Goal: Task Accomplishment & Management: Manage account settings

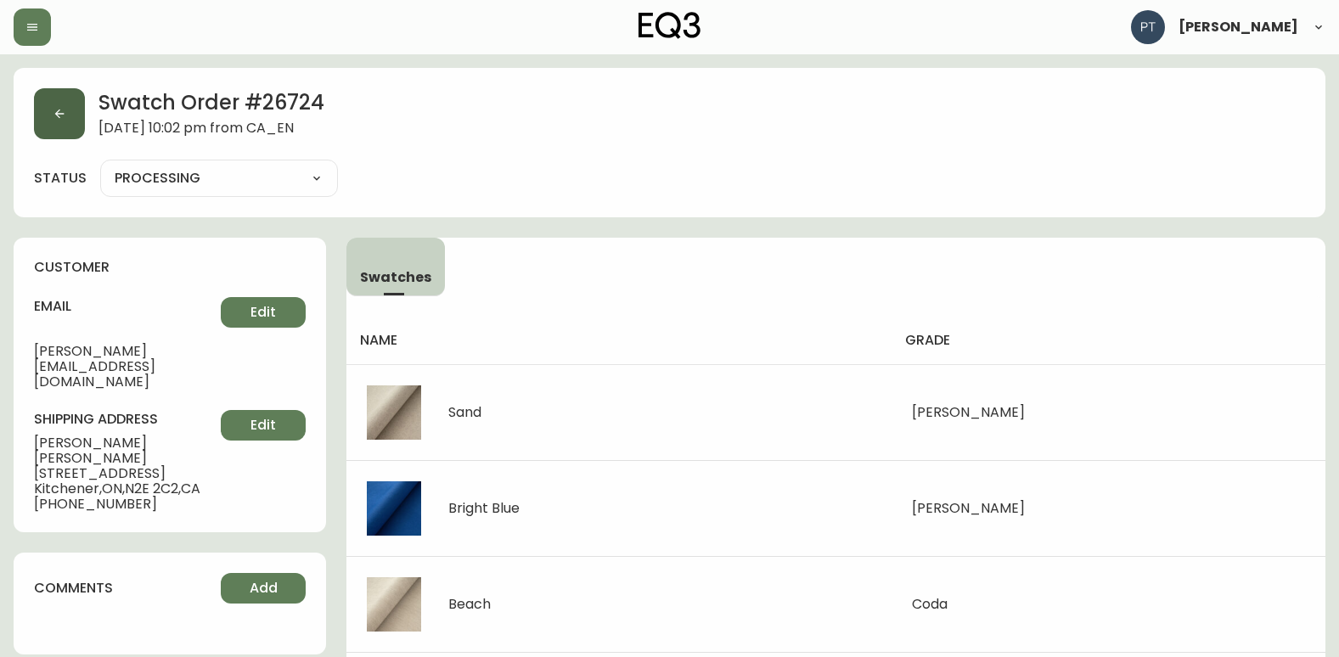
click at [65, 113] on button "button" at bounding box center [59, 113] width 51 height 51
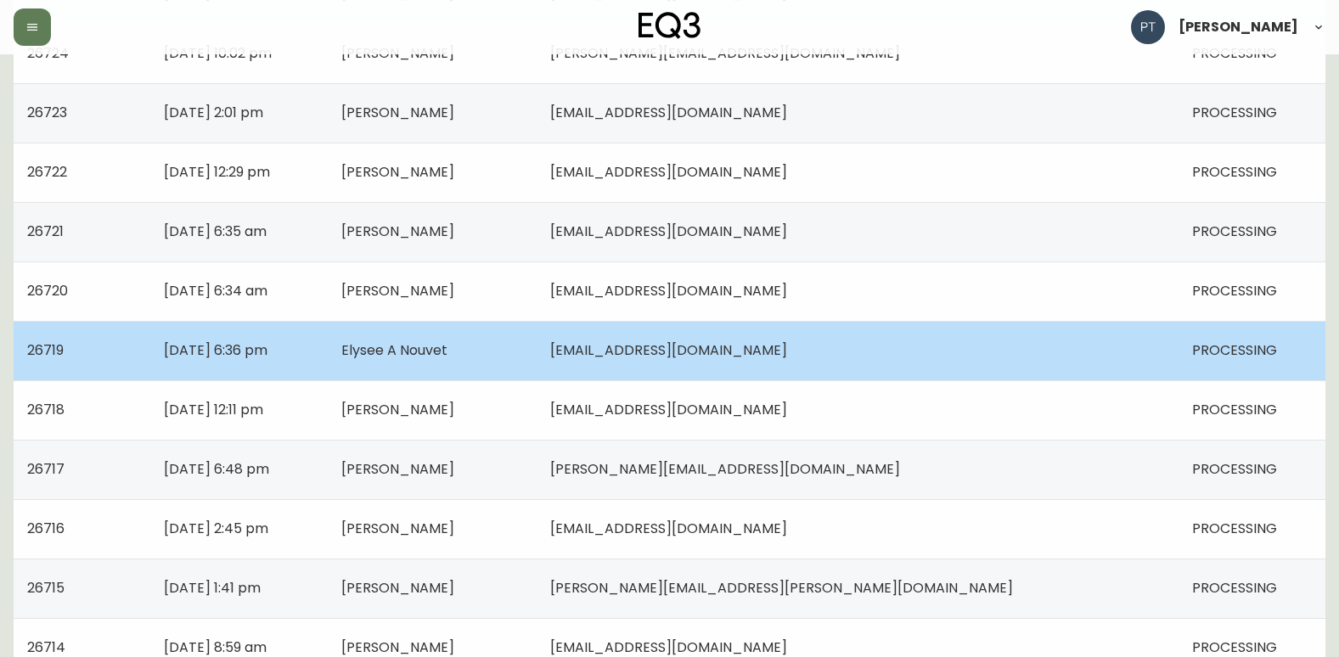
scroll to position [1212, 0]
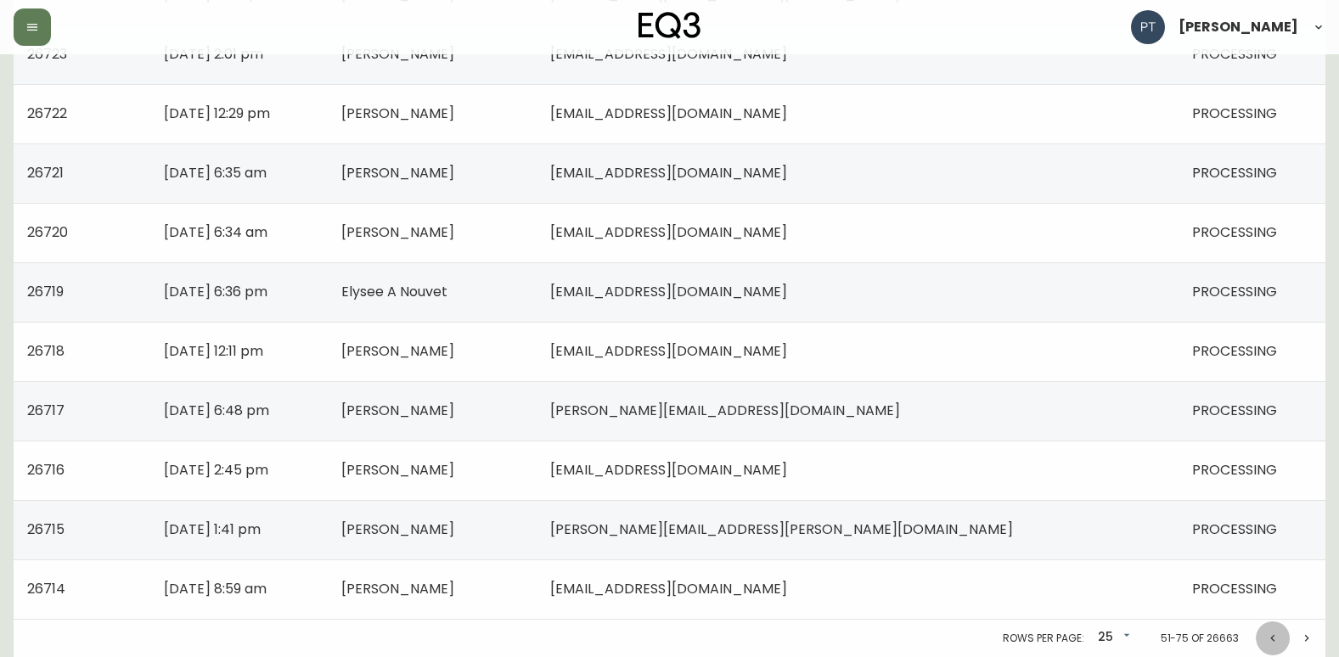
click at [1270, 639] on icon "Previous page" at bounding box center [1273, 639] width 14 height 14
click at [1275, 640] on icon "Previous page" at bounding box center [1273, 639] width 14 height 14
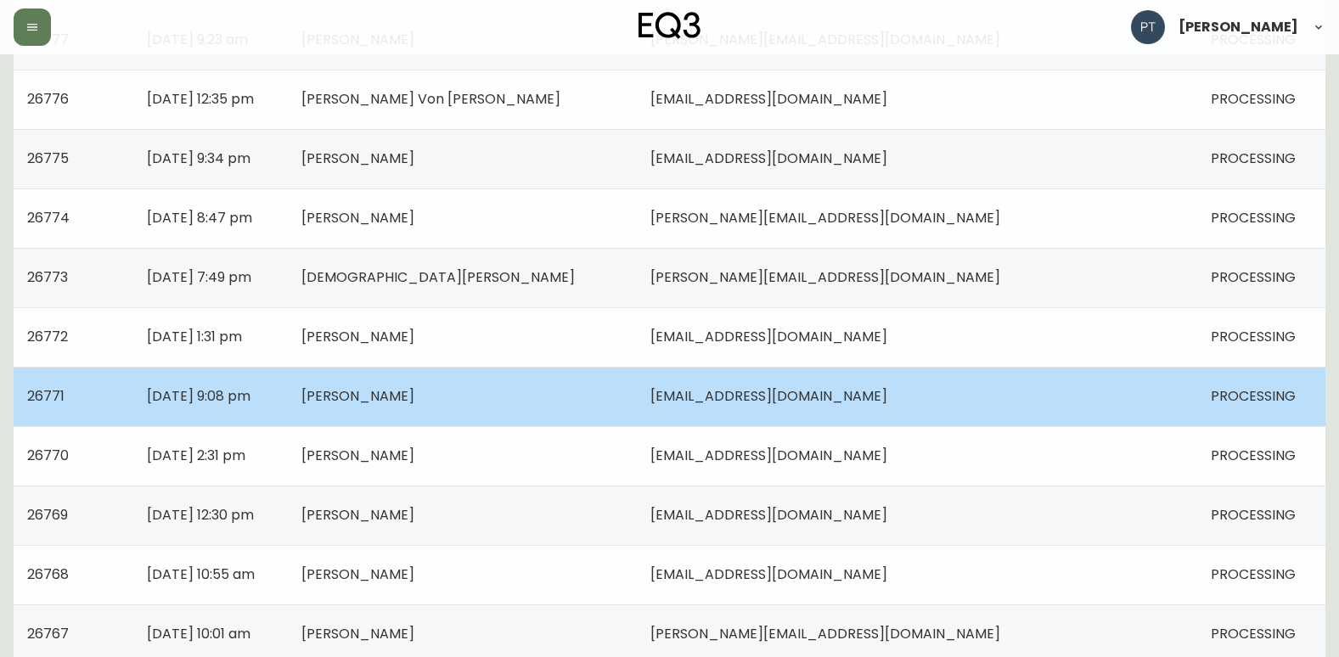
scroll to position [1019, 0]
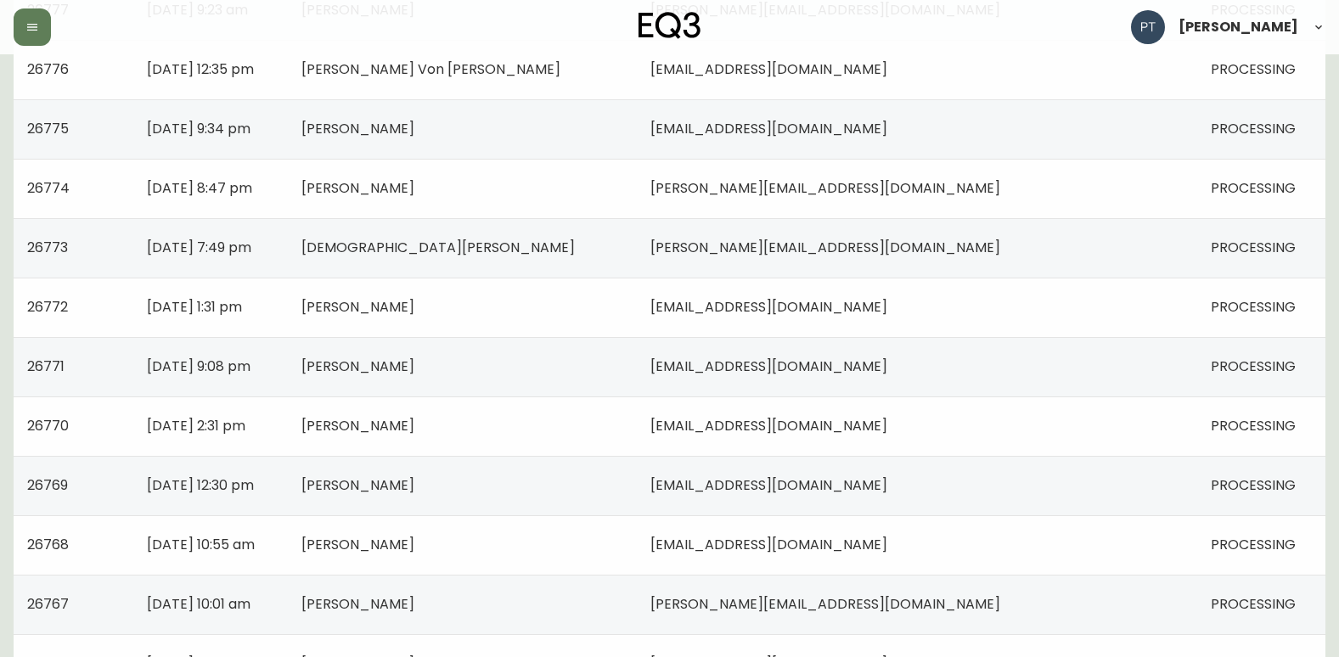
drag, startPoint x: 676, startPoint y: 297, endPoint x: 667, endPoint y: 300, distance: 8.9
click at [637, 297] on td "[PERSON_NAME]" at bounding box center [462, 307] width 349 height 59
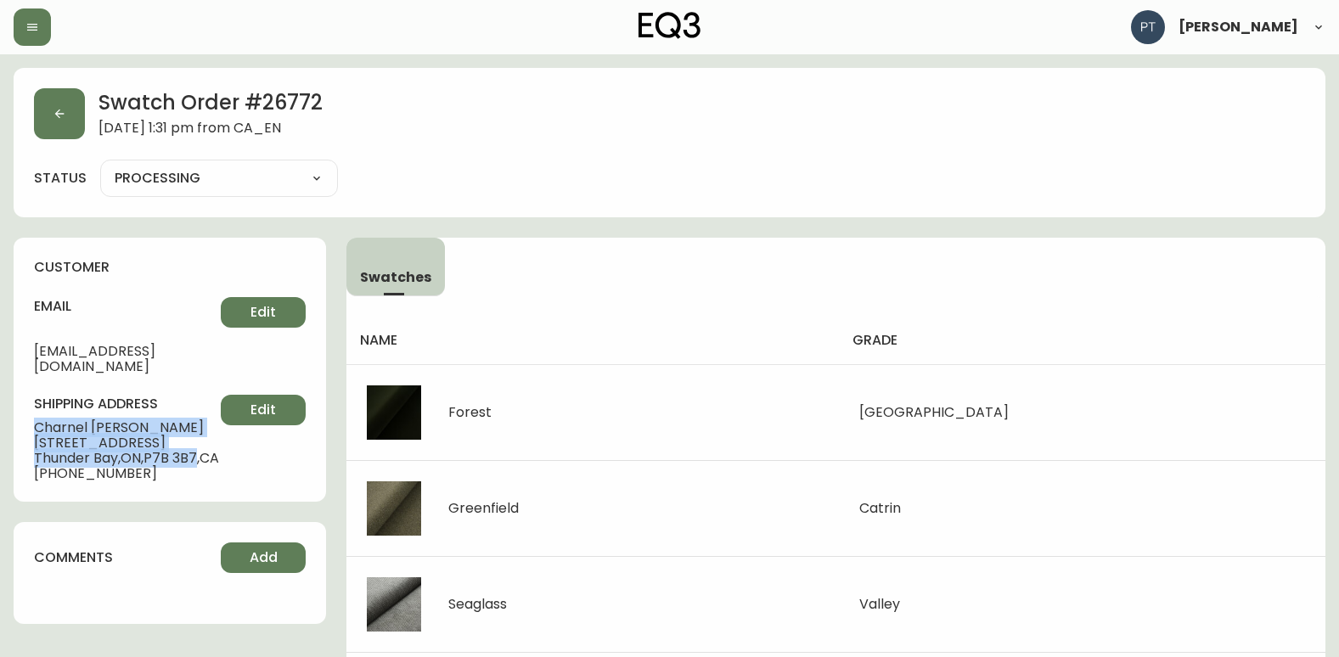
drag, startPoint x: 70, startPoint y: 415, endPoint x: 200, endPoint y: 436, distance: 132.3
click at [200, 436] on div "customer email [EMAIL_ADDRESS][DOMAIN_NAME] Edit shipping address [PERSON_NAME]…" at bounding box center [170, 370] width 312 height 264
copy div "[PERSON_NAME] [STREET_ADDRESS]"
click at [87, 120] on div "Swatch Order # 26772 [DATE] 1:31 pm from CA_EN" at bounding box center [669, 113] width 1271 height 51
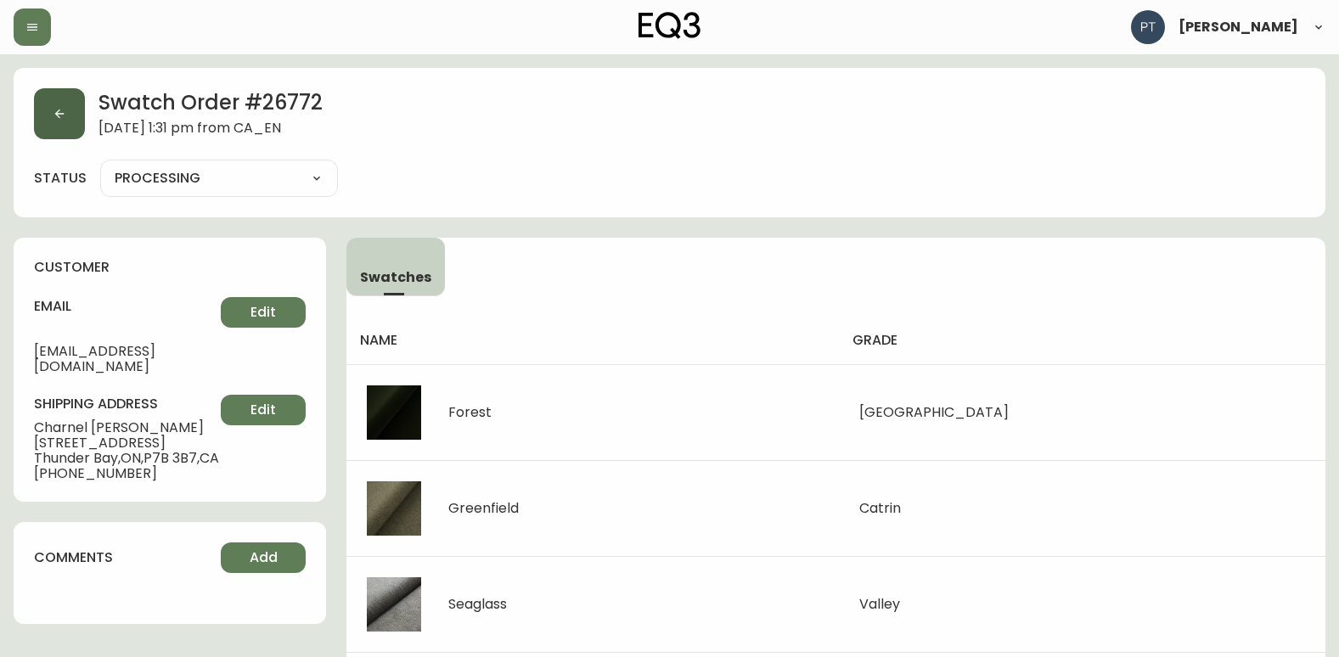
click at [59, 126] on button "button" at bounding box center [59, 113] width 51 height 51
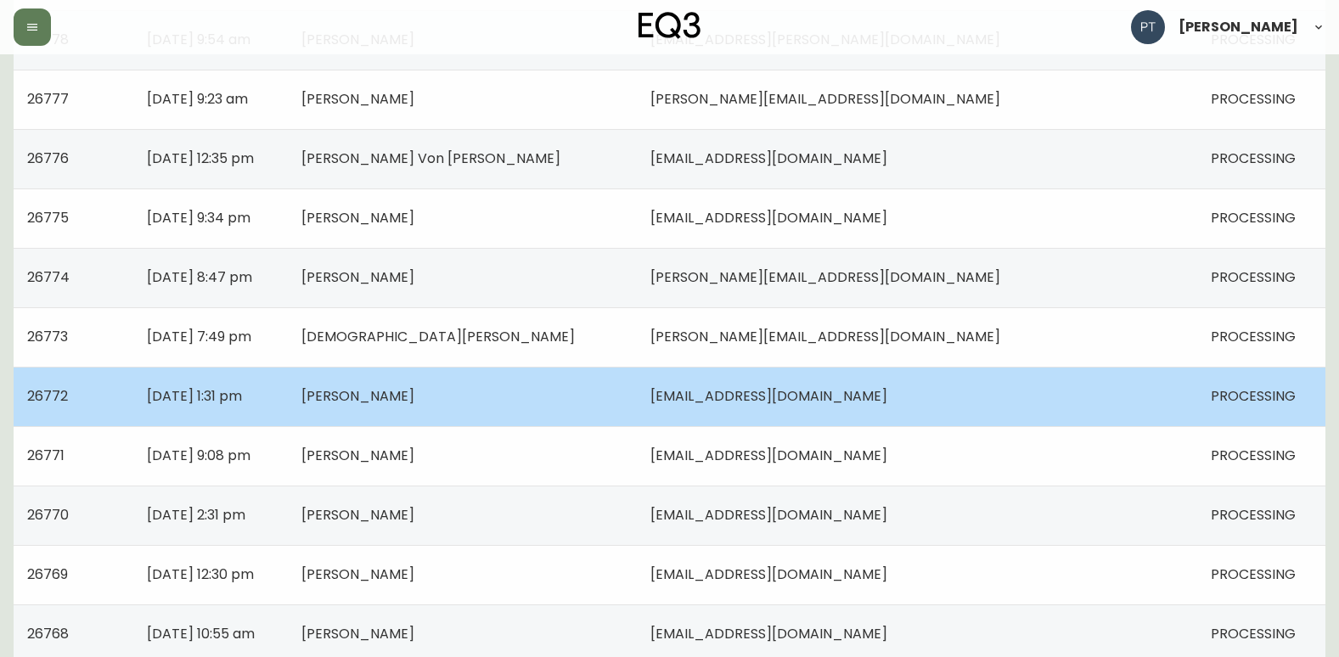
scroll to position [1019, 0]
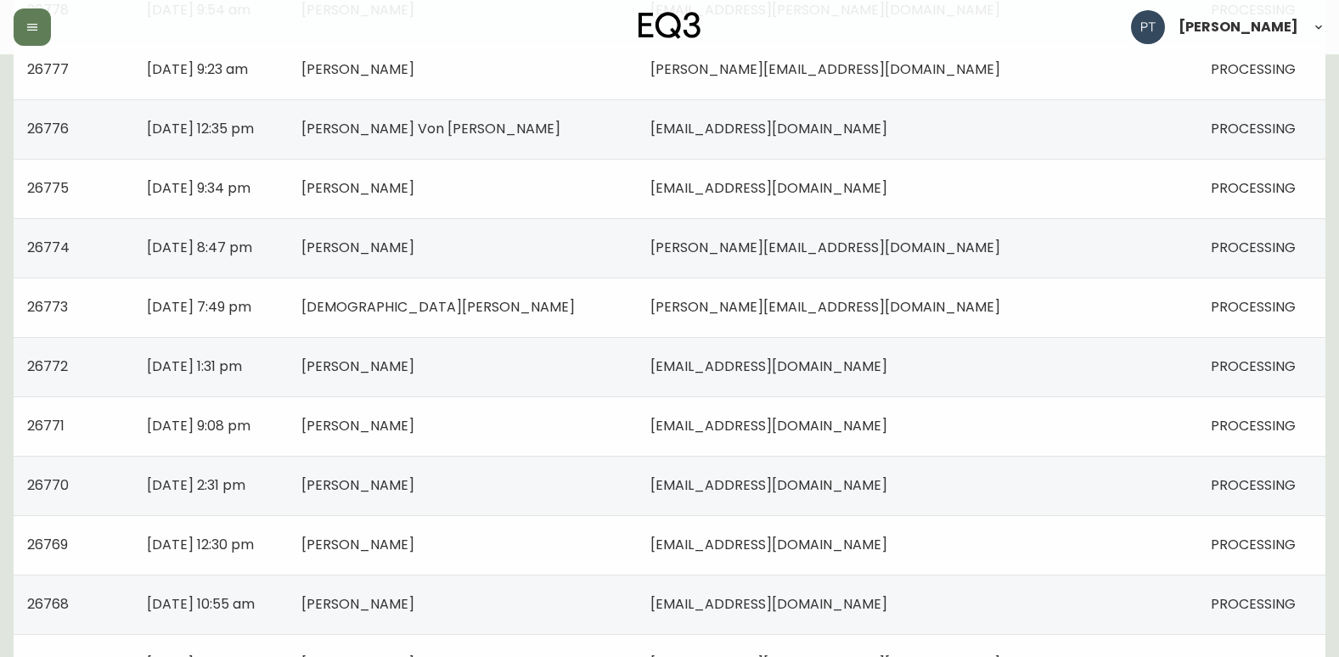
click at [288, 318] on td "[DATE] 7:49 pm" at bounding box center [210, 307] width 155 height 59
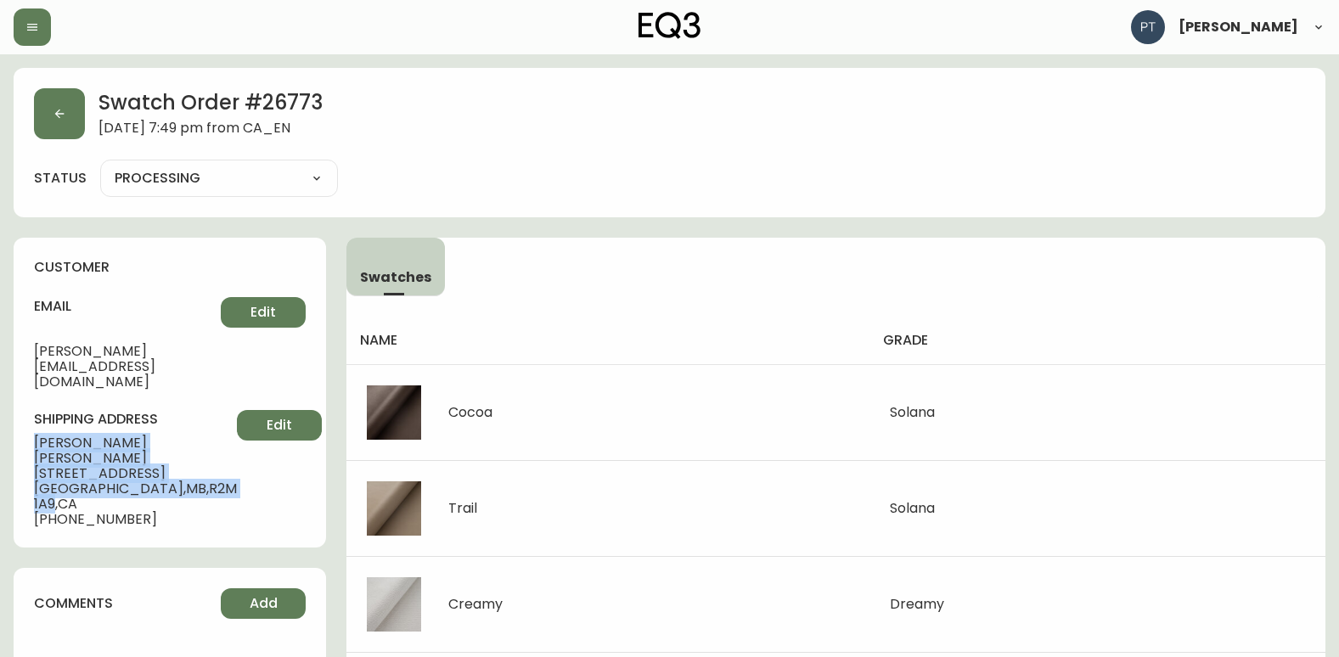
drag, startPoint x: 25, startPoint y: 413, endPoint x: 182, endPoint y: 433, distance: 157.5
click at [182, 433] on div "customer email [PERSON_NAME][EMAIL_ADDRESS][DOMAIN_NAME] Edit shipping address …" at bounding box center [170, 393] width 312 height 310
copy div "[PERSON_NAME] [STREET_ADDRESS][PERSON_NAME]"
click at [57, 130] on button "button" at bounding box center [59, 113] width 51 height 51
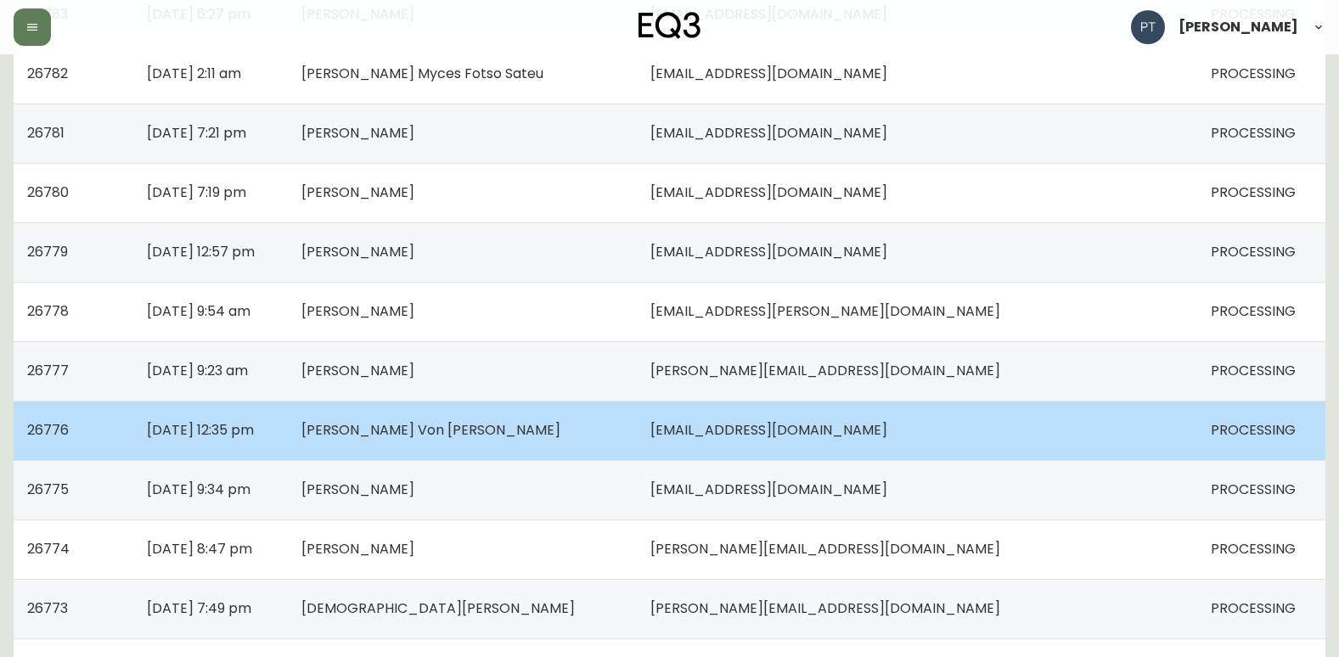
scroll to position [849, 0]
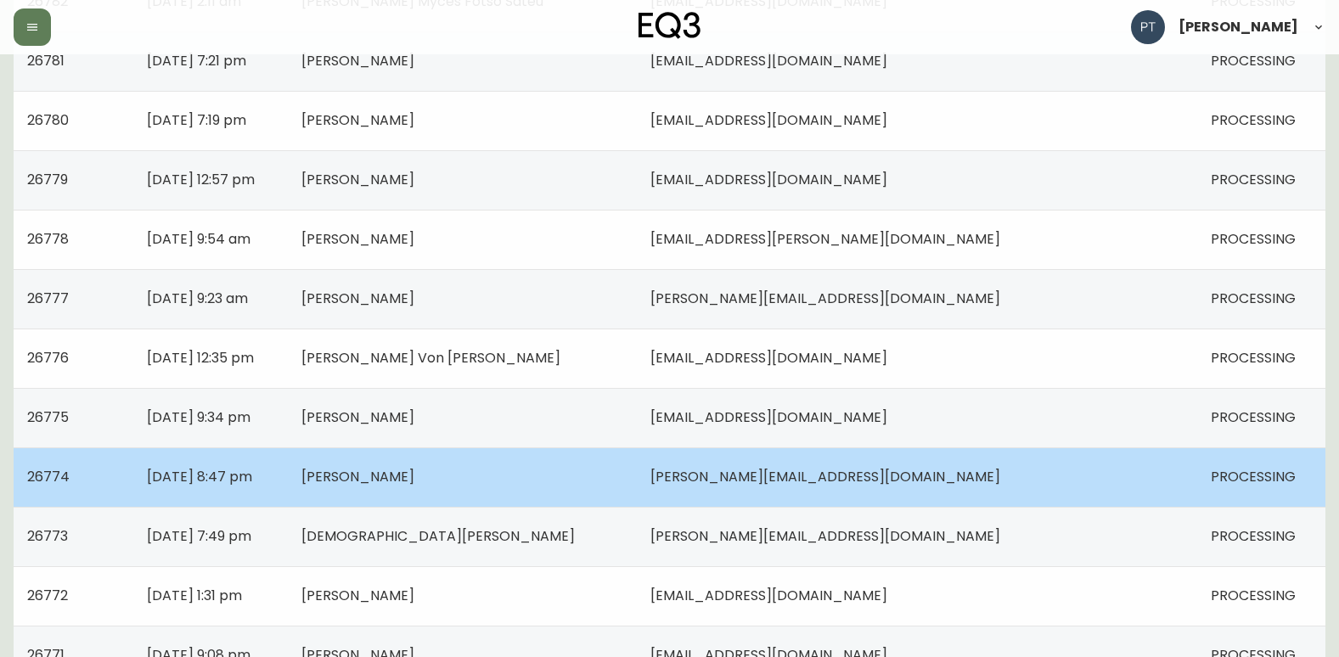
click at [605, 497] on td "[PERSON_NAME]" at bounding box center [462, 476] width 349 height 59
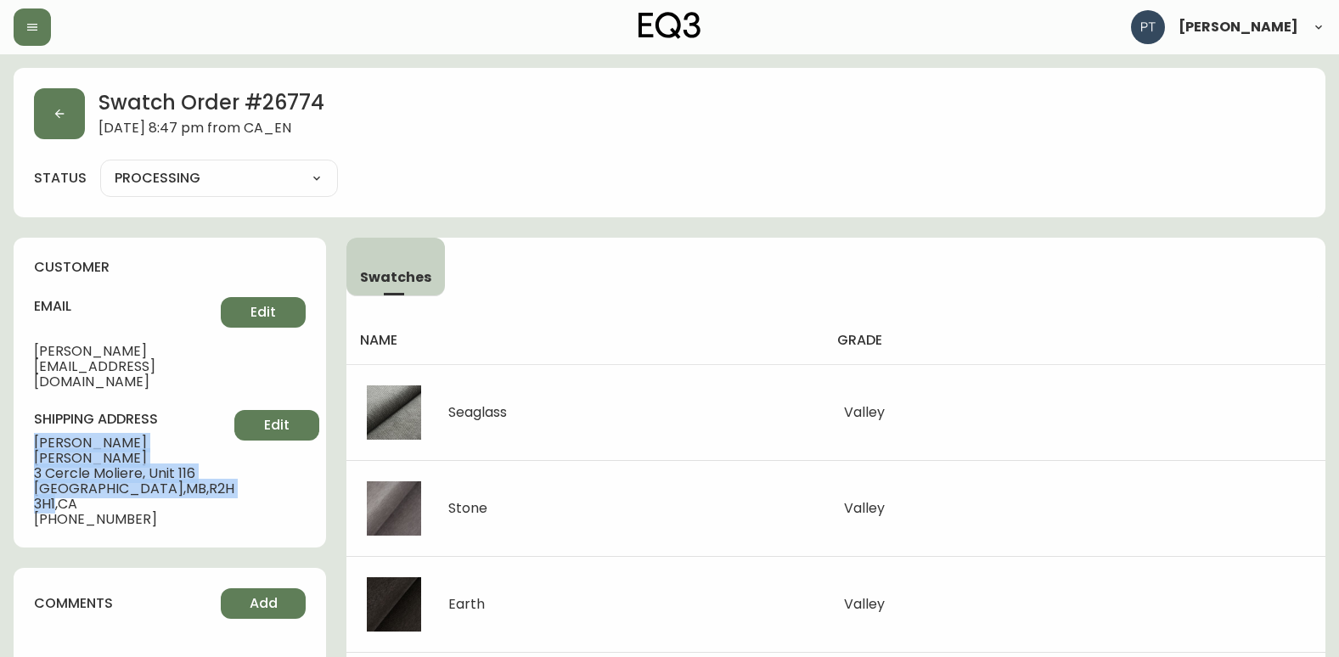
drag, startPoint x: 37, startPoint y: 408, endPoint x: 181, endPoint y: 440, distance: 147.9
click at [181, 440] on div "shipping address [PERSON_NAME] [STREET_ADDRESS] [PHONE_NUMBER] Edit" at bounding box center [170, 468] width 272 height 117
copy div "[PERSON_NAME] [STREET_ADDRESS]"
click at [64, 114] on icon "button" at bounding box center [60, 114] width 14 height 14
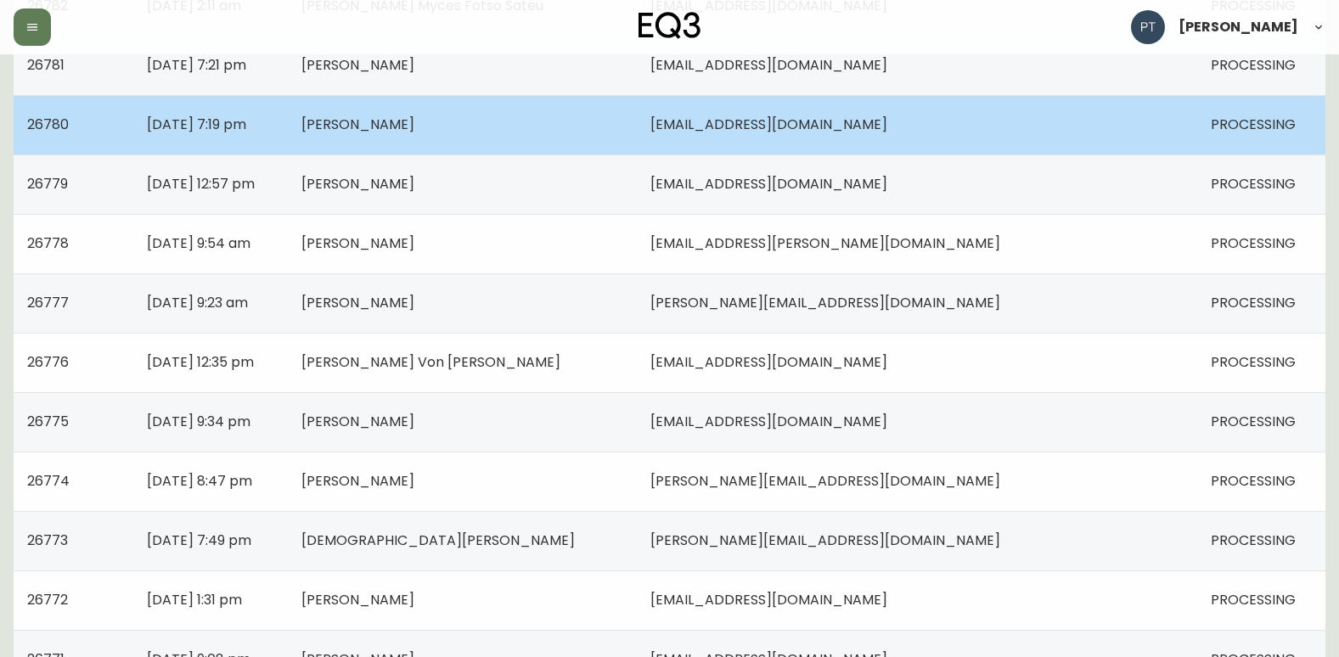
scroll to position [934, 0]
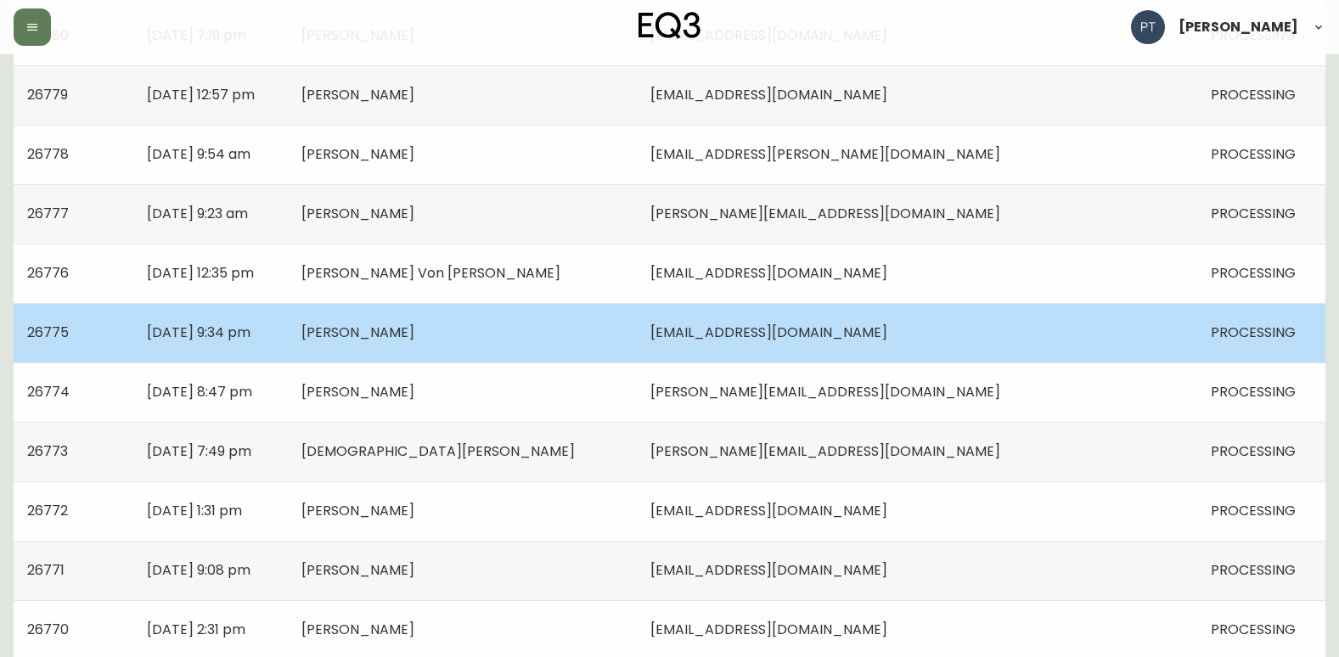
click at [414, 339] on span "[PERSON_NAME]" at bounding box center [357, 333] width 113 height 20
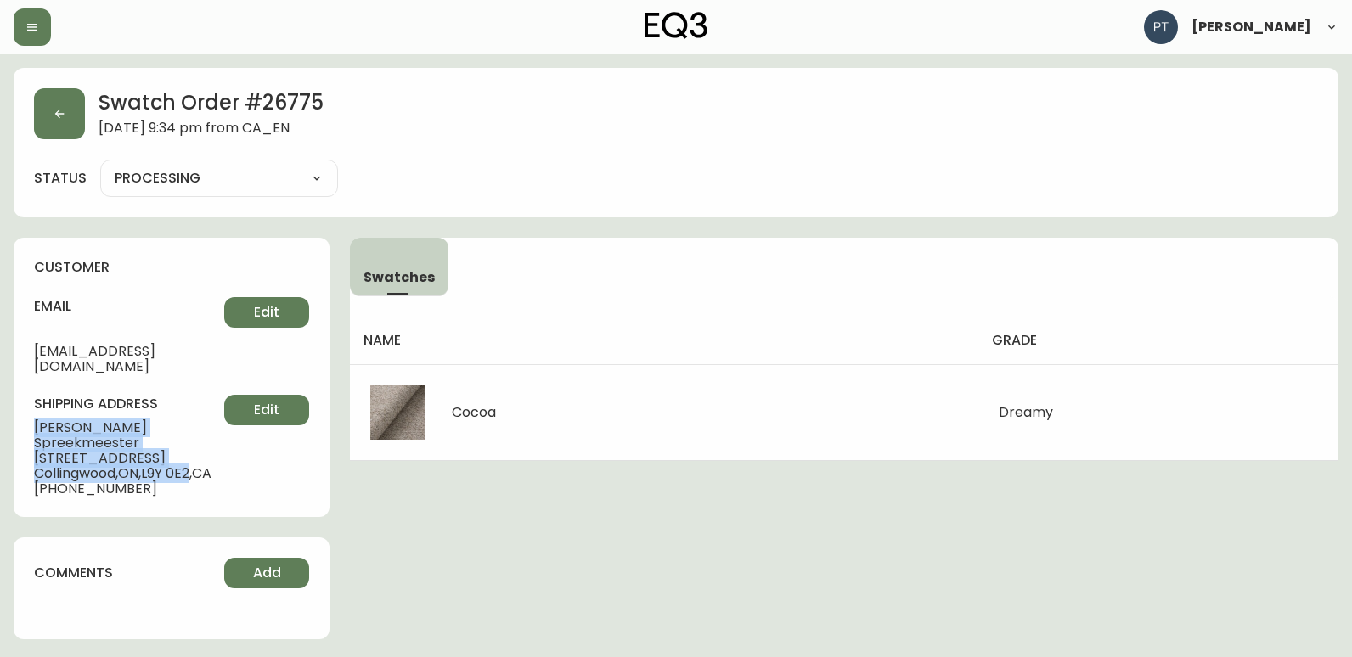
drag, startPoint x: 34, startPoint y: 402, endPoint x: 199, endPoint y: 439, distance: 168.9
click at [199, 439] on div "shipping address [PERSON_NAME] [STREET_ADDRESS][PERSON_NAME] [PHONE_NUMBER] Edit" at bounding box center [171, 446] width 275 height 102
copy div "[PERSON_NAME] [STREET_ADDRESS][PERSON_NAME]"
click at [64, 121] on button "button" at bounding box center [59, 113] width 51 height 51
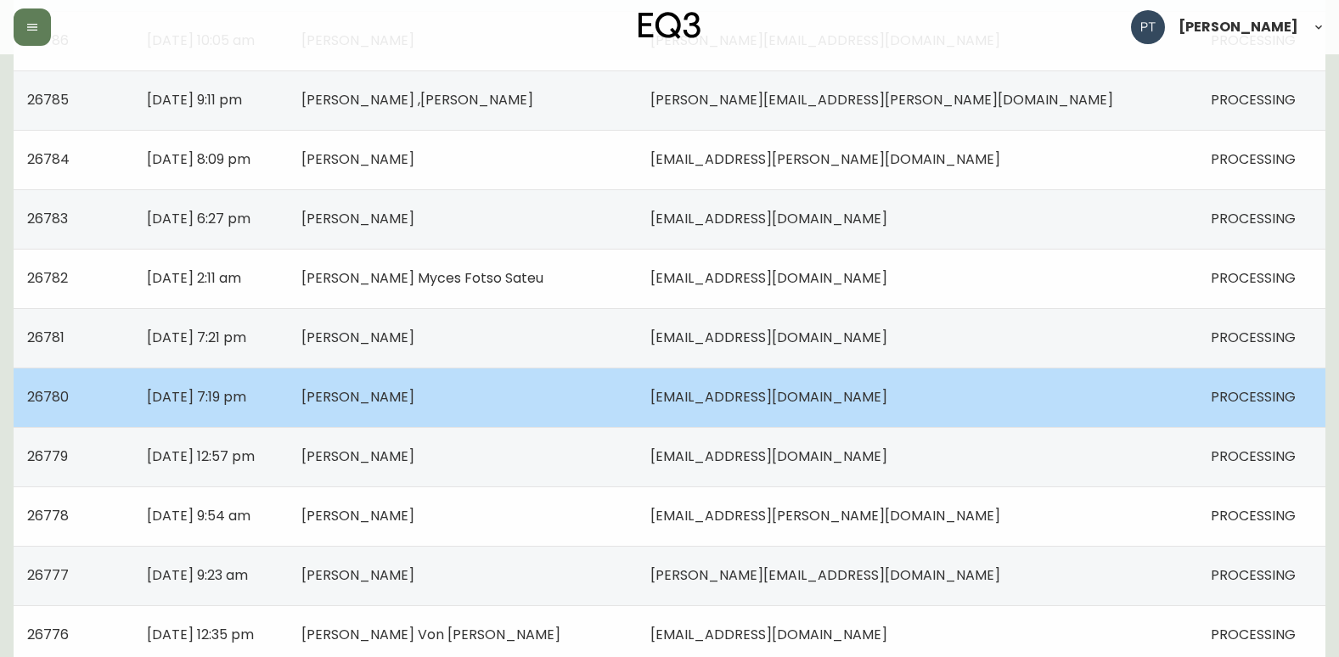
scroll to position [679, 0]
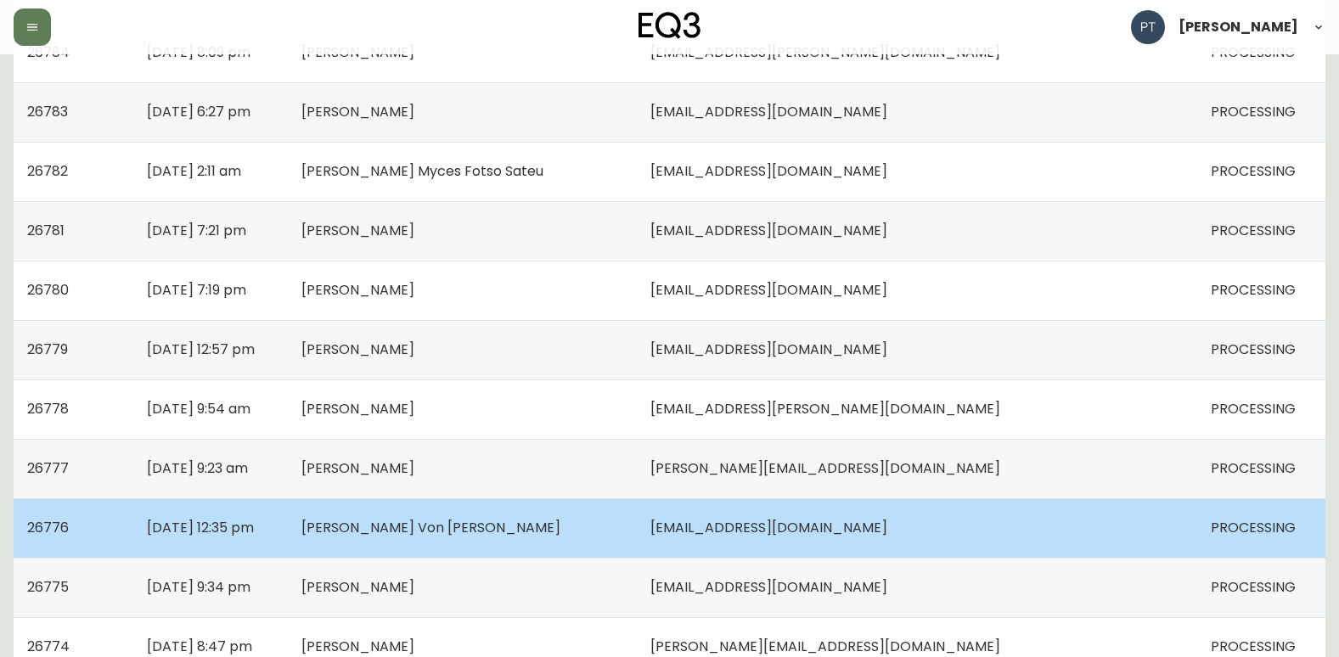
click at [500, 532] on span "[PERSON_NAME] Von [PERSON_NAME]" at bounding box center [430, 528] width 259 height 20
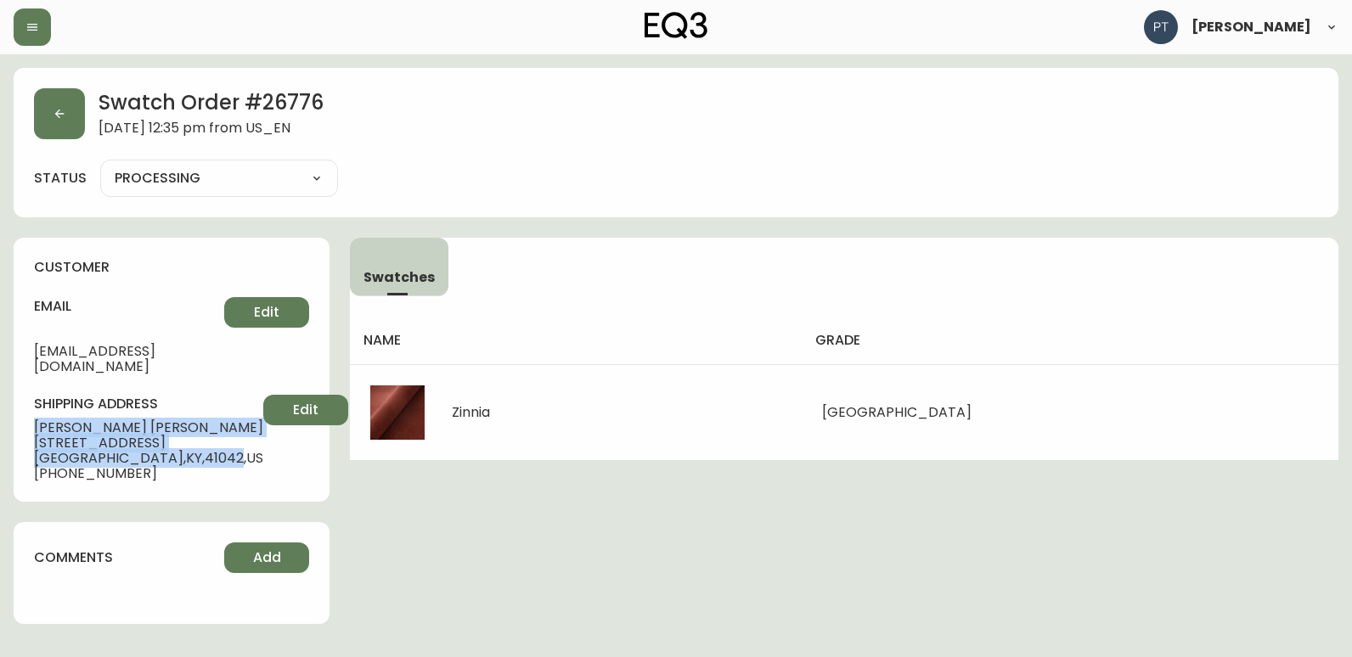
drag, startPoint x: 22, startPoint y: 412, endPoint x: 156, endPoint y: 440, distance: 137.0
click at [156, 440] on div "customer email [EMAIL_ADDRESS][DOMAIN_NAME] Edit shipping address [PERSON_NAME]…" at bounding box center [172, 370] width 316 height 264
copy div "[PERSON_NAME] Von [PERSON_NAME] [STREET_ADDRESS][PERSON_NAME]"
click at [76, 119] on button "button" at bounding box center [59, 113] width 51 height 51
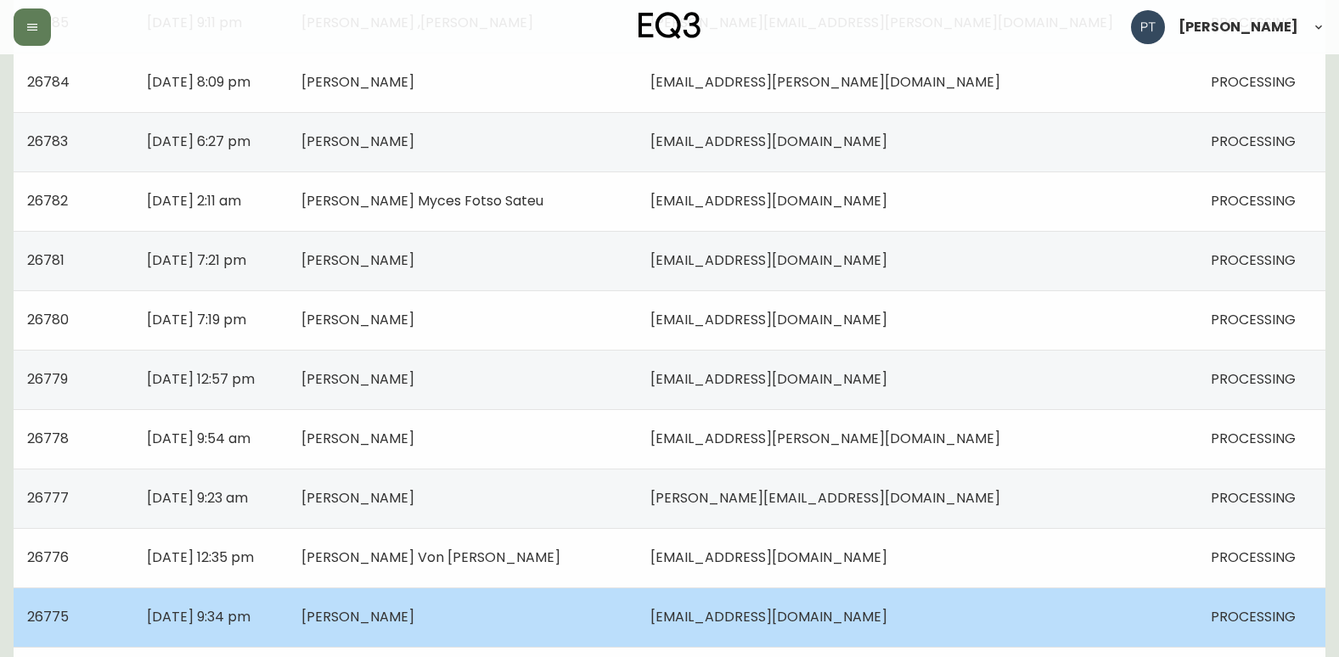
scroll to position [679, 0]
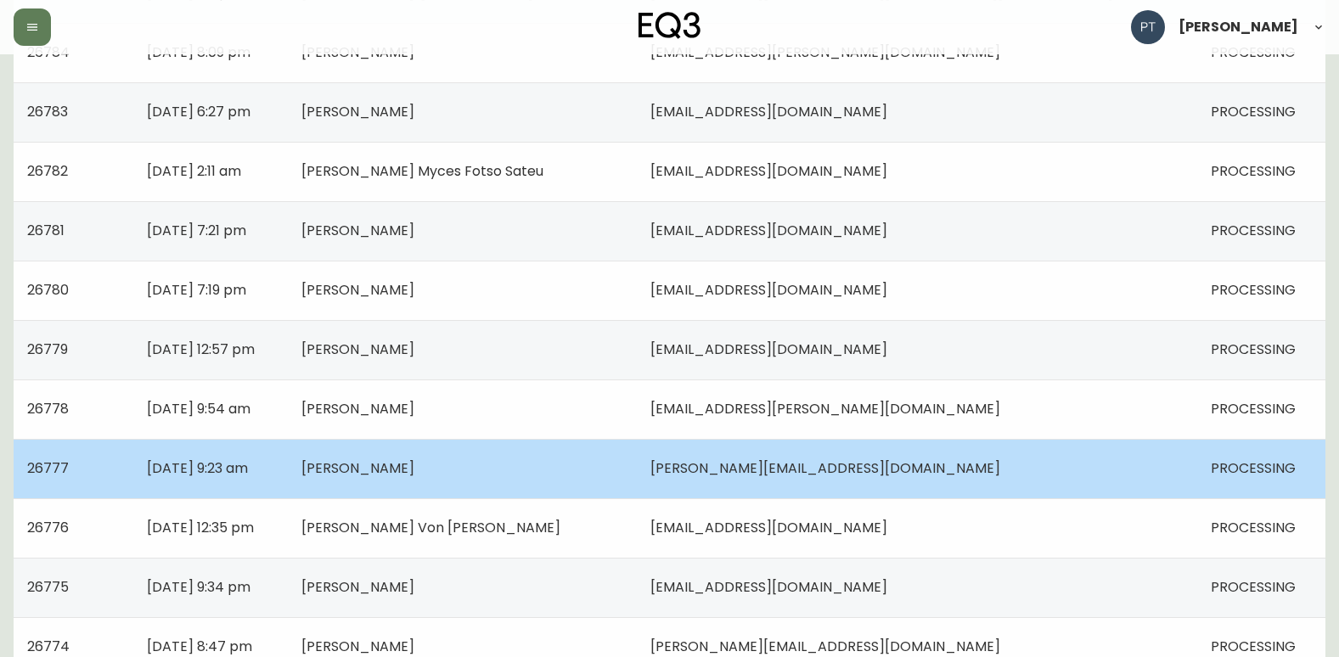
click at [414, 458] on span "[PERSON_NAME]" at bounding box center [357, 468] width 113 height 20
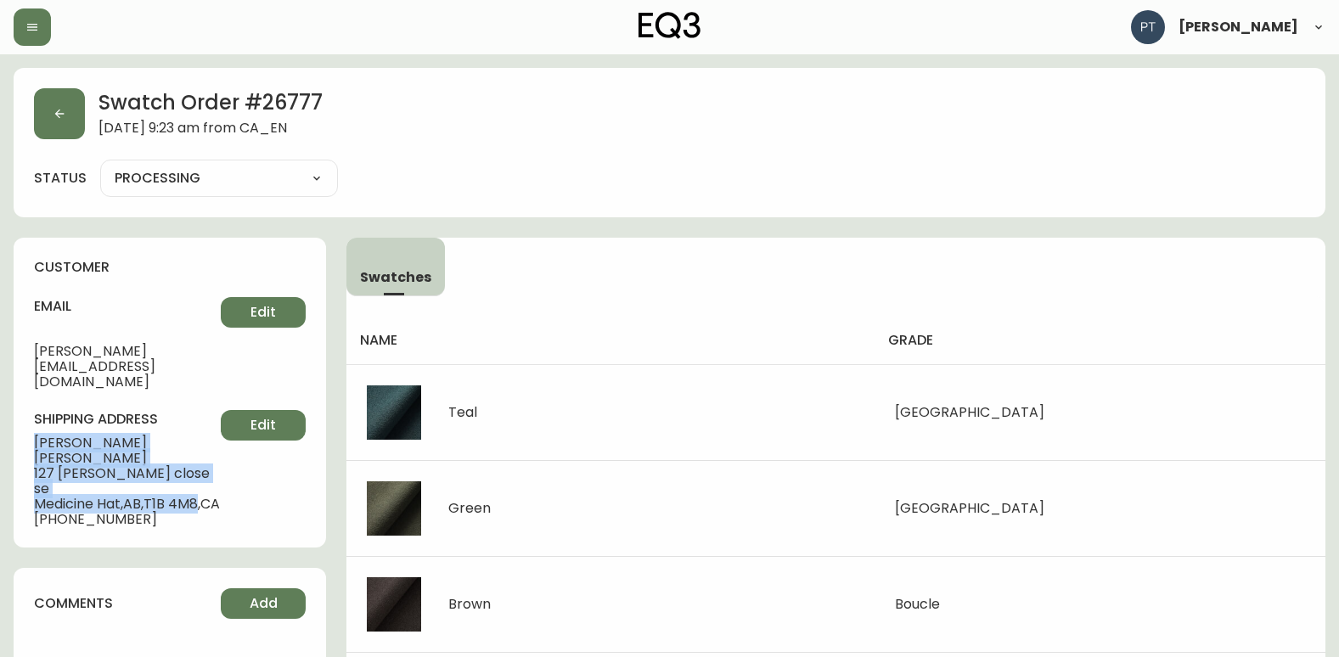
drag, startPoint x: 76, startPoint y: 417, endPoint x: 202, endPoint y: 436, distance: 128.0
click at [202, 436] on div "customer email [PERSON_NAME][EMAIL_ADDRESS][DOMAIN_NAME] Edit shipping address …" at bounding box center [170, 393] width 312 height 310
copy div "[PERSON_NAME] [STREET_ADDRESS][PERSON_NAME]"
click at [52, 121] on button "button" at bounding box center [59, 113] width 51 height 51
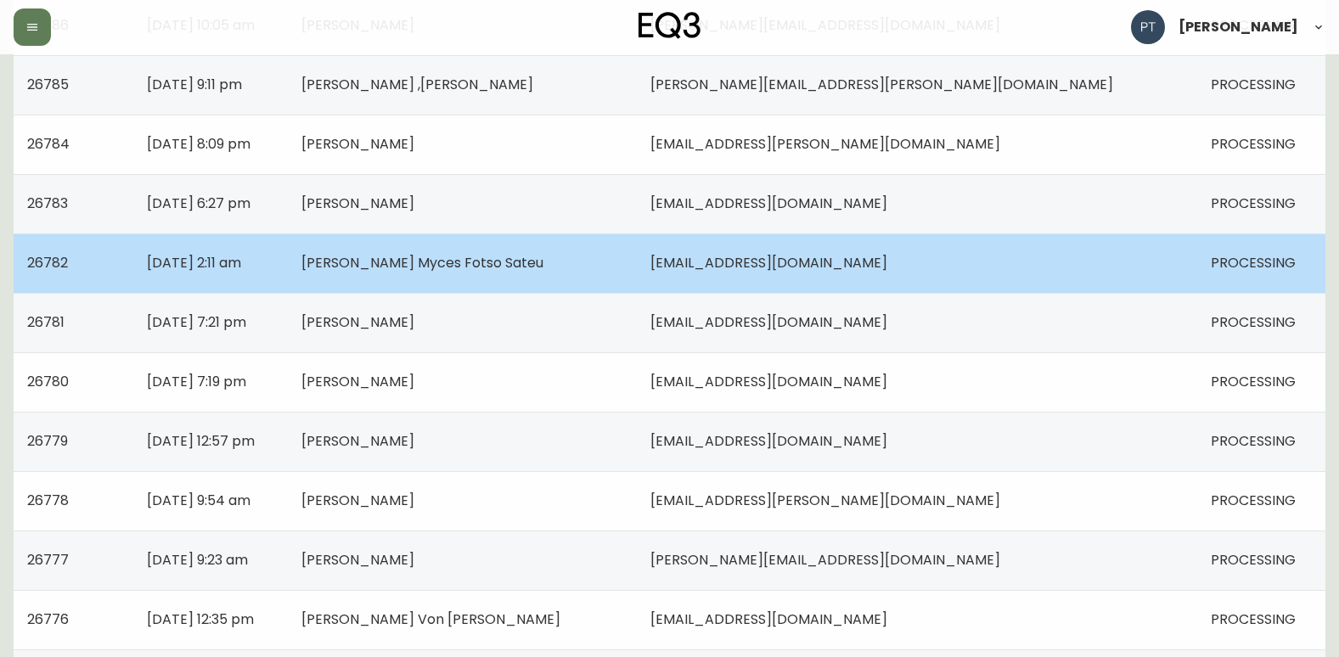
scroll to position [594, 0]
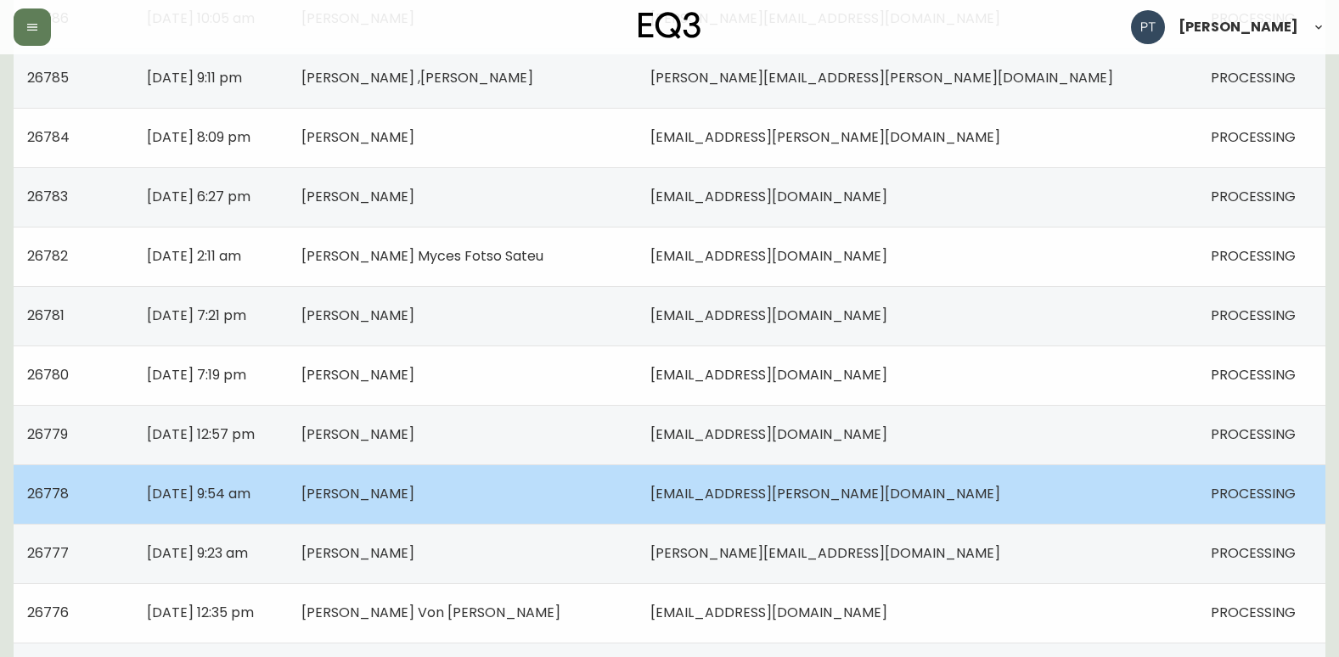
click at [608, 492] on td "[PERSON_NAME]" at bounding box center [462, 493] width 349 height 59
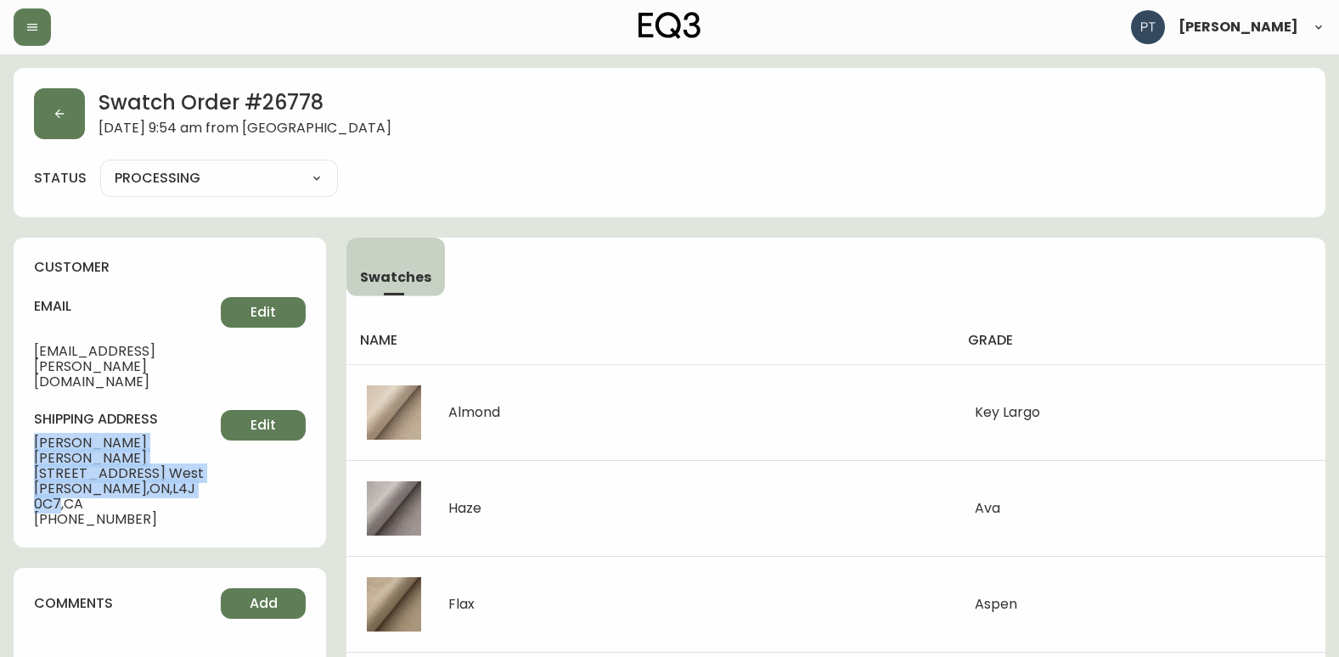
drag, startPoint x: 30, startPoint y: 410, endPoint x: 175, endPoint y: 435, distance: 147.2
click at [175, 435] on div "customer email [PERSON_NAME][EMAIL_ADDRESS][PERSON_NAME][DOMAIN_NAME] Edit ship…" at bounding box center [170, 393] width 312 height 310
copy div "[PERSON_NAME] [STREET_ADDRESS] [STREET_ADDRESS][PERSON_NAME]"
click at [57, 103] on button "button" at bounding box center [59, 113] width 51 height 51
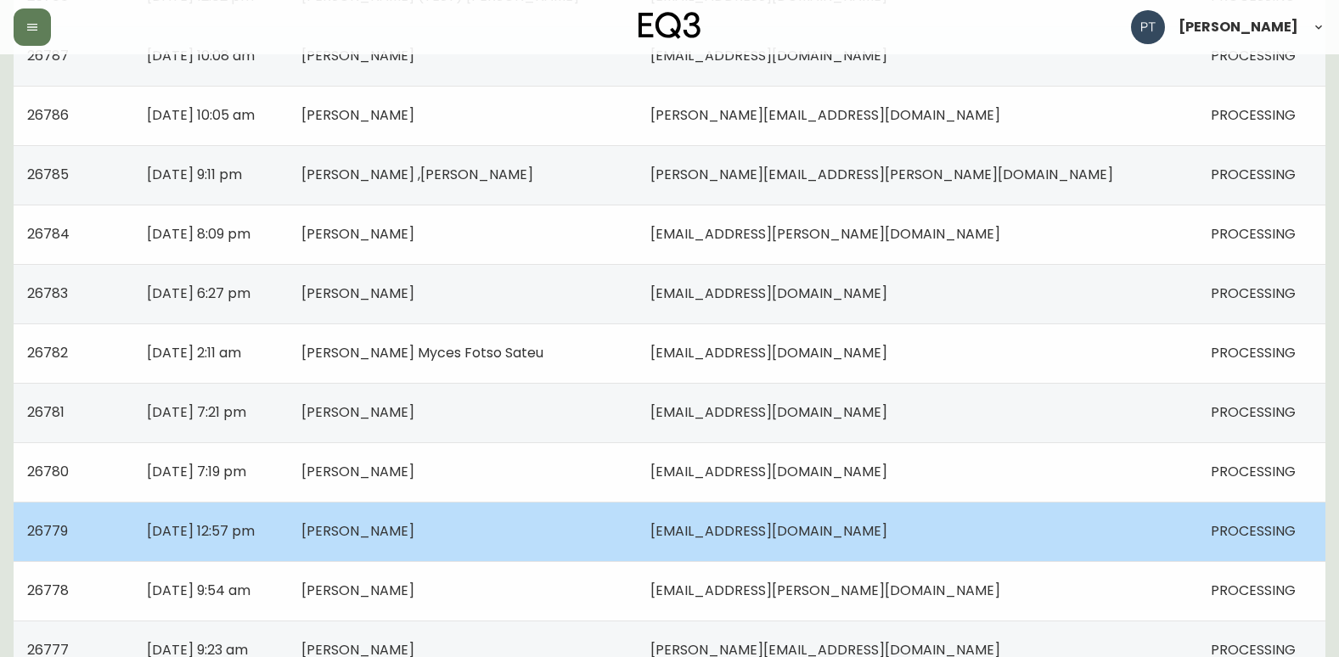
scroll to position [594, 0]
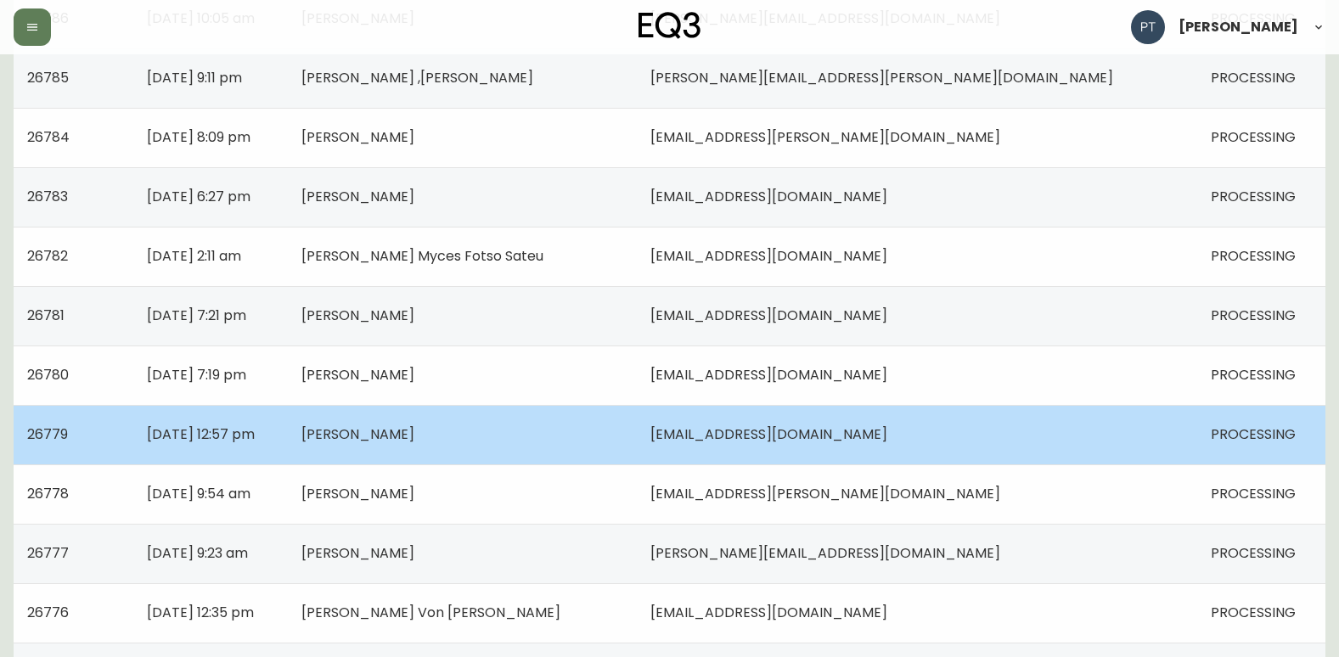
click at [480, 448] on td "[PERSON_NAME]" at bounding box center [462, 434] width 349 height 59
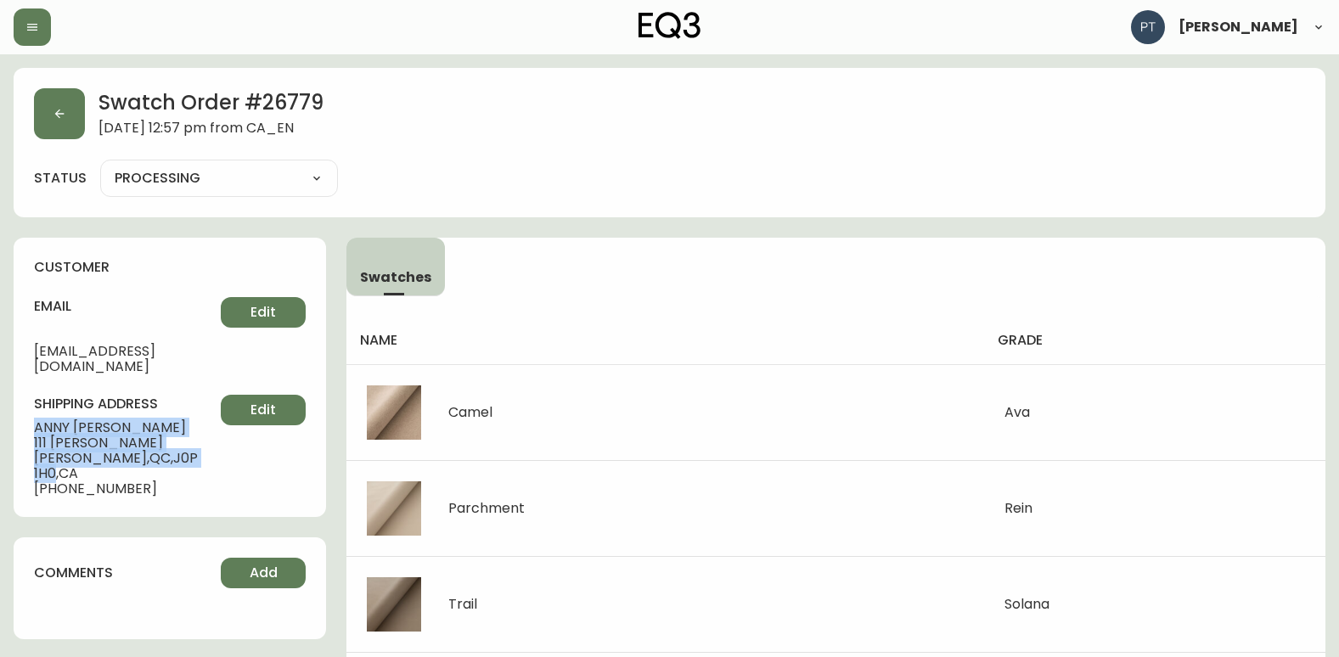
drag, startPoint x: 46, startPoint y: 403, endPoint x: 170, endPoint y: 436, distance: 128.1
click at [170, 436] on div "customer email [EMAIL_ADDRESS][DOMAIN_NAME] Edit shipping address [PERSON_NAME]…" at bounding box center [170, 377] width 312 height 279
copy div "[PERSON_NAME] [STREET_ADDRESS][PERSON_NAME]"
click at [51, 104] on button "button" at bounding box center [59, 113] width 51 height 51
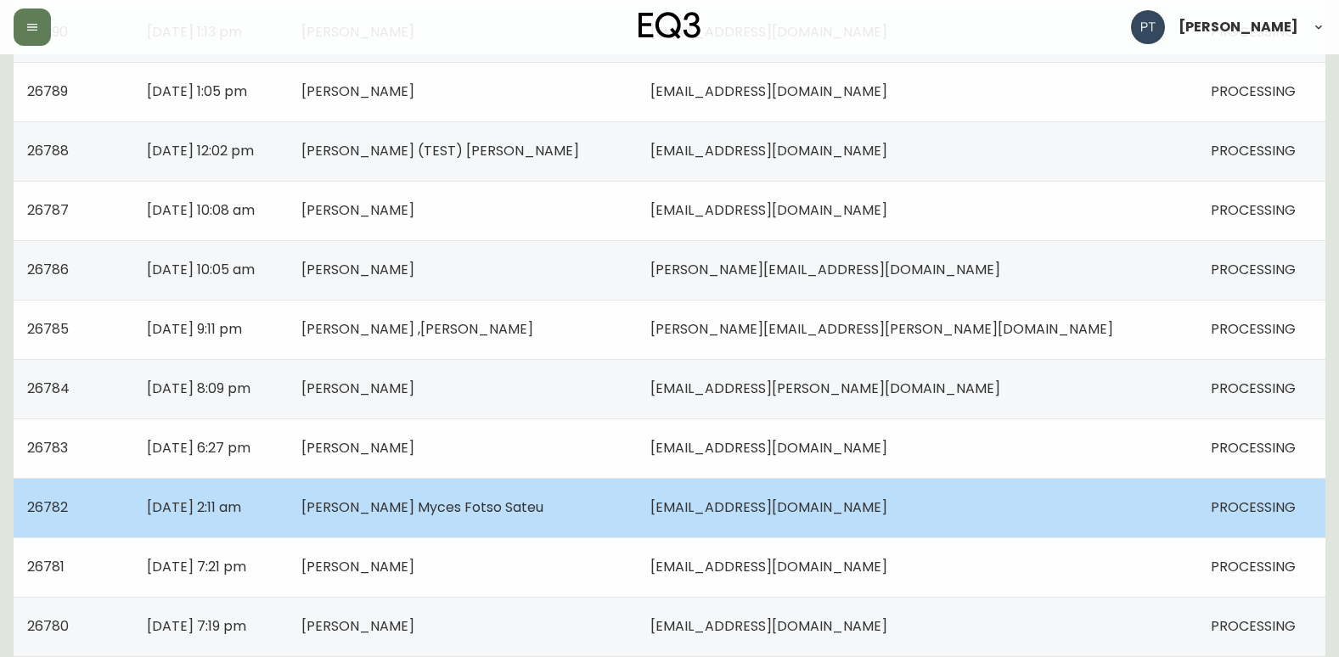
scroll to position [509, 0]
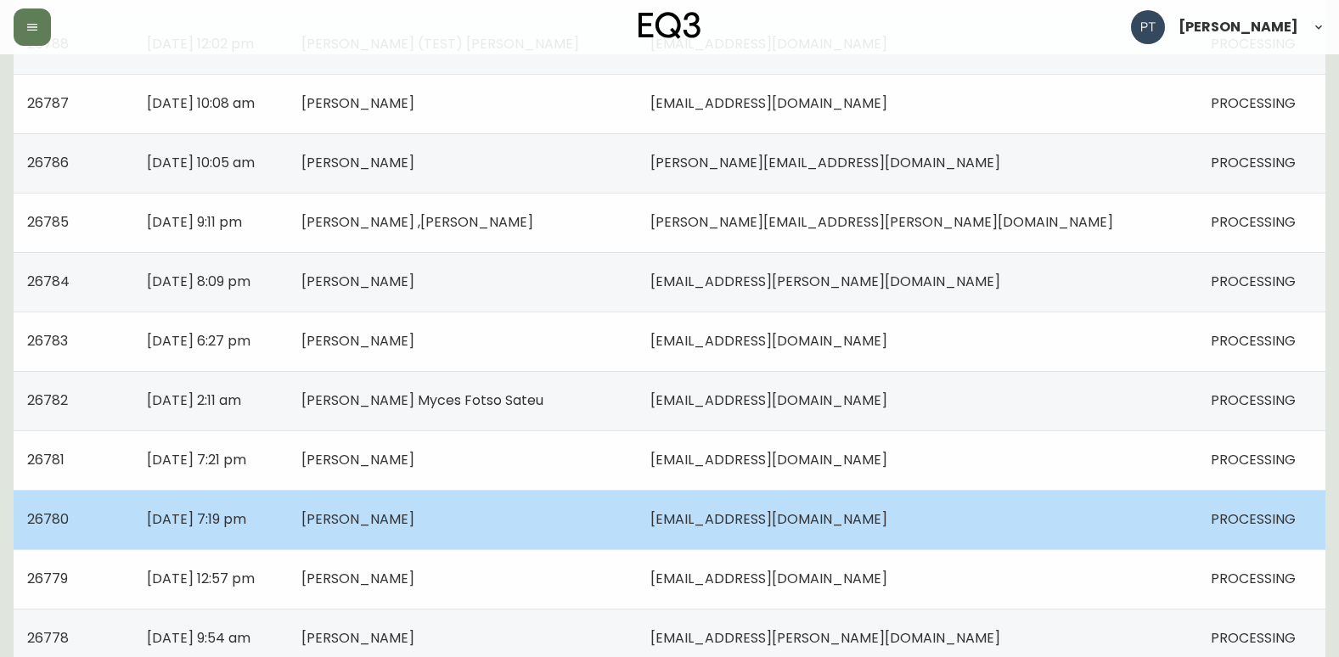
click at [414, 514] on span "[PERSON_NAME]" at bounding box center [357, 519] width 113 height 20
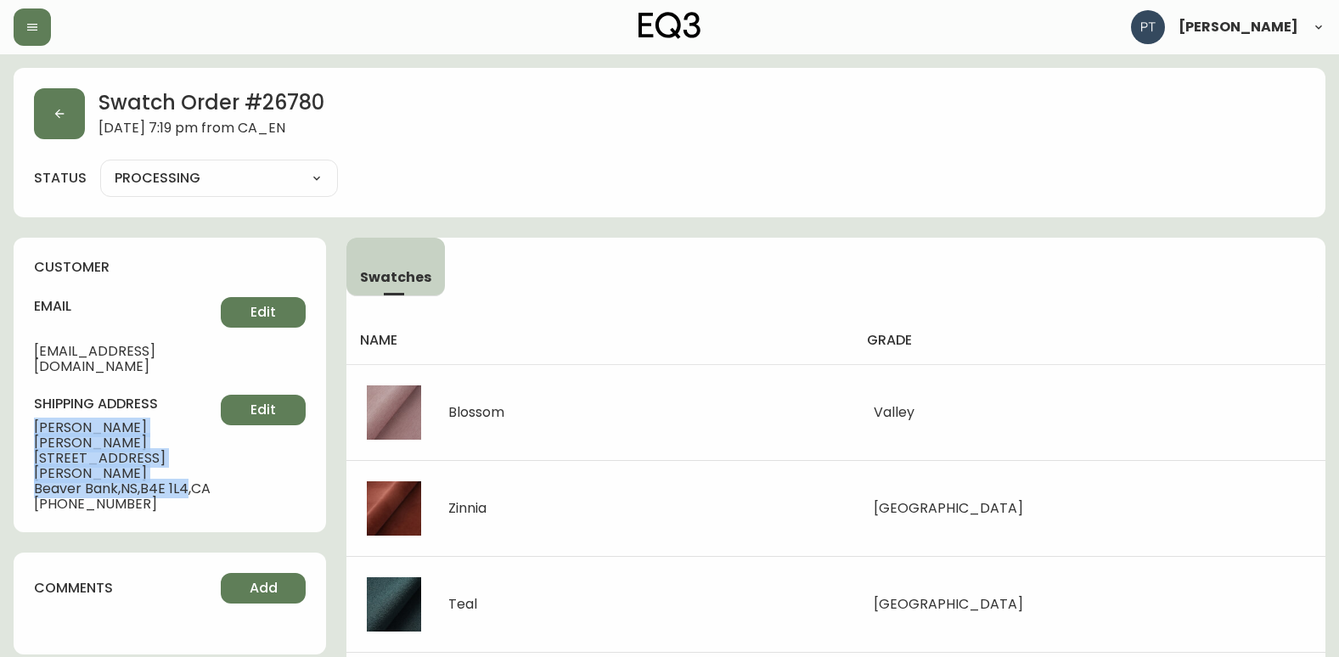
drag, startPoint x: 29, startPoint y: 408, endPoint x: 191, endPoint y: 447, distance: 166.6
click at [191, 447] on div "customer email [EMAIL_ADDRESS][DOMAIN_NAME] Edit shipping address [PERSON_NAME]…" at bounding box center [170, 385] width 312 height 295
copy div "[PERSON_NAME] [STREET_ADDRESS][PERSON_NAME][PERSON_NAME]"
click at [68, 98] on button "button" at bounding box center [59, 113] width 51 height 51
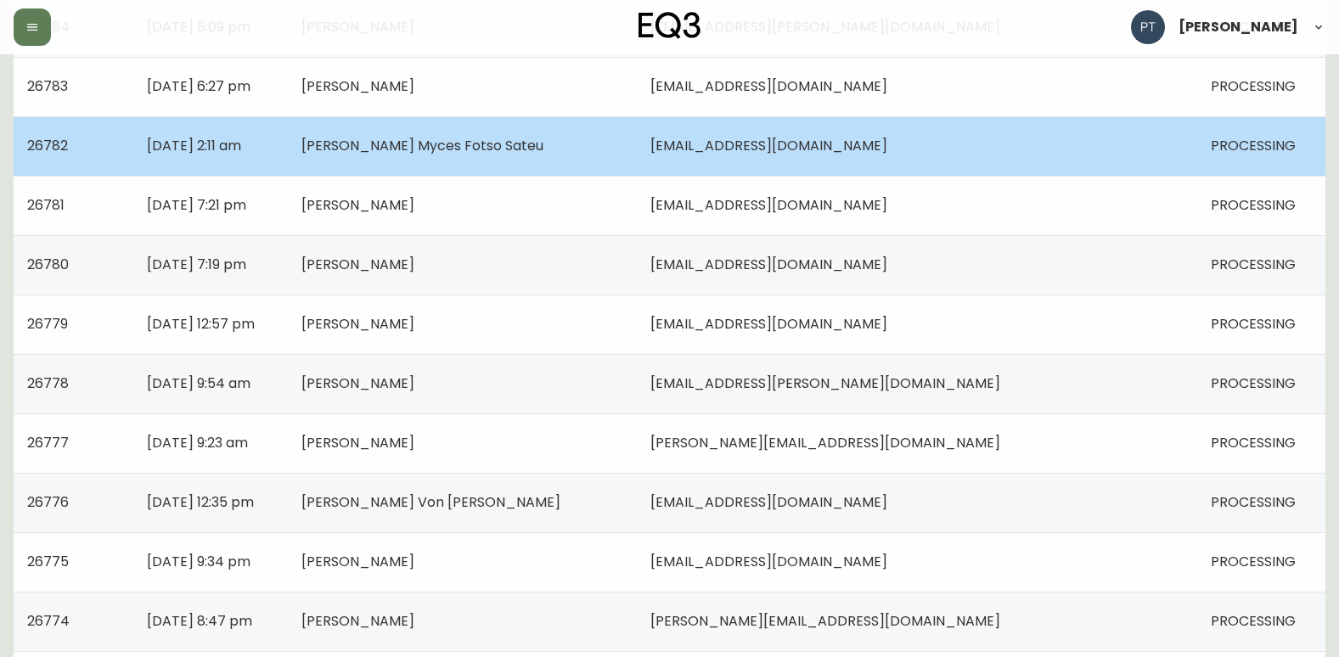
scroll to position [594, 0]
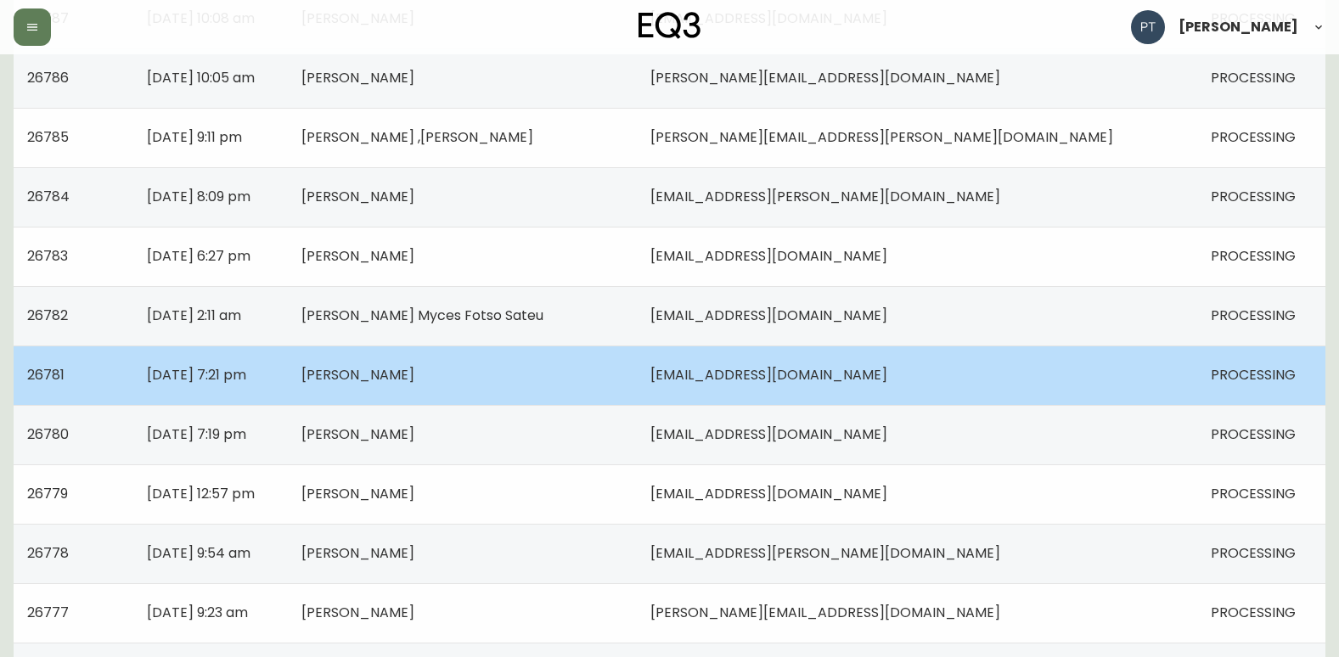
click at [495, 364] on td "[PERSON_NAME]" at bounding box center [462, 375] width 349 height 59
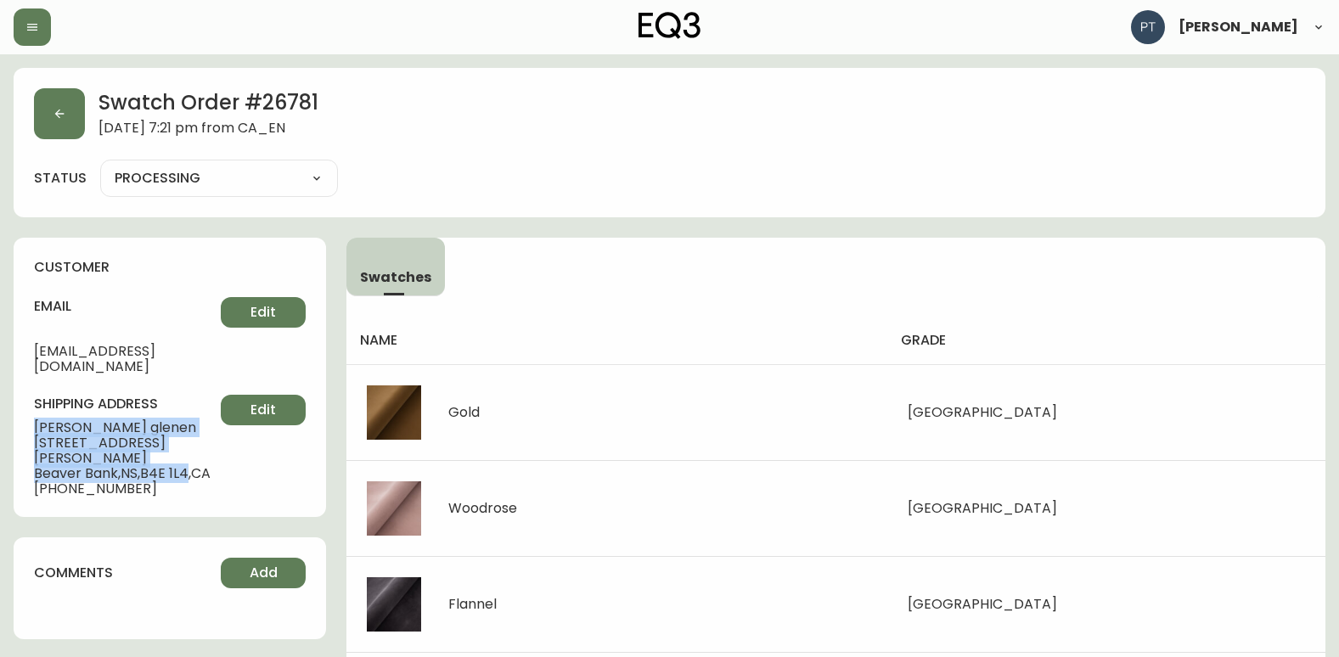
drag, startPoint x: 34, startPoint y: 413, endPoint x: 194, endPoint y: 436, distance: 162.0
click at [194, 436] on div "shipping address [PERSON_NAME] [STREET_ADDRESS][PERSON_NAME][PERSON_NAME] [PHON…" at bounding box center [170, 446] width 272 height 102
copy div "[PERSON_NAME] [STREET_ADDRESS][PERSON_NAME][PERSON_NAME]"
click at [65, 123] on button "button" at bounding box center [59, 113] width 51 height 51
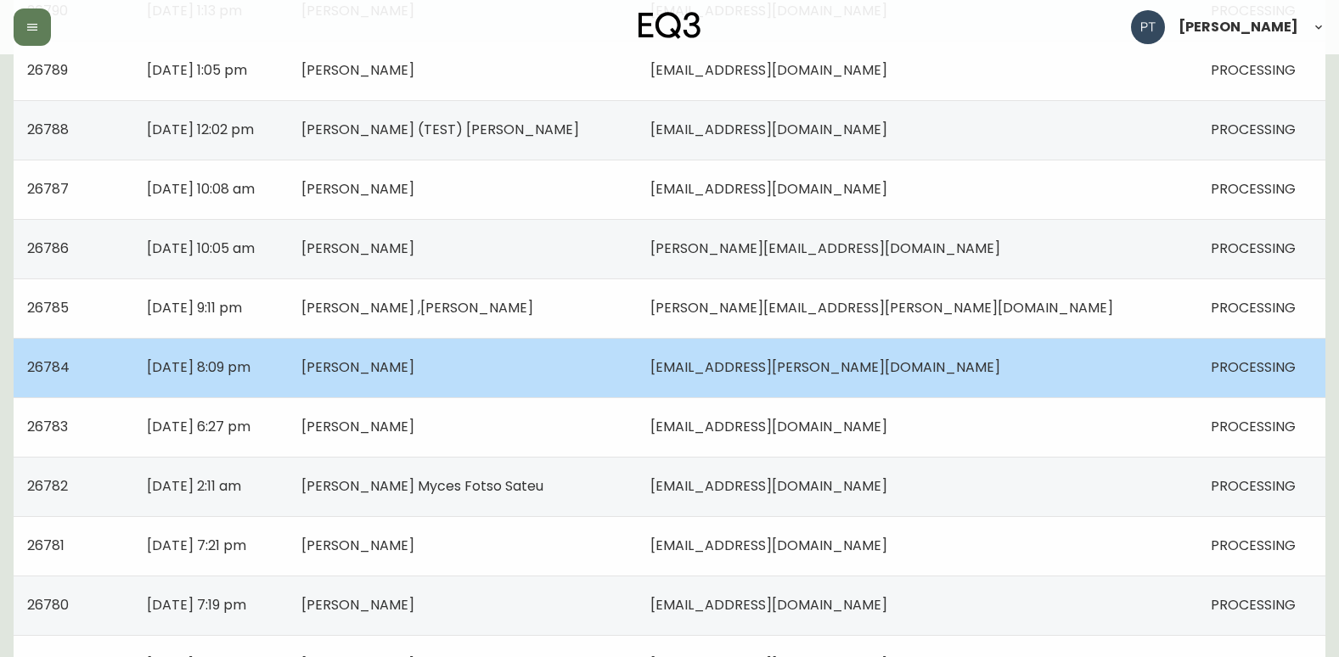
scroll to position [424, 0]
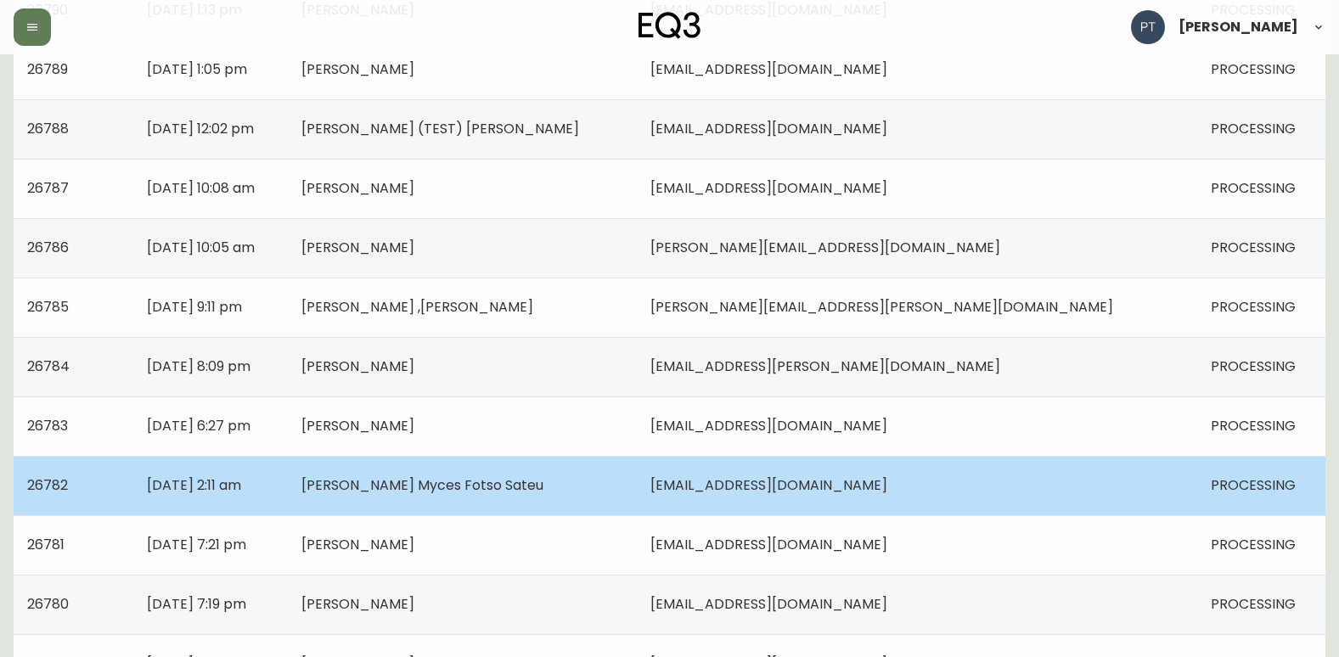
click at [288, 497] on td "[DATE] 2:11 am" at bounding box center [210, 485] width 155 height 59
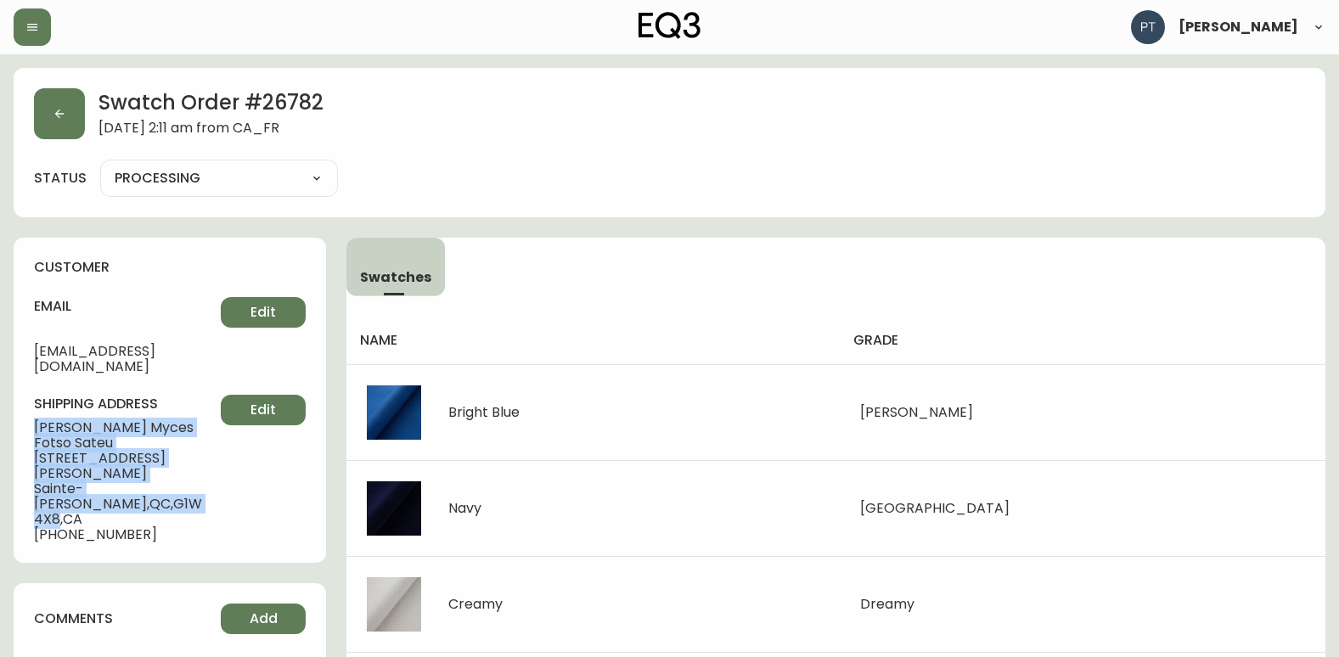
drag, startPoint x: 28, startPoint y: 405, endPoint x: 199, endPoint y: 458, distance: 178.8
click at [199, 458] on div "customer email [EMAIL_ADDRESS][DOMAIN_NAME] Edit shipping address [PERSON_NAME]…" at bounding box center [170, 400] width 312 height 325
click at [53, 107] on icon "button" at bounding box center [60, 114] width 14 height 14
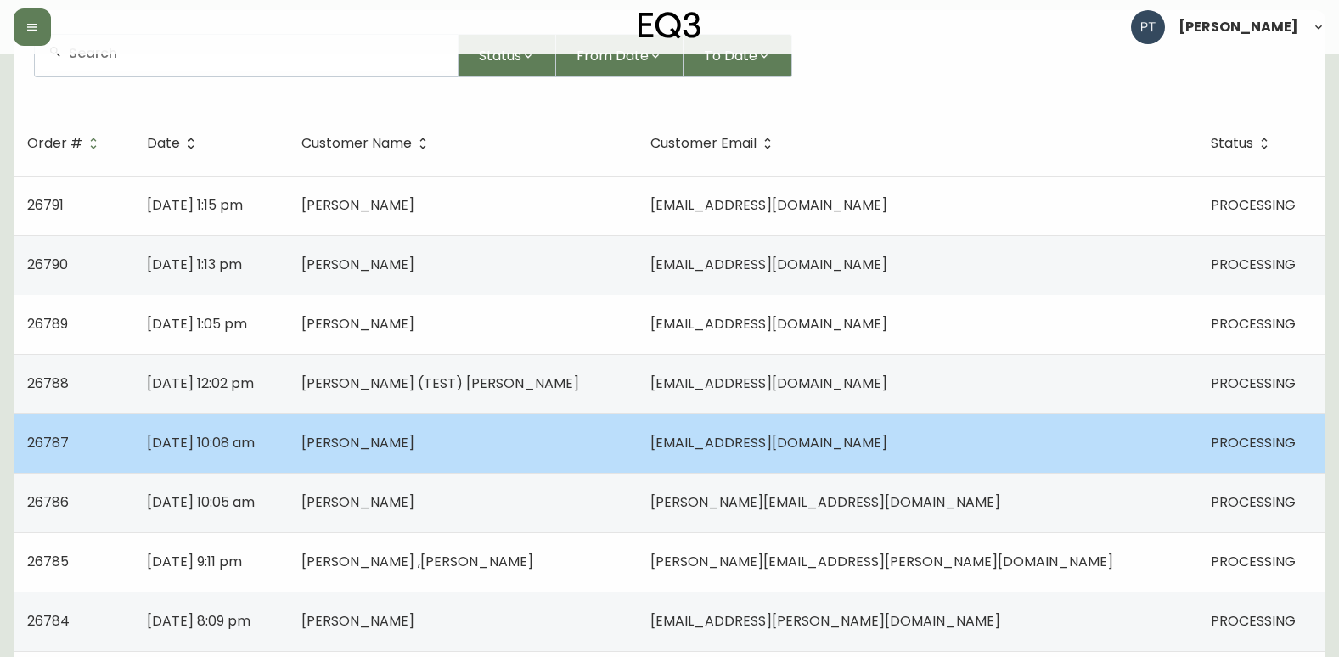
scroll to position [340, 0]
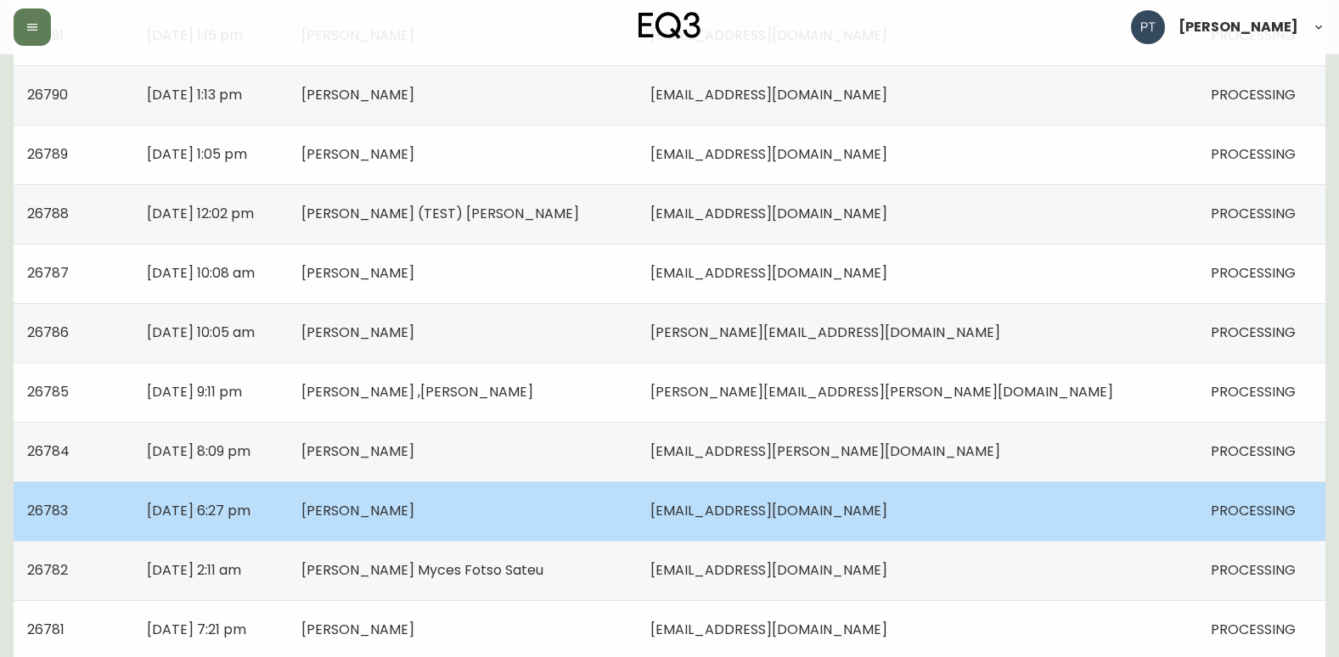
click at [414, 507] on span "[PERSON_NAME]" at bounding box center [357, 511] width 113 height 20
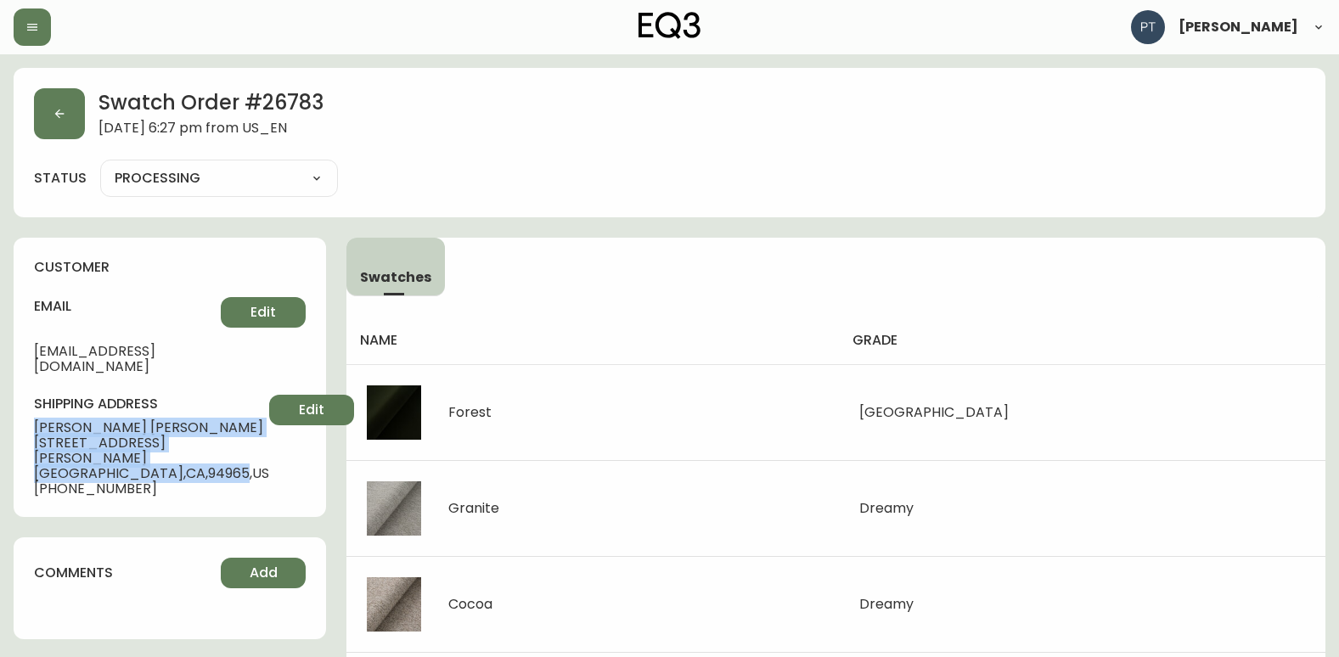
drag, startPoint x: 23, startPoint y: 408, endPoint x: 183, endPoint y: 441, distance: 163.0
click at [183, 441] on div "customer email [EMAIL_ADDRESS][DOMAIN_NAME] Edit shipping address [PERSON_NAME]…" at bounding box center [170, 377] width 312 height 279
click at [61, 117] on icon "button" at bounding box center [60, 114] width 14 height 14
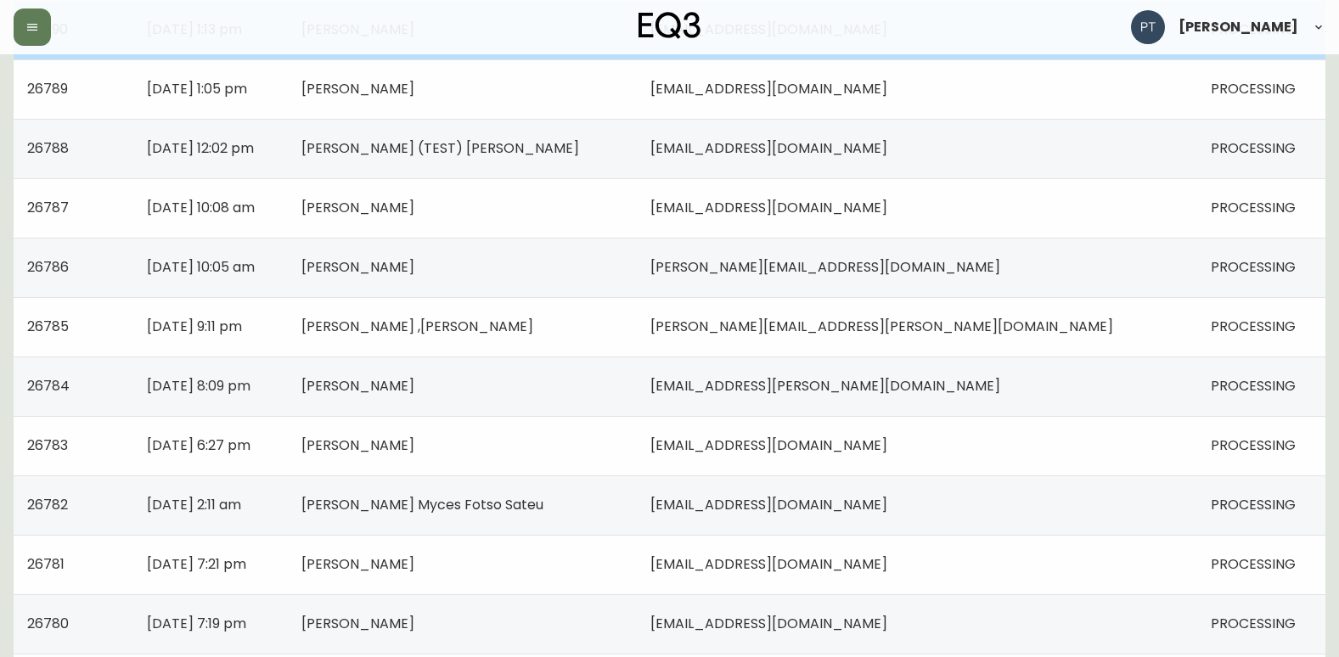
scroll to position [424, 0]
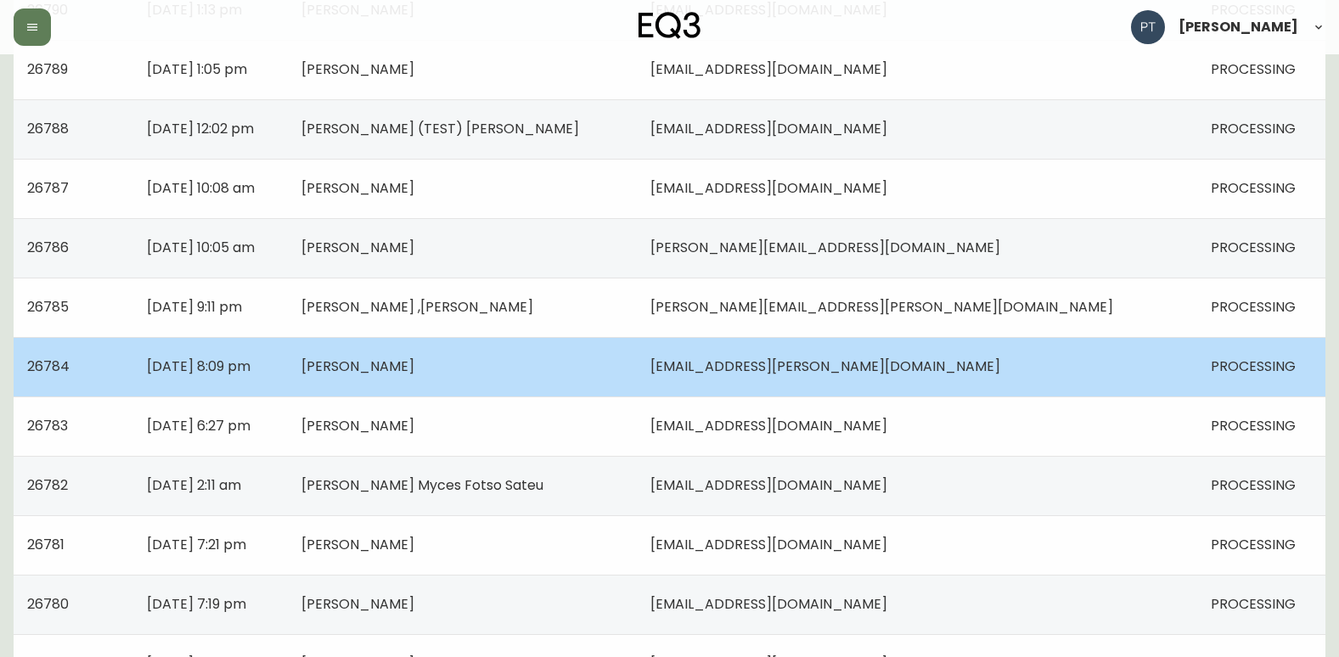
click at [581, 368] on td "[PERSON_NAME]" at bounding box center [462, 366] width 349 height 59
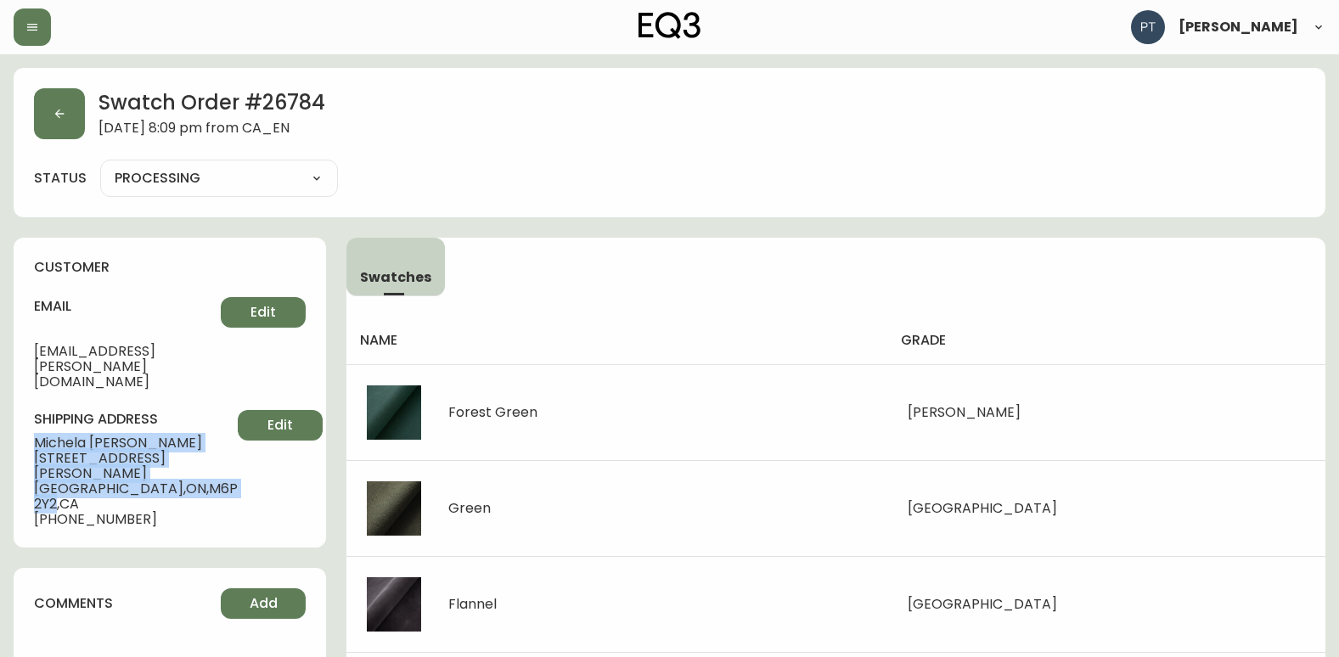
drag, startPoint x: 35, startPoint y: 411, endPoint x: 172, endPoint y: 444, distance: 141.5
click at [172, 444] on div "shipping address [PERSON_NAME] [STREET_ADDRESS][PERSON_NAME] [PHONE_NUMBER] Edit" at bounding box center [170, 468] width 272 height 117
click at [55, 99] on button "button" at bounding box center [59, 113] width 51 height 51
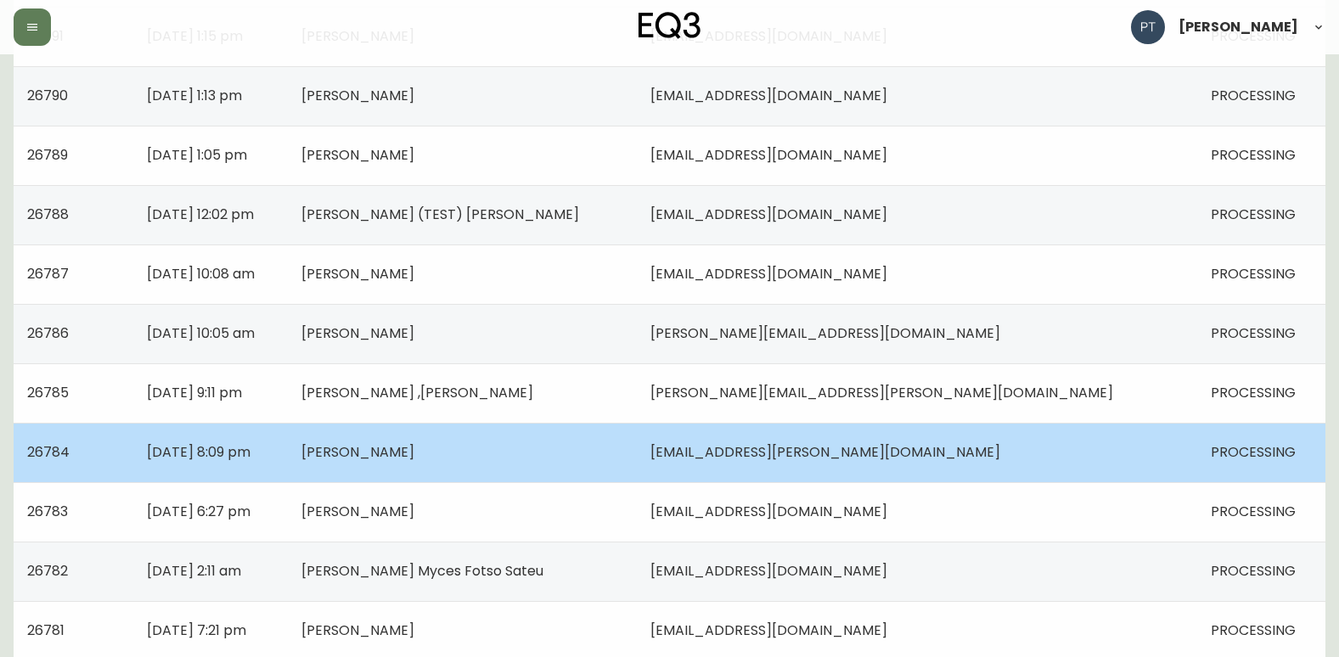
scroll to position [340, 0]
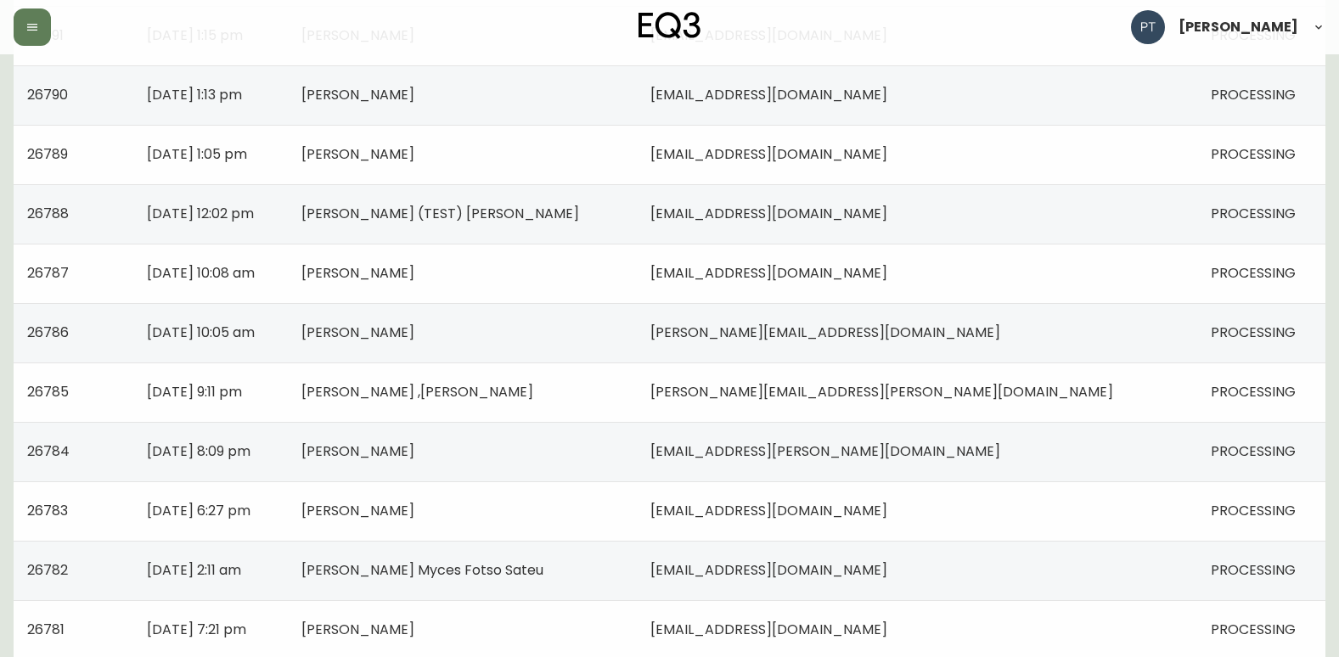
click at [550, 377] on td "[PERSON_NAME] ,[PERSON_NAME]" at bounding box center [462, 392] width 349 height 59
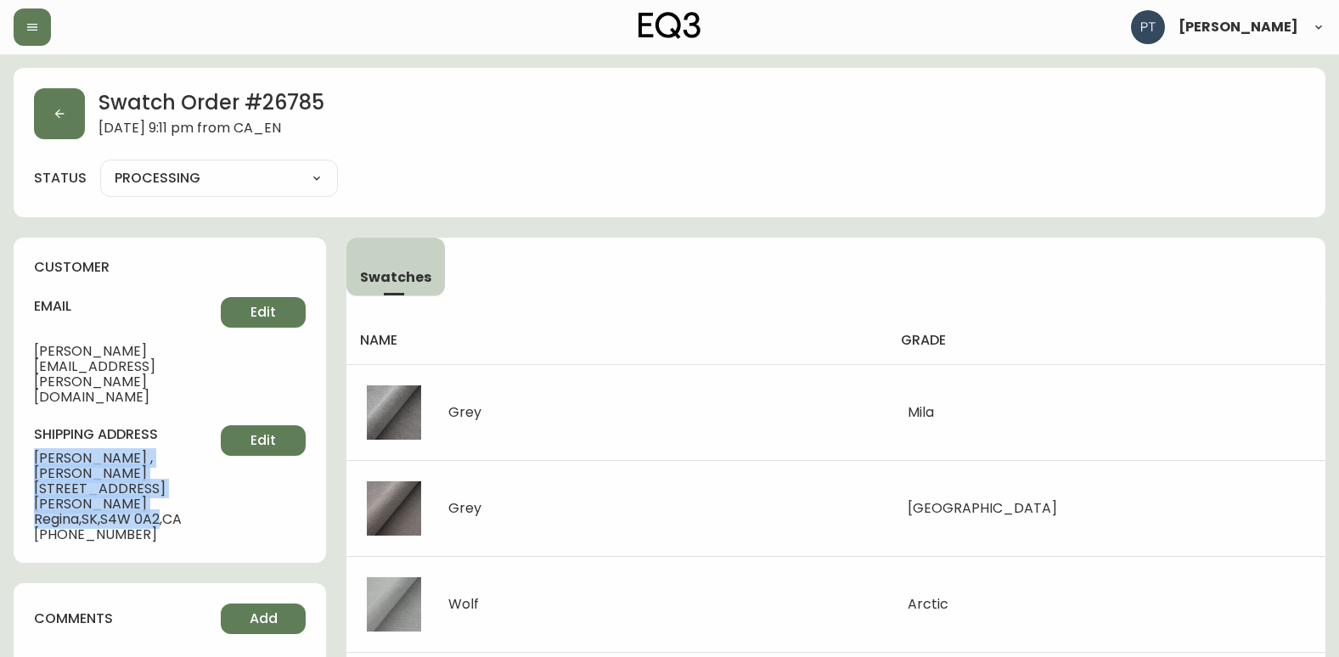
drag, startPoint x: 31, startPoint y: 408, endPoint x: 166, endPoint y: 441, distance: 139.0
click at [166, 441] on div "customer email [PERSON_NAME][EMAIL_ADDRESS][PERSON_NAME][DOMAIN_NAME] Edit ship…" at bounding box center [170, 400] width 312 height 325
click at [82, 122] on button "button" at bounding box center [59, 113] width 51 height 51
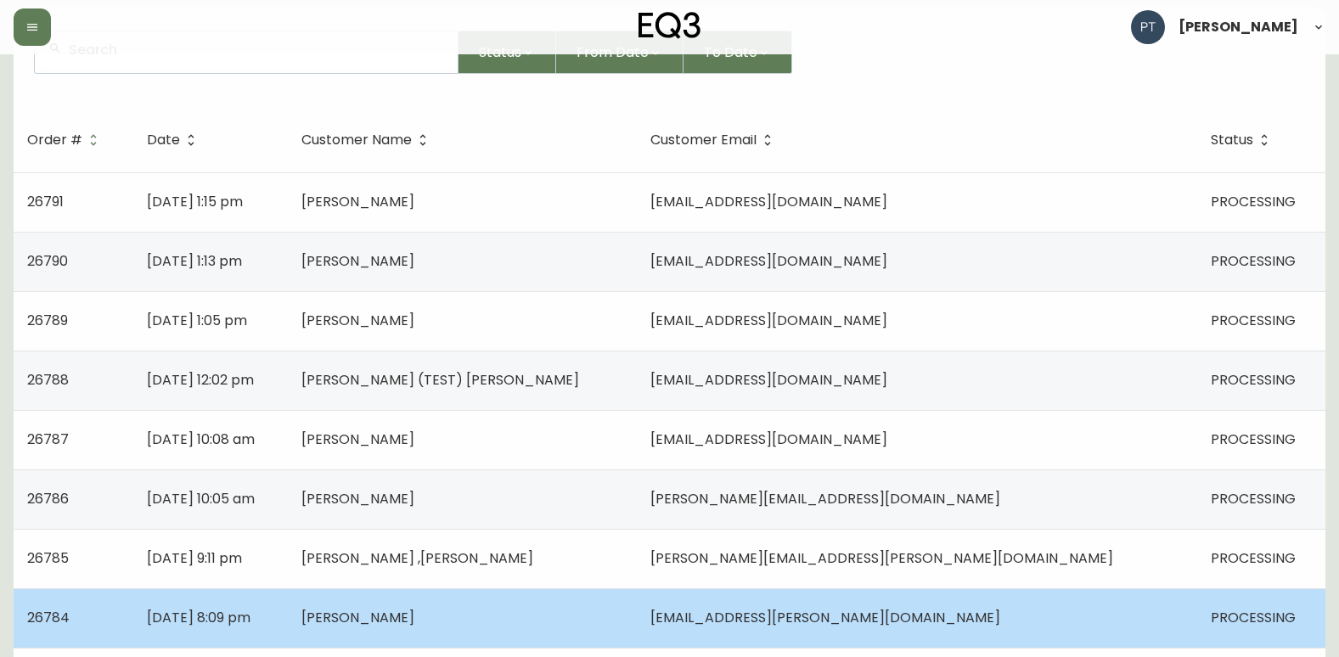
scroll to position [255, 0]
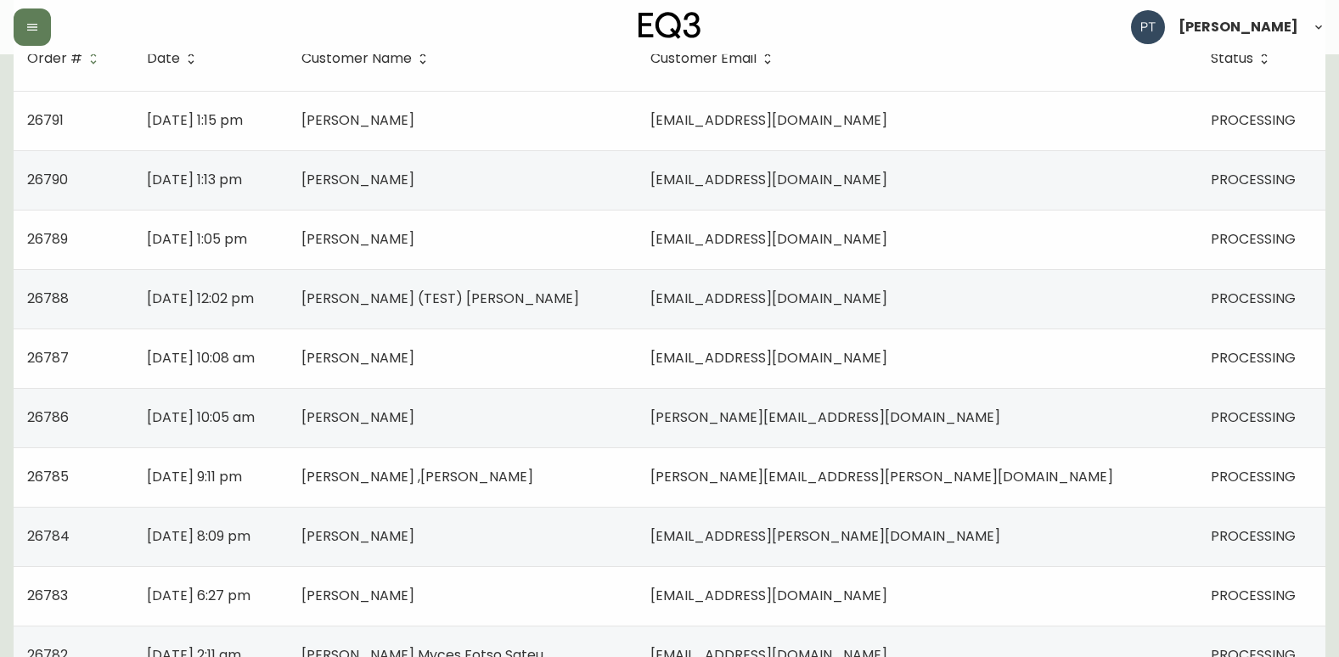
drag, startPoint x: 583, startPoint y: 413, endPoint x: 474, endPoint y: 444, distance: 113.9
click at [582, 413] on td "[PERSON_NAME]" at bounding box center [462, 417] width 349 height 59
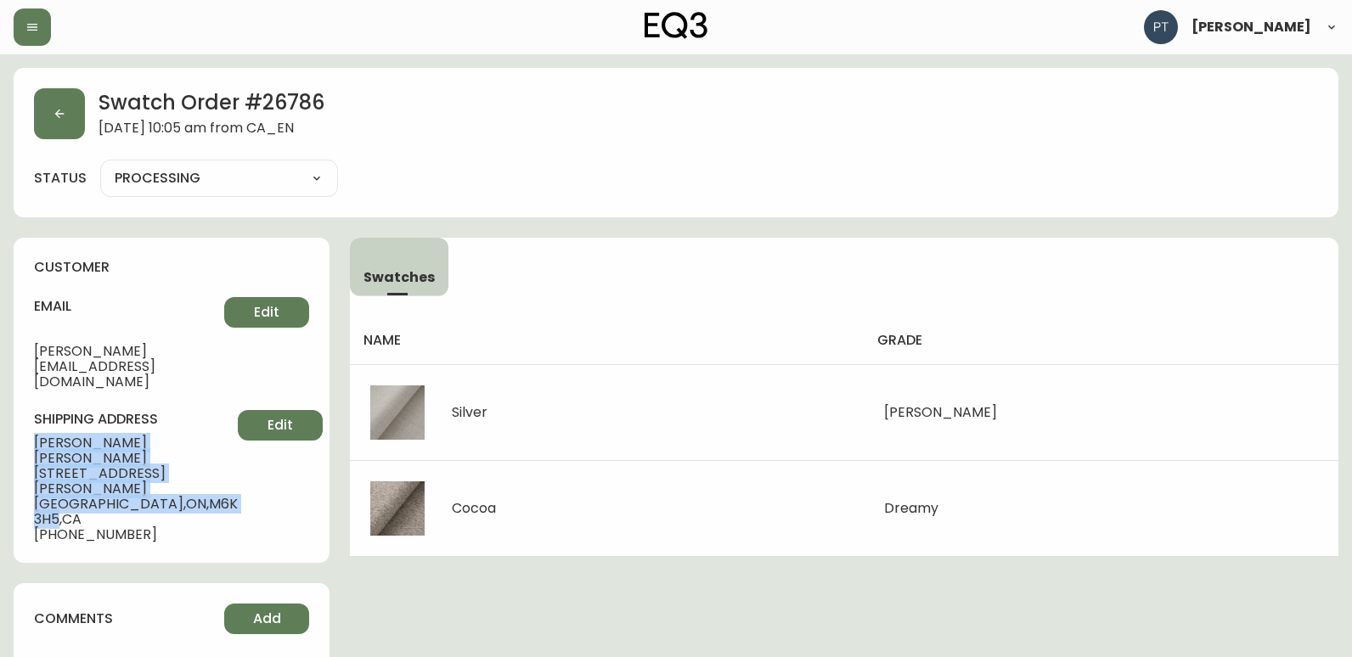
drag, startPoint x: 29, startPoint y: 411, endPoint x: 177, endPoint y: 447, distance: 152.0
click at [177, 447] on div "customer email [PERSON_NAME][EMAIL_ADDRESS][DOMAIN_NAME] Edit shipping address …" at bounding box center [172, 400] width 316 height 325
click at [45, 112] on button "button" at bounding box center [59, 113] width 51 height 51
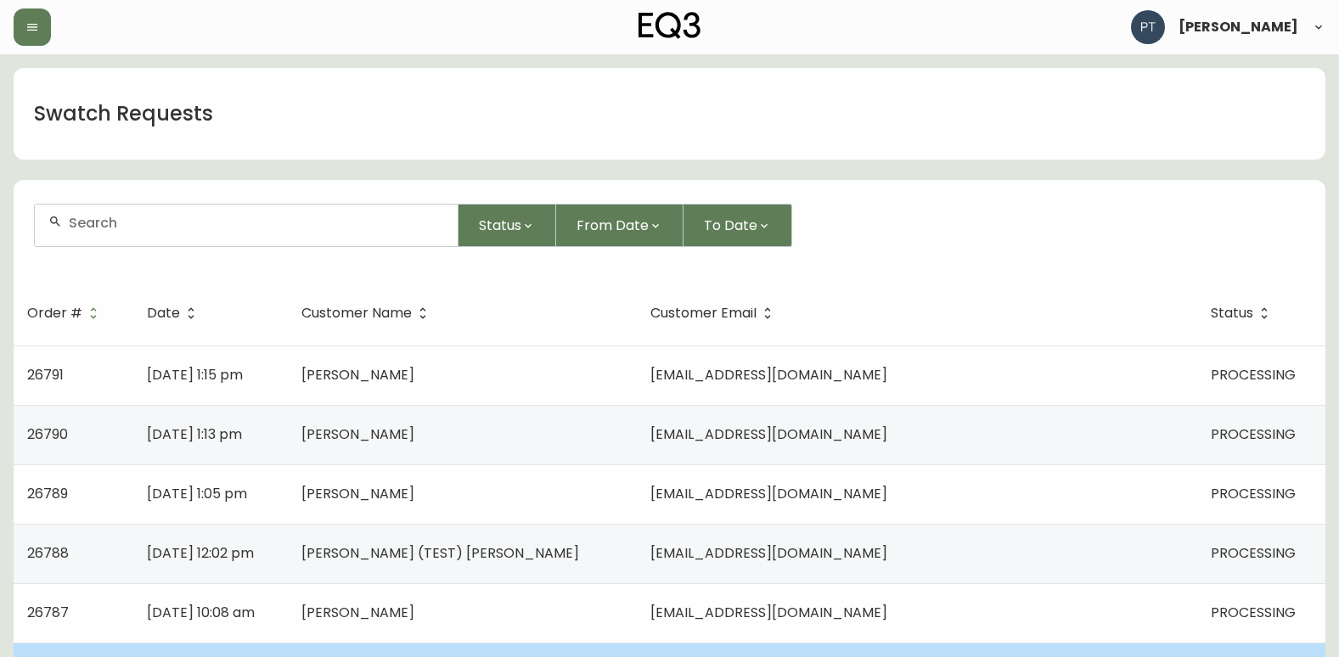
scroll to position [255, 0]
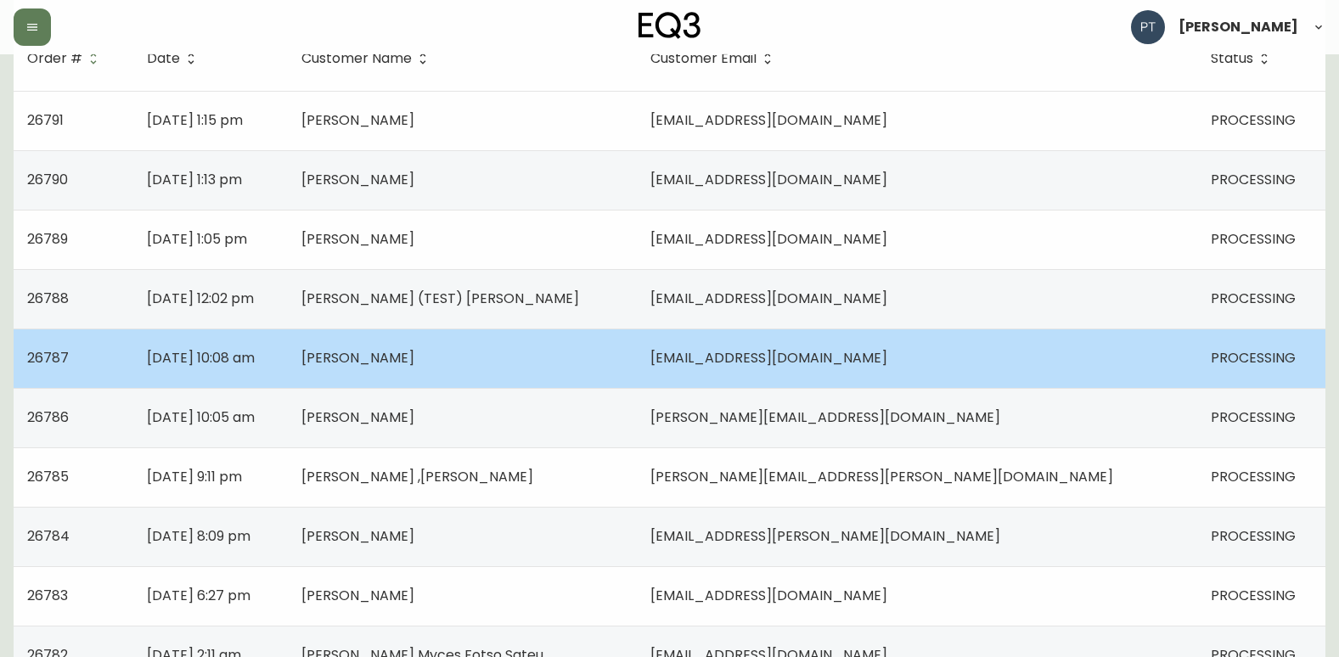
click at [288, 361] on td "[DATE] 10:08 am" at bounding box center [210, 358] width 155 height 59
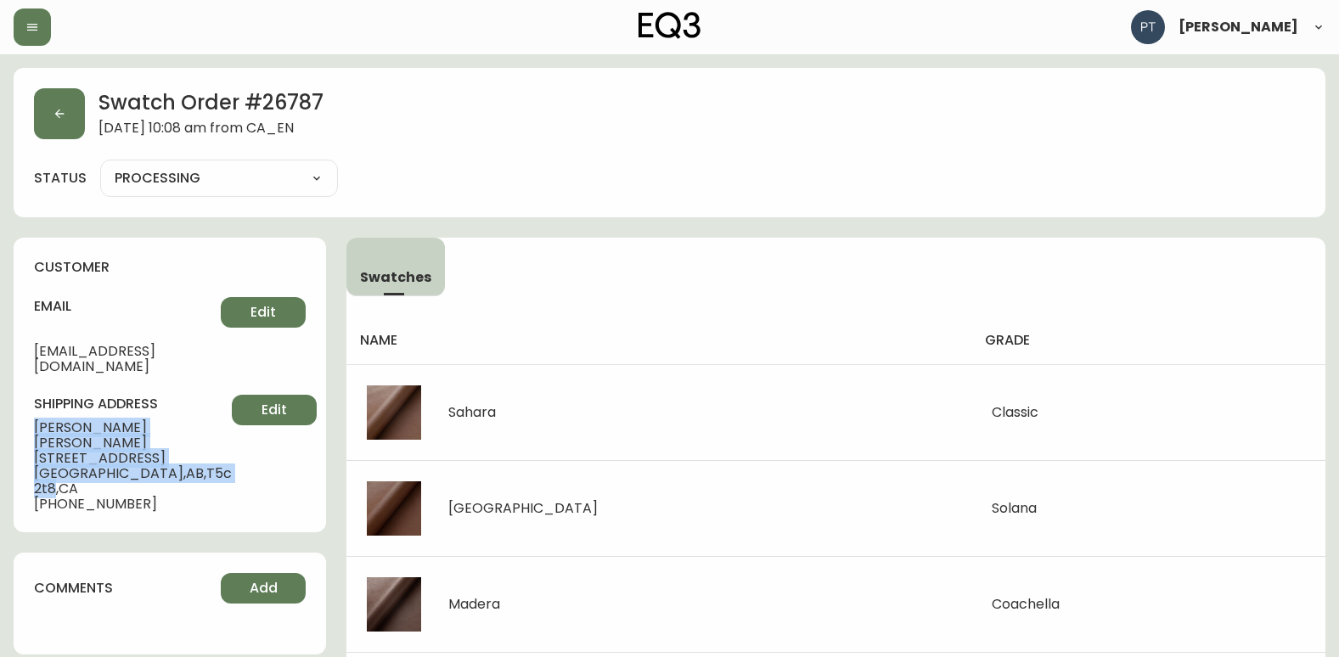
drag, startPoint x: 35, startPoint y: 414, endPoint x: 179, endPoint y: 447, distance: 148.1
click at [179, 447] on div "shipping address [PERSON_NAME] [STREET_ADDRESS] [PHONE_NUMBER] Edit" at bounding box center [170, 453] width 272 height 117
click at [57, 118] on icon "button" at bounding box center [60, 114] width 14 height 14
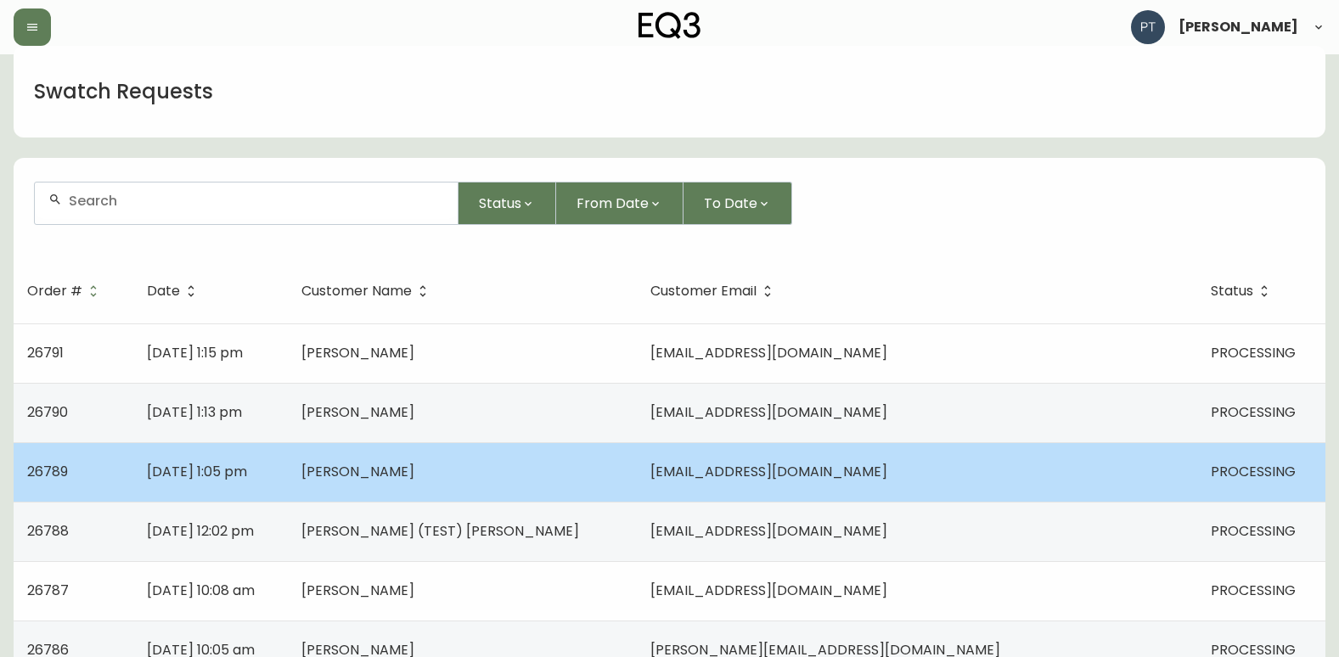
scroll to position [85, 0]
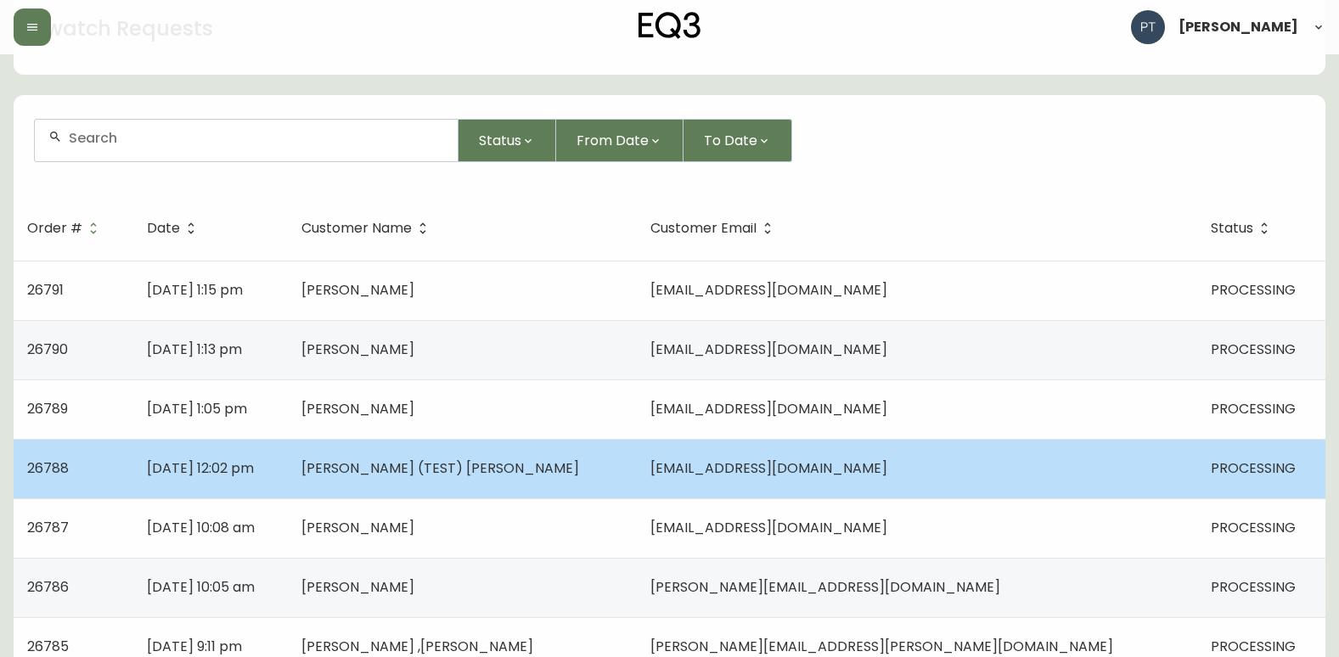
click at [502, 468] on span "[PERSON_NAME] (TEST) [PERSON_NAME]" at bounding box center [440, 468] width 278 height 20
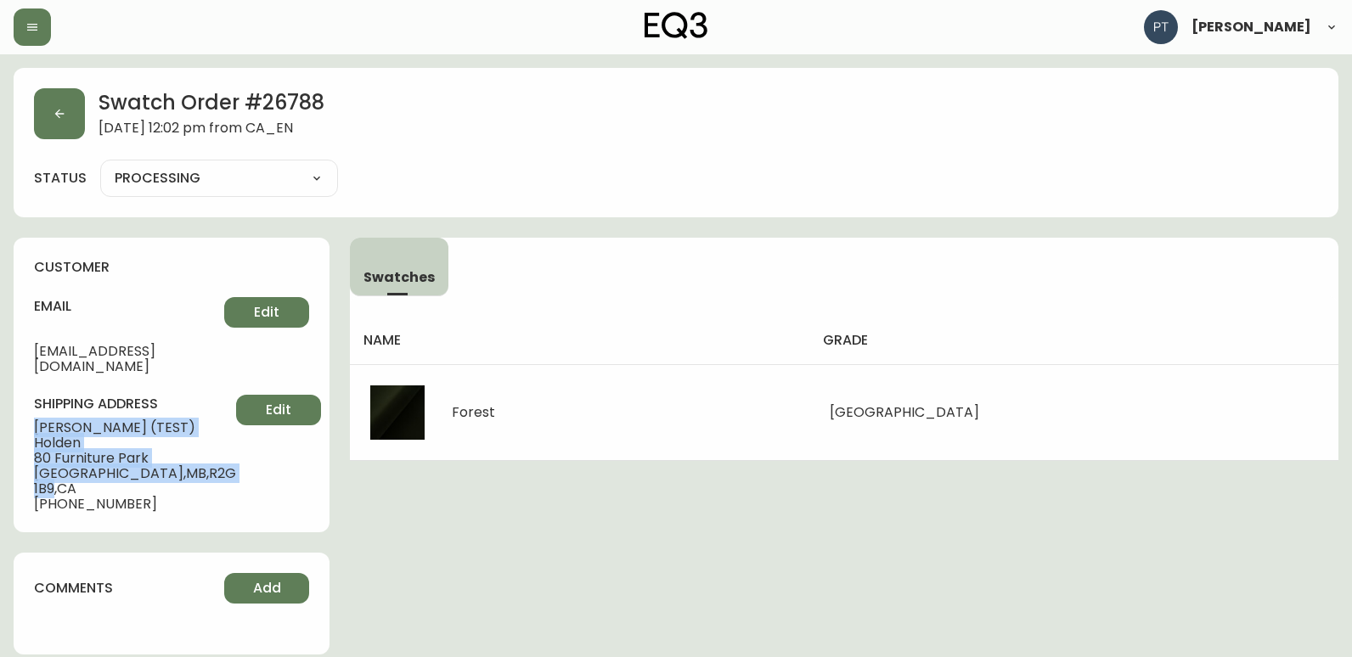
drag, startPoint x: 85, startPoint y: 410, endPoint x: 182, endPoint y: 439, distance: 101.0
click at [182, 439] on div "shipping address [PERSON_NAME] (TEST) Holden [STREET_ADDRESS] [PHONE_NUMBER] Ed…" at bounding box center [171, 453] width 275 height 117
click at [61, 110] on icon "button" at bounding box center [60, 114] width 14 height 14
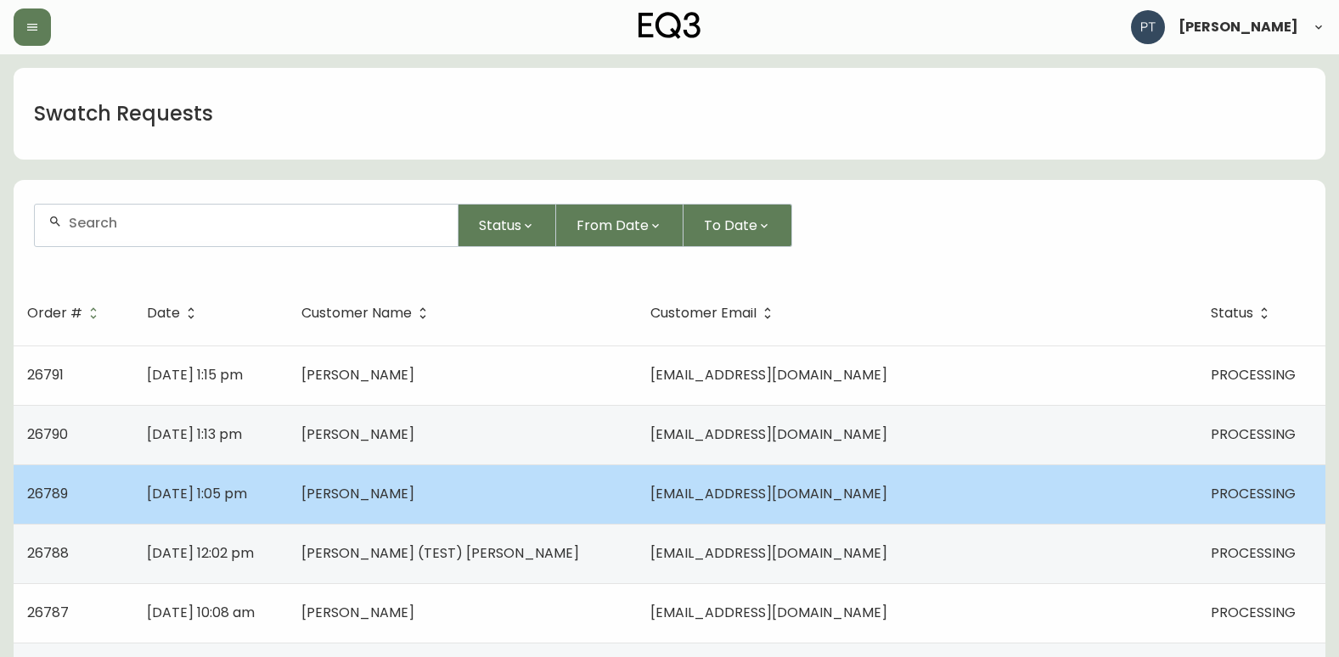
click at [288, 487] on td "[DATE] 1:05 pm" at bounding box center [210, 493] width 155 height 59
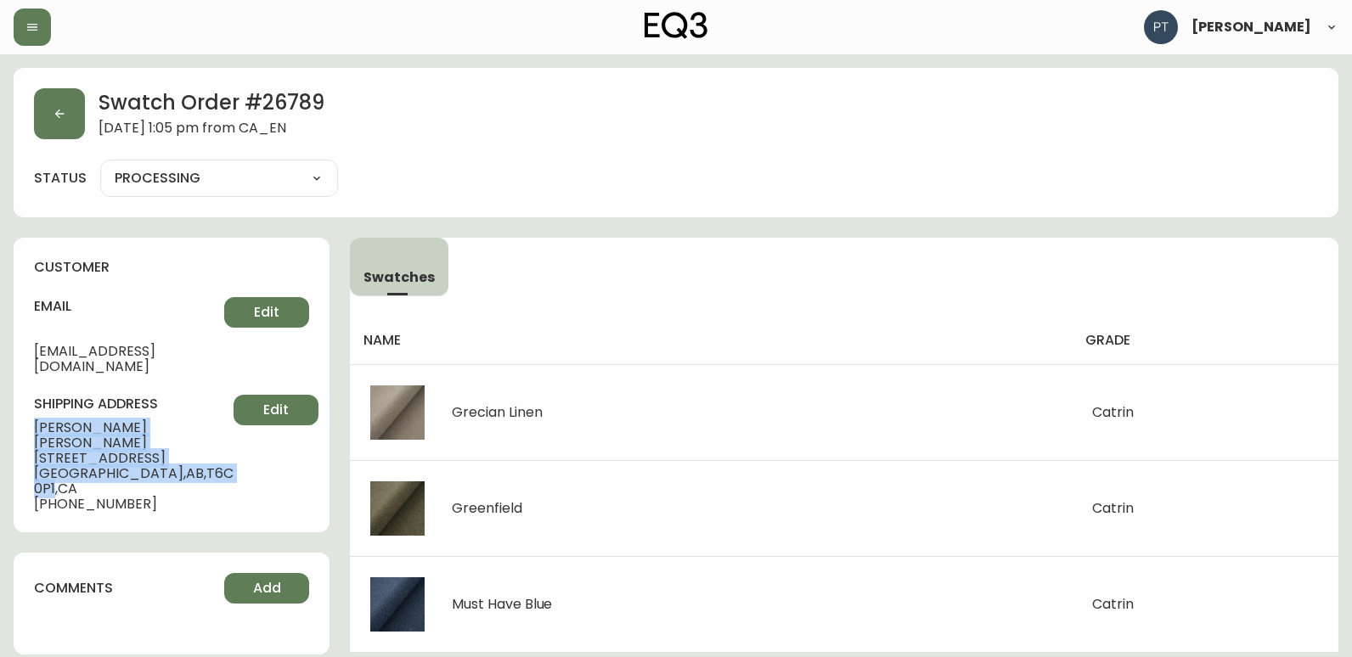
drag, startPoint x: 29, startPoint y: 407, endPoint x: 183, endPoint y: 441, distance: 158.2
click at [183, 441] on div "customer email [EMAIL_ADDRESS][DOMAIN_NAME] Edit shipping address [PERSON_NAME]…" at bounding box center [172, 385] width 316 height 295
click at [70, 94] on button "button" at bounding box center [59, 113] width 51 height 51
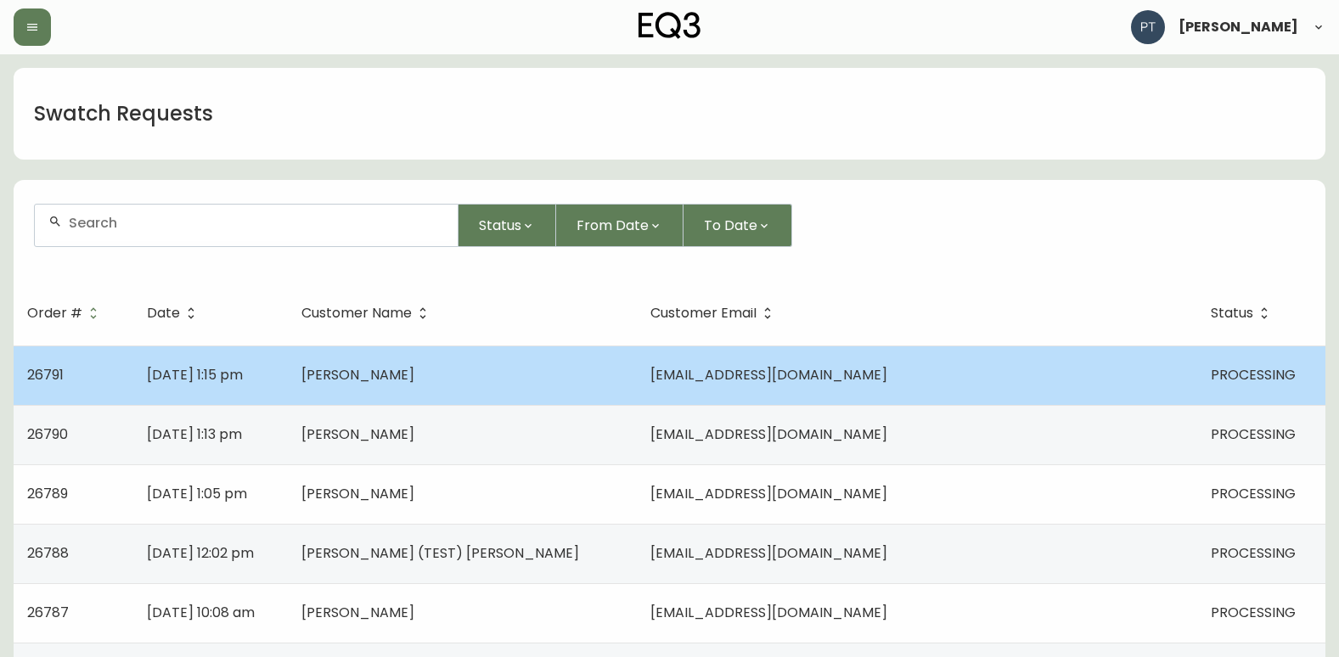
click at [451, 372] on td "[PERSON_NAME]" at bounding box center [462, 375] width 349 height 59
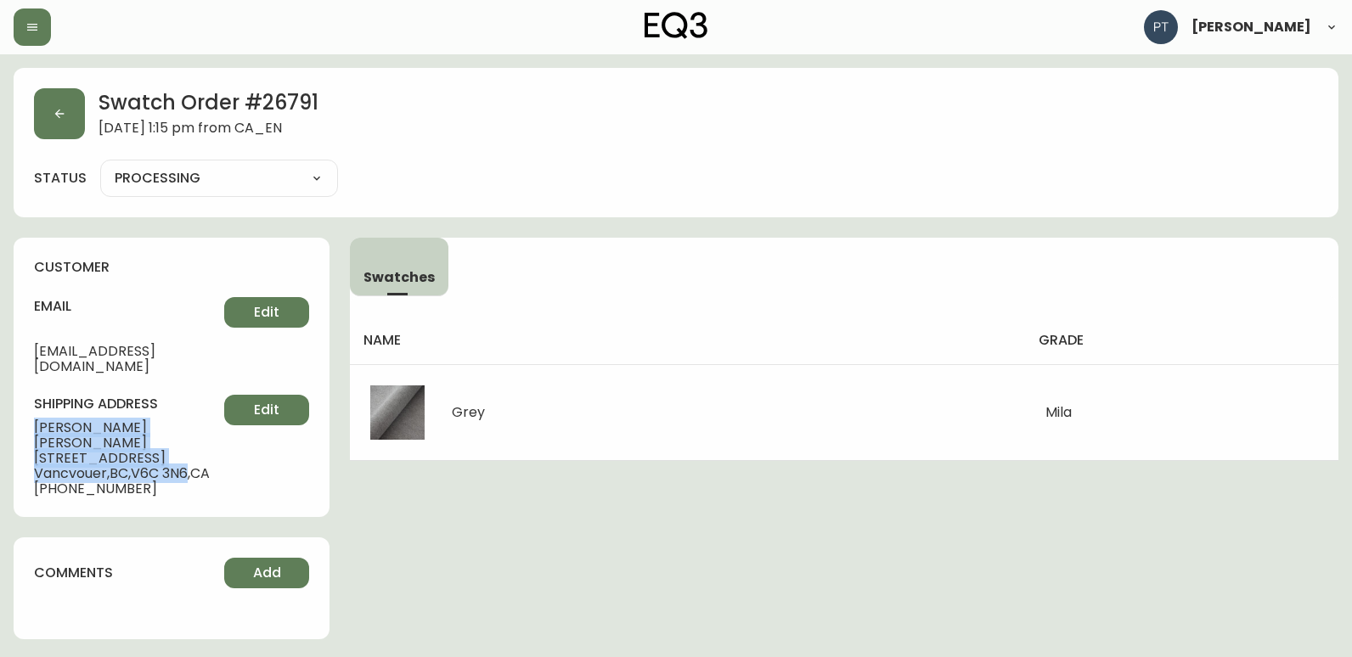
drag, startPoint x: 36, startPoint y: 411, endPoint x: 194, endPoint y: 453, distance: 163.5
click at [194, 453] on div "shipping address [PERSON_NAME] [STREET_ADDRESS] [PHONE_NUMBER] Edit" at bounding box center [171, 446] width 275 height 102
click at [42, 97] on button "button" at bounding box center [59, 113] width 51 height 51
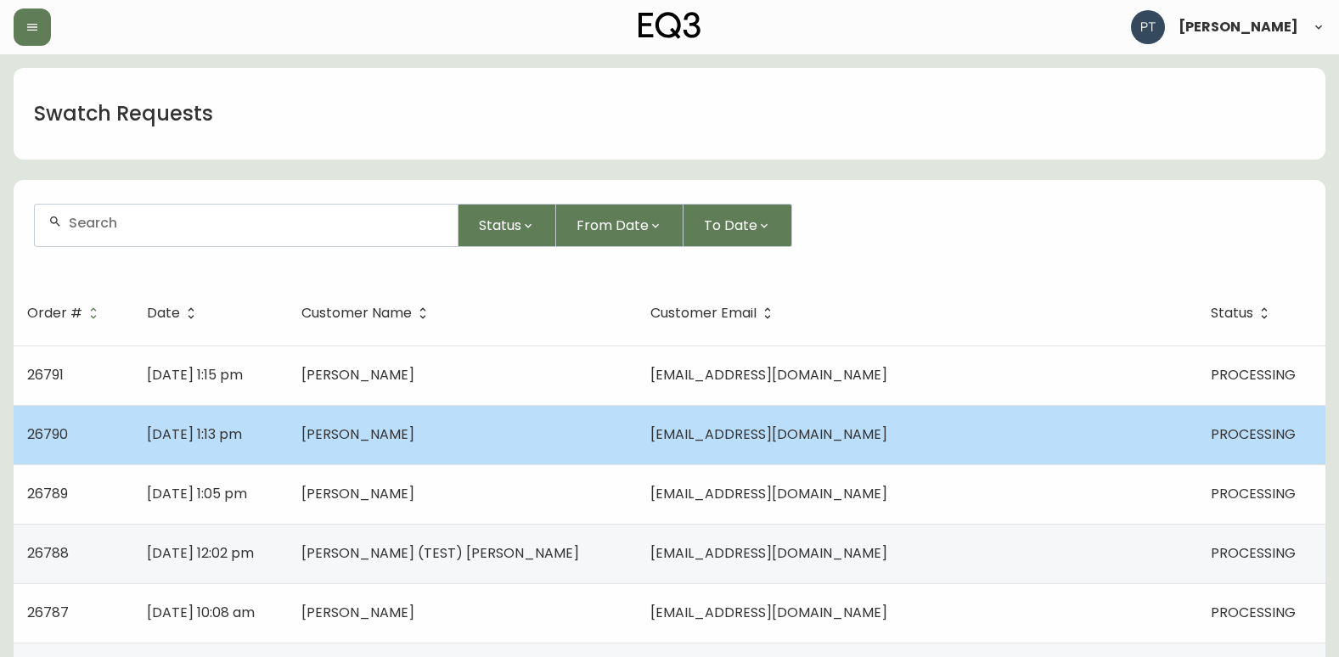
click at [461, 429] on td "[PERSON_NAME]" at bounding box center [462, 434] width 349 height 59
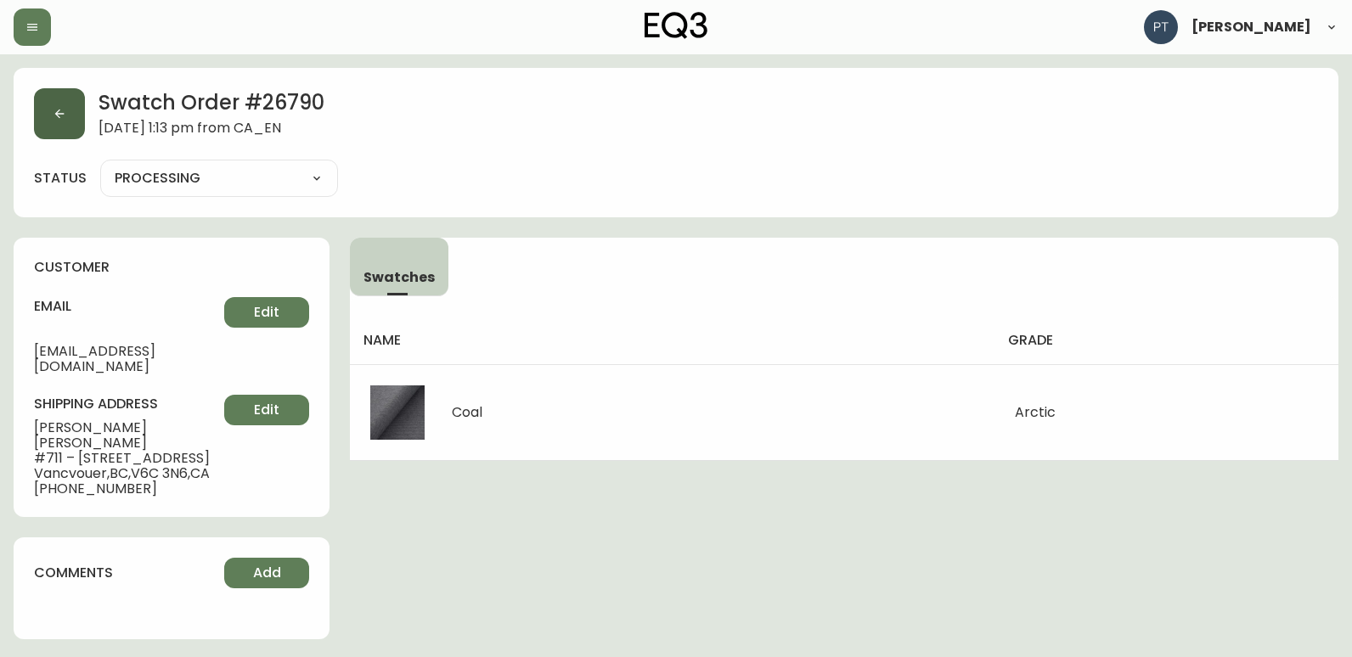
click at [61, 137] on button "button" at bounding box center [59, 113] width 51 height 51
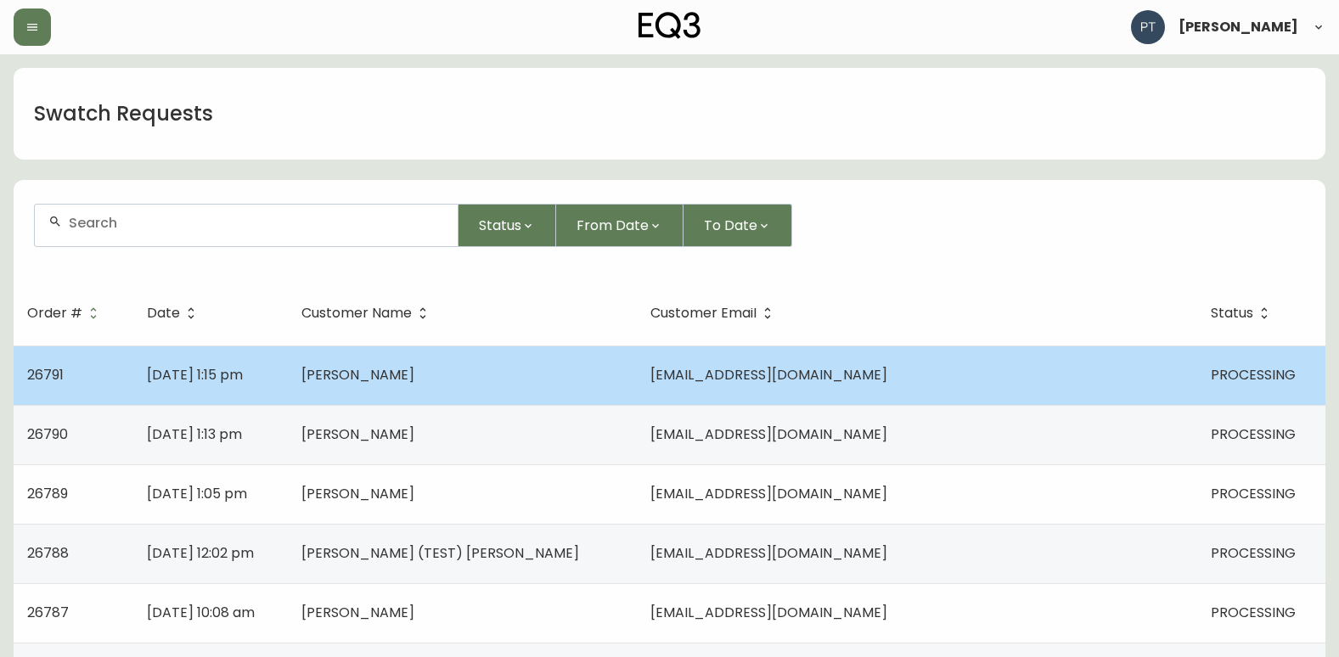
click at [288, 371] on td "[DATE] 1:15 pm" at bounding box center [210, 375] width 155 height 59
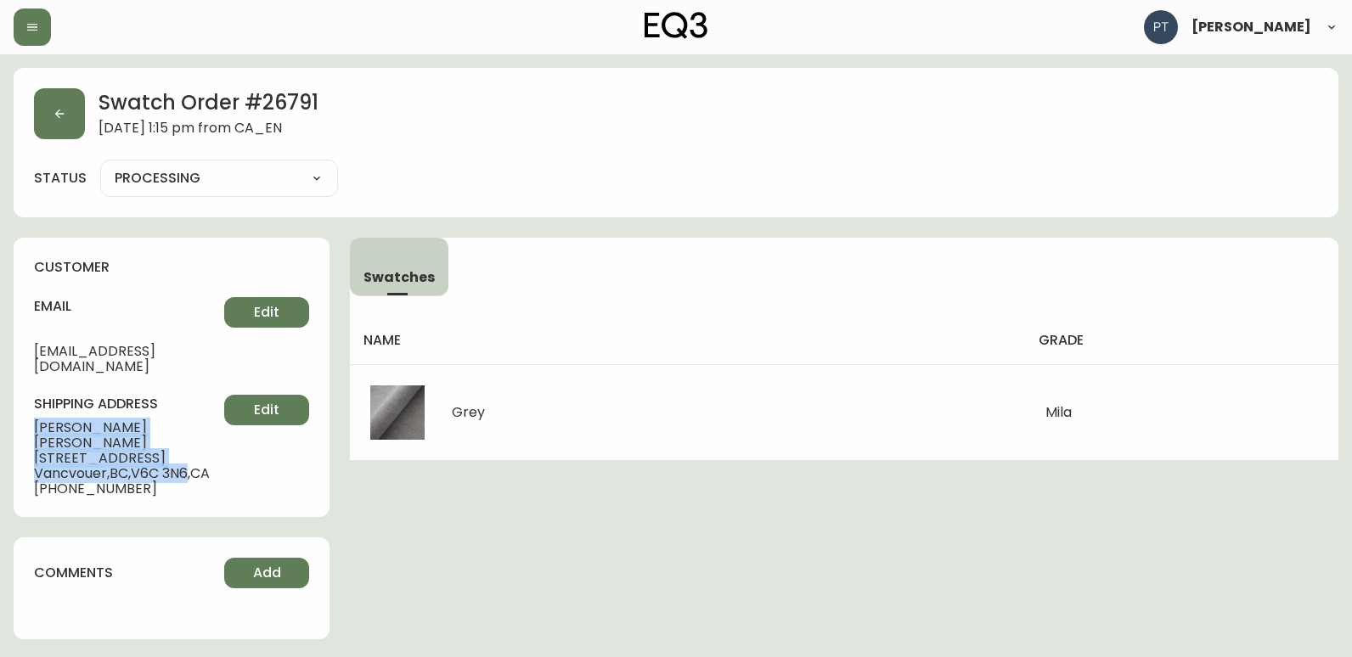
drag, startPoint x: 23, startPoint y: 406, endPoint x: 196, endPoint y: 451, distance: 178.9
click at [196, 451] on div "customer email [PERSON_NAME][EMAIL_ADDRESS][DOMAIN_NAME] Edit shipping address …" at bounding box center [172, 377] width 316 height 279
click at [66, 122] on button "button" at bounding box center [59, 113] width 51 height 51
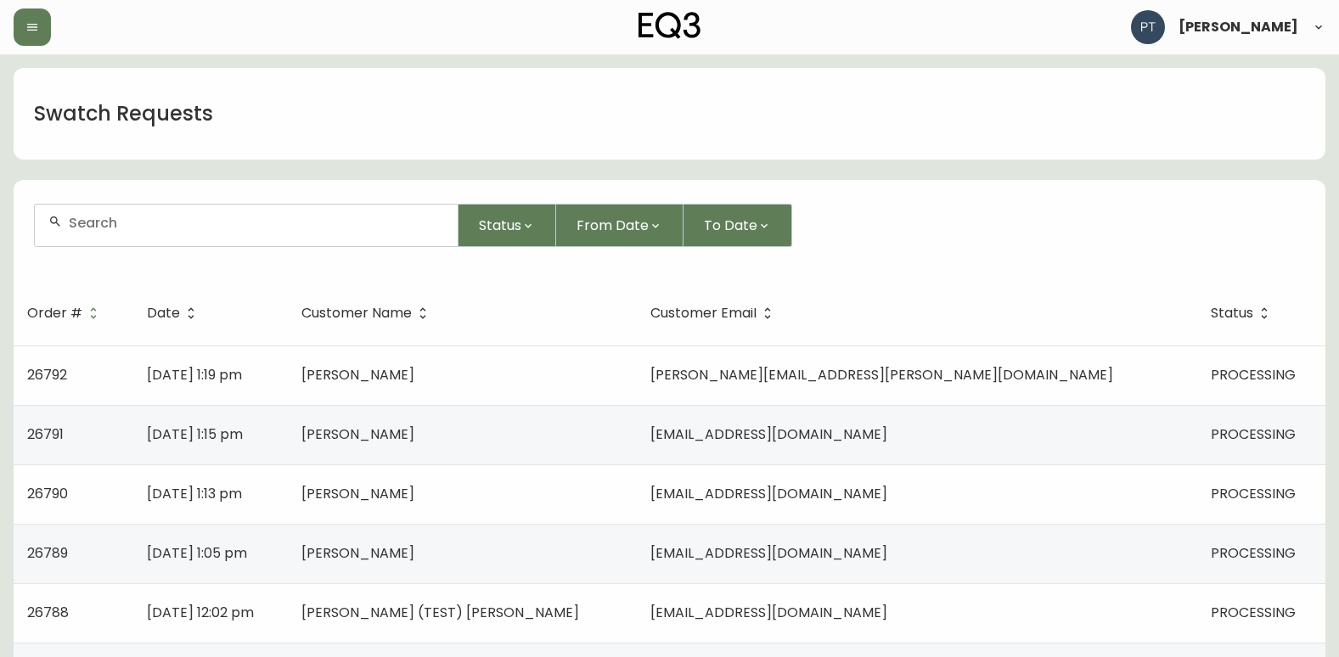
click at [194, 230] on input "text" at bounding box center [256, 223] width 375 height 16
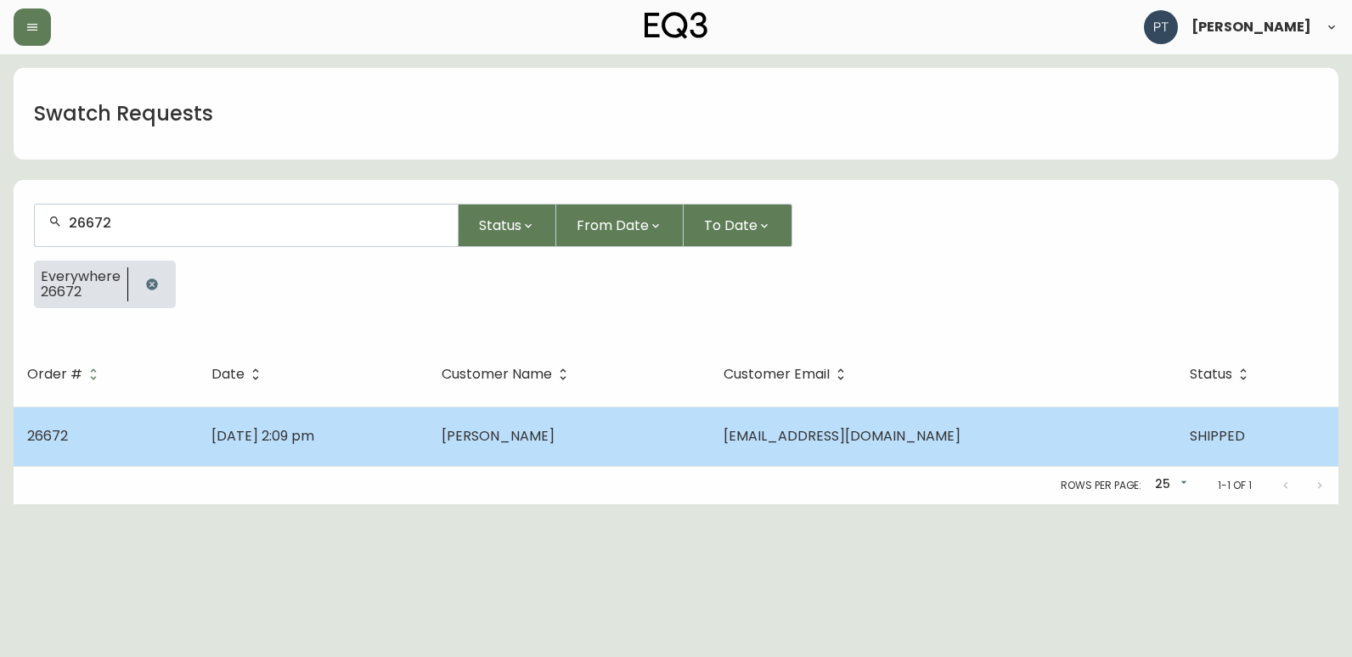
type input "26672"
click at [542, 436] on span "[PERSON_NAME]" at bounding box center [497, 436] width 113 height 20
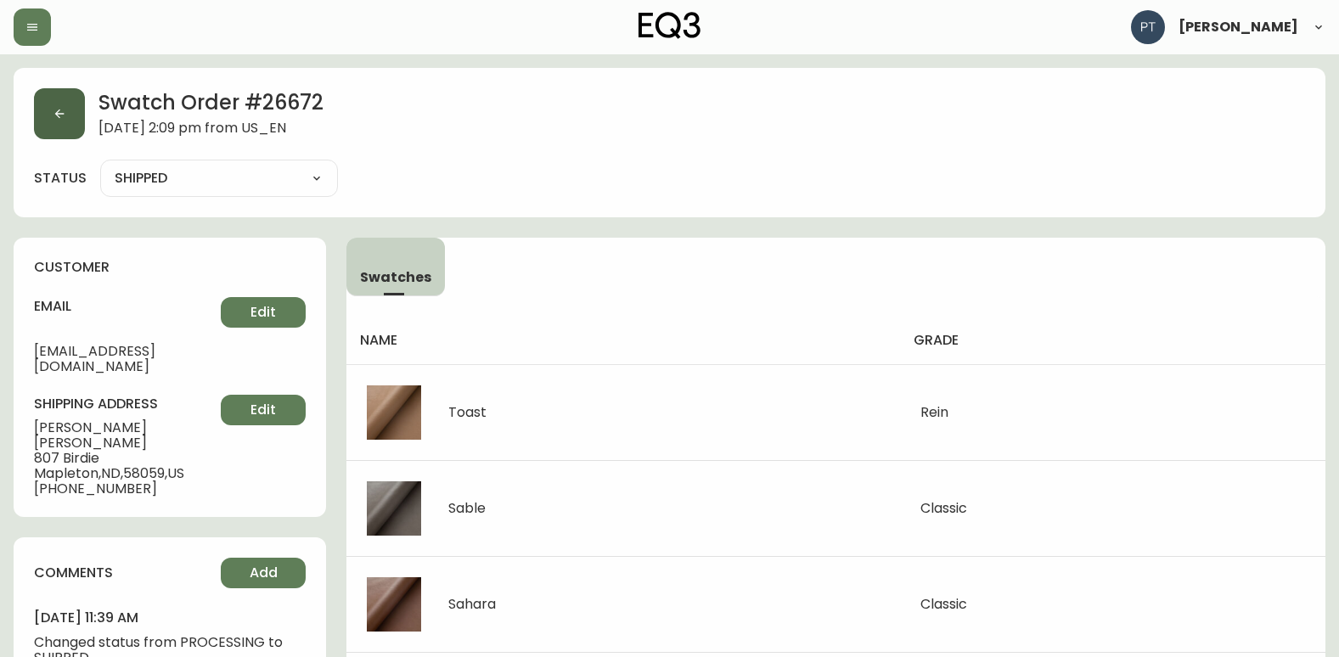
click at [59, 120] on icon "button" at bounding box center [60, 114] width 14 height 14
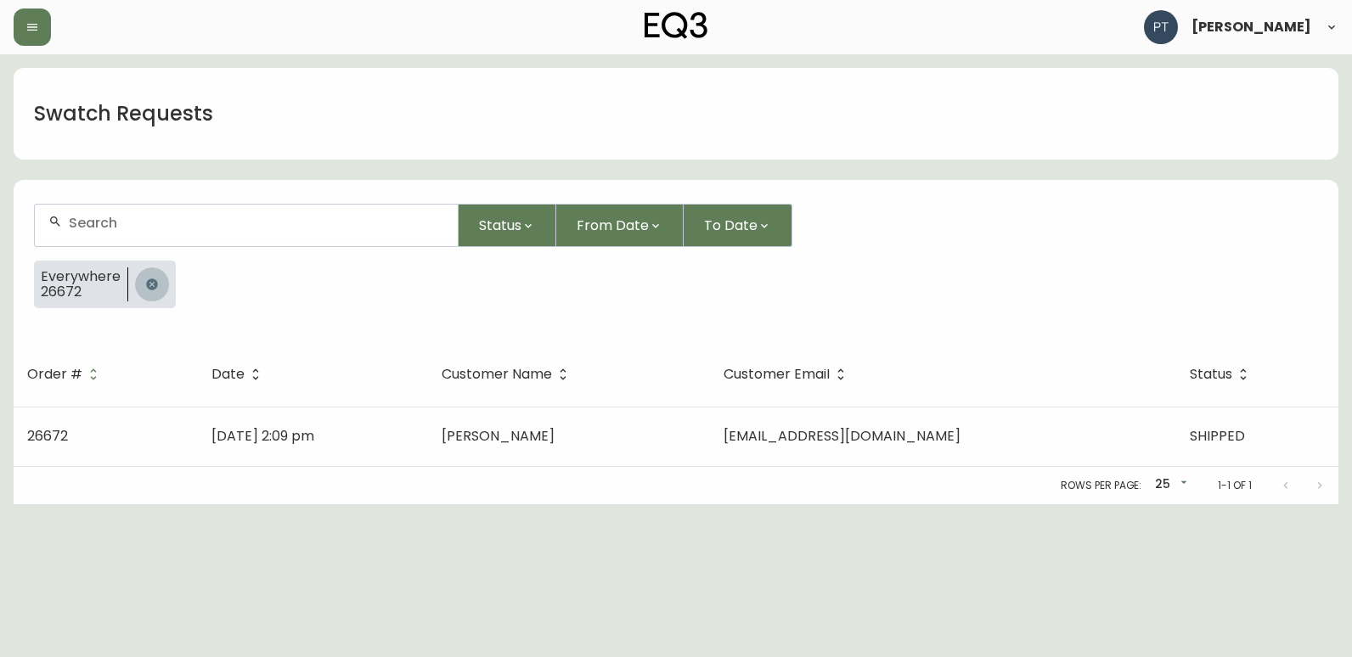
click at [146, 283] on icon "button" at bounding box center [151, 283] width 11 height 11
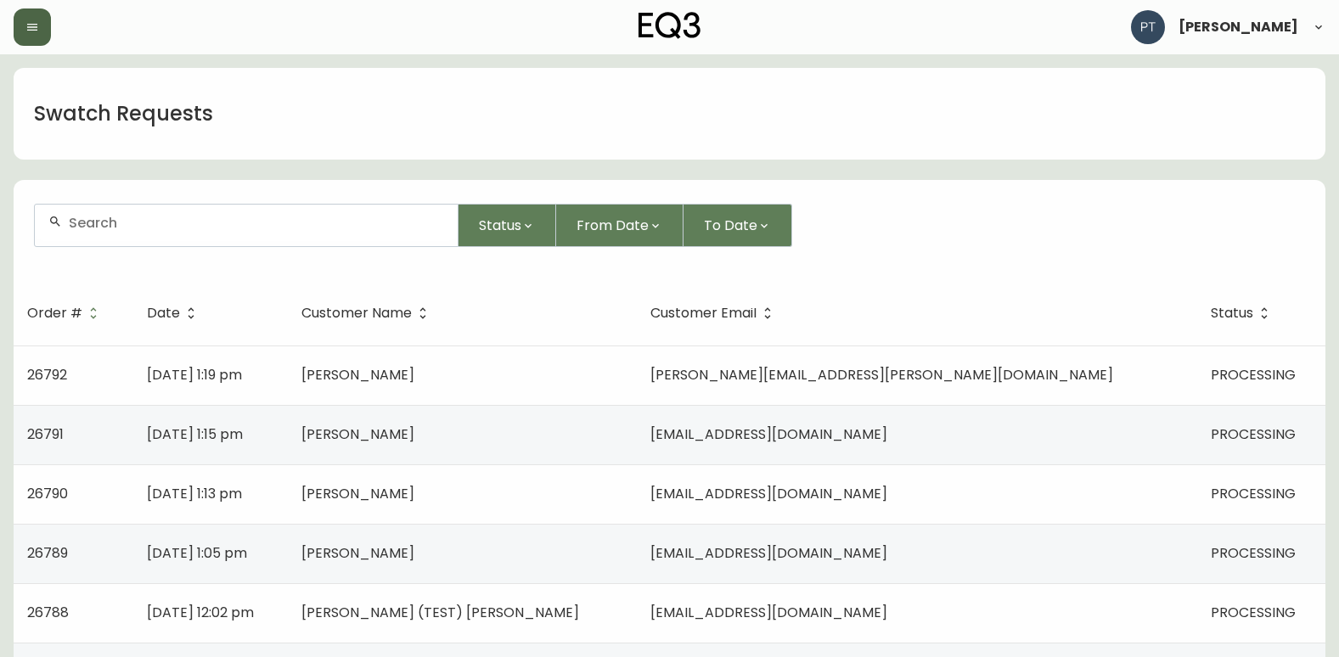
click at [26, 36] on button "button" at bounding box center [32, 26] width 37 height 37
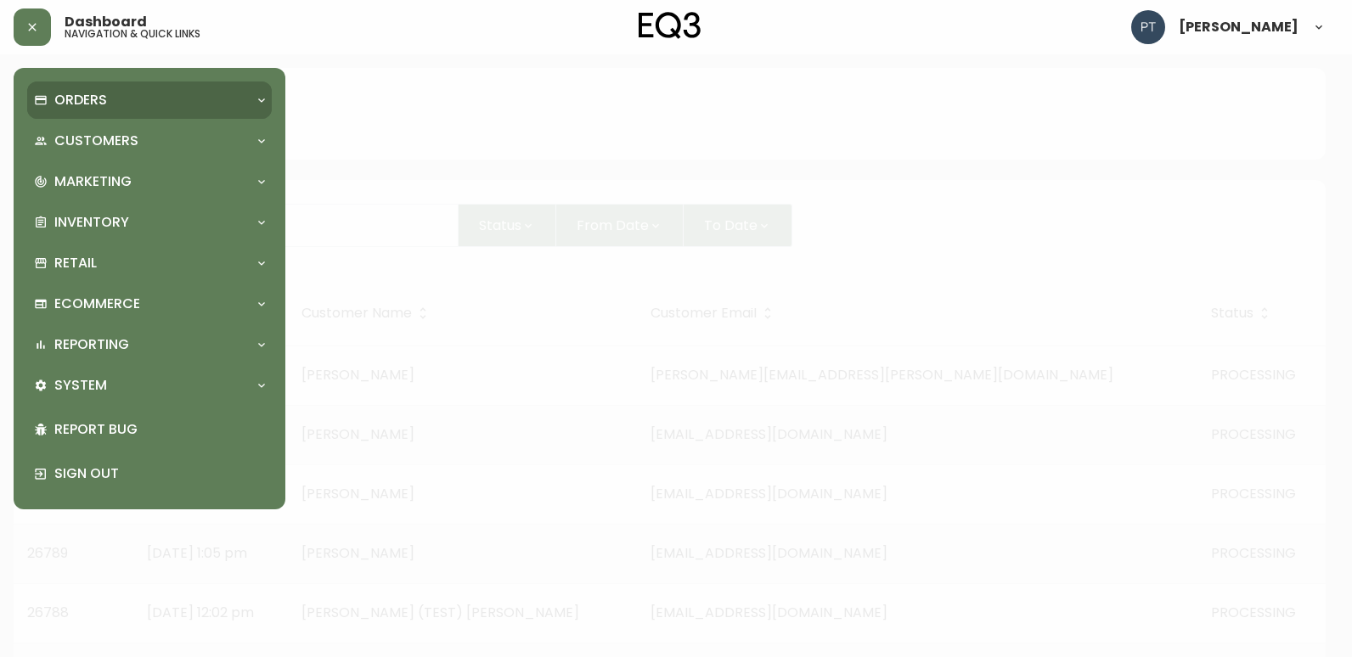
click at [97, 111] on div "Orders" at bounding box center [149, 100] width 245 height 37
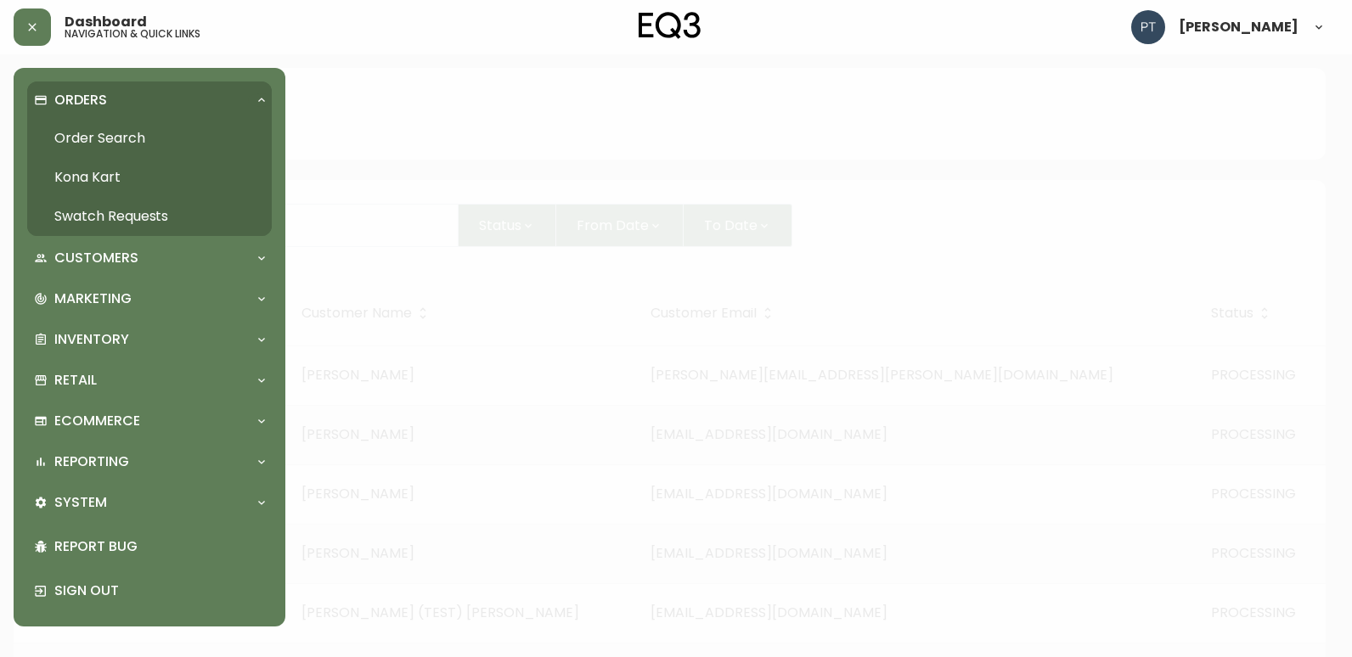
click at [111, 132] on link "Order Search" at bounding box center [149, 138] width 245 height 39
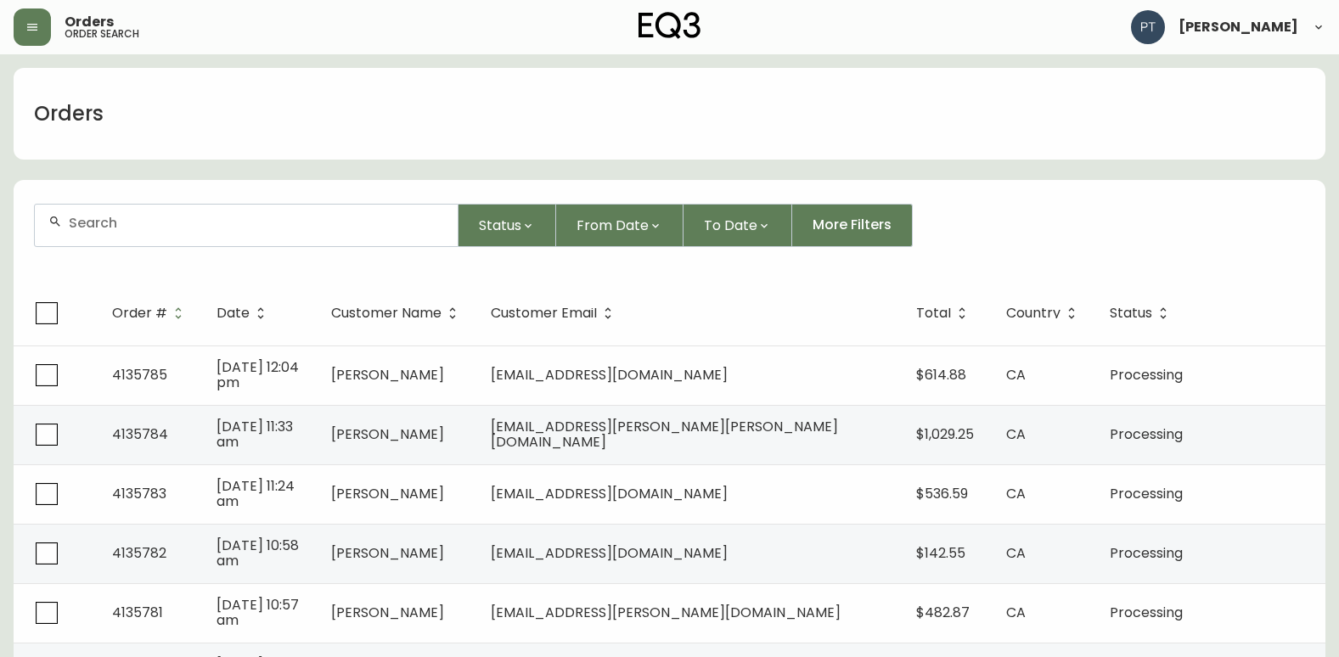
click at [151, 235] on div at bounding box center [246, 226] width 423 height 42
type input "26672"
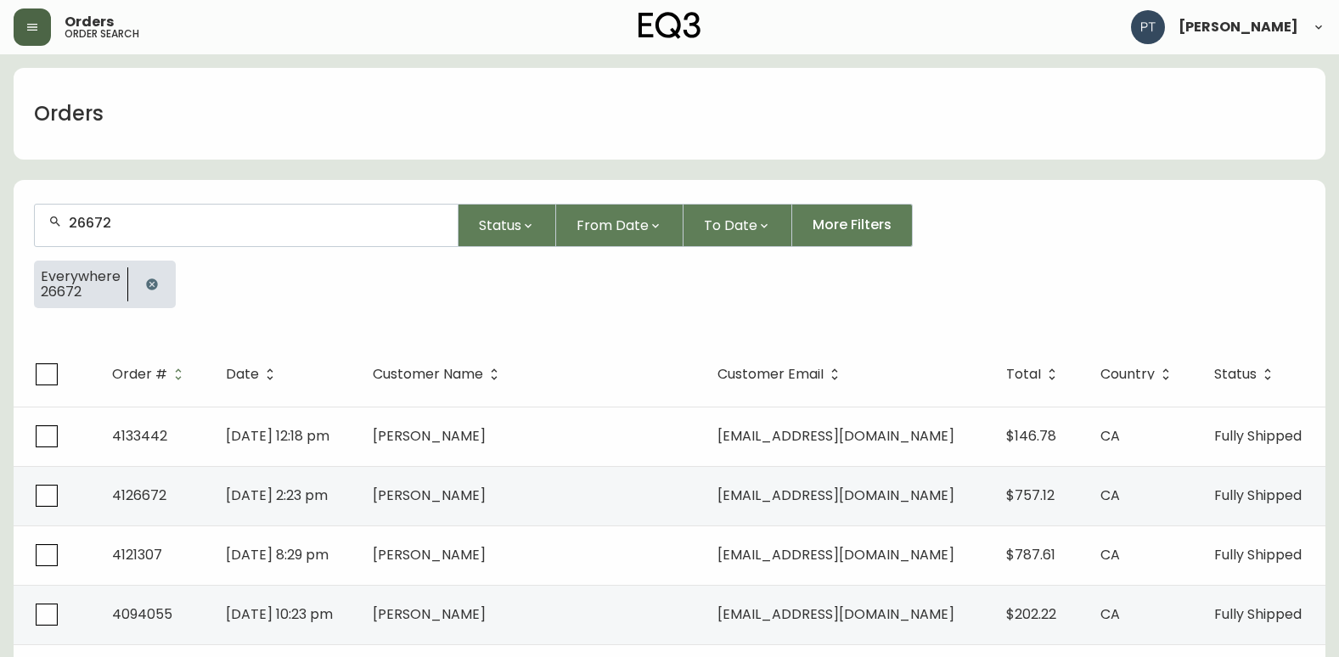
click at [28, 33] on icon "button" at bounding box center [32, 27] width 14 height 14
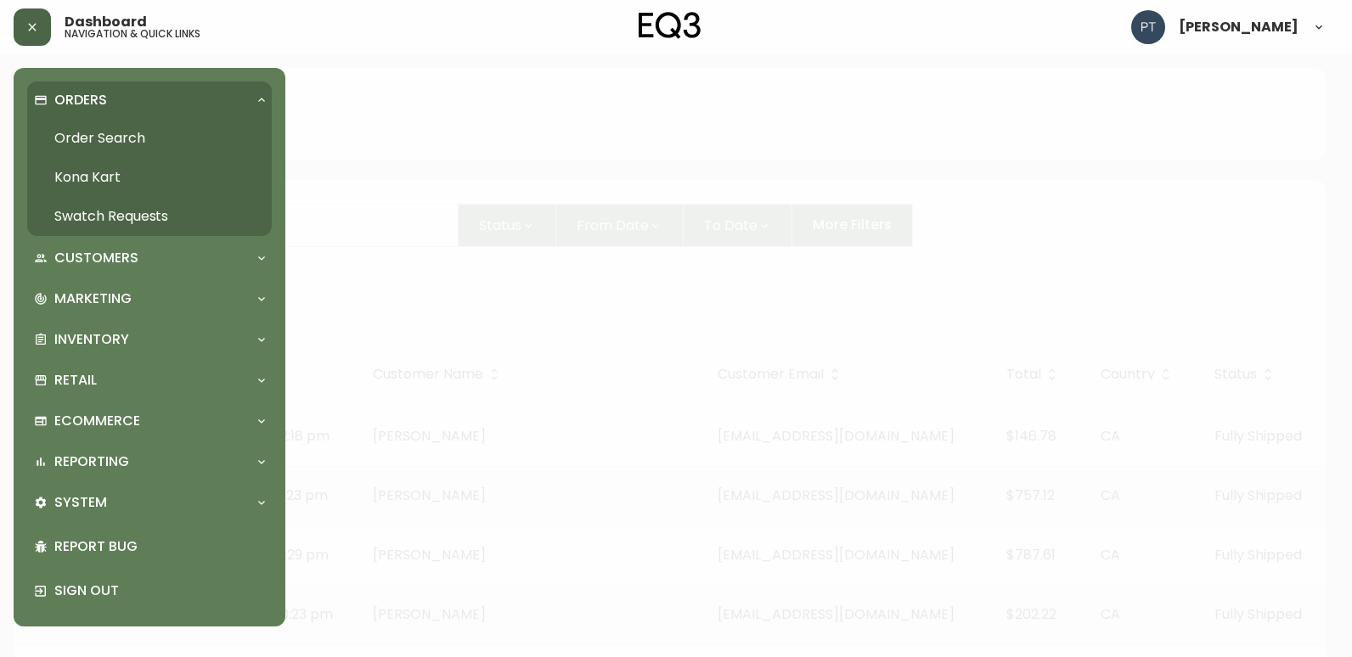
click at [117, 214] on link "Swatch Requests" at bounding box center [149, 216] width 245 height 39
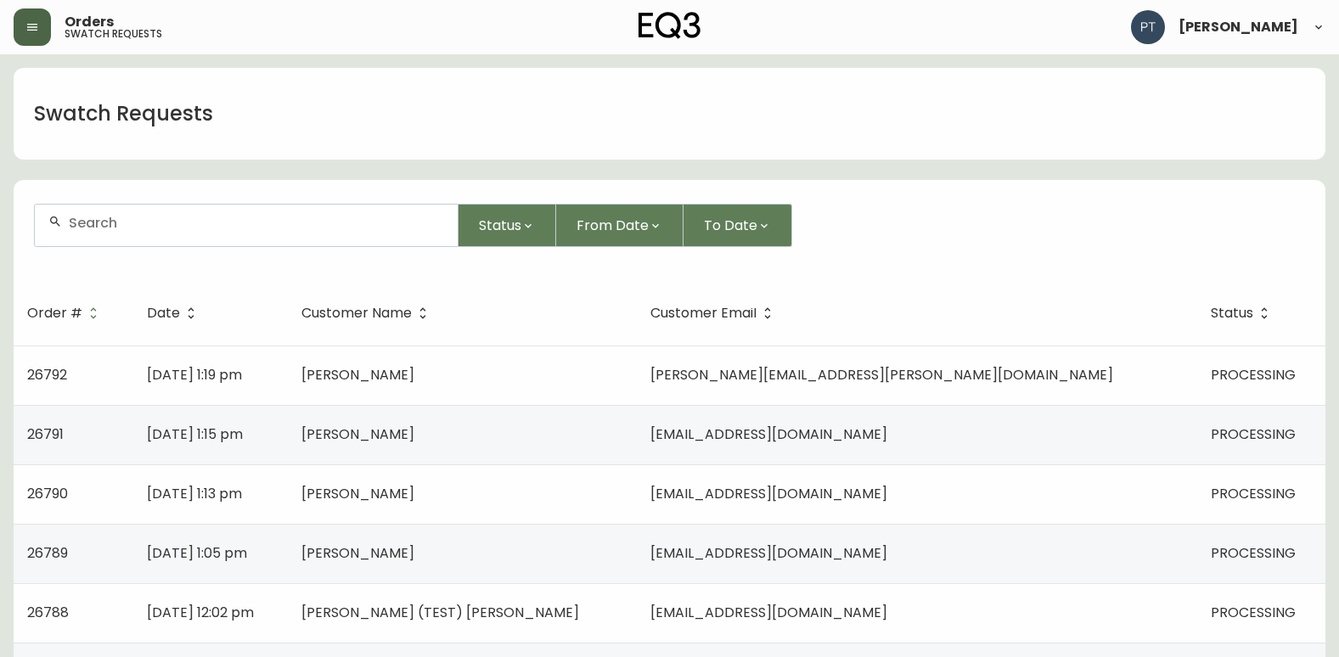
click at [21, 24] on button "button" at bounding box center [32, 26] width 37 height 37
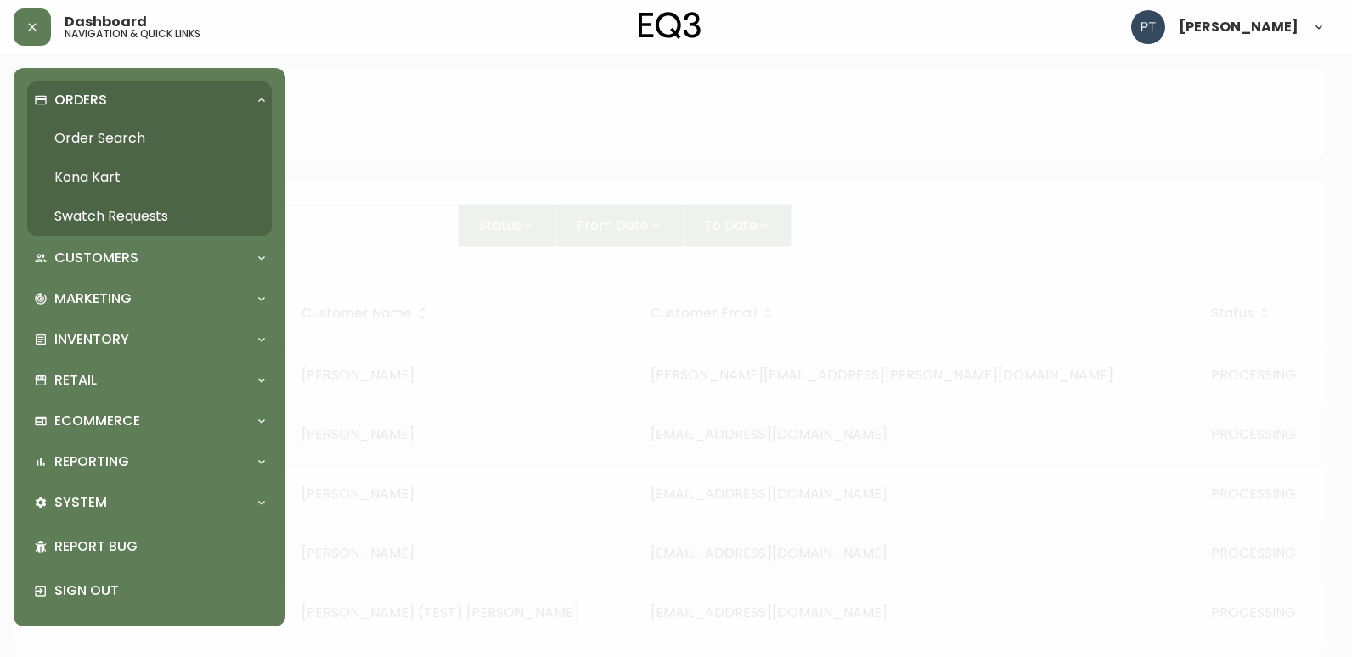
click at [104, 133] on link "Order Search" at bounding box center [149, 138] width 245 height 39
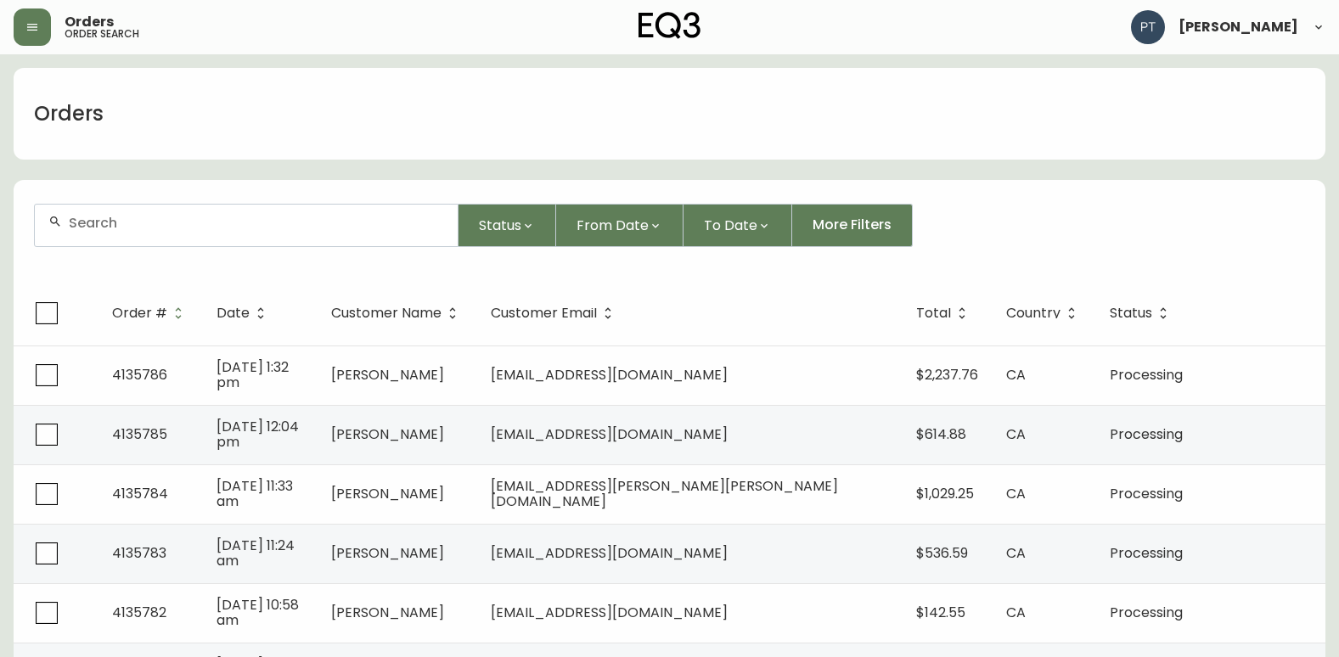
click at [267, 237] on div at bounding box center [246, 226] width 423 height 42
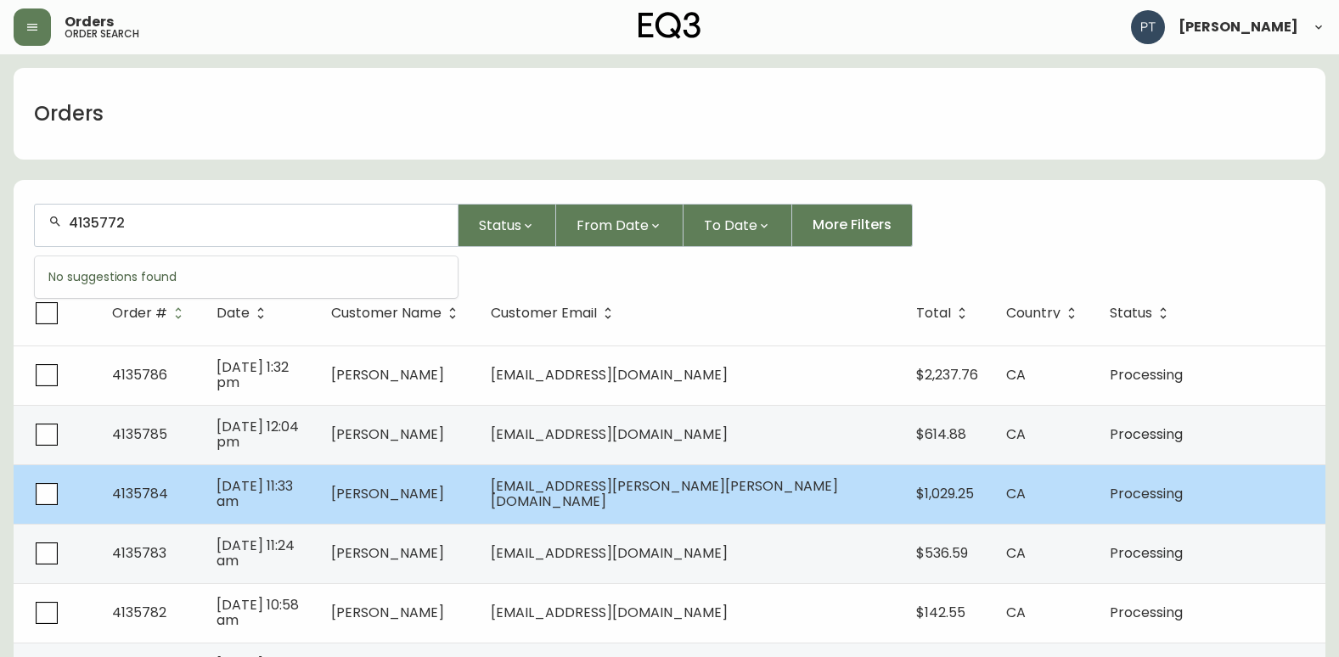
type input "4135772"
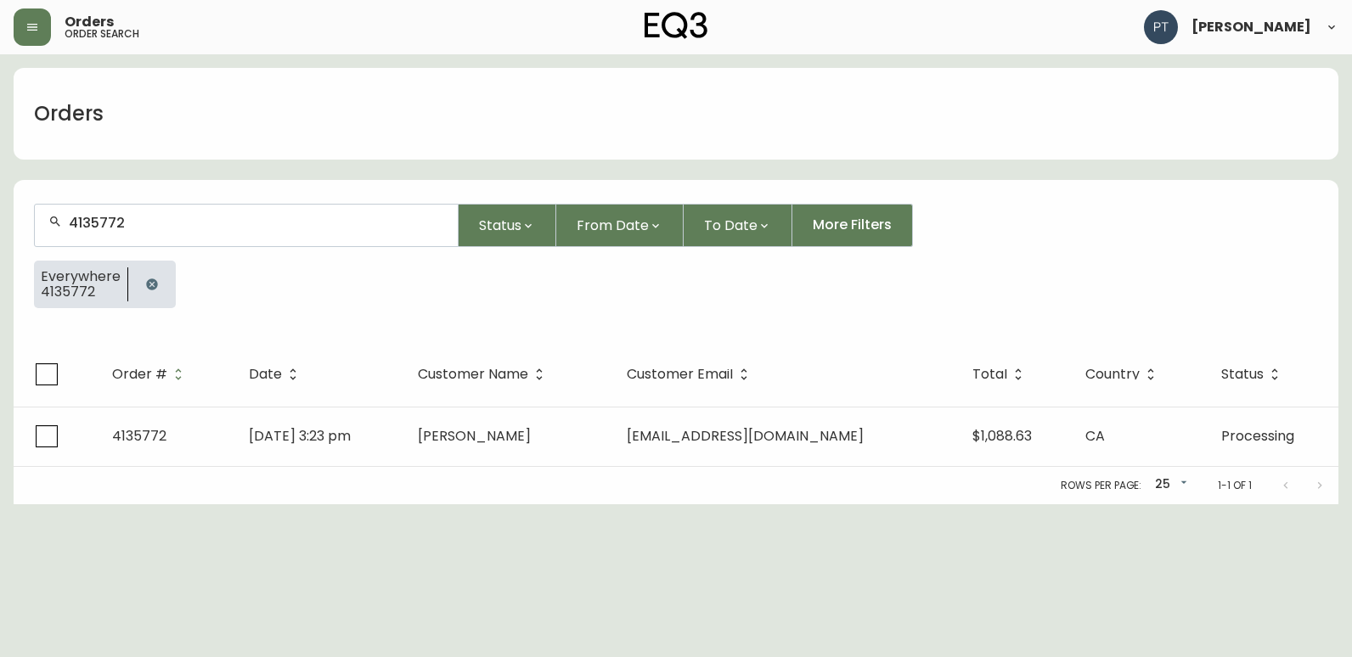
click at [801, 468] on div "Rows per page: 25 25 1-1 of 1" at bounding box center [676, 485] width 1324 height 37
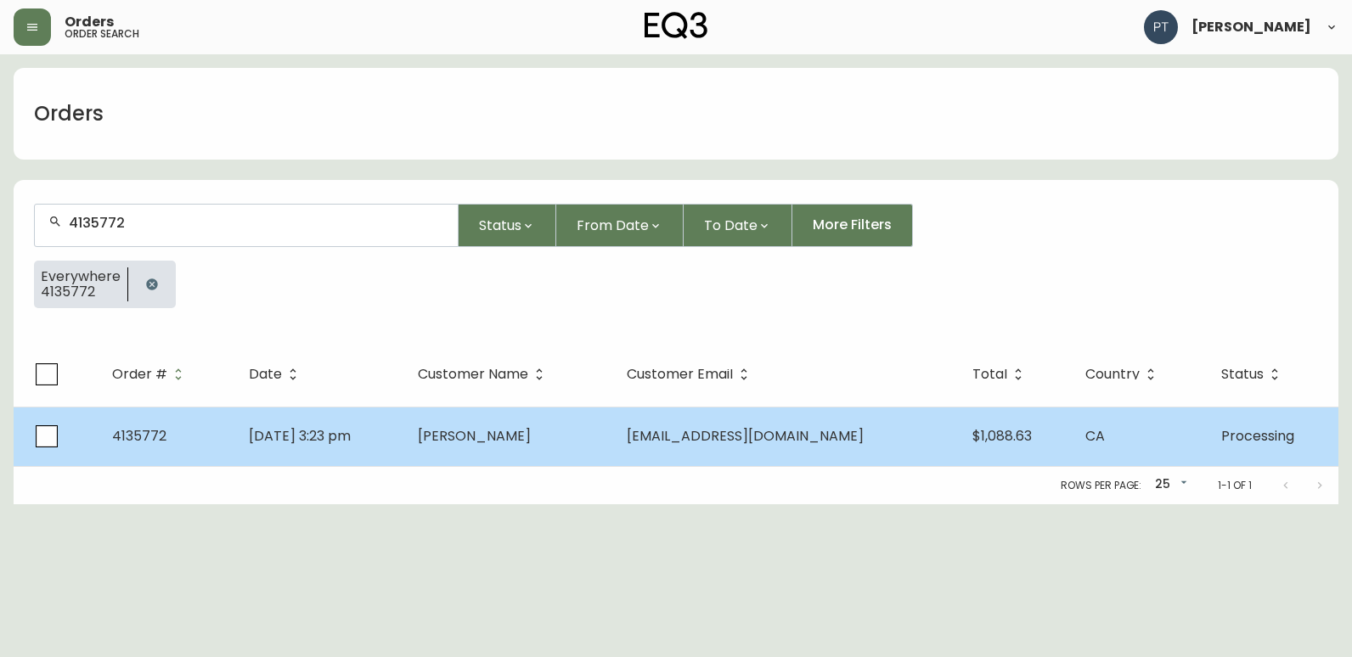
click at [790, 450] on td "[EMAIL_ADDRESS][DOMAIN_NAME]" at bounding box center [786, 436] width 346 height 59
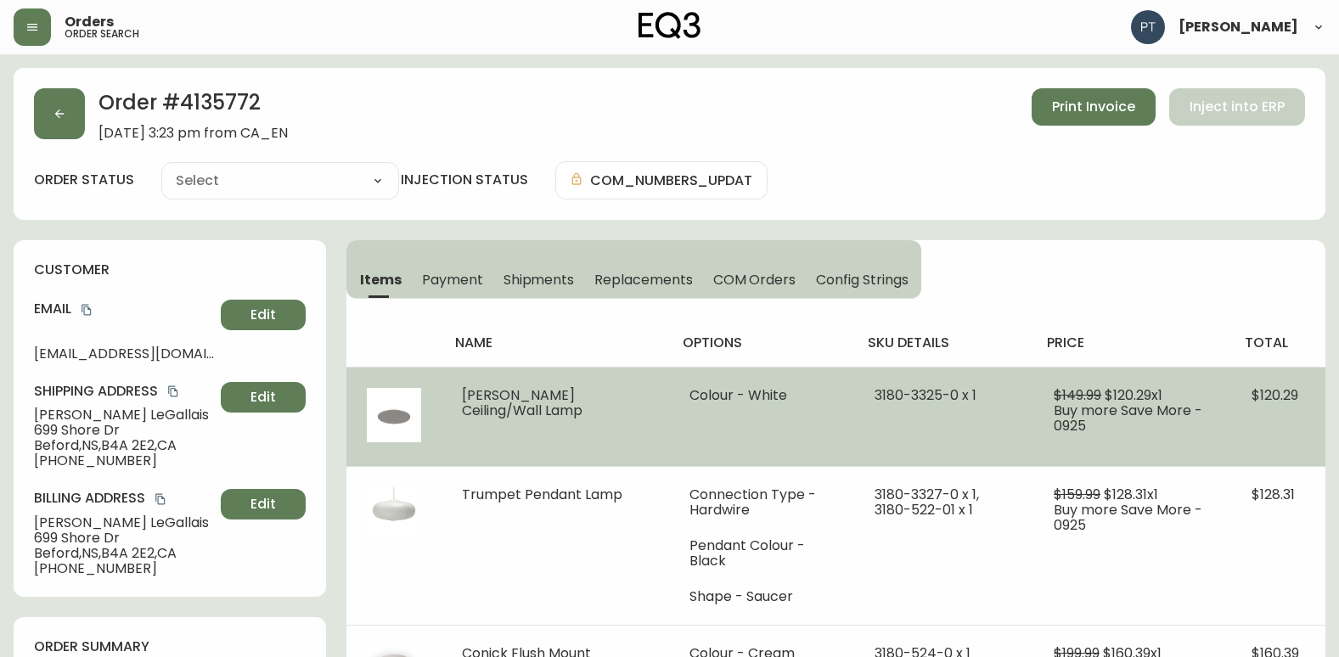
type input "Processing"
select select "PROCESSING"
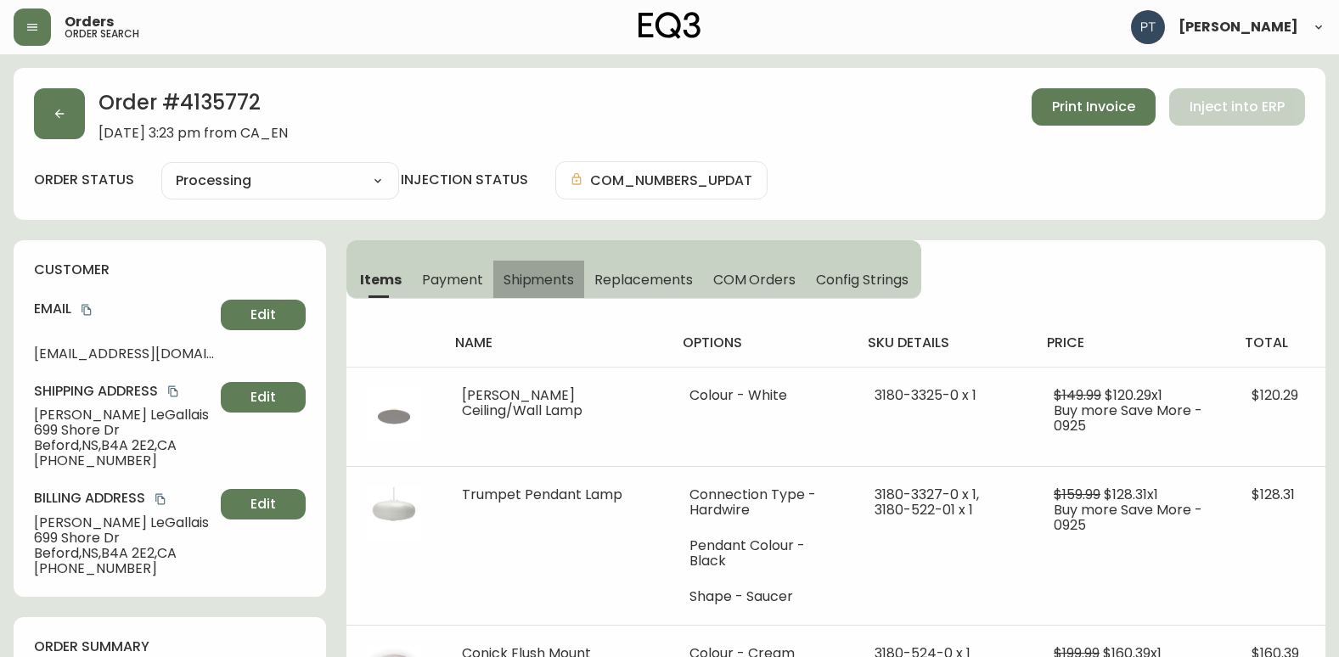
click at [526, 273] on span "Shipments" at bounding box center [538, 280] width 71 height 18
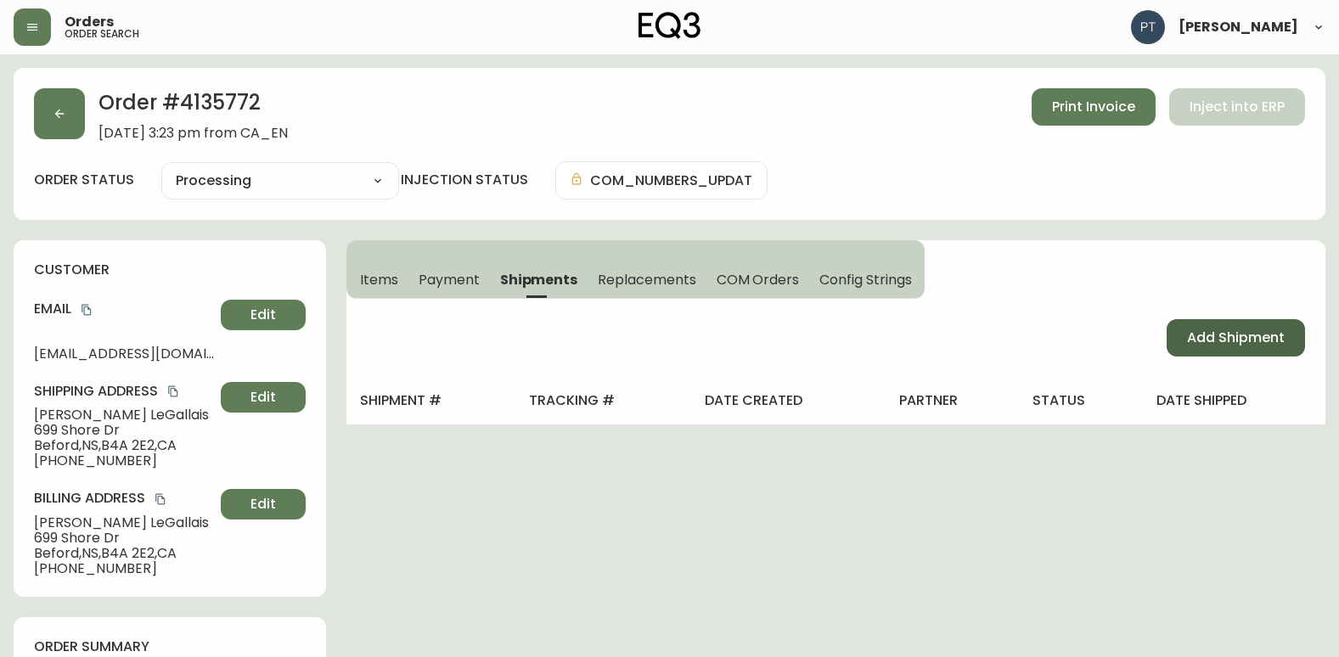
click at [1202, 340] on span "Add Shipment" at bounding box center [1236, 338] width 98 height 19
select select "PENDING"
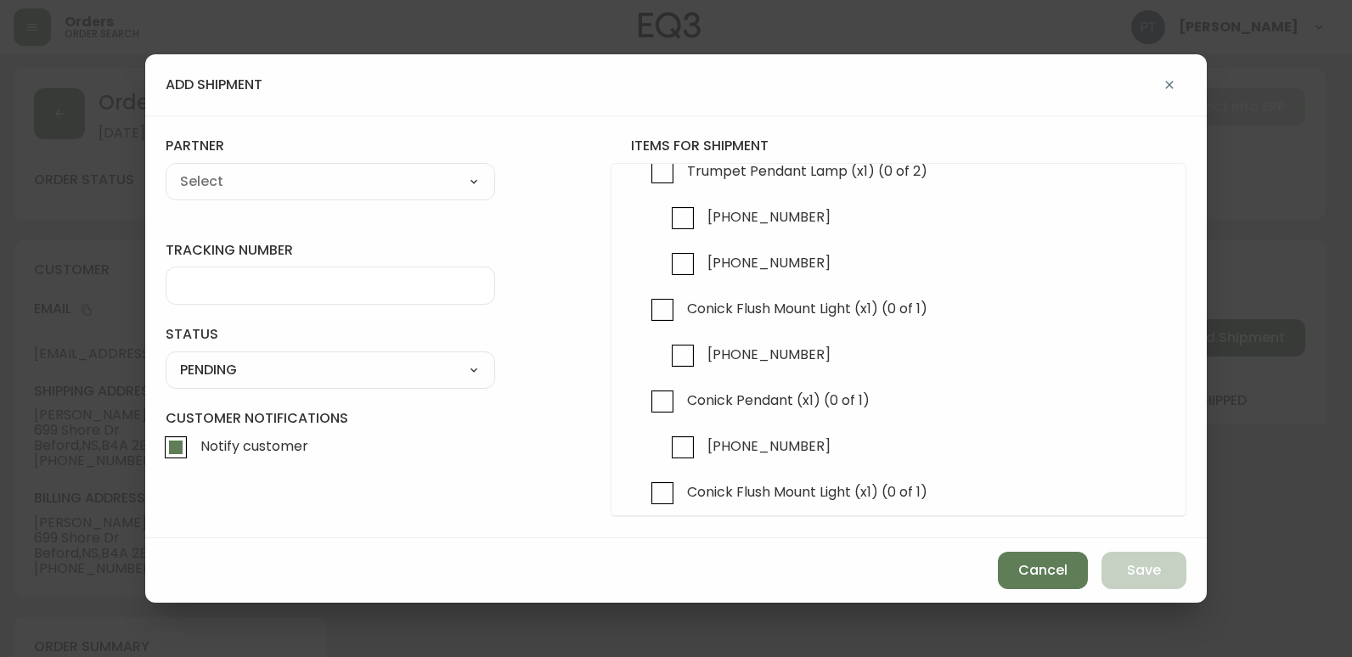
scroll to position [170, 0]
click at [674, 447] on input "[PHONE_NUMBER]" at bounding box center [682, 446] width 39 height 39
checkbox input "true"
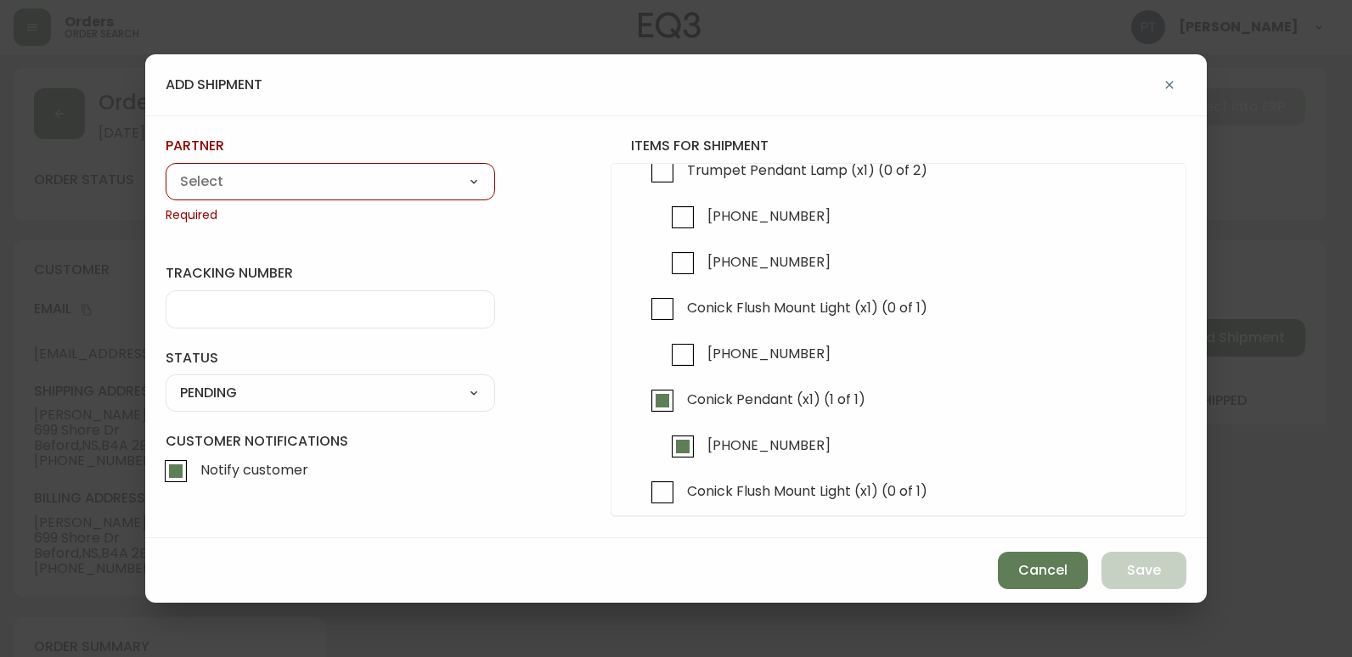
drag, startPoint x: 381, startPoint y: 172, endPoint x: 385, endPoint y: 195, distance: 23.3
click at [381, 172] on select "A Move to Remember LLC ABF Freight Alero [PERSON_NAME] Canada Post Canpar Expre…" at bounding box center [330, 181] width 329 height 25
select select "cjy0a9taa01x001669l98m63c"
click at [166, 169] on select "A Move to Remember LLC ABF Freight Alero [PERSON_NAME] Canada Post Canpar Expre…" at bounding box center [330, 181] width 329 height 25
type input "FedEx"
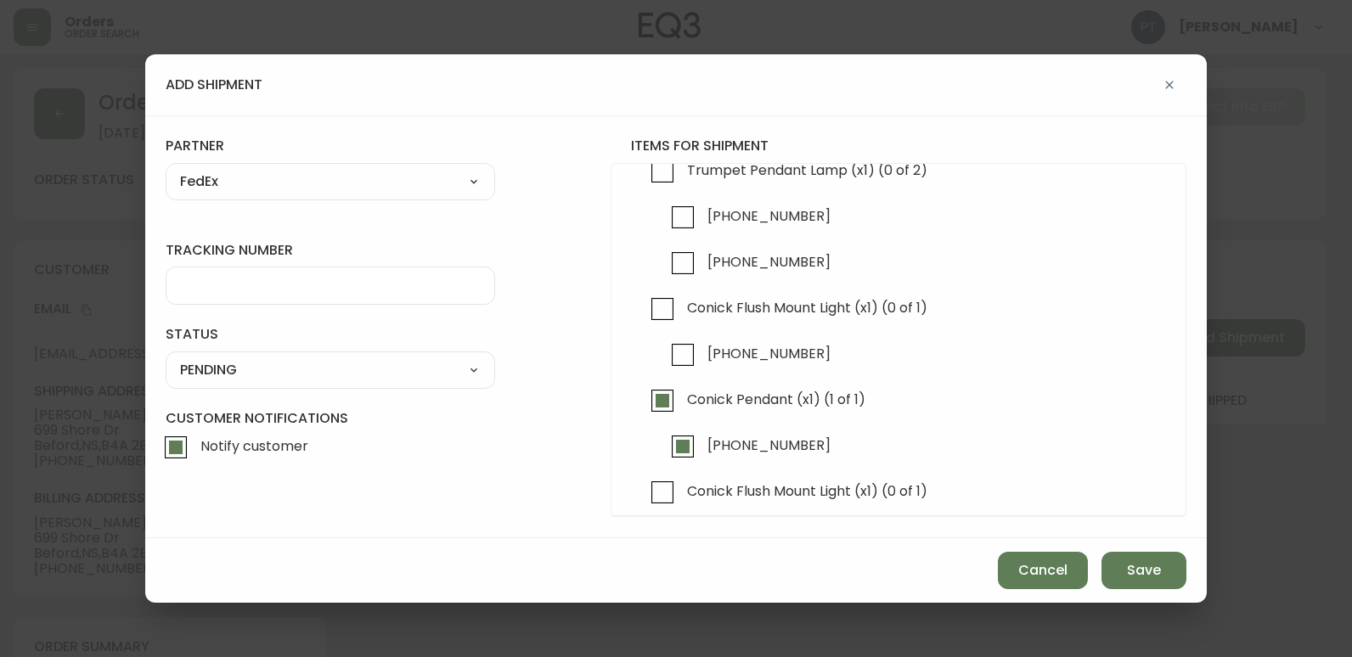
click at [320, 283] on input "tracking number" at bounding box center [330, 286] width 301 height 16
type input "902217263774"
click at [200, 364] on select "SHIPPED PENDING CANCELLED" at bounding box center [330, 369] width 329 height 25
click at [229, 384] on div "SHIPPED PENDING CANCELLED" at bounding box center [330, 369] width 329 height 37
click at [246, 368] on select "SHIPPED PENDING CANCELLED" at bounding box center [330, 369] width 329 height 25
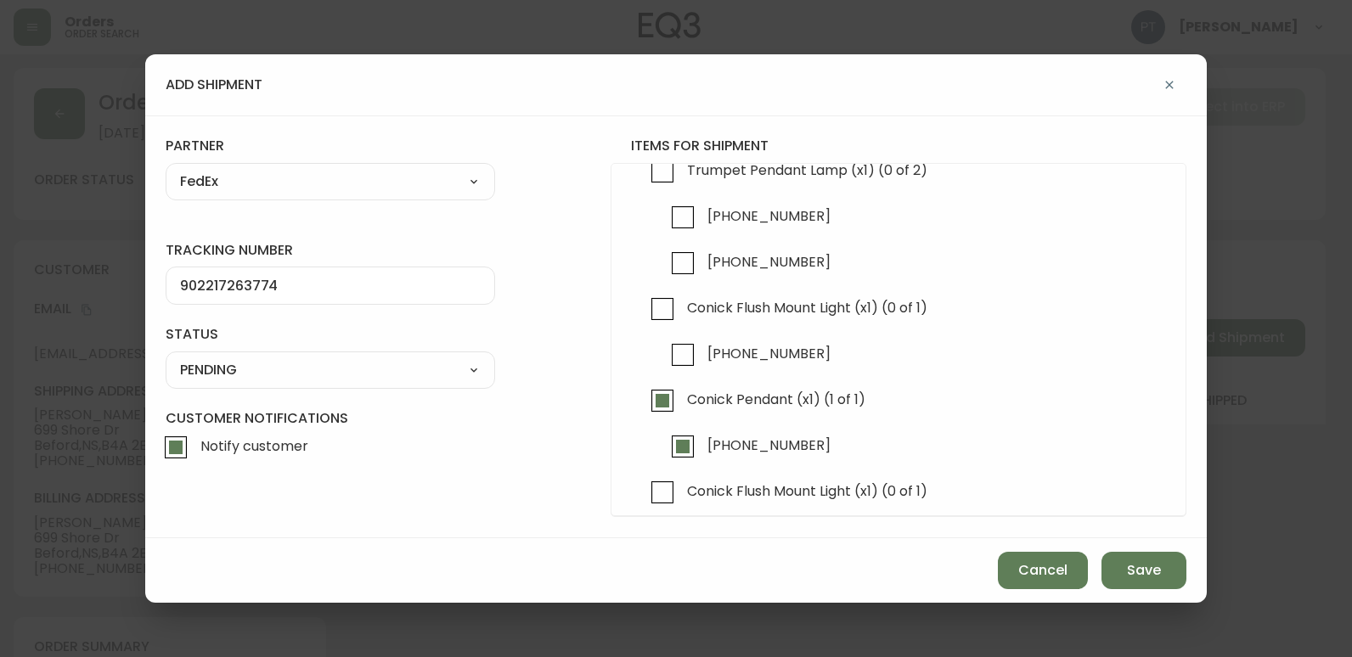
click at [166, 357] on select "SHIPPED PENDING CANCELLED" at bounding box center [330, 369] width 329 height 25
select select "PENDING"
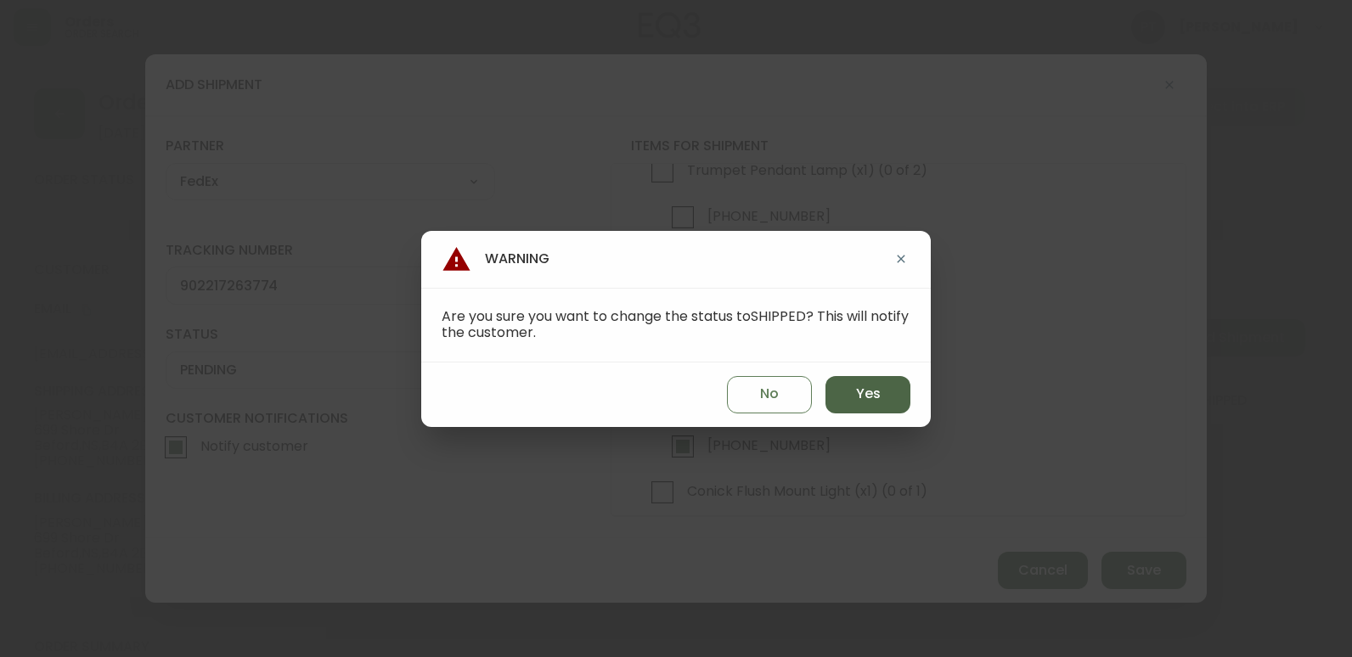
click at [891, 404] on button "Yes" at bounding box center [867, 394] width 85 height 37
type input "SHIPPED"
select select "SHIPPED"
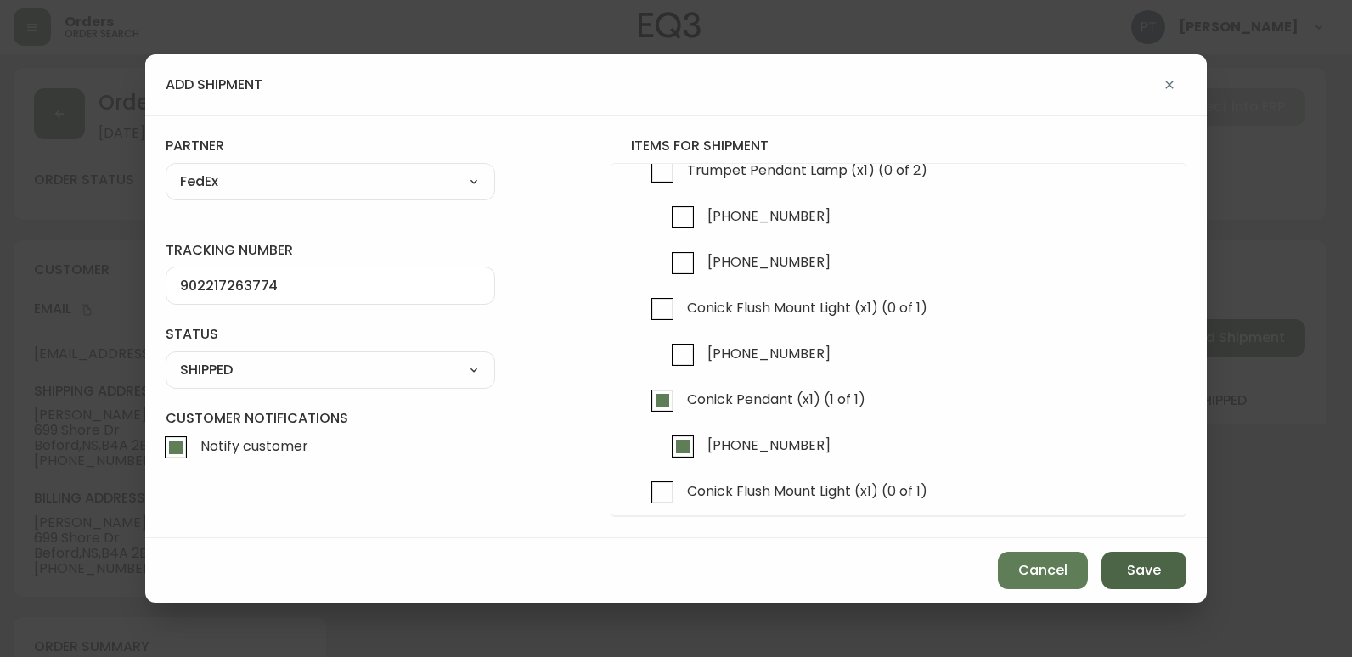
click at [1128, 571] on span "Save" at bounding box center [1144, 570] width 34 height 19
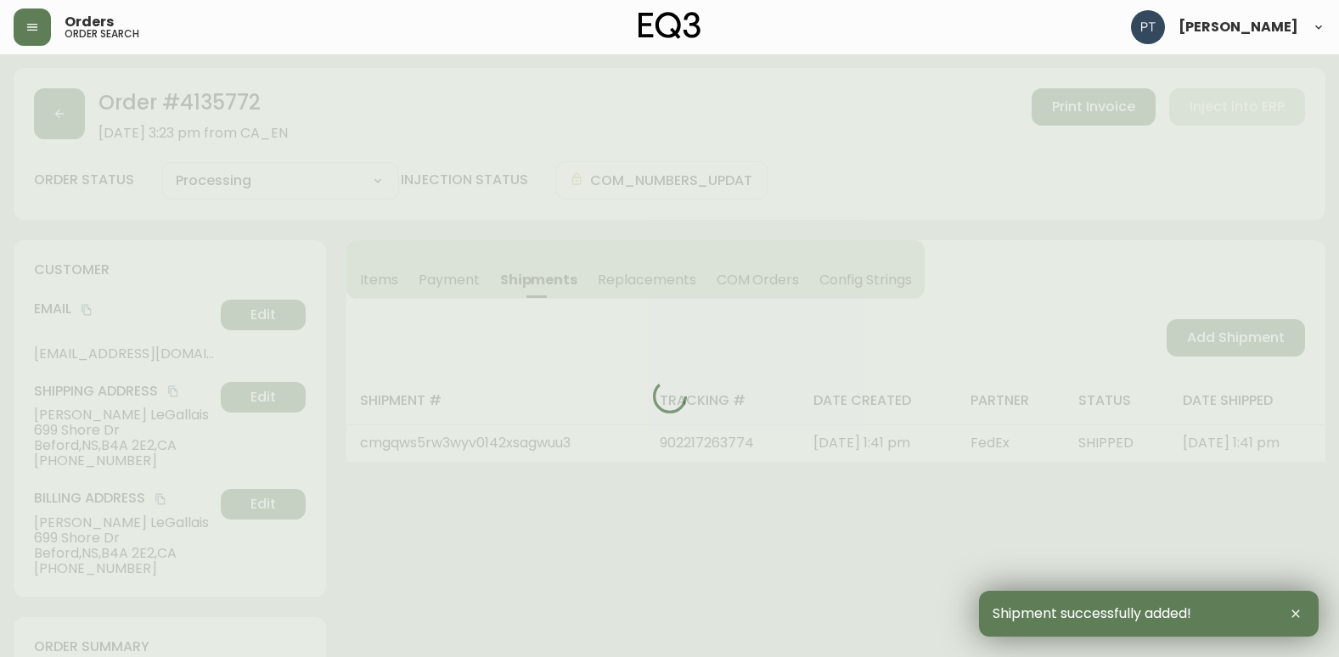
click at [1203, 329] on div at bounding box center [670, 396] width 1312 height 657
type input "Partially Shipped"
select select "PARTIALLY_SHIPPED"
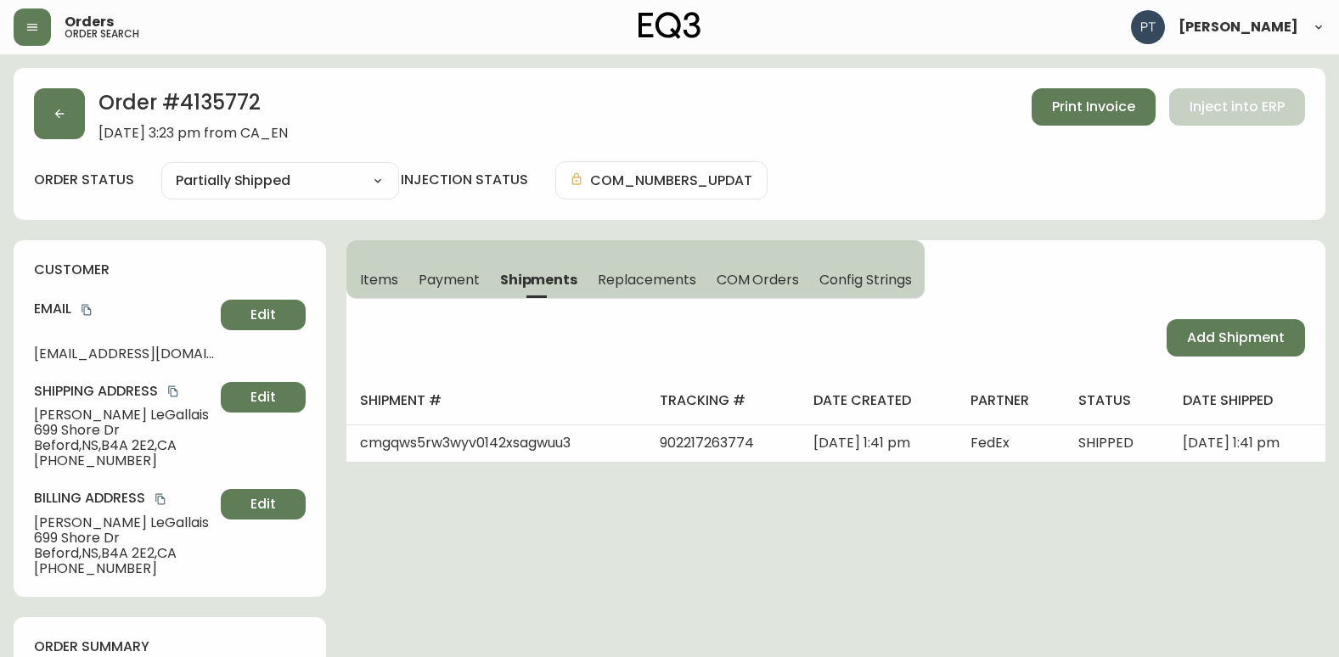
click at [1198, 329] on span "Add Shipment" at bounding box center [1236, 338] width 98 height 19
select select "PENDING"
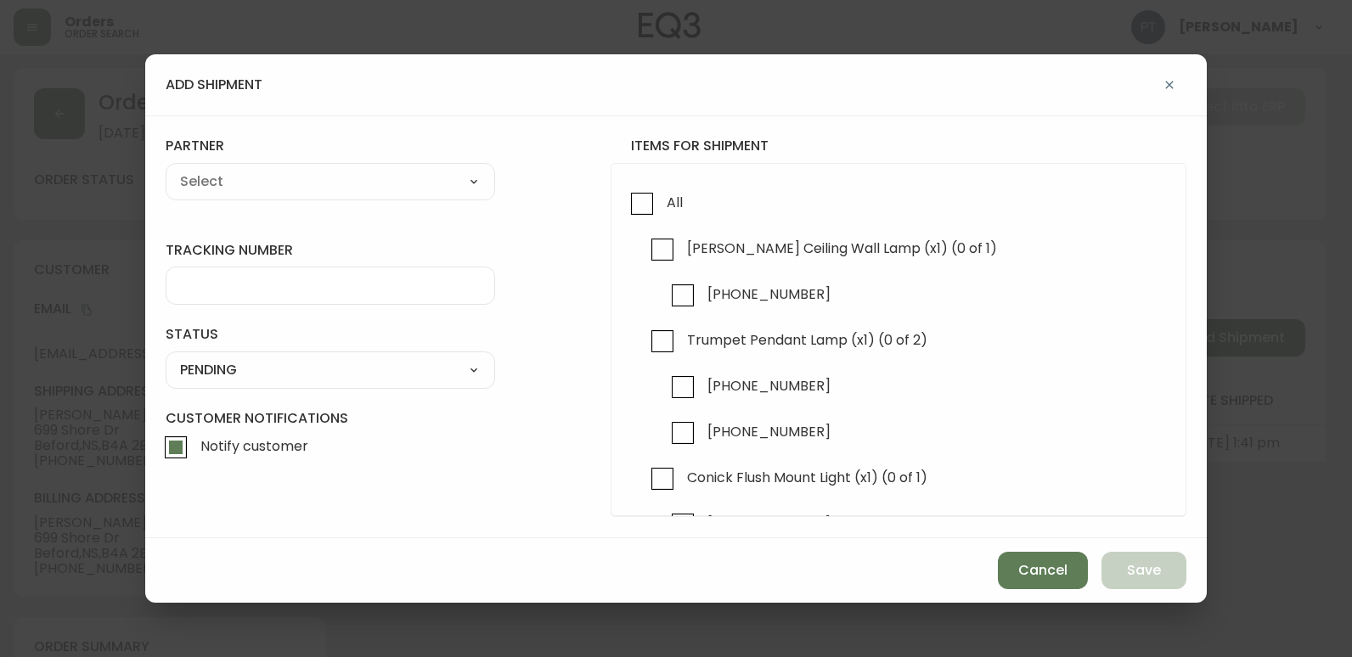
checkbox input "true"
click at [676, 250] on input "[PERSON_NAME] Ceiling Wall Lamp (x1) (0 of 1)" at bounding box center [662, 249] width 39 height 39
checkbox input "true"
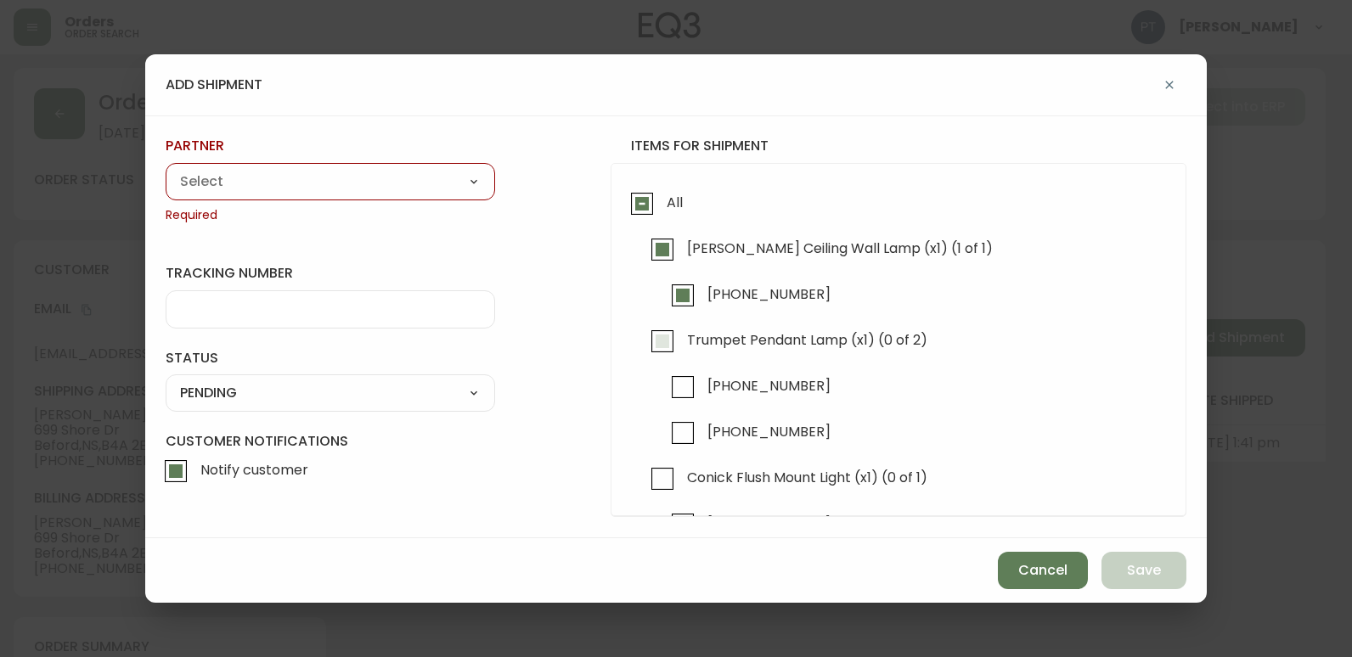
click at [661, 363] on label "Trumpet Pendant Lamp (x1) (0 of 2)" at bounding box center [785, 345] width 284 height 46
click at [661, 361] on input "Trumpet Pendant Lamp (x1) (0 of 2)" at bounding box center [662, 341] width 39 height 39
checkbox input "true"
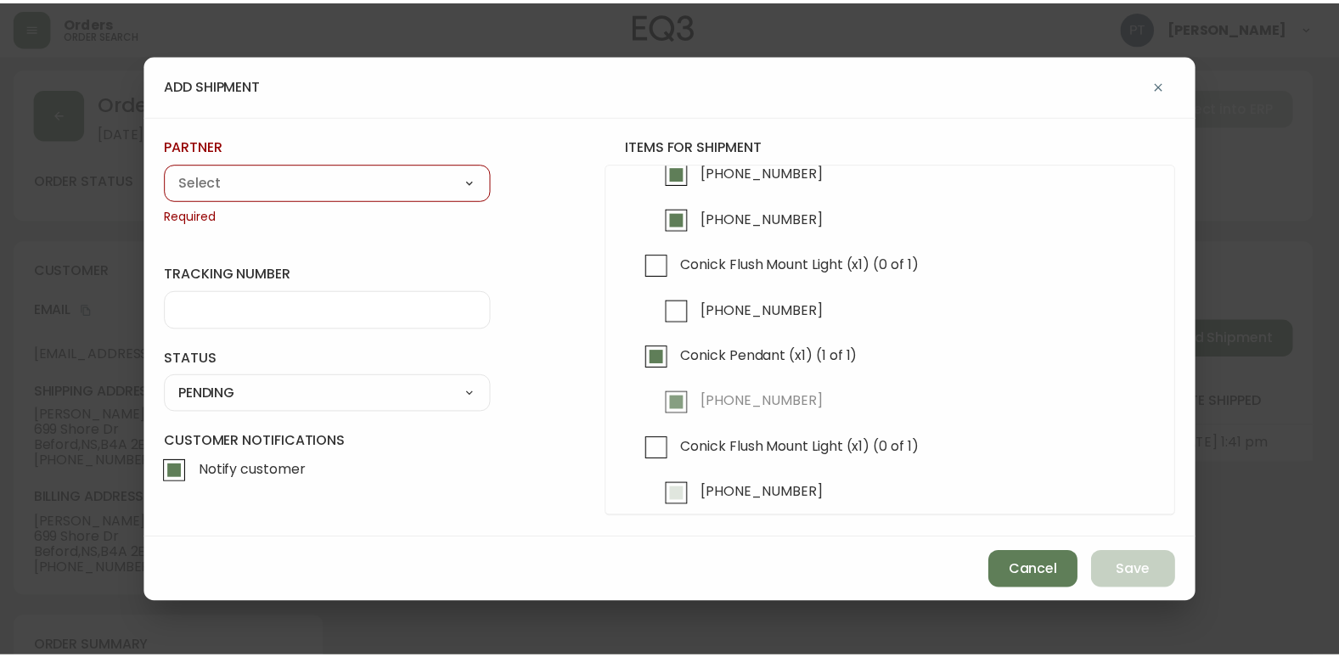
scroll to position [232, 0]
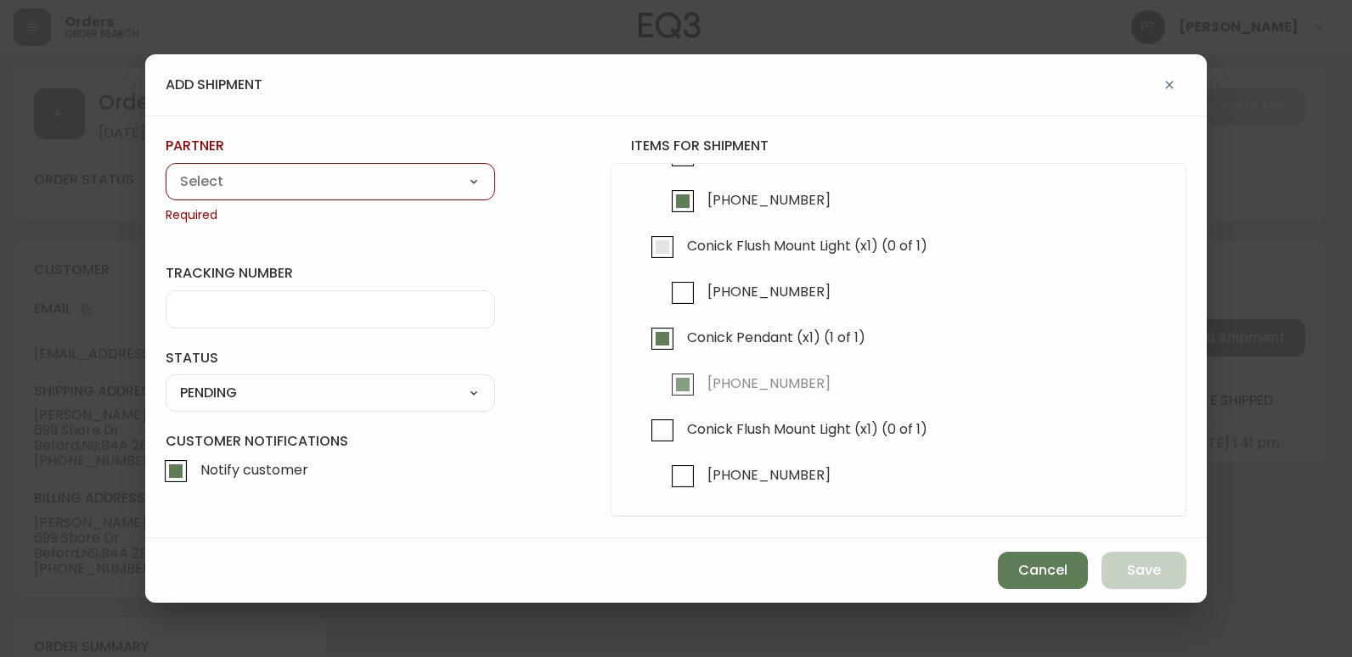
click at [664, 238] on input "Conick Flush Mount Light (x1) (0 of 1)" at bounding box center [662, 247] width 39 height 39
checkbox input "true"
drag, startPoint x: 649, startPoint y: 422, endPoint x: 694, endPoint y: 440, distance: 49.2
click at [649, 422] on input "Conick Flush Mount Light (x1) (0 of 1)" at bounding box center [662, 430] width 39 height 39
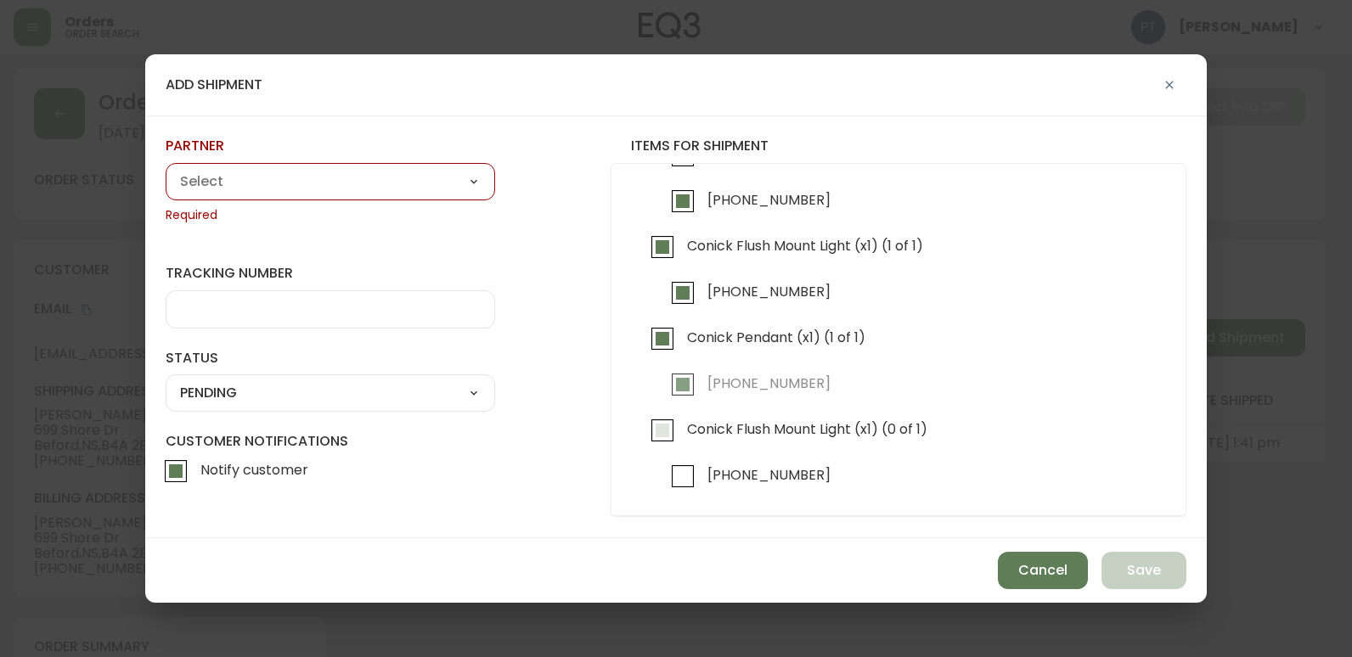
checkbox input "true"
click at [385, 175] on select "A Move to Remember LLC ABF Freight Alero [PERSON_NAME] Canada Post Canpar Expre…" at bounding box center [330, 181] width 329 height 25
select select "cjy0a9taa01x001669l98m63c"
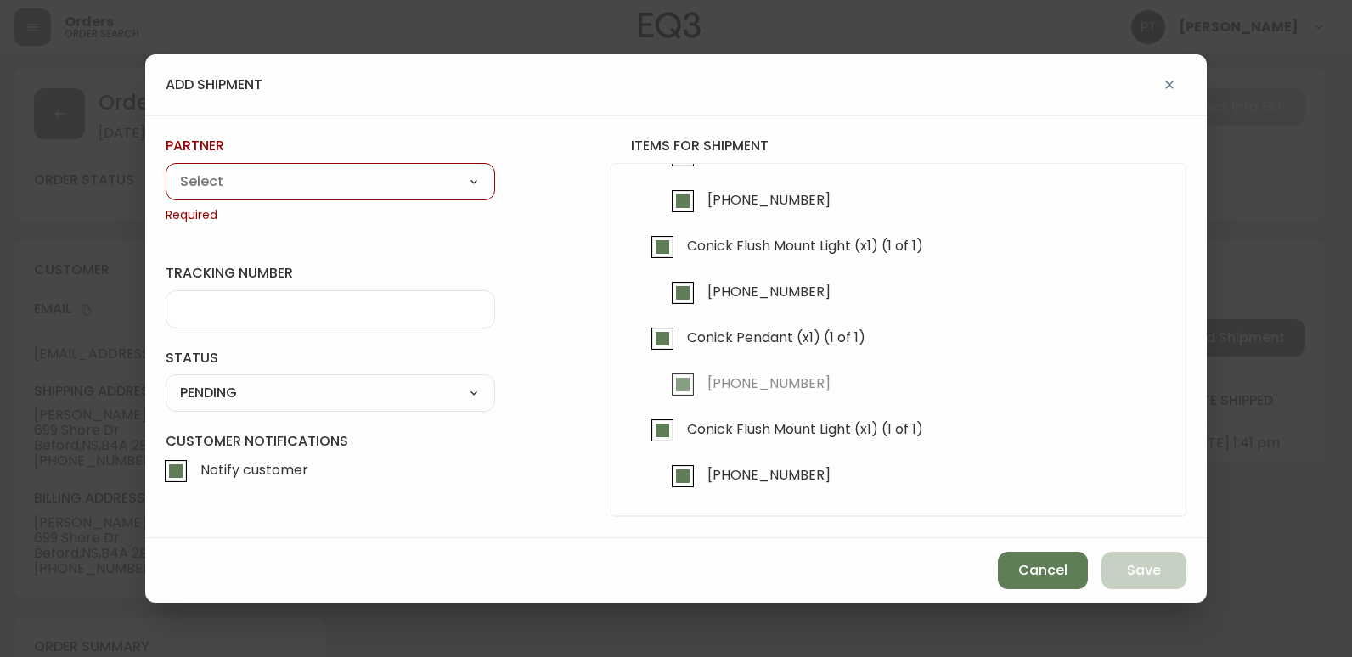
click at [166, 169] on select "A Move to Remember LLC ABF Freight Alero [PERSON_NAME] Canada Post Canpar Expre…" at bounding box center [330, 181] width 329 height 25
type input "FedEx"
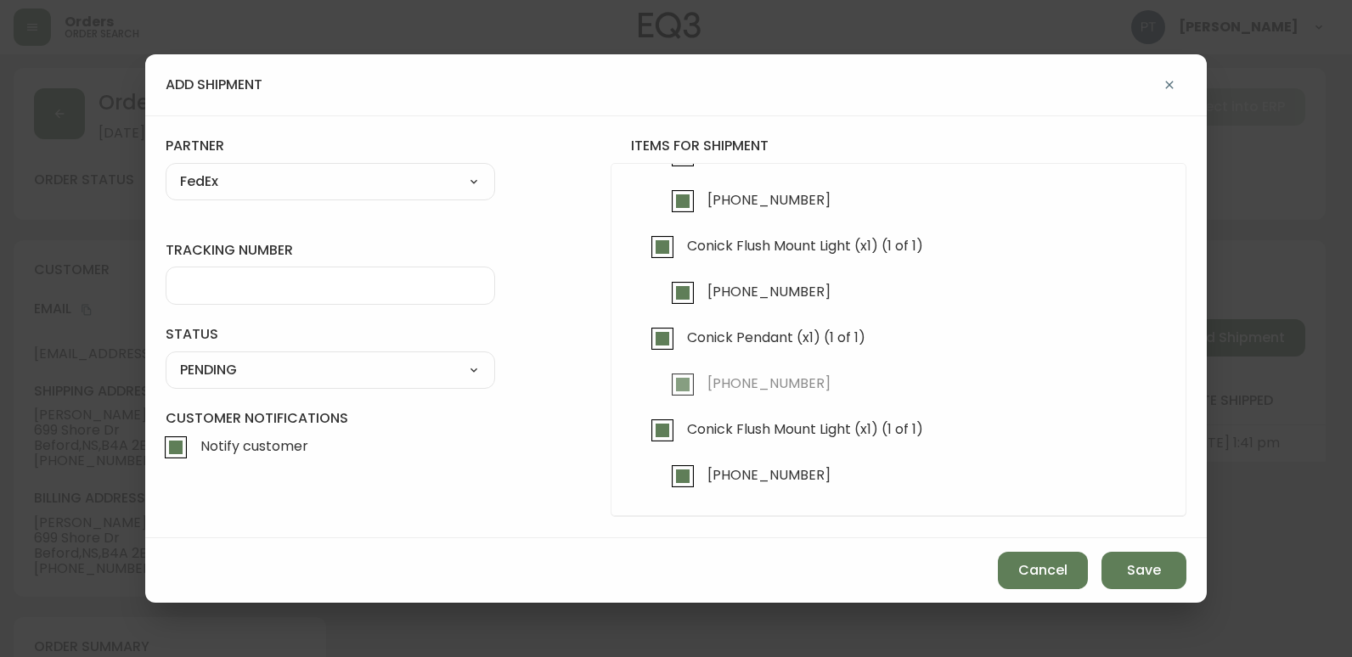
click at [318, 292] on input "tracking number" at bounding box center [330, 286] width 301 height 16
type input "902217263785"
click at [314, 364] on select "SHIPPED PENDING CANCELLED" at bounding box center [330, 369] width 329 height 25
click at [166, 357] on select "SHIPPED PENDING CANCELLED" at bounding box center [330, 369] width 329 height 25
select select "PENDING"
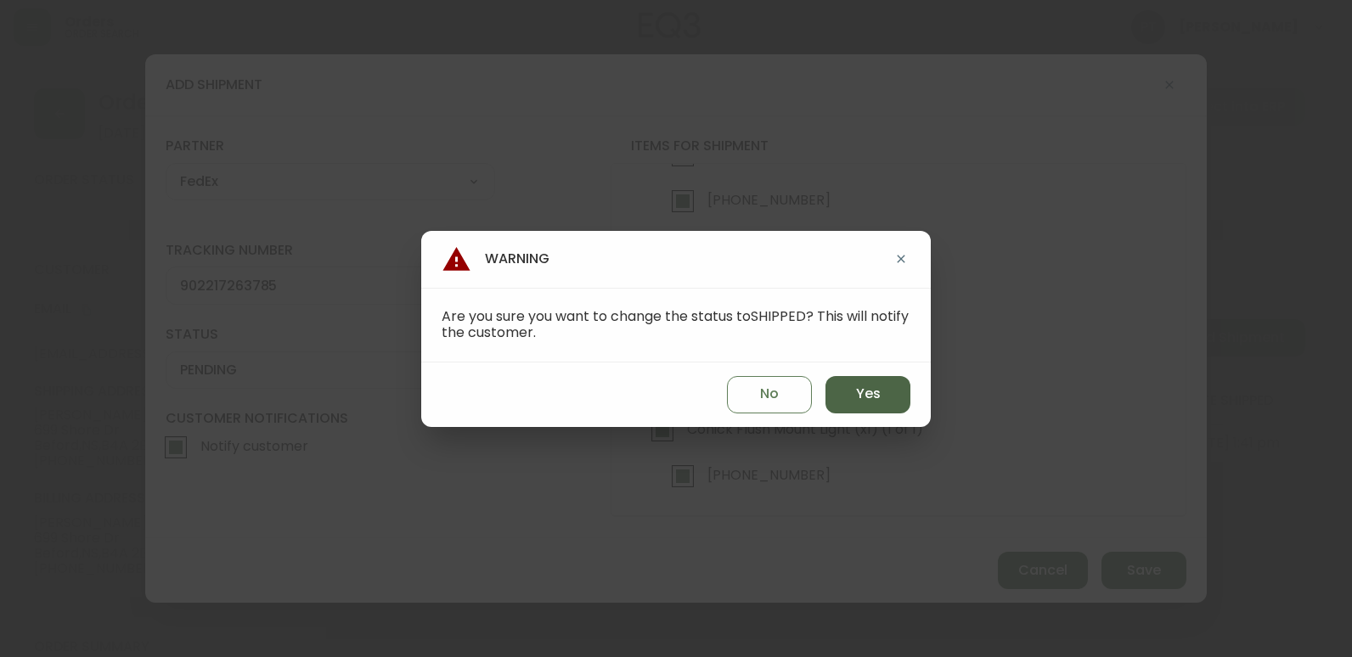
click at [852, 376] on button "Yes" at bounding box center [867, 394] width 85 height 37
type input "SHIPPED"
select select "SHIPPED"
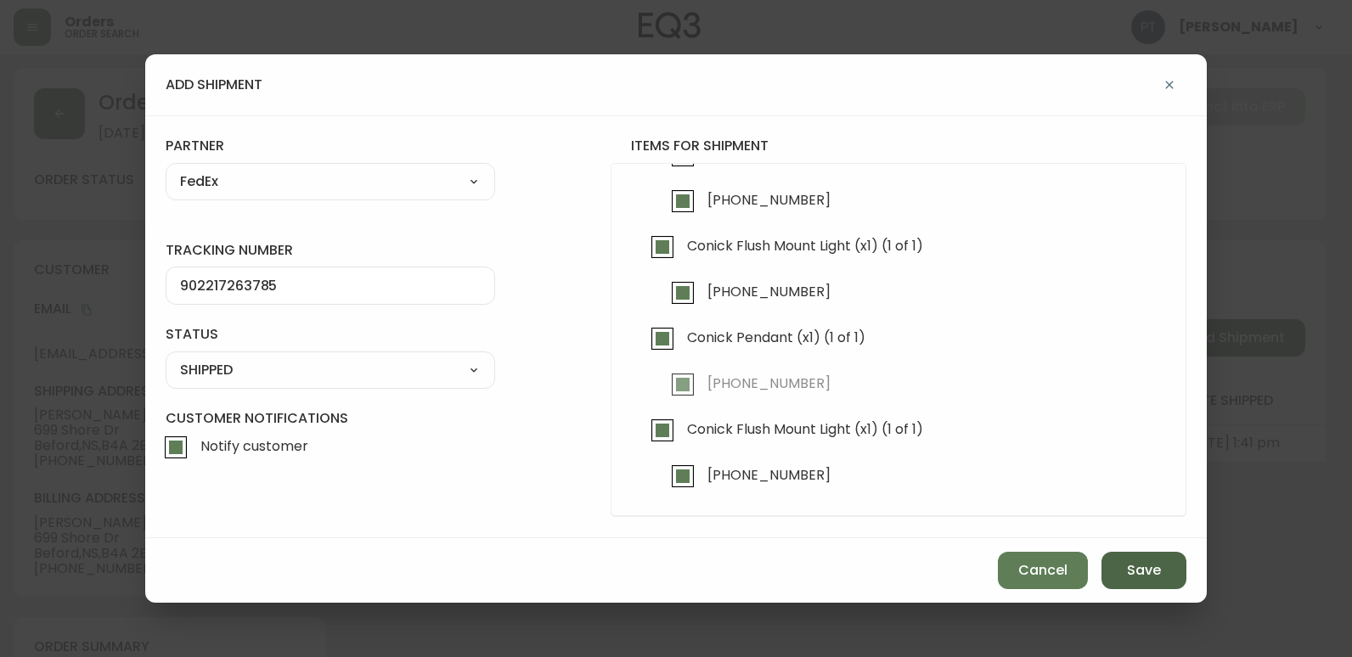
click at [1138, 570] on span "Save" at bounding box center [1144, 570] width 34 height 19
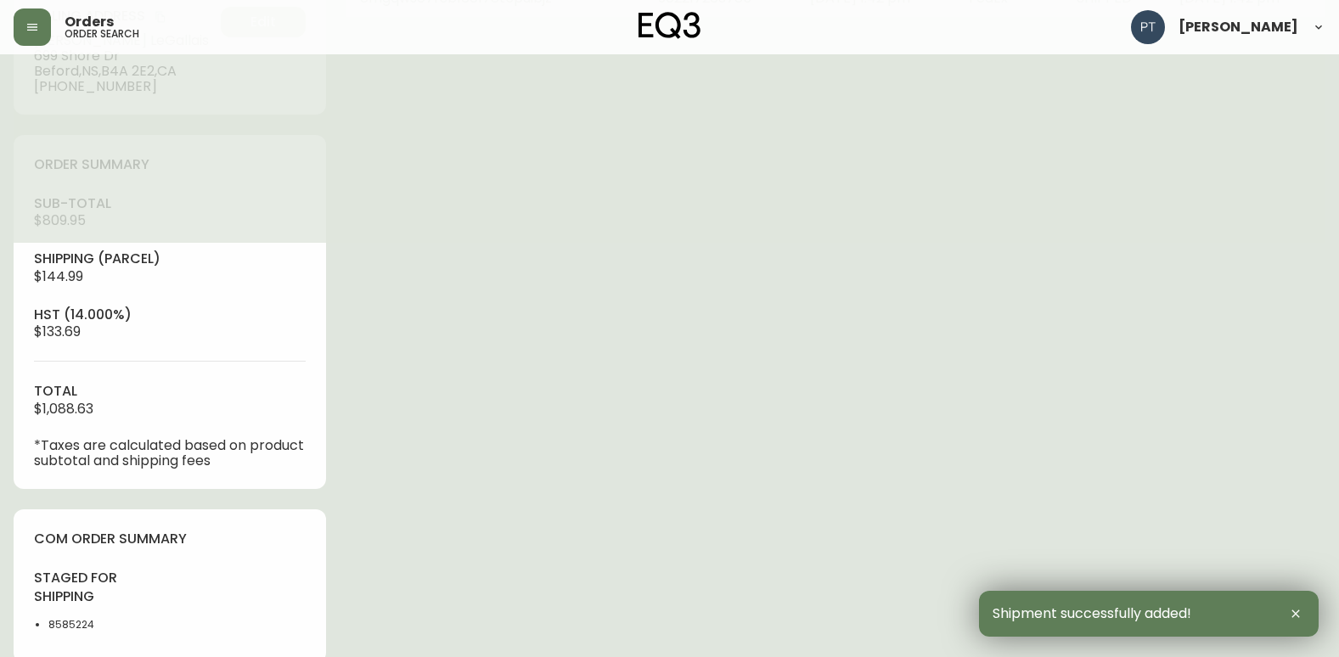
type input "Fully Shipped"
select select "FULLY_SHIPPED"
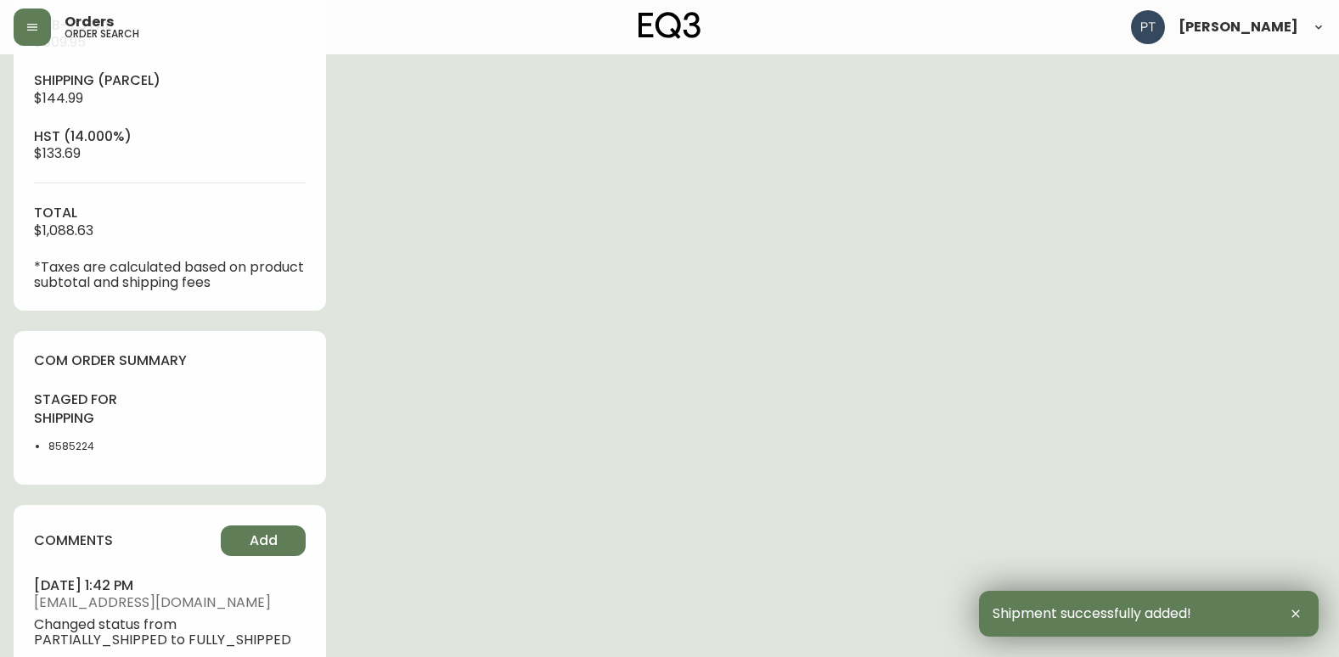
scroll to position [902, 0]
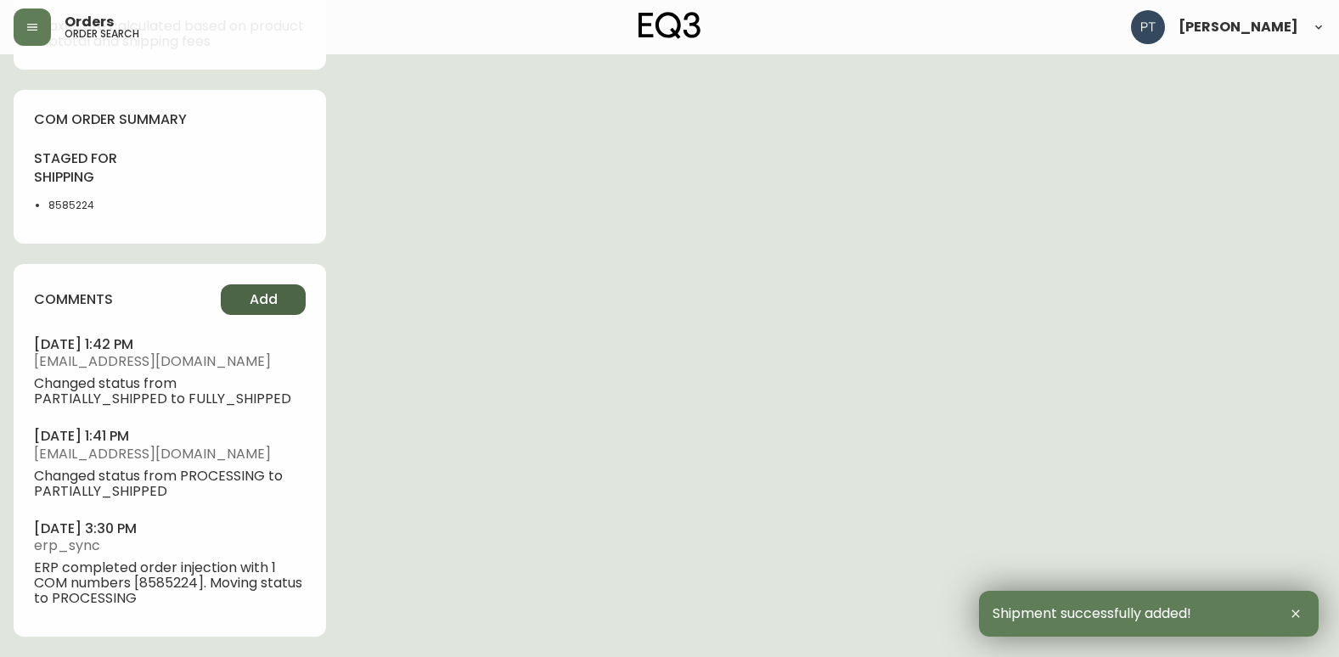
click at [250, 293] on span "Add" at bounding box center [264, 299] width 28 height 19
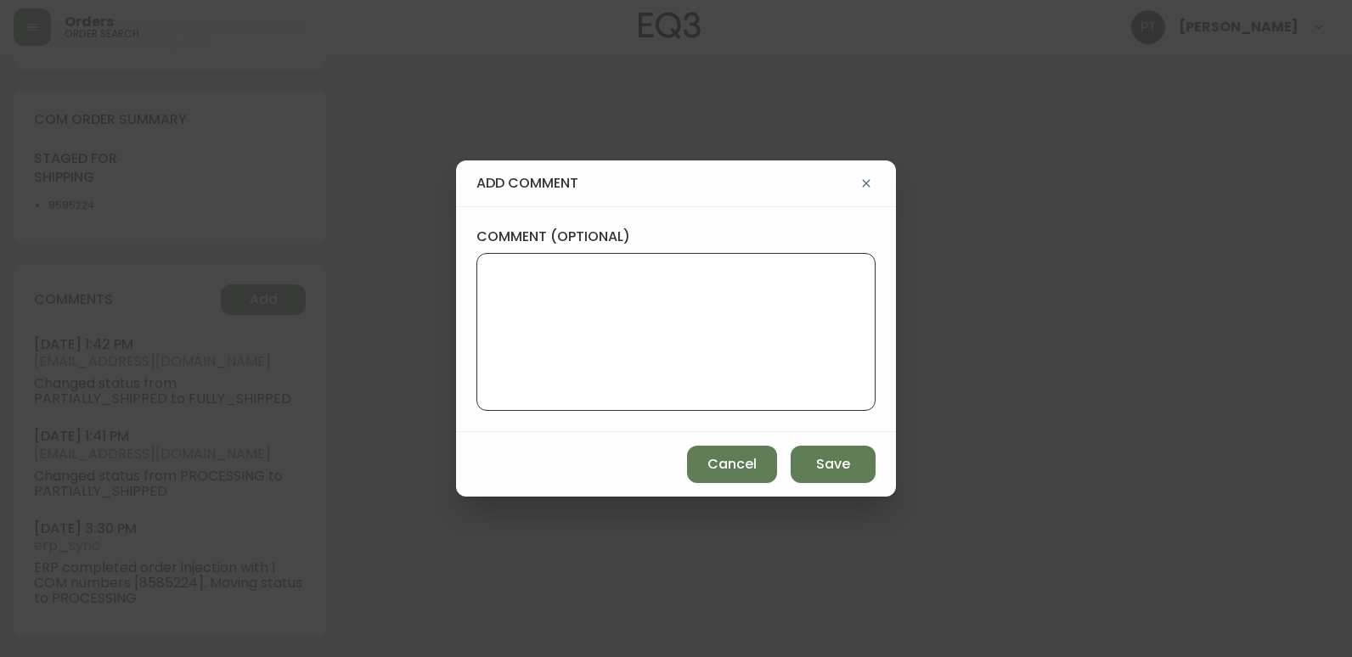
click at [544, 316] on textarea "comment (optional)" at bounding box center [676, 332] width 370 height 136
type textarea "CH"
click at [221, 284] on button "Add" at bounding box center [263, 299] width 85 height 31
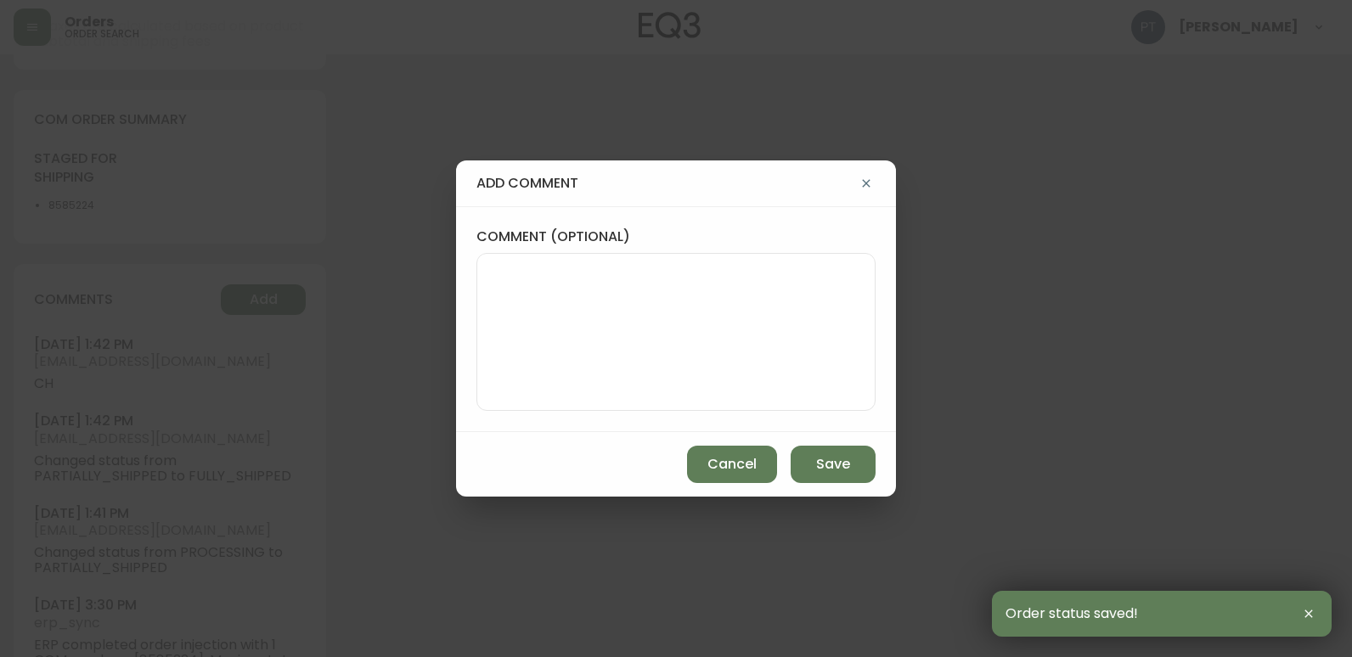
click at [784, 446] on div "Cancel Save" at bounding box center [676, 464] width 440 height 65
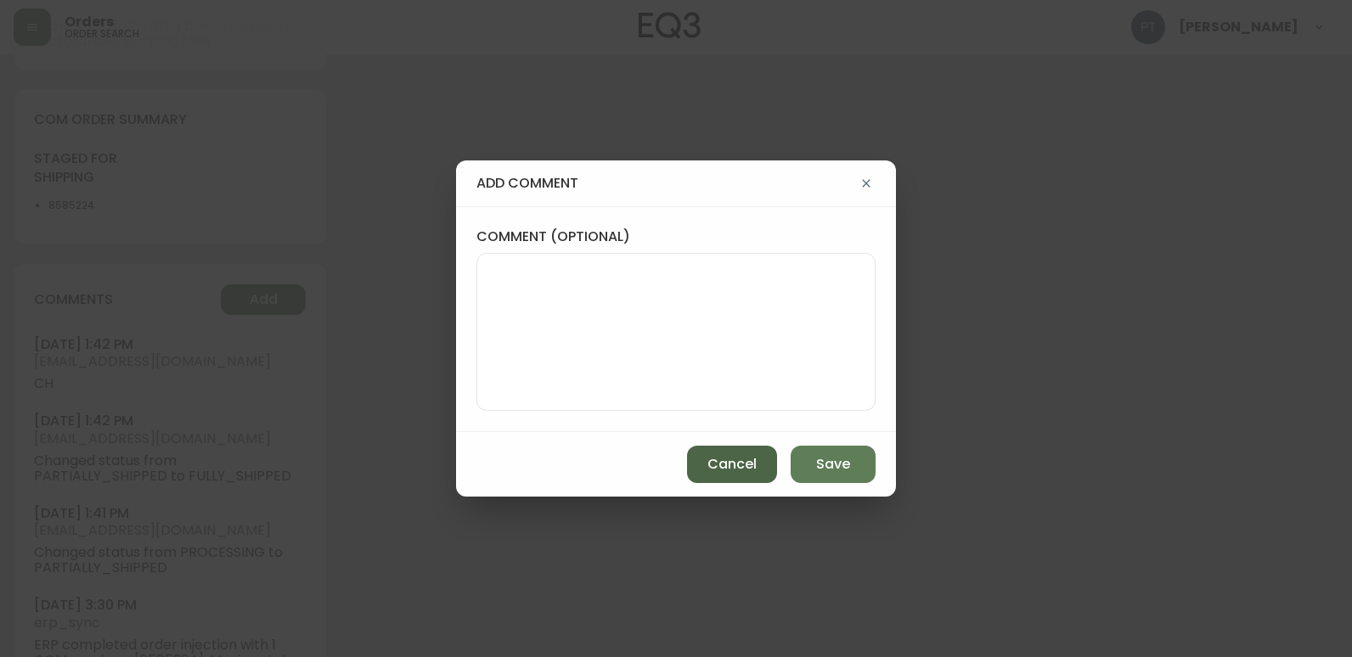
click at [763, 459] on button "Cancel" at bounding box center [732, 464] width 90 height 37
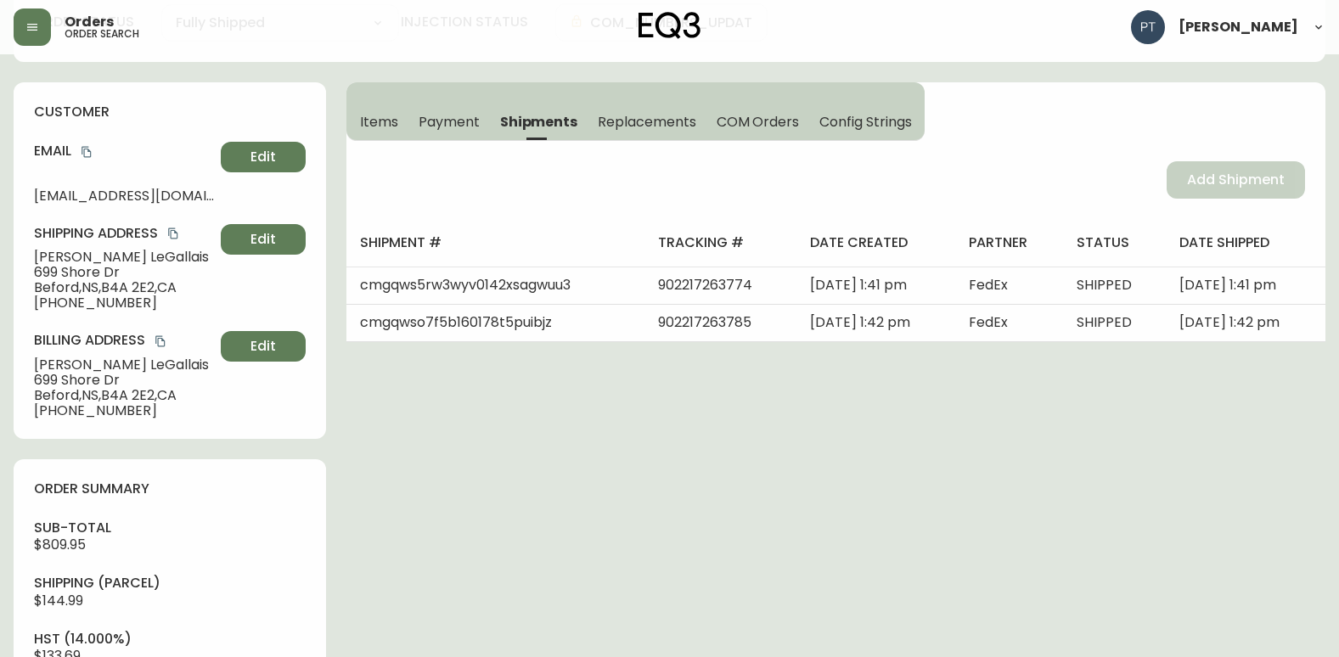
scroll to position [0, 0]
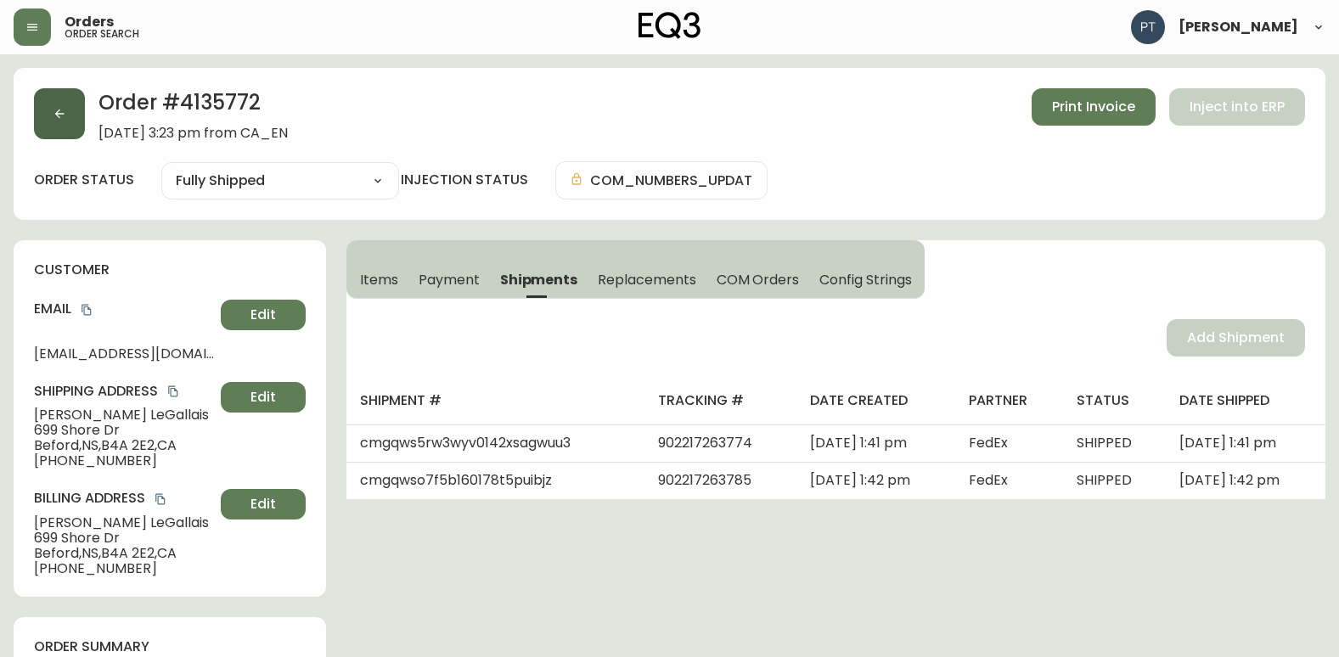
click at [63, 114] on icon "button" at bounding box center [59, 114] width 9 height 9
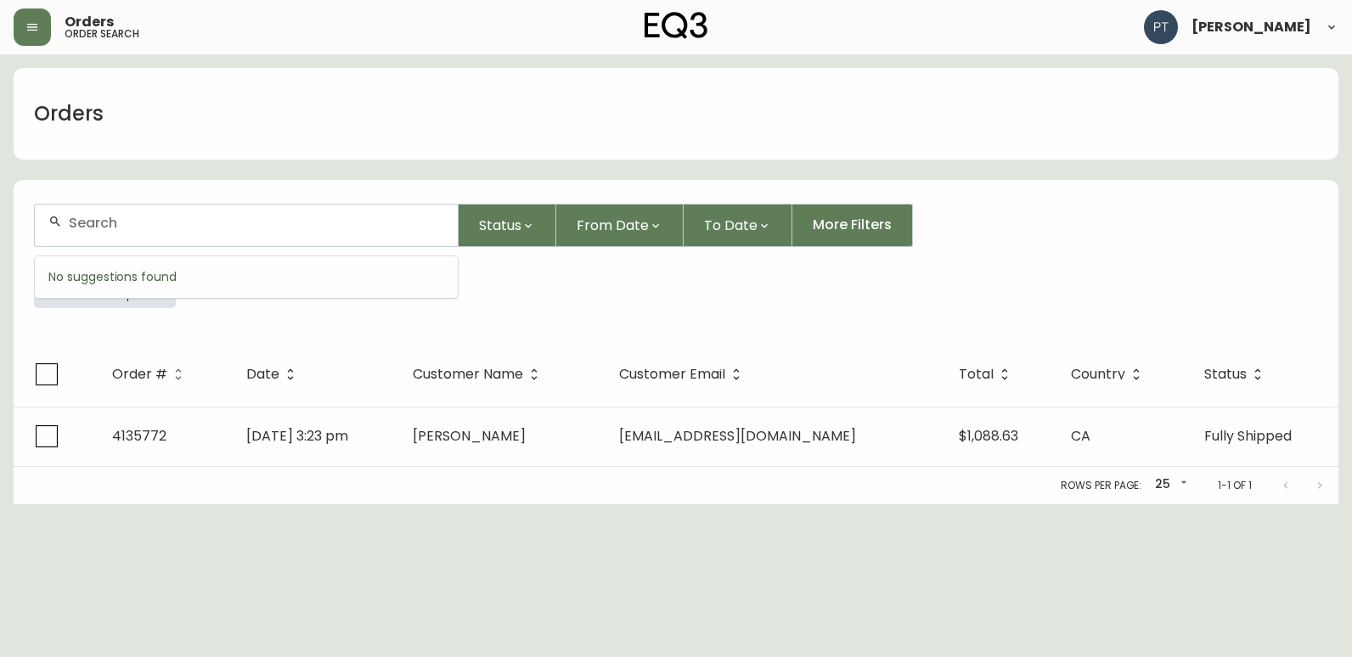
click at [171, 221] on input "text" at bounding box center [256, 223] width 375 height 16
type input "4135729"
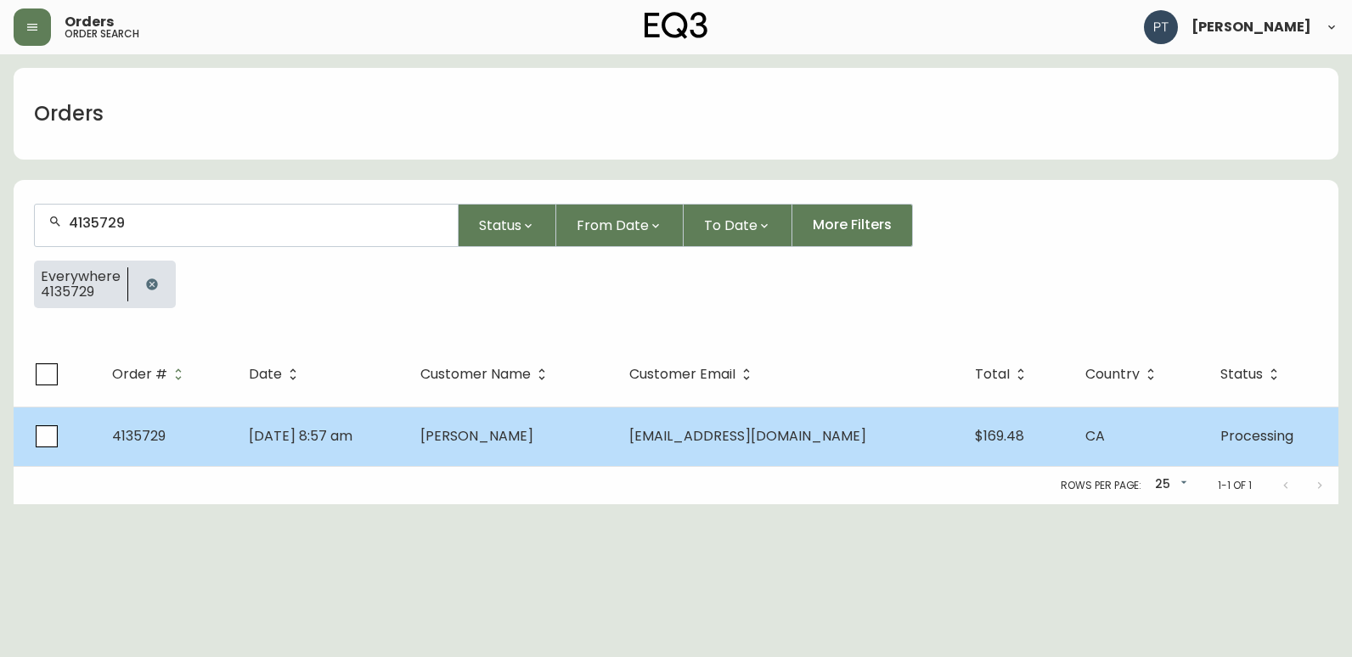
click at [511, 458] on td "[PERSON_NAME]" at bounding box center [511, 436] width 209 height 59
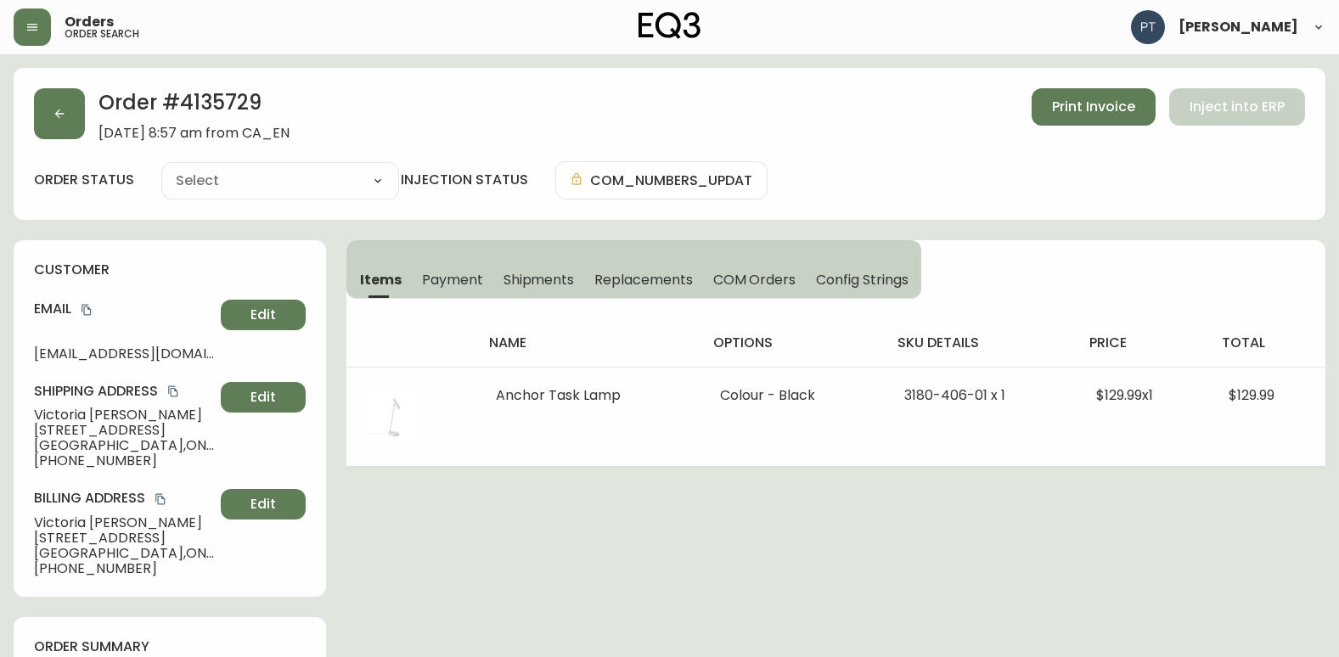
type input "Processing"
select select "PROCESSING"
click at [552, 268] on button "Shipments" at bounding box center [539, 279] width 92 height 37
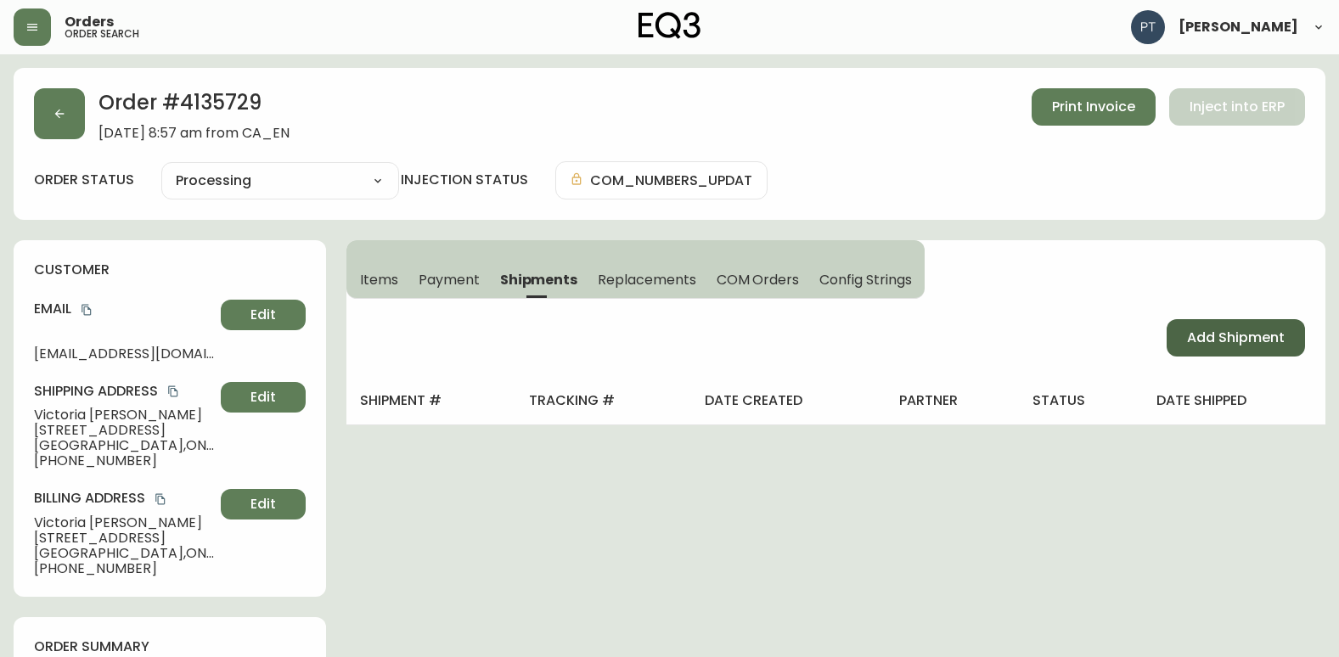
click at [1250, 340] on span "Add Shipment" at bounding box center [1236, 338] width 98 height 19
select select "PENDING"
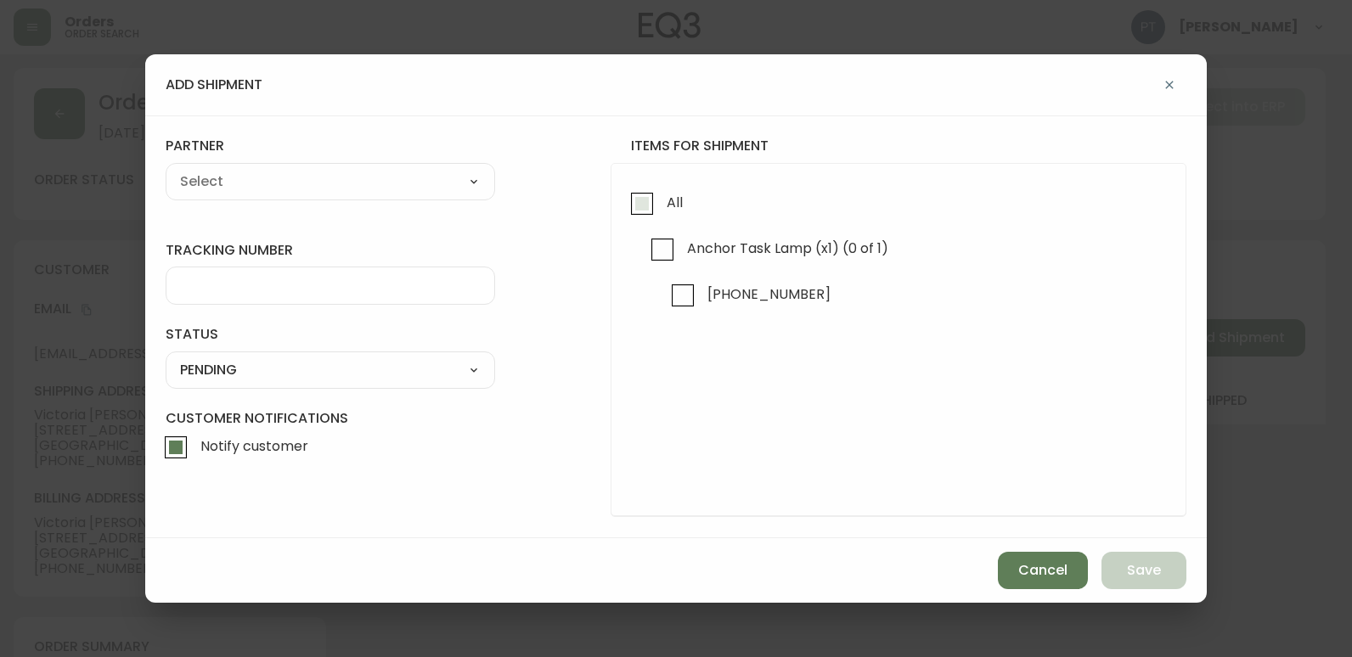
click at [655, 203] on label "All" at bounding box center [652, 207] width 60 height 46
click at [655, 203] on input "All" at bounding box center [641, 203] width 39 height 39
checkbox input "true"
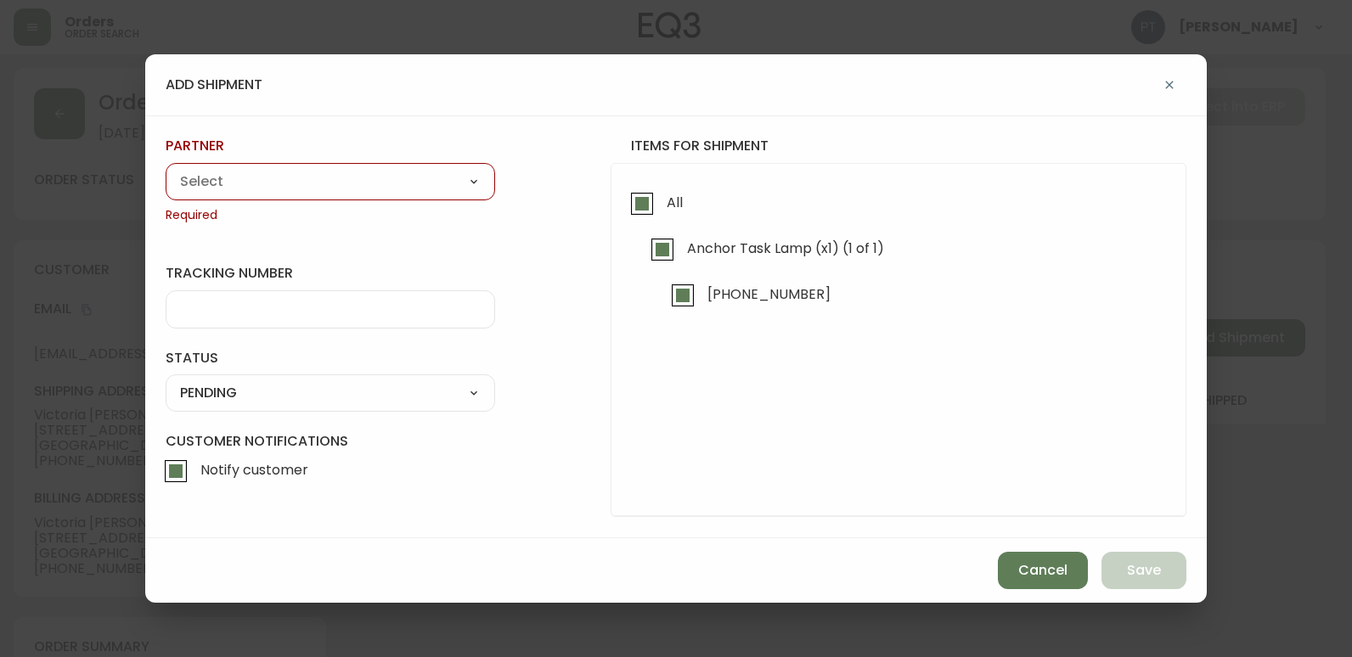
click at [453, 185] on select "A Move to Remember LLC ABF Freight Alero [PERSON_NAME] Canada Post Canpar Expre…" at bounding box center [330, 181] width 329 height 25
select select "cjy0a9taa01x001669l98m63c"
click at [166, 169] on select "A Move to Remember LLC ABF Freight Alero [PERSON_NAME] Canada Post Canpar Expre…" at bounding box center [330, 181] width 329 height 25
type input "FedEx"
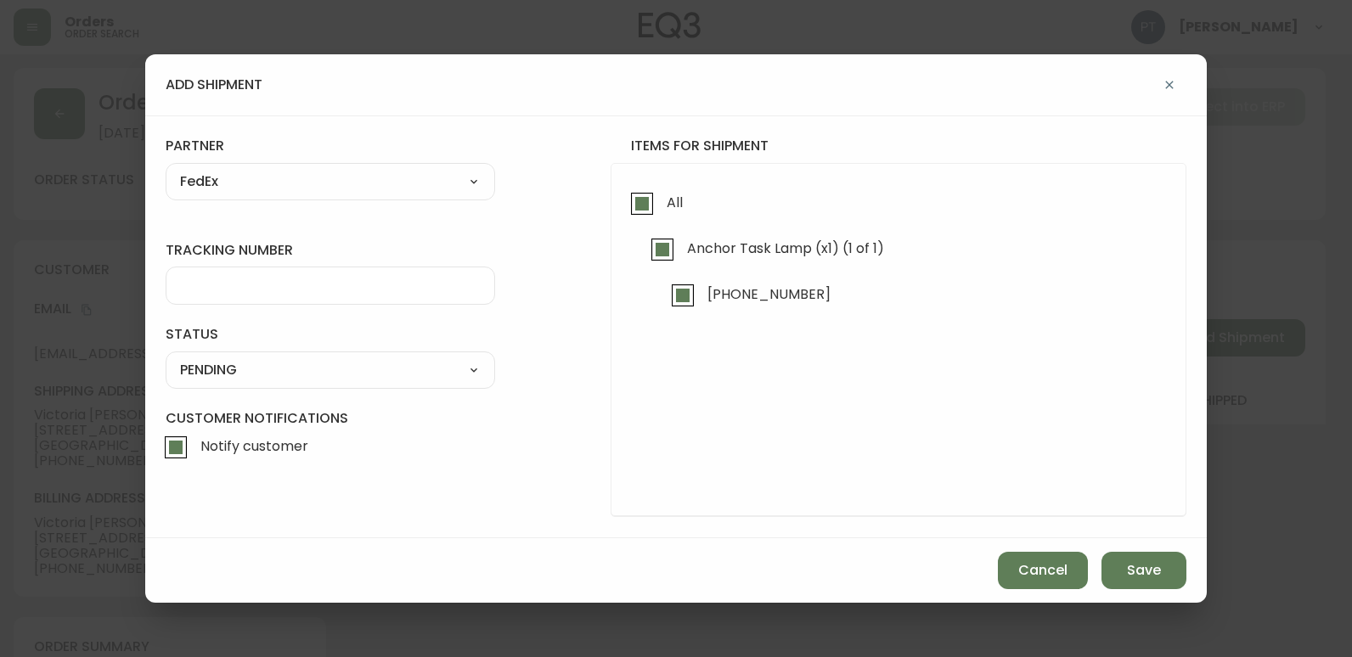
click at [286, 293] on input "tracking number" at bounding box center [330, 286] width 301 height 16
type input "902217263796"
click at [351, 363] on select "SHIPPED PENDING CANCELLED" at bounding box center [330, 369] width 329 height 25
click at [166, 357] on select "SHIPPED PENDING CANCELLED" at bounding box center [330, 369] width 329 height 25
select select "PENDING"
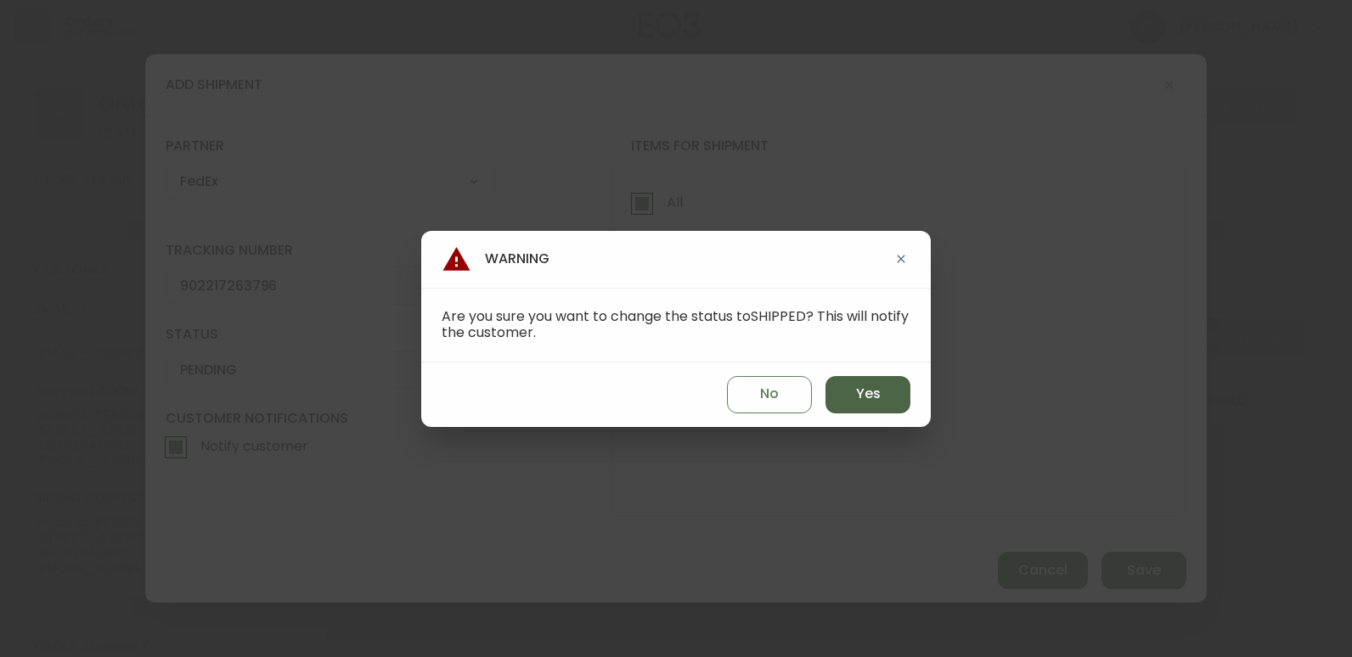
click at [850, 379] on button "Yes" at bounding box center [867, 394] width 85 height 37
type input "SHIPPED"
select select "SHIPPED"
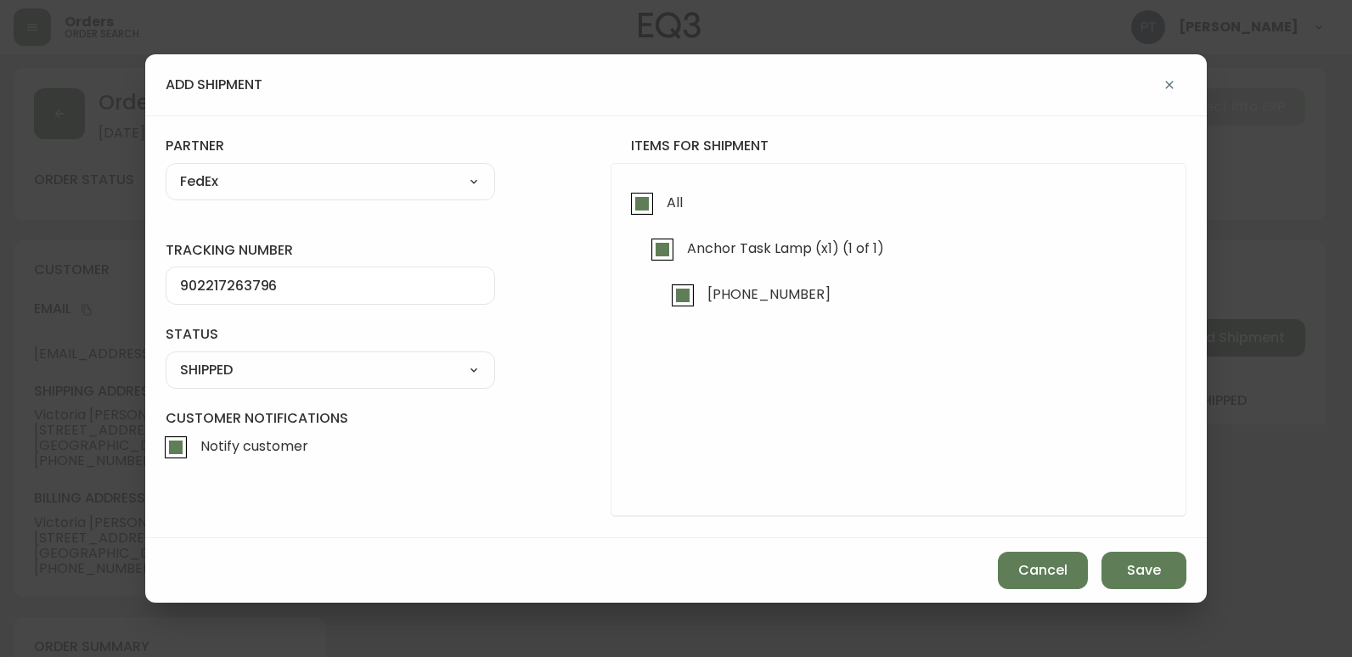
click at [1206, 579] on div "Cancel Save" at bounding box center [675, 570] width 1061 height 65
click at [1163, 576] on button "Save" at bounding box center [1143, 570] width 85 height 37
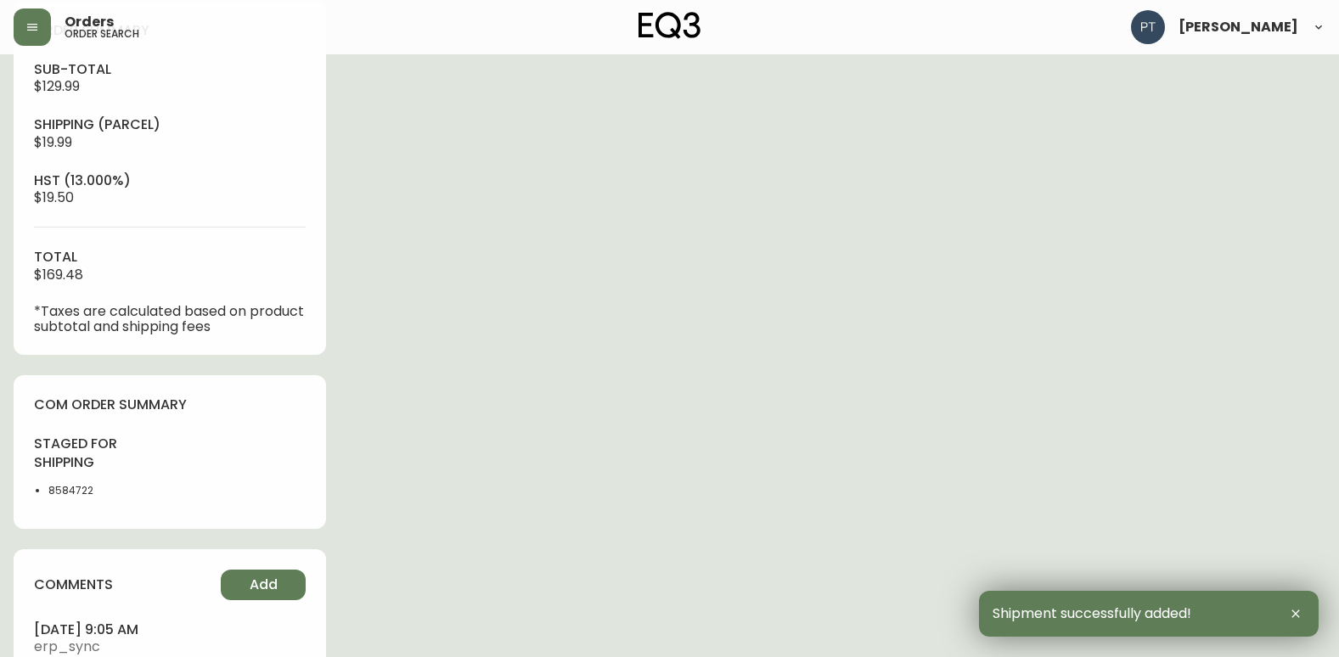
scroll to position [717, 0]
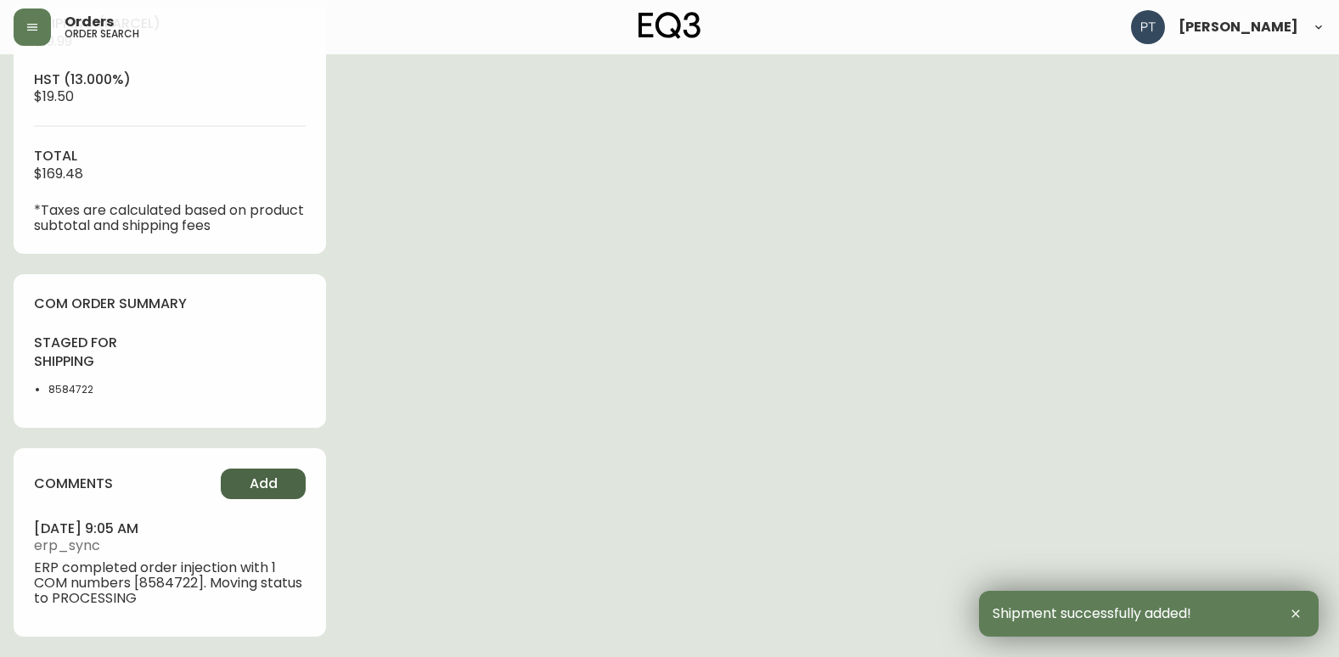
type input "Fully Shipped"
select select "FULLY_SHIPPED"
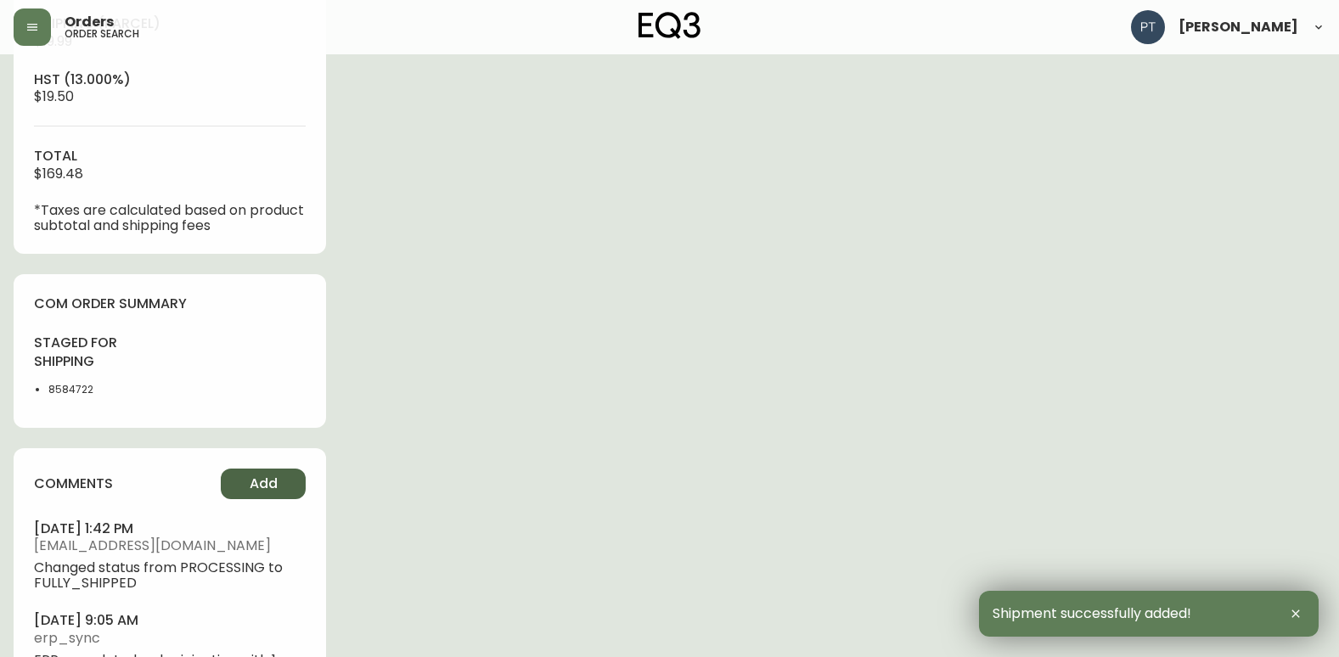
click at [237, 476] on button "Add" at bounding box center [263, 484] width 85 height 31
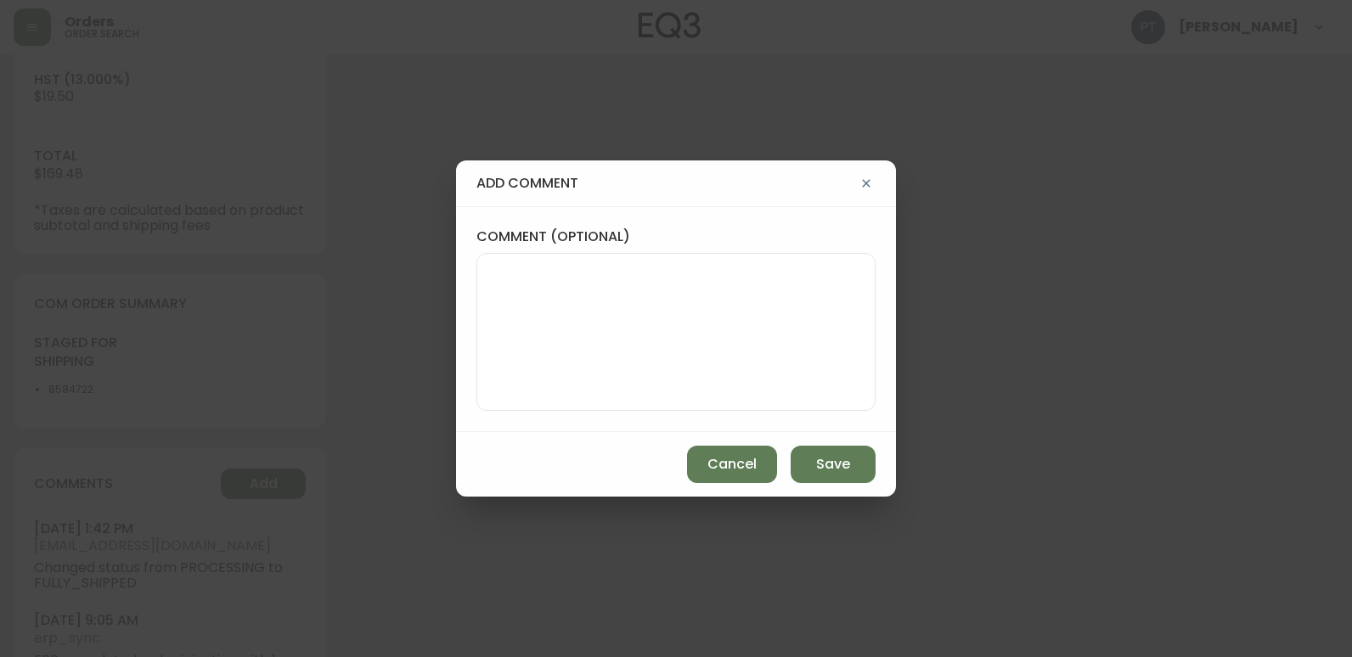
click at [593, 296] on textarea "comment (optional)" at bounding box center [676, 332] width 370 height 136
type textarea "CH"
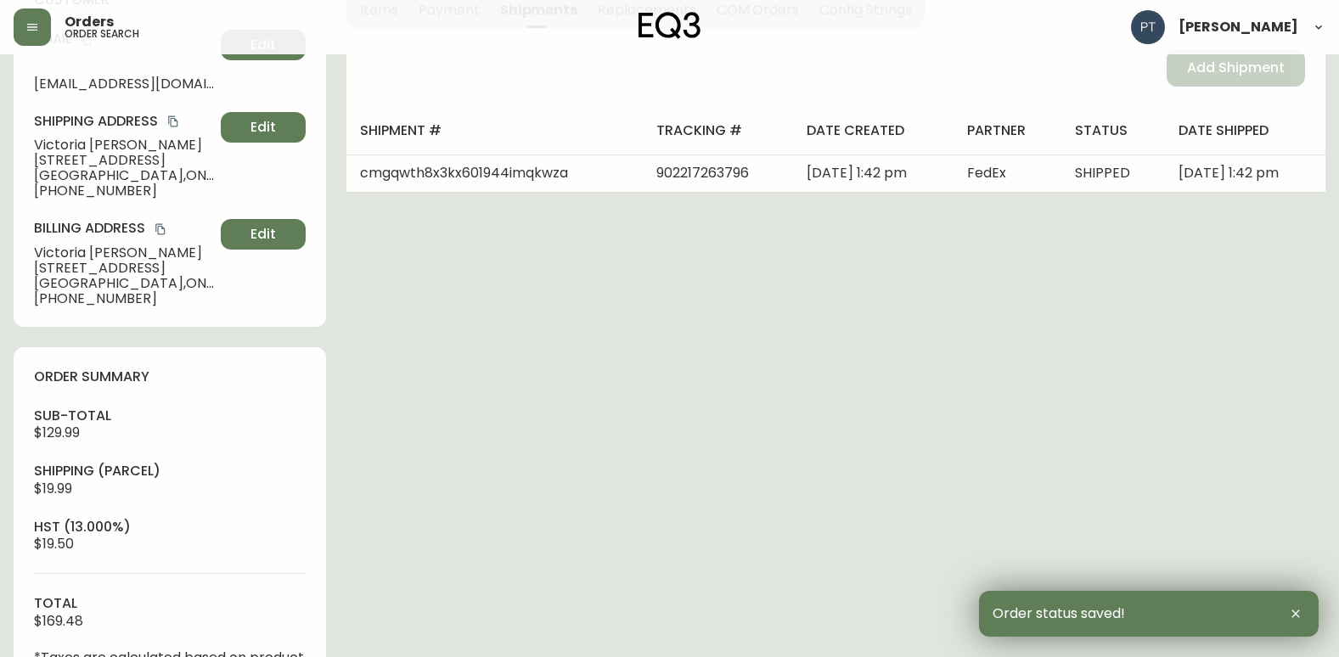
scroll to position [0, 0]
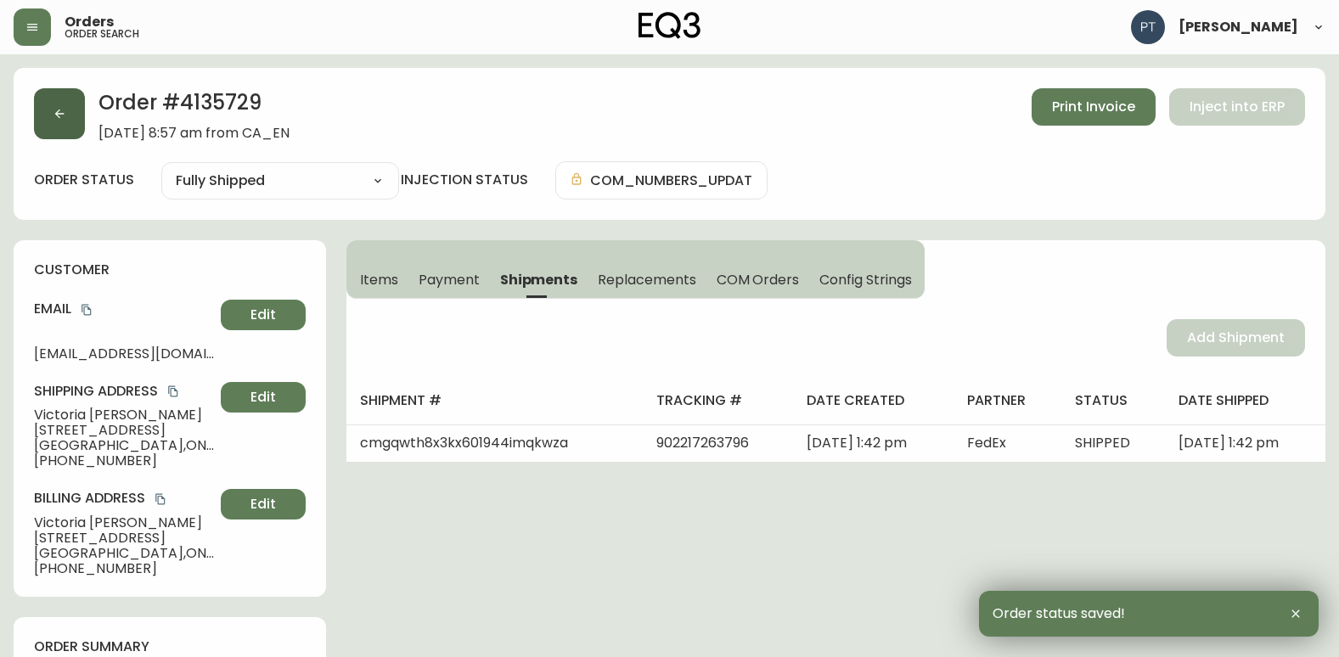
click at [55, 104] on button "button" at bounding box center [59, 113] width 51 height 51
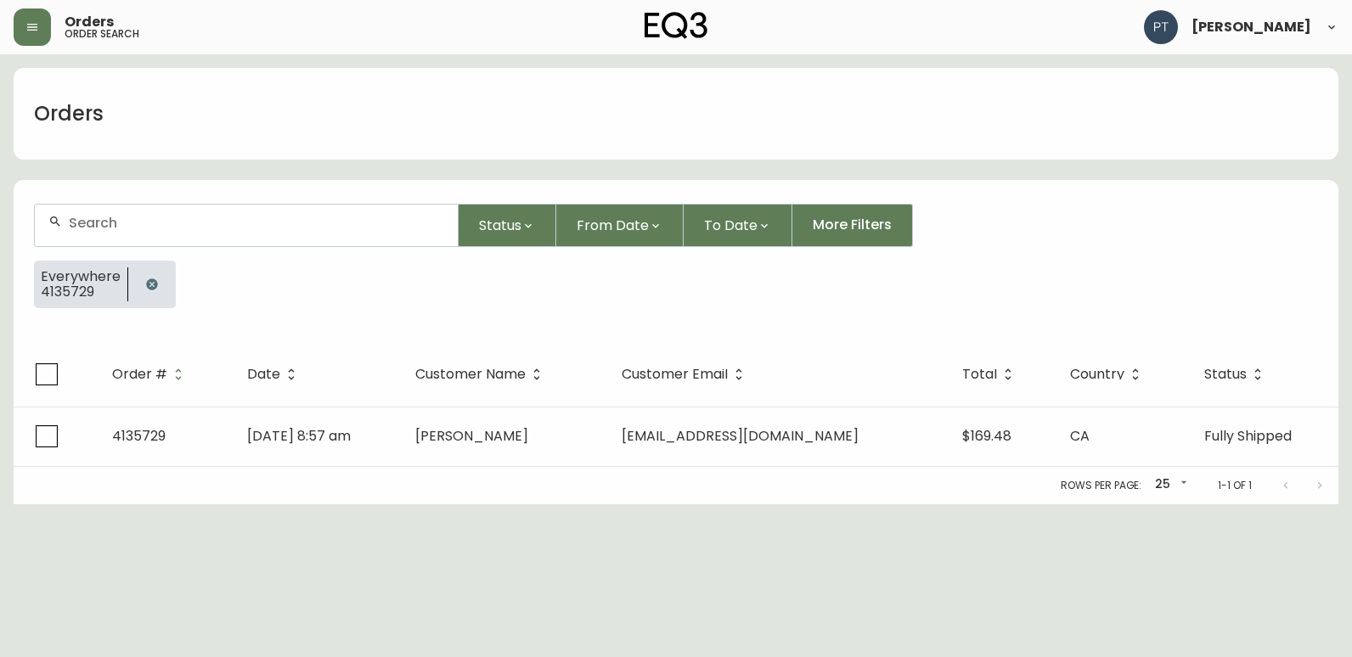
click at [246, 231] on div at bounding box center [246, 226] width 423 height 42
type input "4135743"
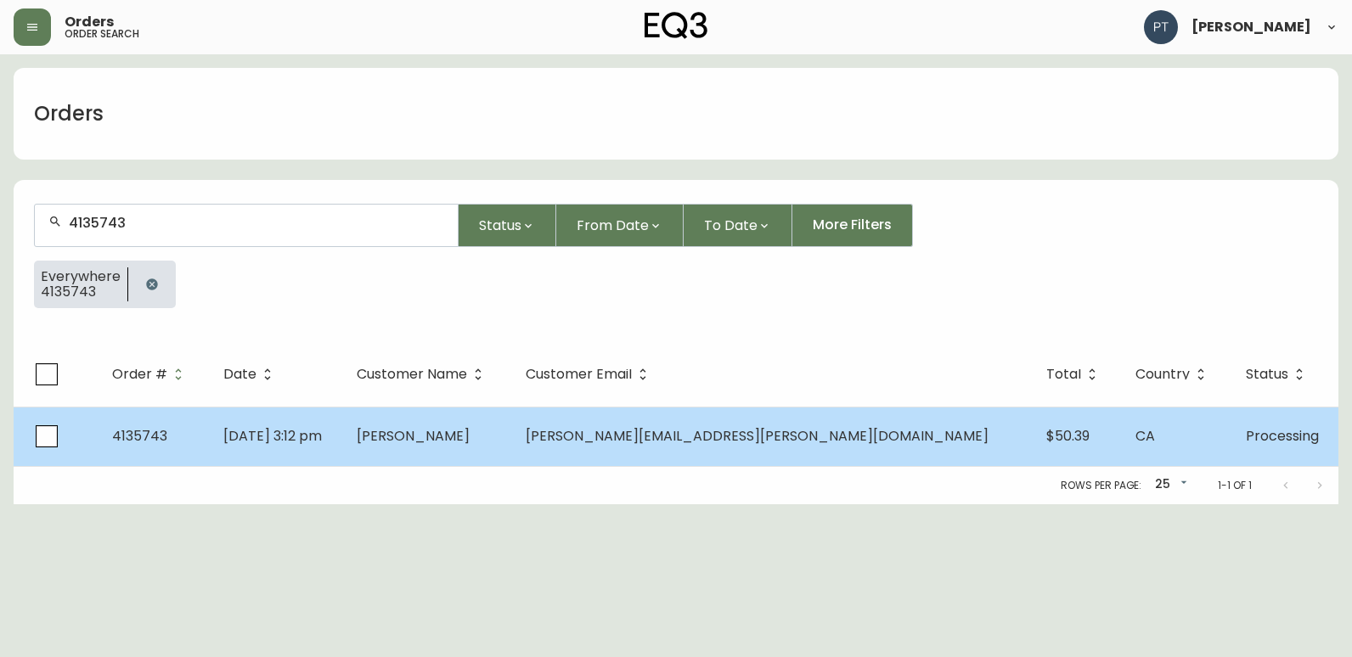
click at [513, 438] on td "[PERSON_NAME]" at bounding box center [428, 436] width 170 height 59
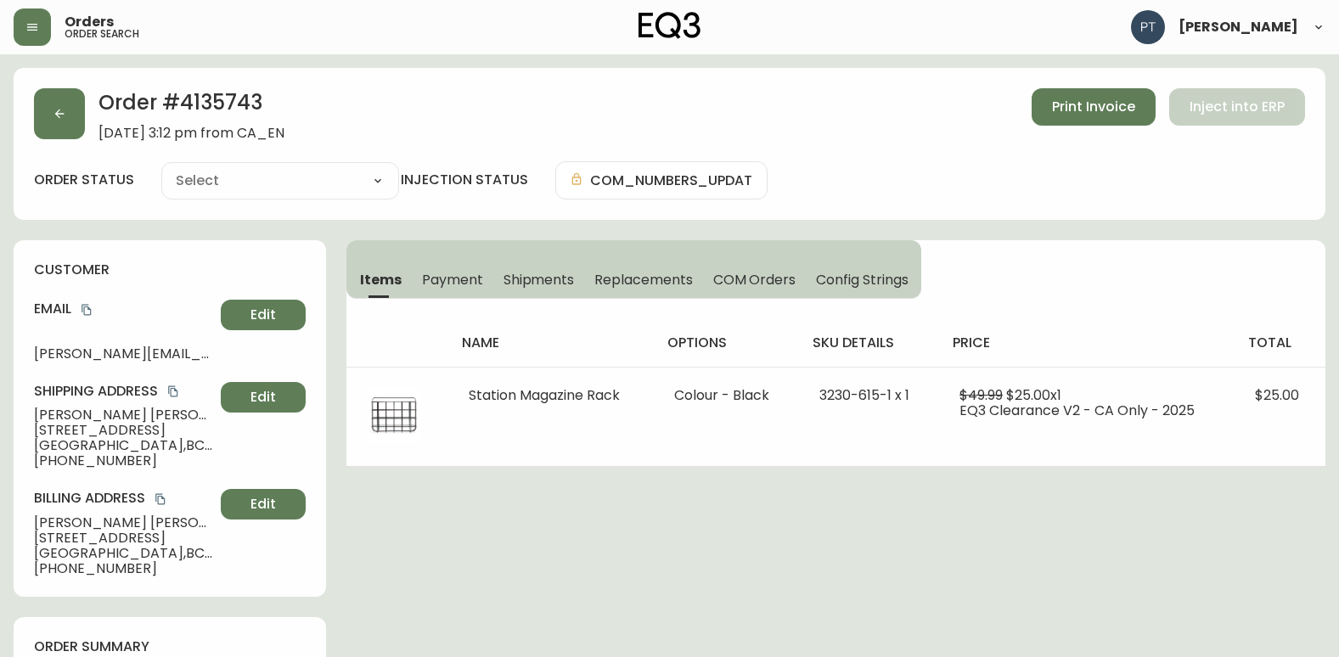
type input "Processing"
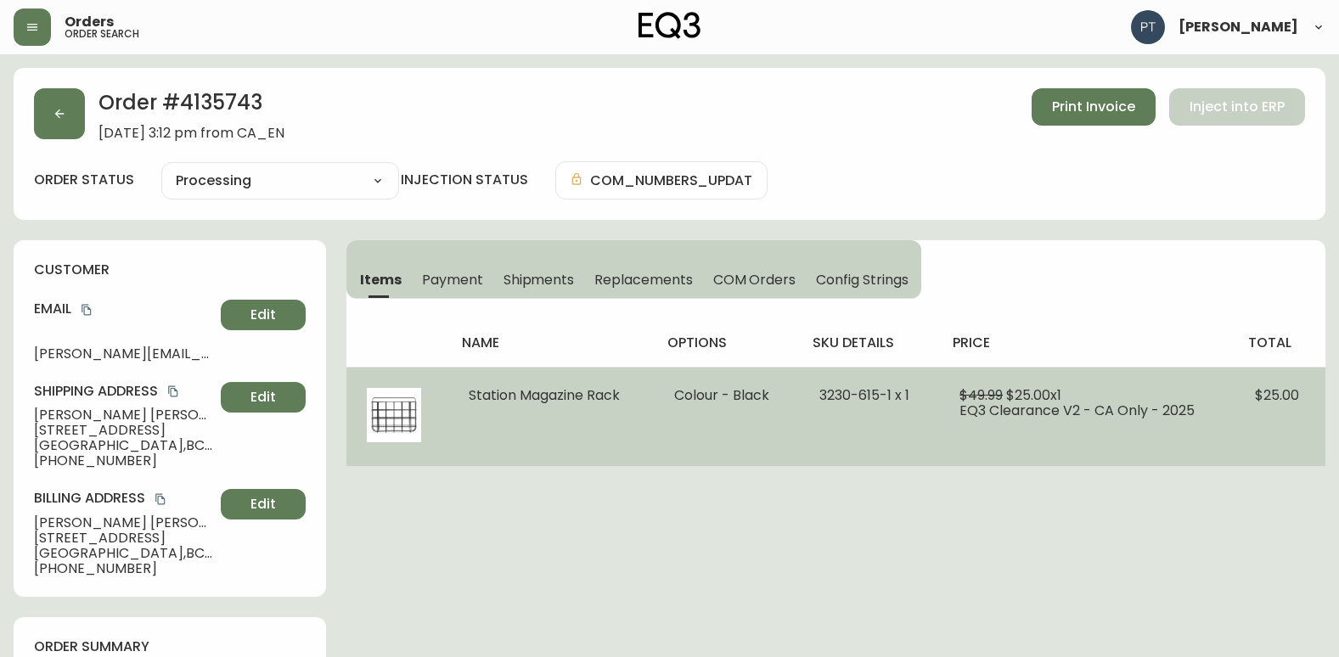
select select "PROCESSING"
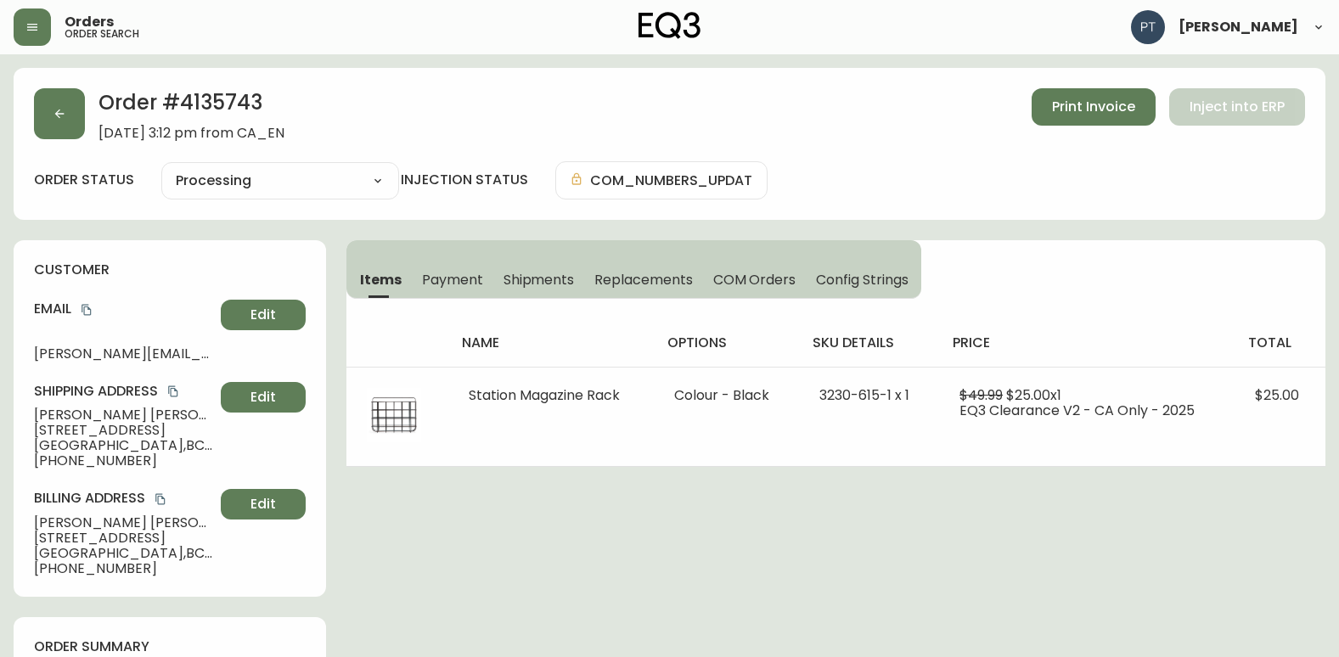
click at [527, 283] on span "Shipments" at bounding box center [538, 280] width 71 height 18
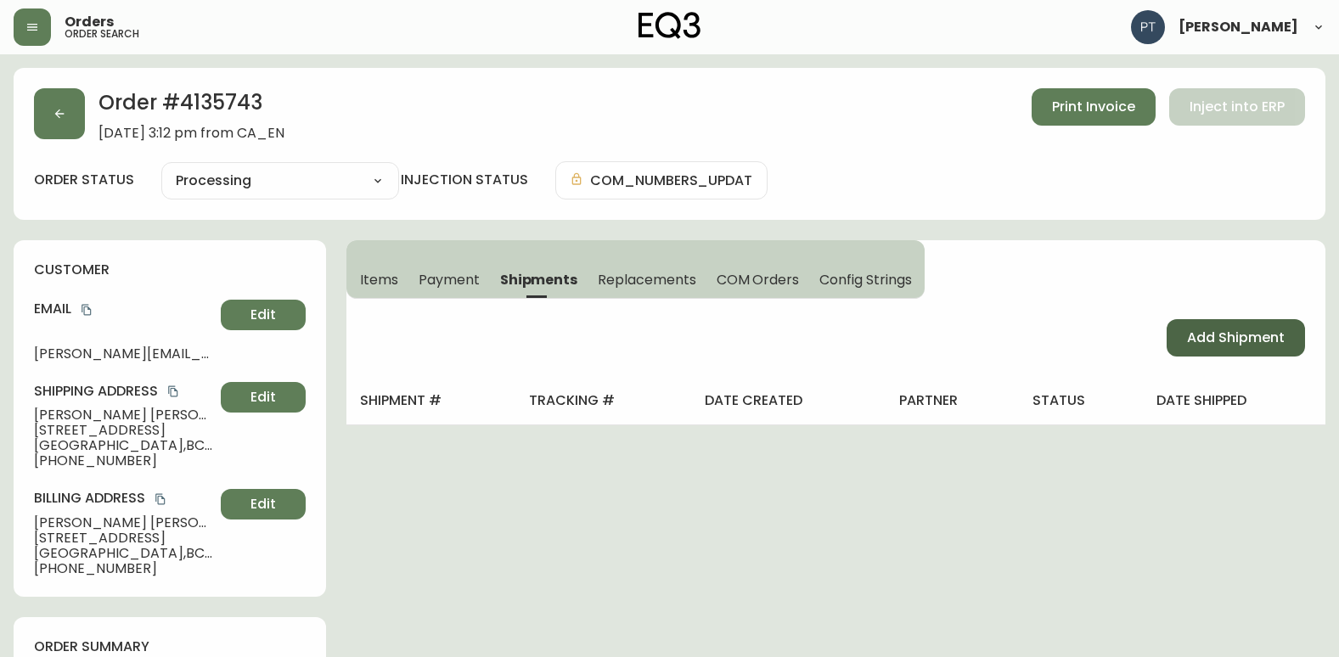
click at [1212, 333] on span "Add Shipment" at bounding box center [1236, 338] width 98 height 19
select select "PENDING"
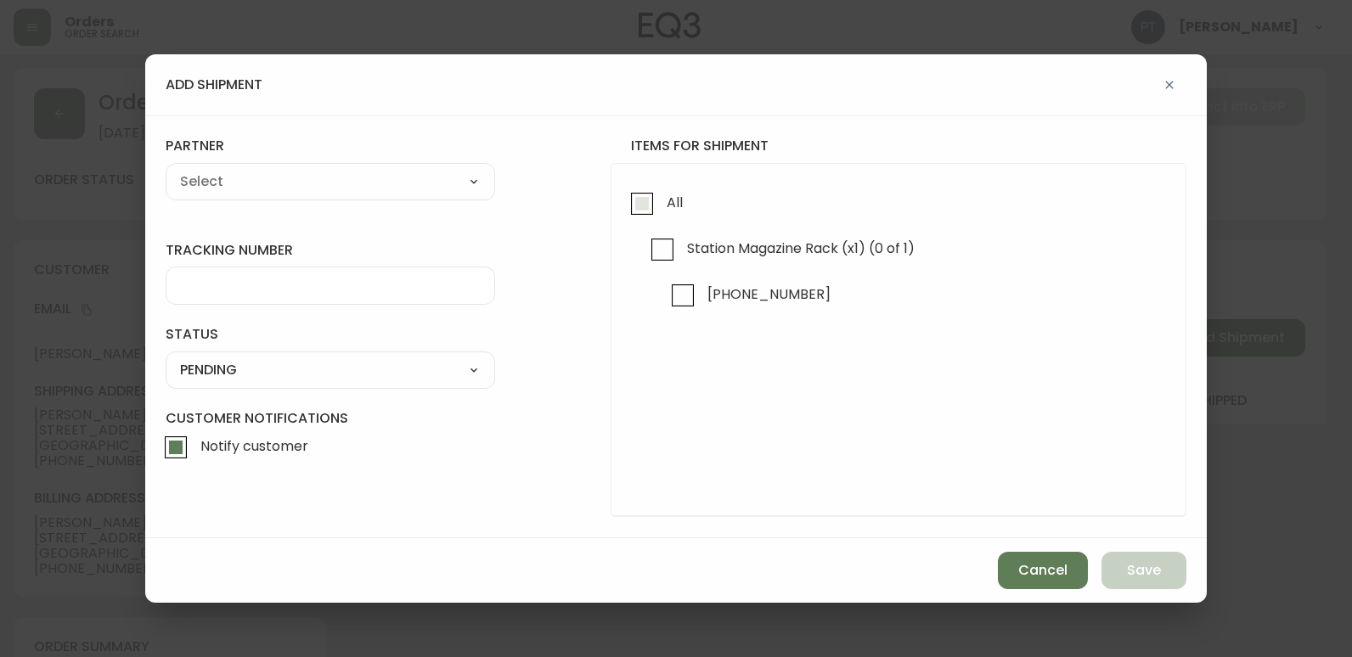
click at [655, 206] on input "All" at bounding box center [641, 203] width 39 height 39
checkbox input "true"
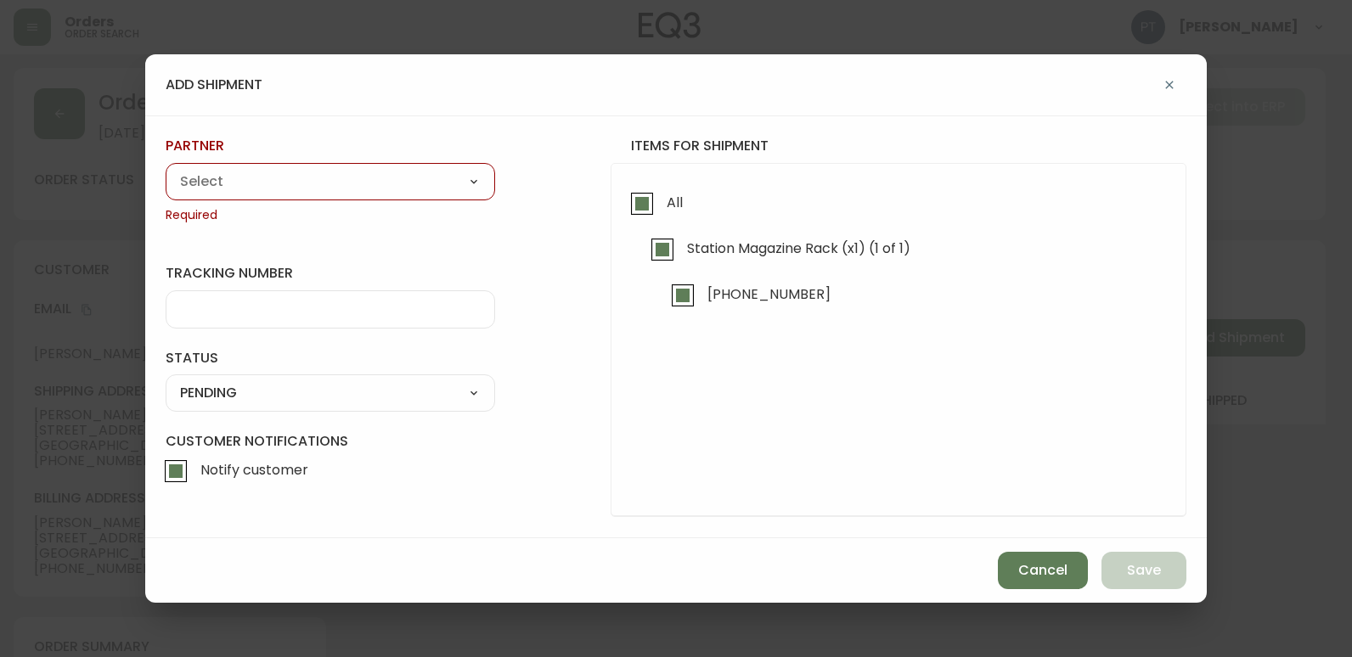
click at [398, 183] on select "A Move to Remember LLC ABF Freight Alero [PERSON_NAME] Canada Post Canpar Expre…" at bounding box center [330, 181] width 329 height 25
select select "cjy0a9taa01x001669l98m63c"
click at [166, 169] on select "A Move to Remember LLC ABF Freight Alero [PERSON_NAME] Canada Post Canpar Expre…" at bounding box center [330, 181] width 329 height 25
type input "FedEx"
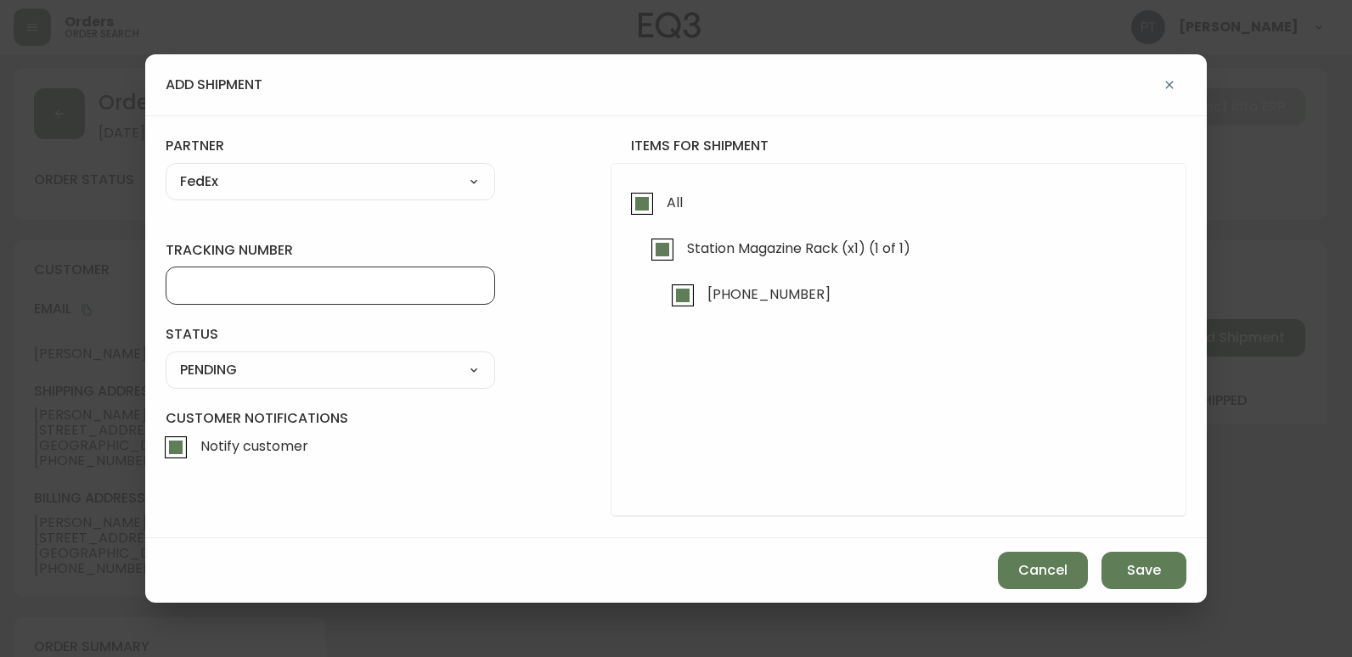
click at [321, 279] on input "tracking number" at bounding box center [330, 286] width 301 height 16
type input "902217263800"
click at [307, 376] on select "SHIPPED PENDING CANCELLED" at bounding box center [330, 369] width 329 height 25
click at [166, 357] on select "SHIPPED PENDING CANCELLED" at bounding box center [330, 369] width 329 height 25
select select "PENDING"
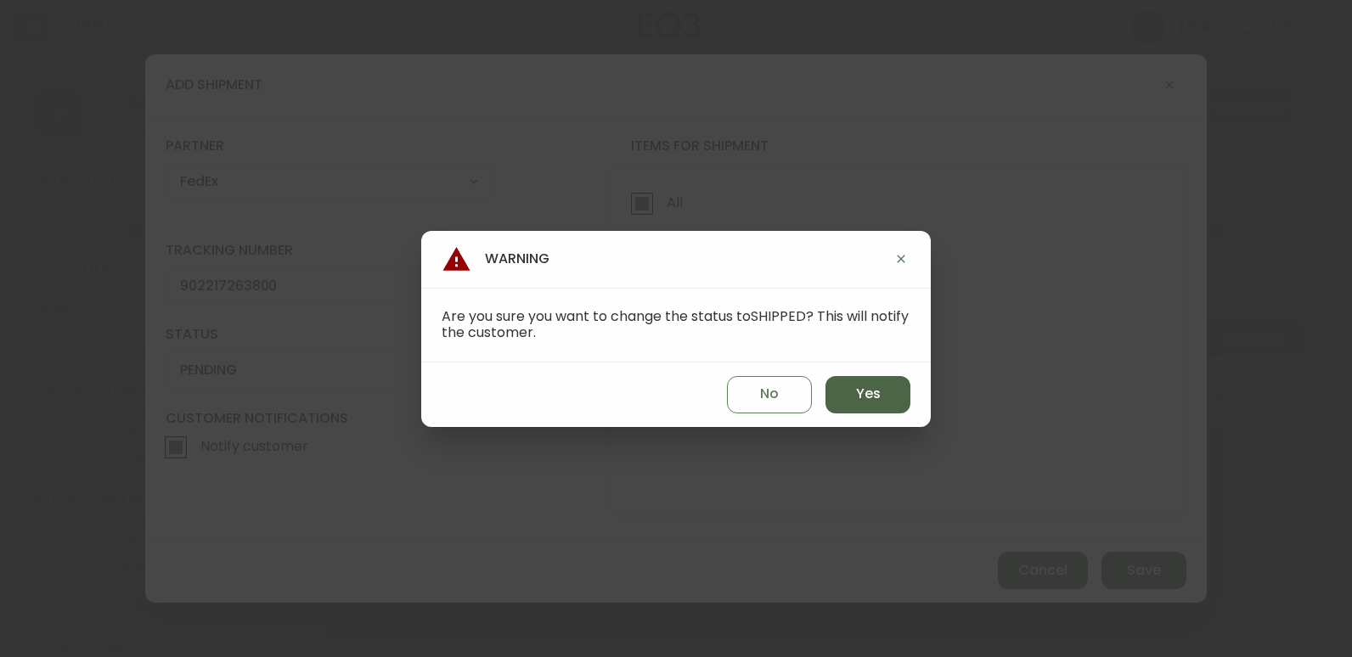
drag, startPoint x: 863, startPoint y: 376, endPoint x: 878, endPoint y: 394, distance: 22.9
click at [863, 376] on button "Yes" at bounding box center [867, 394] width 85 height 37
type input "SHIPPED"
select select "SHIPPED"
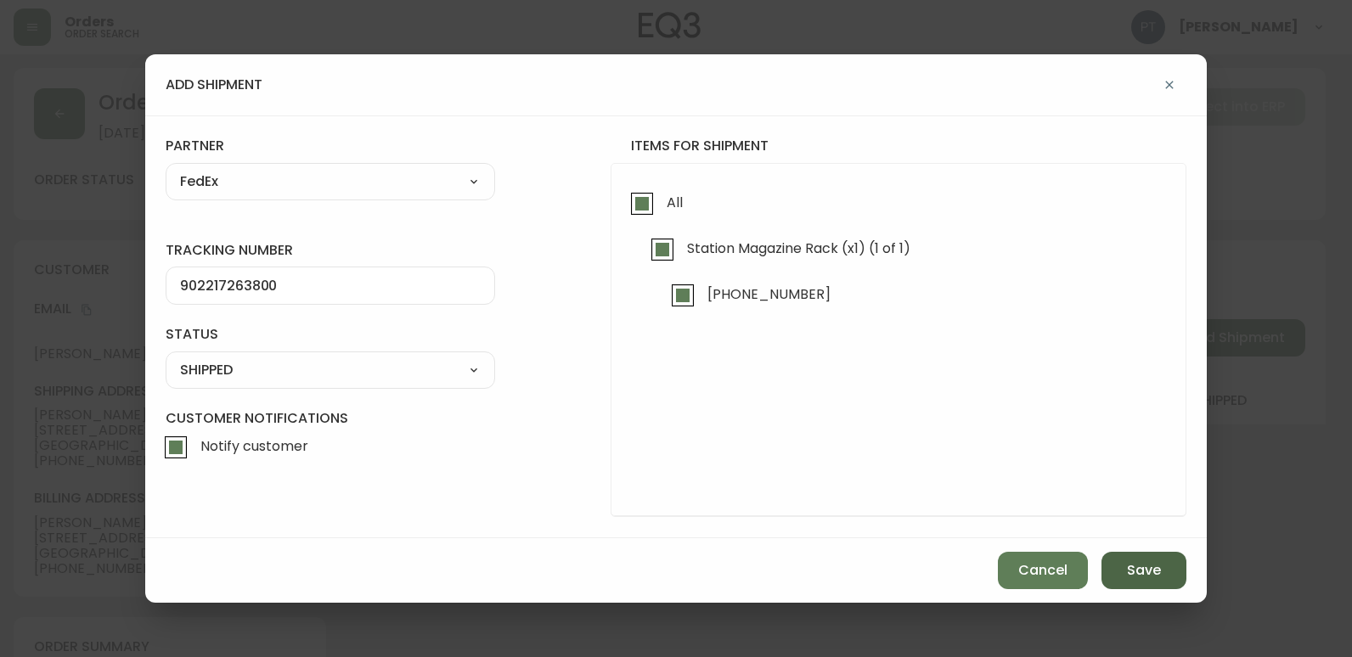
click at [1161, 584] on button "Save" at bounding box center [1143, 570] width 85 height 37
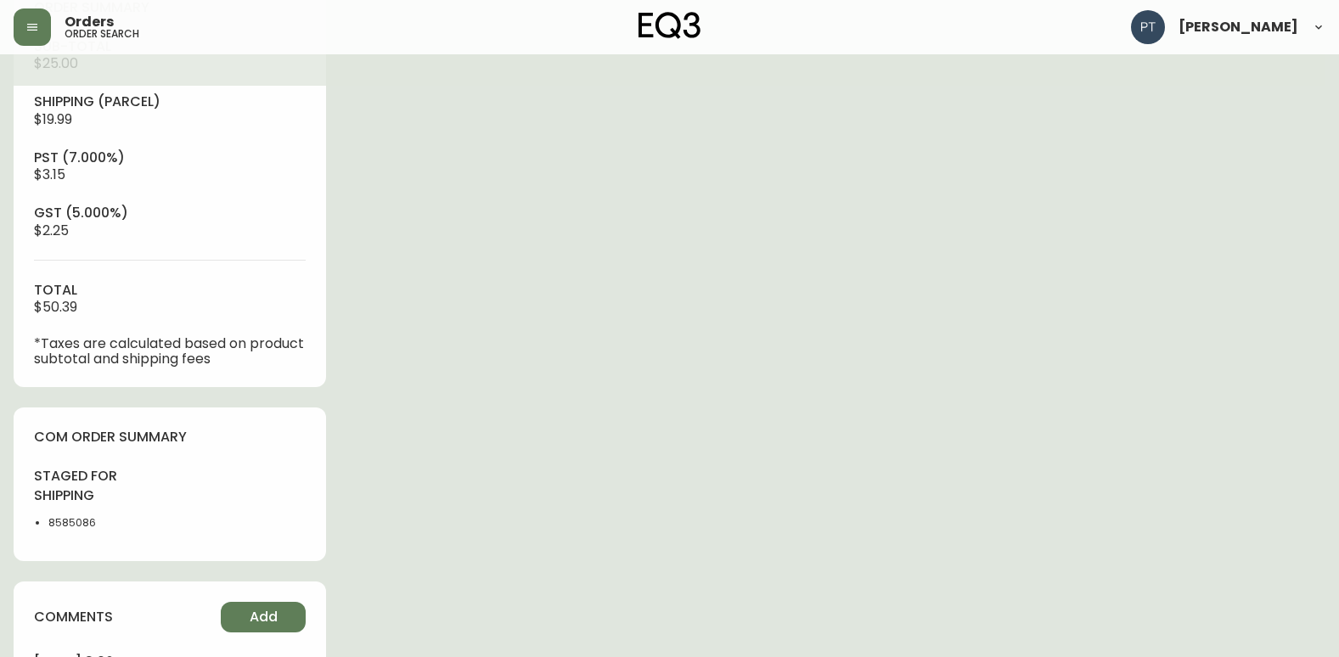
scroll to position [773, 0]
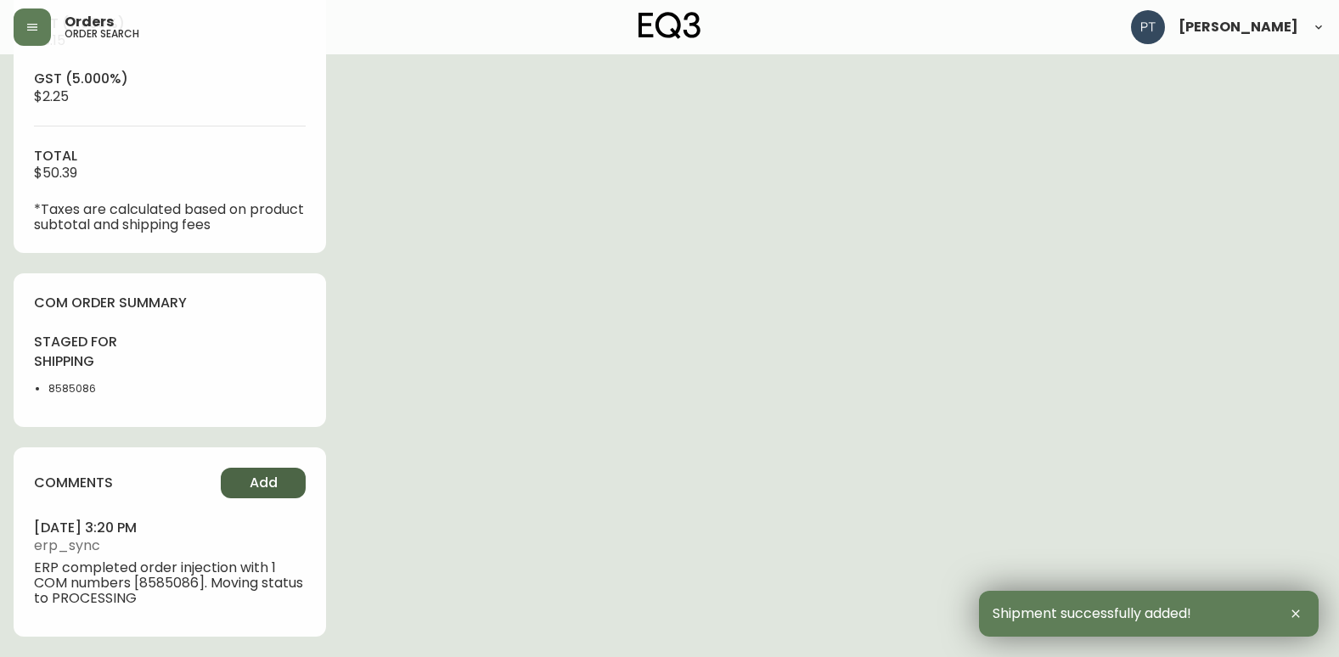
click at [269, 483] on span "Add" at bounding box center [264, 483] width 28 height 19
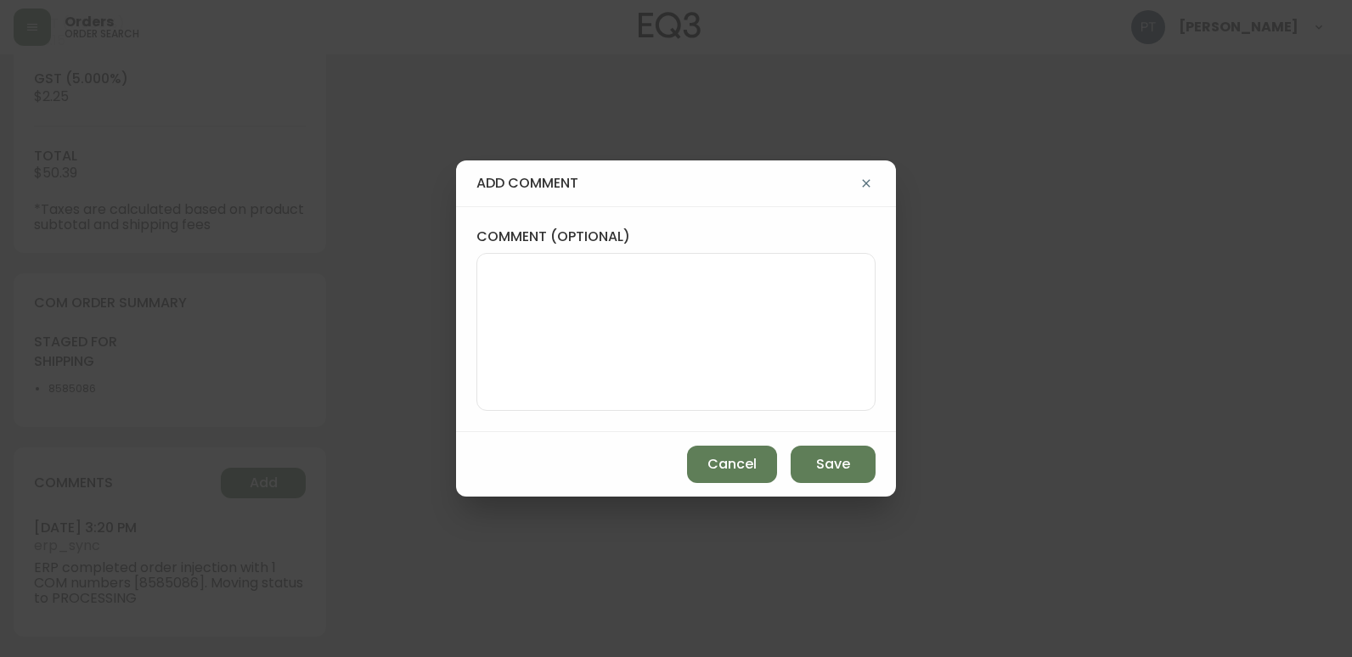
type input "Fully Shipped"
select select "FULLY_SHIPPED"
click at [598, 339] on textarea "comment (optional)" at bounding box center [676, 332] width 370 height 136
type textarea "CH"
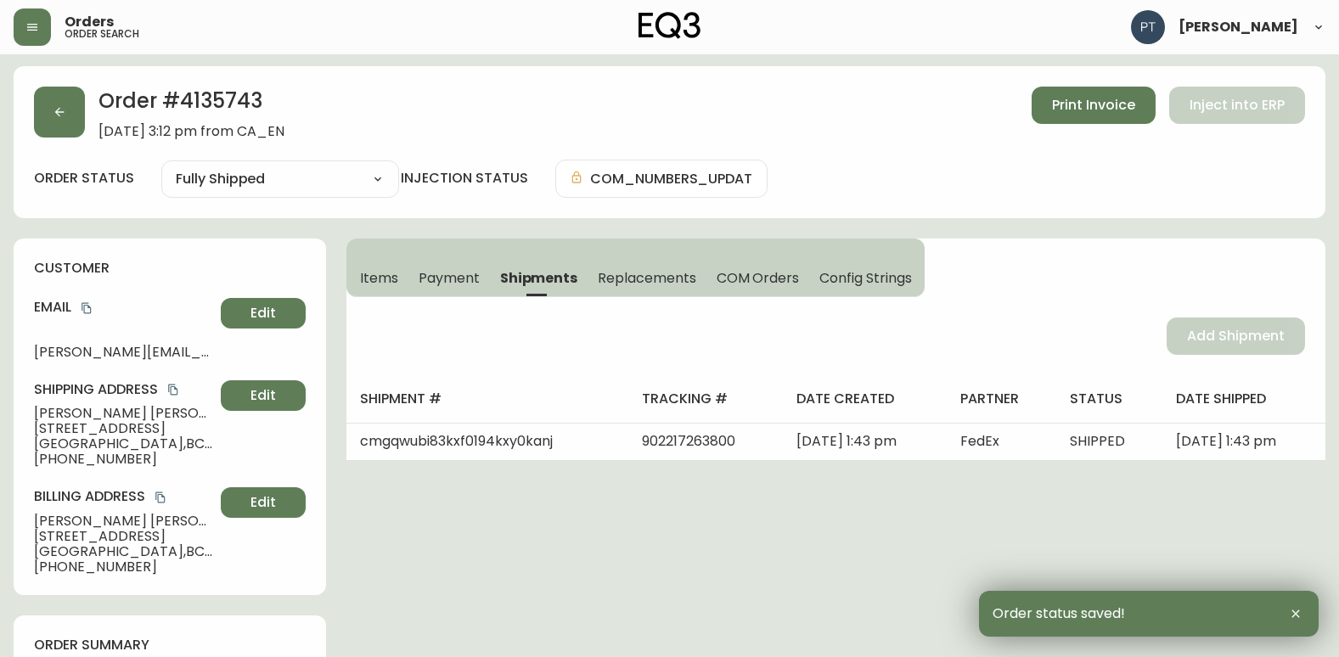
scroll to position [0, 0]
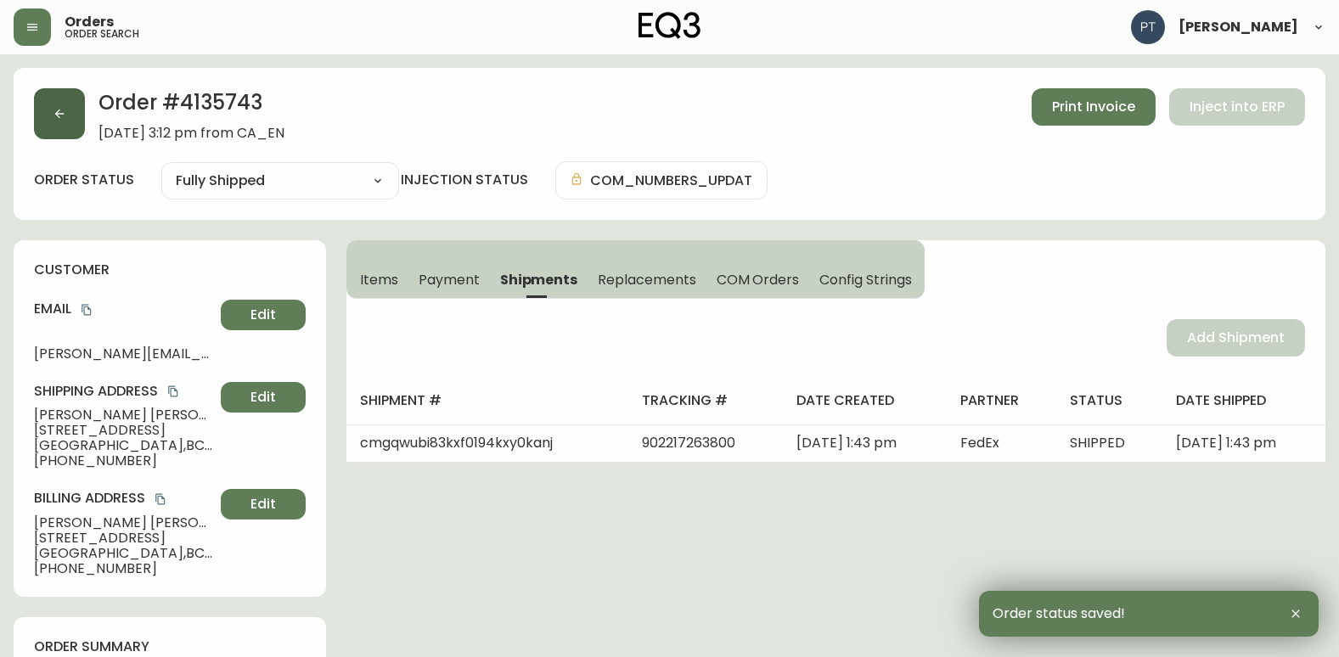
click at [59, 110] on icon "button" at bounding box center [59, 114] width 9 height 9
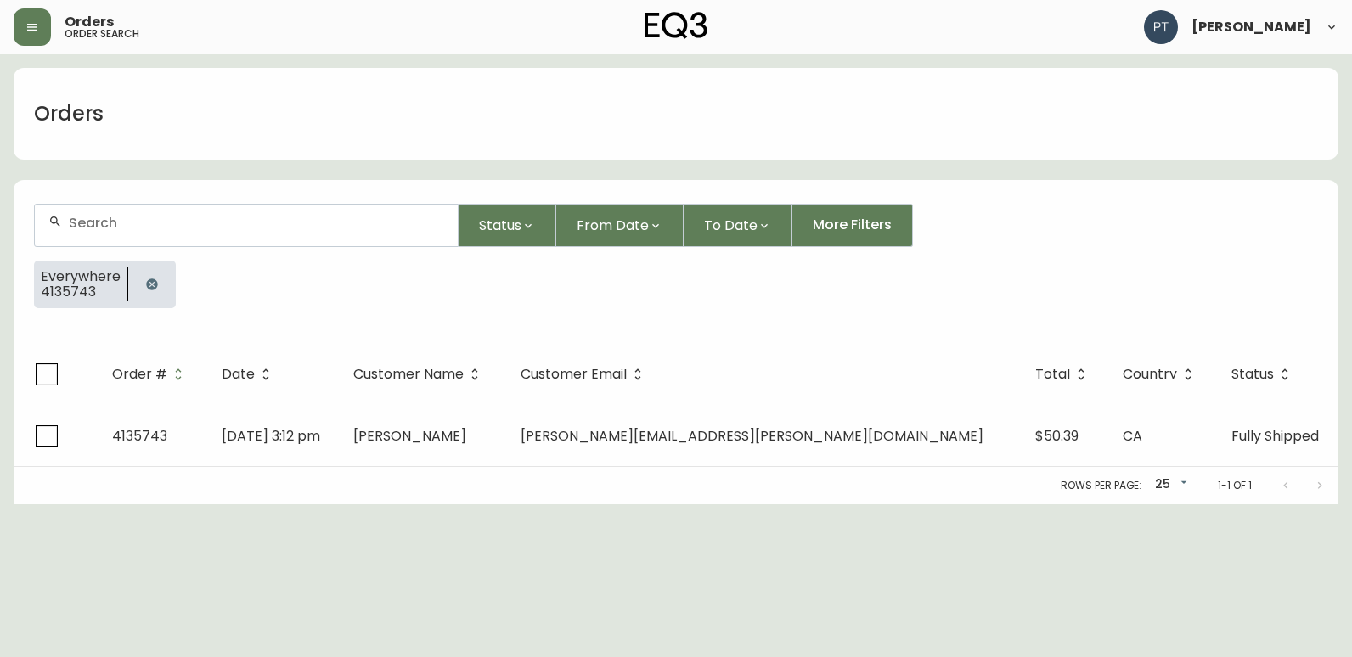
click at [337, 228] on input "text" at bounding box center [256, 223] width 375 height 16
type input "4135776"
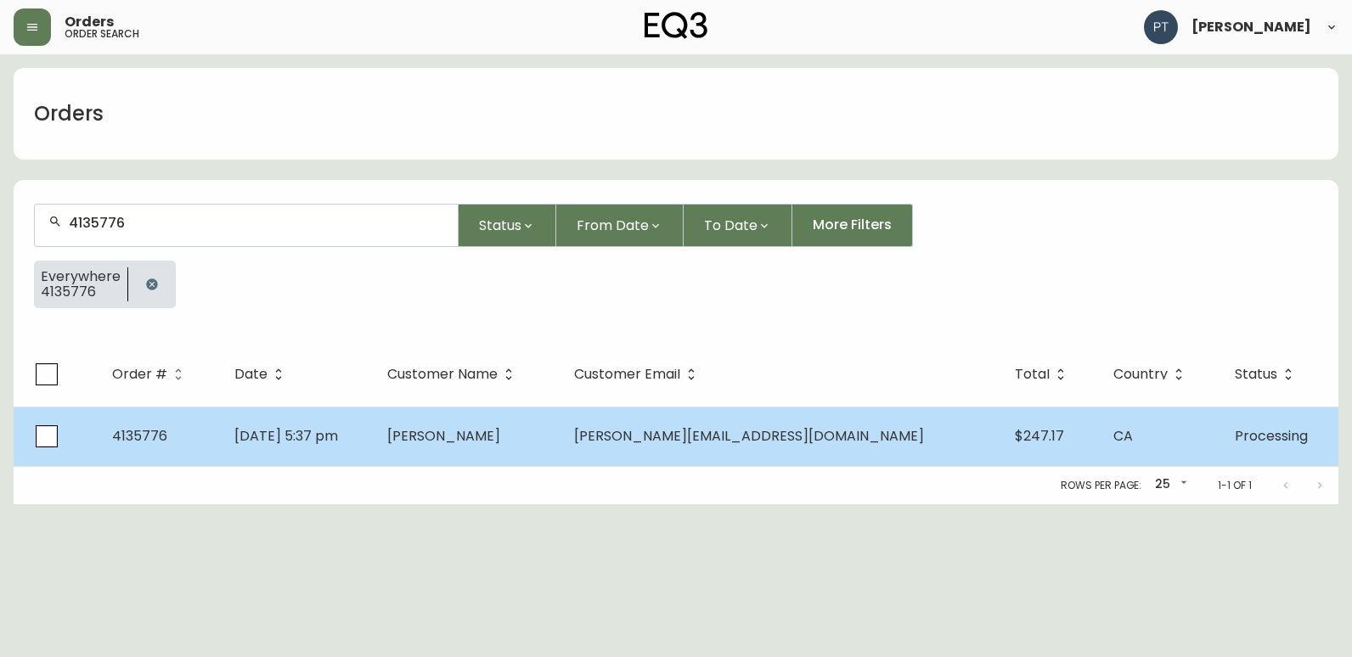
click at [560, 461] on td "[PERSON_NAME]" at bounding box center [467, 436] width 187 height 59
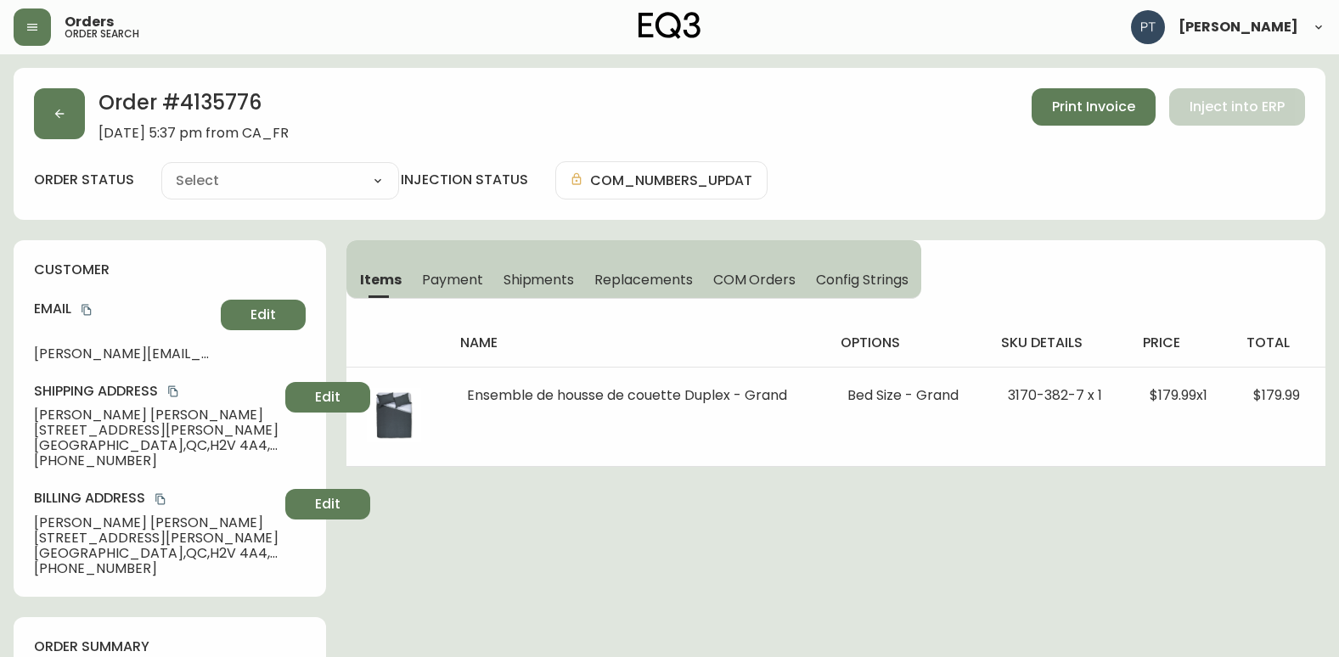
type input "Processing"
select select "PROCESSING"
drag, startPoint x: 536, startPoint y: 277, endPoint x: 582, endPoint y: 283, distance: 47.1
click at [538, 277] on span "Shipments" at bounding box center [538, 280] width 71 height 18
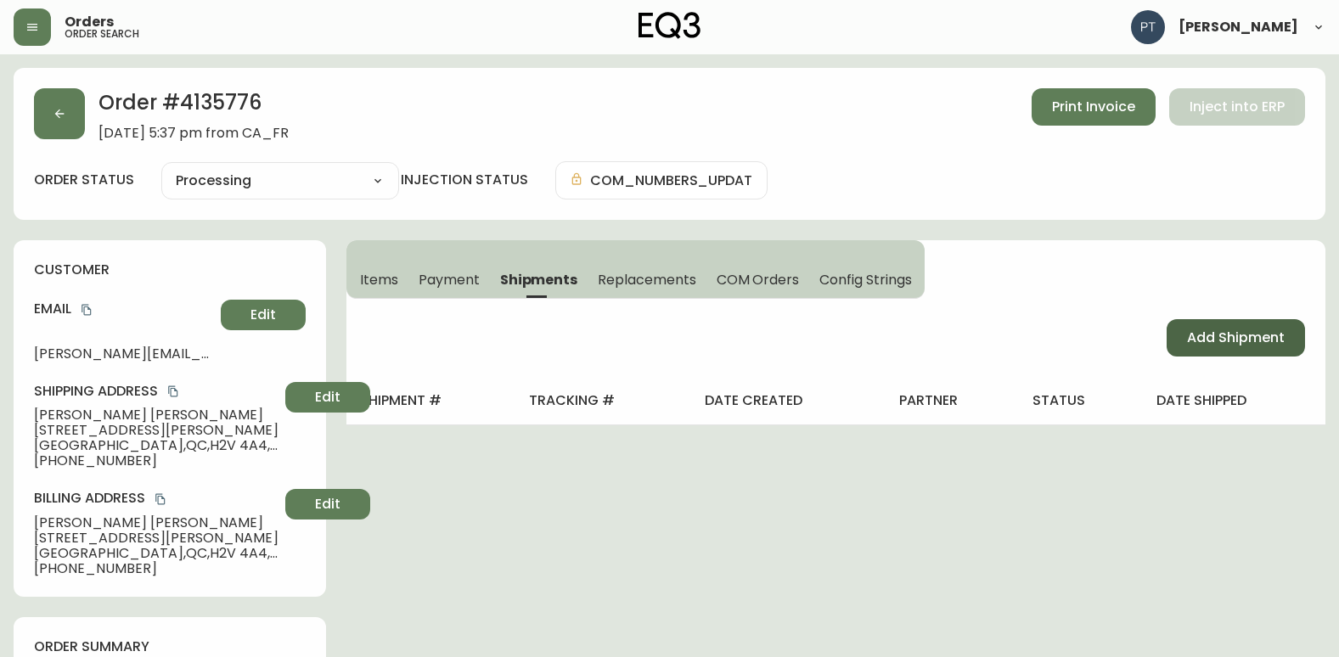
click at [1204, 346] on span "Add Shipment" at bounding box center [1236, 338] width 98 height 19
select select "PENDING"
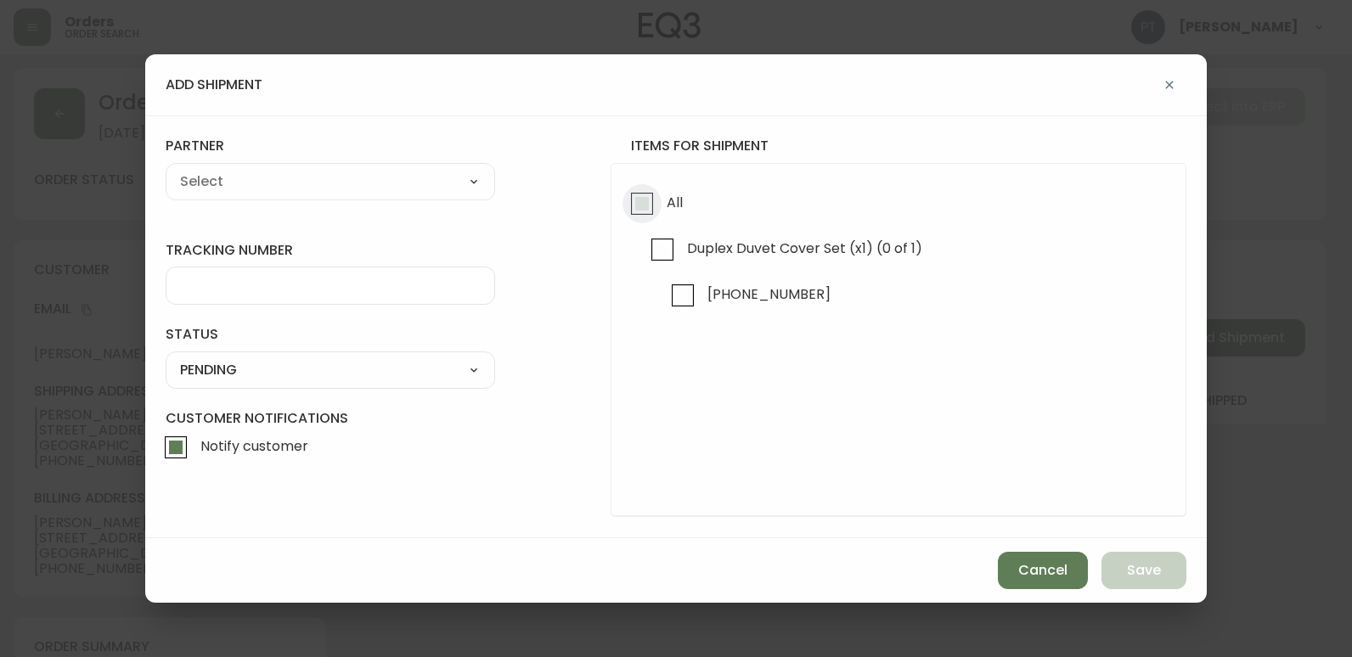
click at [649, 200] on input "All" at bounding box center [641, 203] width 39 height 39
checkbox input "true"
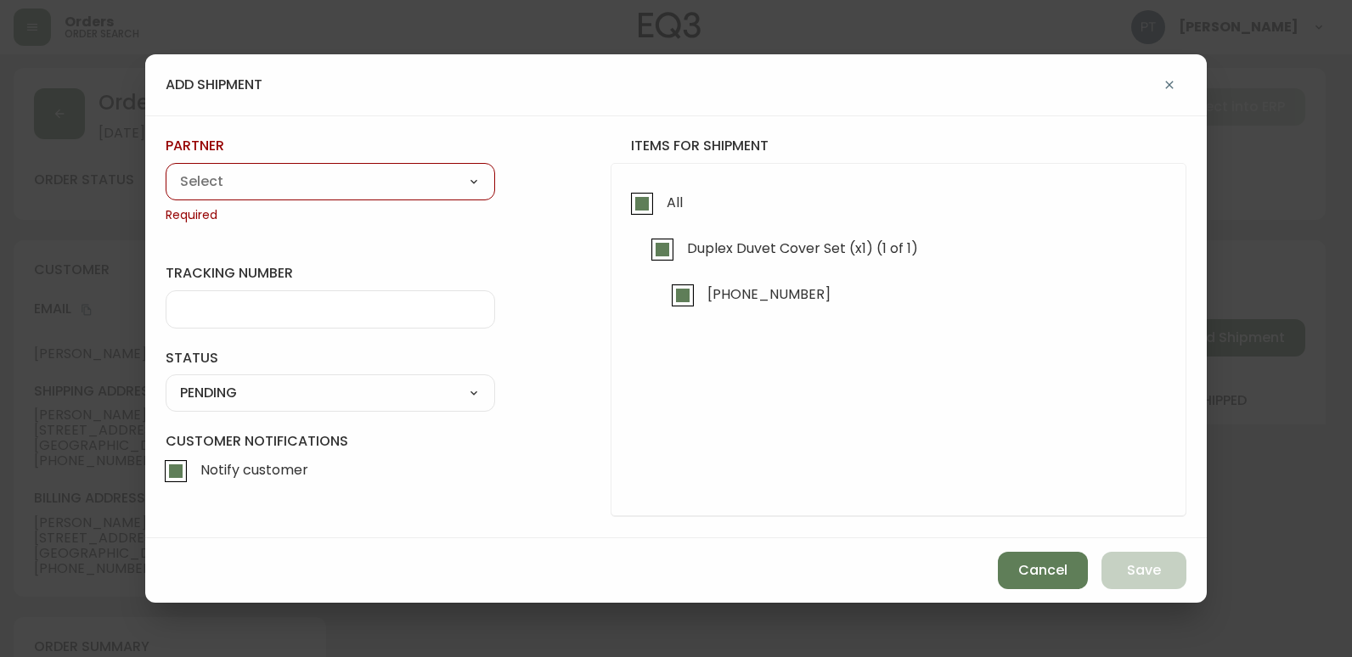
click at [464, 193] on select "A Move to Remember LLC ABF Freight Alero [PERSON_NAME] Canada Post Canpar Expre…" at bounding box center [330, 181] width 329 height 25
select select "cjy0a9taa01x001669l98m63c"
click at [166, 169] on select "A Move to Remember LLC ABF Freight Alero [PERSON_NAME] Canada Post Canpar Expre…" at bounding box center [330, 181] width 329 height 25
type input "FedEx"
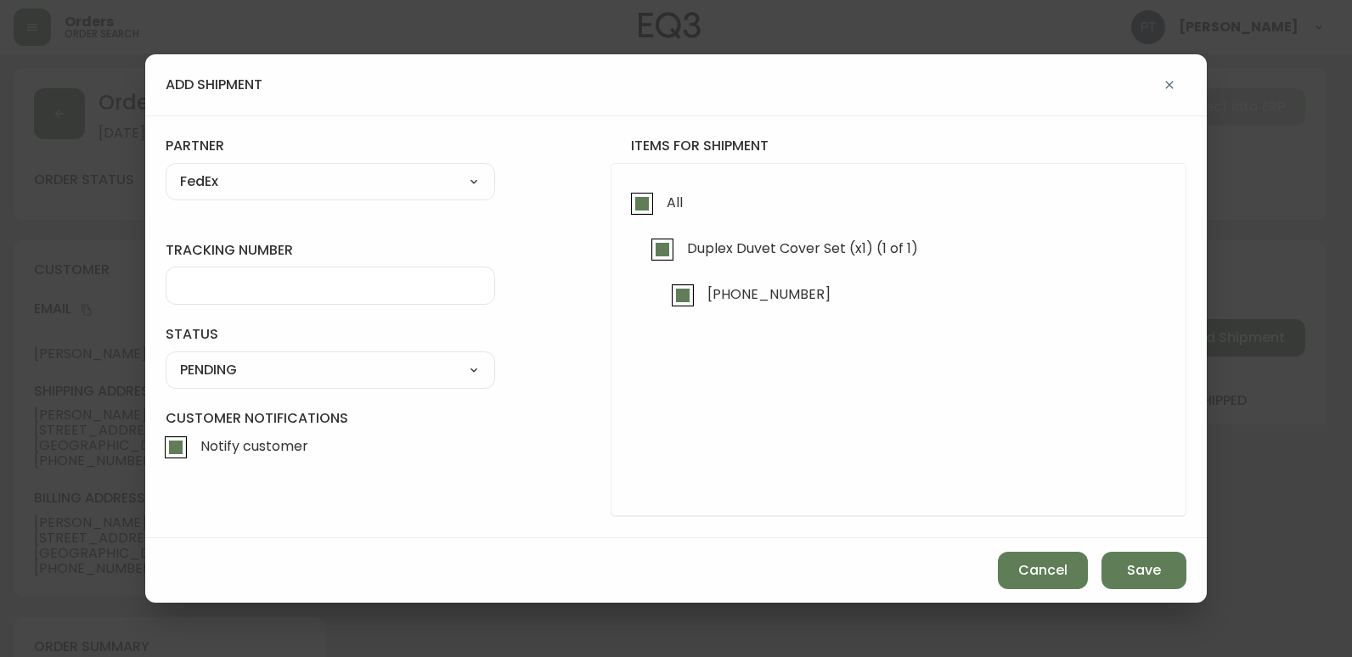
click at [351, 291] on input "tracking number" at bounding box center [330, 286] width 301 height 16
type input "902217263811"
drag, startPoint x: 447, startPoint y: 383, endPoint x: 449, endPoint y: 362, distance: 21.3
click at [449, 374] on div "SHIPPED PENDING CANCELLED" at bounding box center [330, 369] width 329 height 37
click at [441, 374] on select "SHIPPED PENDING CANCELLED" at bounding box center [330, 369] width 329 height 25
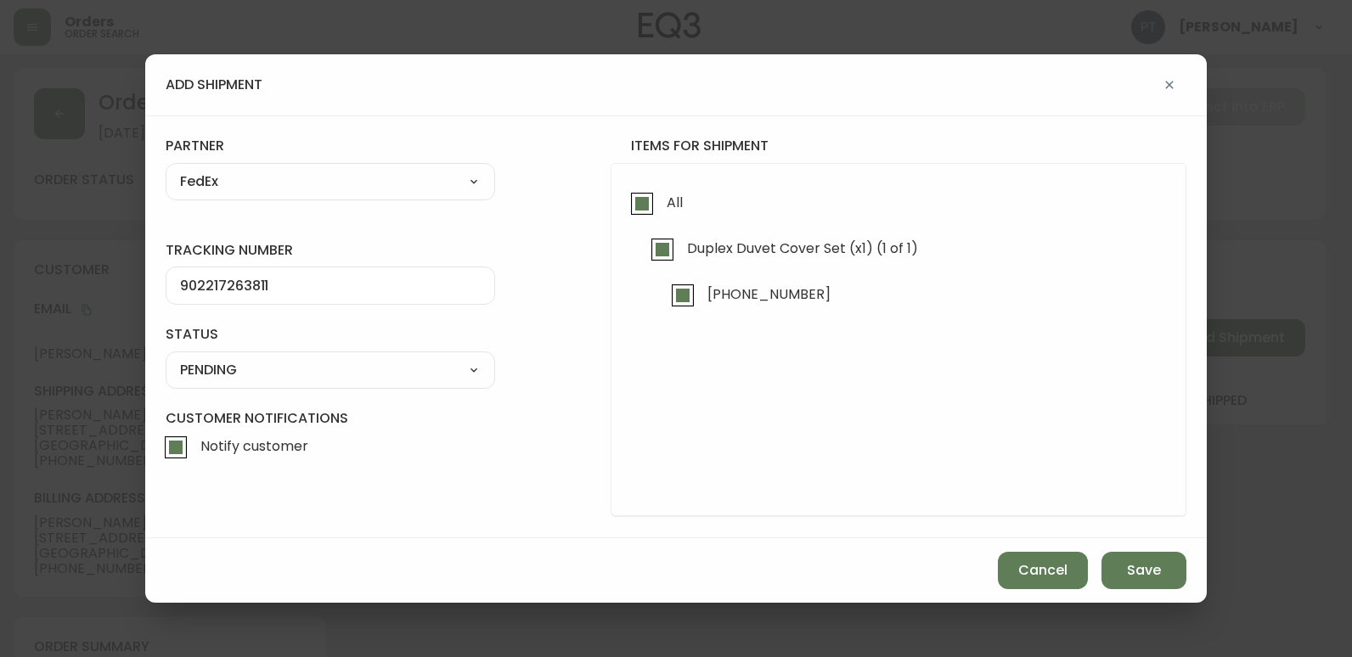
click at [166, 357] on select "SHIPPED PENDING CANCELLED" at bounding box center [330, 369] width 329 height 25
select select "PENDING"
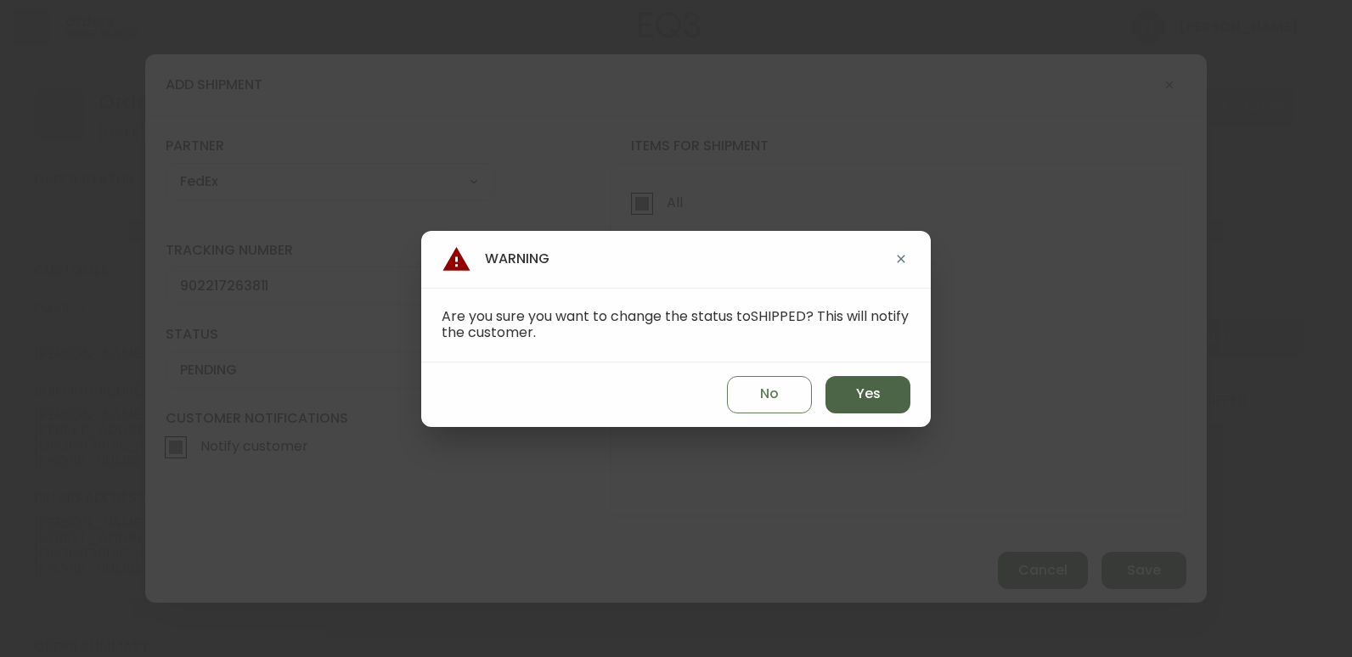
click at [866, 379] on button "Yes" at bounding box center [867, 394] width 85 height 37
type input "SHIPPED"
select select "SHIPPED"
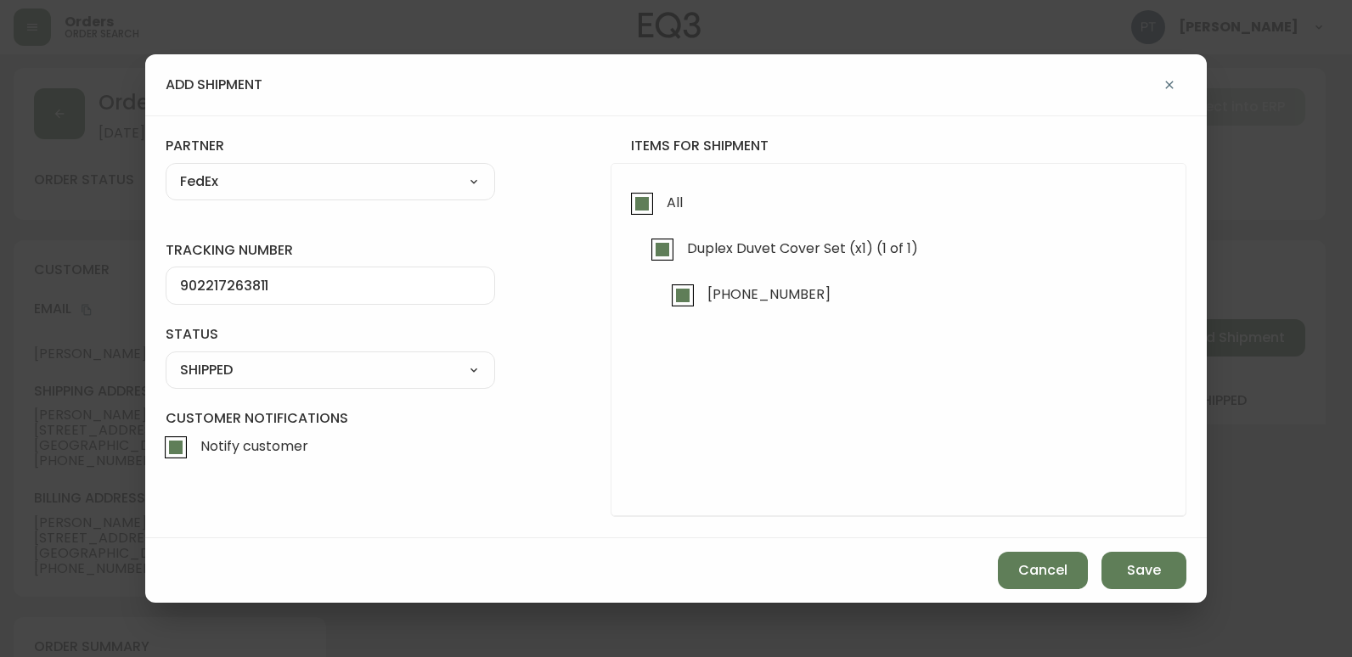
click at [1160, 599] on div "Cancel Save" at bounding box center [675, 570] width 1061 height 65
click at [1133, 578] on span "Save" at bounding box center [1144, 570] width 34 height 19
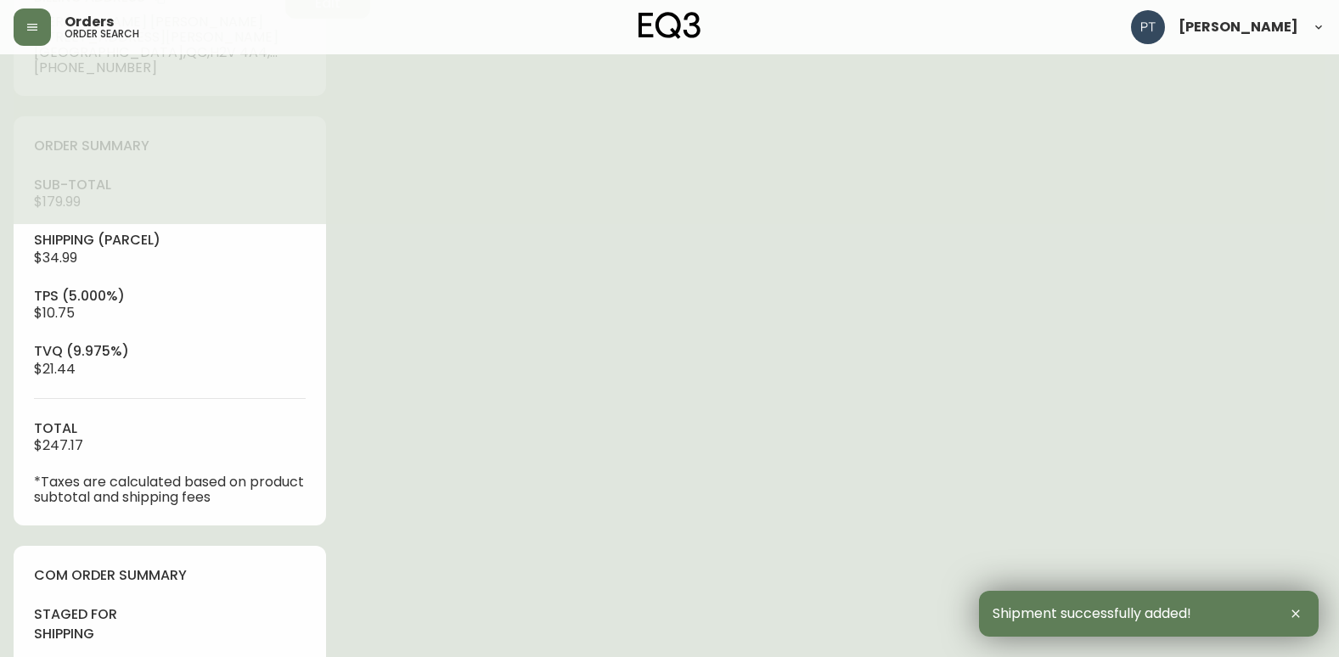
type input "Fully Shipped"
select select "FULLY_SHIPPED"
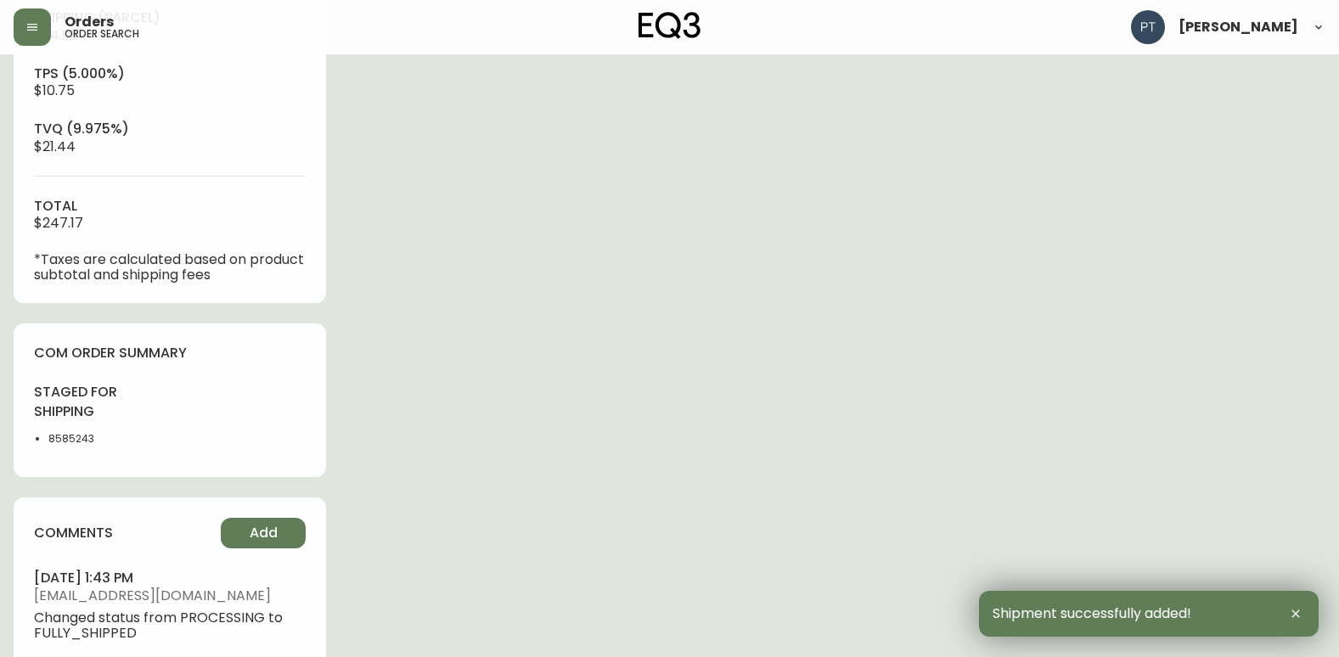
scroll to position [865, 0]
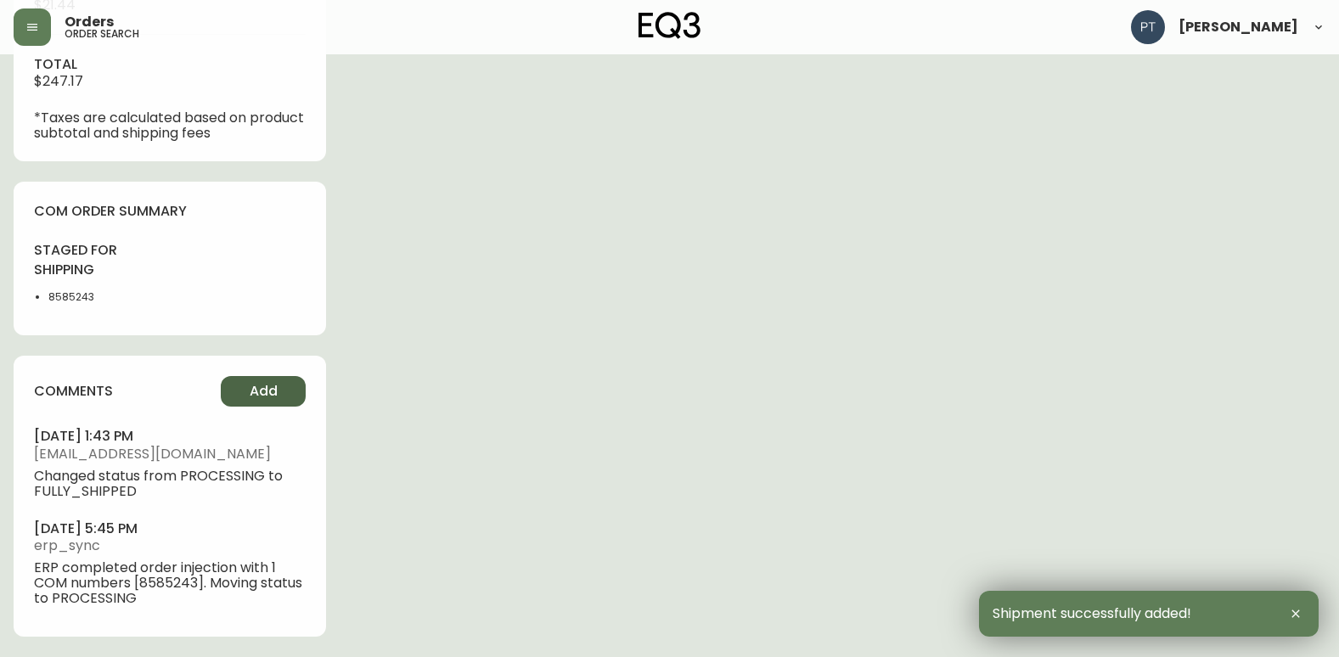
click at [275, 383] on button "Add" at bounding box center [263, 391] width 85 height 31
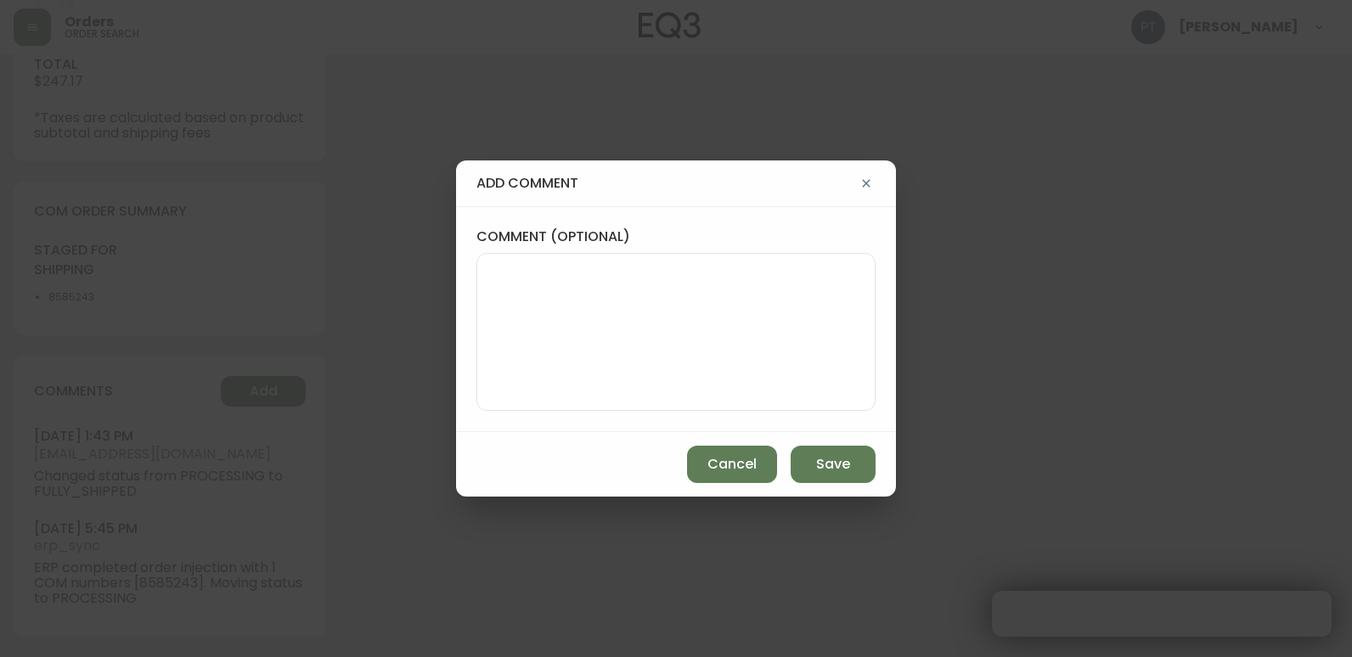
click at [601, 331] on textarea "comment (optional)" at bounding box center [676, 332] width 370 height 136
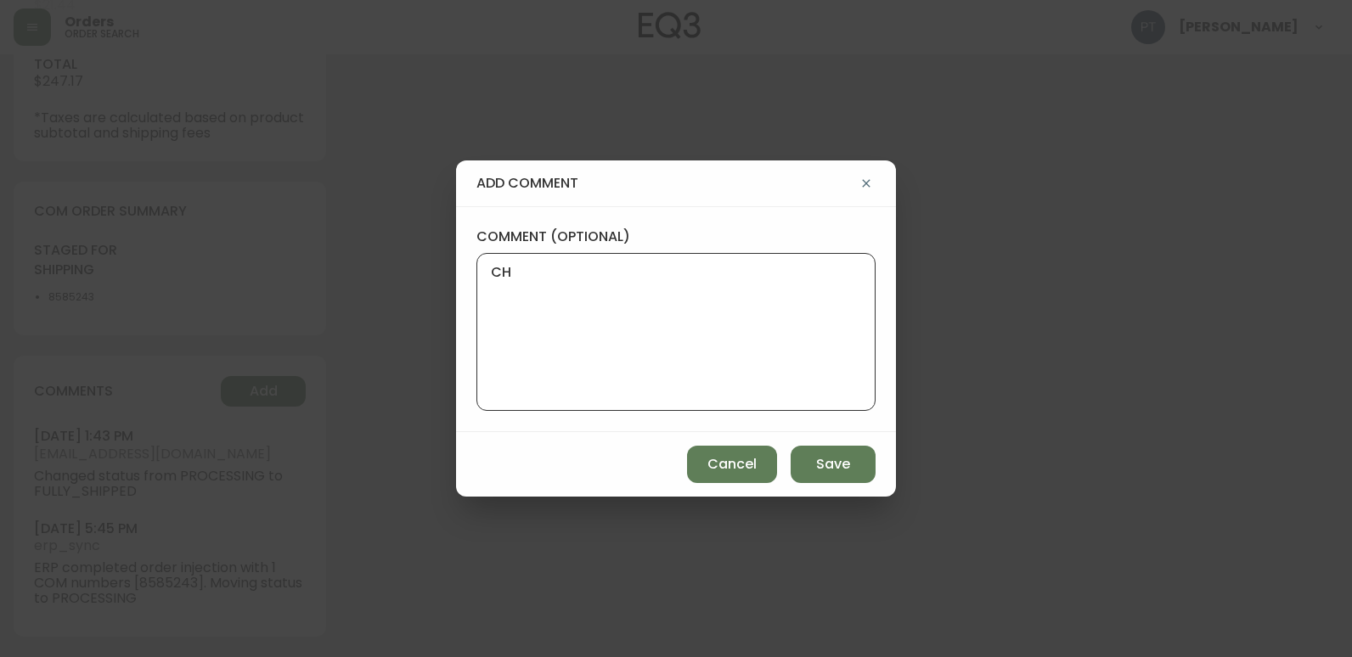
type textarea "CH"
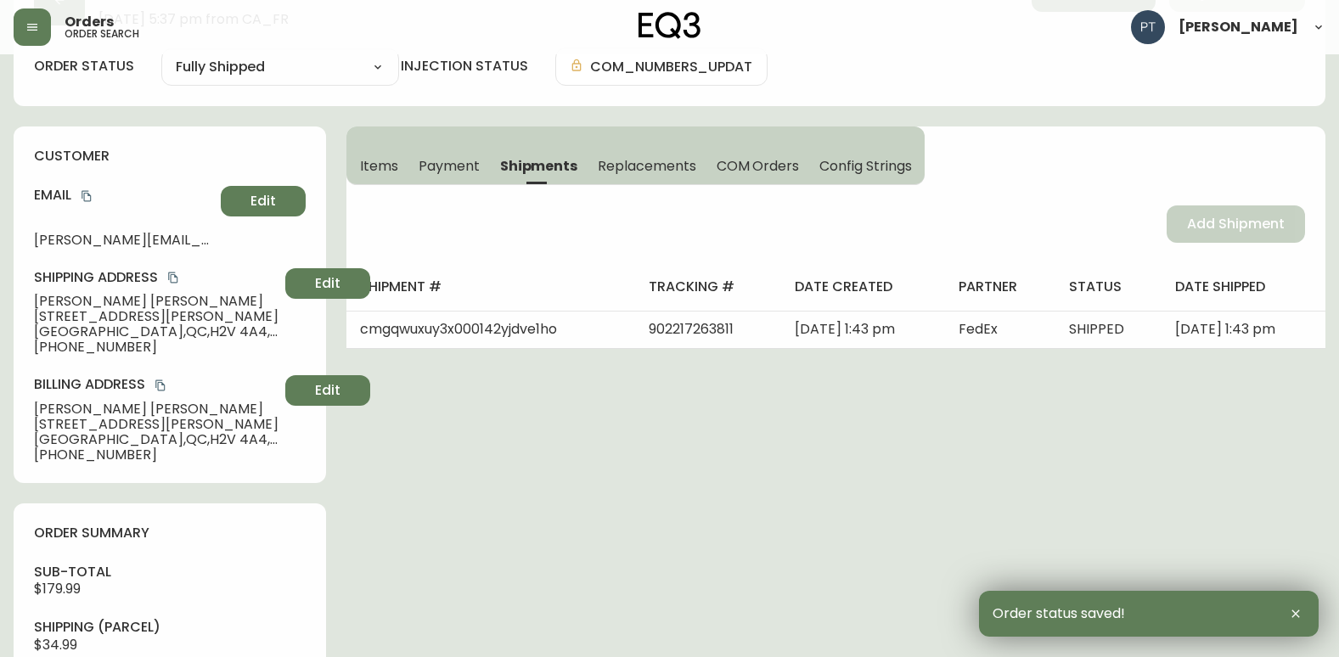
scroll to position [0, 0]
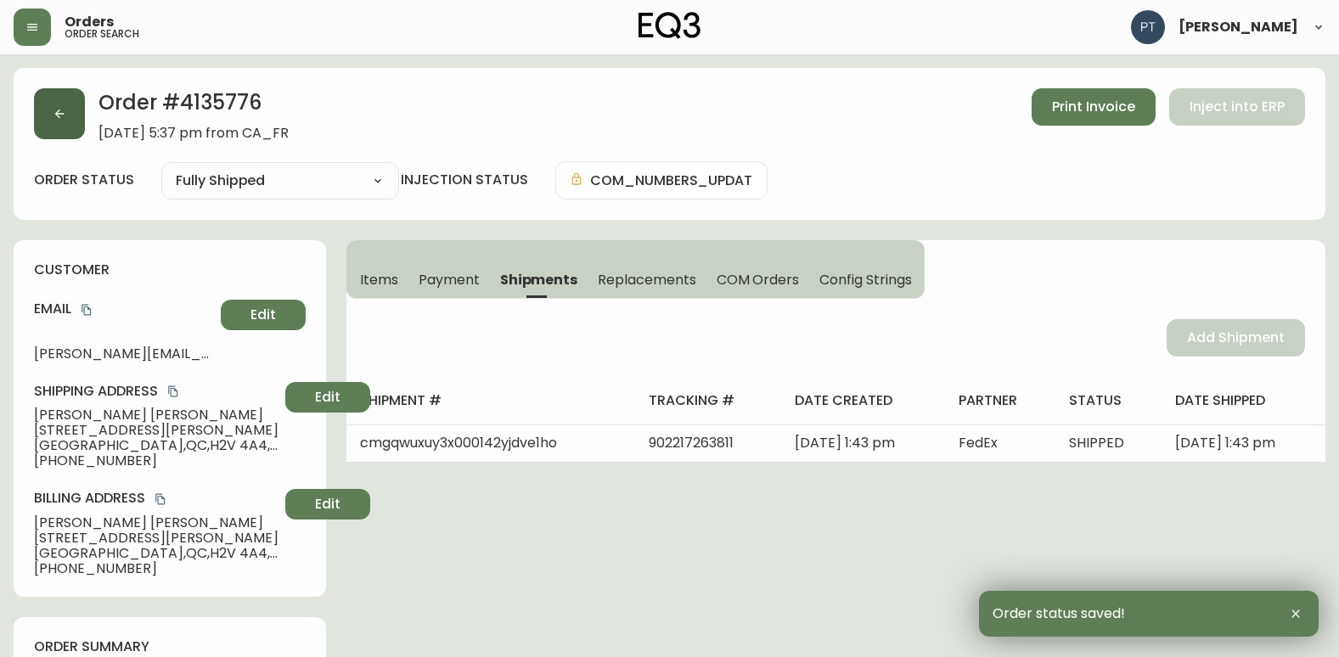
click at [66, 93] on button "button" at bounding box center [59, 113] width 51 height 51
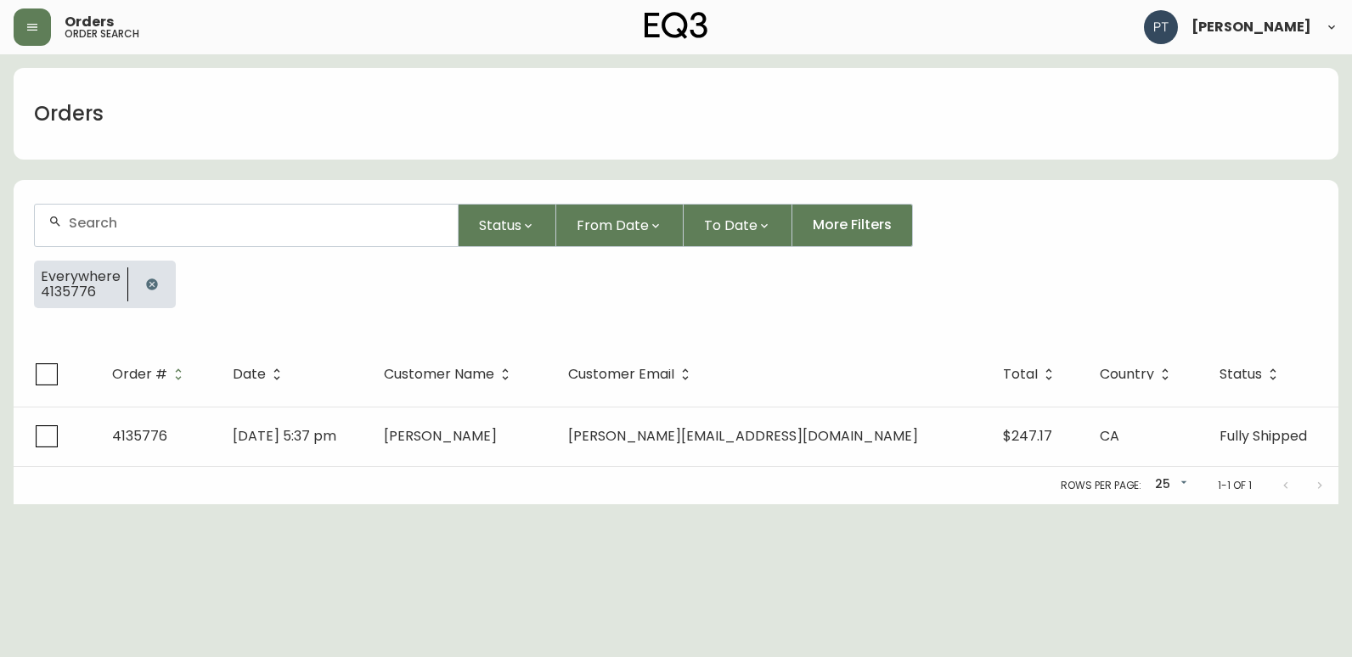
click at [238, 223] on input "text" at bounding box center [256, 223] width 375 height 16
type input "4135769"
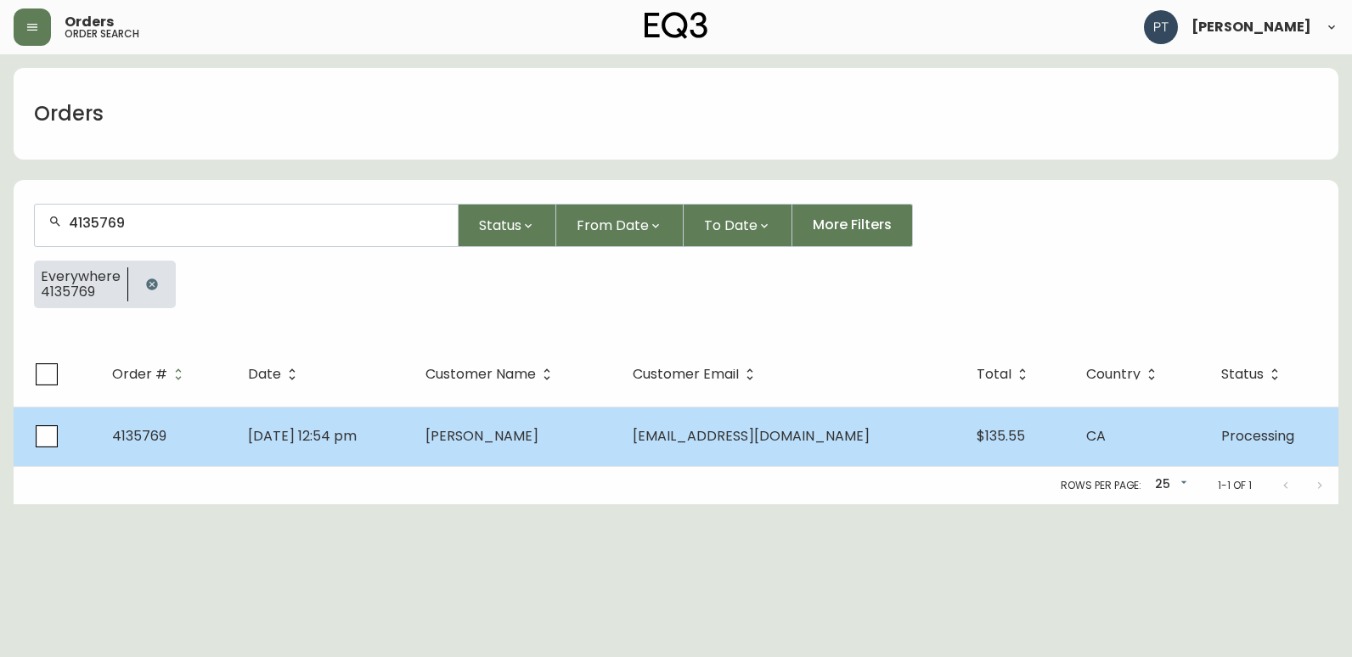
click at [517, 428] on span "[PERSON_NAME]" at bounding box center [481, 436] width 113 height 20
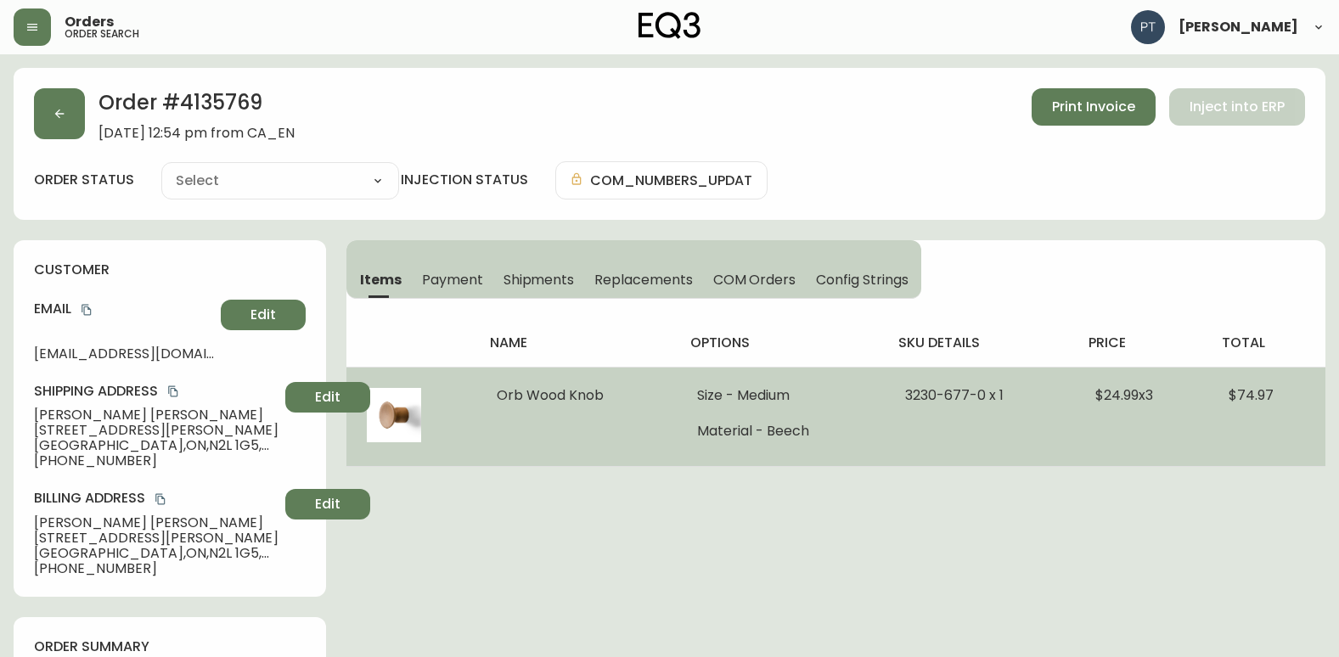
type input "Processing"
select select "PROCESSING"
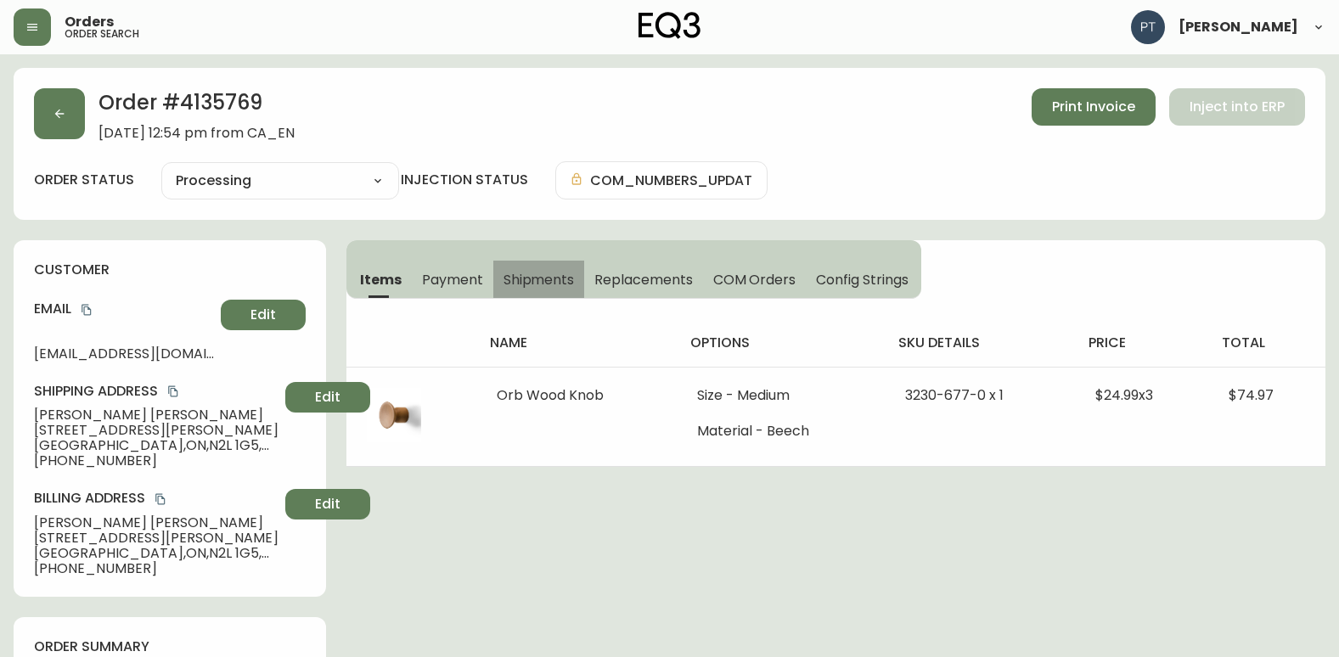
click at [538, 283] on span "Shipments" at bounding box center [538, 280] width 71 height 18
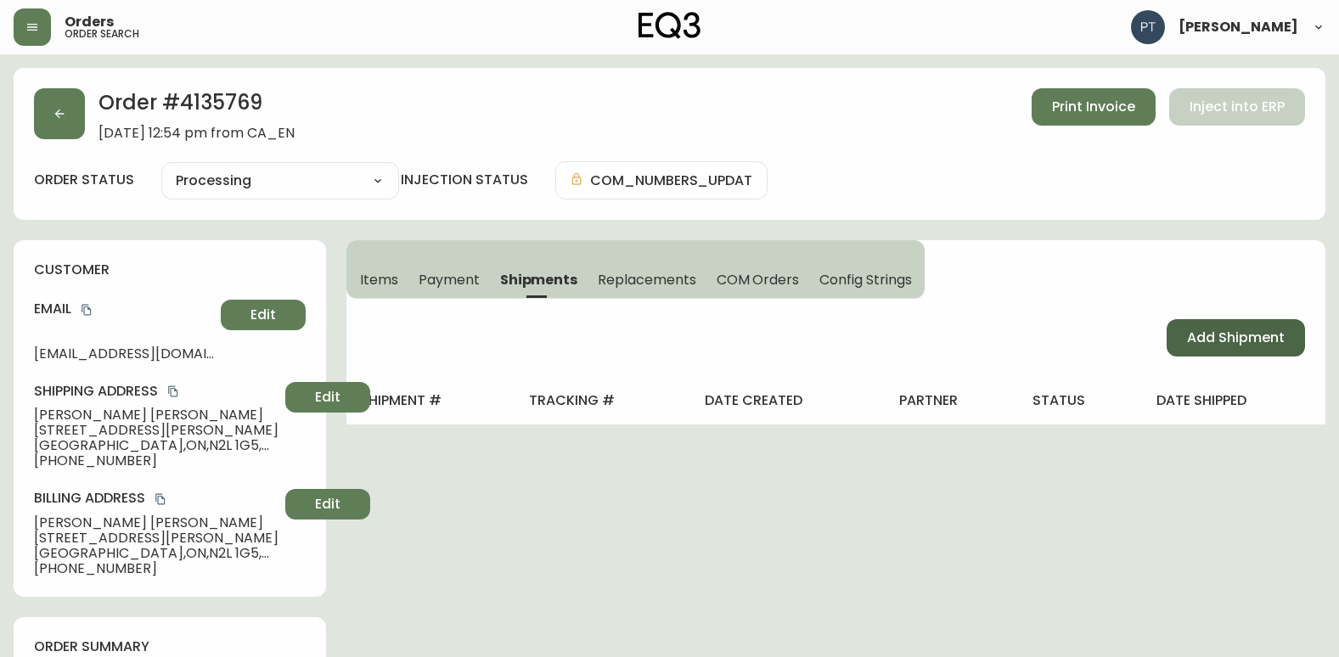
click at [1200, 335] on span "Add Shipment" at bounding box center [1236, 338] width 98 height 19
select select "PENDING"
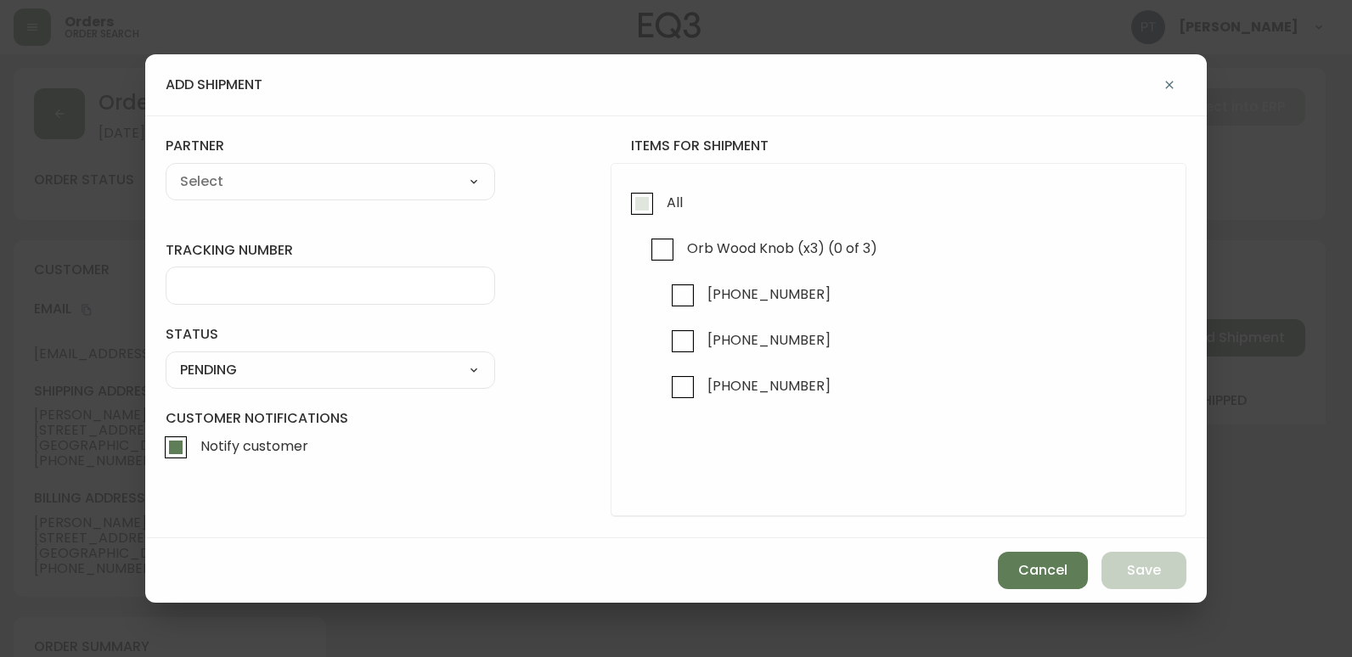
click at [629, 193] on input "All" at bounding box center [641, 203] width 39 height 39
checkbox input "true"
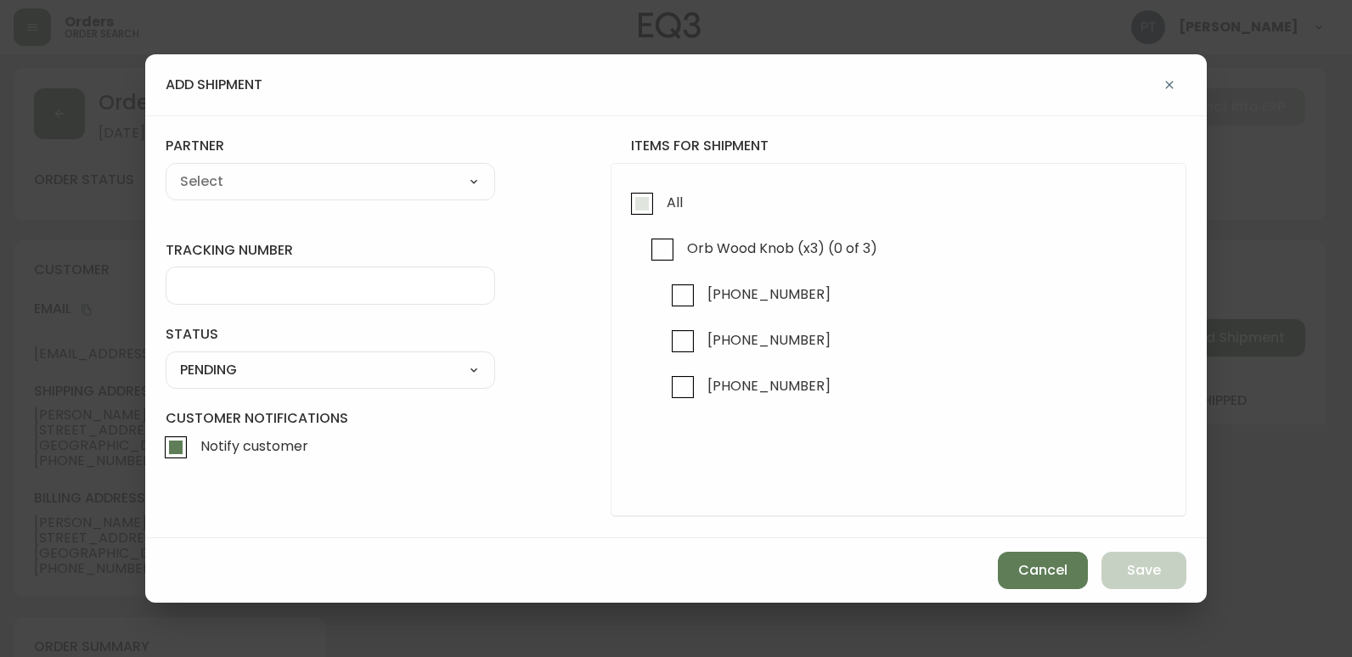
checkbox input "true"
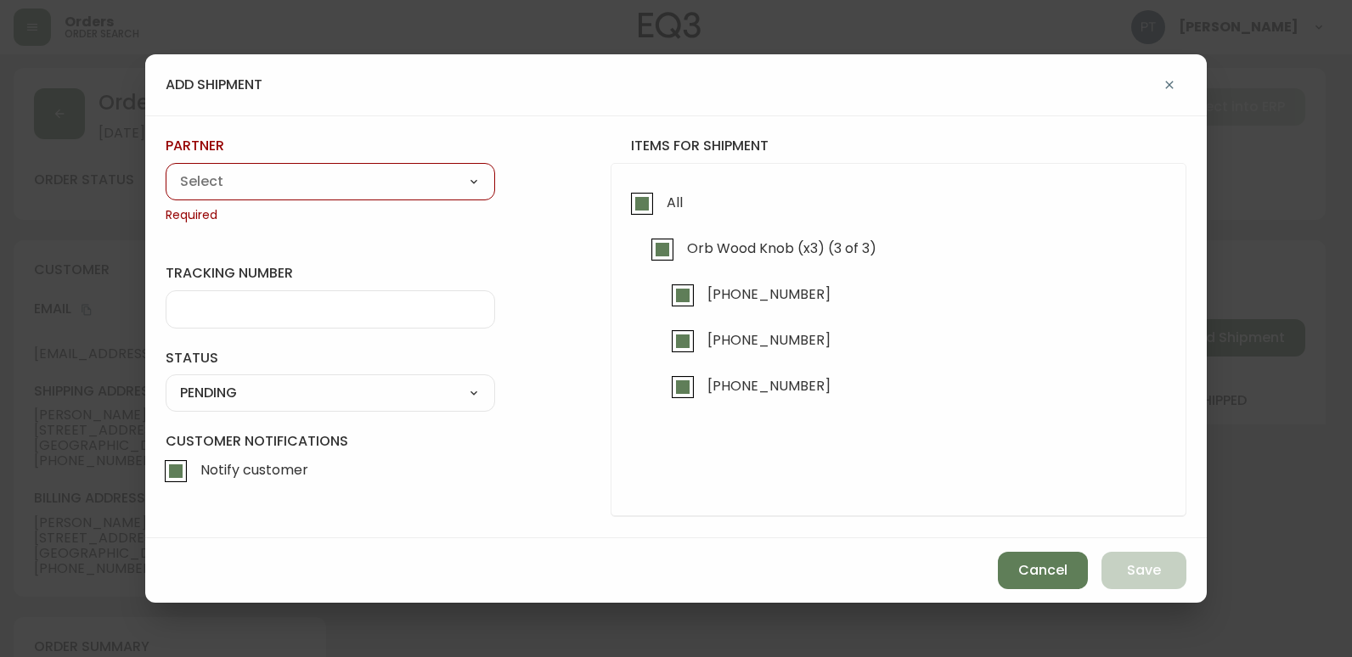
drag, startPoint x: 411, startPoint y: 194, endPoint x: 390, endPoint y: 194, distance: 21.2
click at [409, 191] on select "A Move to Remember LLC ABF Freight Alero [PERSON_NAME] Canada Post Canpar Expre…" at bounding box center [330, 181] width 329 height 25
select select "cke4cr6aifkm00134atgpxasx"
click at [166, 169] on select "A Move to Remember LLC ABF Freight Alero [PERSON_NAME] Canada Post Canpar Expre…" at bounding box center [330, 181] width 329 height 25
type input "EXPRESS INSTALLATION SERVICES"
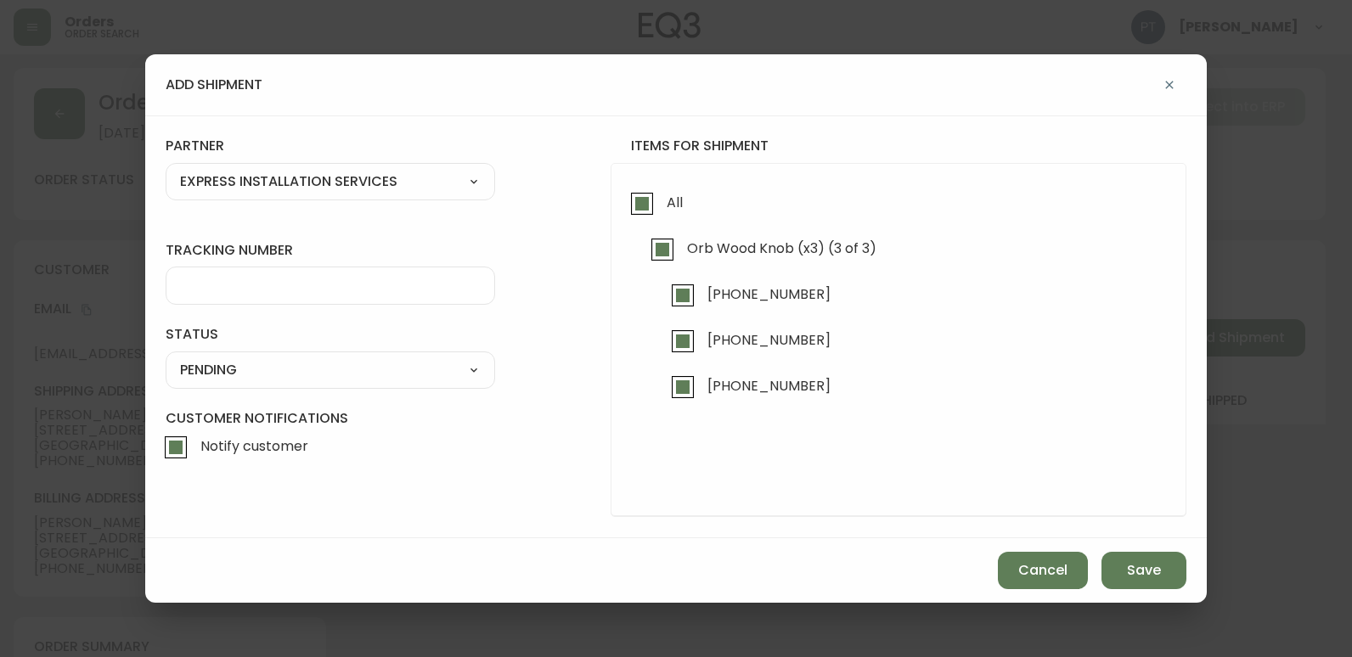
click at [368, 175] on select "A Move to Remember LLC ABF Freight Alero [PERSON_NAME] Canada Post Canpar Expre…" at bounding box center [330, 181] width 329 height 25
select select "cjy0a9taa01x001669l98m63c"
click at [166, 169] on select "A Move to Remember LLC ABF Freight Alero [PERSON_NAME] Canada Post Canpar Expre…" at bounding box center [330, 181] width 329 height 25
type input "FedEx"
click at [312, 292] on input "tracking number" at bounding box center [330, 286] width 301 height 16
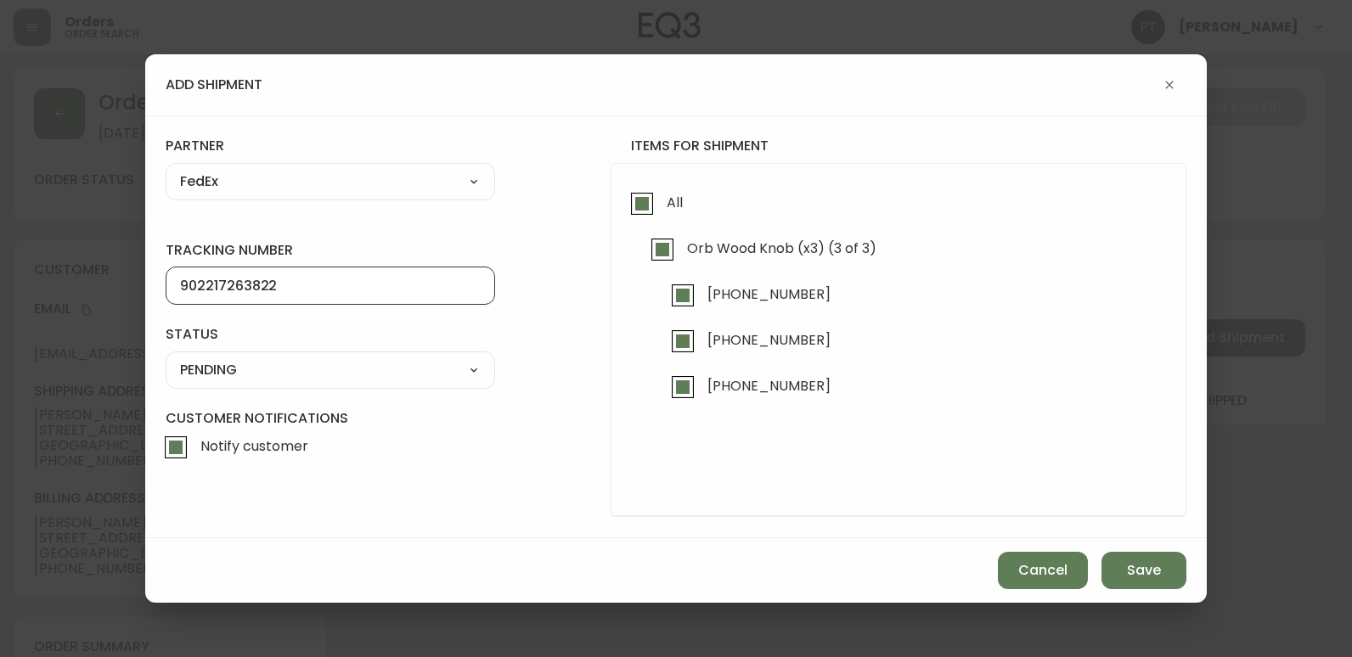
type input "902217263822"
click at [366, 375] on select "SHIPPED PENDING CANCELLED" at bounding box center [330, 369] width 329 height 25
click at [166, 357] on select "SHIPPED PENDING CANCELLED" at bounding box center [330, 369] width 329 height 25
select select "PENDING"
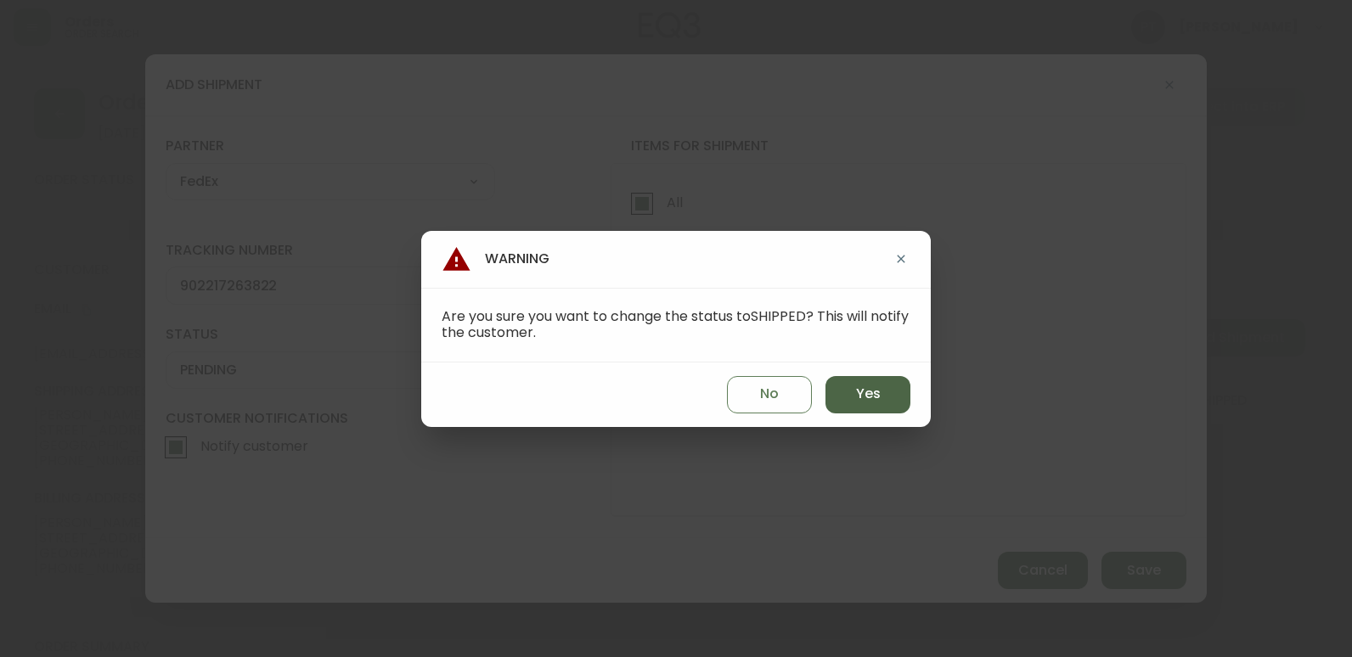
click at [851, 380] on button "Yes" at bounding box center [867, 394] width 85 height 37
type input "SHIPPED"
select select "SHIPPED"
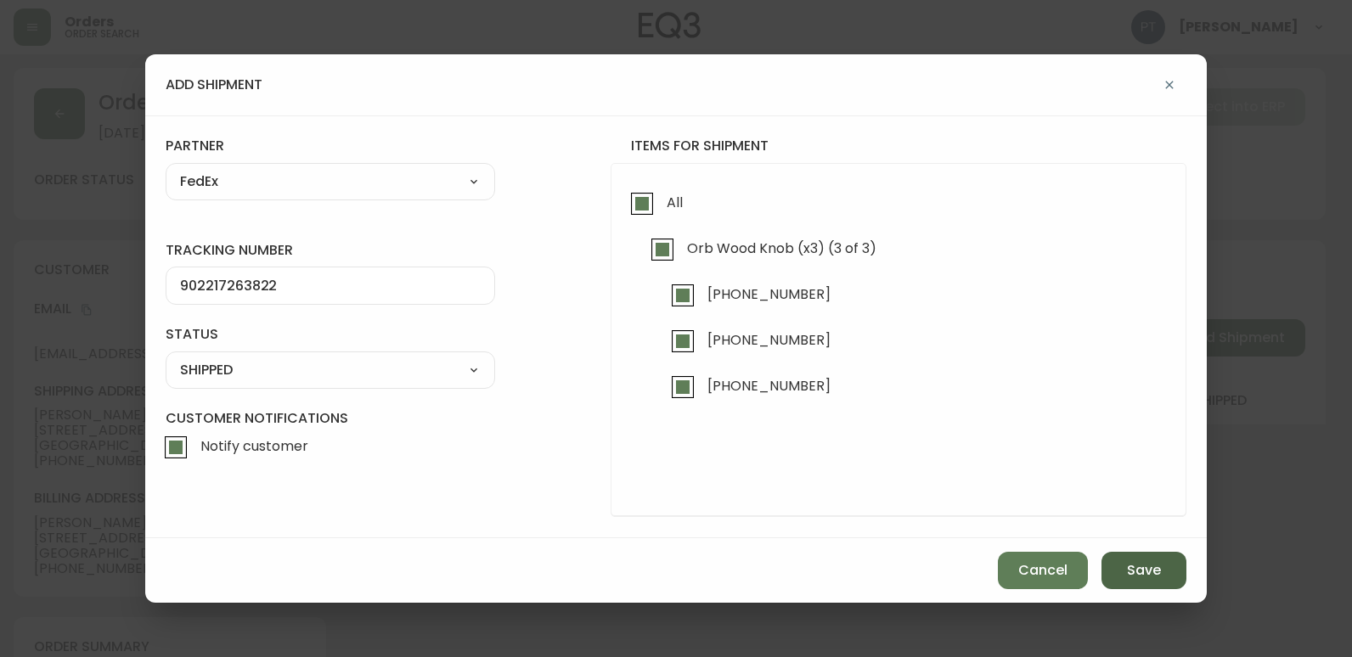
click at [1128, 580] on button "Save" at bounding box center [1143, 570] width 85 height 37
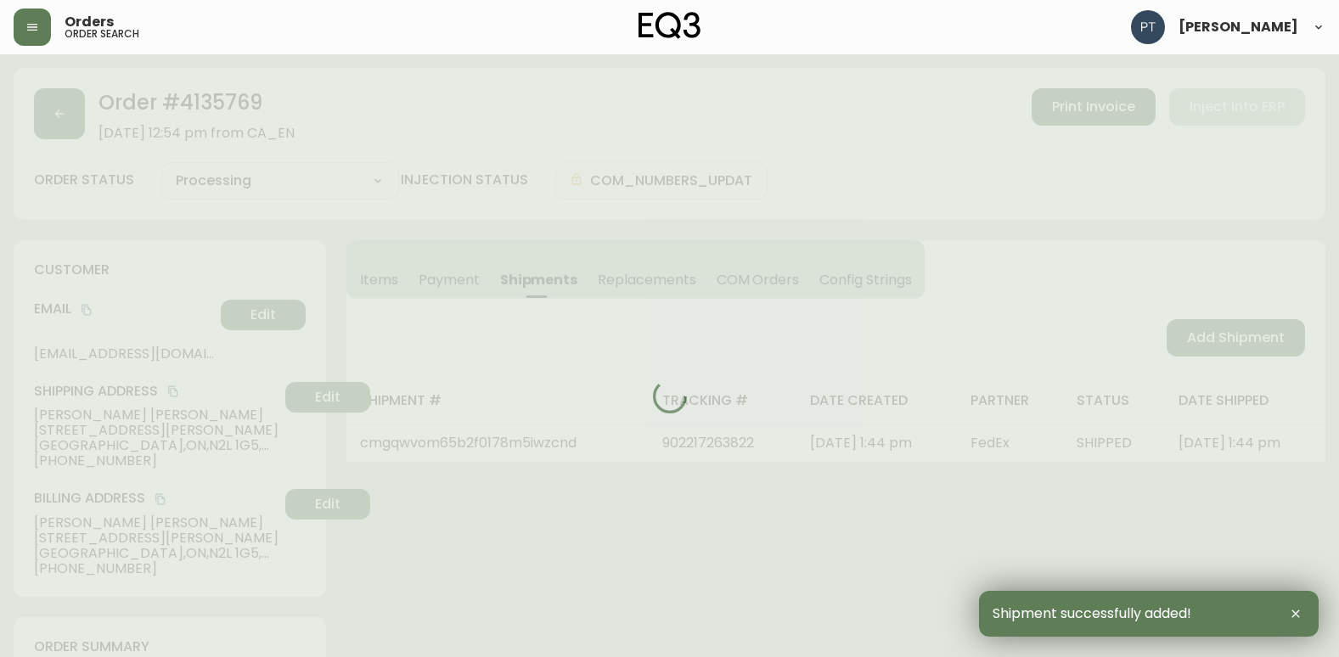
type input "Fully Shipped"
select select "FULLY_SHIPPED"
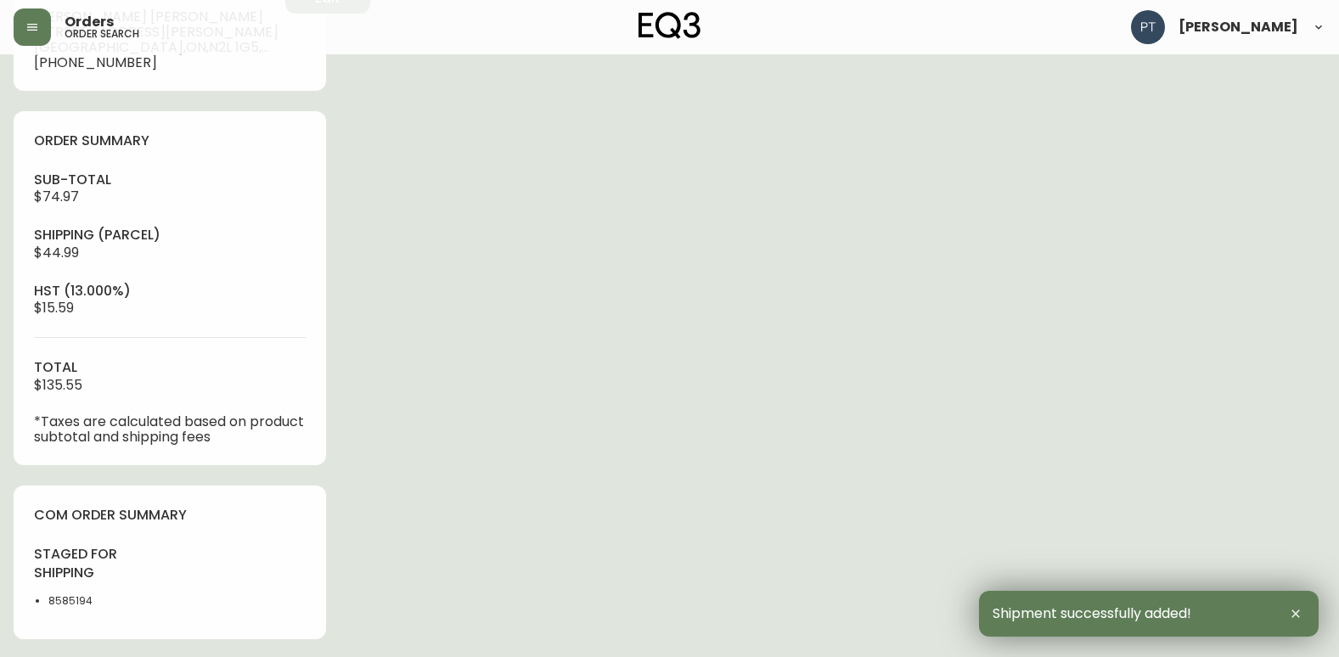
scroll to position [679, 0]
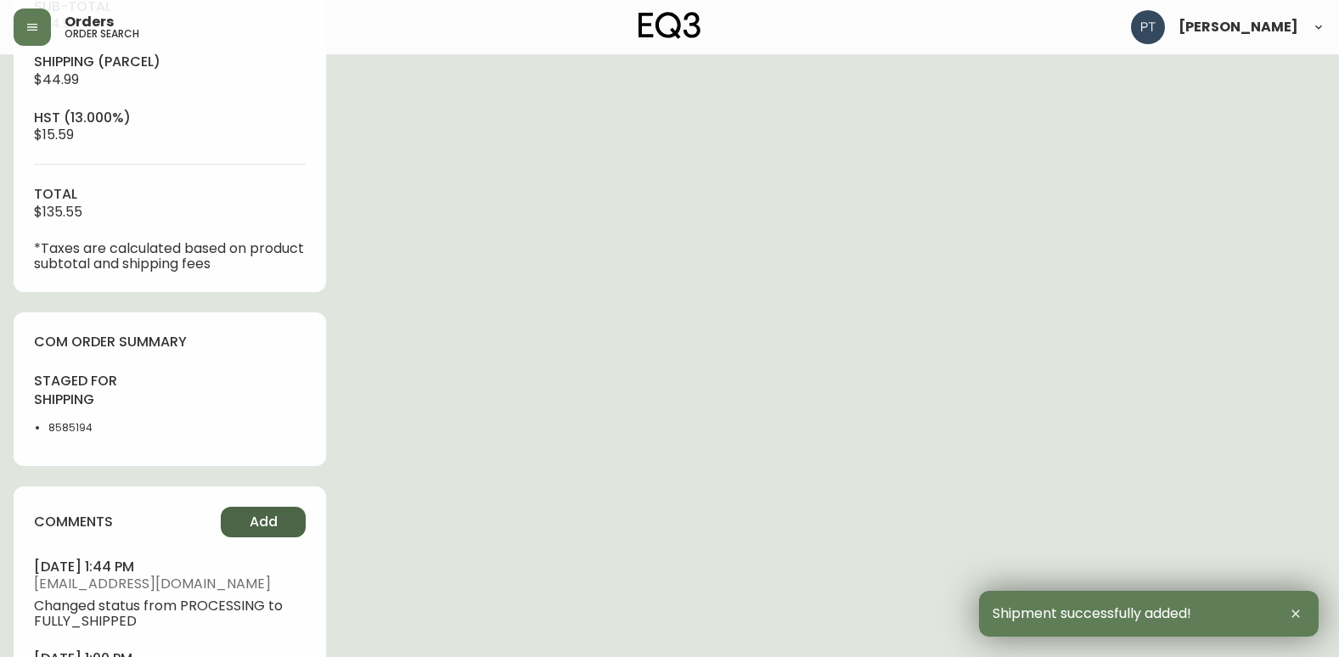
click at [295, 520] on button "Add" at bounding box center [263, 522] width 85 height 31
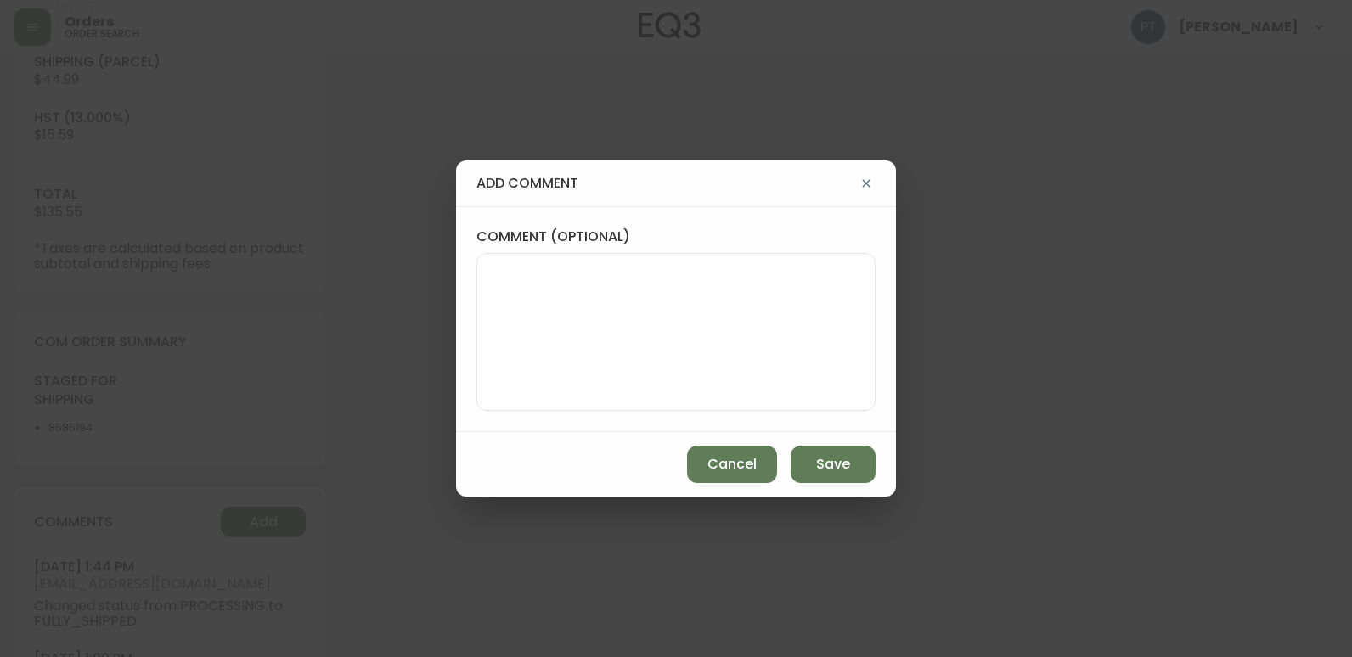
click at [547, 318] on textarea "comment (optional)" at bounding box center [676, 332] width 370 height 136
type textarea "CH"
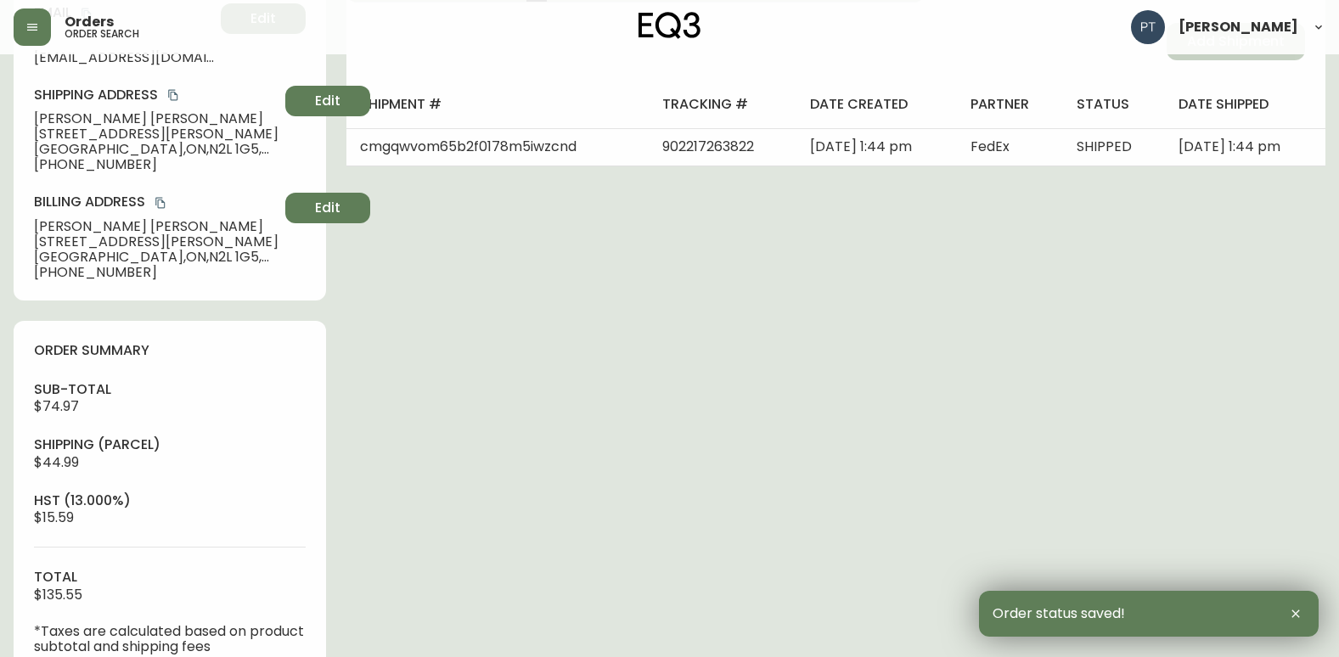
scroll to position [0, 0]
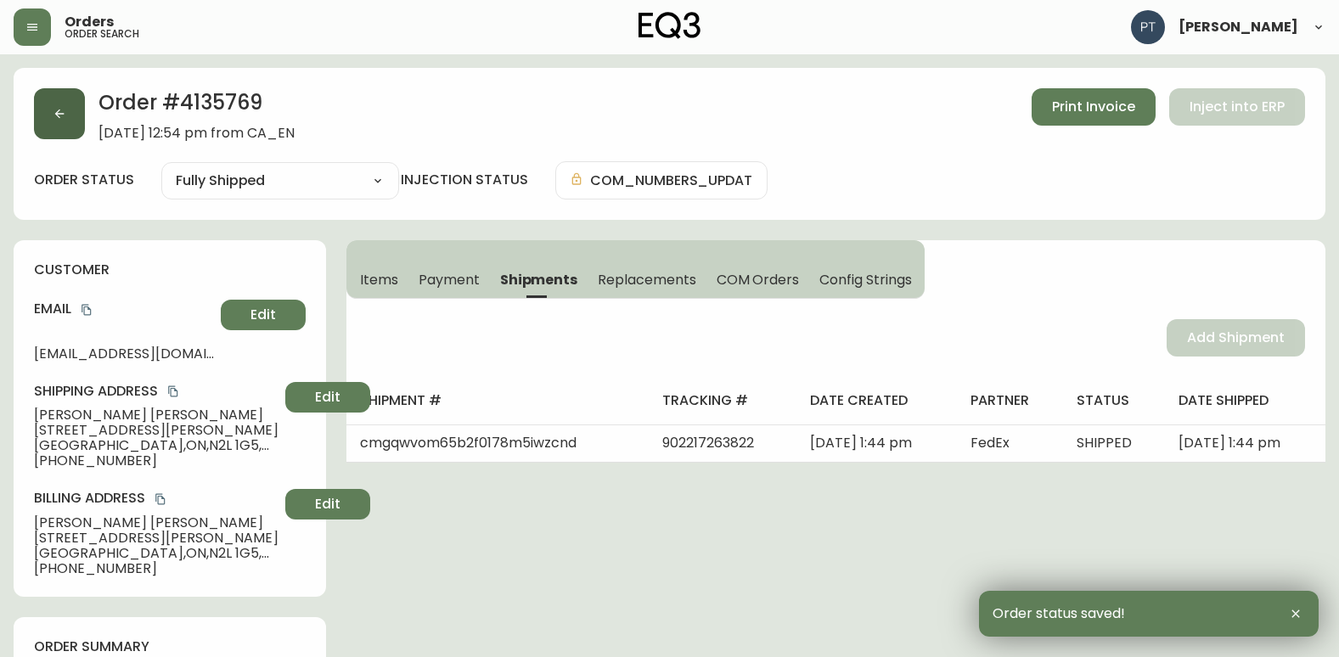
click at [50, 112] on button "button" at bounding box center [59, 113] width 51 height 51
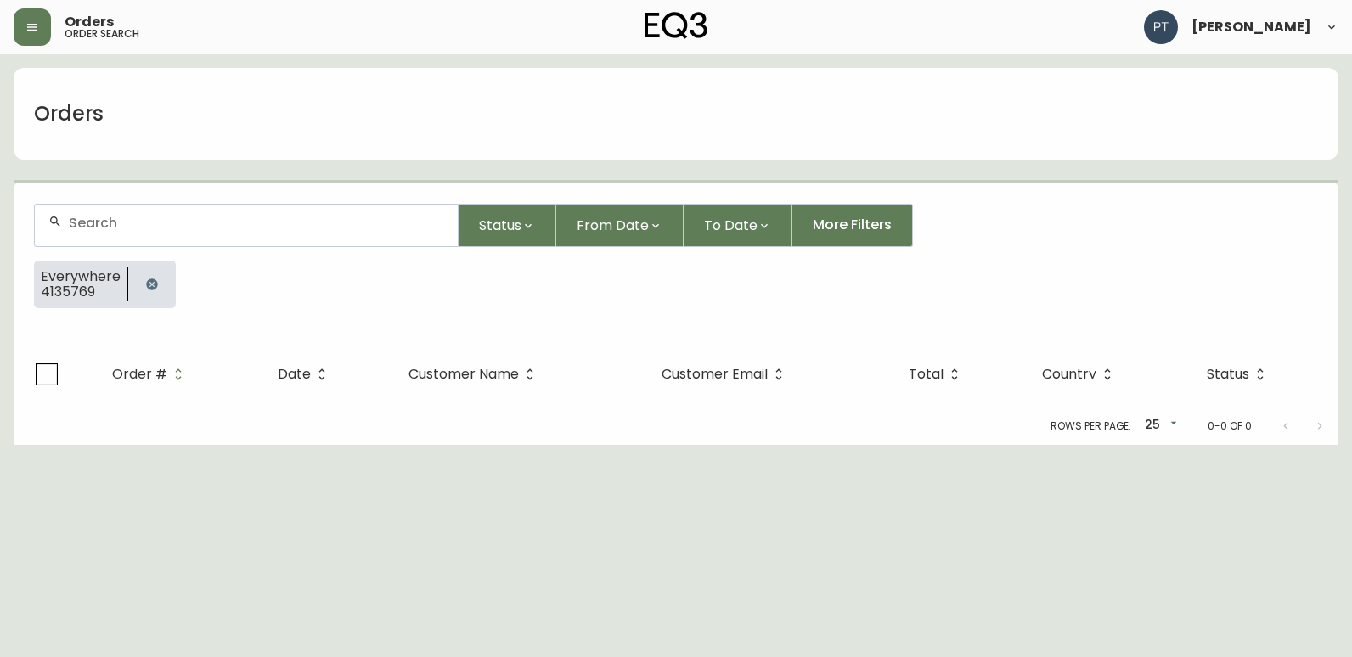
click at [268, 237] on div at bounding box center [246, 226] width 423 height 42
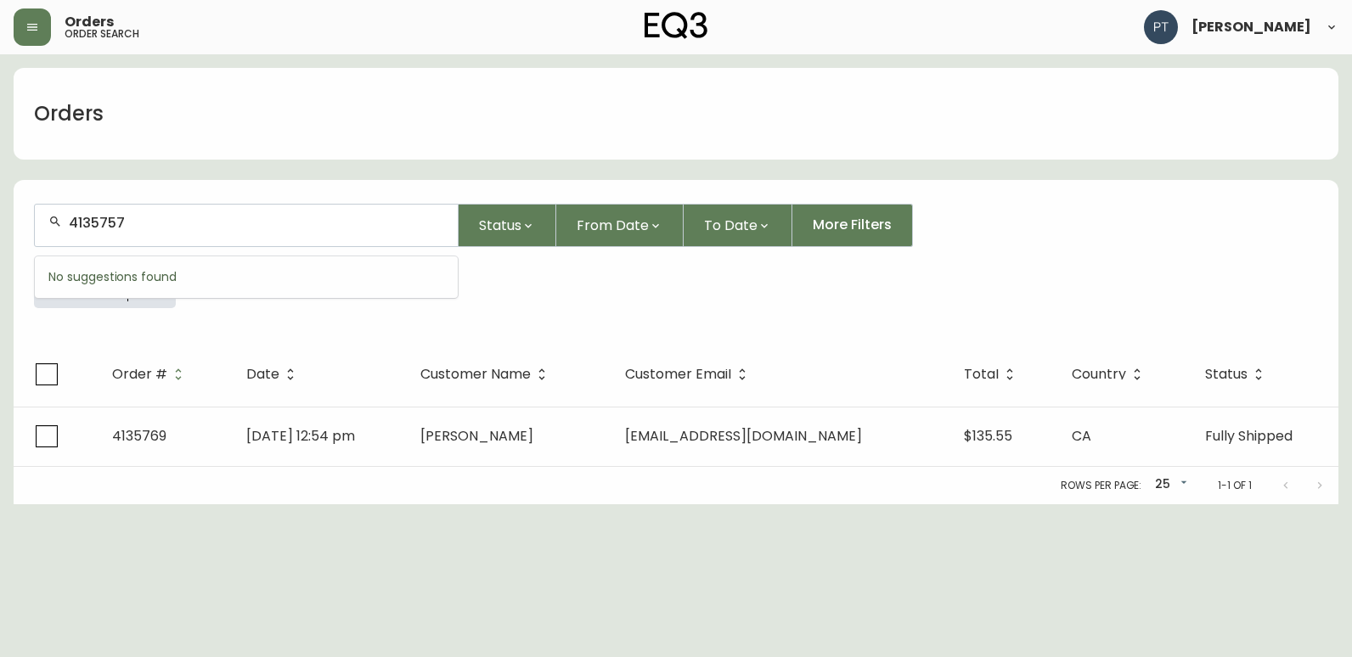
type input "4135757"
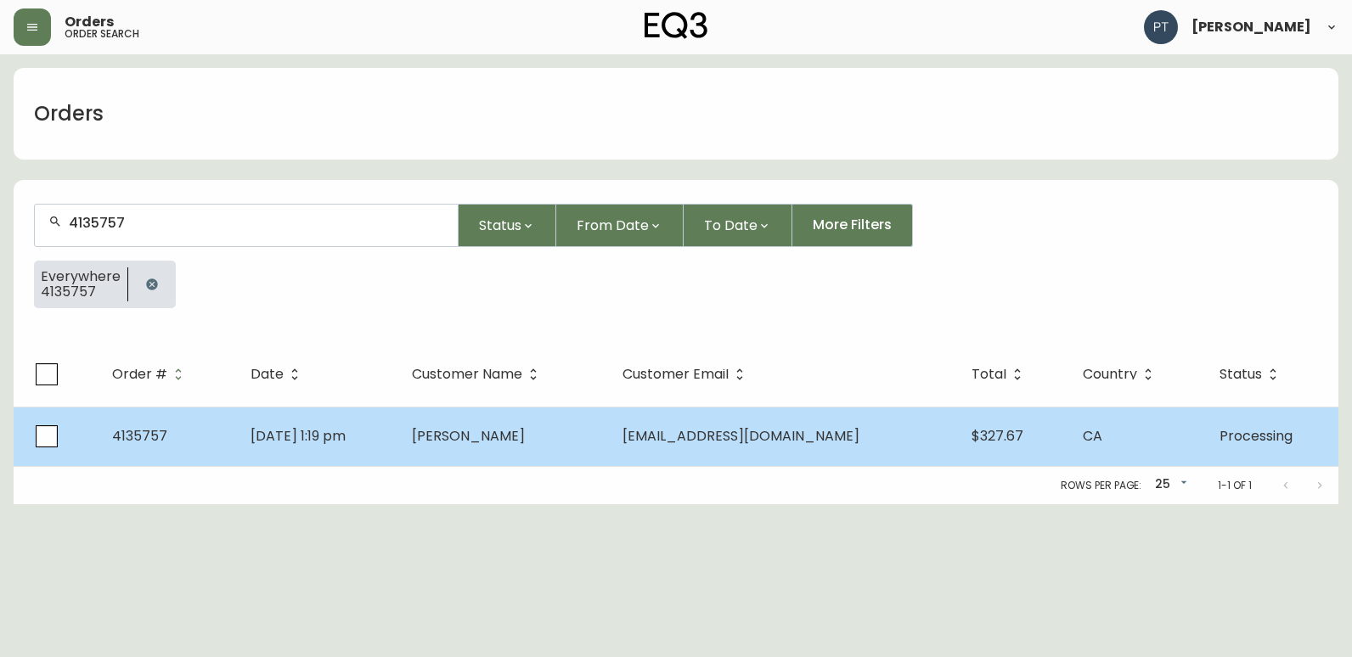
click at [554, 408] on td "[PERSON_NAME]" at bounding box center [503, 436] width 211 height 59
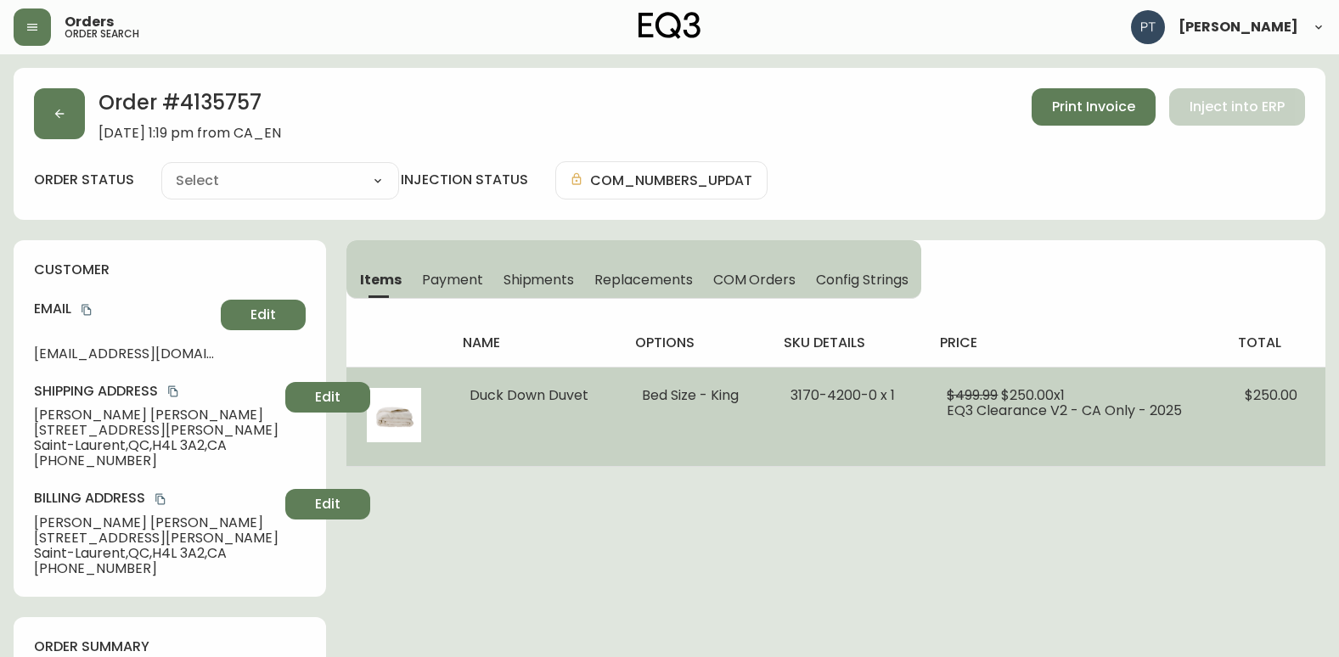
type input "Processing"
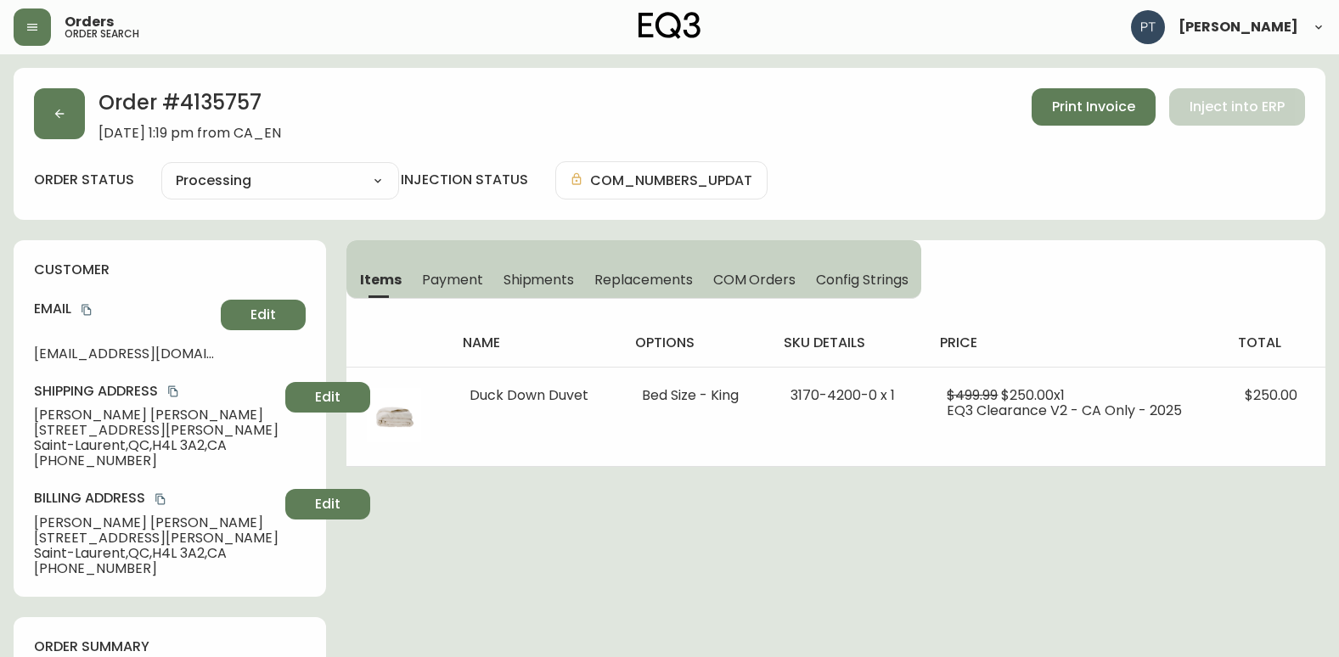
select select "PROCESSING"
drag, startPoint x: 564, startPoint y: 279, endPoint x: 631, endPoint y: 295, distance: 68.8
click at [562, 278] on span "Shipments" at bounding box center [538, 280] width 71 height 18
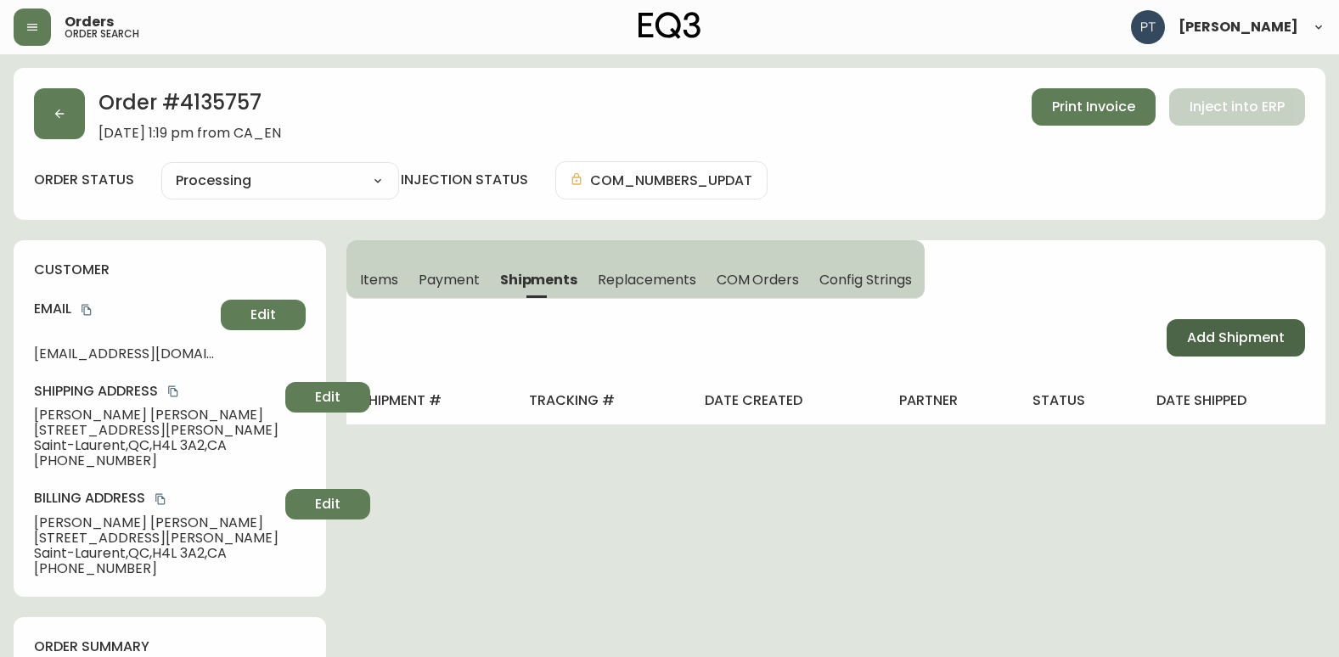
click at [1262, 327] on button "Add Shipment" at bounding box center [1235, 337] width 138 height 37
select select "PENDING"
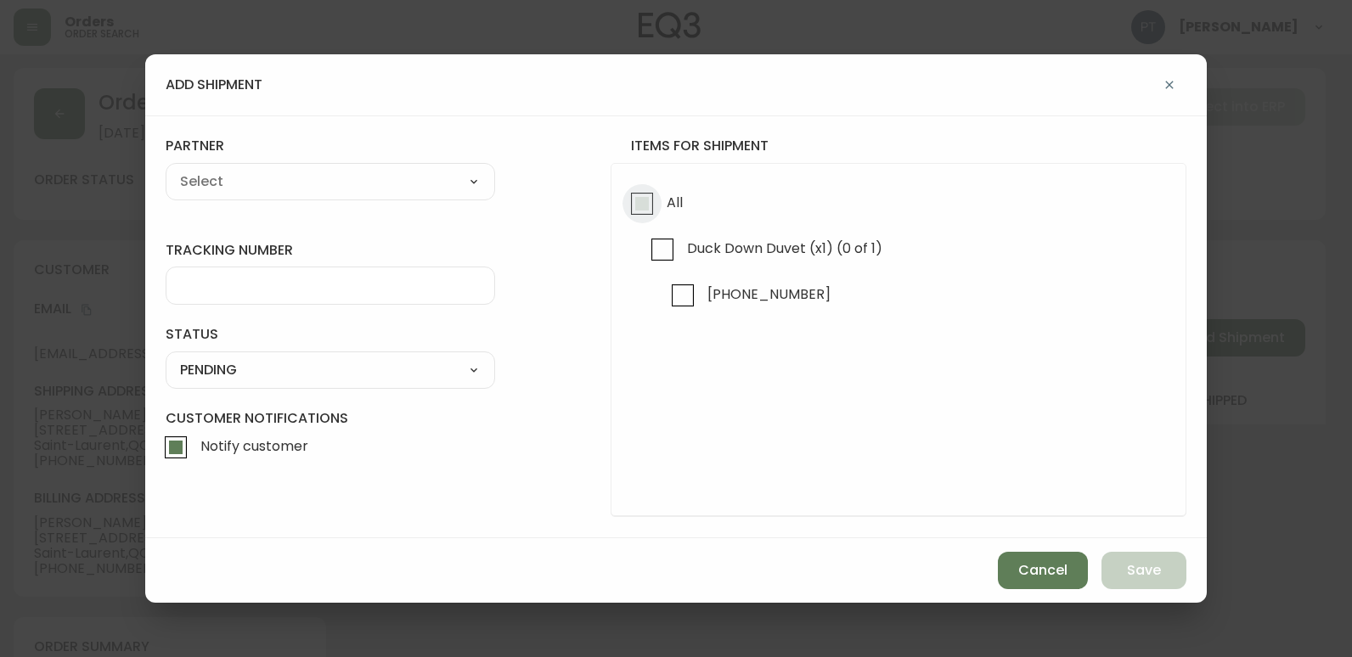
click at [641, 205] on input "All" at bounding box center [641, 203] width 39 height 39
checkbox input "true"
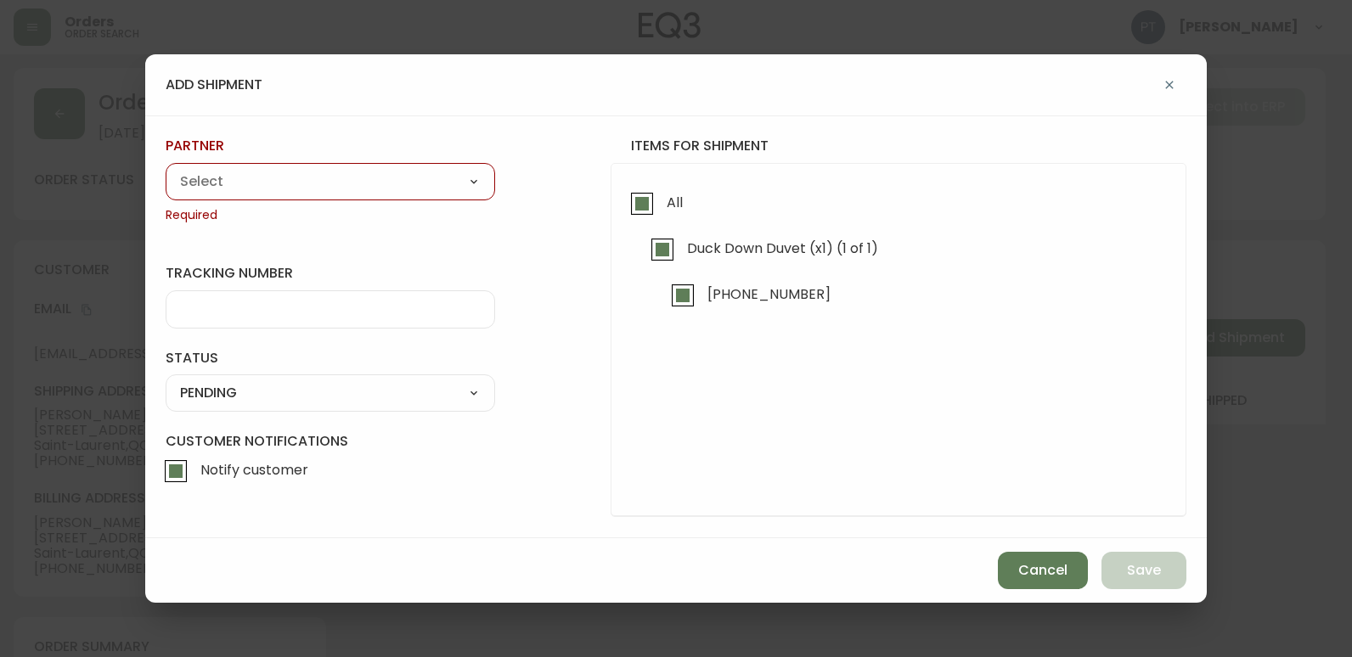
drag, startPoint x: 313, startPoint y: 178, endPoint x: 316, endPoint y: 187, distance: 8.9
click at [313, 178] on select "A Move to Remember LLC ABF Freight Alero [PERSON_NAME] Canada Post Canpar Expre…" at bounding box center [330, 181] width 329 height 25
select select "cjy0a9taa01x001669l98m63c"
click at [166, 169] on select "A Move to Remember LLC ABF Freight Alero [PERSON_NAME] Canada Post Canpar Expre…" at bounding box center [330, 181] width 329 height 25
type input "FedEx"
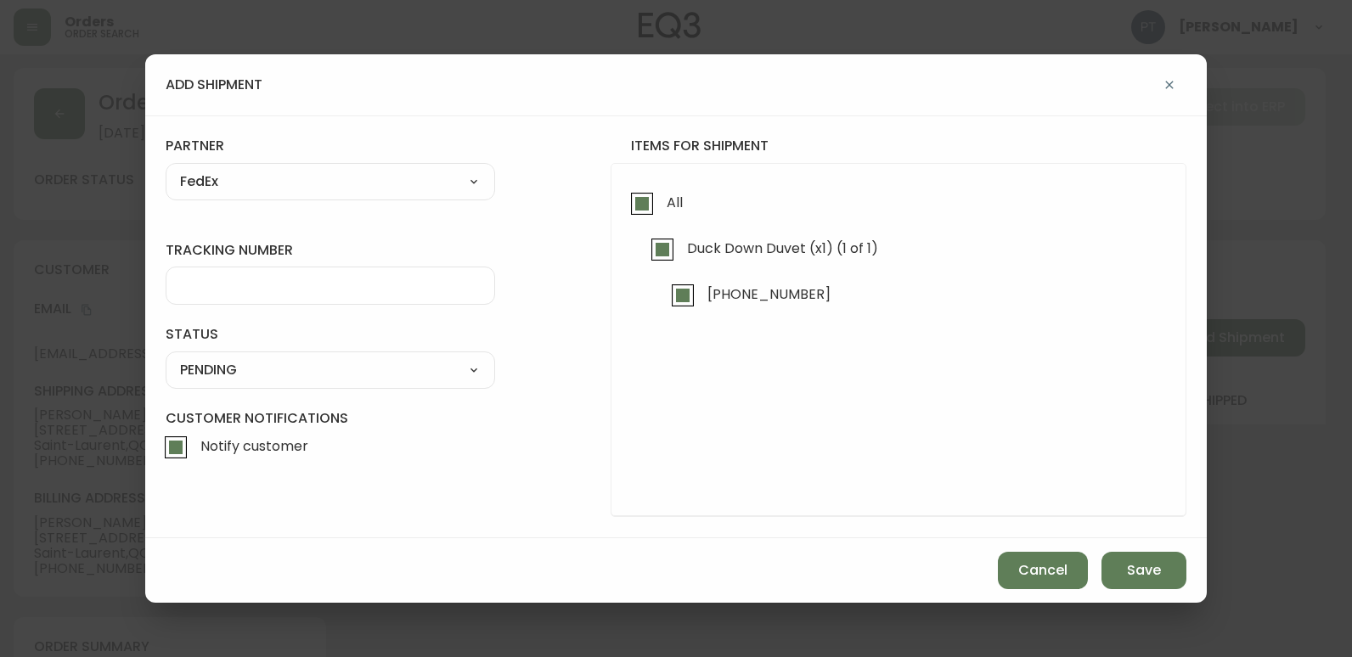
click at [290, 301] on div at bounding box center [330, 286] width 329 height 38
type input "902217263833"
click at [335, 370] on select "SHIPPED PENDING CANCELLED" at bounding box center [330, 369] width 329 height 25
click at [166, 357] on select "SHIPPED PENDING CANCELLED" at bounding box center [330, 369] width 329 height 25
click at [341, 352] on div "SHIPPED PENDING CANCELLED" at bounding box center [330, 369] width 329 height 37
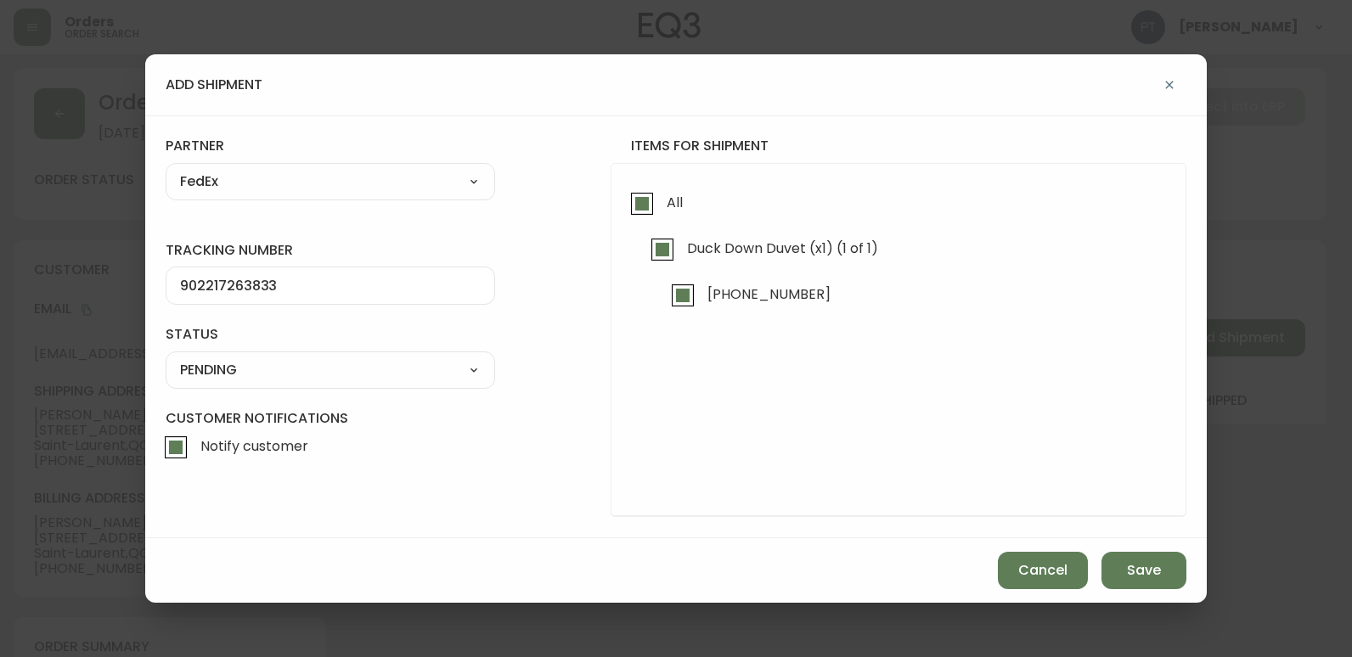
click at [340, 370] on select "SHIPPED PENDING CANCELLED" at bounding box center [330, 369] width 329 height 25
click at [166, 357] on select "SHIPPED PENDING CANCELLED" at bounding box center [330, 369] width 329 height 25
select select "PENDING"
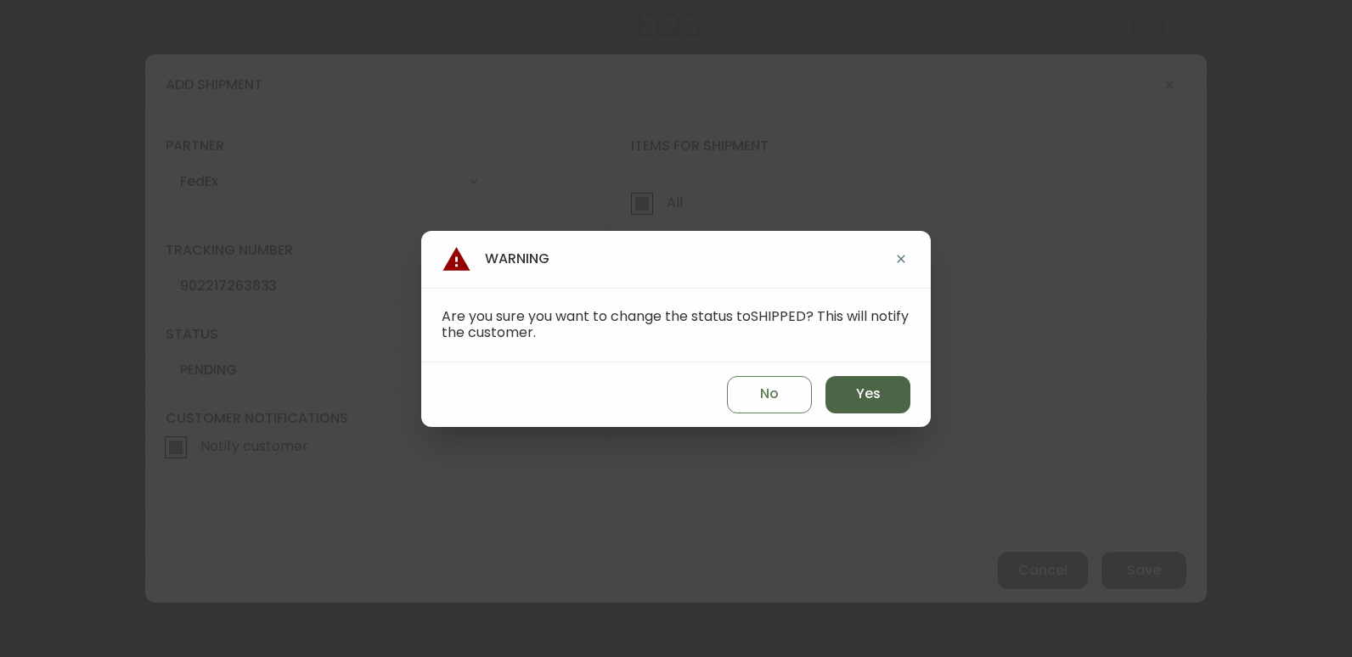
click at [846, 385] on button "Yes" at bounding box center [867, 394] width 85 height 37
type input "SHIPPED"
select select "SHIPPED"
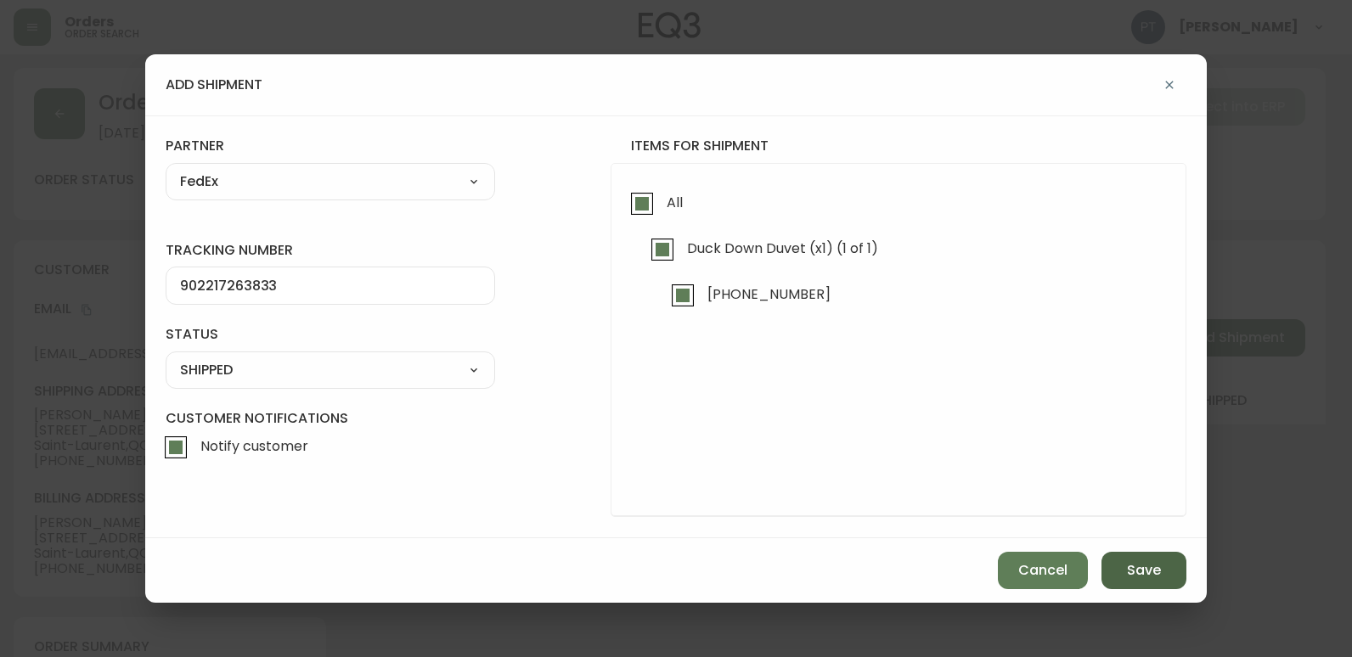
click at [1147, 563] on span "Save" at bounding box center [1144, 570] width 34 height 19
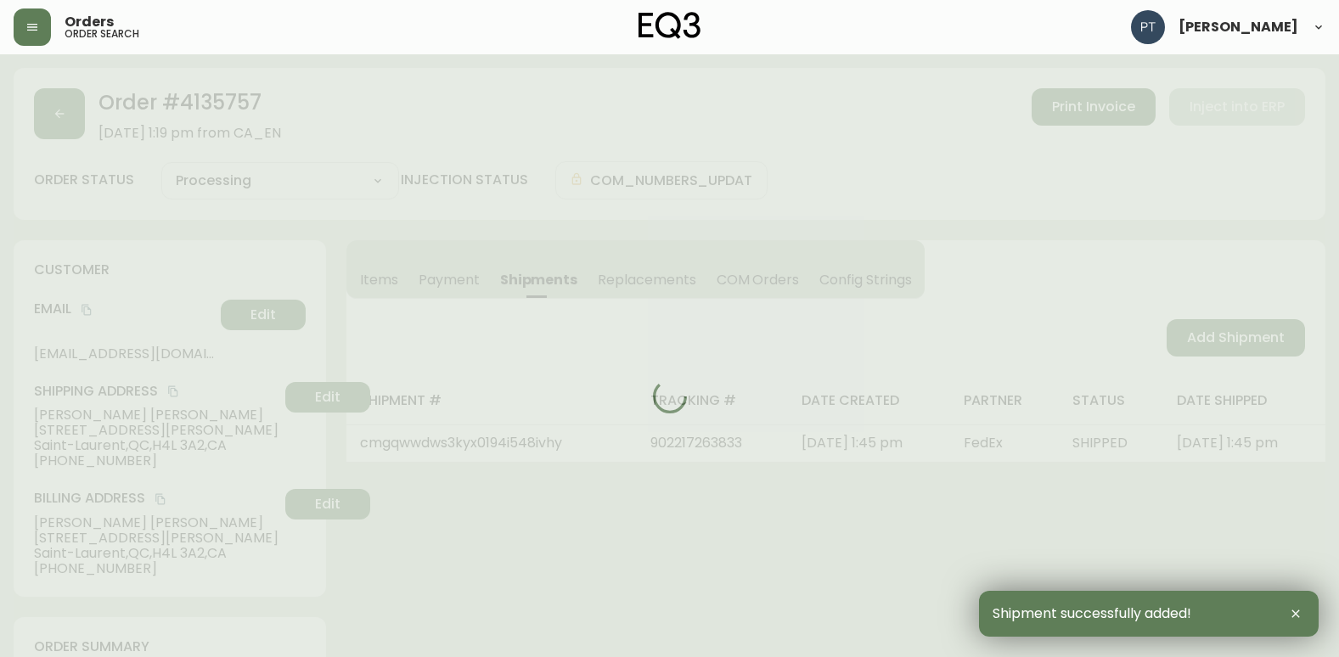
type input "Fully Shipped"
select select "FULLY_SHIPPED"
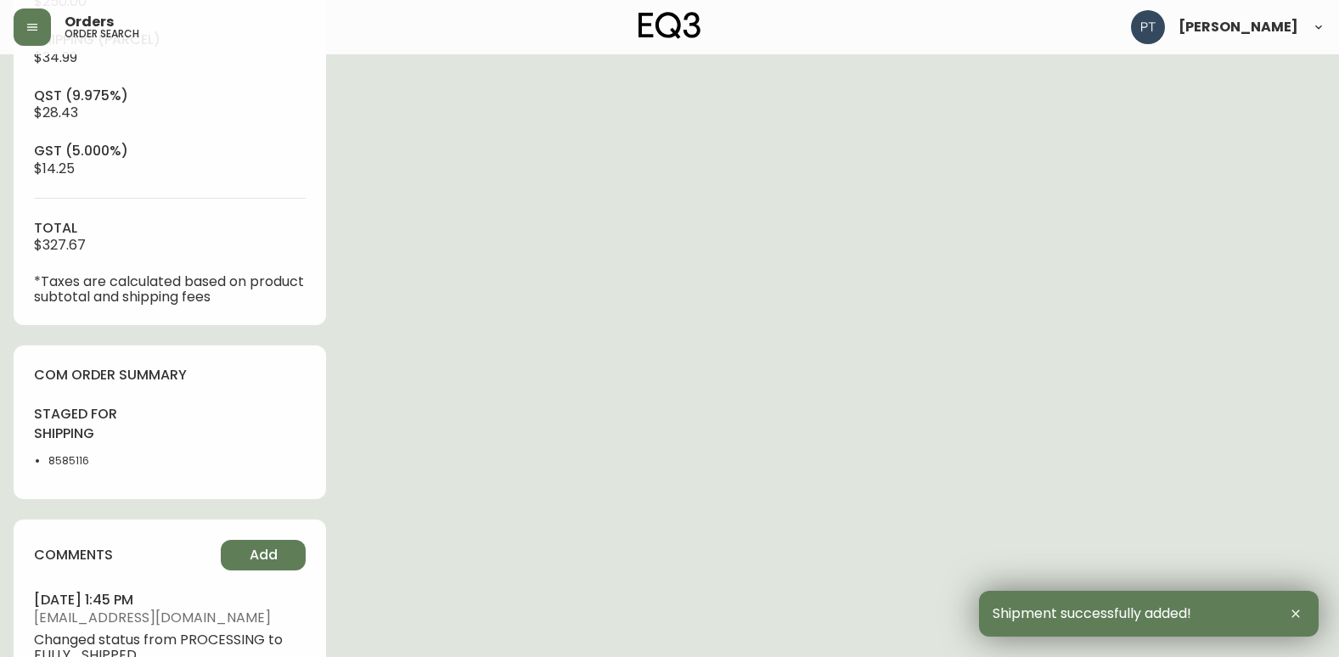
scroll to position [849, 0]
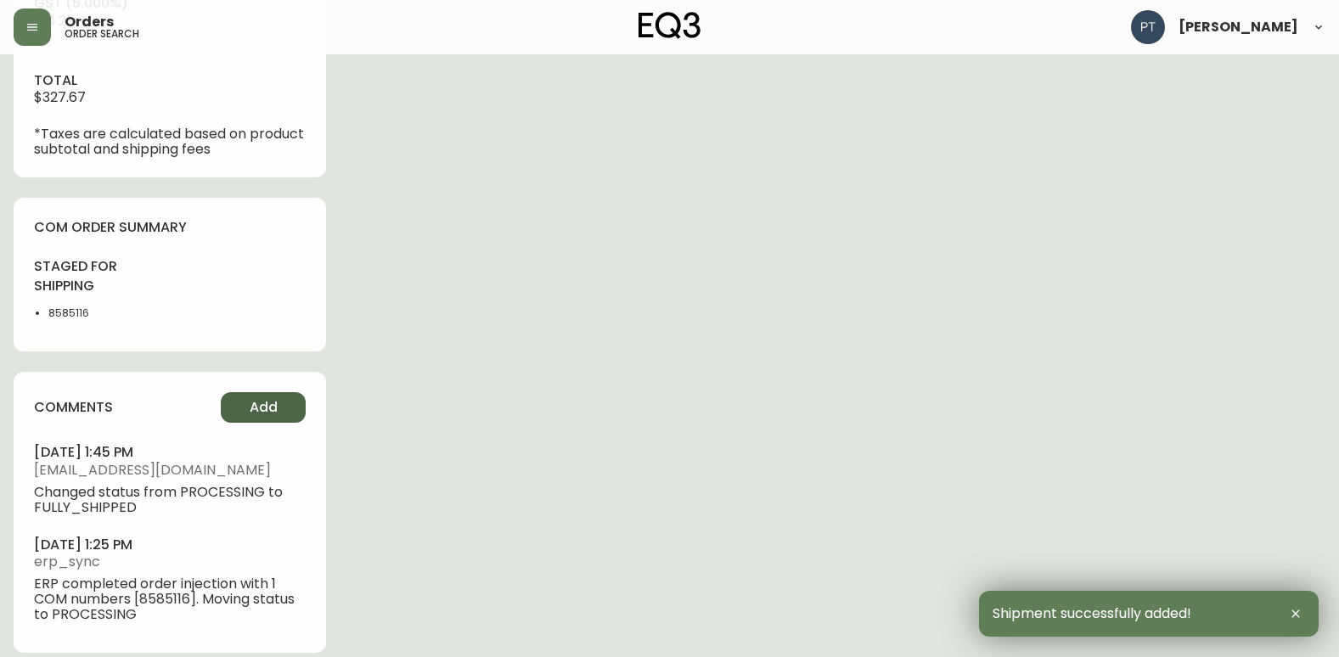
click at [288, 420] on button "Add" at bounding box center [263, 407] width 85 height 31
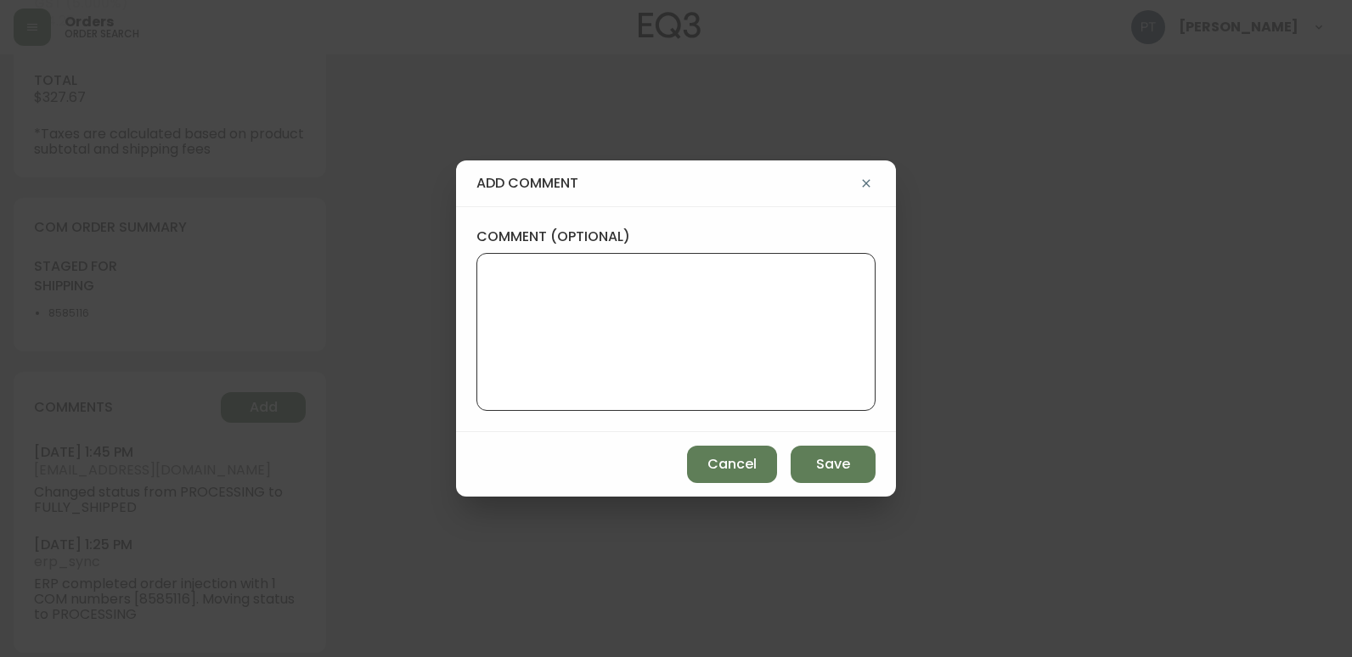
click at [727, 290] on textarea "comment (optional)" at bounding box center [676, 332] width 370 height 136
type textarea "CH"
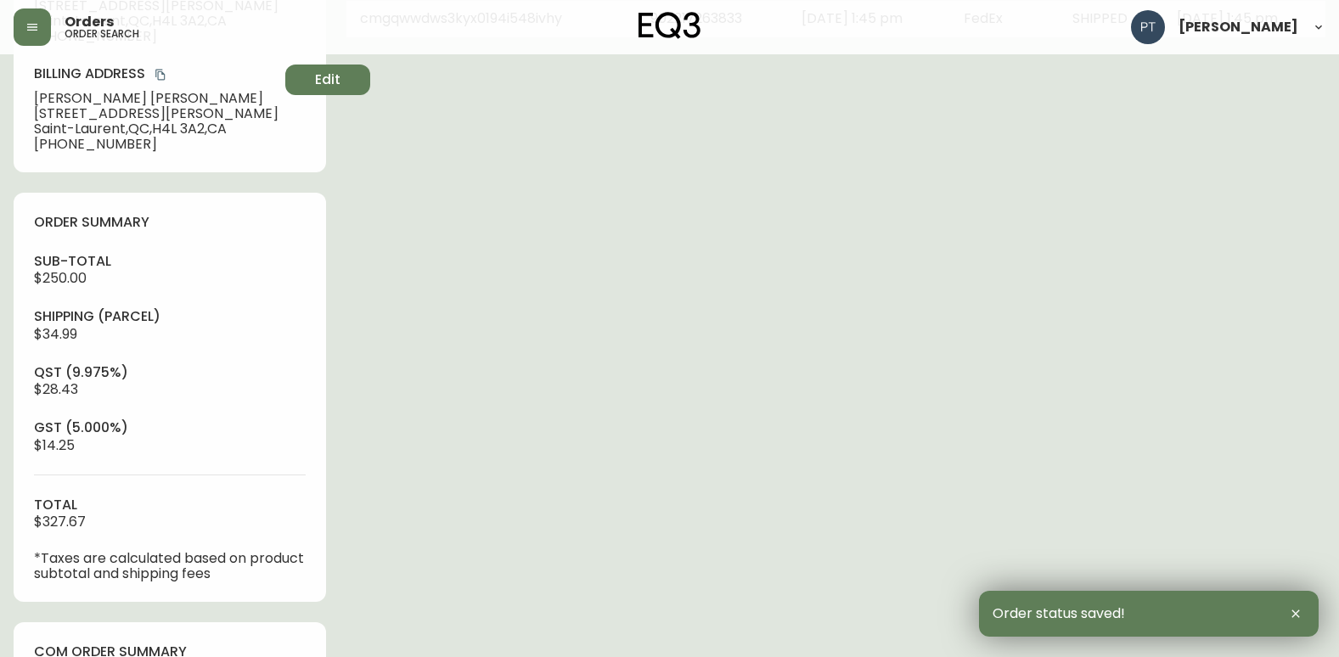
scroll to position [0, 0]
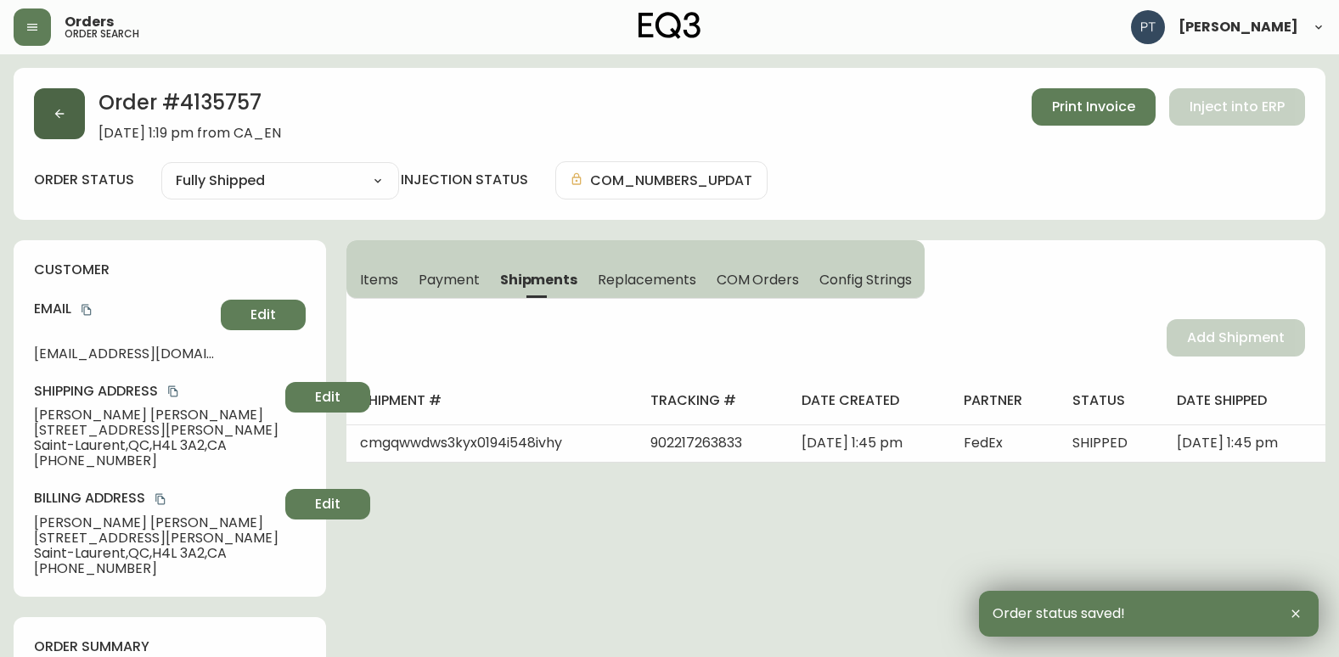
click at [39, 93] on button "button" at bounding box center [59, 113] width 51 height 51
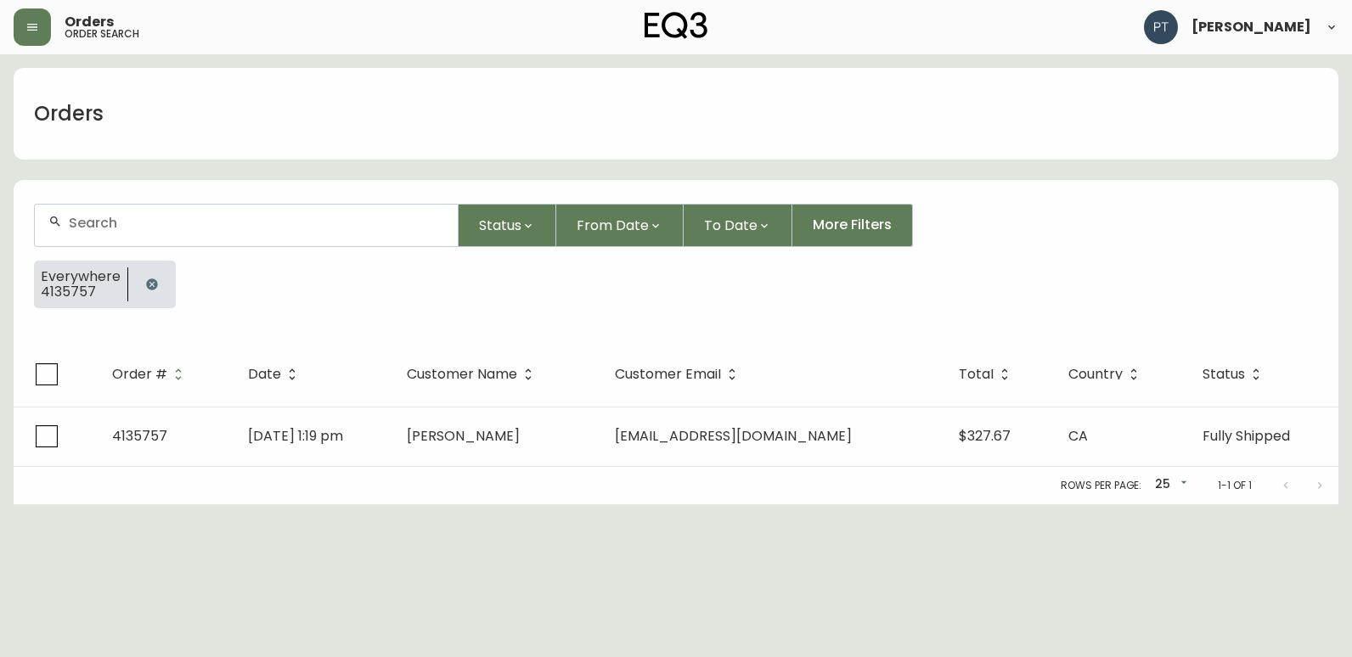
click at [198, 224] on input "text" at bounding box center [256, 223] width 375 height 16
type input "4135764"
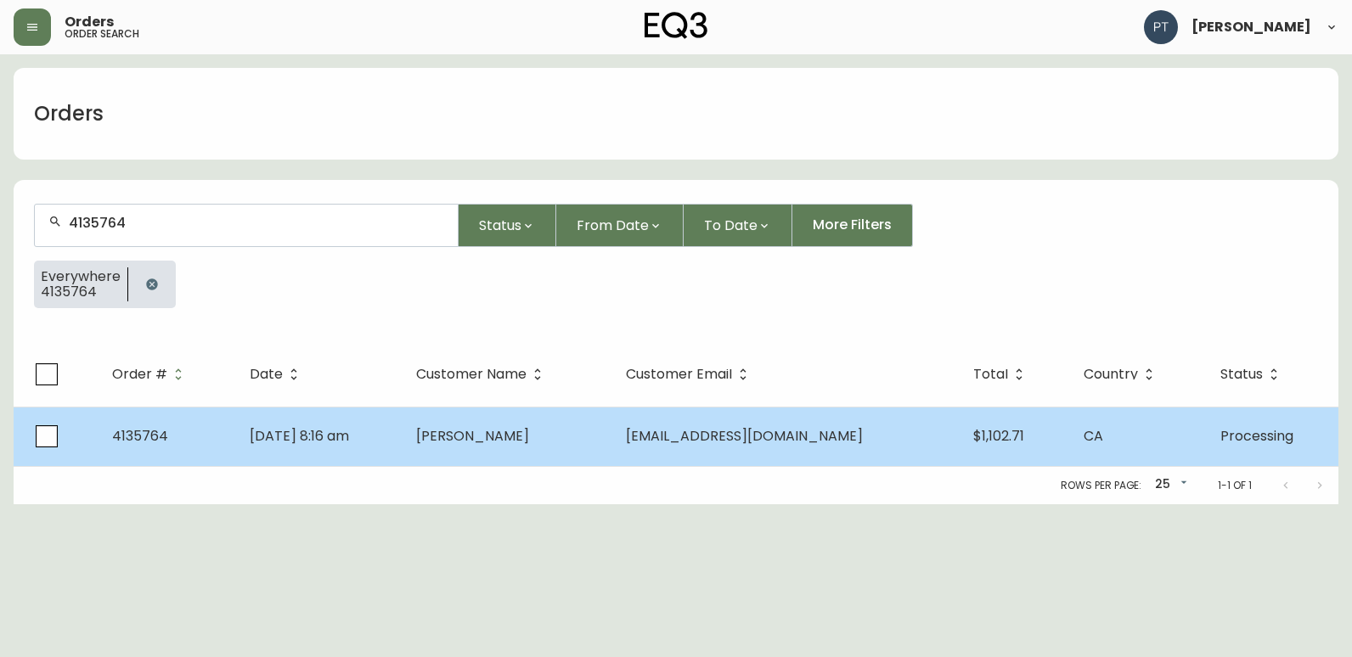
click at [402, 408] on td "[DATE] 8:16 am" at bounding box center [319, 436] width 166 height 59
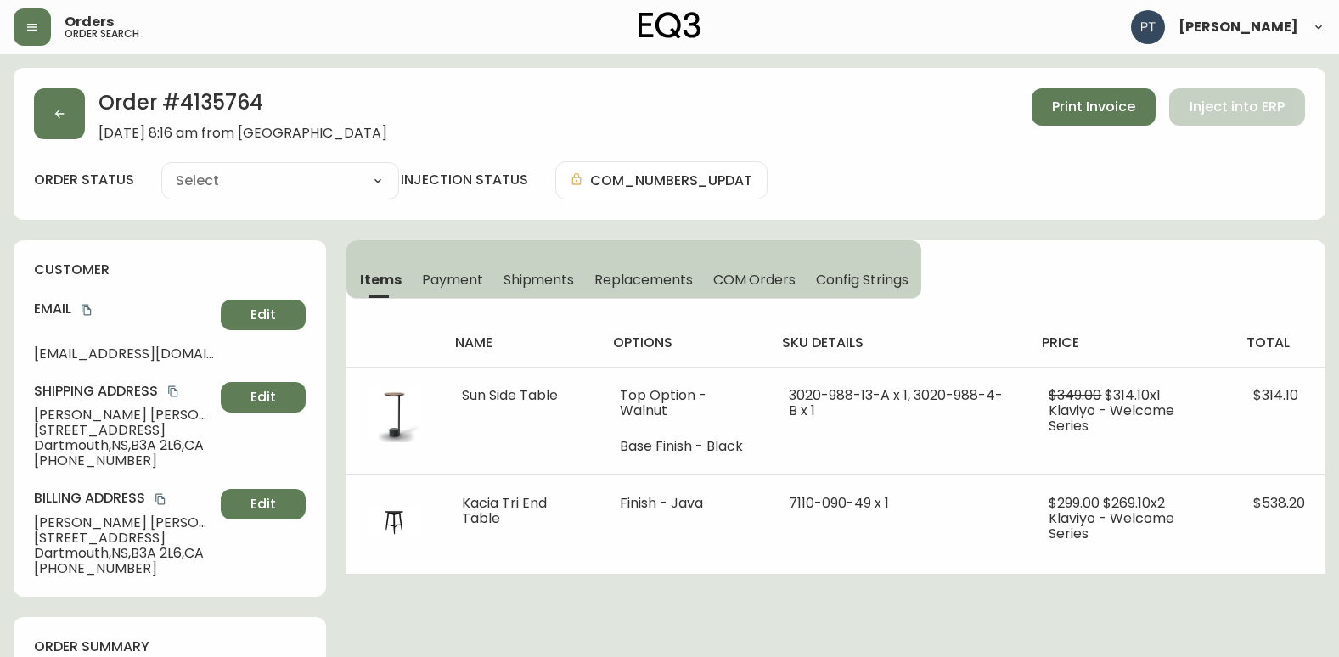
type input "Processing"
select select "PROCESSING"
click at [530, 280] on span "Shipments" at bounding box center [538, 280] width 71 height 18
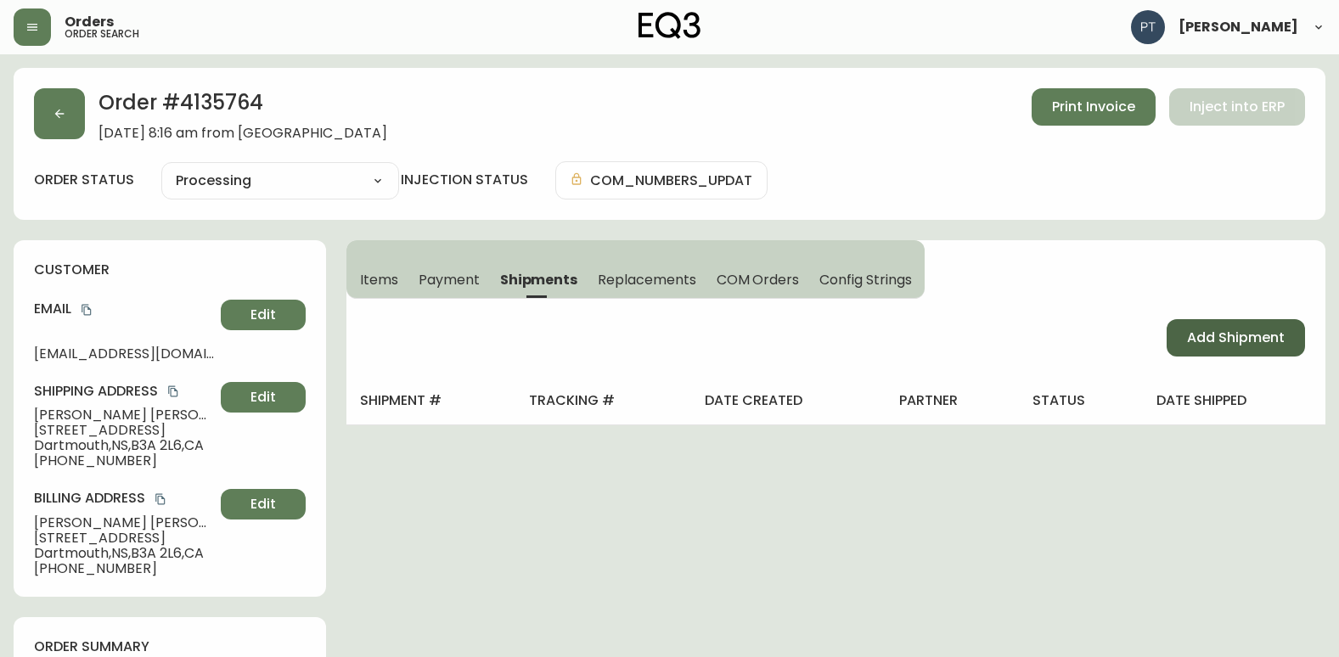
drag, startPoint x: 1181, startPoint y: 334, endPoint x: 1121, endPoint y: 312, distance: 63.7
click at [1171, 336] on button "Add Shipment" at bounding box center [1235, 337] width 138 height 37
select select "PENDING"
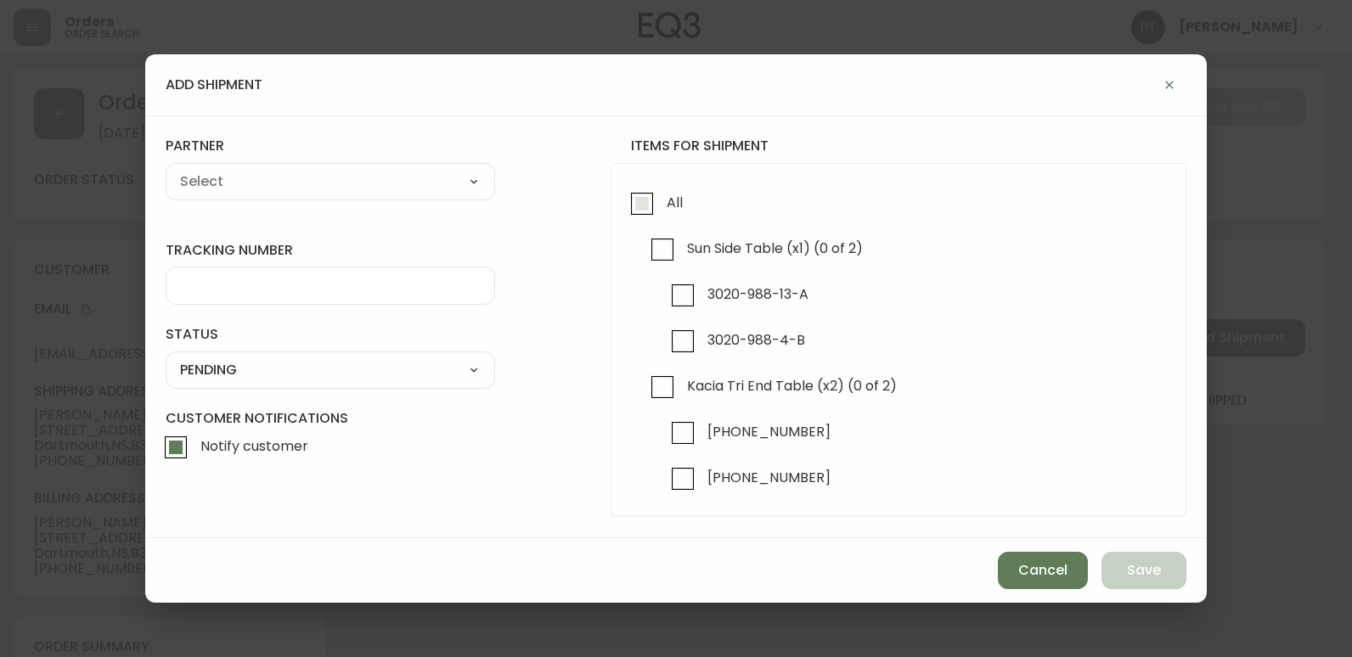
click at [642, 200] on input "All" at bounding box center [641, 203] width 39 height 39
checkbox input "true"
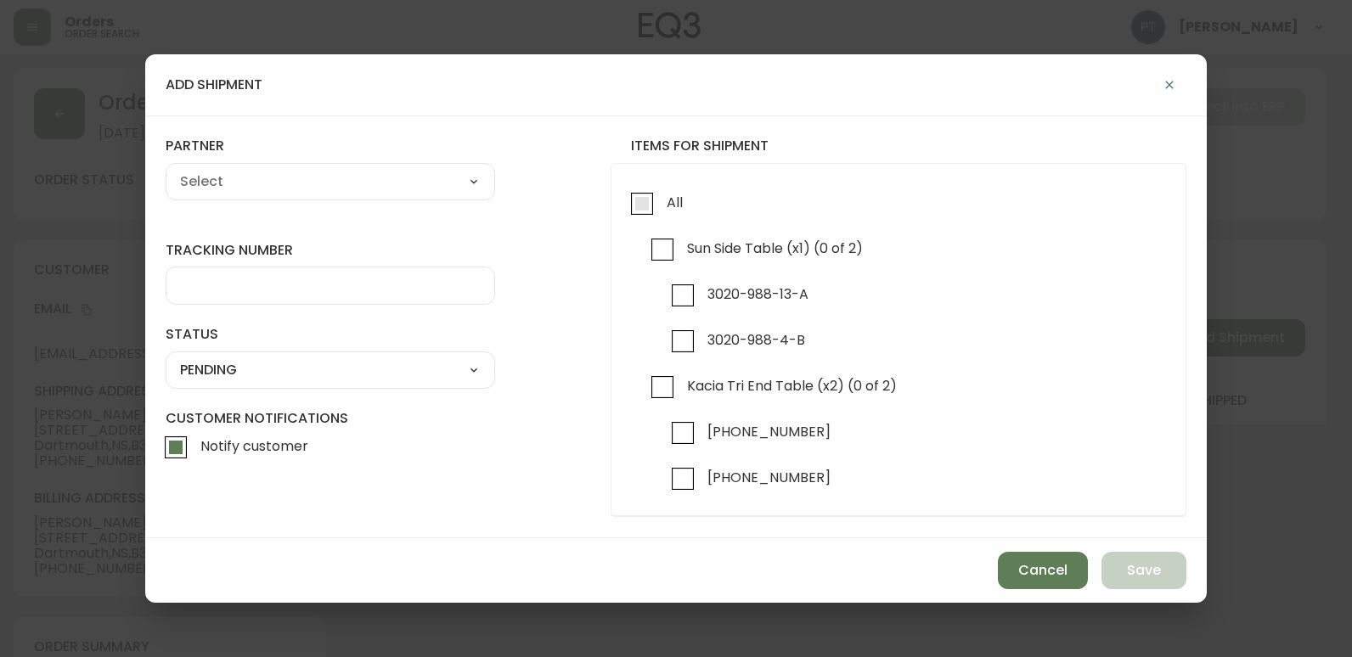
checkbox input "true"
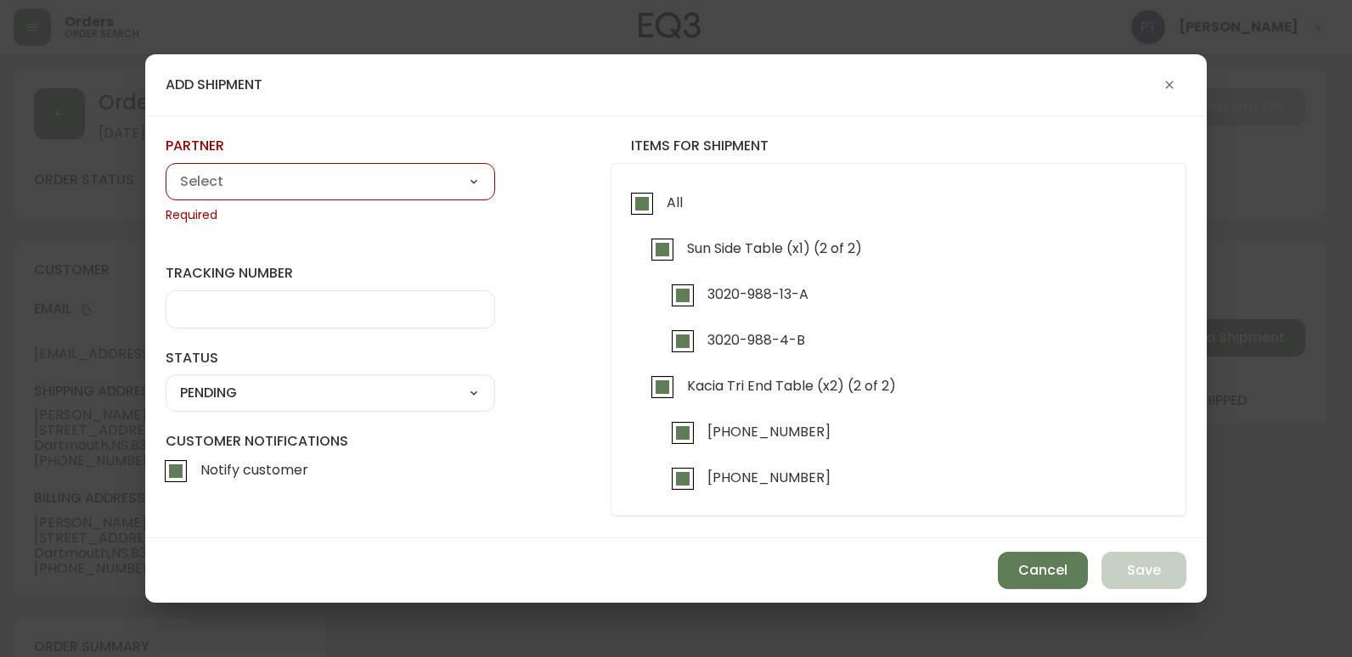
click at [421, 193] on select "A Move to Remember LLC ABF Freight Alero [PERSON_NAME] Canada Post Canpar Expre…" at bounding box center [330, 181] width 329 height 25
select select "cjy0a9taa01x001669l98m63c"
click at [166, 169] on select "A Move to Remember LLC ABF Freight Alero [PERSON_NAME] Canada Post Canpar Expre…" at bounding box center [330, 181] width 329 height 25
type input "FedEx"
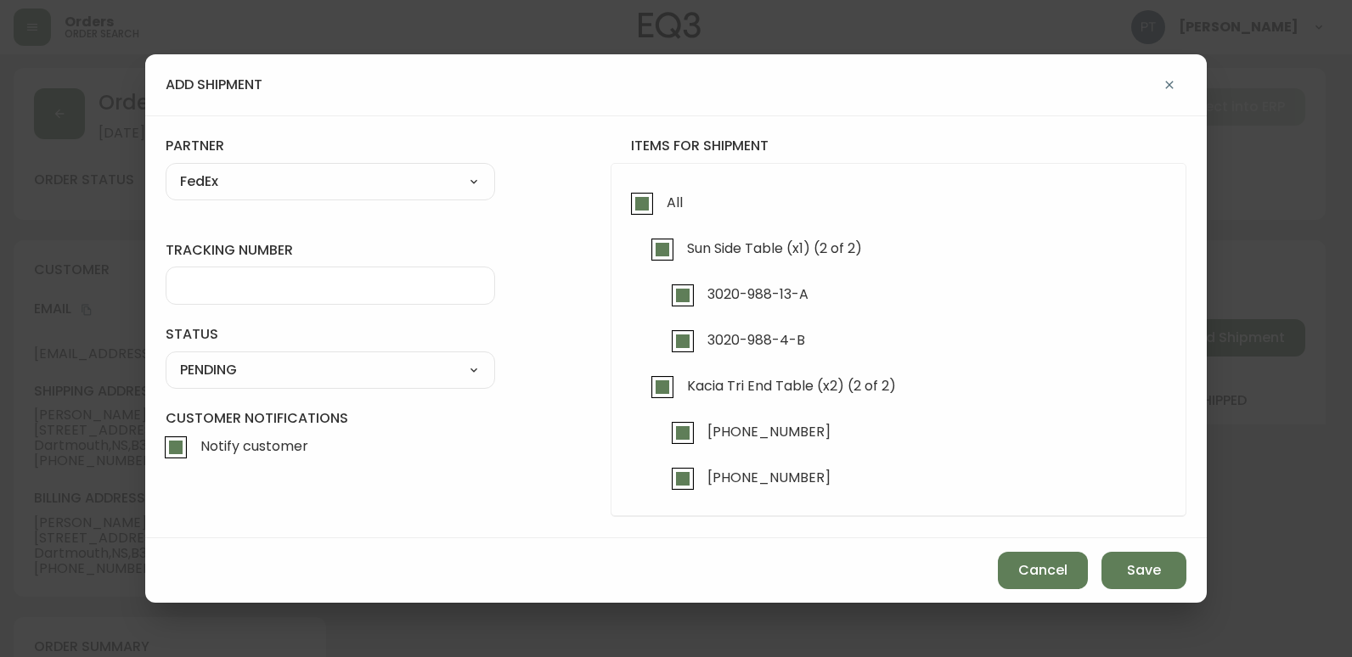
click at [332, 299] on div at bounding box center [330, 286] width 329 height 38
type input "902217263844"
click at [359, 368] on select "SHIPPED PENDING CANCELLED" at bounding box center [330, 369] width 329 height 25
click at [166, 357] on select "SHIPPED PENDING CANCELLED" at bounding box center [330, 369] width 329 height 25
select select "PENDING"
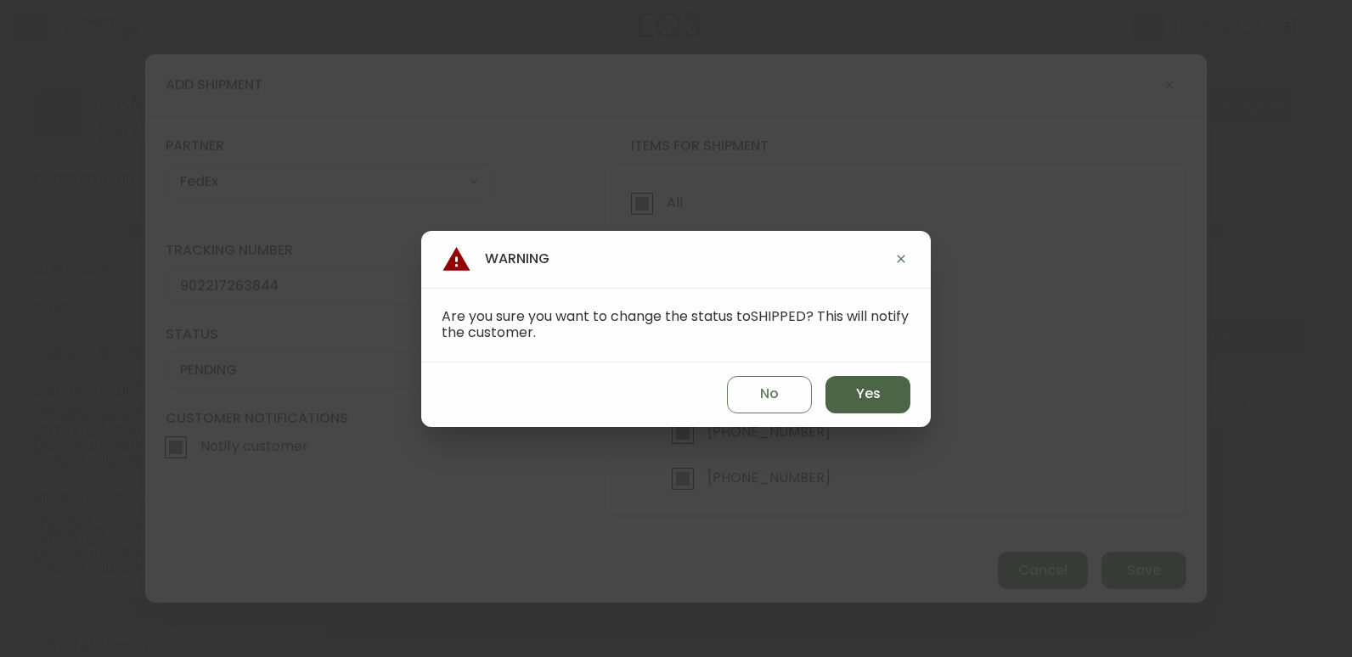
drag, startPoint x: 868, startPoint y: 391, endPoint x: 992, endPoint y: 430, distance: 130.2
click at [868, 390] on span "Yes" at bounding box center [868, 394] width 25 height 19
type input "SHIPPED"
select select "SHIPPED"
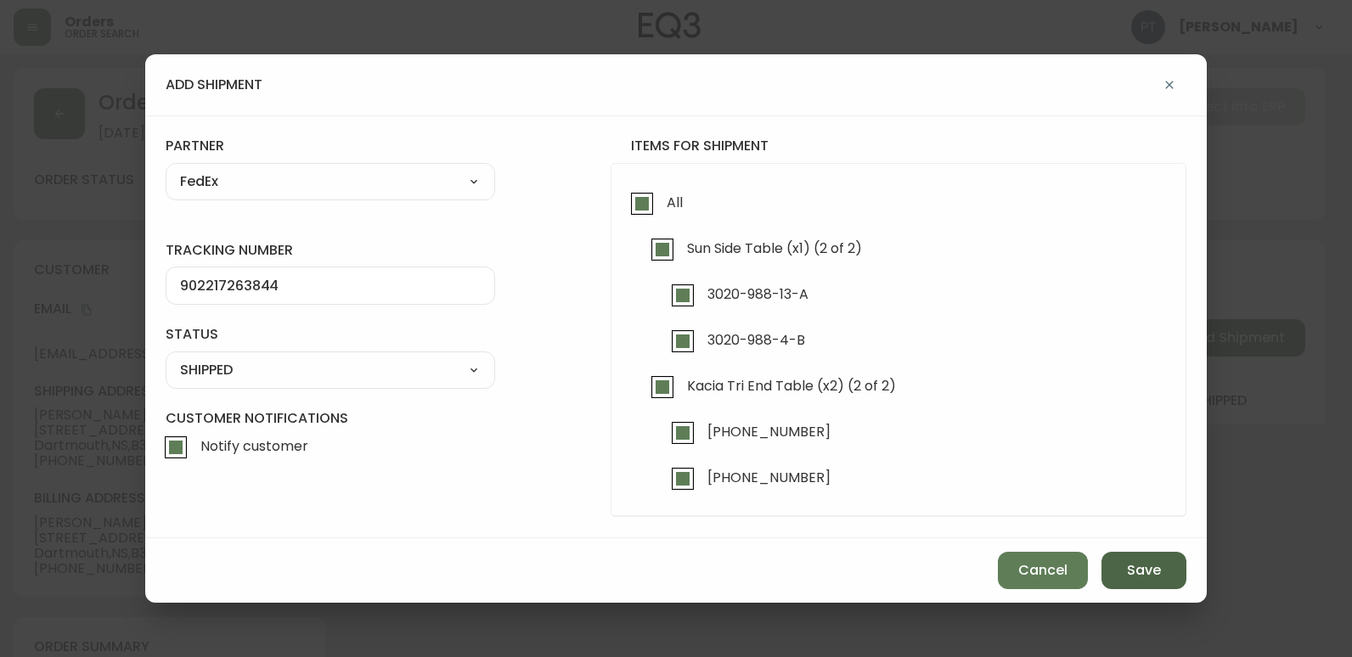
click at [1155, 578] on span "Save" at bounding box center [1144, 570] width 34 height 19
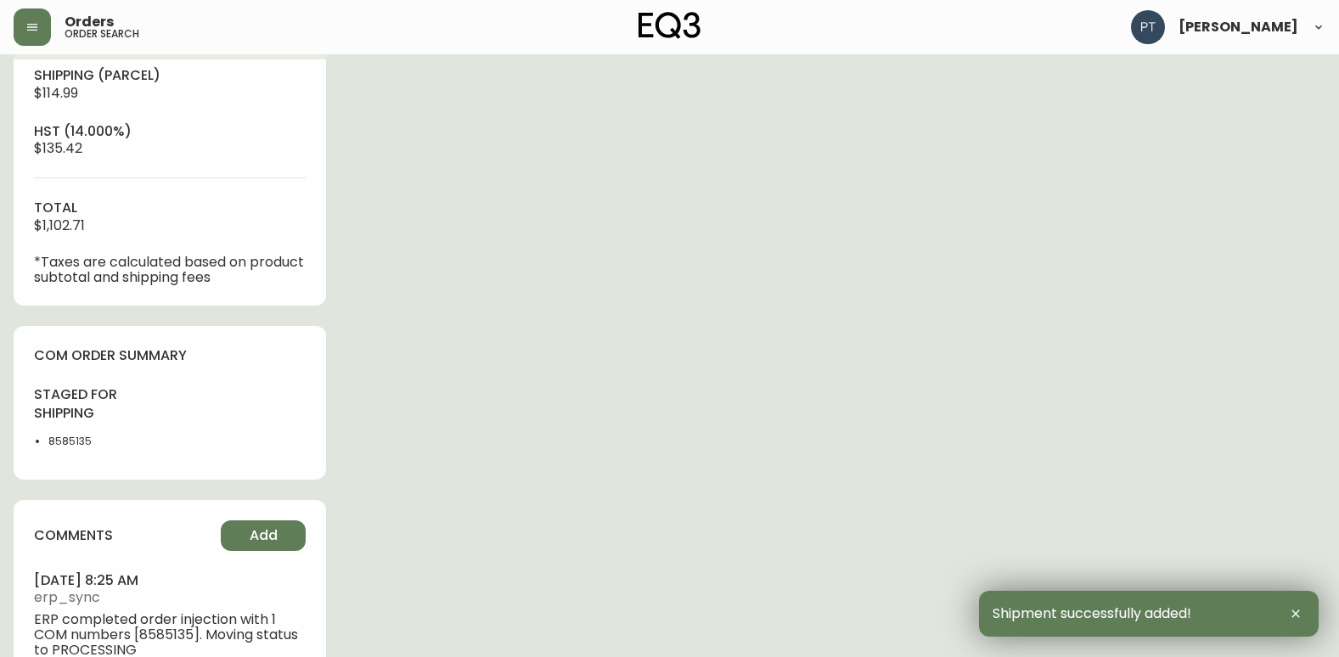
scroll to position [717, 0]
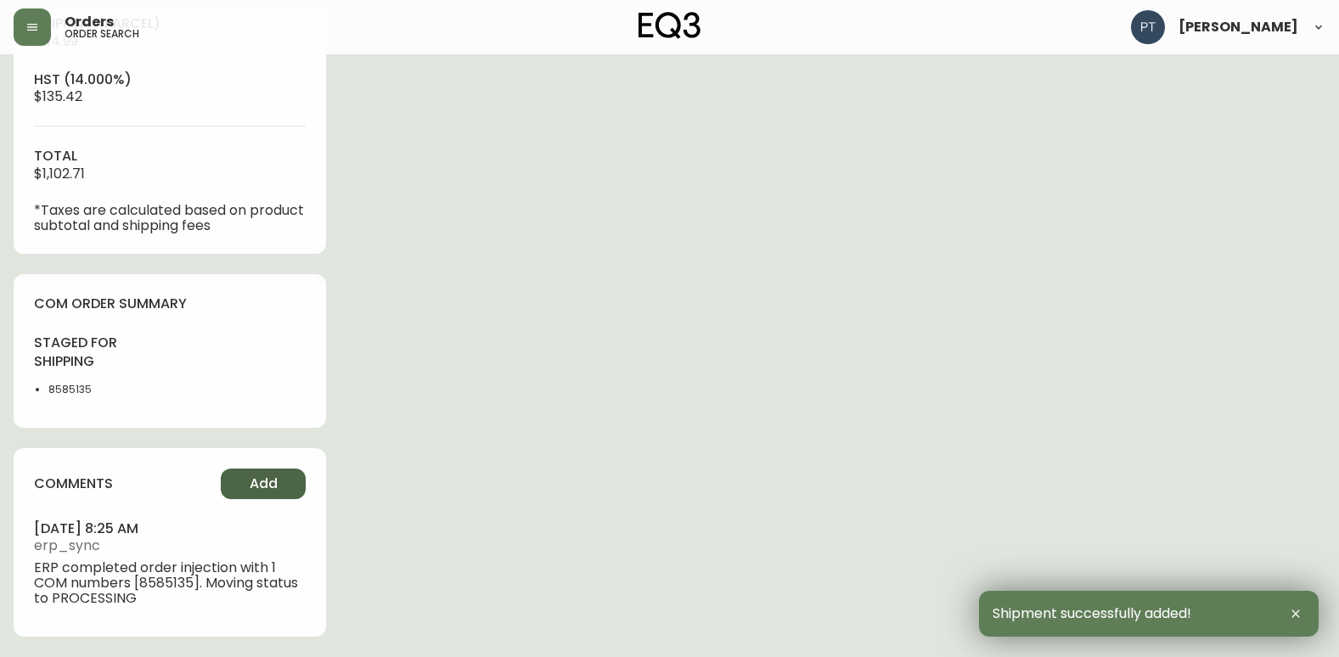
type input "Fully Shipped"
select select "FULLY_SHIPPED"
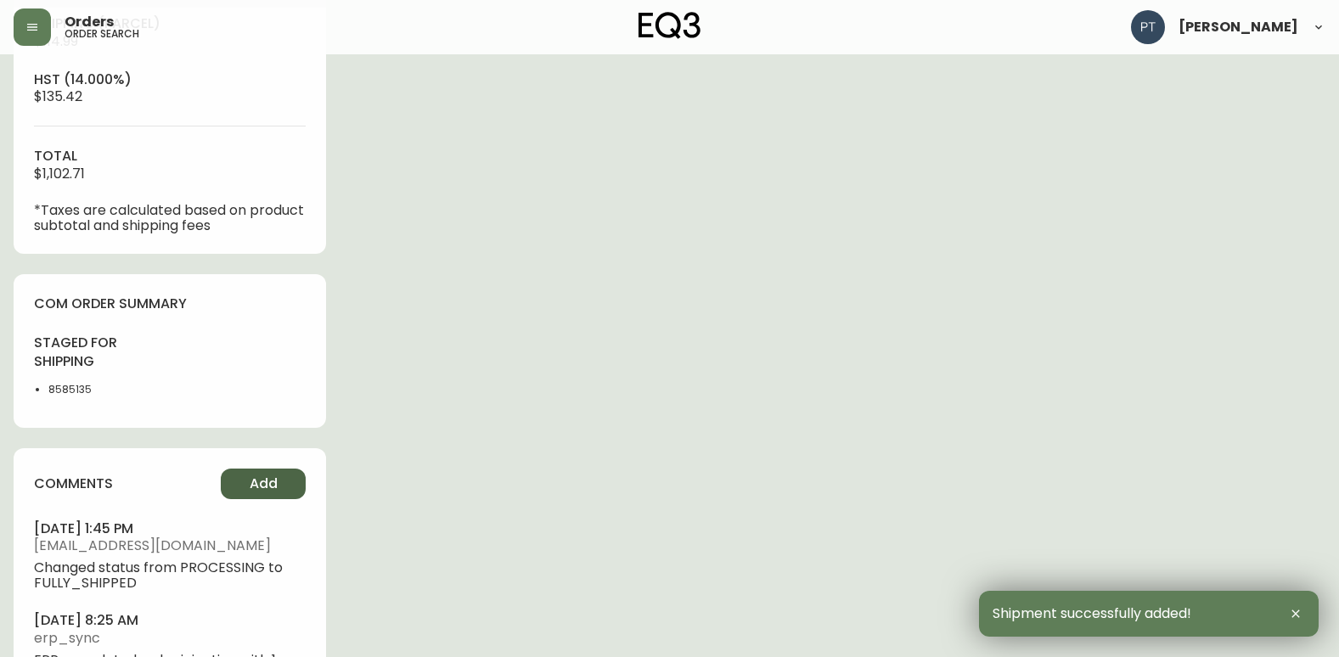
click at [287, 480] on button "Add" at bounding box center [263, 484] width 85 height 31
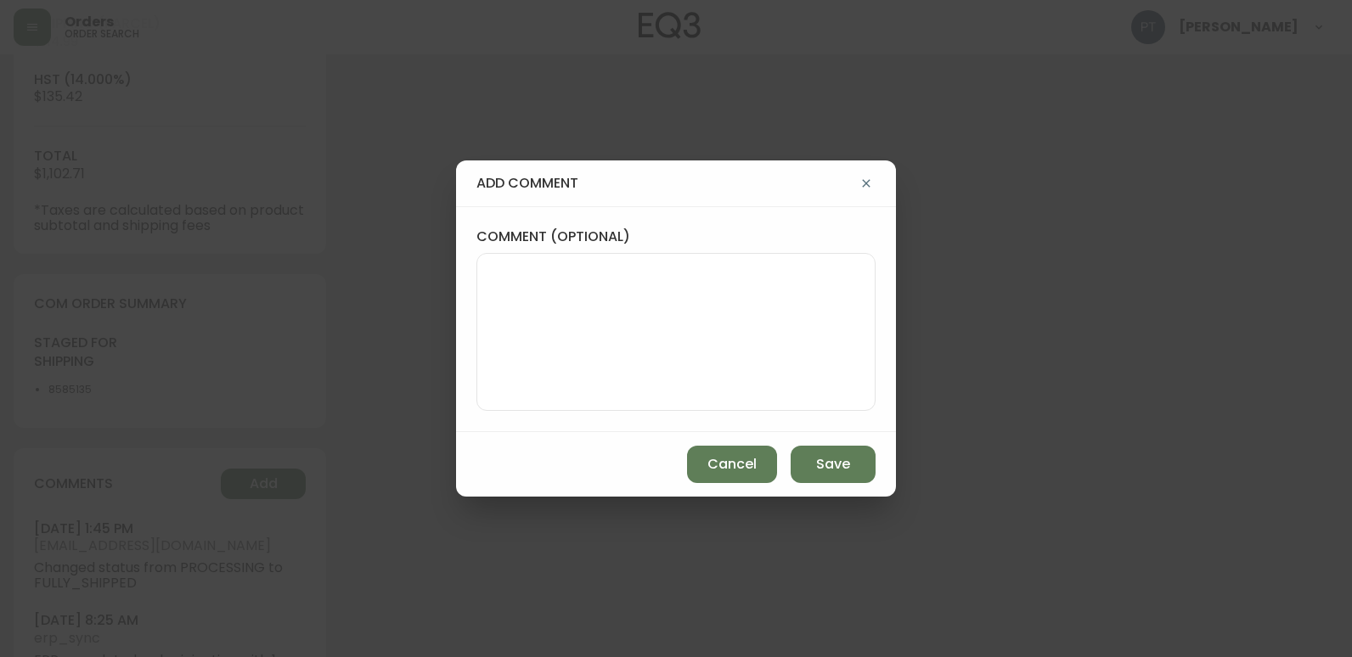
click at [579, 335] on textarea "comment (optional)" at bounding box center [676, 332] width 370 height 136
type textarea "CH"
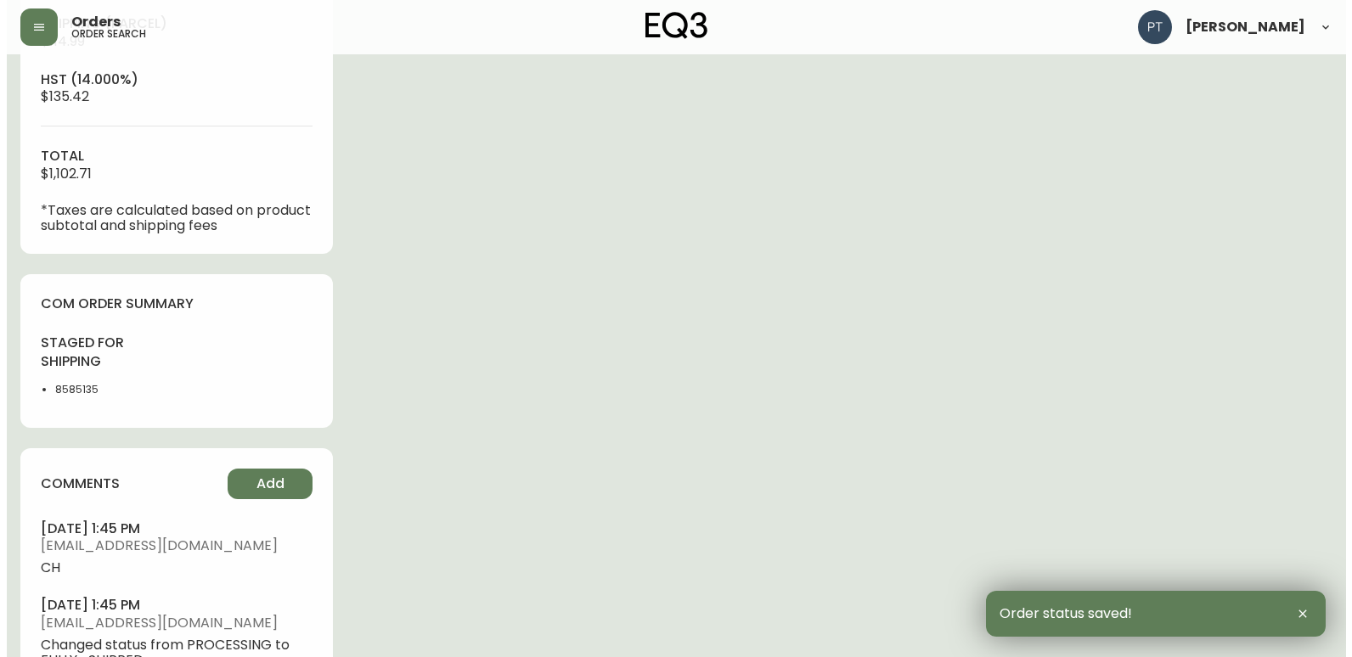
scroll to position [0, 0]
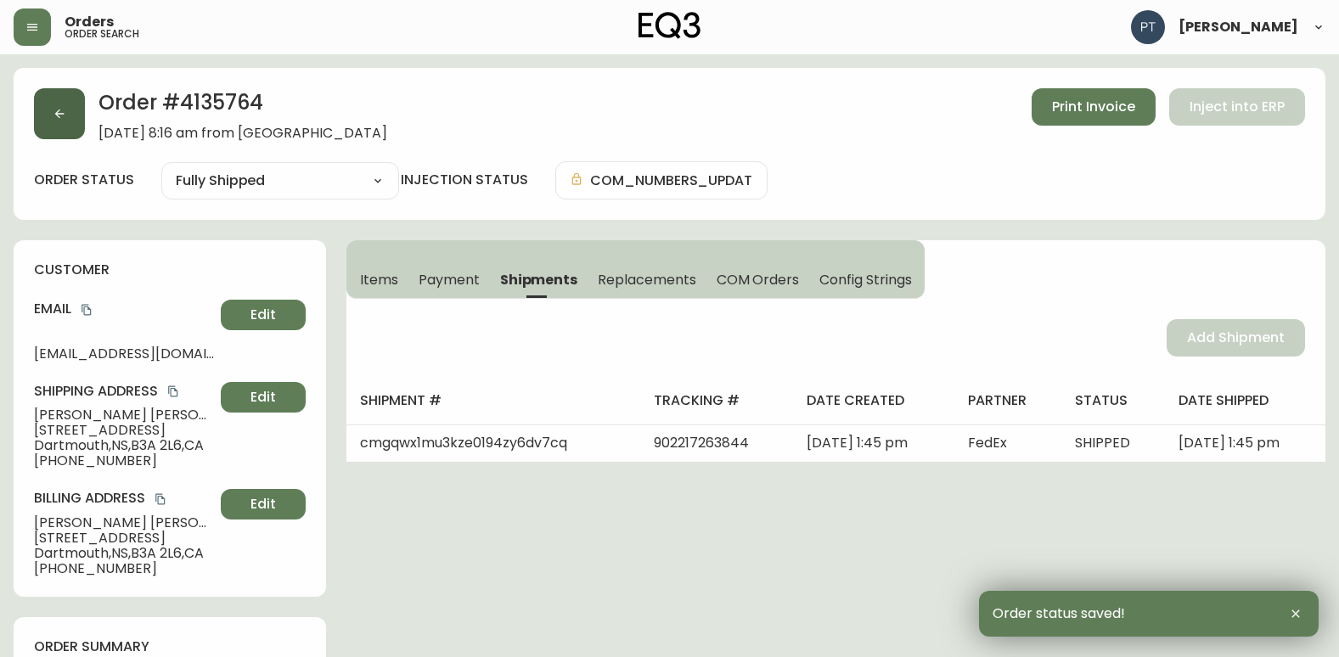
click at [61, 125] on button "button" at bounding box center [59, 113] width 51 height 51
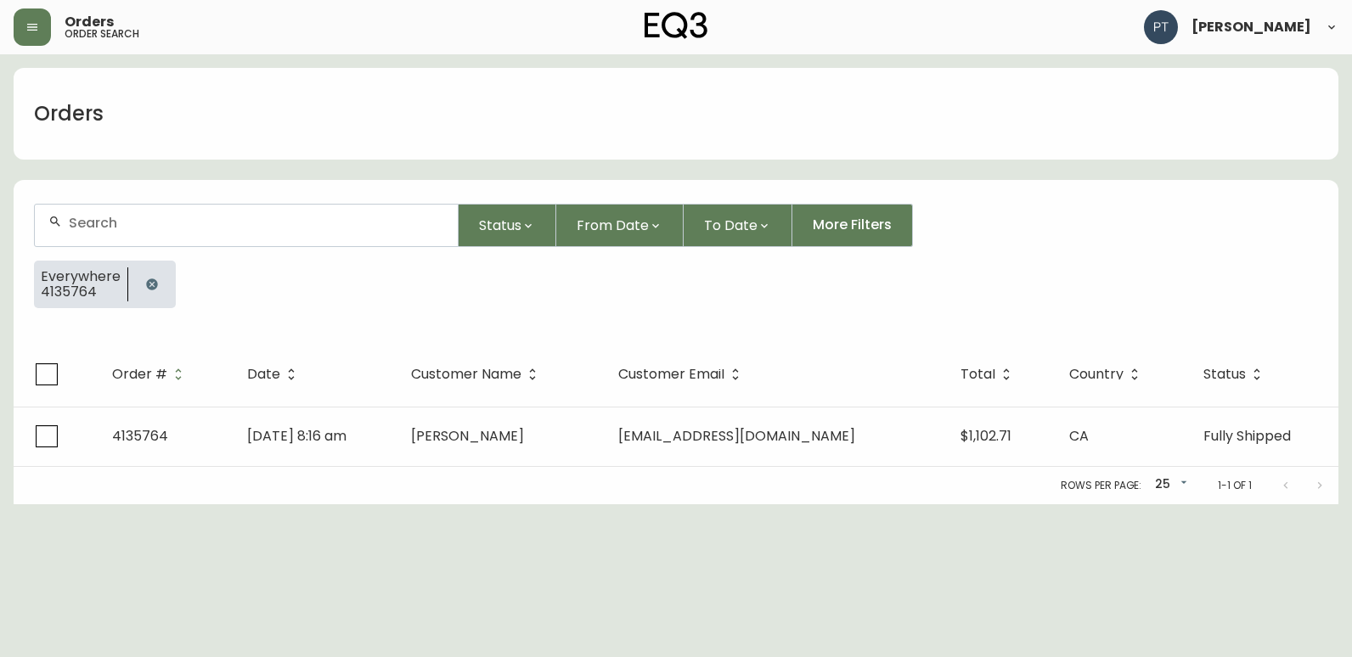
click at [242, 238] on div at bounding box center [246, 226] width 423 height 42
type input "4135762"
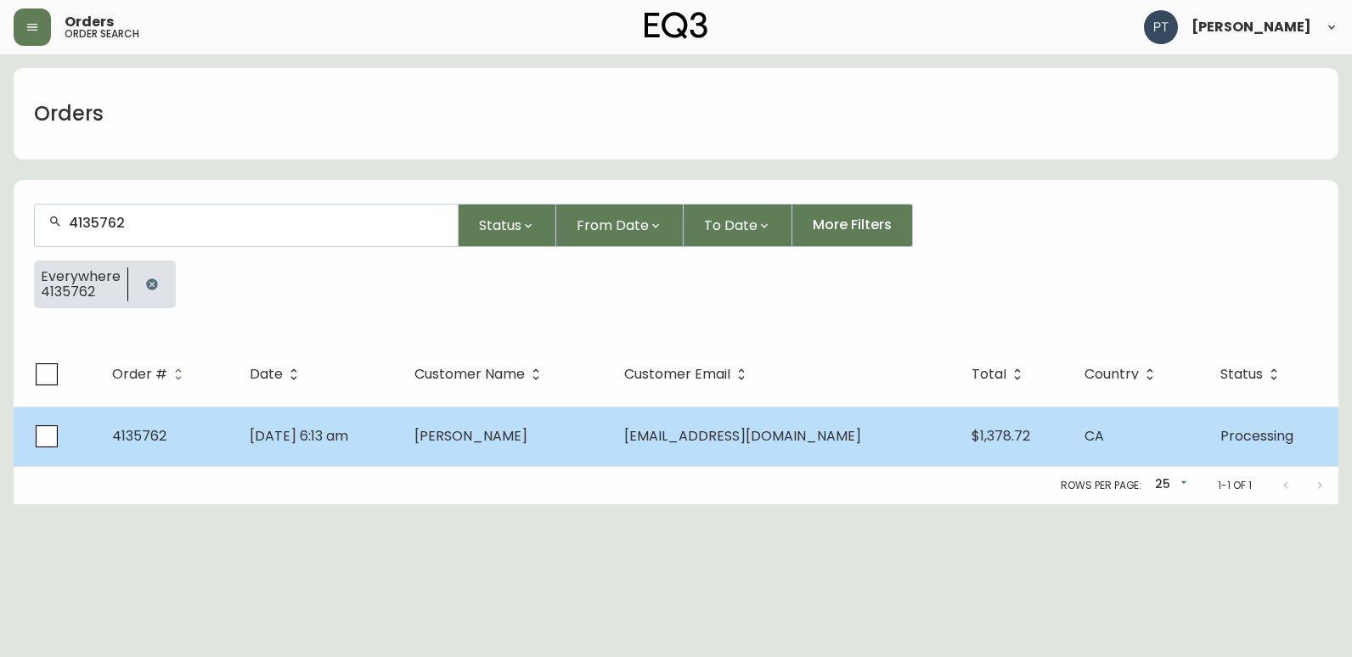
click at [484, 413] on td "[PERSON_NAME]" at bounding box center [506, 436] width 210 height 59
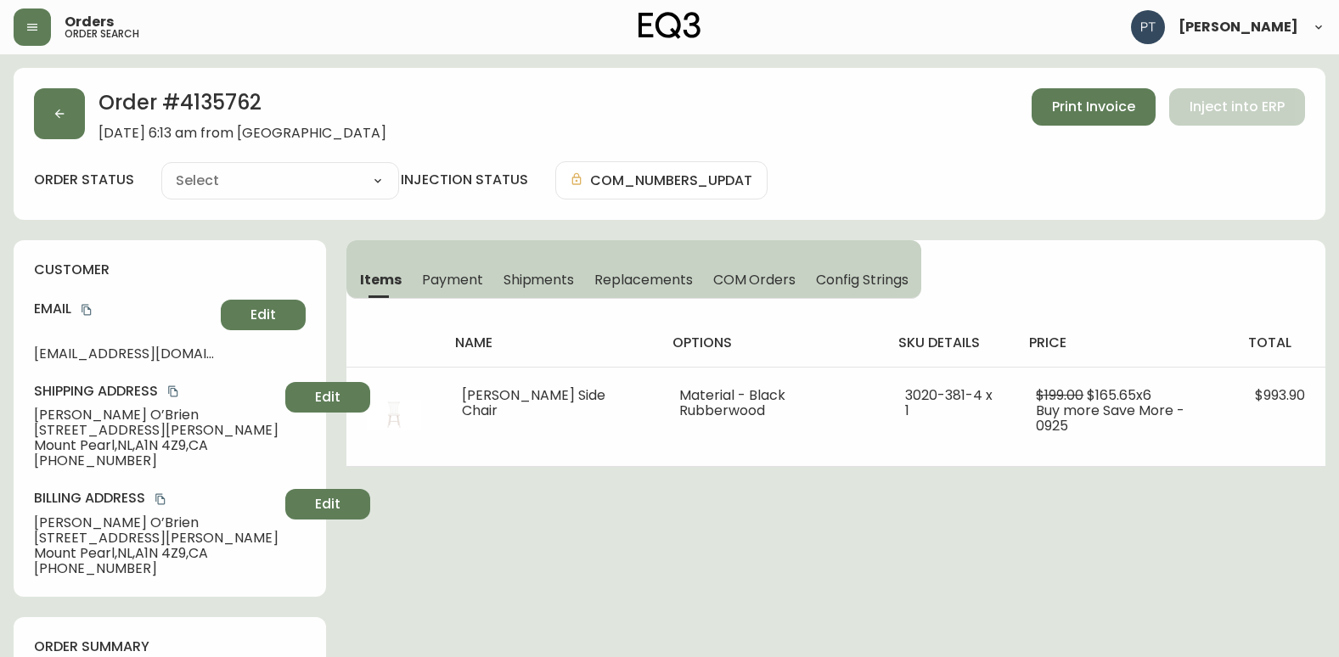
type input "Processing"
select select "PROCESSING"
click at [543, 272] on button "Shipments" at bounding box center [539, 279] width 92 height 37
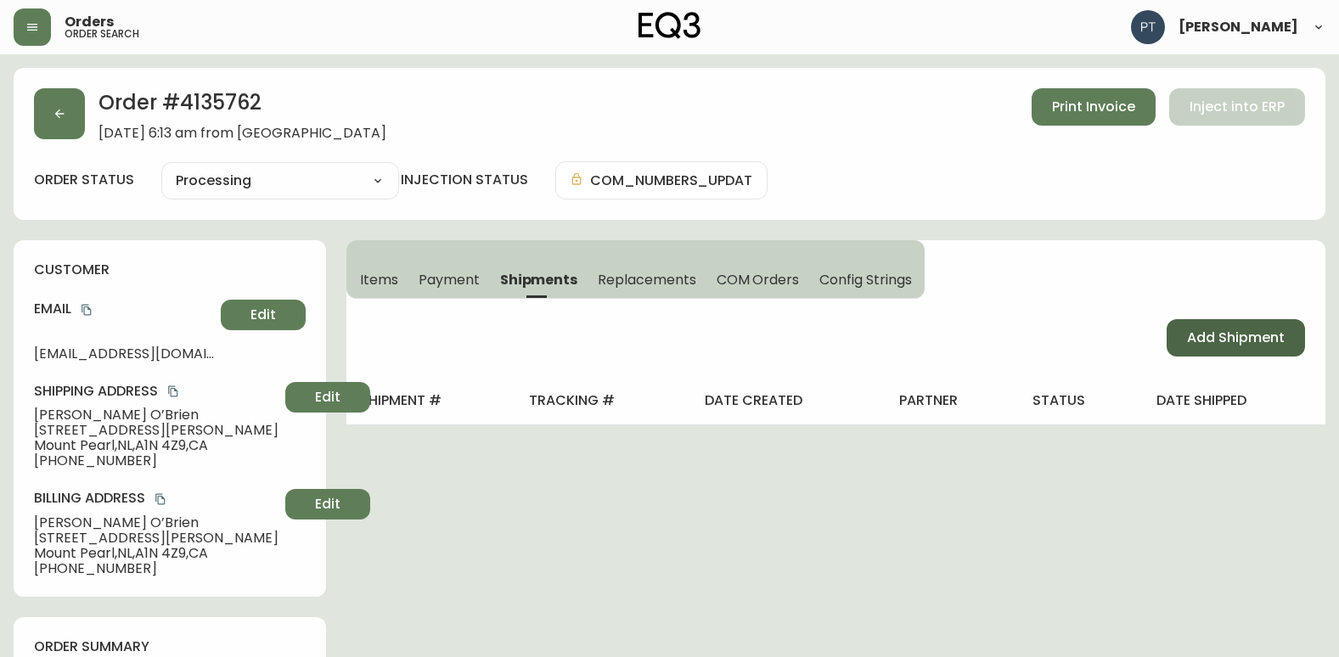
click at [1199, 338] on span "Add Shipment" at bounding box center [1236, 338] width 98 height 19
select select "PENDING"
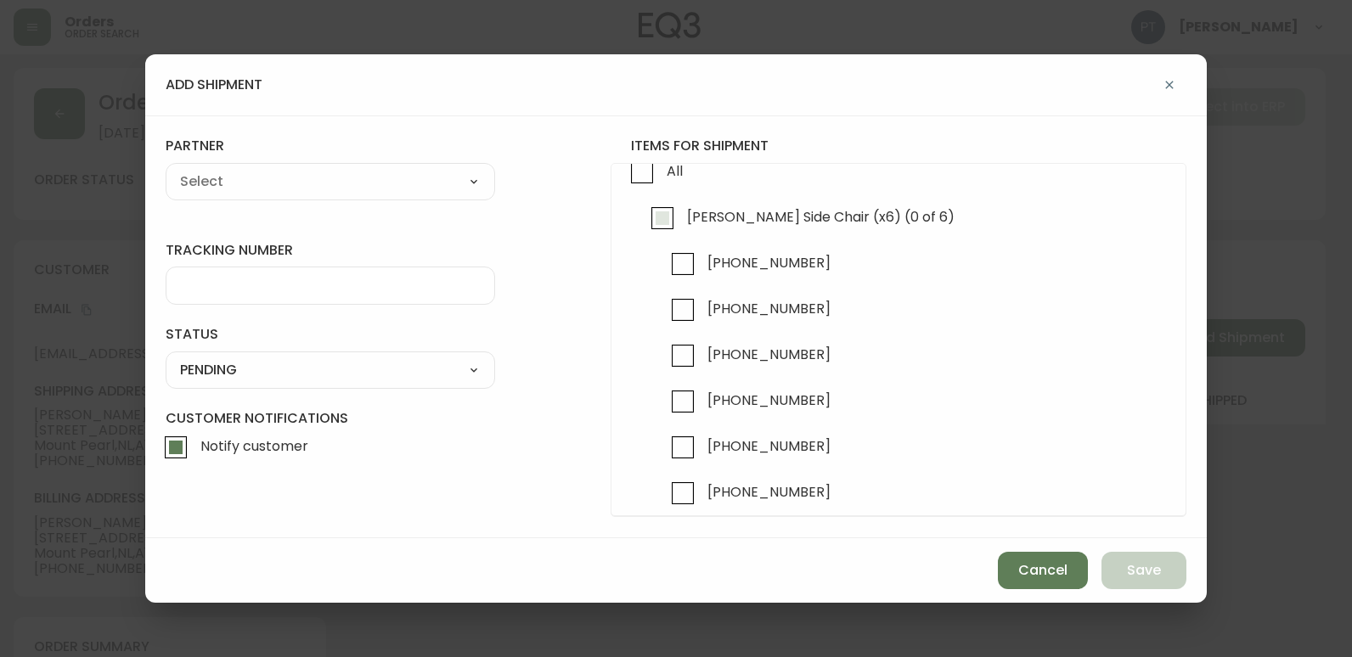
scroll to position [48, 0]
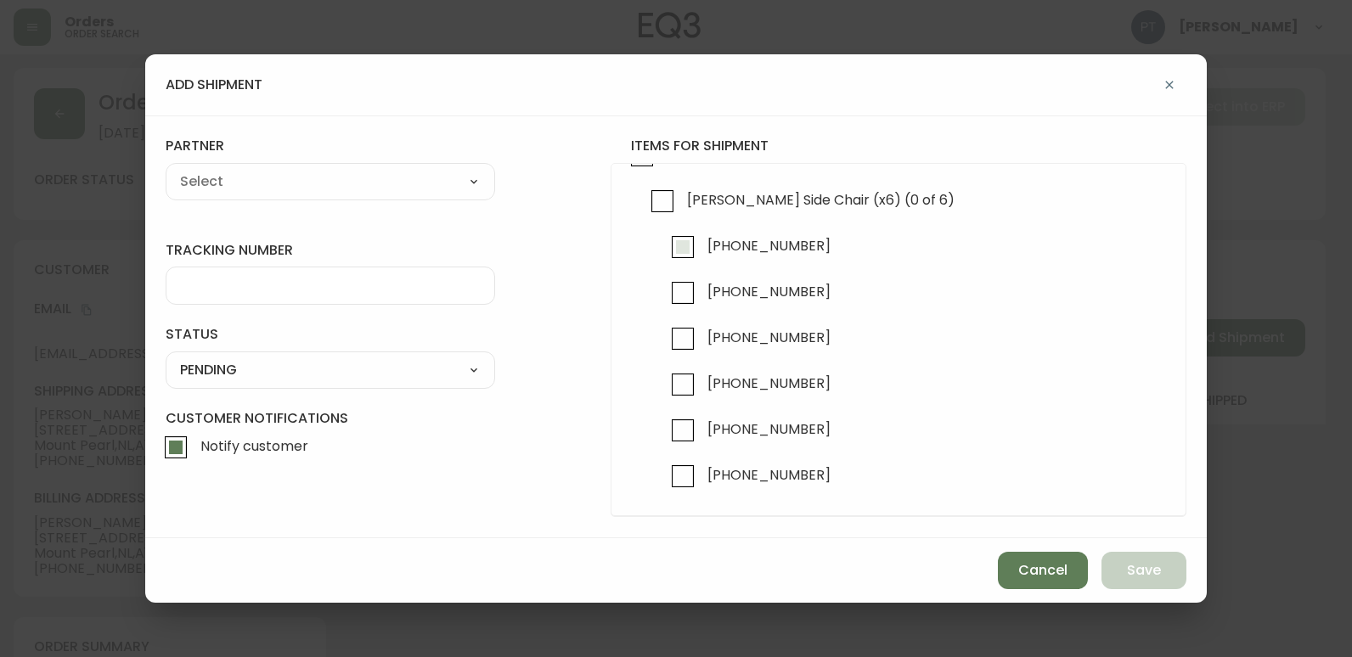
click at [680, 248] on input "[PHONE_NUMBER]" at bounding box center [682, 247] width 39 height 39
checkbox input "true"
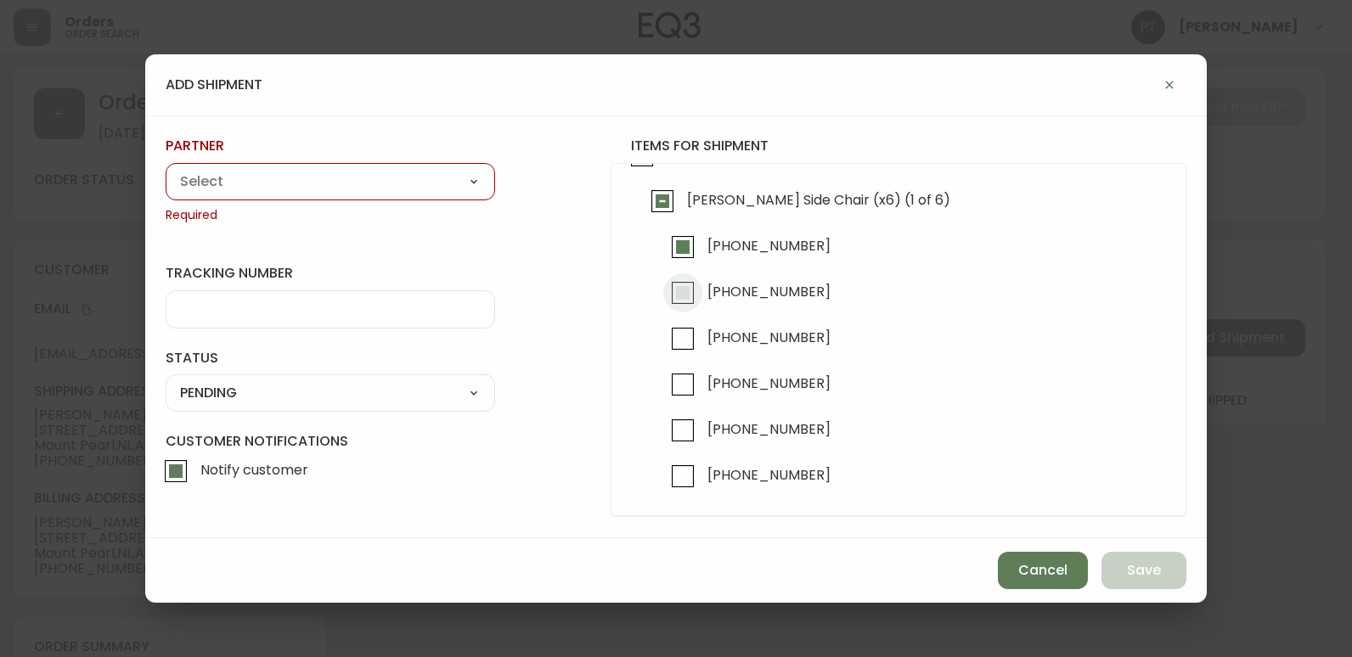
drag, startPoint x: 692, startPoint y: 292, endPoint x: 447, endPoint y: 233, distance: 252.4
click at [691, 292] on input "[PHONE_NUMBER]" at bounding box center [682, 292] width 39 height 39
checkbox input "true"
click at [404, 179] on select "A Move to Remember LLC ABF Freight Alero [PERSON_NAME] Canada Post Canpar Expre…" at bounding box center [330, 181] width 329 height 25
select select "cjy0a9taa01x001669l98m63c"
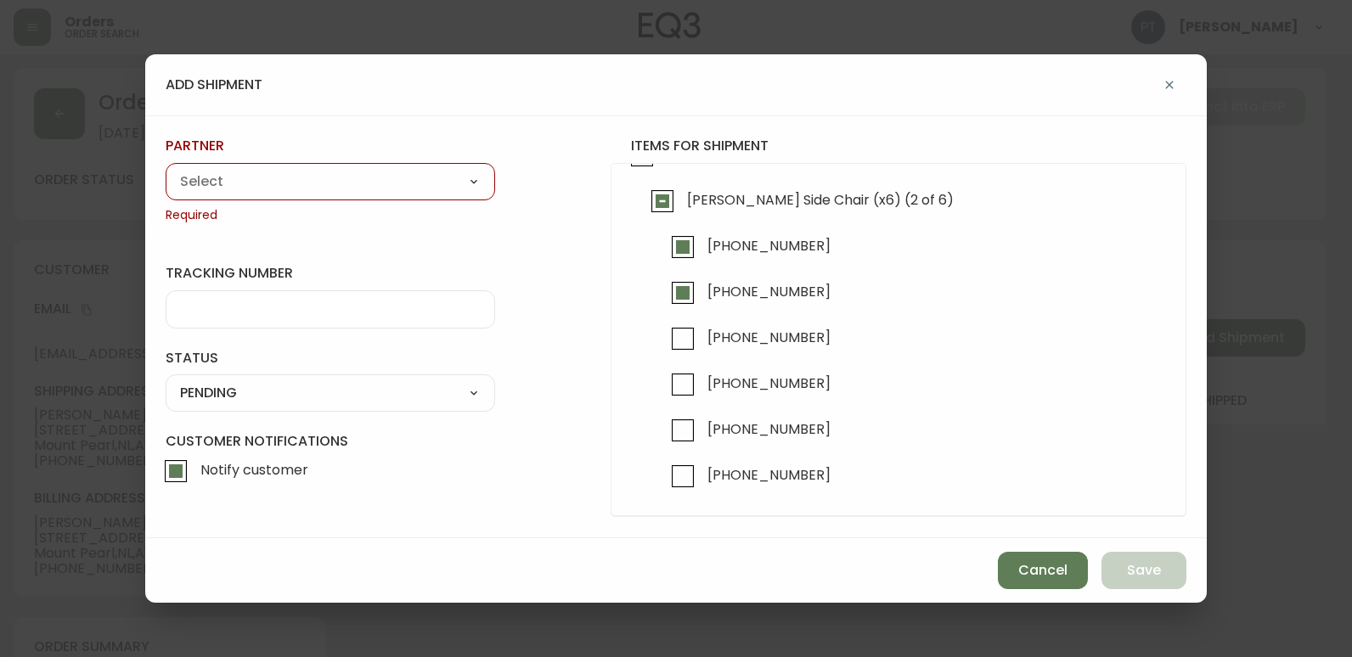
click at [166, 169] on select "A Move to Remember LLC ABF Freight Alero [PERSON_NAME] Canada Post Canpar Expre…" at bounding box center [330, 181] width 329 height 25
type input "FedEx"
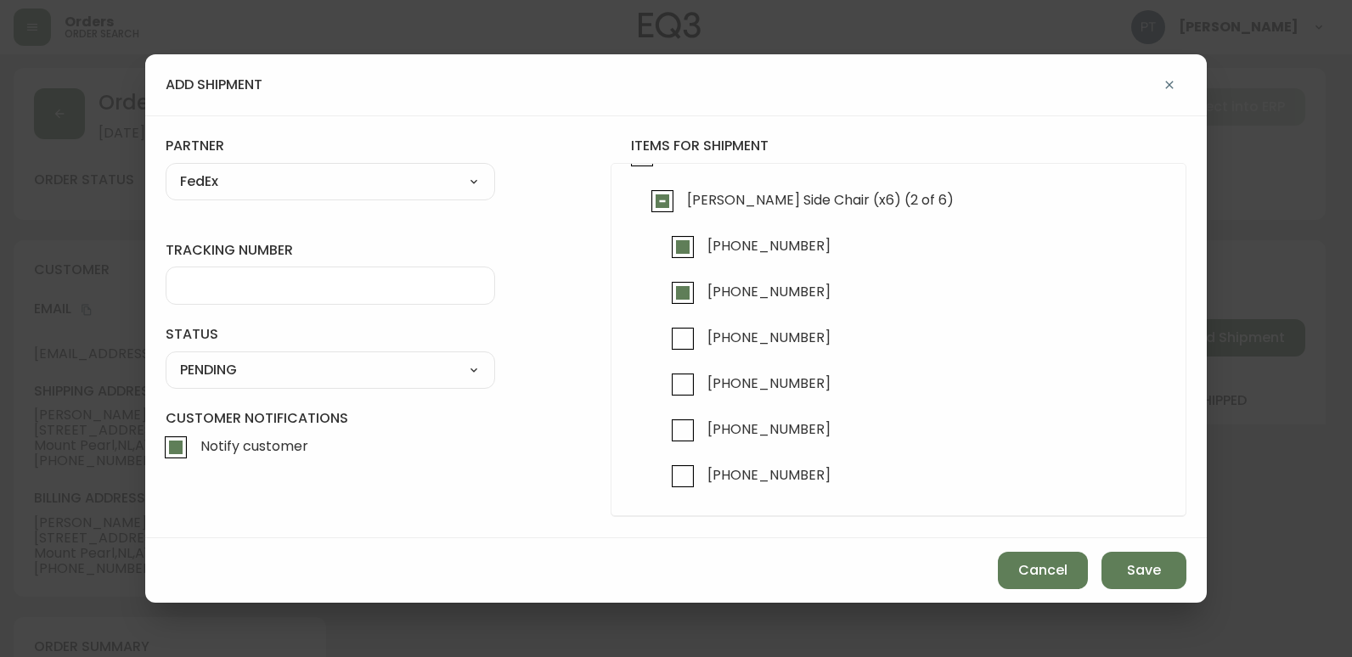
click at [328, 299] on div at bounding box center [330, 286] width 329 height 38
type input "902217263855"
click at [453, 363] on select "SHIPPED PENDING CANCELLED" at bounding box center [330, 369] width 329 height 25
click at [166, 357] on select "SHIPPED PENDING CANCELLED" at bounding box center [330, 369] width 329 height 25
select select "PENDING"
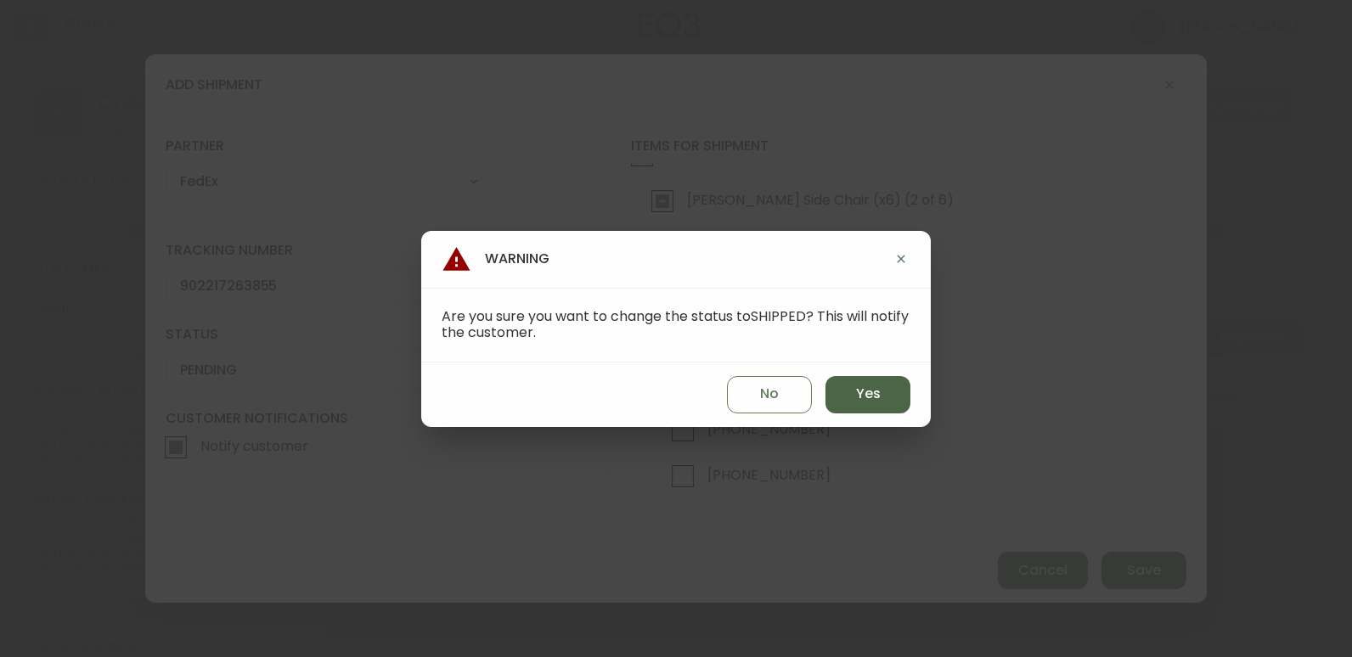
drag, startPoint x: 885, startPoint y: 401, endPoint x: 908, endPoint y: 415, distance: 27.1
click at [885, 401] on button "Yes" at bounding box center [867, 394] width 85 height 37
type input "SHIPPED"
select select "SHIPPED"
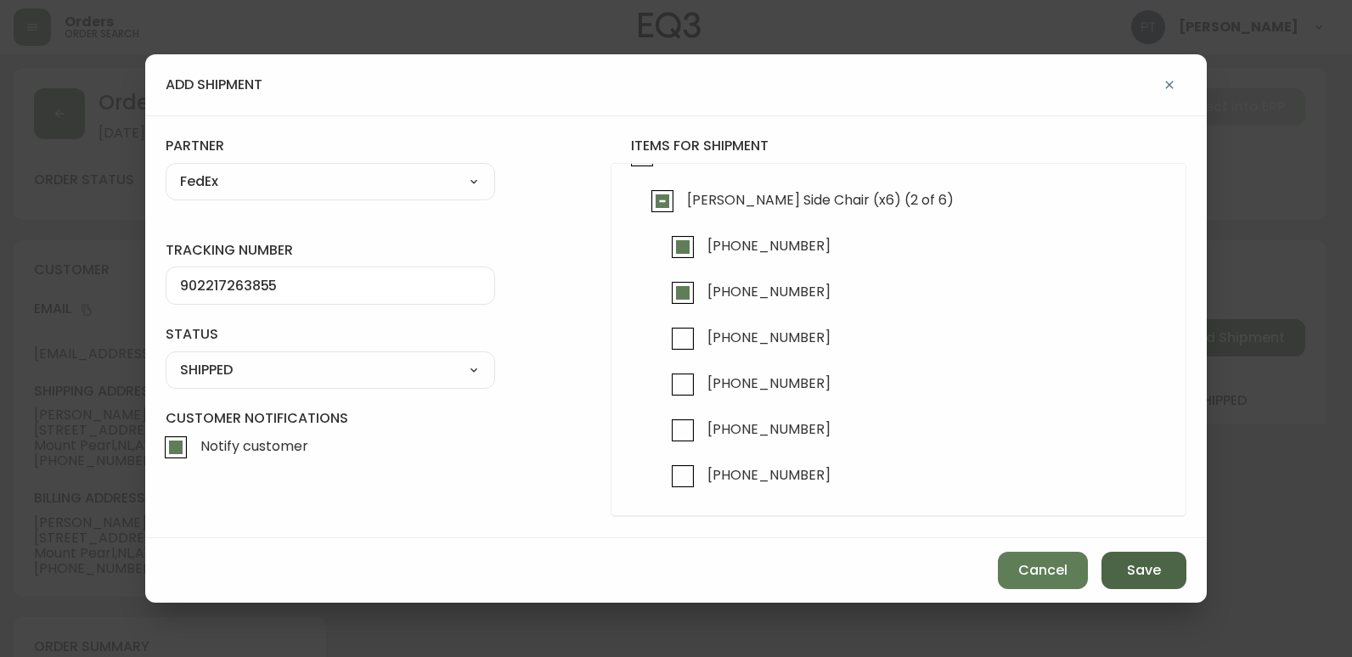
click at [1177, 587] on button "Save" at bounding box center [1143, 570] width 85 height 37
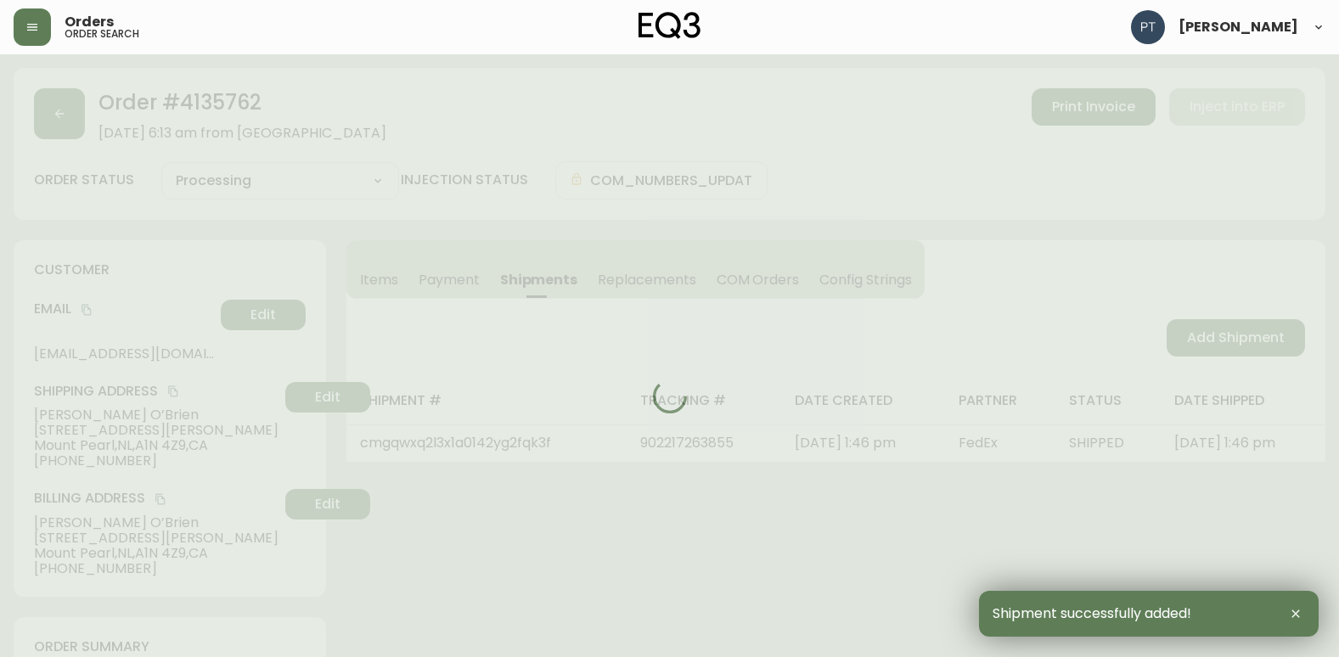
type input "Partially Shipped"
select select "PARTIALLY_SHIPPED"
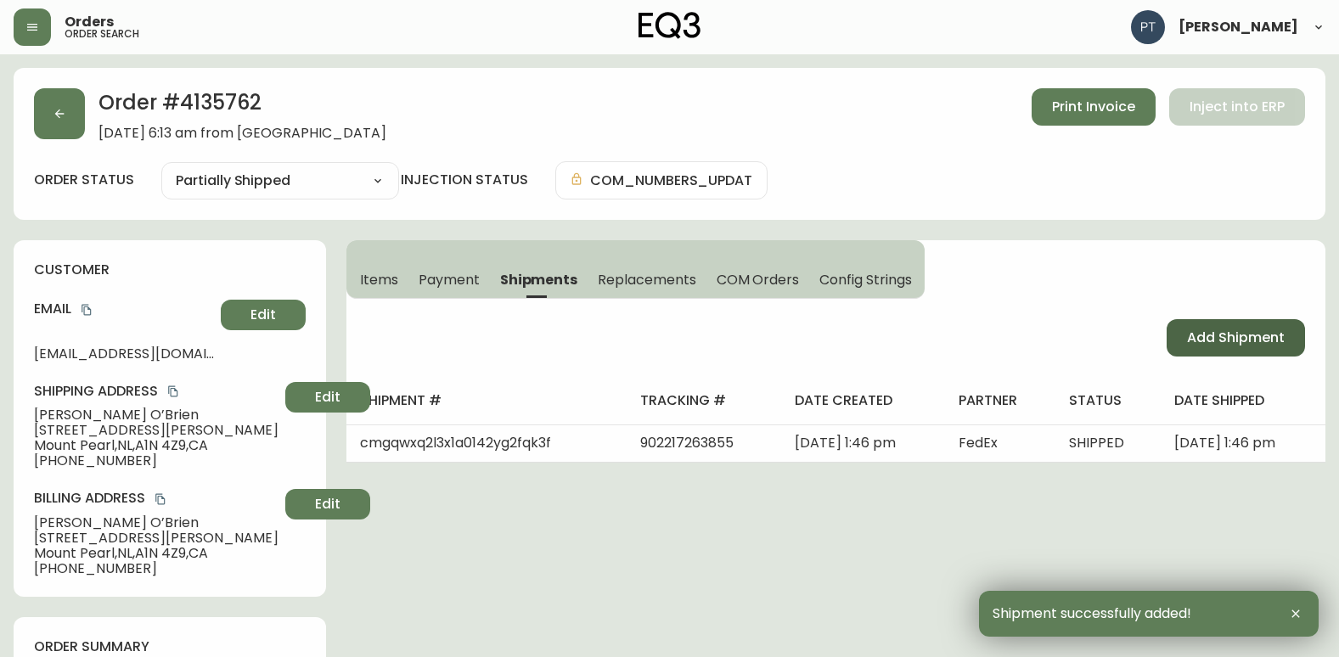
click at [1204, 340] on span "Add Shipment" at bounding box center [1236, 338] width 98 height 19
select select "PENDING"
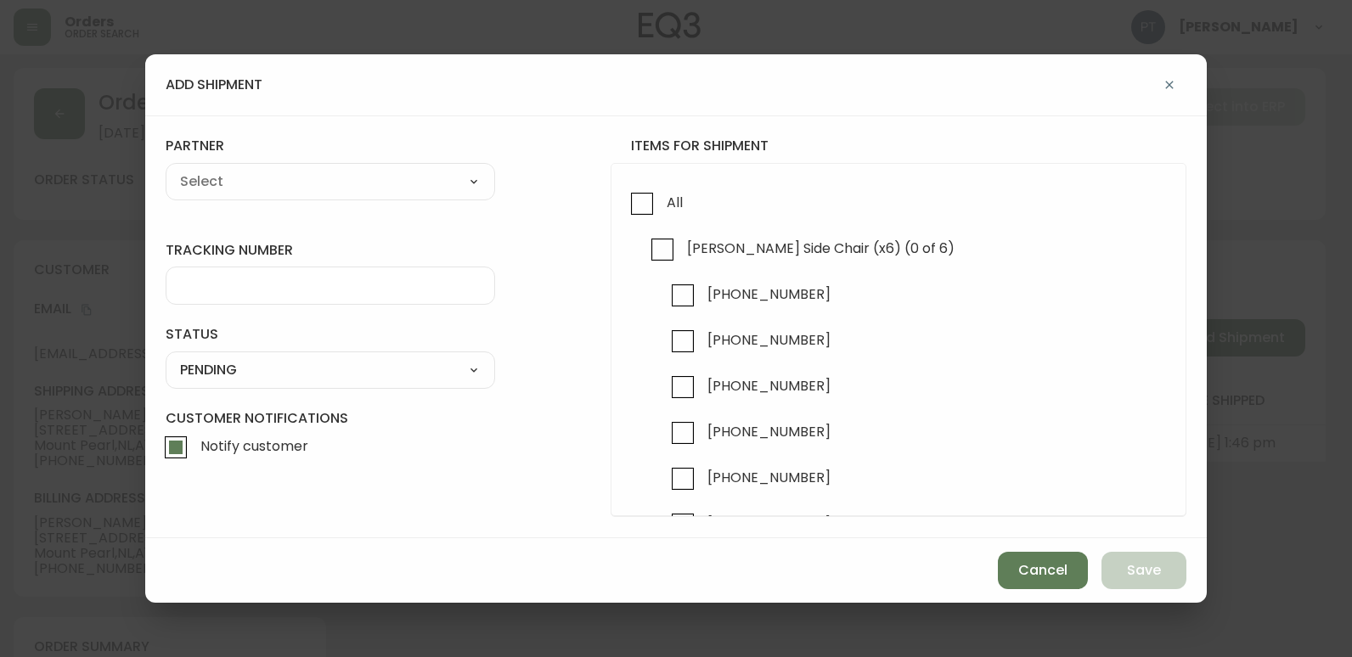
checkbox input "true"
click at [691, 386] on input "[PHONE_NUMBER]" at bounding box center [682, 387] width 39 height 39
checkbox input "true"
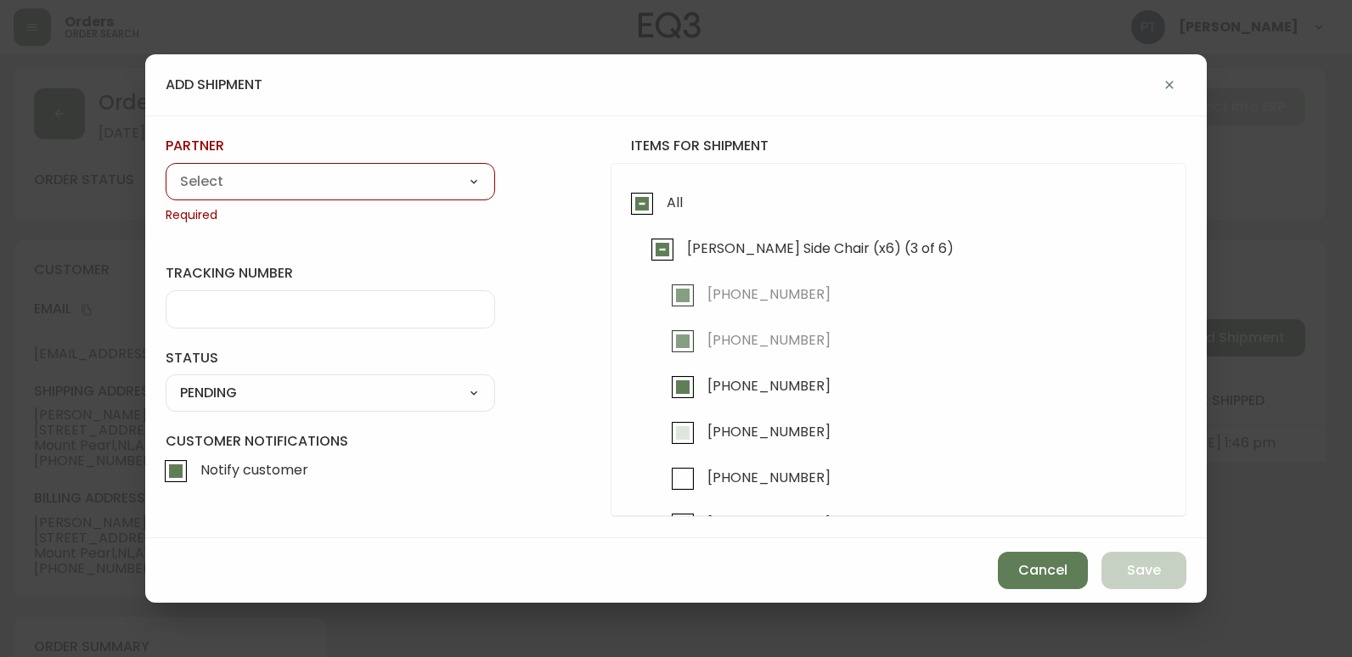
click at [691, 432] on input "[PHONE_NUMBER]" at bounding box center [682, 432] width 39 height 39
checkbox input "true"
drag, startPoint x: 429, startPoint y: 188, endPoint x: 419, endPoint y: 196, distance: 13.3
click at [429, 188] on select "A Move to Remember LLC ABF Freight Alero [PERSON_NAME] Canada Post Canpar Expre…" at bounding box center [330, 181] width 329 height 25
select select "cjy0a9taa01x001669l98m63c"
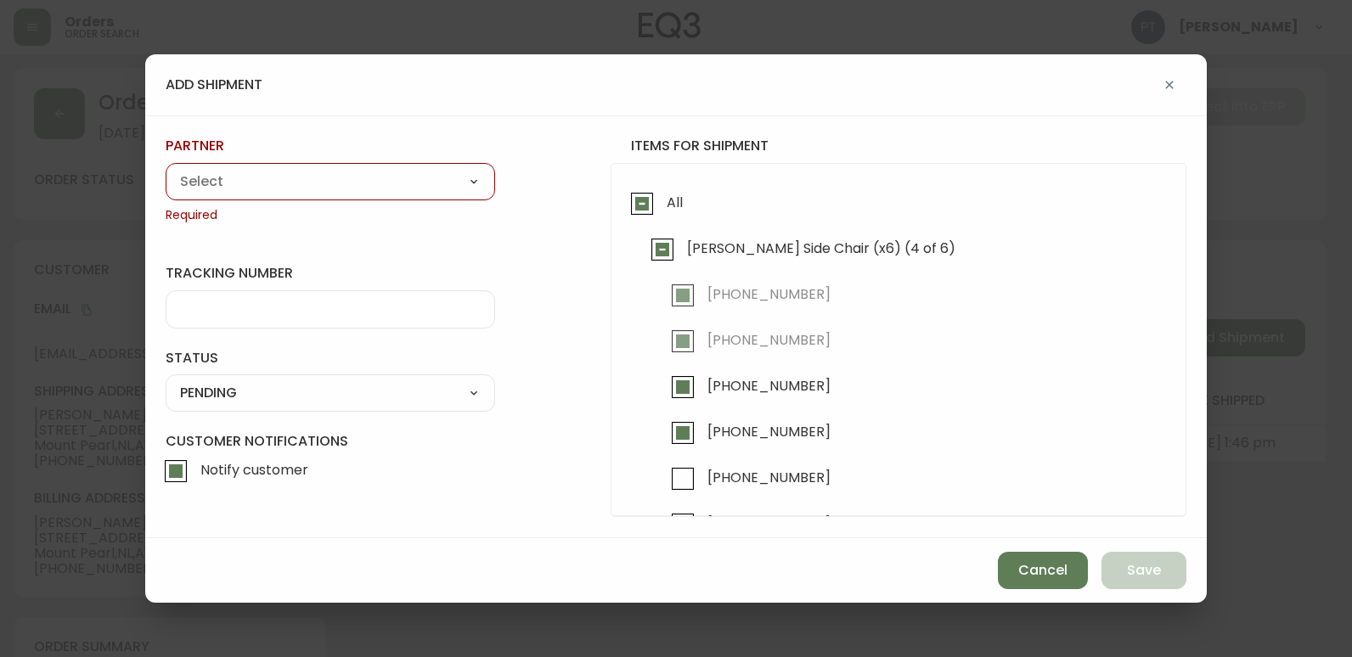
click at [166, 169] on select "A Move to Remember LLC ABF Freight Alero [PERSON_NAME] Canada Post Canpar Expre…" at bounding box center [330, 181] width 329 height 25
type input "FedEx"
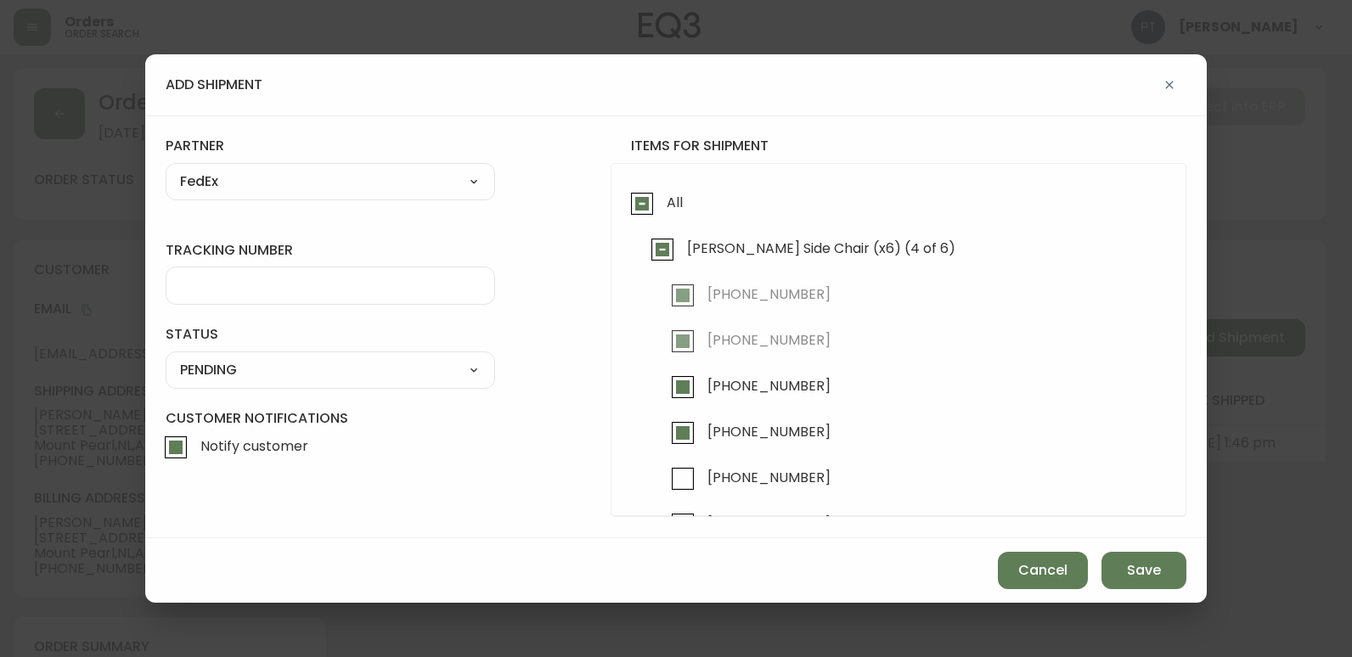
click at [306, 299] on div at bounding box center [330, 286] width 329 height 38
type input "902217263866"
drag, startPoint x: 455, startPoint y: 363, endPoint x: 435, endPoint y: 380, distance: 27.1
click at [455, 363] on select "SHIPPED PENDING CANCELLED" at bounding box center [330, 369] width 329 height 25
click at [434, 385] on div "SHIPPED PENDING CANCELLED" at bounding box center [330, 369] width 329 height 37
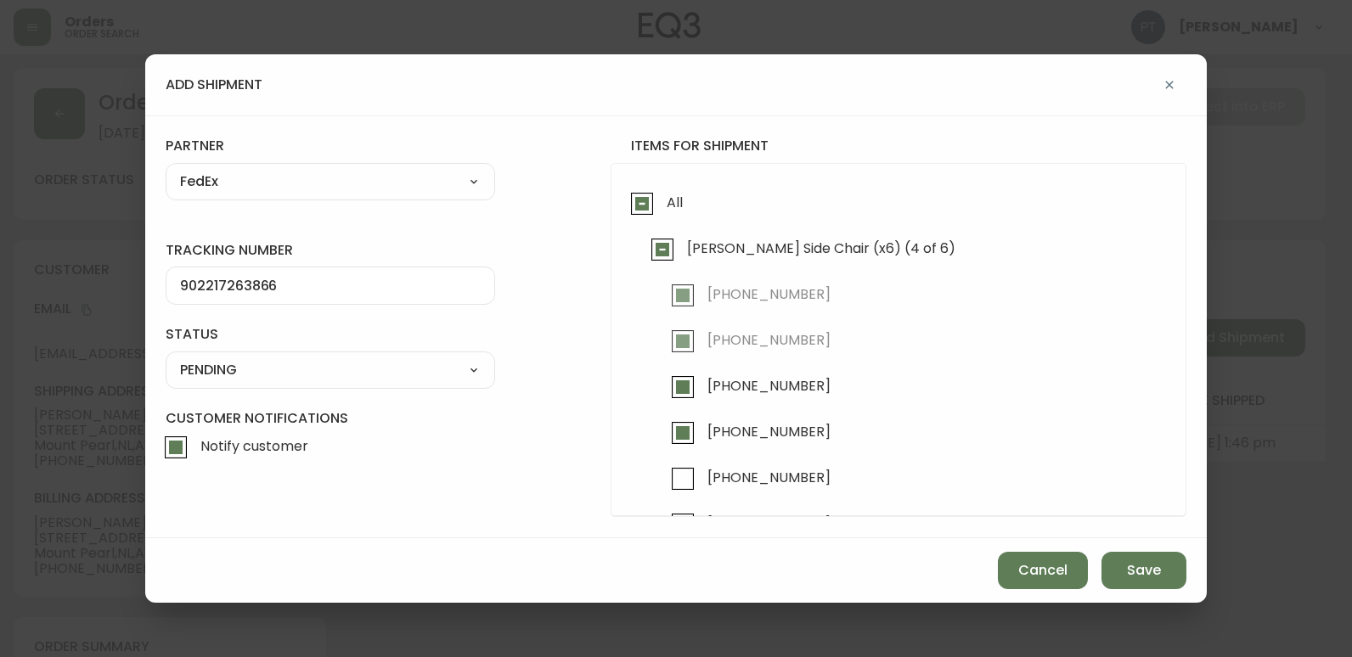
click at [453, 374] on select "SHIPPED PENDING CANCELLED" at bounding box center [330, 369] width 329 height 25
click at [166, 357] on select "SHIPPED PENDING CANCELLED" at bounding box center [330, 369] width 329 height 25
select select "PENDING"
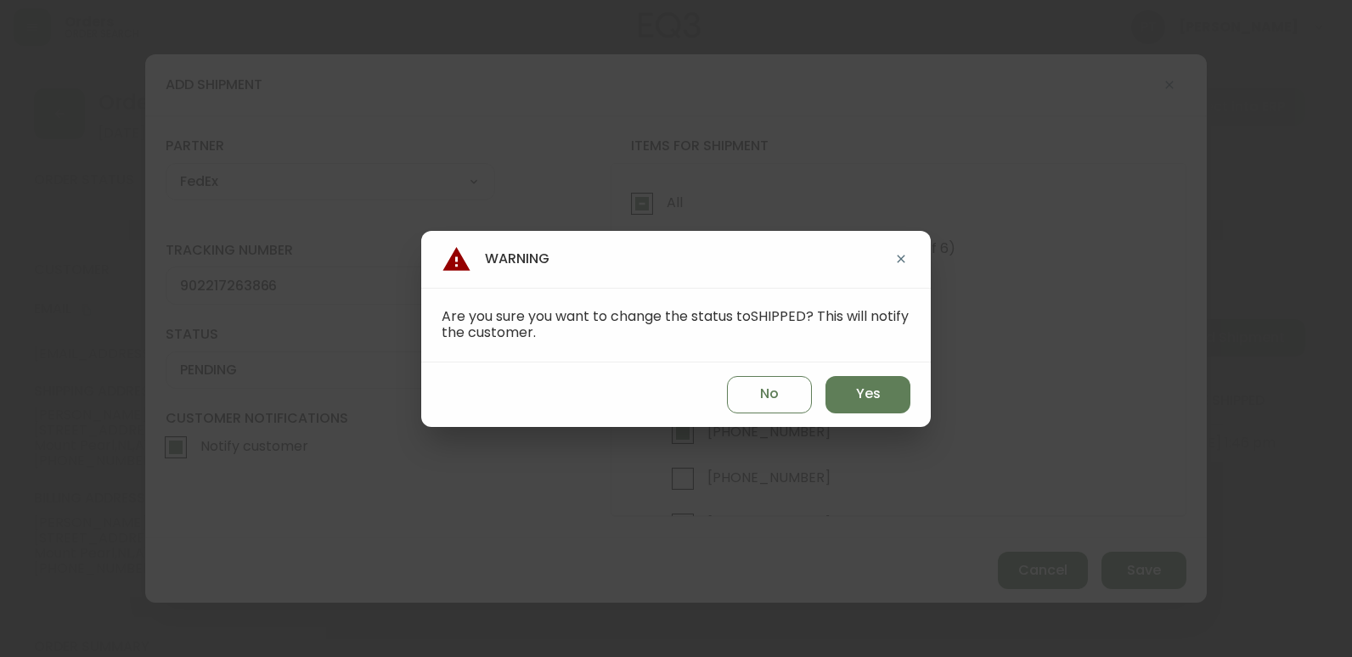
click at [913, 411] on div "No Yes" at bounding box center [675, 395] width 509 height 65
click at [882, 400] on button "Yes" at bounding box center [867, 394] width 85 height 37
type input "SHIPPED"
select select "SHIPPED"
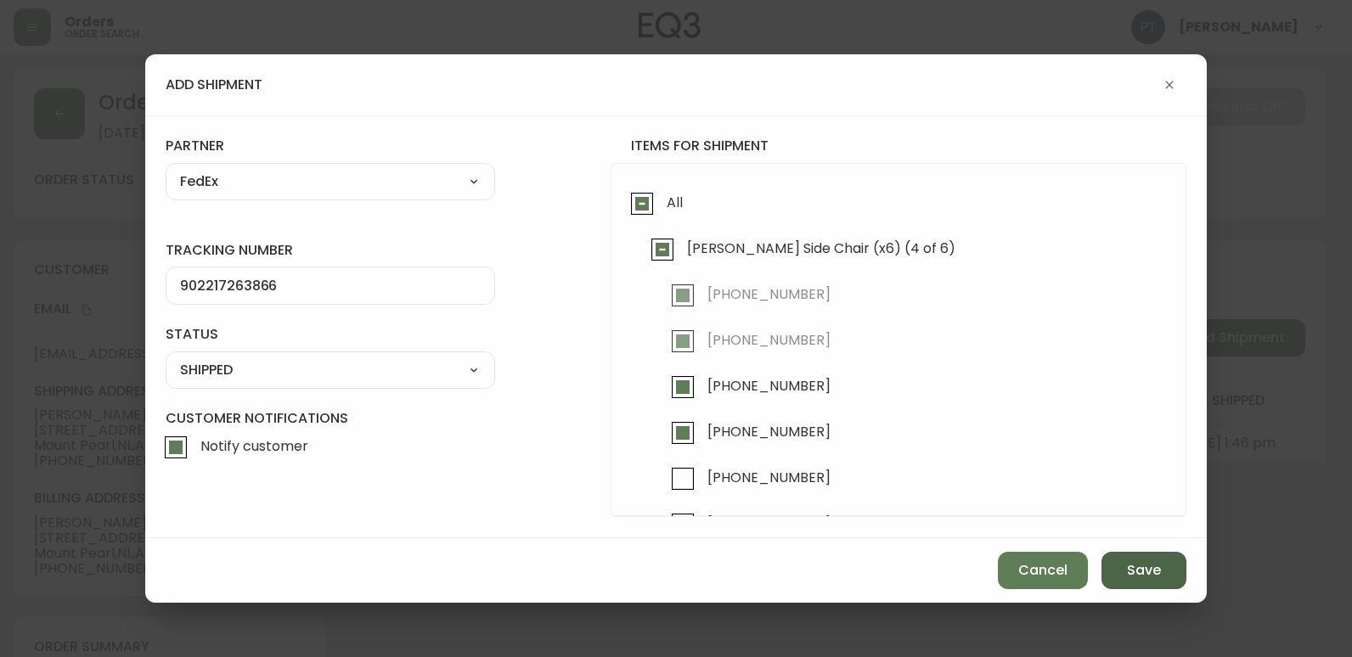
drag, startPoint x: 1159, startPoint y: 580, endPoint x: 1155, endPoint y: 587, distance: 8.7
click at [1155, 587] on button "Save" at bounding box center [1143, 570] width 85 height 37
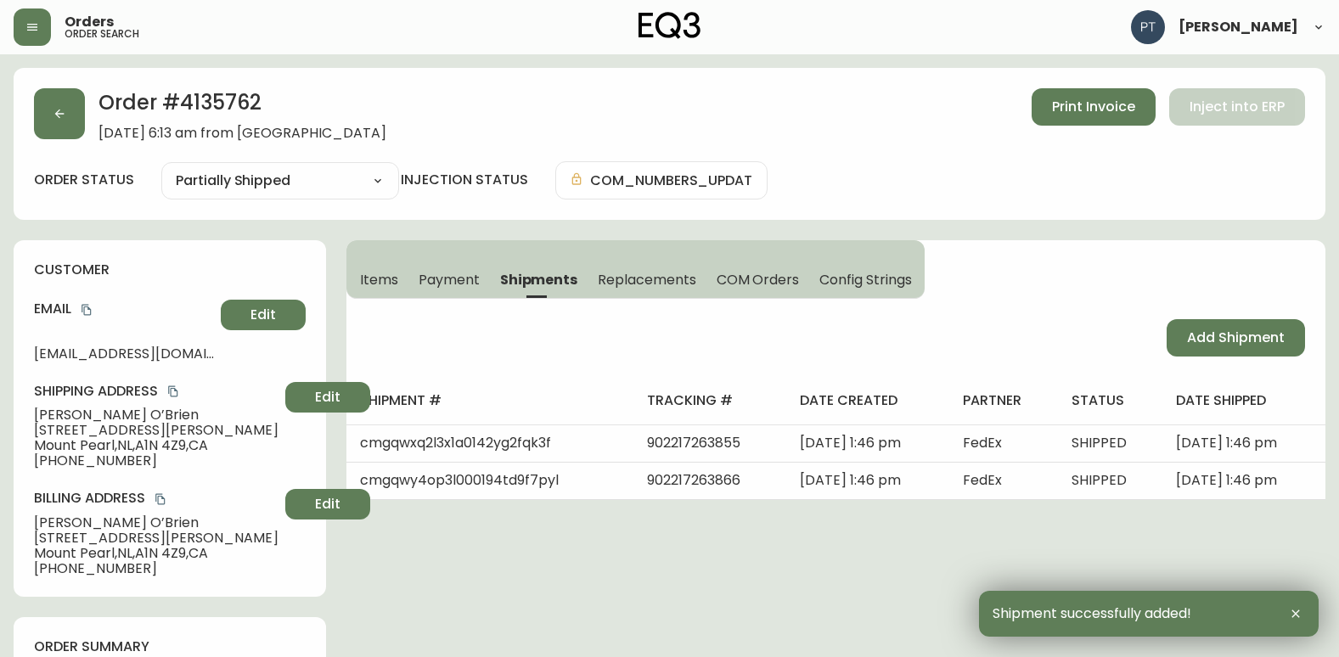
click at [1203, 345] on span "Add Shipment" at bounding box center [1236, 338] width 98 height 19
select select "PENDING"
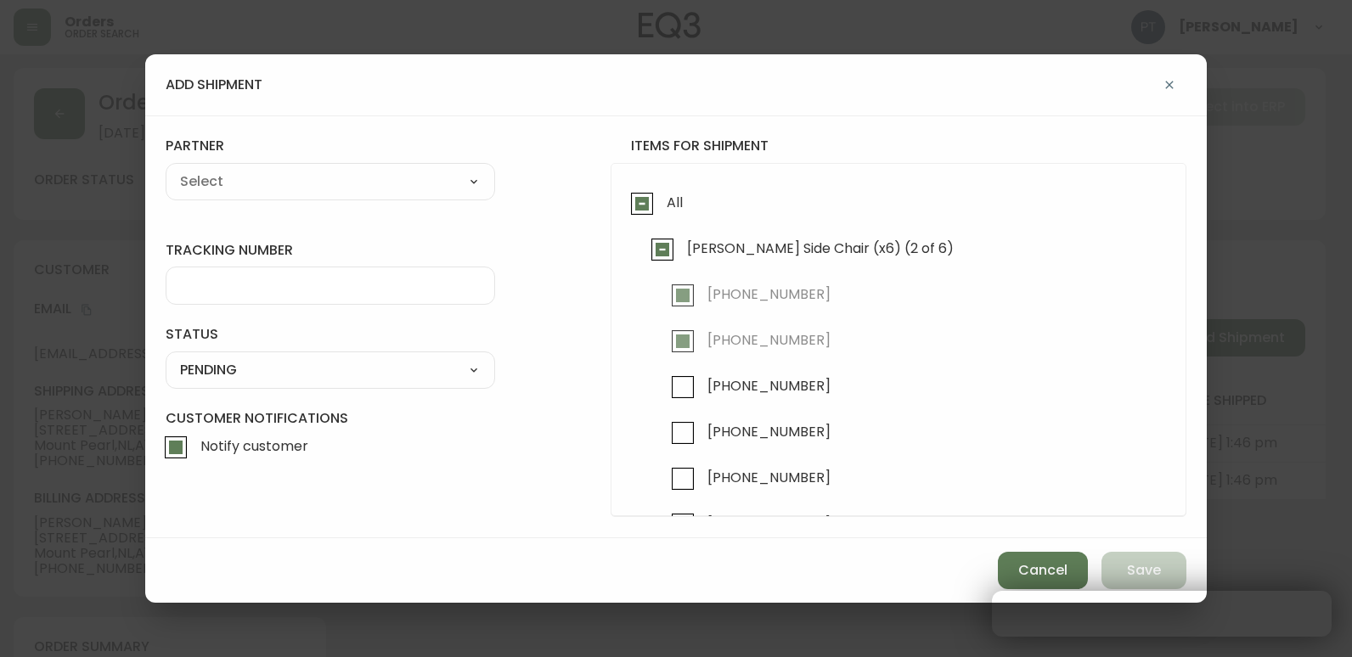
checkbox input "true"
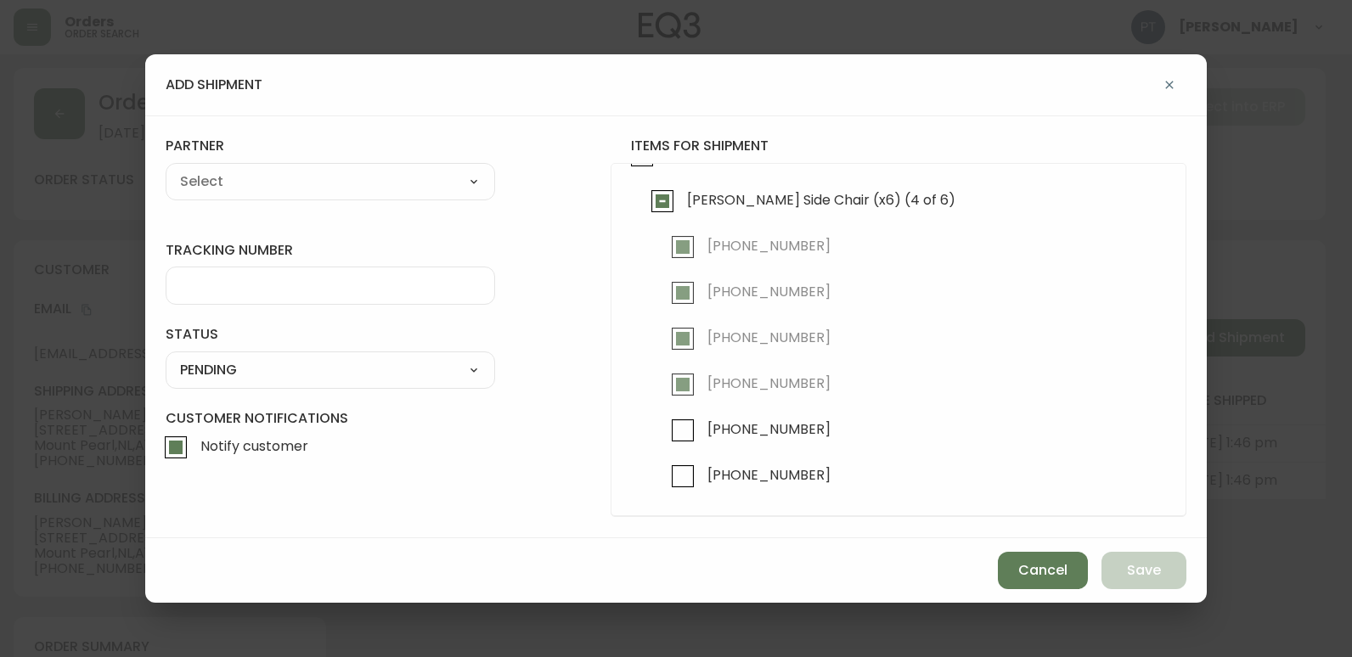
drag, startPoint x: 705, startPoint y: 441, endPoint x: 660, endPoint y: 441, distance: 45.0
click at [698, 442] on label "[PHONE_NUMBER]" at bounding box center [746, 430] width 167 height 39
click at [698, 442] on input "[PHONE_NUMBER]" at bounding box center [682, 430] width 39 height 39
checkbox input "true"
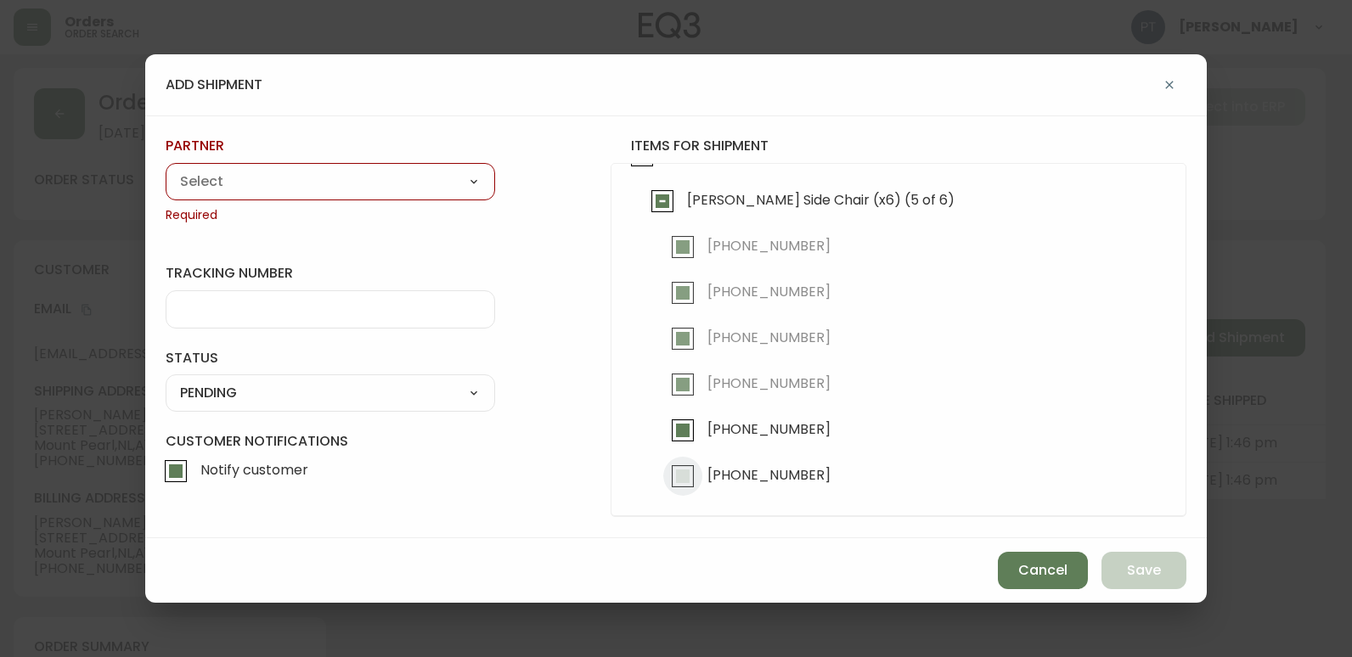
click at [675, 472] on input "[PHONE_NUMBER]" at bounding box center [682, 476] width 39 height 39
checkbox input "true"
drag, startPoint x: 423, startPoint y: 186, endPoint x: 421, endPoint y: 195, distance: 9.5
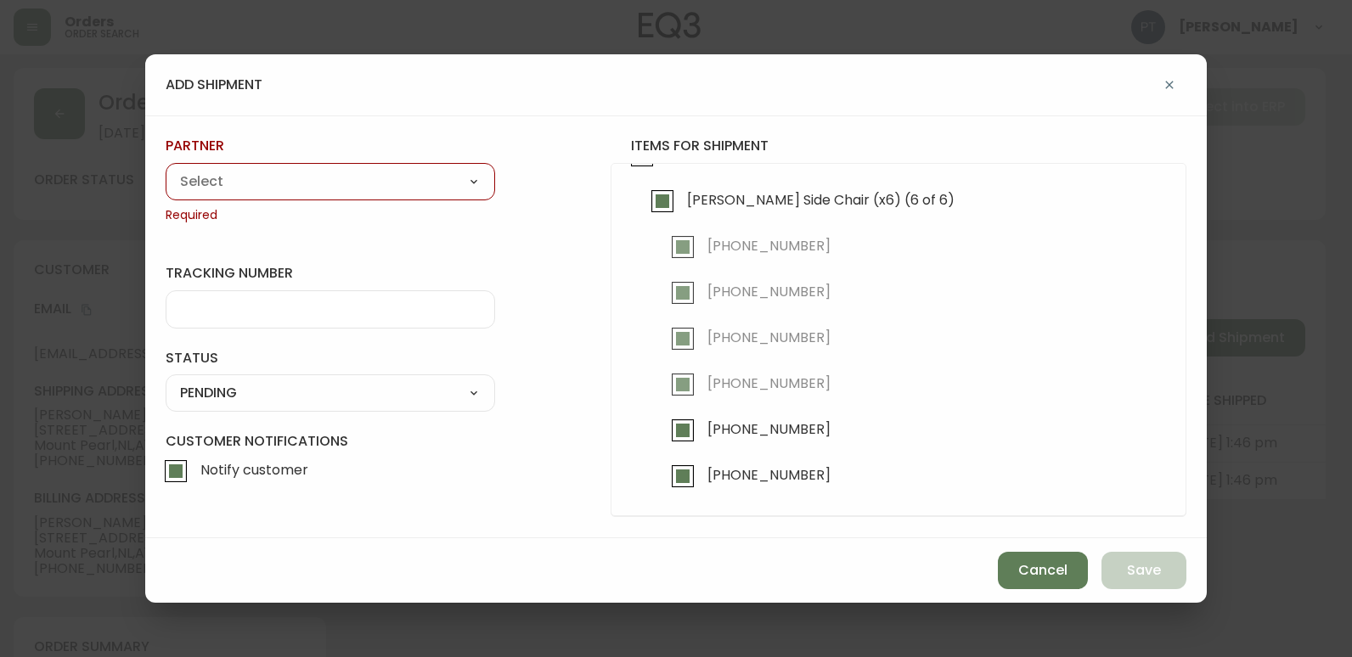
click at [423, 186] on select "A Move to Remember LLC ABF Freight Alero [PERSON_NAME] Canada Post Canpar Expre…" at bounding box center [330, 181] width 329 height 25
select select "cjy0a9taa01x001669l98m63c"
click at [166, 169] on select "A Move to Remember LLC ABF Freight Alero [PERSON_NAME] Canada Post Canpar Expre…" at bounding box center [330, 181] width 329 height 25
type input "FedEx"
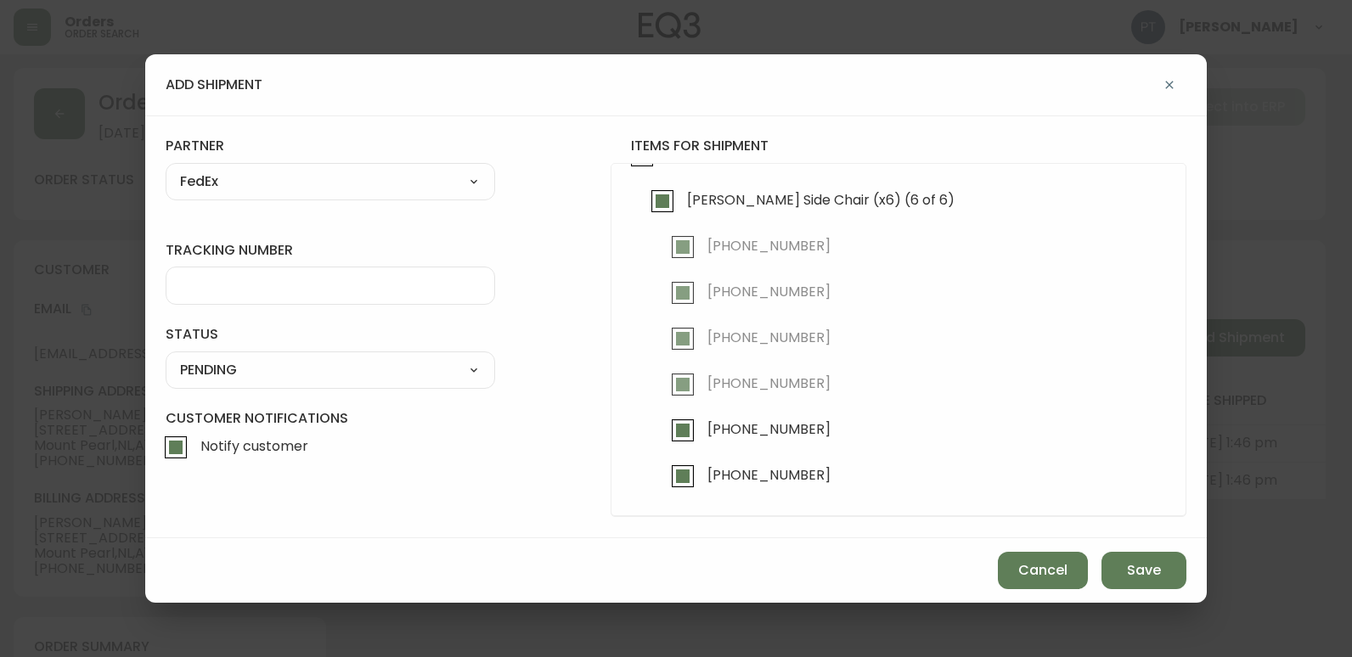
click at [301, 284] on input "tracking number" at bounding box center [330, 286] width 301 height 16
type input "902217263877"
click at [300, 371] on select "SHIPPED PENDING CANCELLED" at bounding box center [330, 369] width 329 height 25
click at [166, 357] on select "SHIPPED PENDING CANCELLED" at bounding box center [330, 369] width 329 height 25
select select "PENDING"
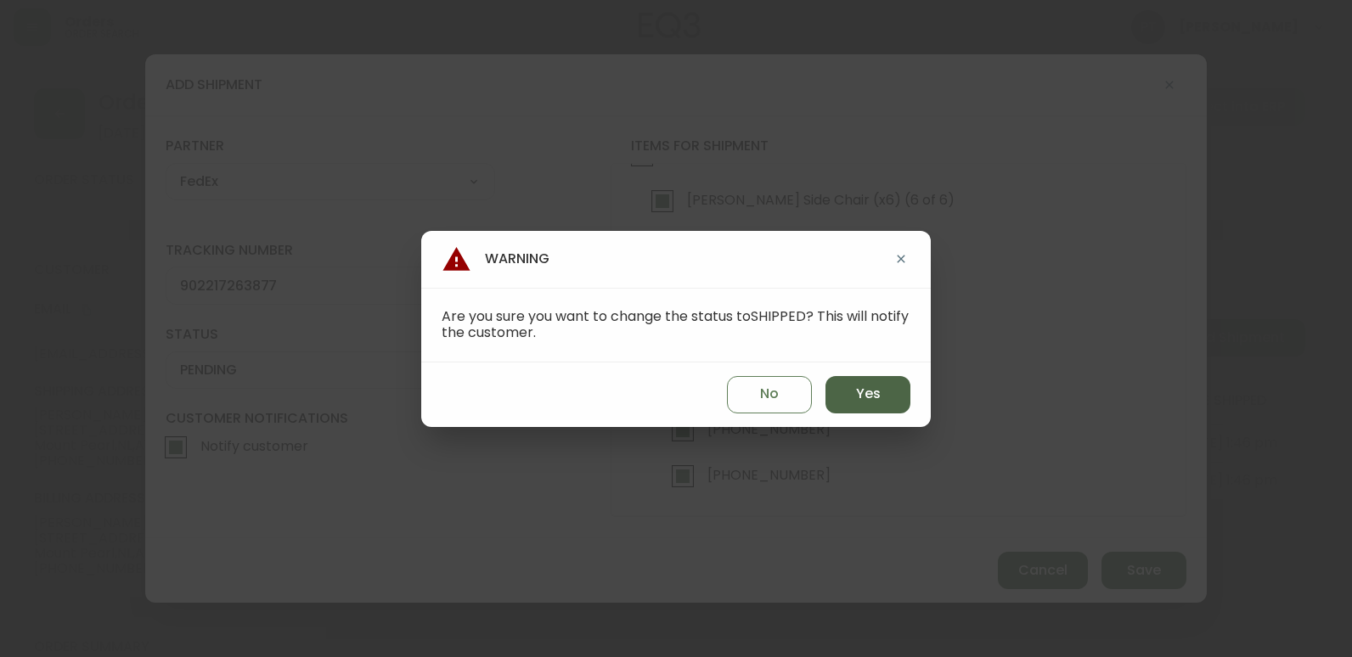
click at [852, 405] on button "Yes" at bounding box center [867, 394] width 85 height 37
type input "SHIPPED"
select select "SHIPPED"
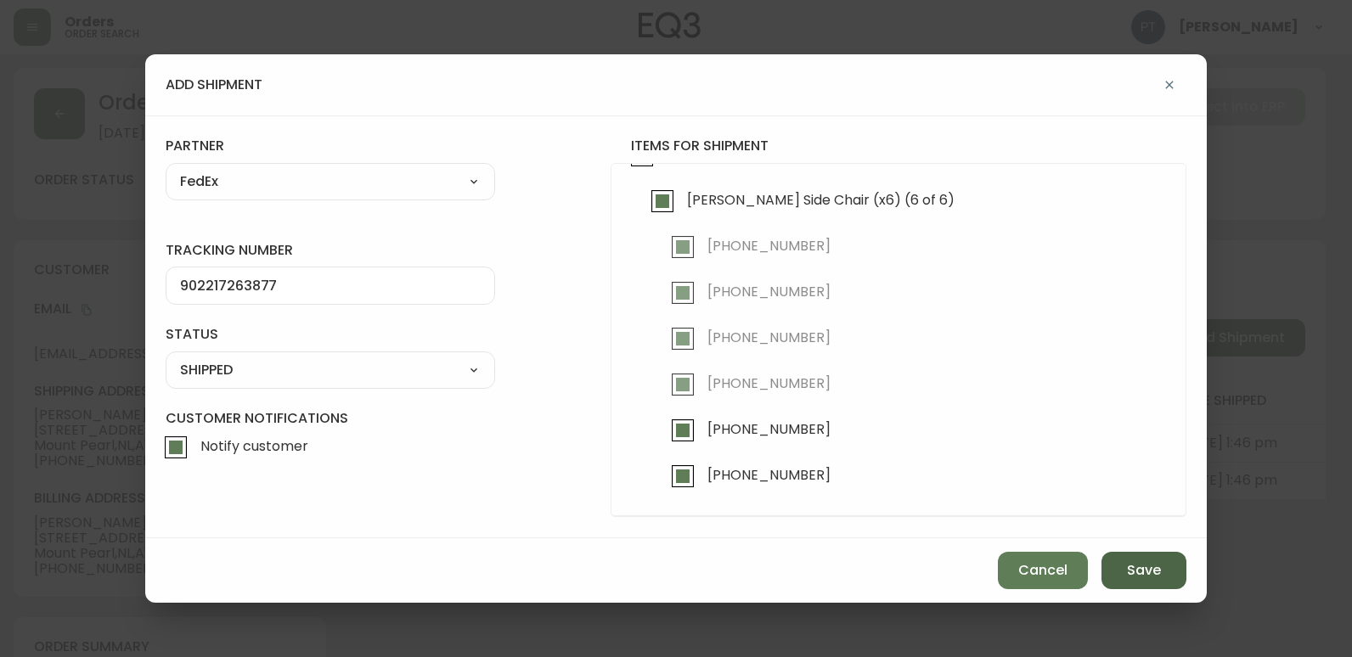
click at [1143, 571] on span "Save" at bounding box center [1144, 570] width 34 height 19
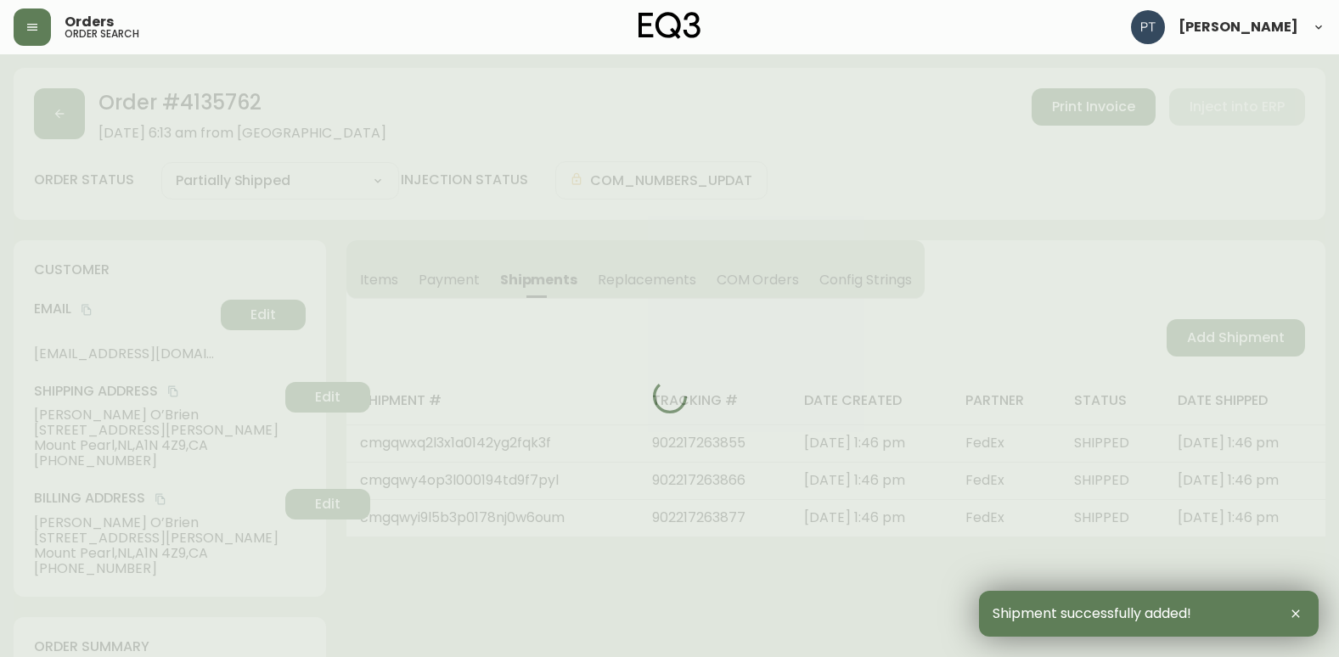
type input "Fully Shipped"
select select "FULLY_SHIPPED"
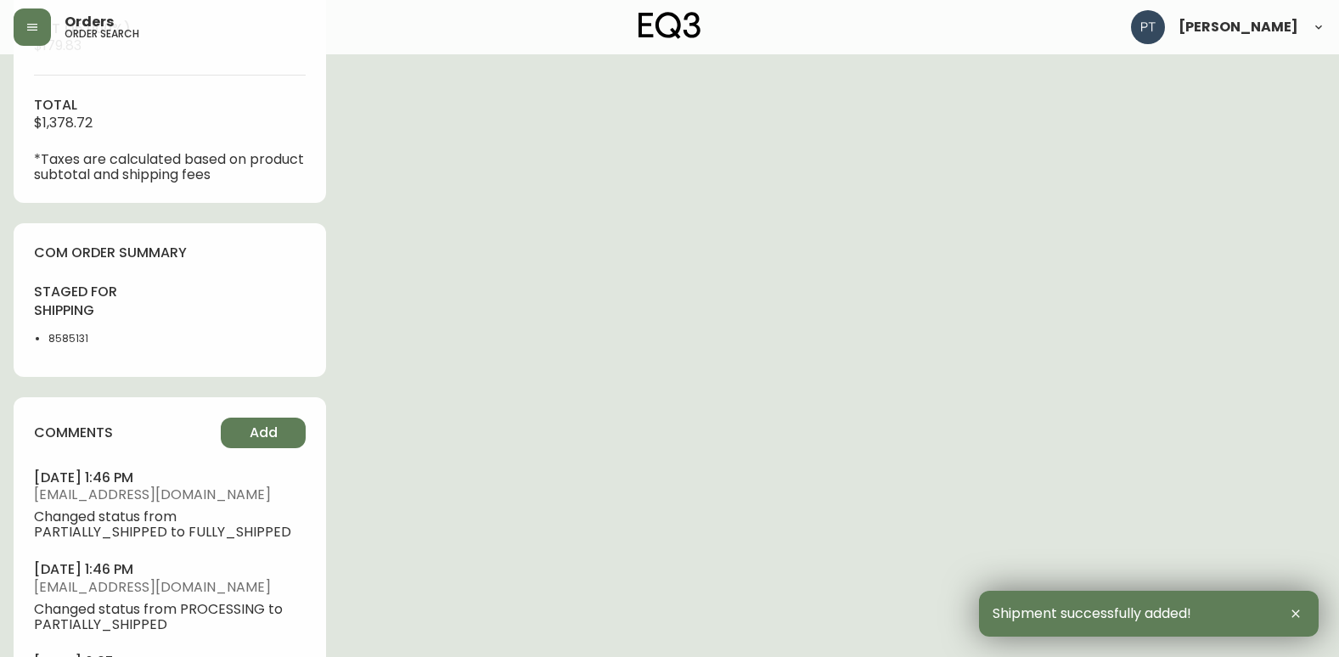
scroll to position [902, 0]
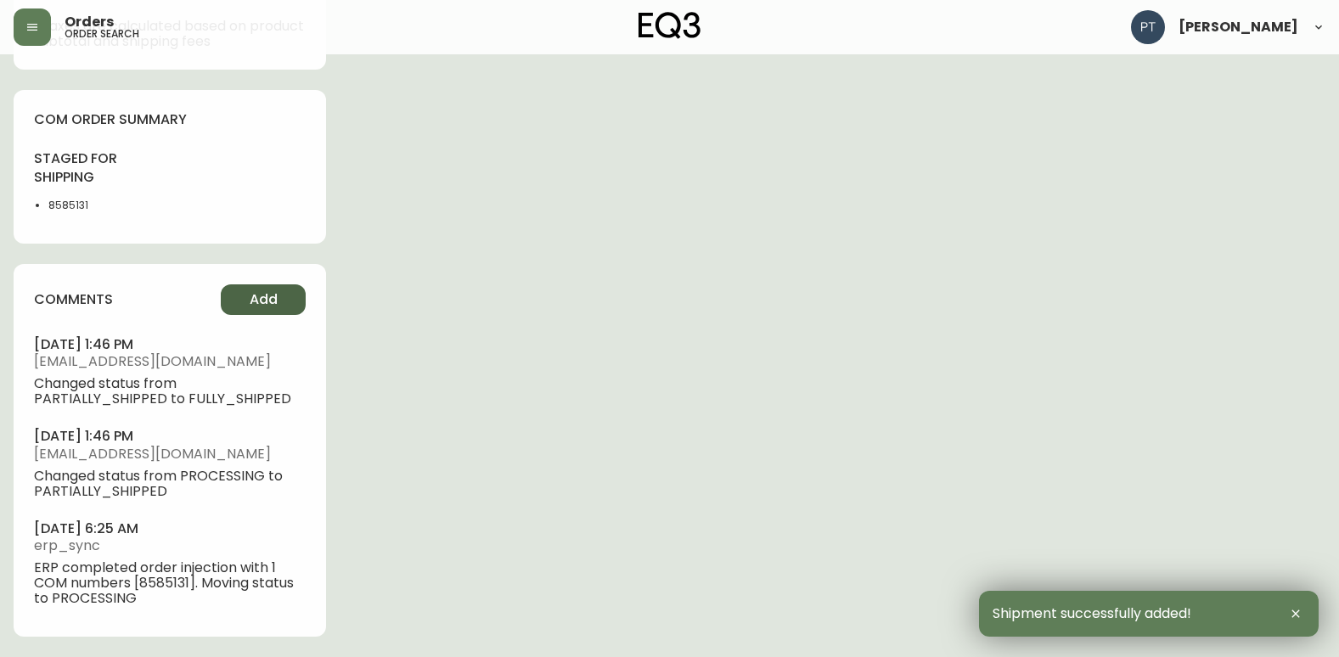
click at [293, 294] on button "Add" at bounding box center [263, 299] width 85 height 31
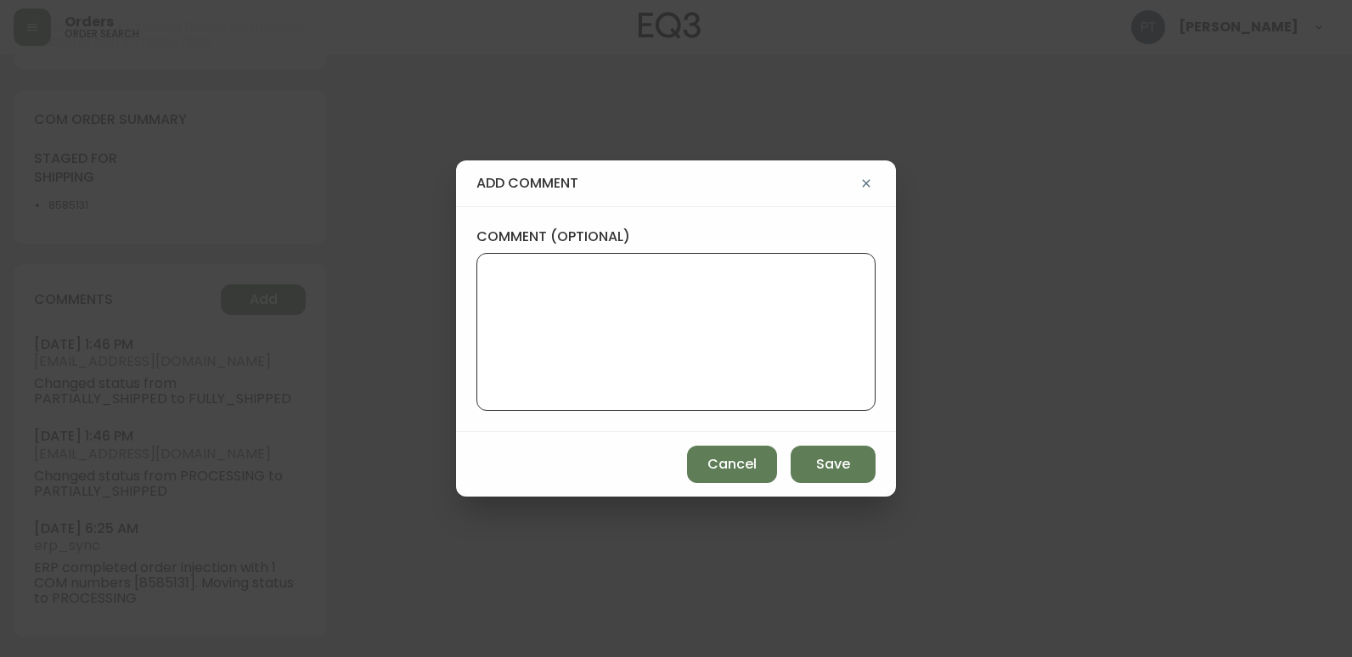
click at [607, 272] on textarea "comment (optional)" at bounding box center [676, 332] width 370 height 136
type textarea "CH"
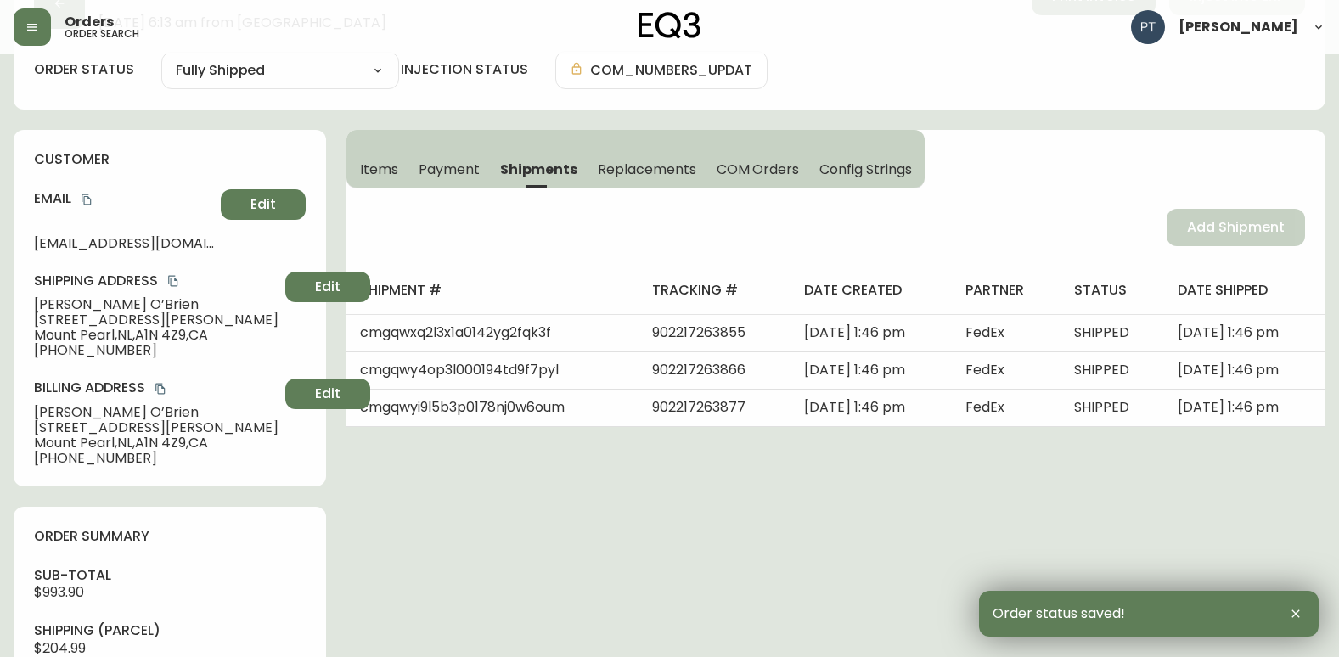
scroll to position [0, 0]
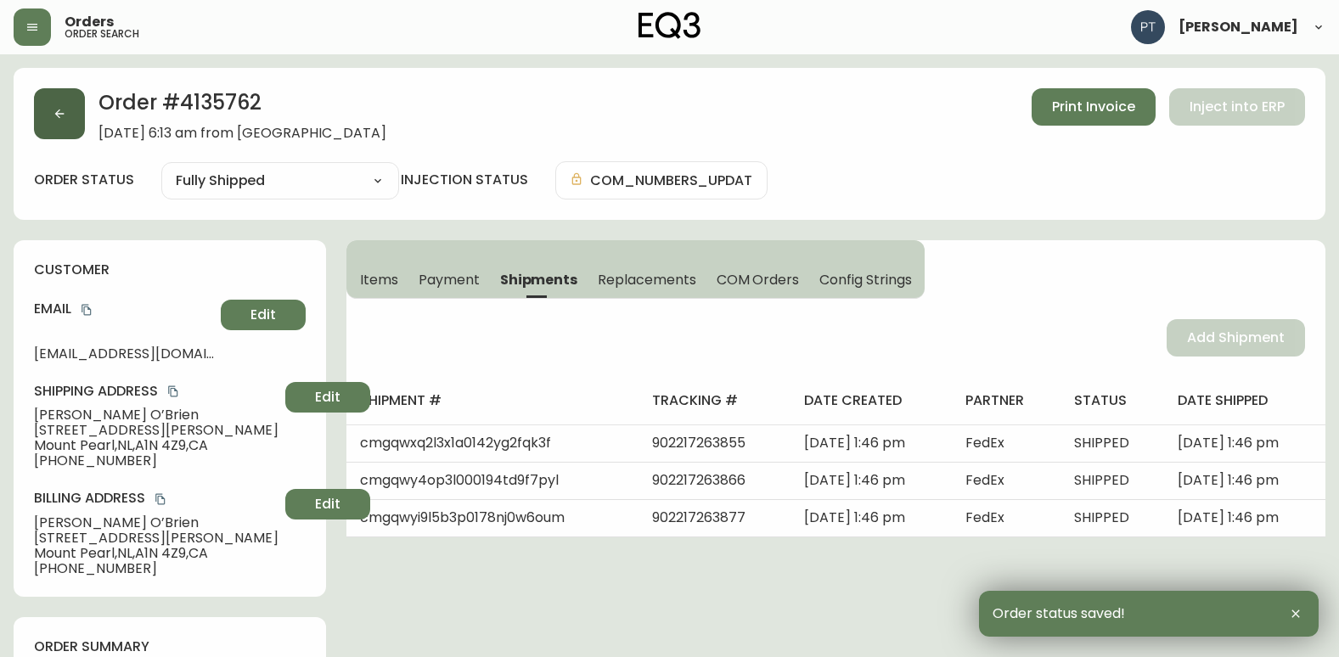
click at [61, 115] on icon "button" at bounding box center [60, 114] width 14 height 14
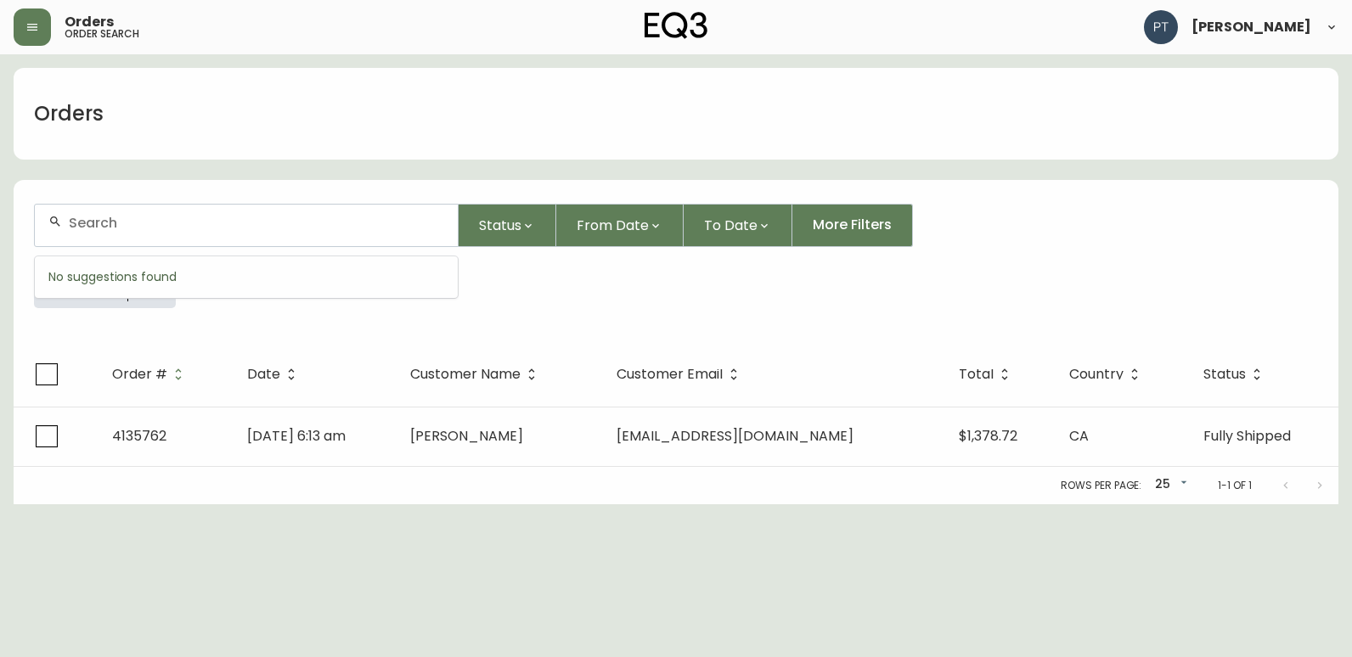
click at [160, 229] on input "text" at bounding box center [256, 223] width 375 height 16
type input "4135745"
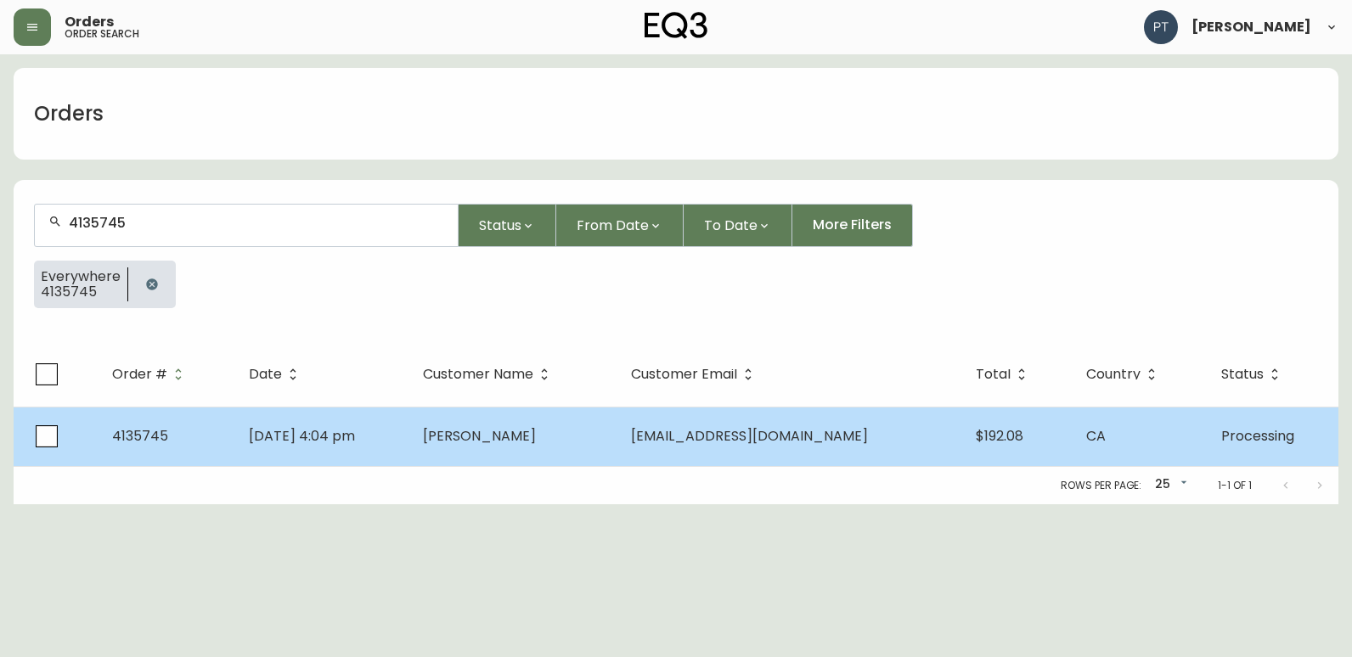
click at [456, 437] on span "[PERSON_NAME]" at bounding box center [479, 436] width 113 height 20
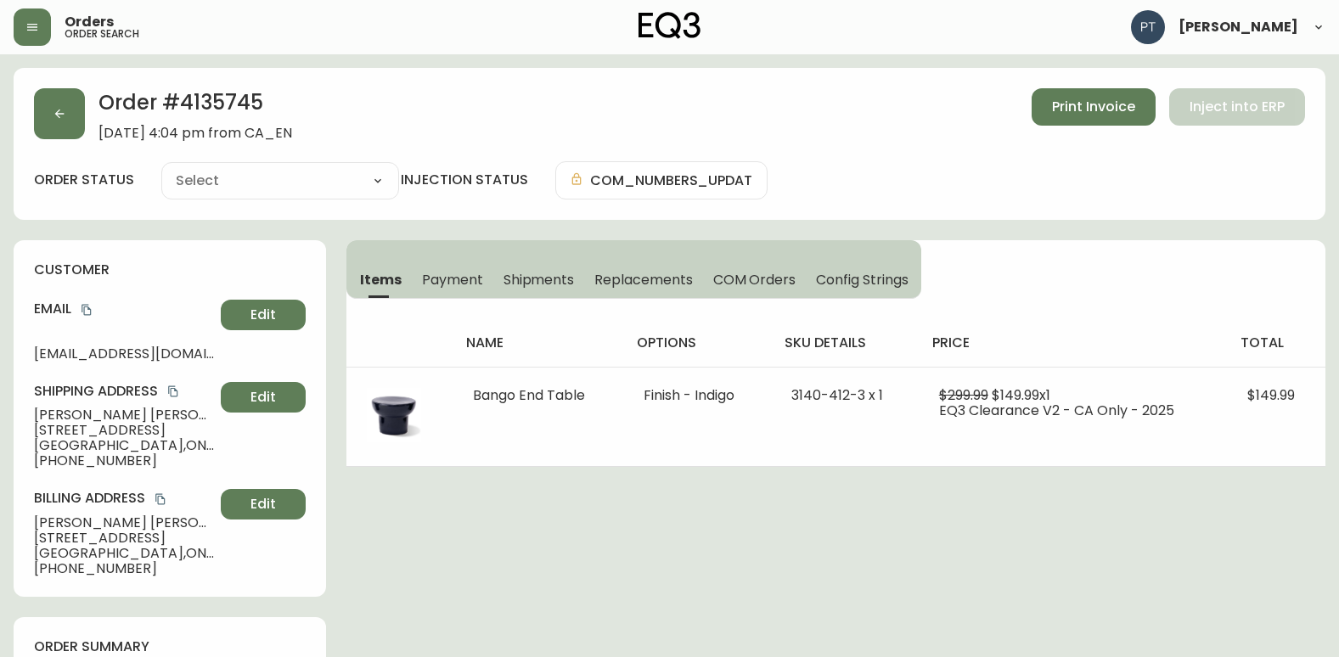
type input "Processing"
select select "PROCESSING"
click at [503, 278] on span "Shipments" at bounding box center [538, 280] width 71 height 18
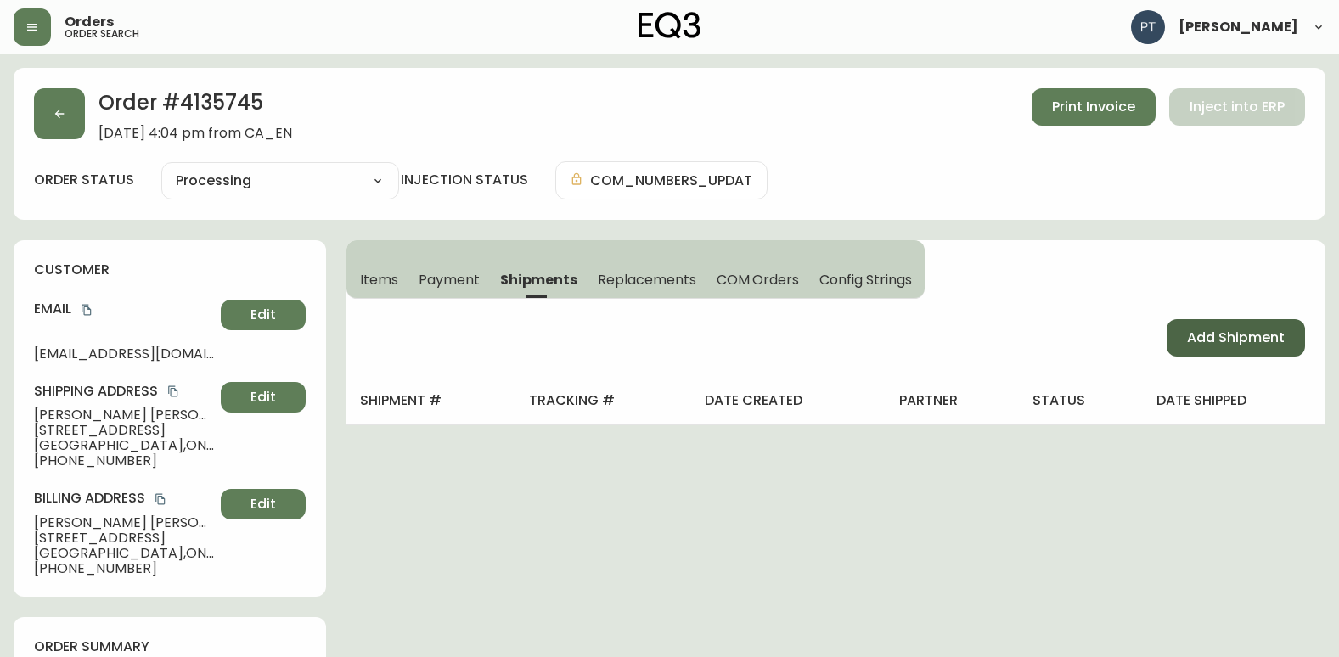
click at [1206, 350] on button "Add Shipment" at bounding box center [1235, 337] width 138 height 37
select select "PENDING"
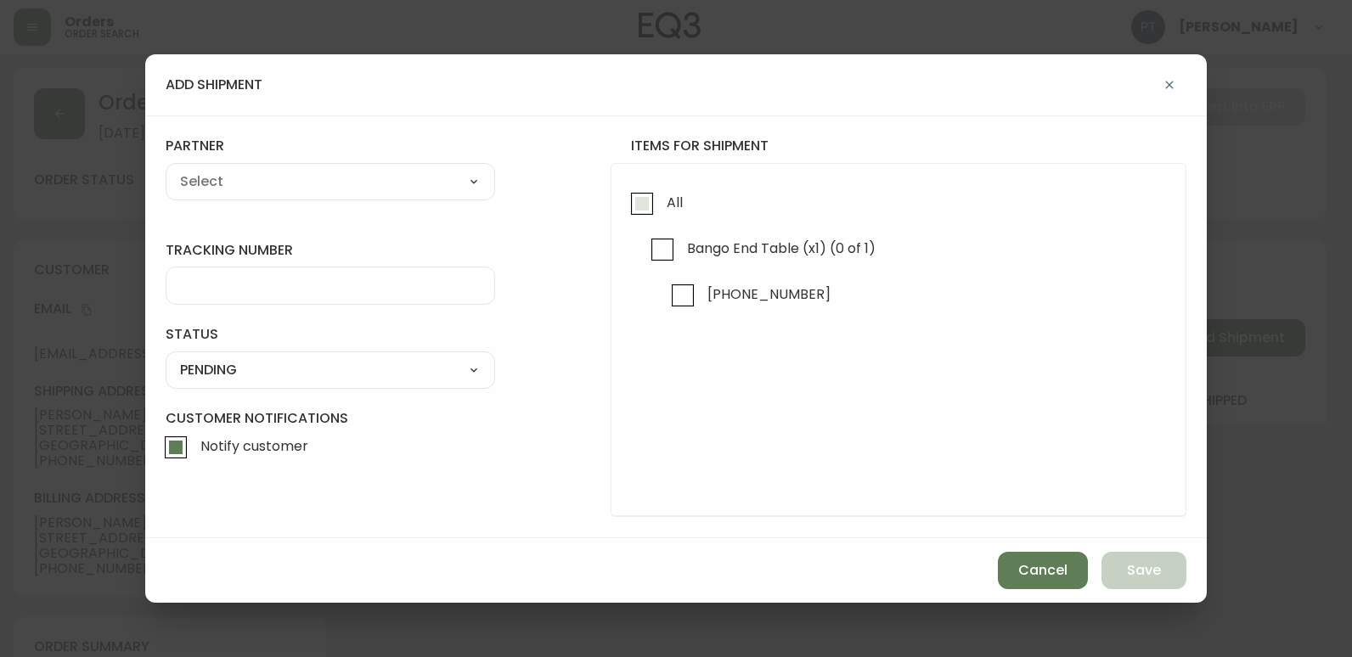
click at [647, 193] on input "All" at bounding box center [641, 203] width 39 height 39
checkbox input "true"
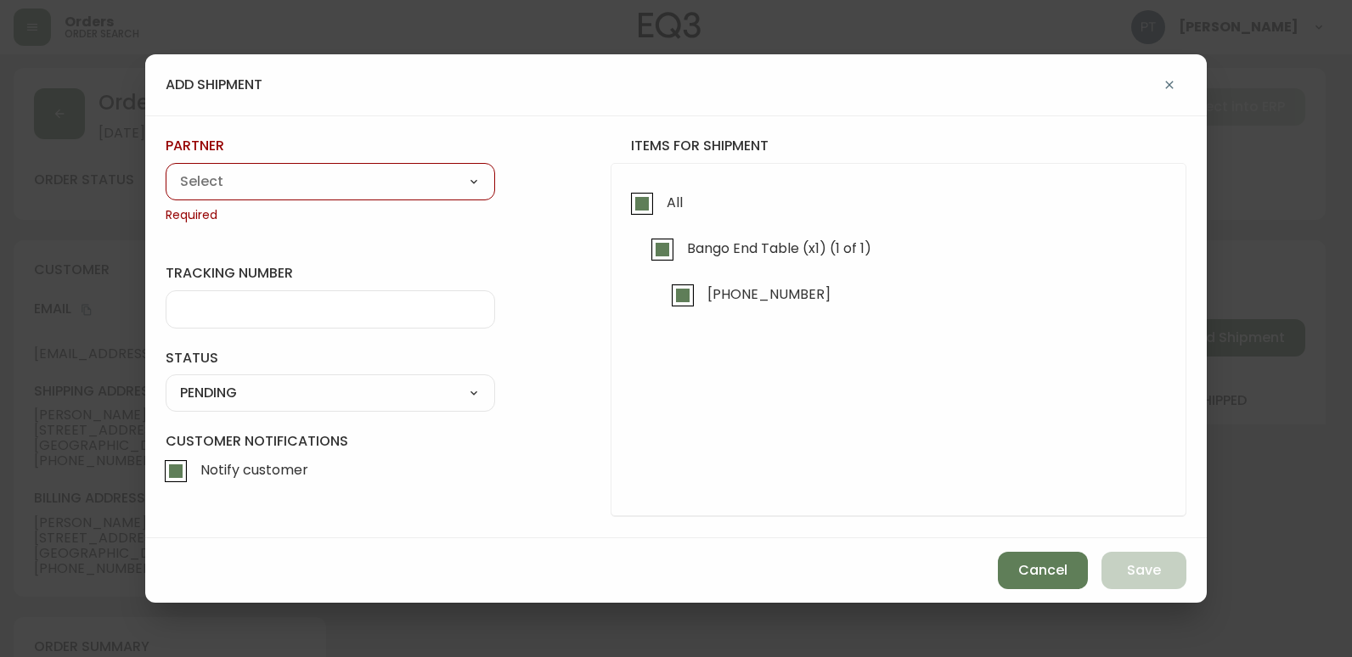
click at [421, 177] on select "A Move to Remember LLC ABF Freight Alero [PERSON_NAME] Canada Post Canpar Expre…" at bounding box center [330, 181] width 329 height 25
select select "cjy0a9taa01x001669l98m63c"
click at [166, 169] on select "A Move to Remember LLC ABF Freight Alero [PERSON_NAME] Canada Post Canpar Expre…" at bounding box center [330, 181] width 329 height 25
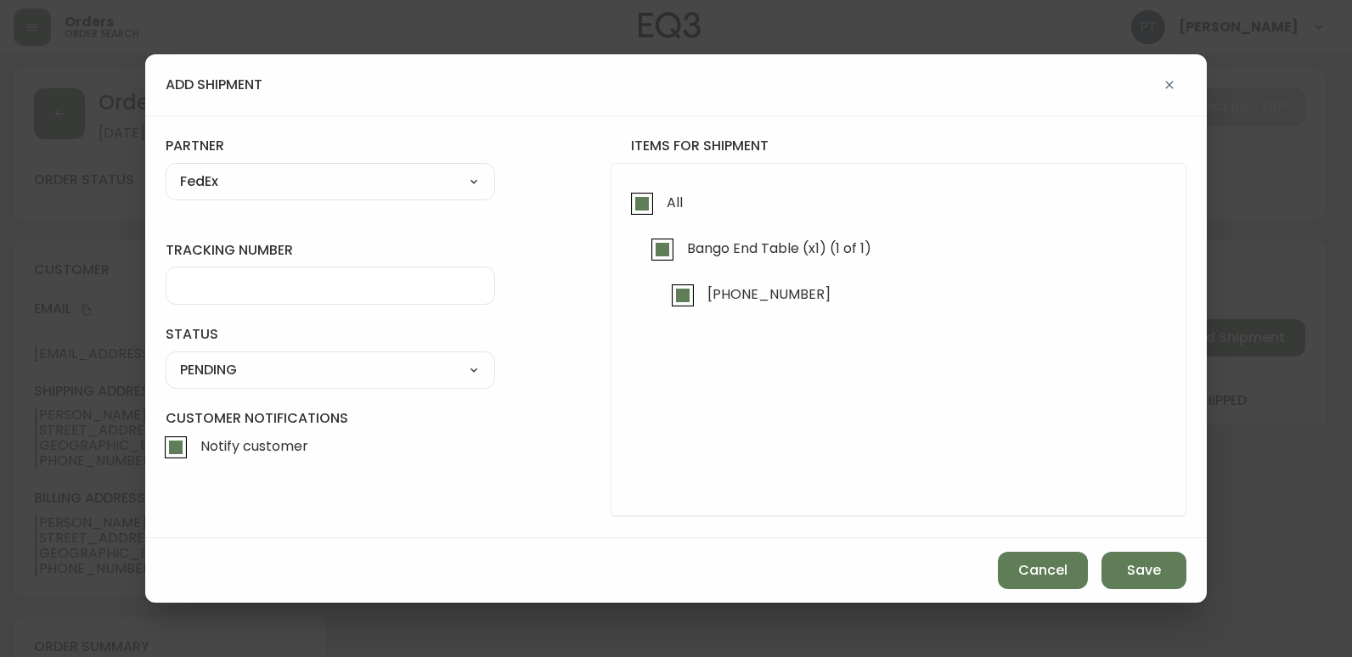
click at [302, 272] on div at bounding box center [330, 286] width 329 height 38
click at [349, 352] on div "SHIPPED PENDING CANCELLED" at bounding box center [330, 369] width 329 height 37
click at [346, 368] on select "SHIPPED PENDING CANCELLED" at bounding box center [330, 369] width 329 height 25
click at [166, 357] on select "SHIPPED PENDING CANCELLED" at bounding box center [330, 369] width 329 height 25
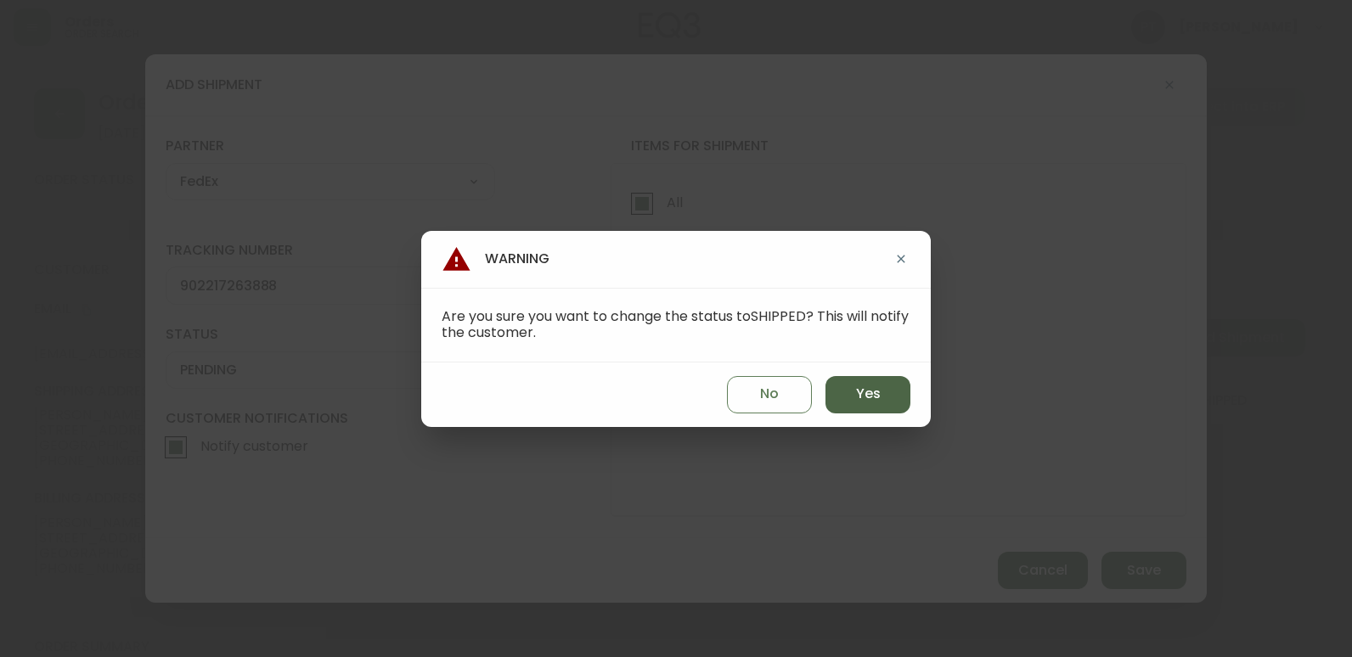
click at [857, 401] on span "Yes" at bounding box center [868, 394] width 25 height 19
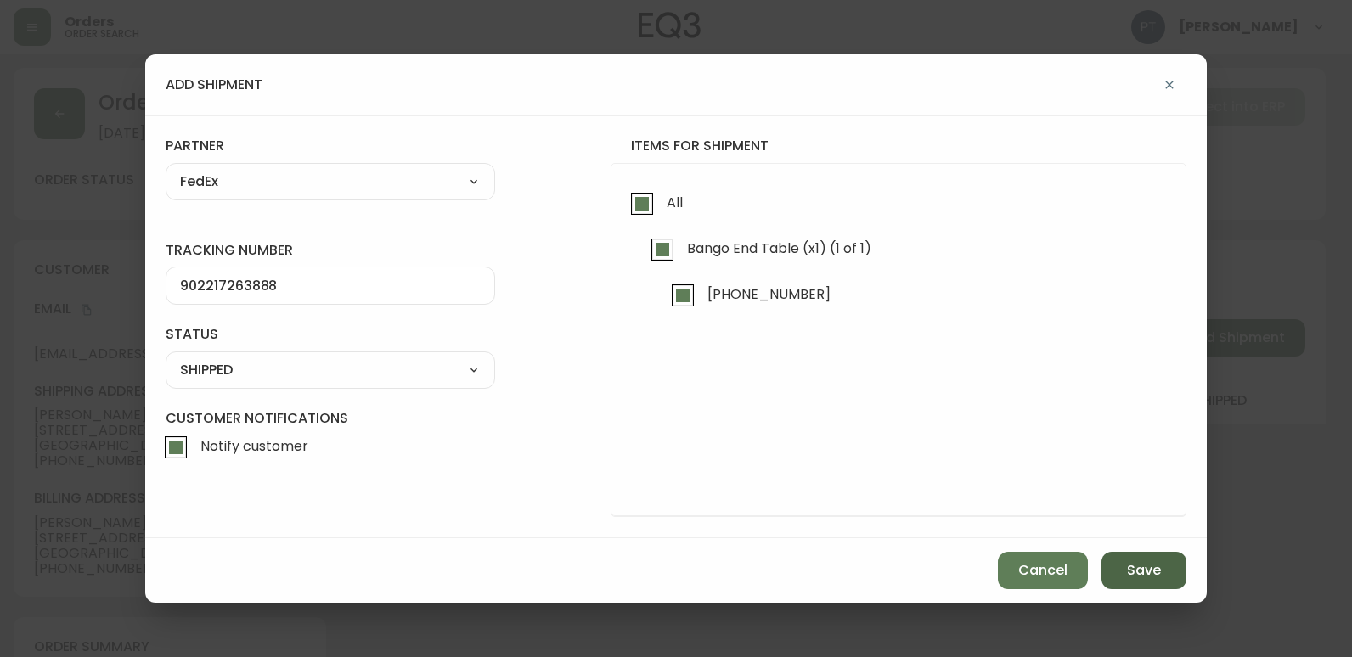
drag, startPoint x: 1138, startPoint y: 577, endPoint x: 1127, endPoint y: 570, distance: 14.1
click at [1137, 577] on span "Save" at bounding box center [1144, 570] width 34 height 19
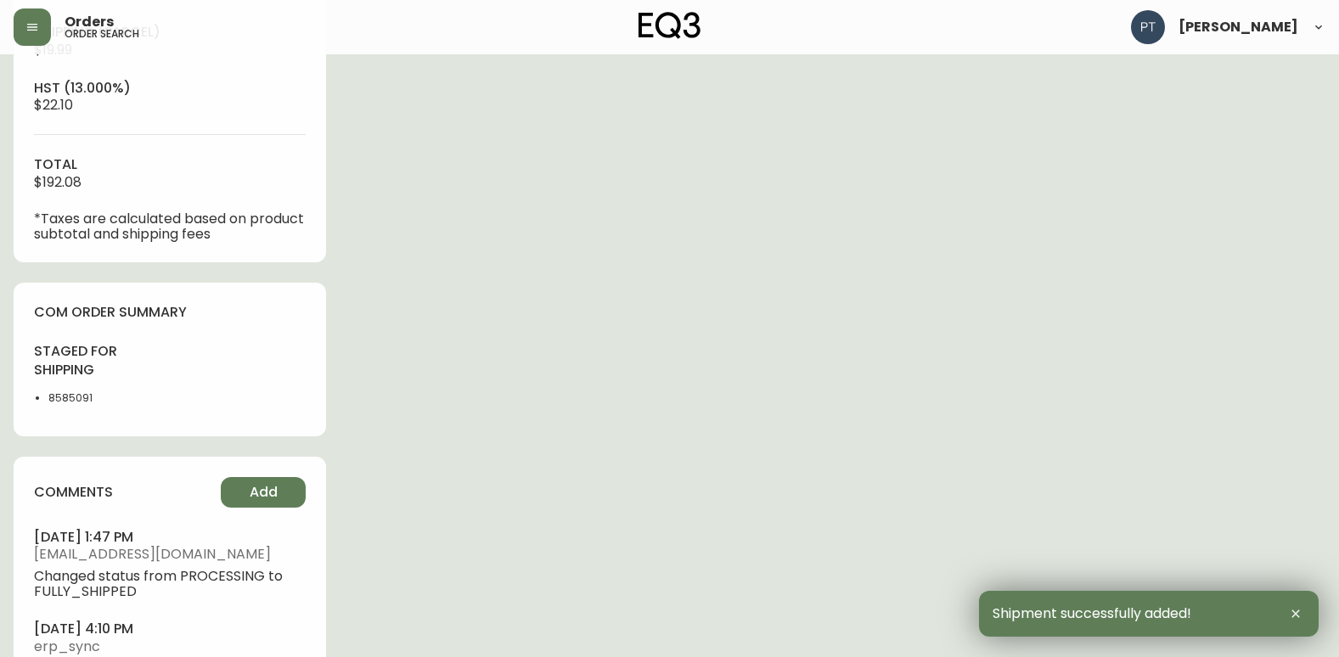
scroll to position [810, 0]
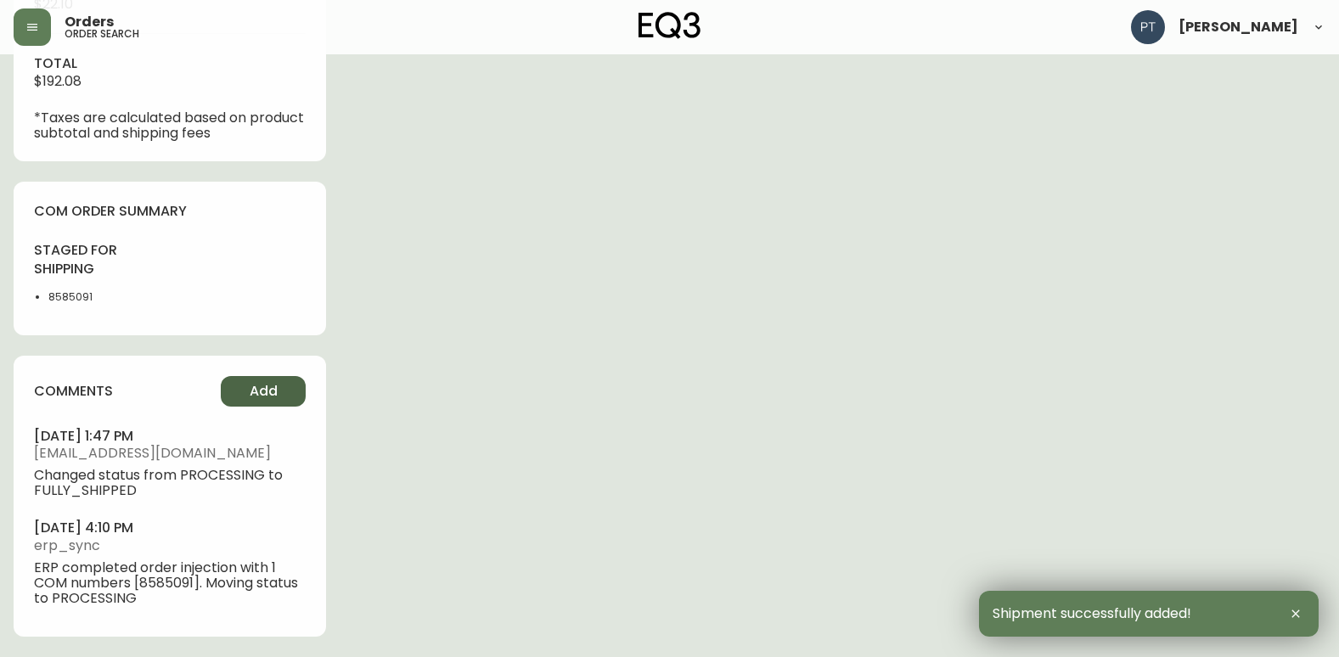
click at [262, 378] on button "Add" at bounding box center [263, 391] width 85 height 31
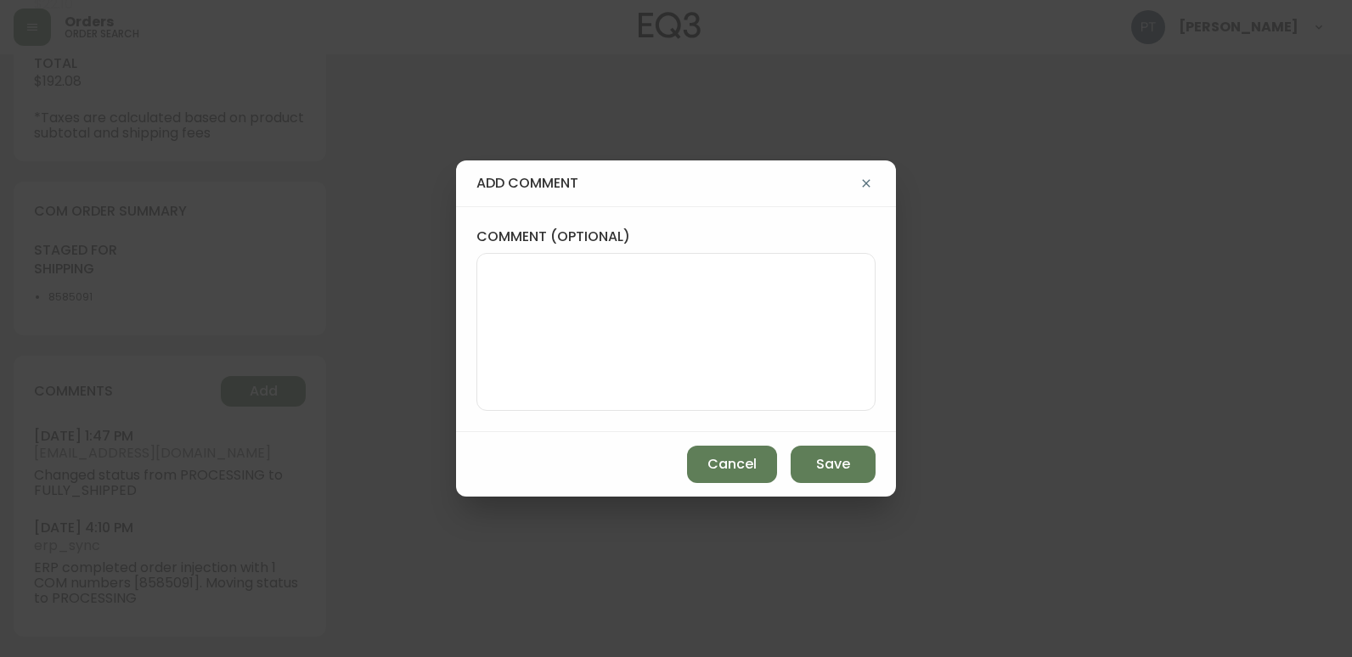
click at [557, 335] on textarea "comment (optional)" at bounding box center [676, 332] width 370 height 136
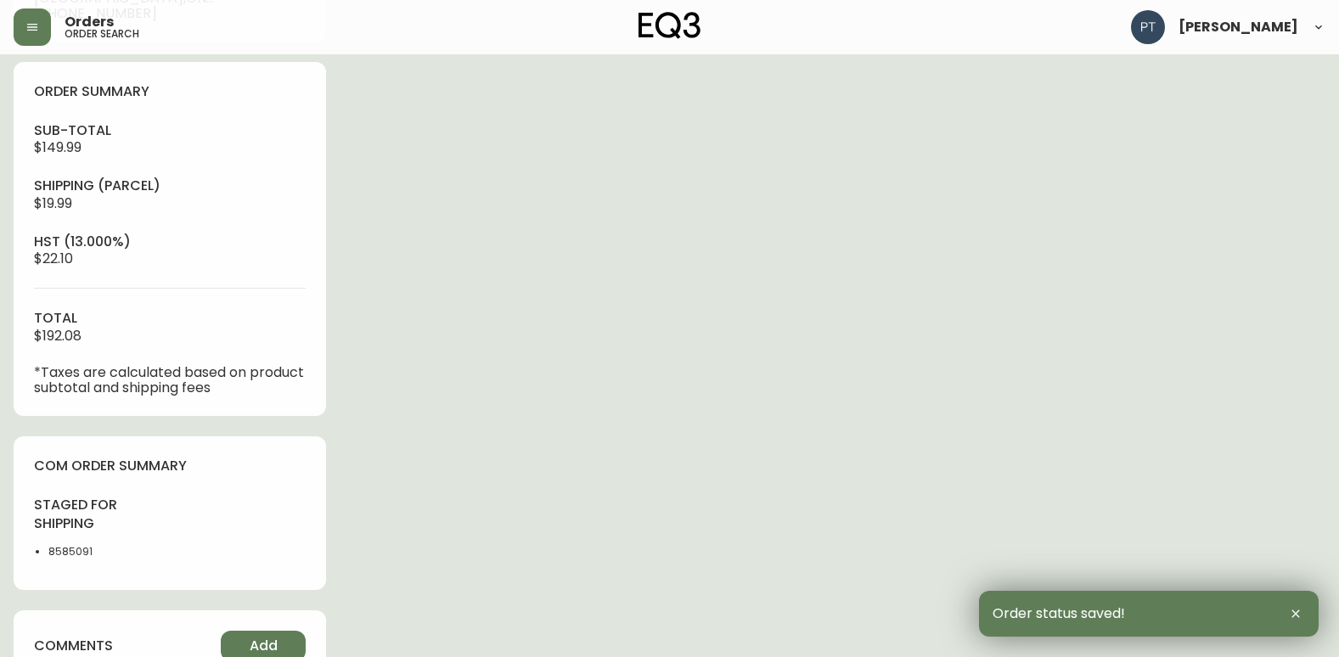
scroll to position [0, 0]
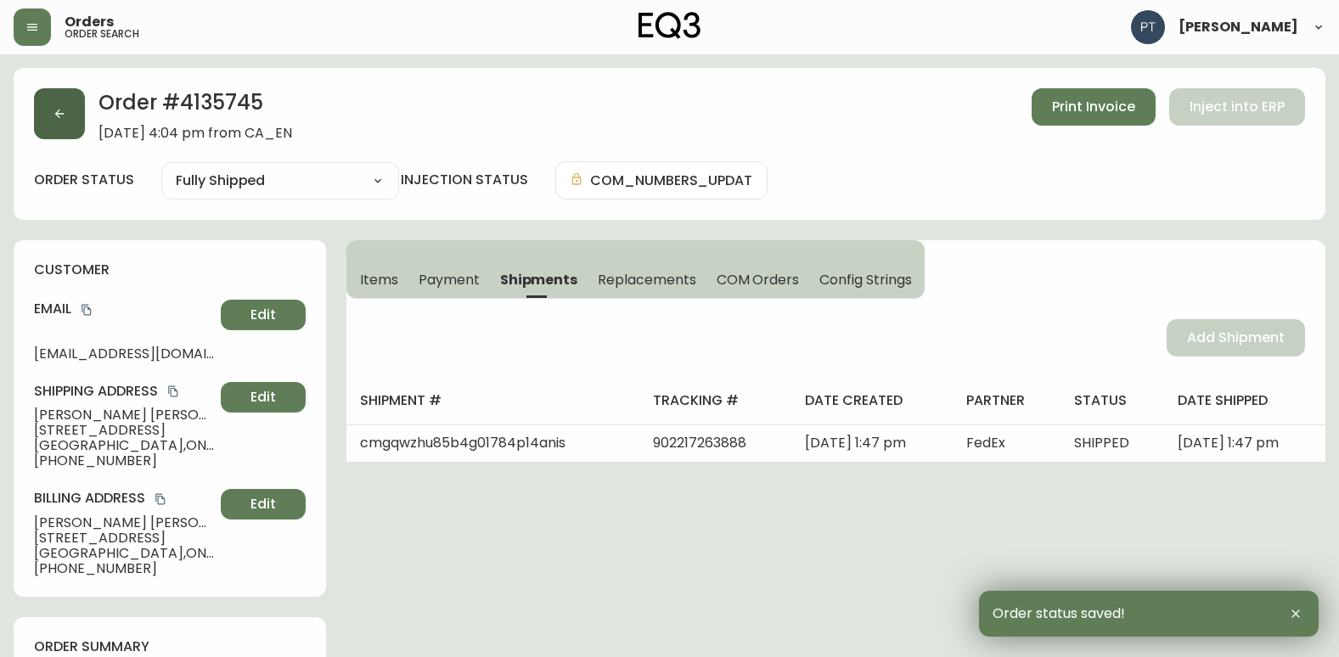
click at [53, 92] on button "button" at bounding box center [59, 113] width 51 height 51
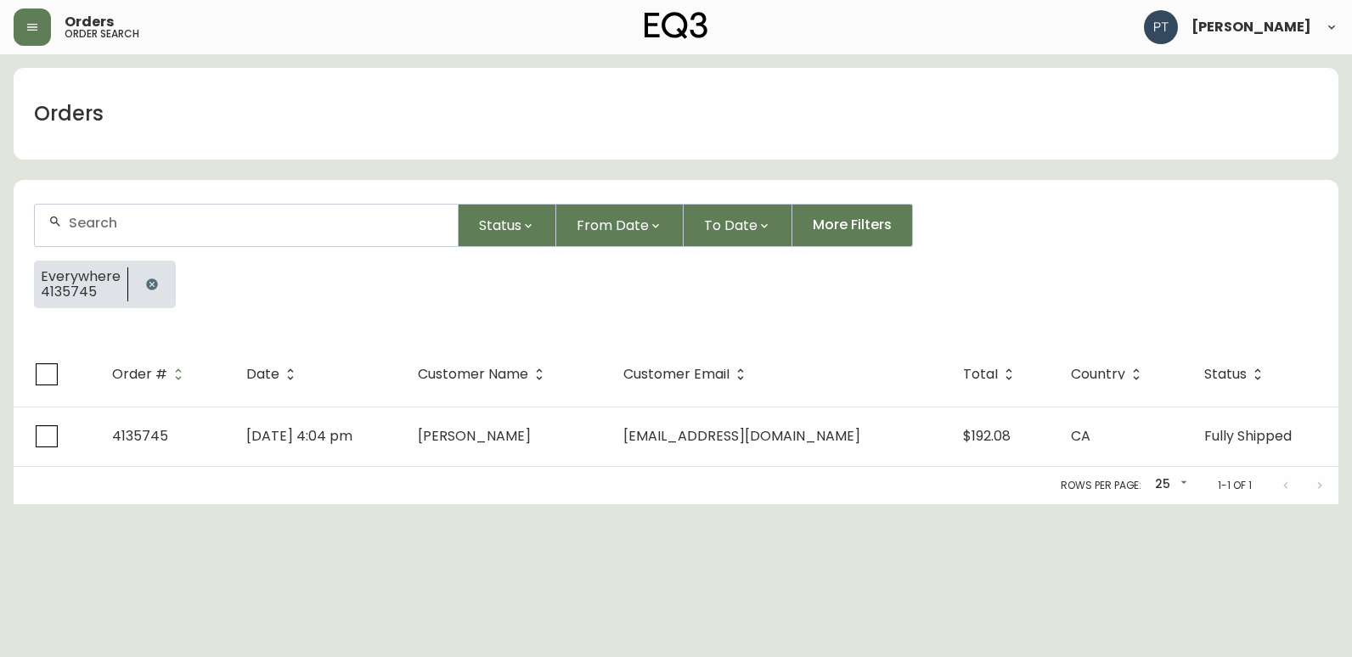
click at [148, 213] on div at bounding box center [246, 226] width 423 height 42
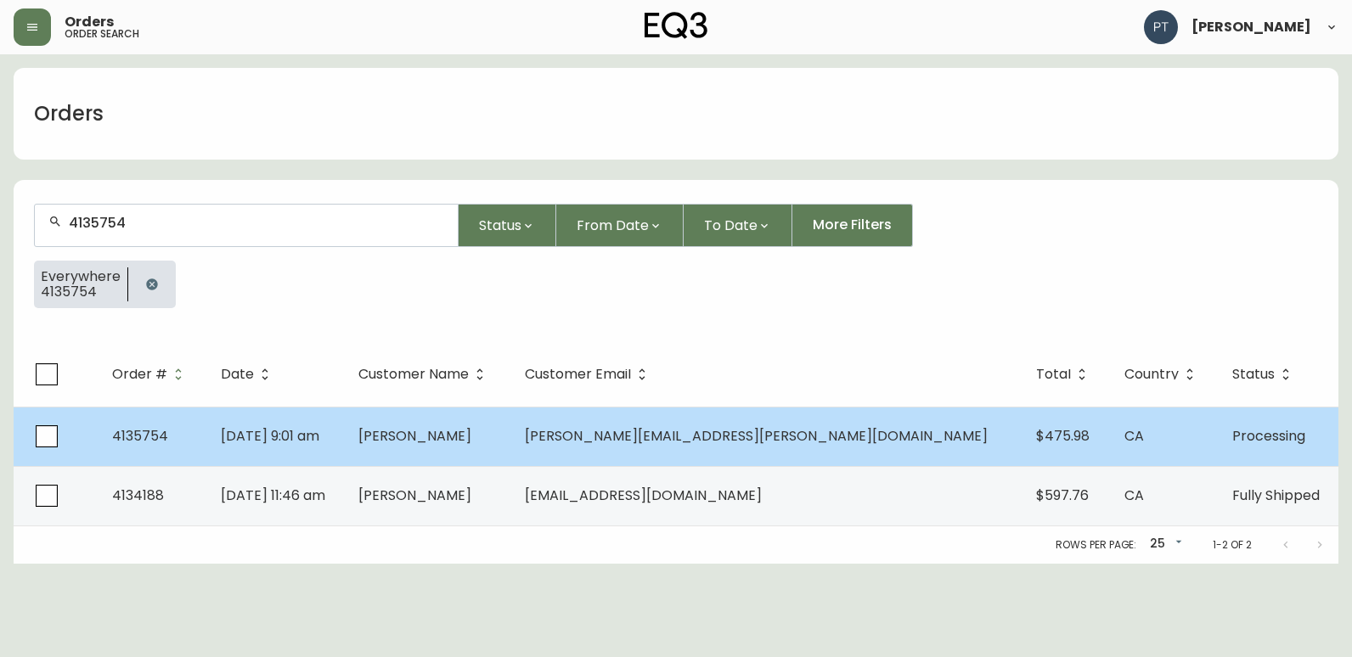
click at [511, 451] on td "[PERSON_NAME]" at bounding box center [428, 436] width 166 height 59
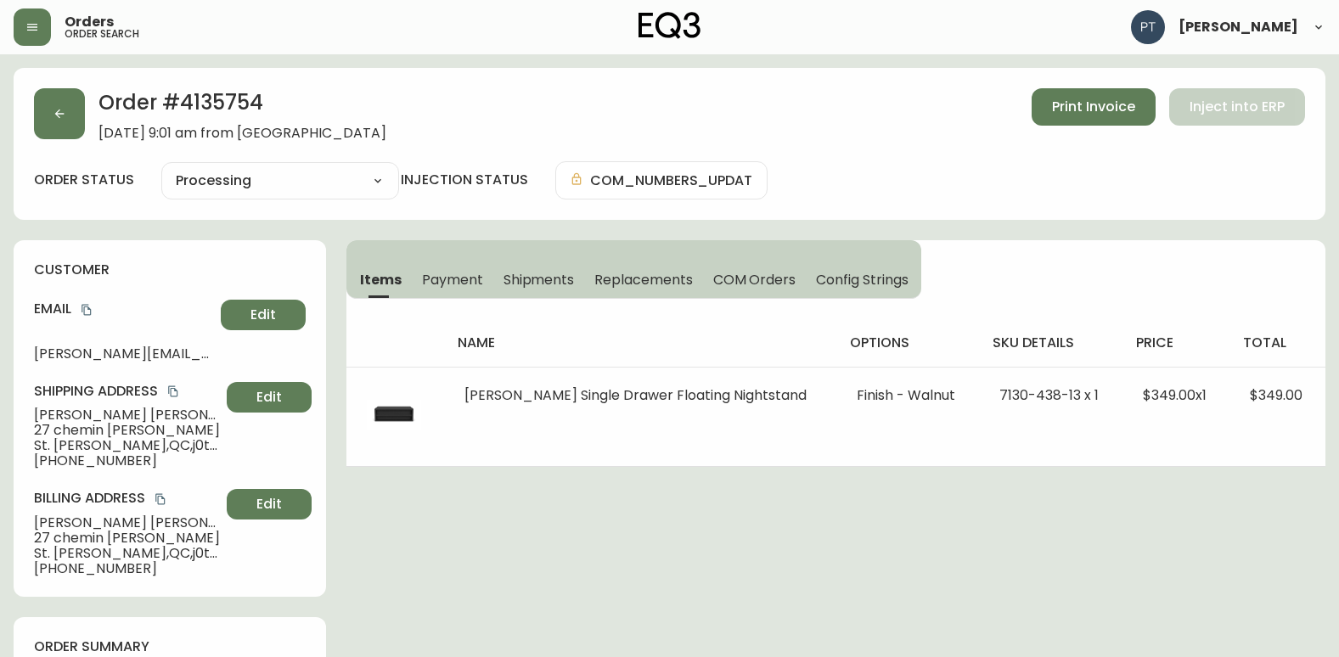
click at [540, 276] on span "Shipments" at bounding box center [538, 280] width 71 height 18
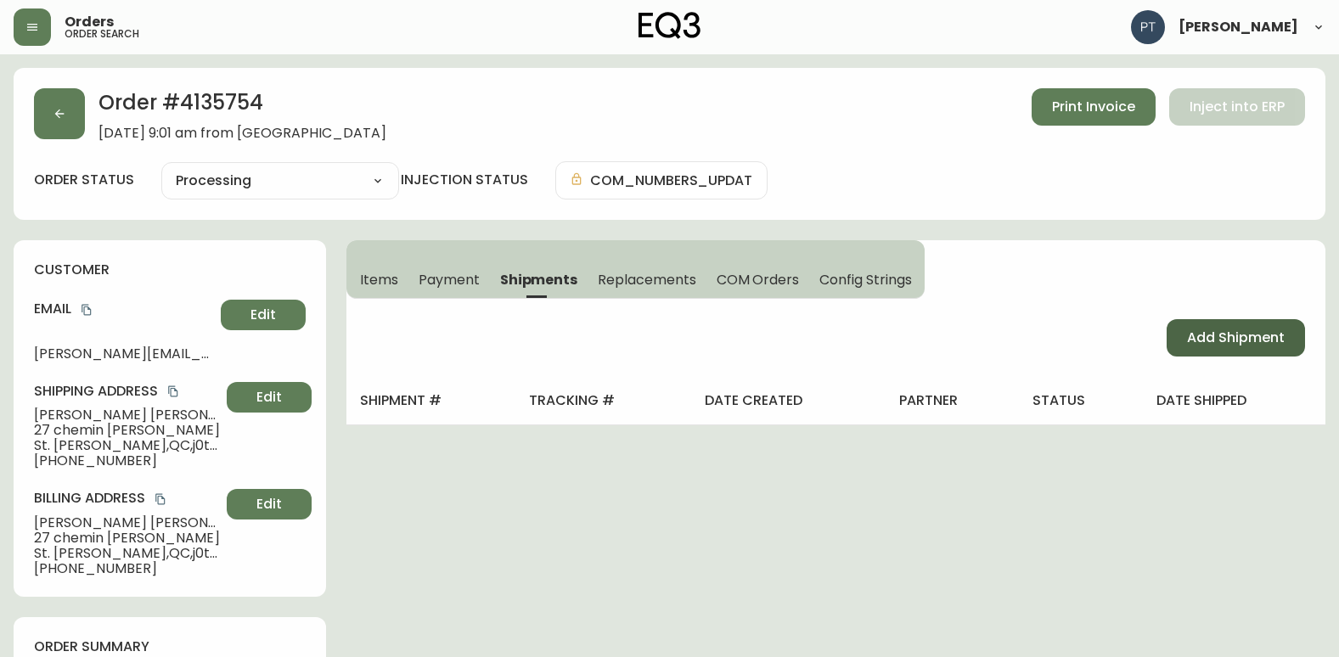
click at [1168, 341] on button "Add Shipment" at bounding box center [1235, 337] width 138 height 37
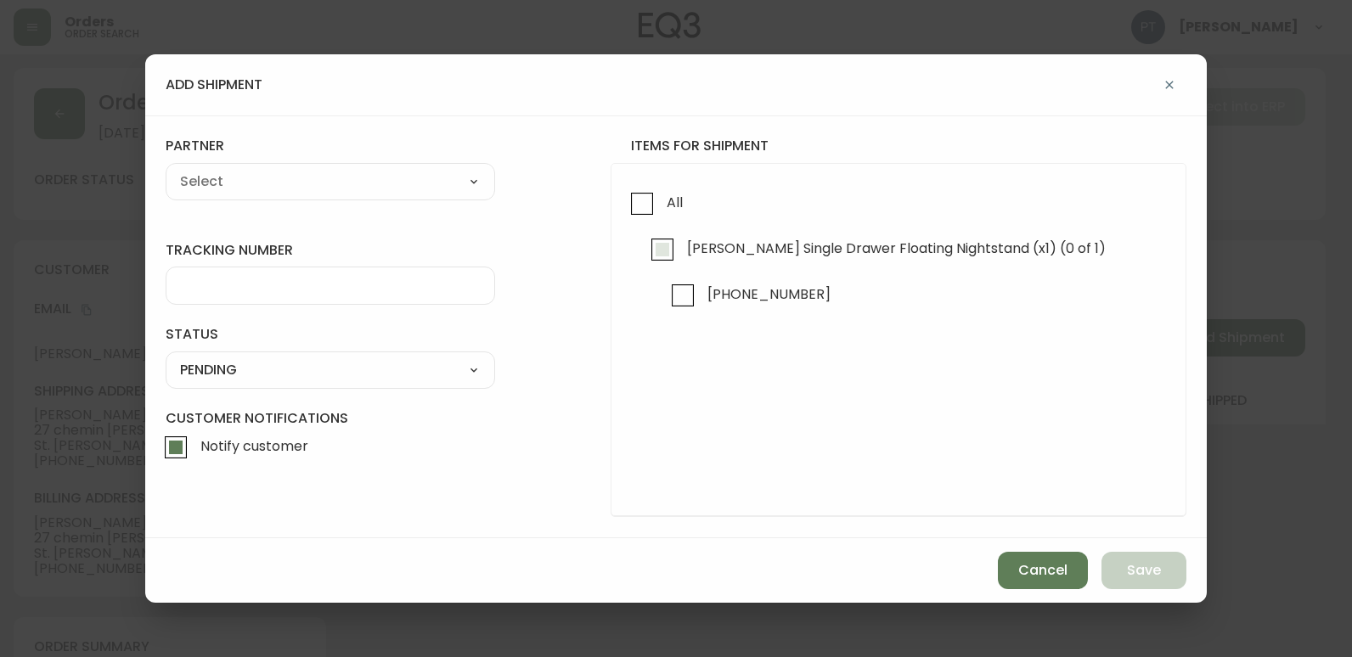
click at [694, 239] on span "[PERSON_NAME] Single Drawer Floating Nightstand (x1) (0 of 1)" at bounding box center [896, 248] width 419 height 18
click at [682, 239] on input "[PERSON_NAME] Single Drawer Floating Nightstand (x1) (0 of 1)" at bounding box center [662, 249] width 39 height 39
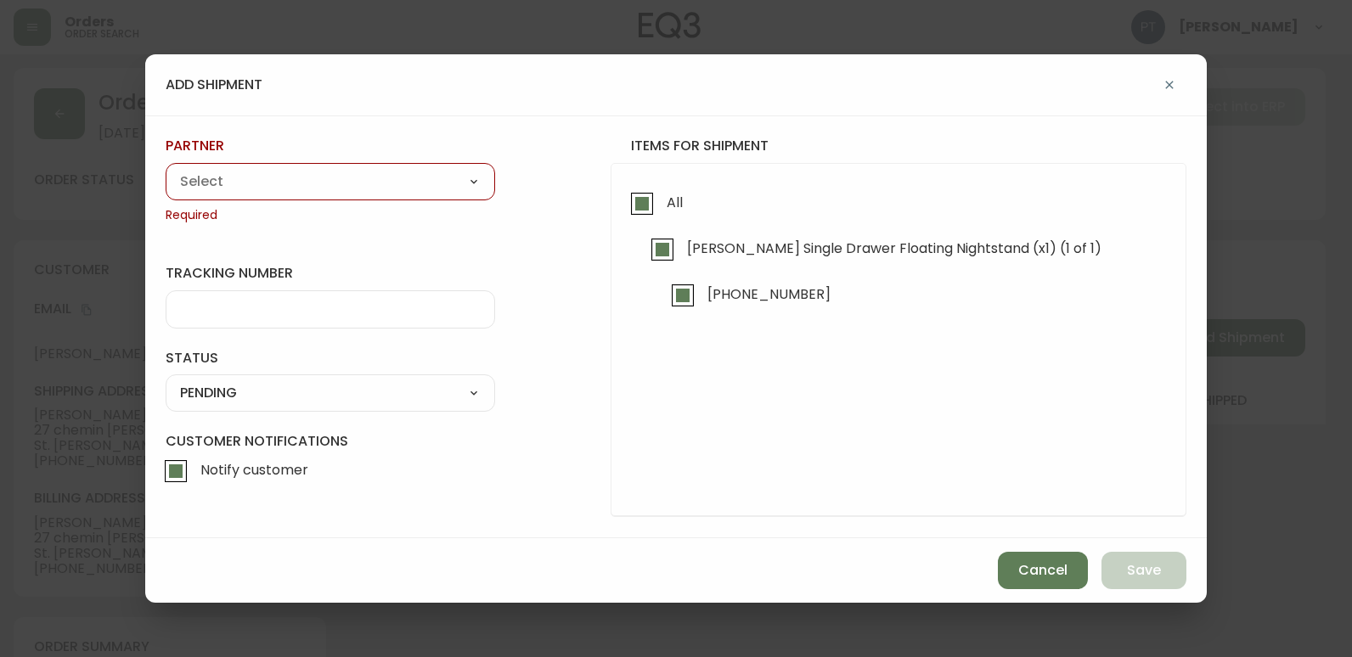
click at [498, 199] on form "tracking number status PENDING SHIPPED PENDING CANCELLED partner A Move to Reme…" at bounding box center [676, 326] width 1020 height 379
click at [453, 192] on select "A Move to Remember LLC ABF Freight Alero [PERSON_NAME] Canada Post Canpar Expre…" at bounding box center [330, 181] width 329 height 25
click at [166, 169] on select "A Move to Remember LLC ABF Freight Alero [PERSON_NAME] Canada Post Canpar Expre…" at bounding box center [330, 181] width 329 height 25
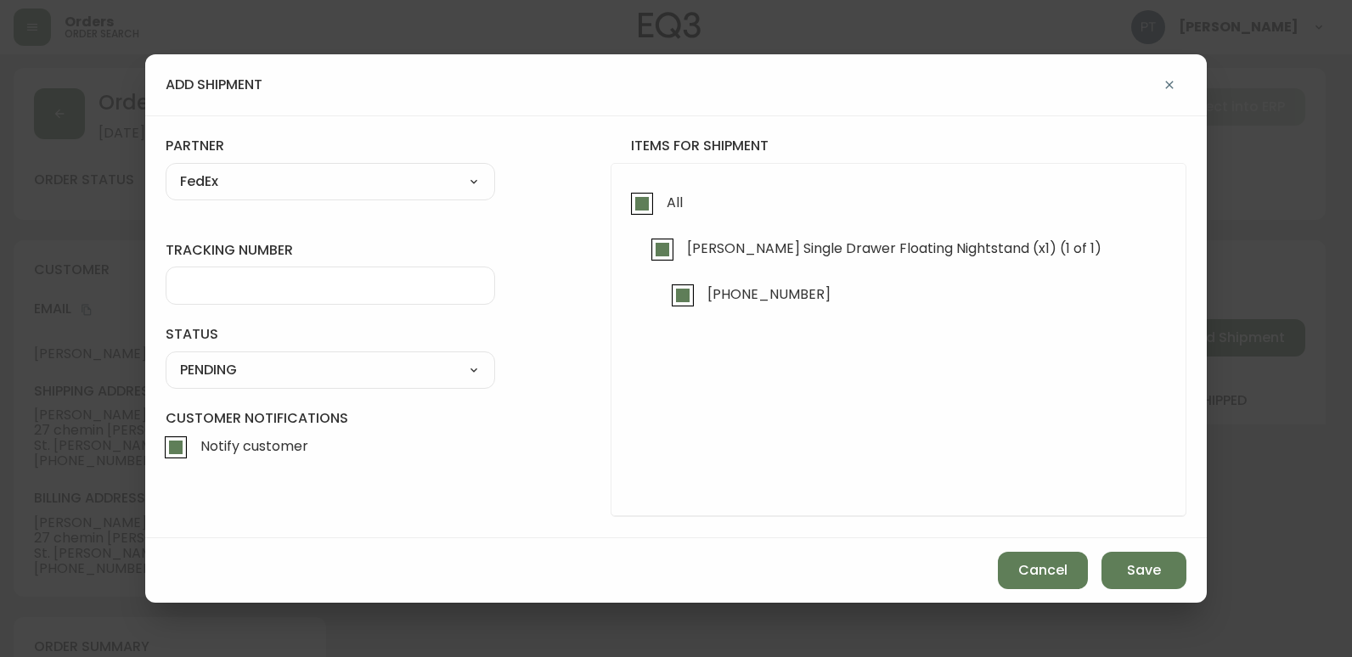
click at [364, 301] on div at bounding box center [330, 286] width 329 height 38
drag, startPoint x: 441, startPoint y: 366, endPoint x: 441, endPoint y: 378, distance: 11.9
click at [441, 366] on select "SHIPPED PENDING CANCELLED" at bounding box center [330, 369] width 329 height 25
click at [166, 357] on select "SHIPPED PENDING CANCELLED" at bounding box center [330, 369] width 329 height 25
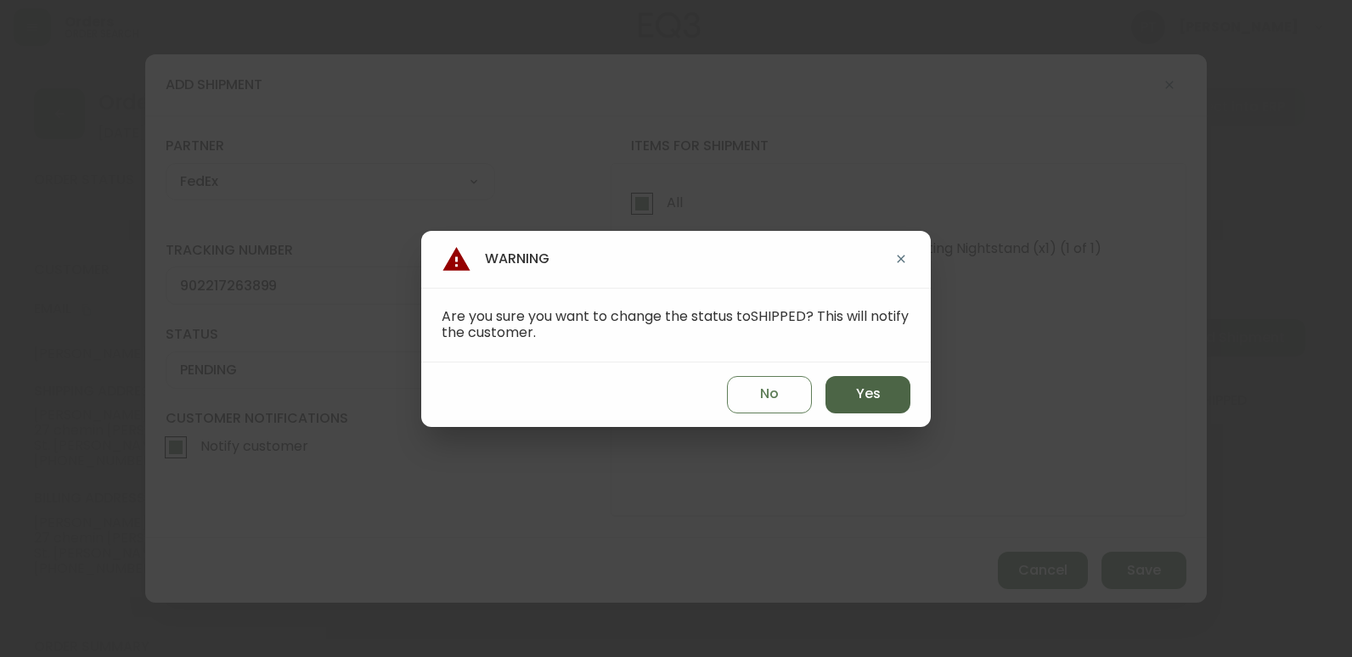
click at [871, 390] on span "Yes" at bounding box center [868, 394] width 25 height 19
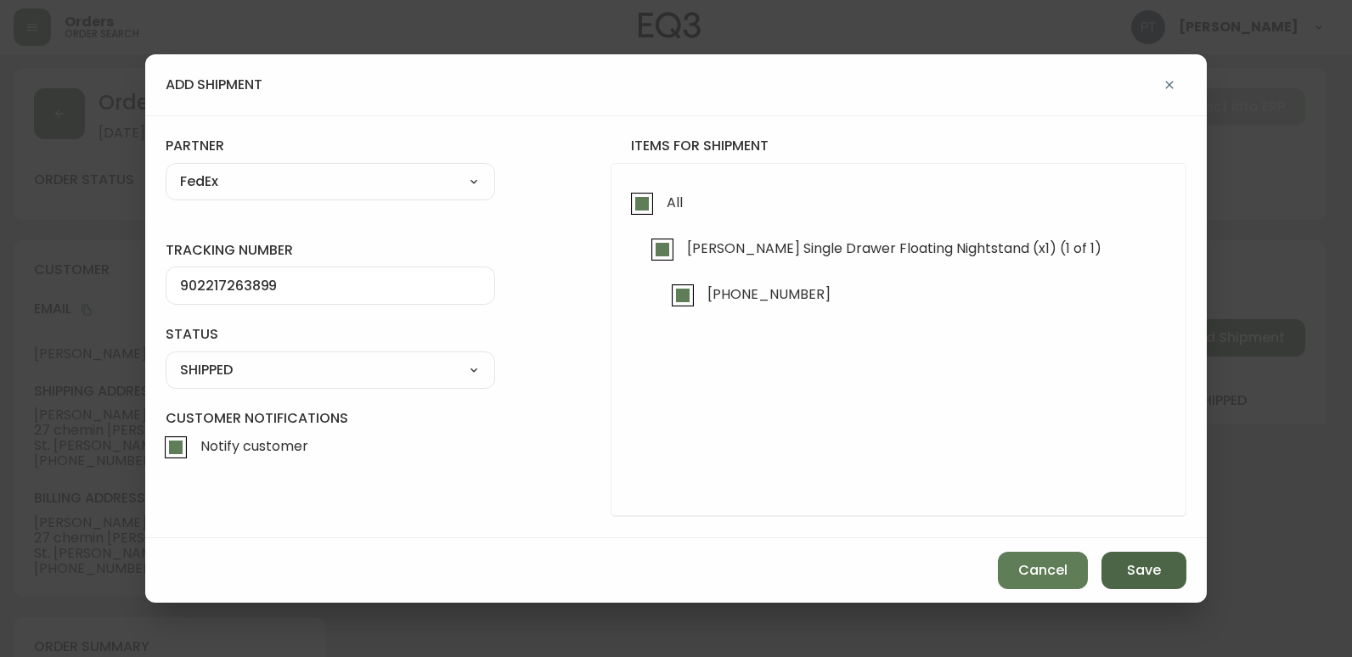
click at [1123, 560] on button "Save" at bounding box center [1143, 570] width 85 height 37
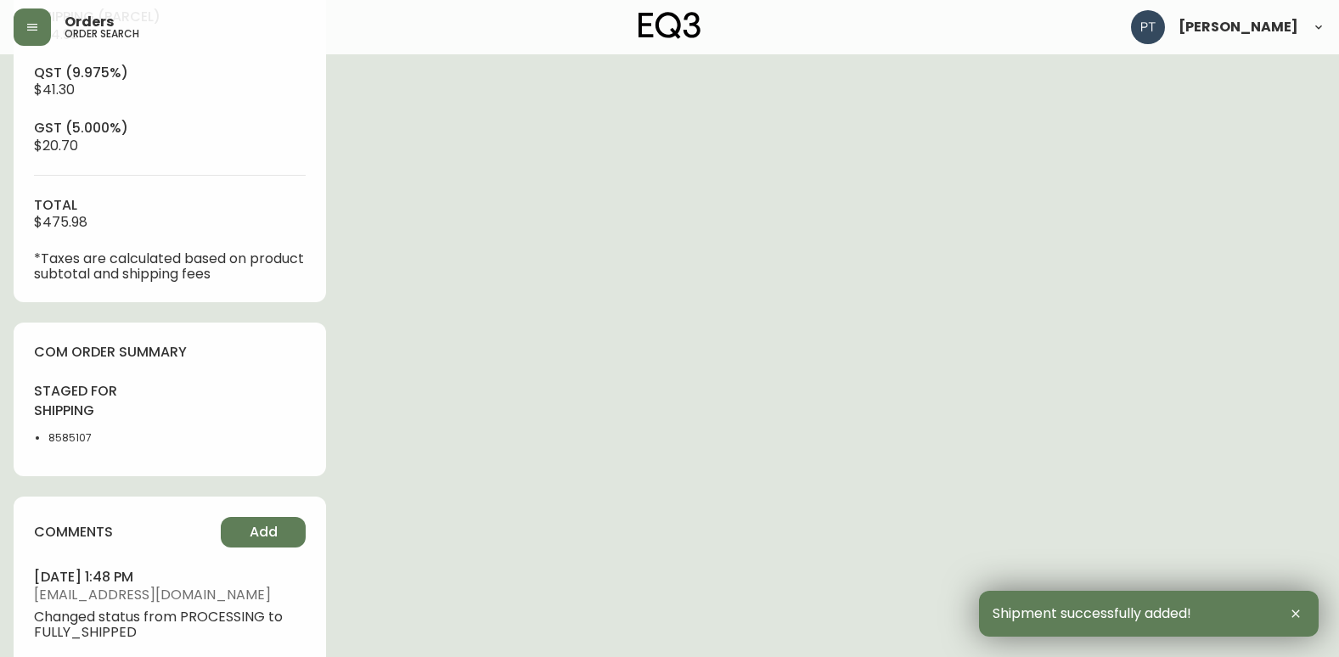
scroll to position [849, 0]
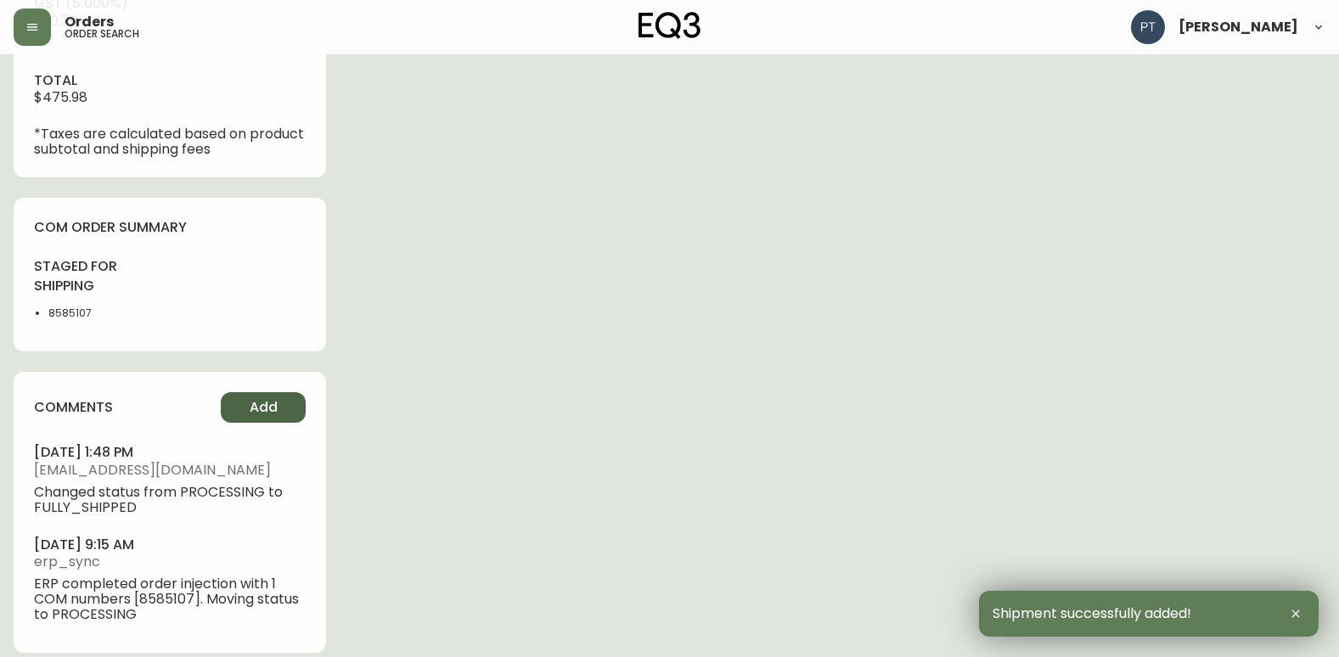
click at [274, 412] on span "Add" at bounding box center [264, 407] width 28 height 19
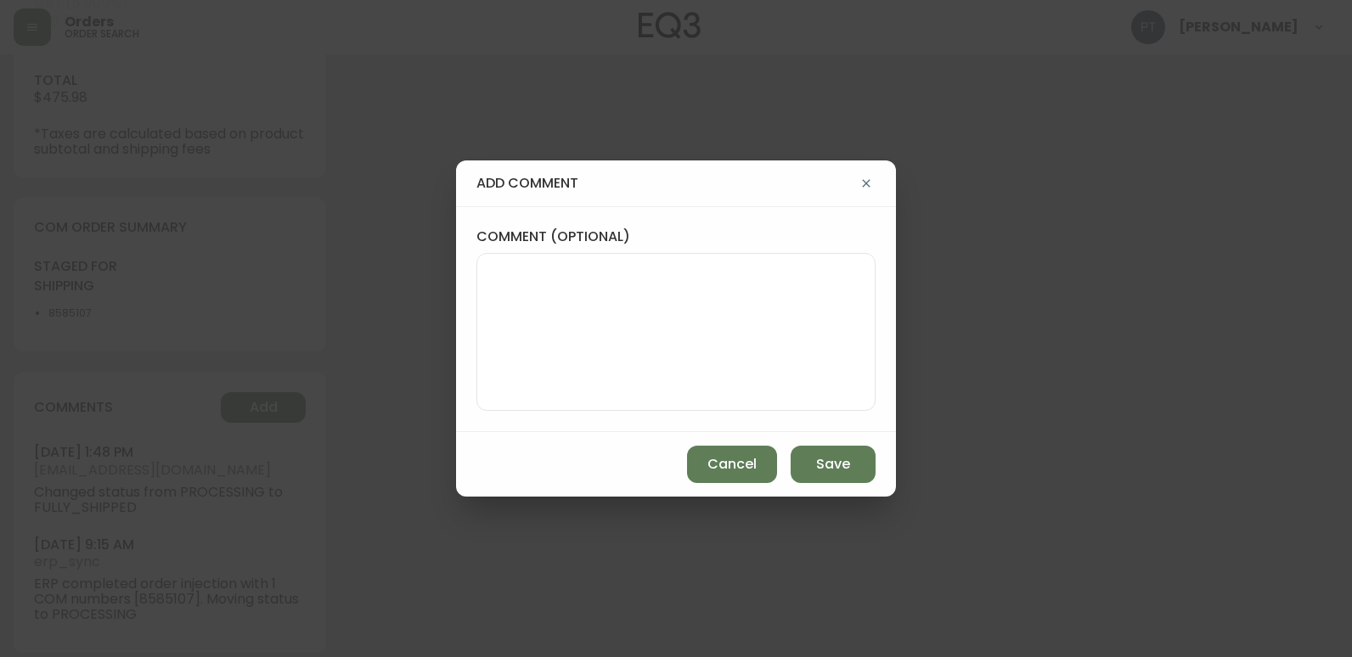
click at [454, 338] on div "add comment comment (optional) Cancel Save" at bounding box center [676, 328] width 1352 height 657
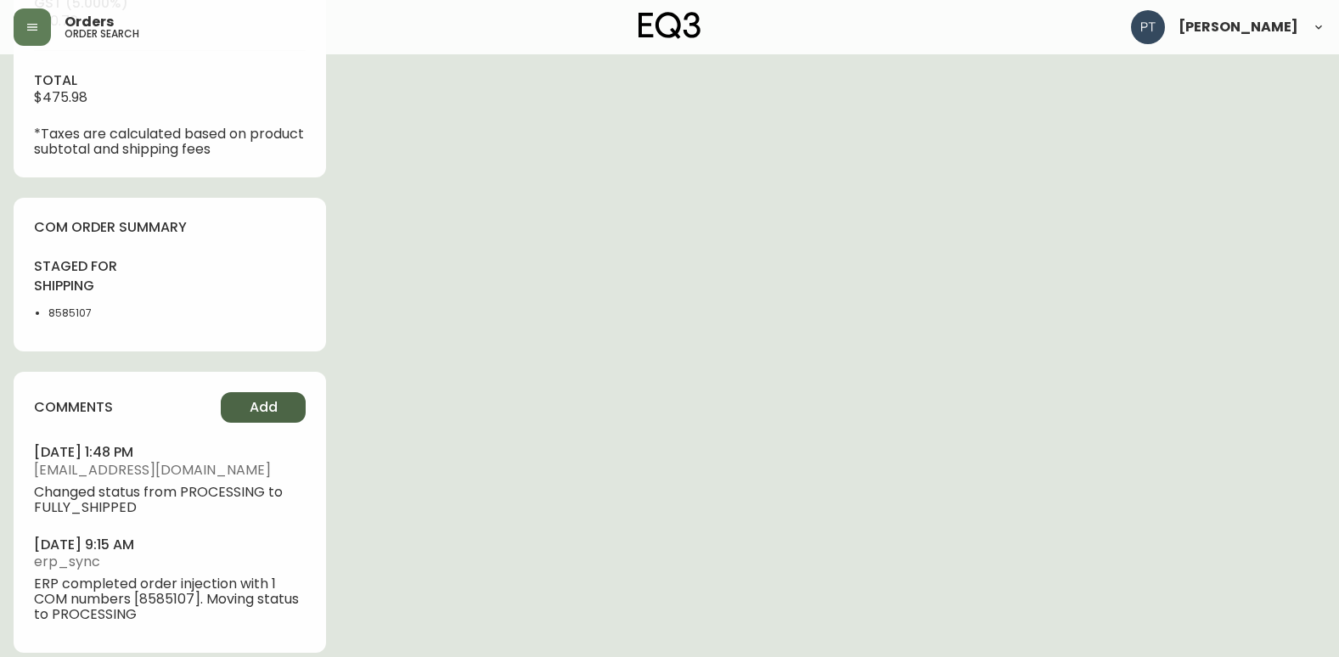
drag, startPoint x: 251, startPoint y: 408, endPoint x: 261, endPoint y: 406, distance: 9.7
click at [261, 406] on span "Add" at bounding box center [264, 407] width 28 height 19
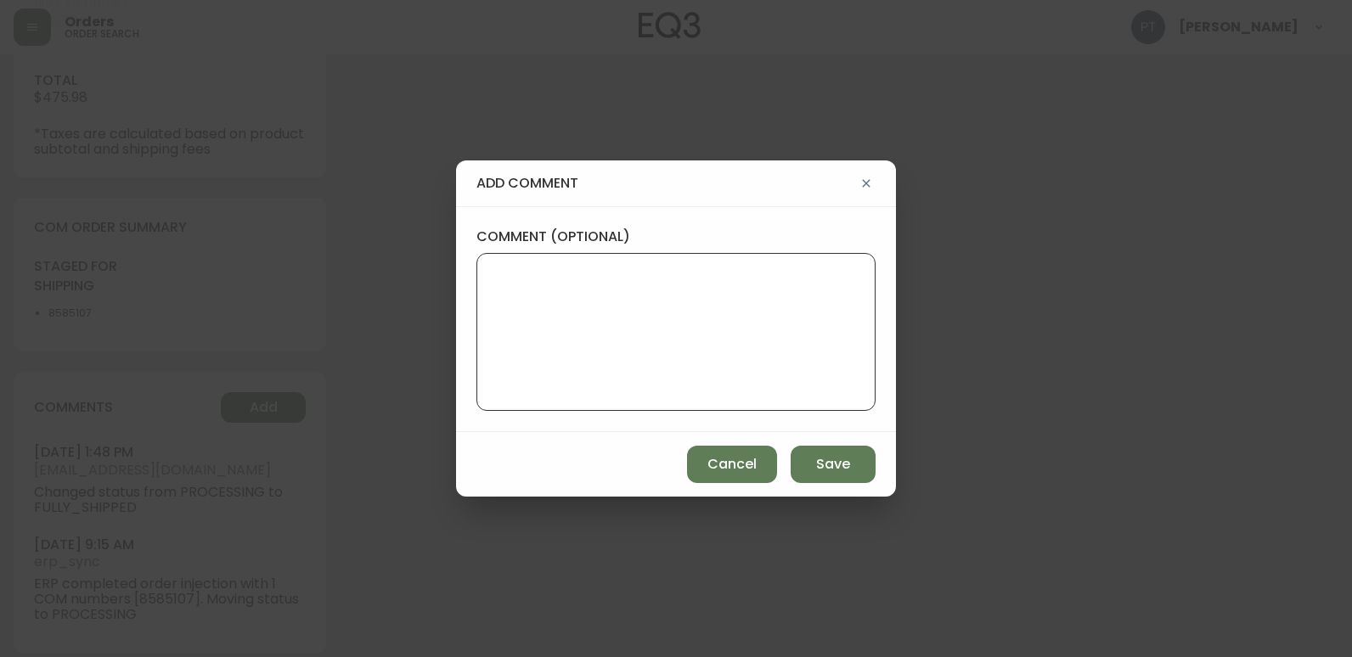
click at [586, 369] on textarea "comment (optional)" at bounding box center [676, 332] width 370 height 136
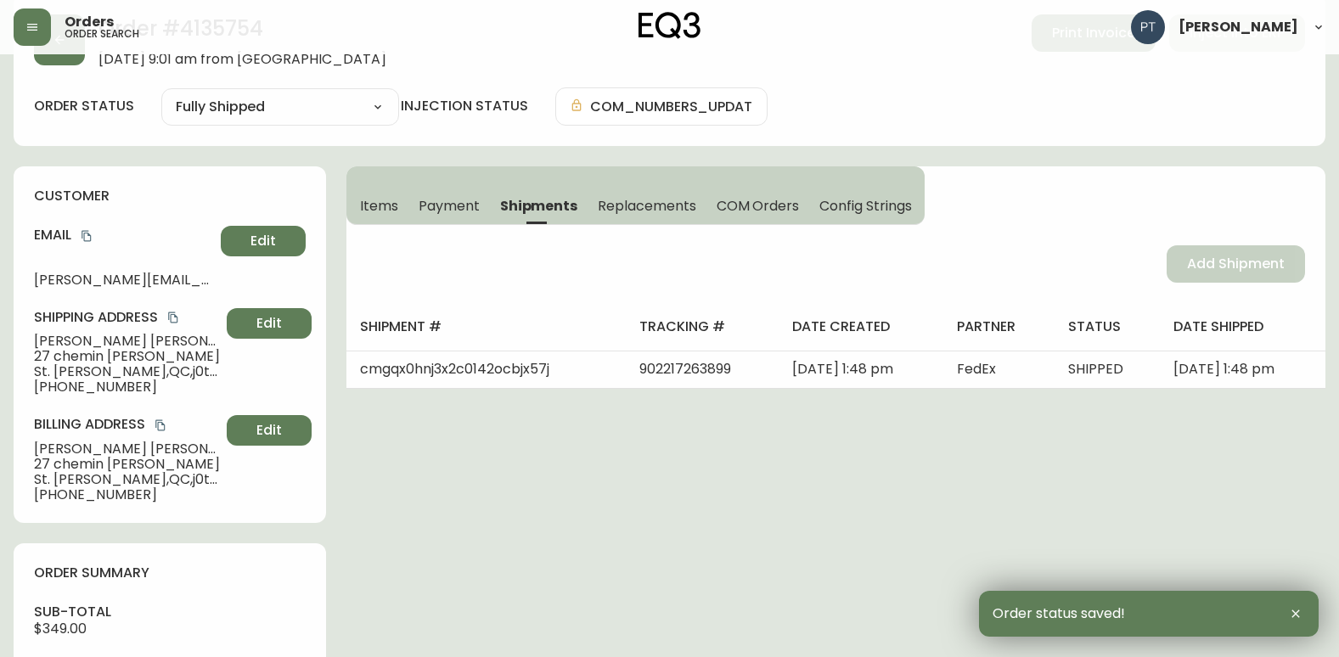
scroll to position [0, 0]
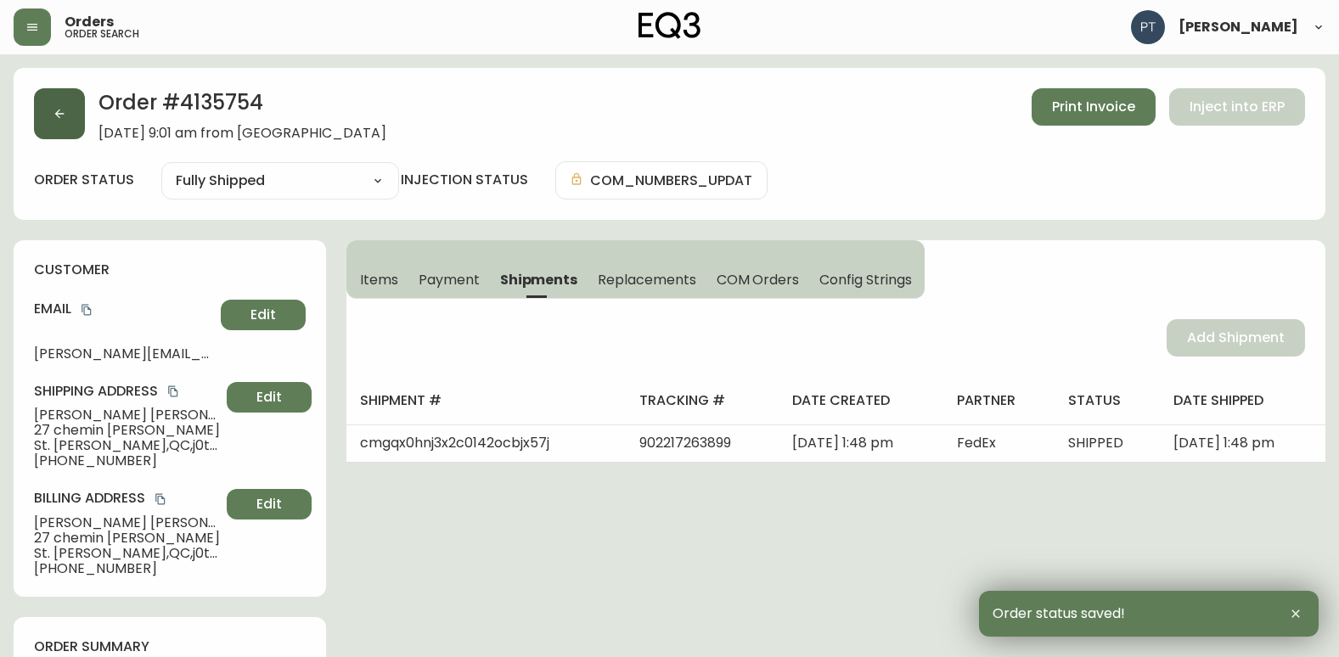
click at [64, 130] on button "button" at bounding box center [59, 113] width 51 height 51
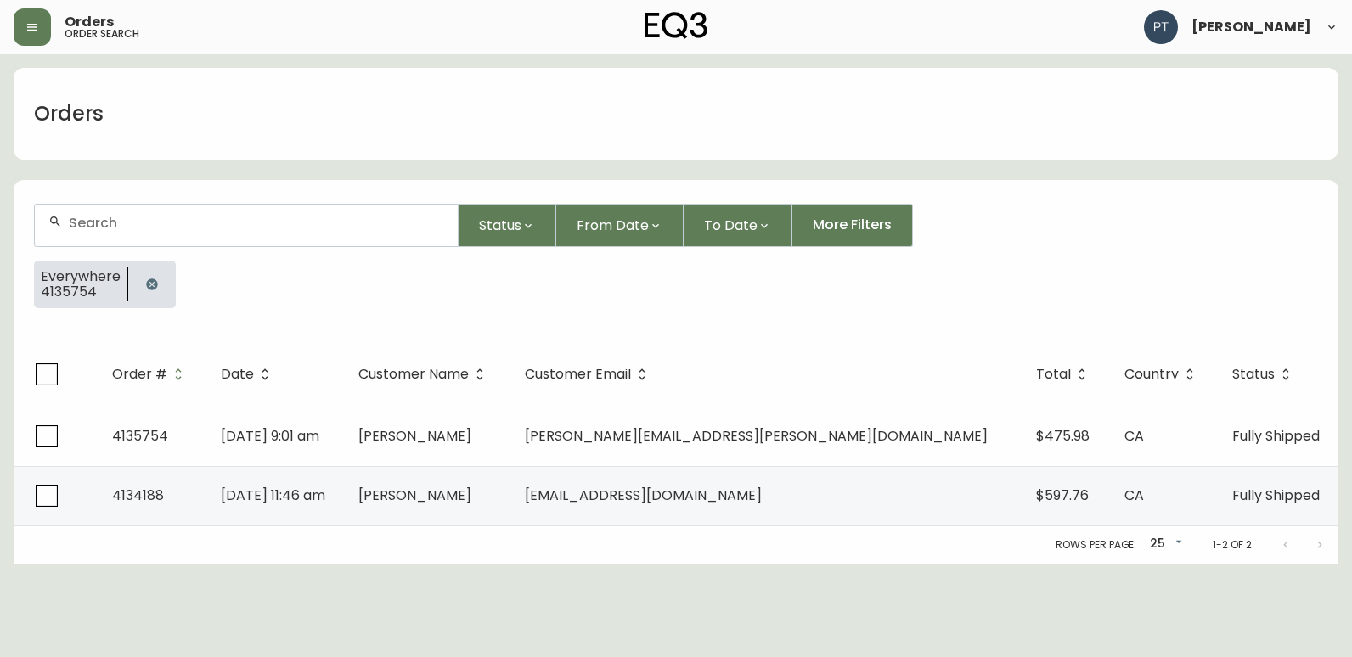
click at [216, 222] on input "text" at bounding box center [256, 223] width 375 height 16
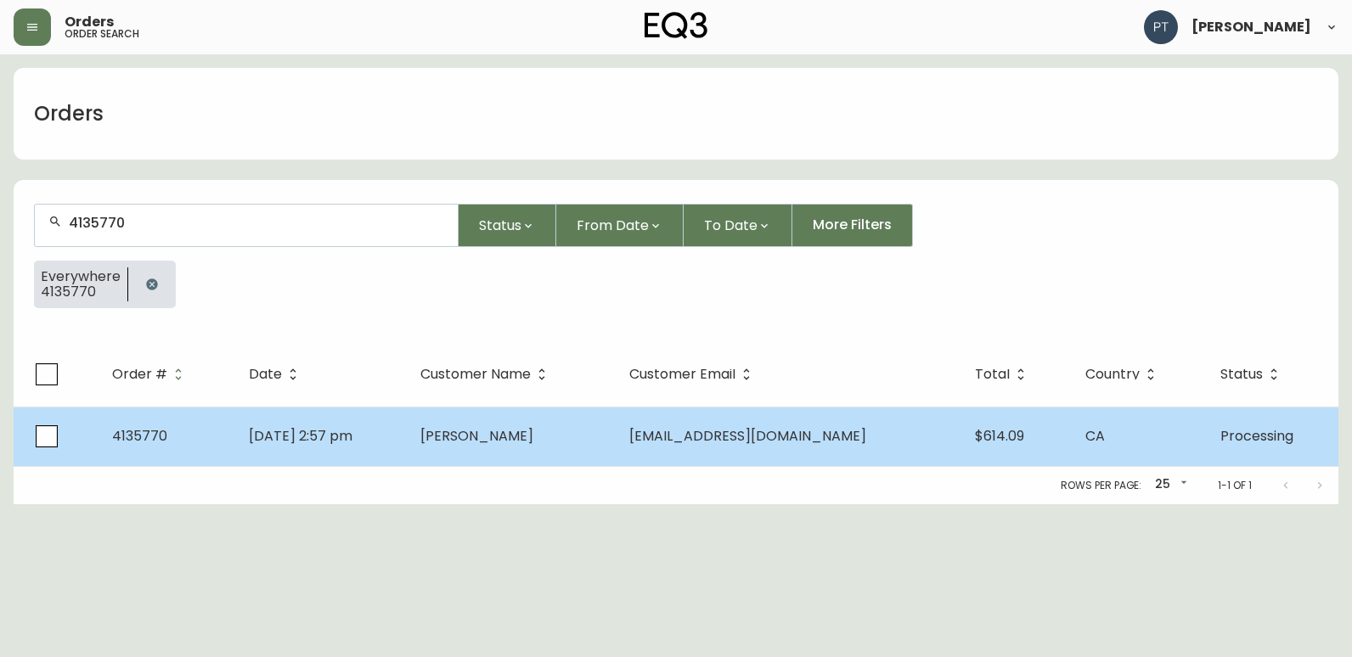
click at [744, 428] on span "[EMAIL_ADDRESS][DOMAIN_NAME]" at bounding box center [747, 436] width 237 height 20
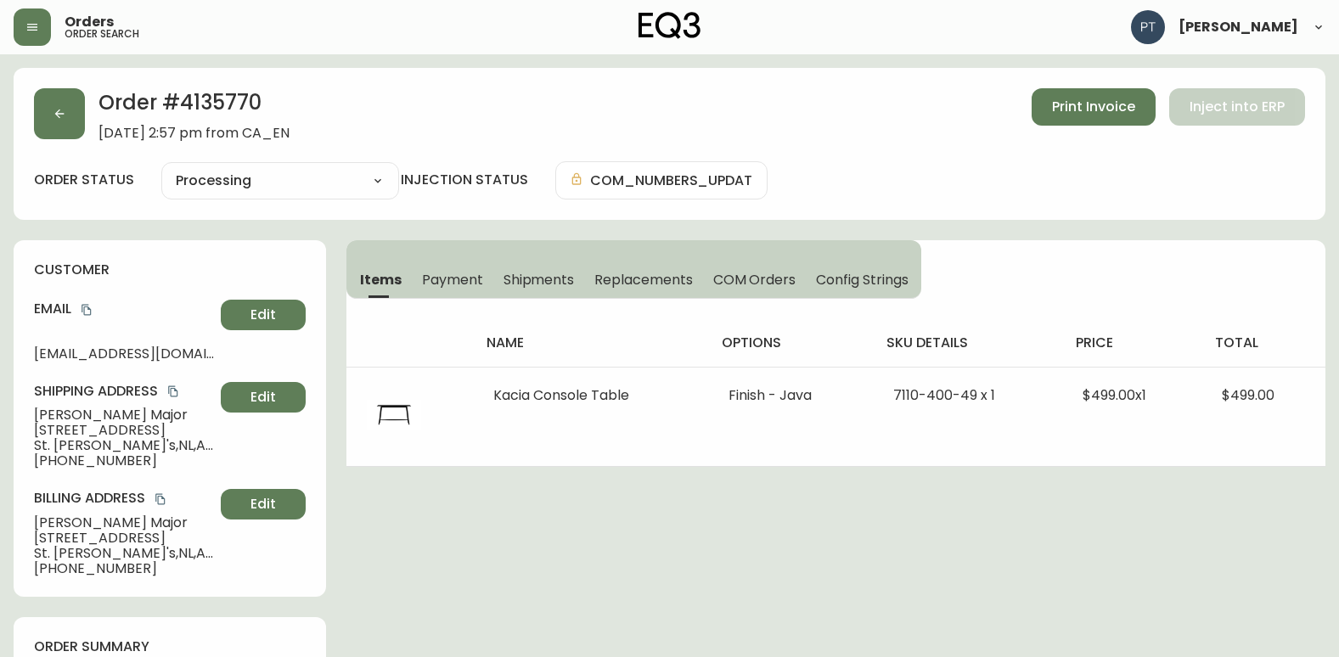
click at [538, 279] on span "Shipments" at bounding box center [538, 280] width 71 height 18
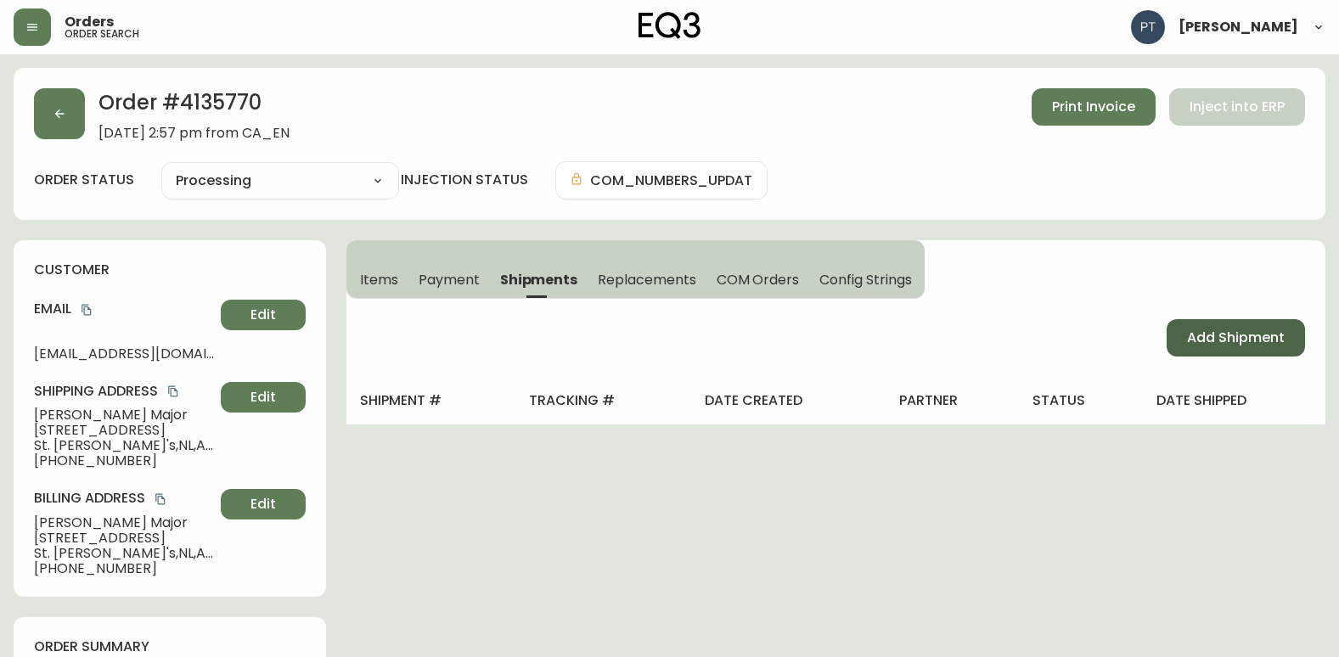
click at [1251, 348] on button "Add Shipment" at bounding box center [1235, 337] width 138 height 37
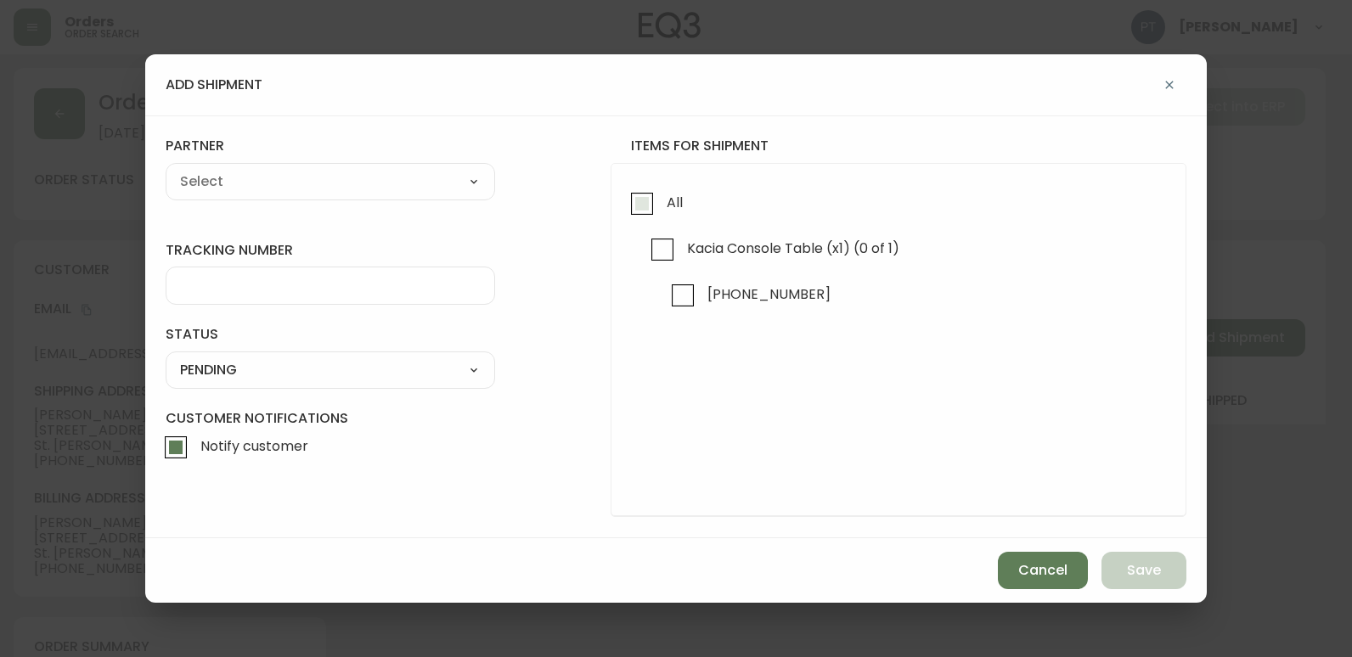
click at [641, 211] on input "All" at bounding box center [641, 203] width 39 height 39
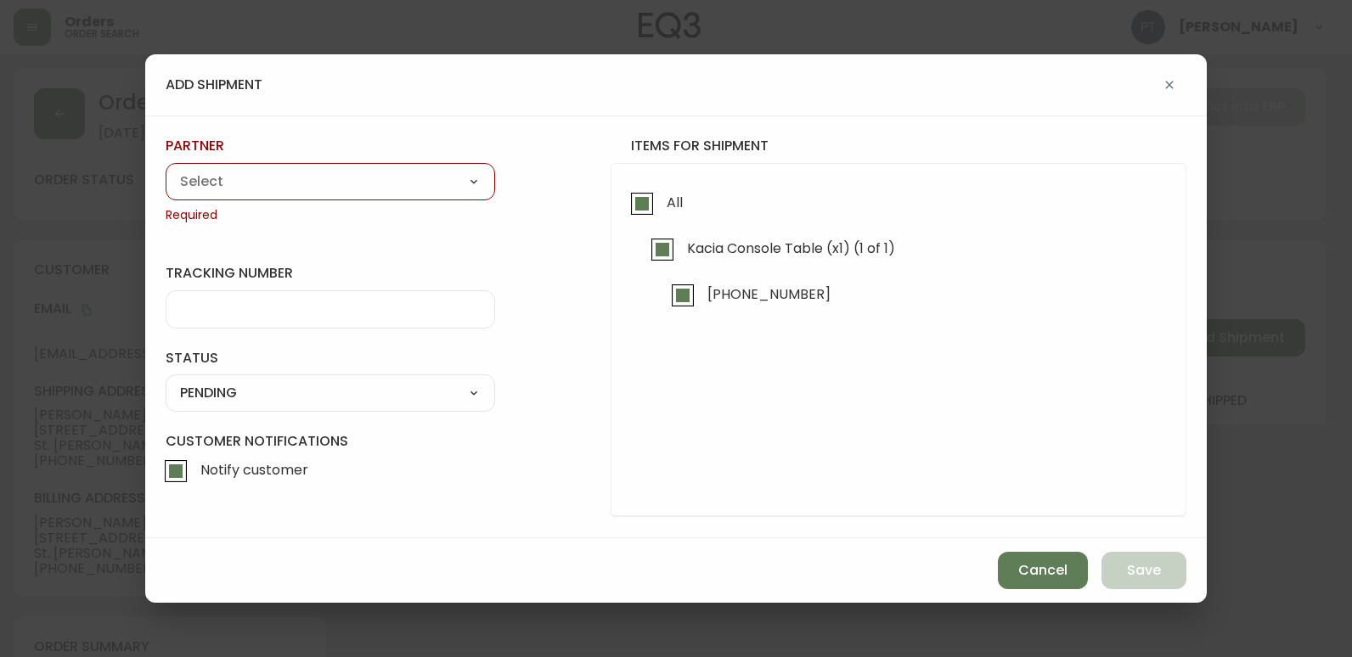
click at [372, 166] on div "A Move to Remember LLC ABF Freight Alero [PERSON_NAME] Canada Post Canpar Expre…" at bounding box center [330, 181] width 329 height 37
click at [378, 177] on select "A Move to Remember LLC ABF Freight Alero [PERSON_NAME] Canada Post Canpar Expre…" at bounding box center [330, 181] width 329 height 25
click at [166, 169] on select "A Move to Remember LLC ABF Freight Alero [PERSON_NAME] Canada Post Canpar Expre…" at bounding box center [330, 181] width 329 height 25
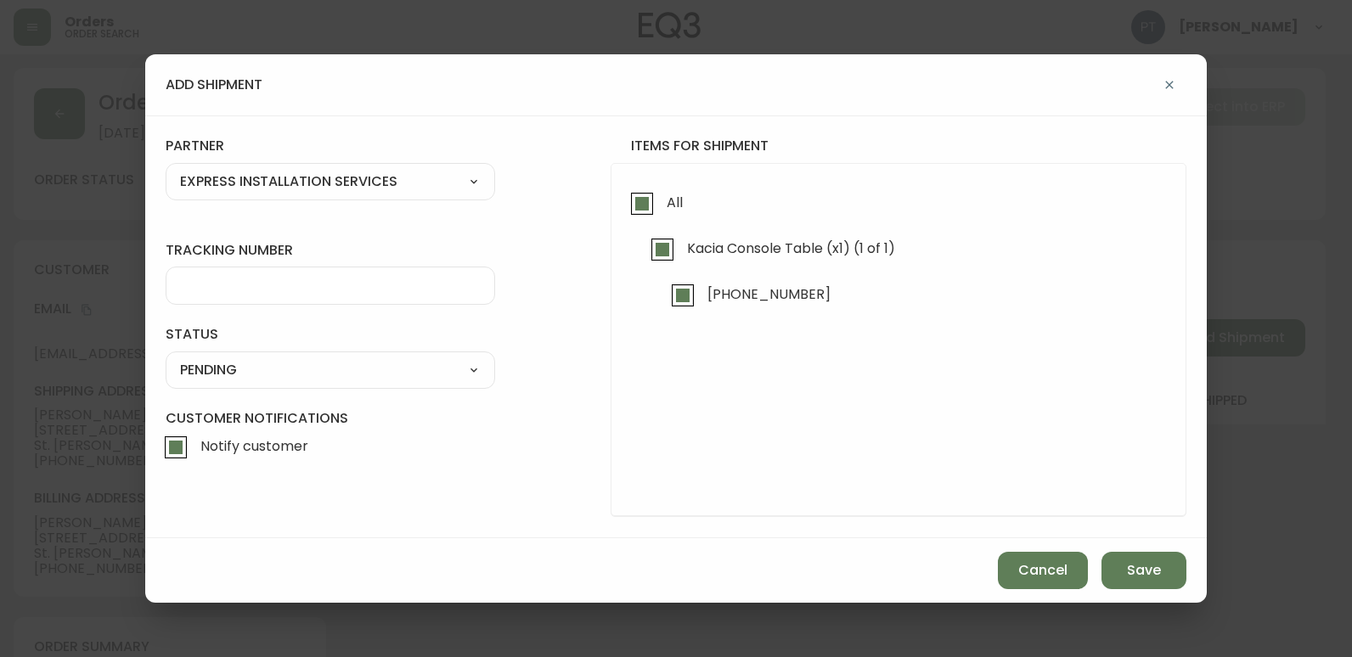
drag, startPoint x: 400, startPoint y: 171, endPoint x: 401, endPoint y: 179, distance: 8.5
click at [400, 171] on select "A Move to Remember LLC ABF Freight Alero [PERSON_NAME] Canada Post Canpar Expre…" at bounding box center [330, 181] width 329 height 25
click at [166, 169] on select "A Move to Remember LLC ABF Freight Alero [PERSON_NAME] Canada Post Canpar Expre…" at bounding box center [330, 181] width 329 height 25
click at [392, 298] on div at bounding box center [330, 286] width 329 height 38
drag, startPoint x: 437, startPoint y: 374, endPoint x: 426, endPoint y: 382, distance: 13.9
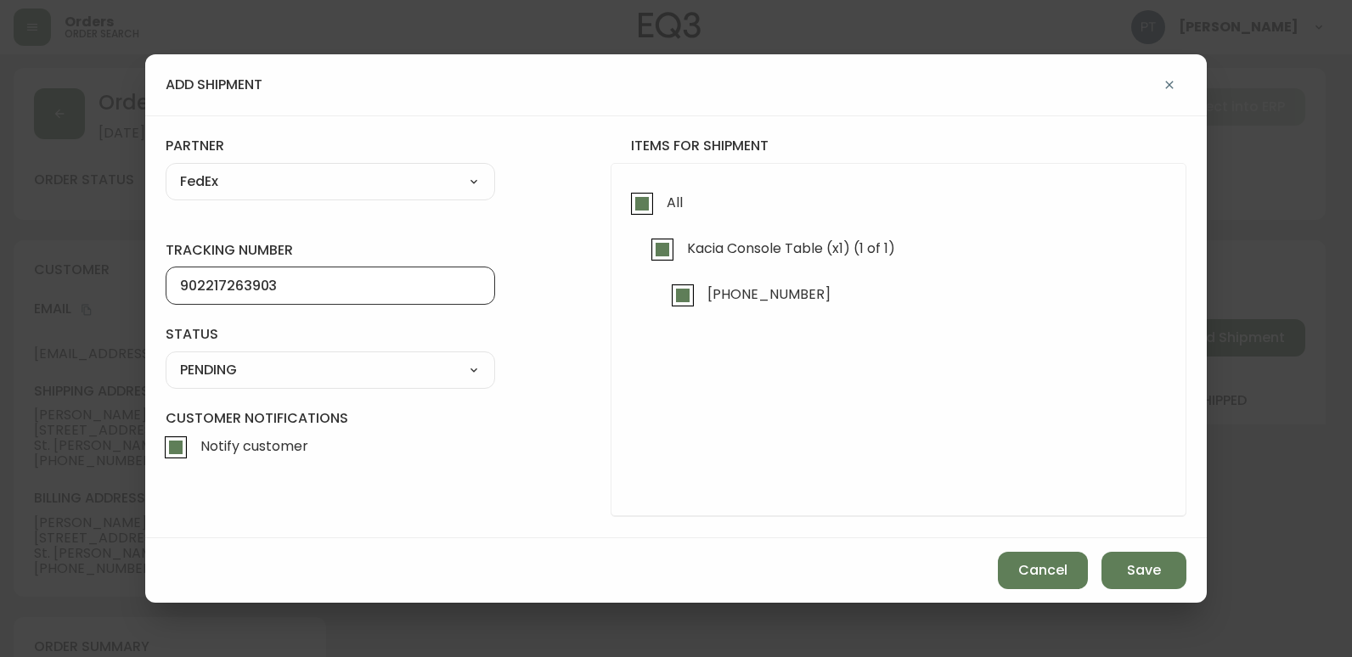
click at [437, 374] on select "SHIPPED PENDING CANCELLED" at bounding box center [330, 369] width 329 height 25
click at [166, 357] on select "SHIPPED PENDING CANCELLED" at bounding box center [330, 369] width 329 height 25
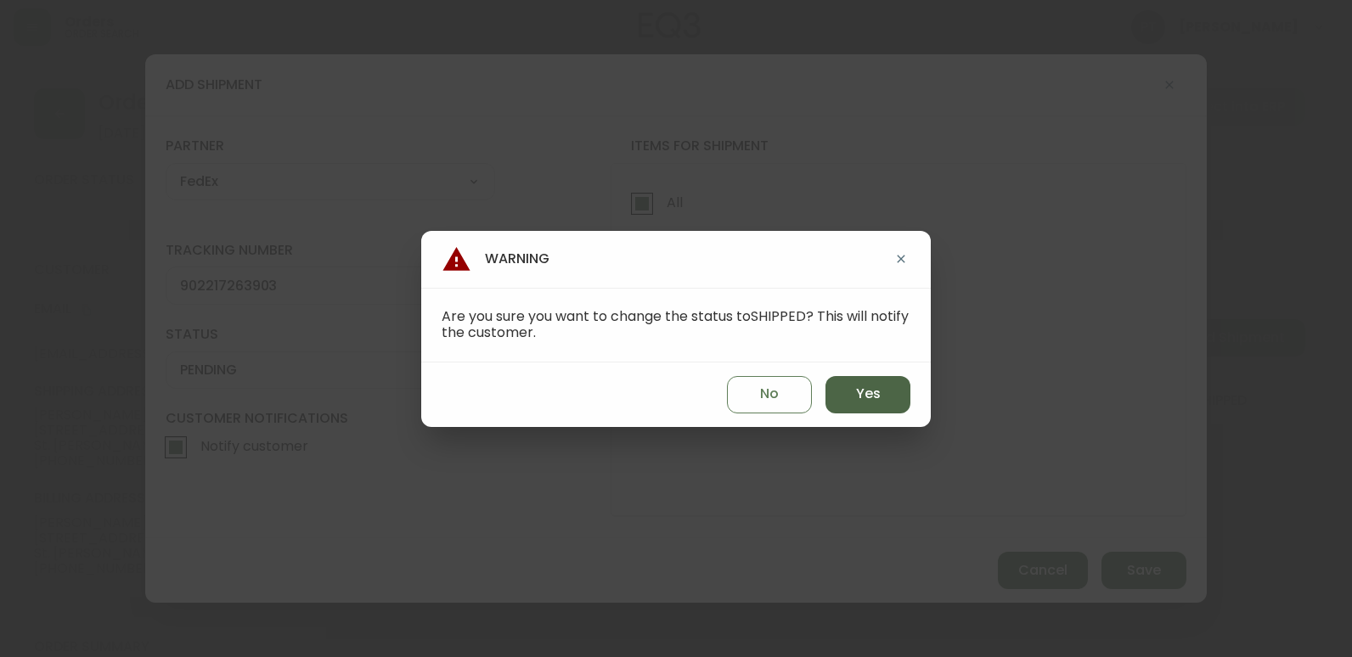
click at [883, 391] on button "Yes" at bounding box center [867, 394] width 85 height 37
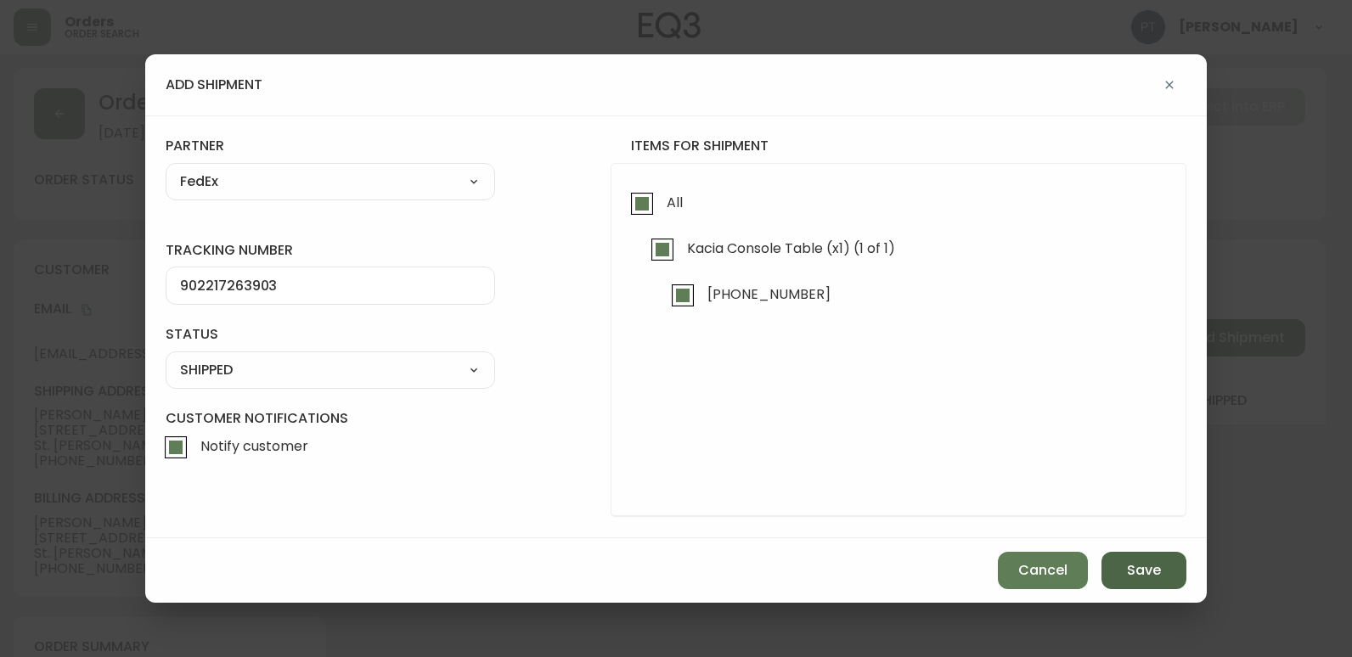
click at [1155, 575] on span "Save" at bounding box center [1144, 570] width 34 height 19
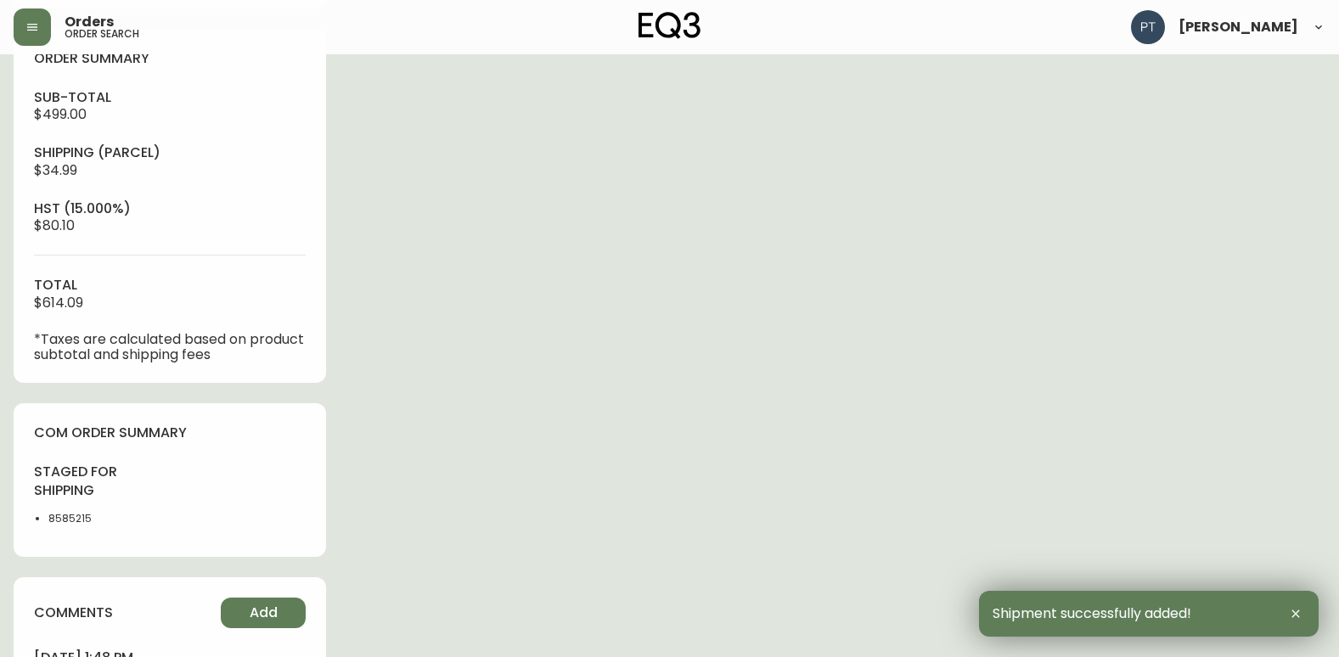
scroll to position [679, 0]
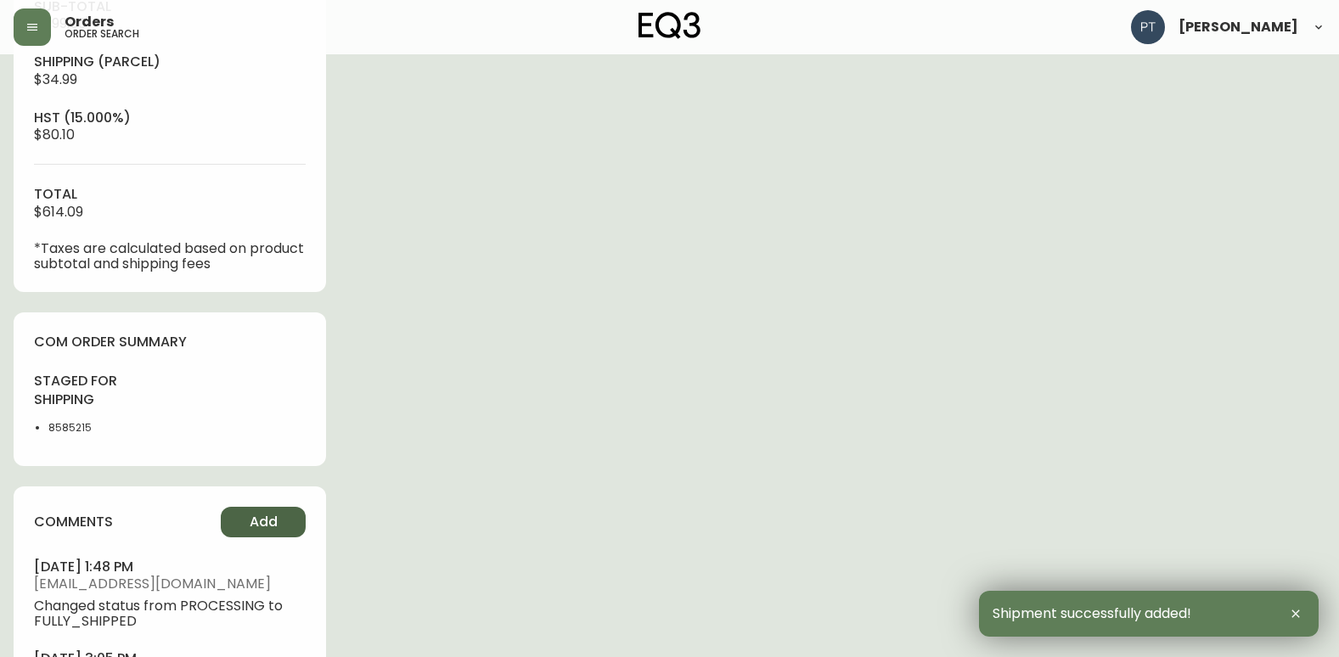
click at [273, 534] on button "Add" at bounding box center [263, 522] width 85 height 31
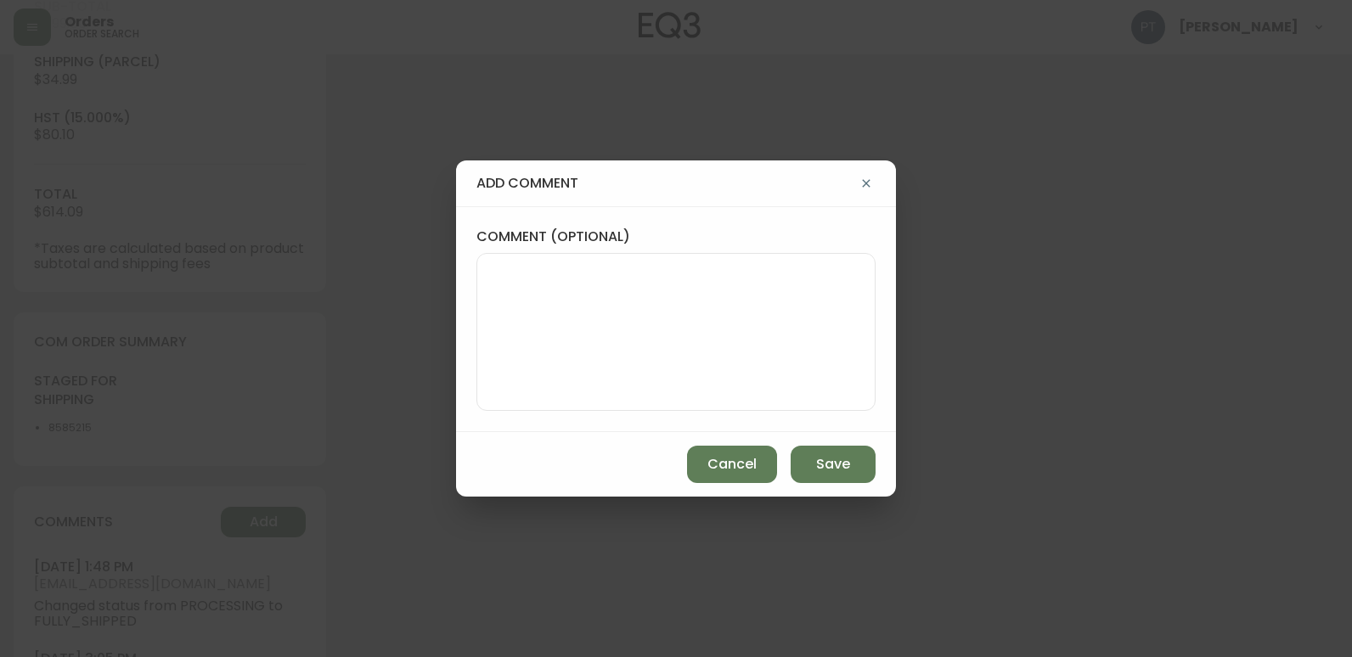
click at [661, 348] on textarea "comment (optional)" at bounding box center [676, 332] width 370 height 136
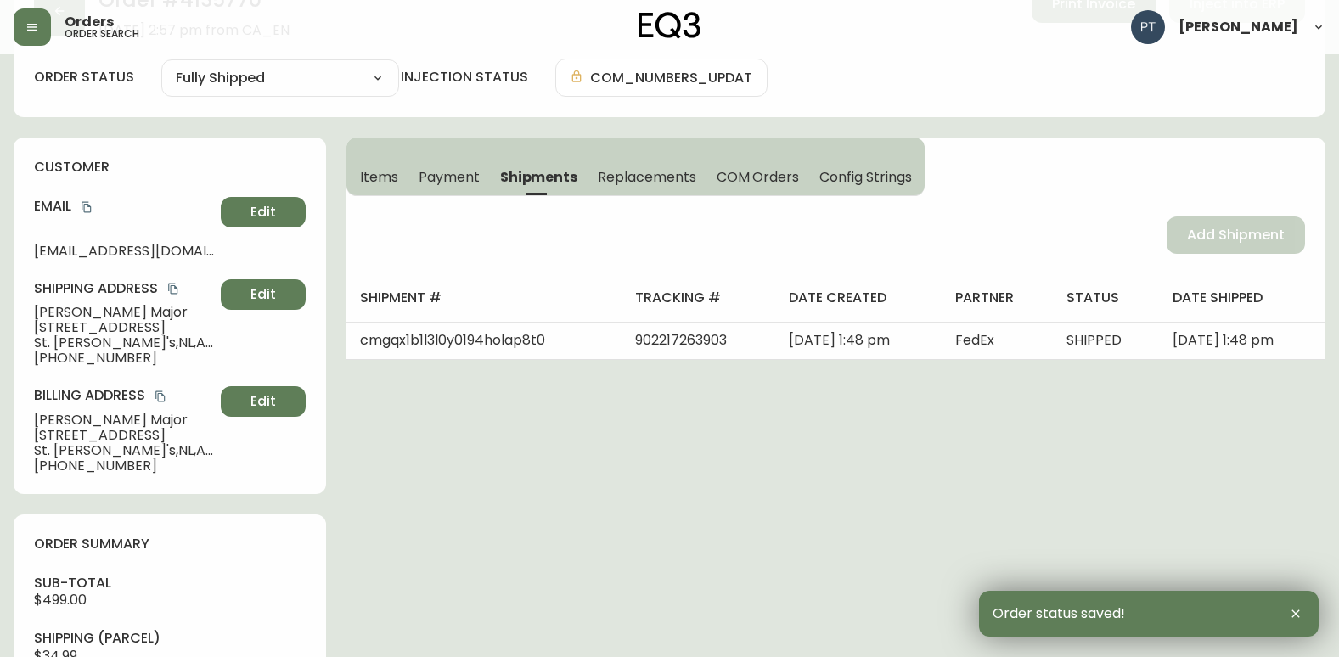
scroll to position [0, 0]
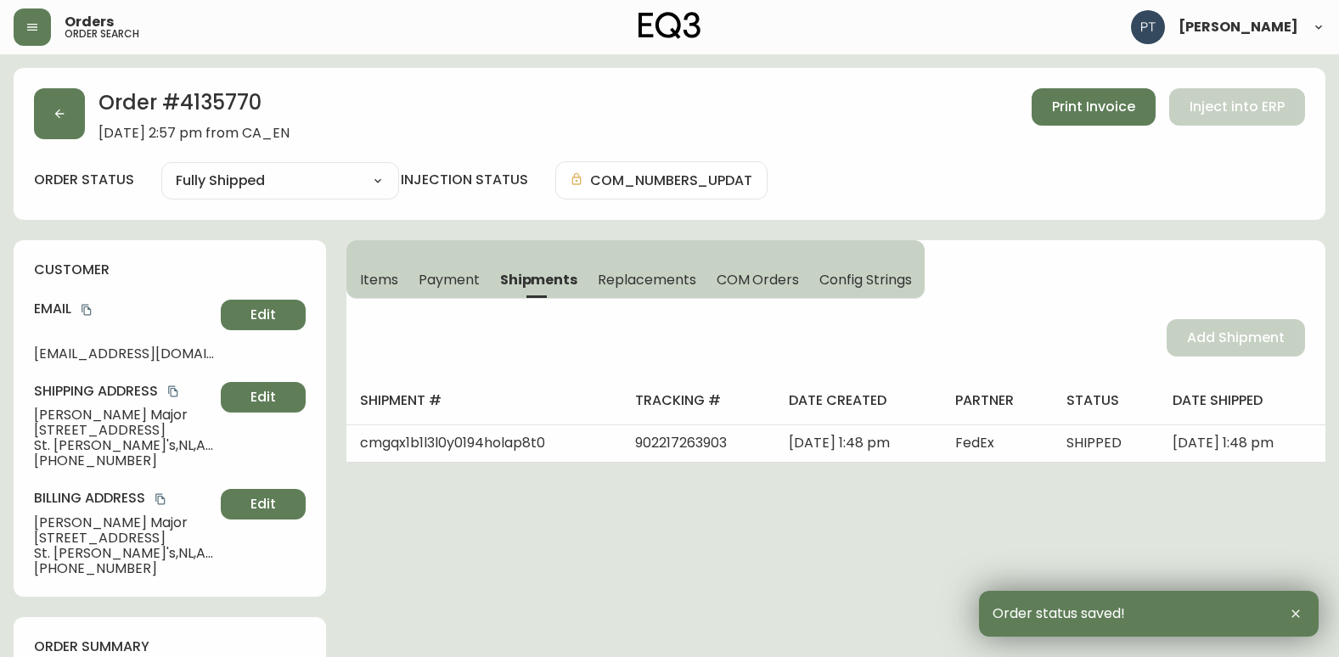
click at [27, 20] on icon "button" at bounding box center [32, 27] width 14 height 14
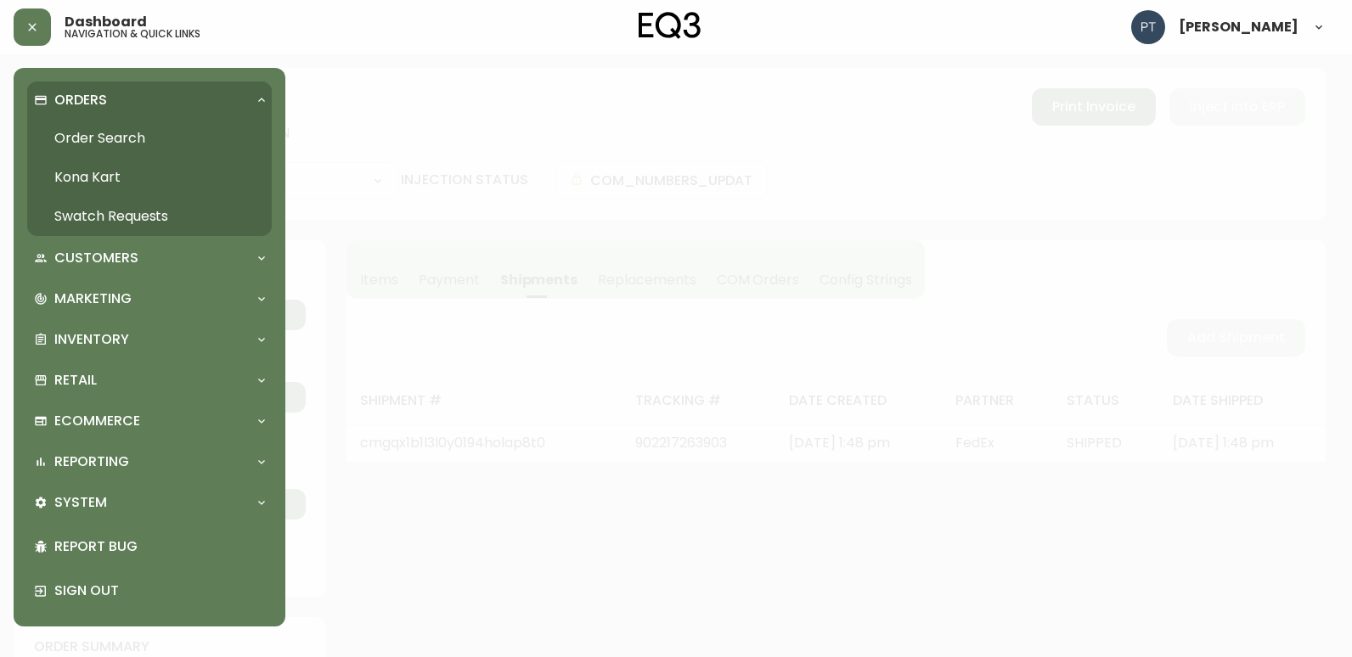
click at [125, 134] on link "Order Search" at bounding box center [149, 138] width 245 height 39
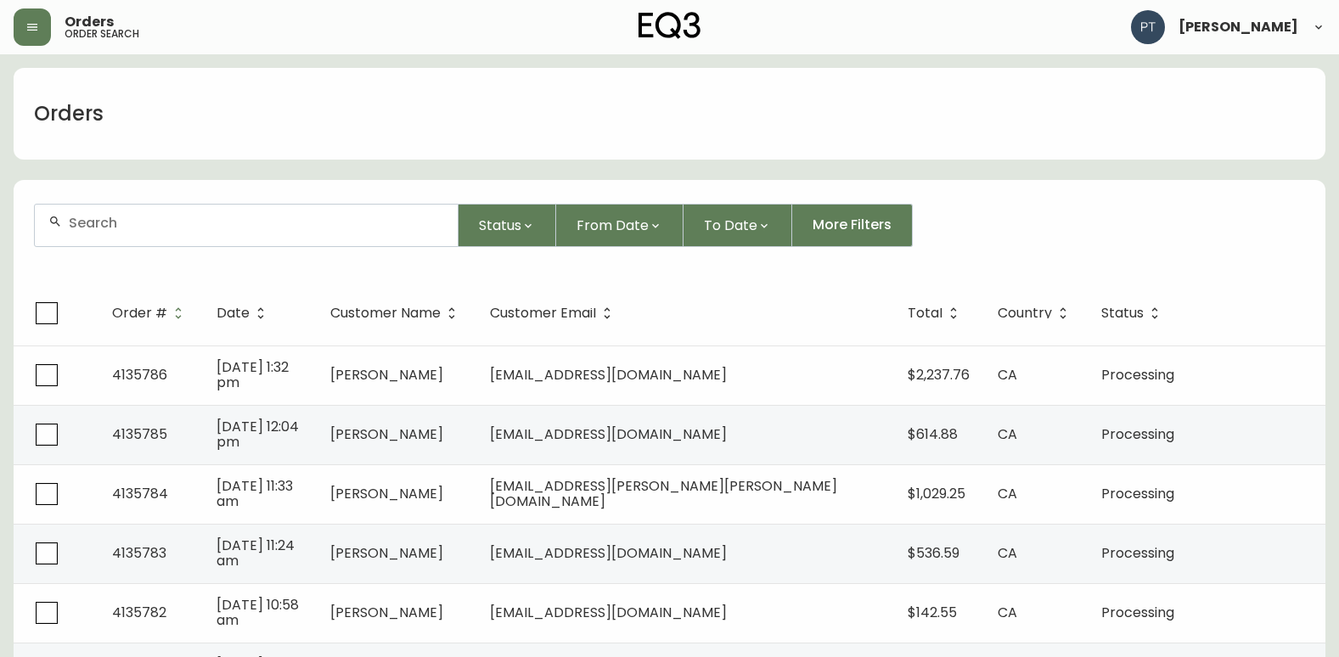
drag, startPoint x: 29, startPoint y: 30, endPoint x: 65, endPoint y: 51, distance: 41.5
click at [31, 30] on icon "button" at bounding box center [32, 27] width 10 height 7
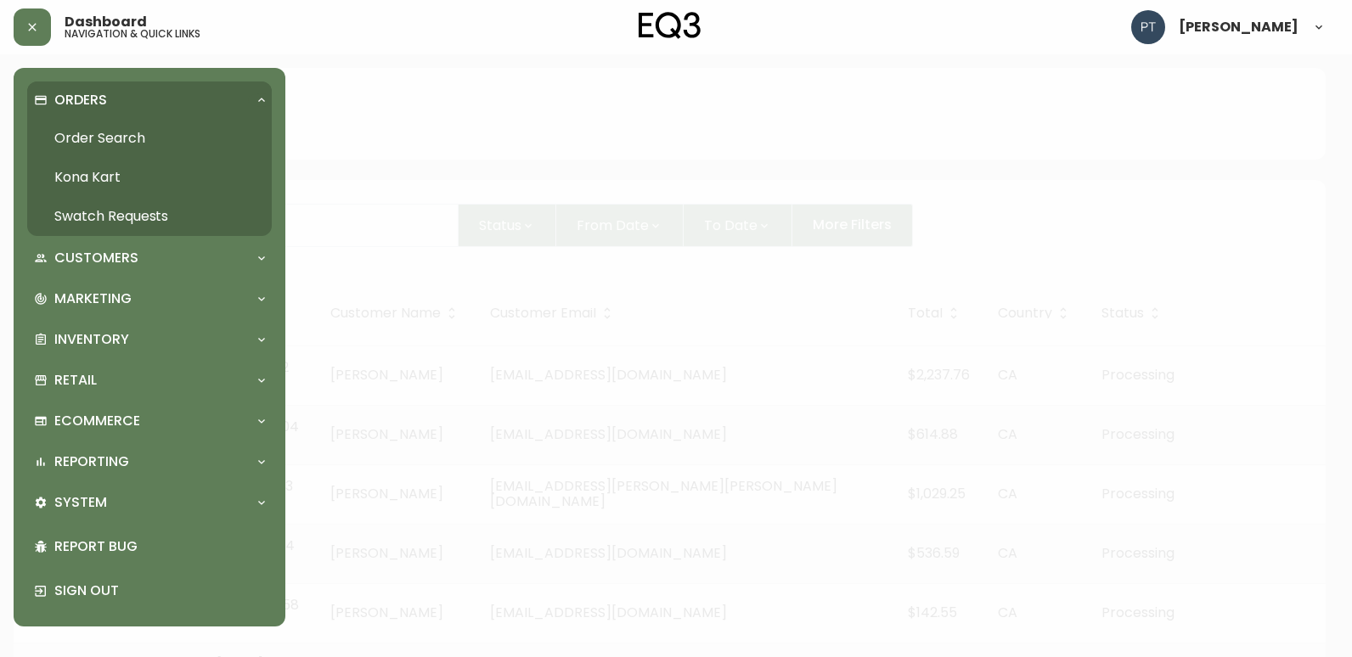
click at [140, 216] on link "Swatch Requests" at bounding box center [149, 216] width 245 height 39
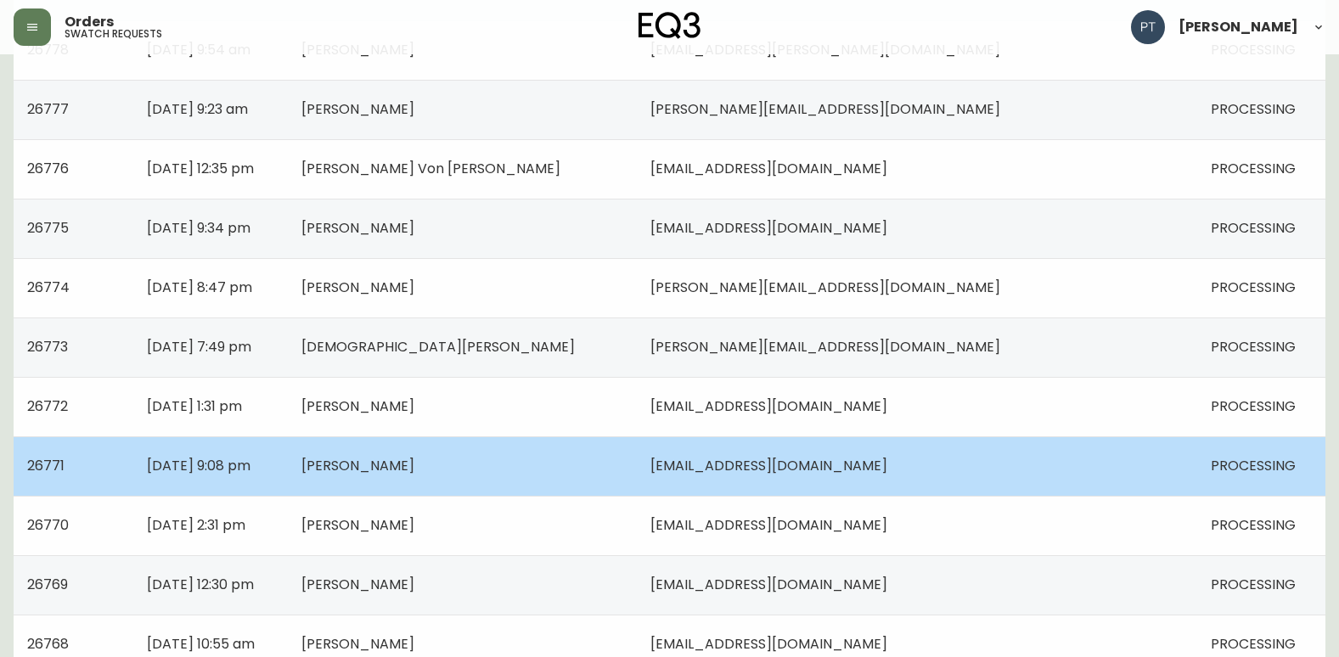
scroll to position [1212, 0]
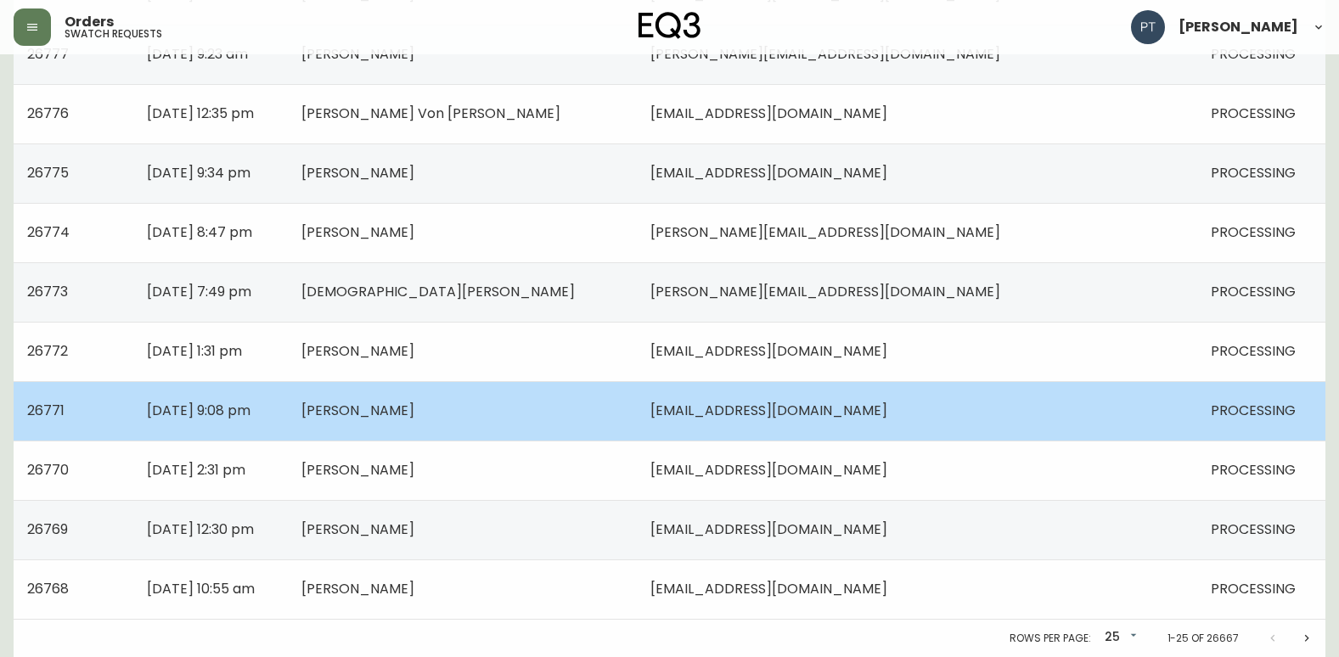
click at [919, 423] on td "[EMAIL_ADDRESS][DOMAIN_NAME]" at bounding box center [917, 410] width 560 height 59
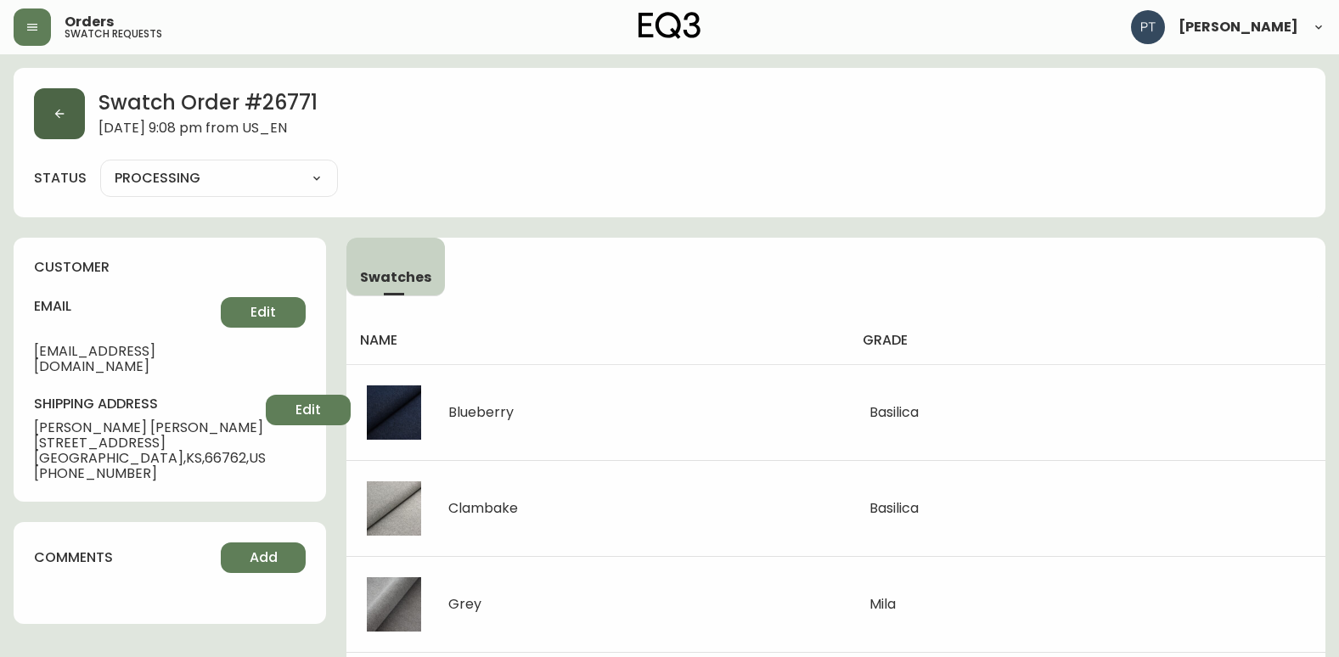
click at [61, 126] on button "button" at bounding box center [59, 113] width 51 height 51
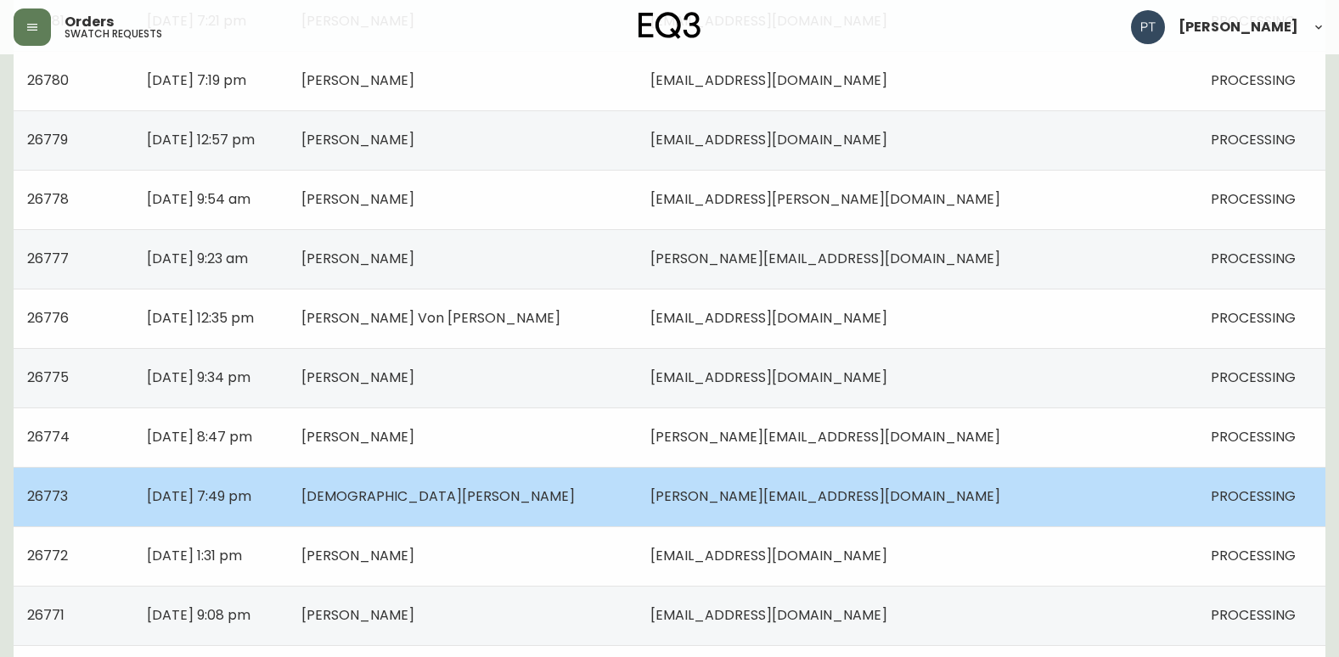
scroll to position [1212, 0]
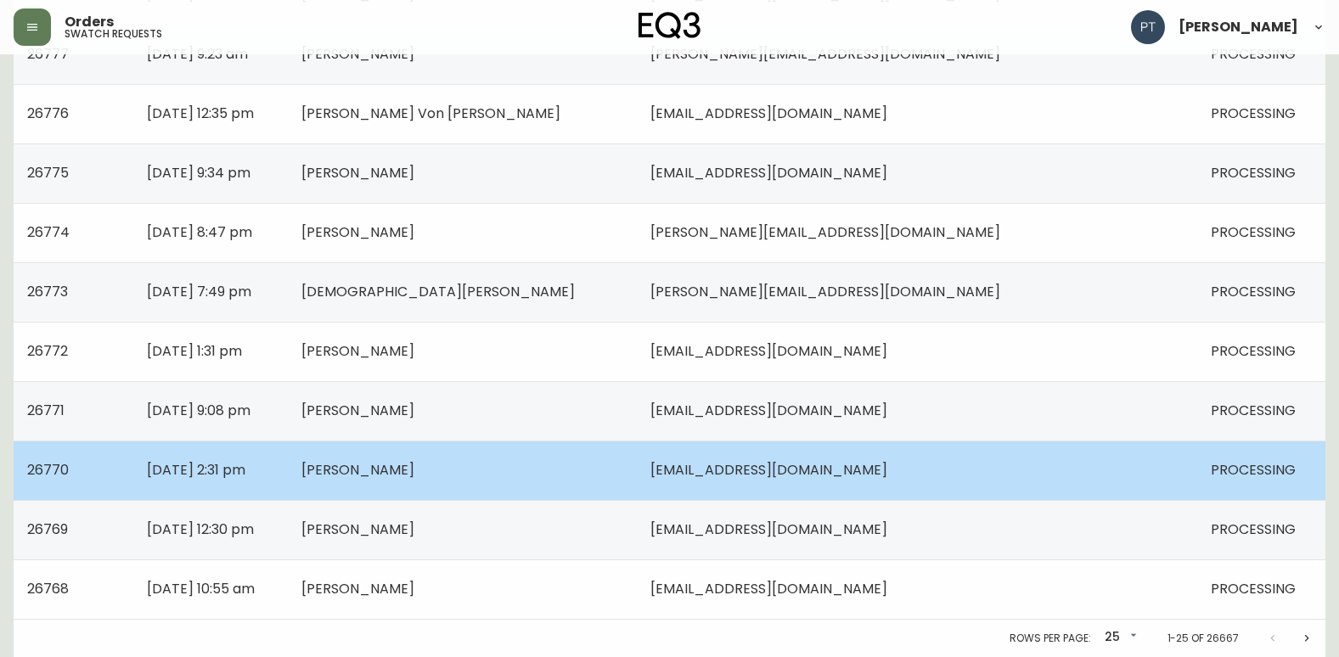
click at [616, 444] on td "[PERSON_NAME]" at bounding box center [462, 470] width 349 height 59
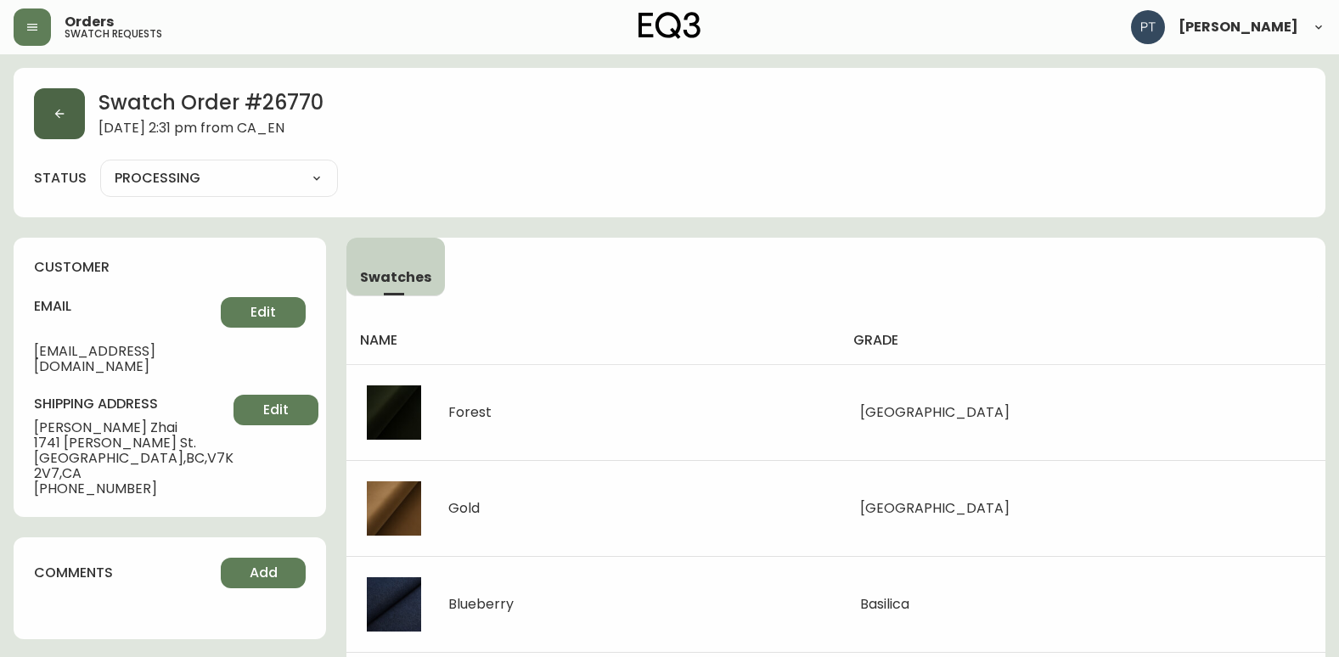
click at [81, 120] on button "button" at bounding box center [59, 113] width 51 height 51
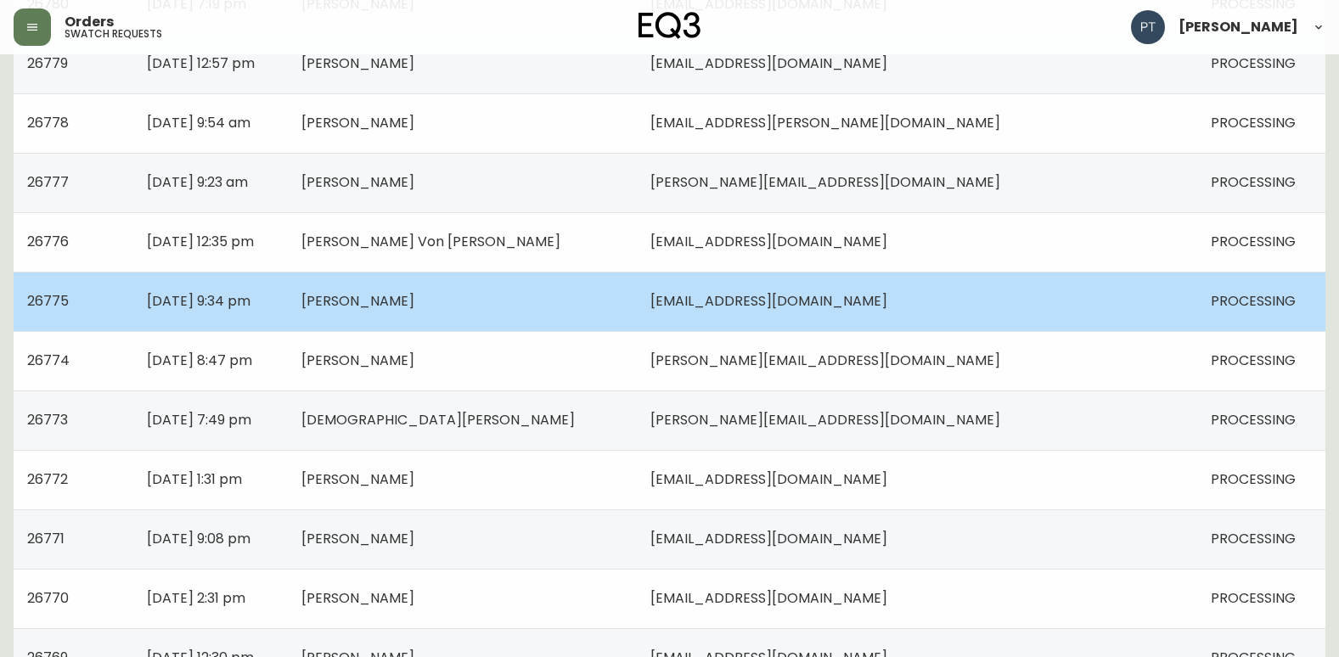
scroll to position [1212, 0]
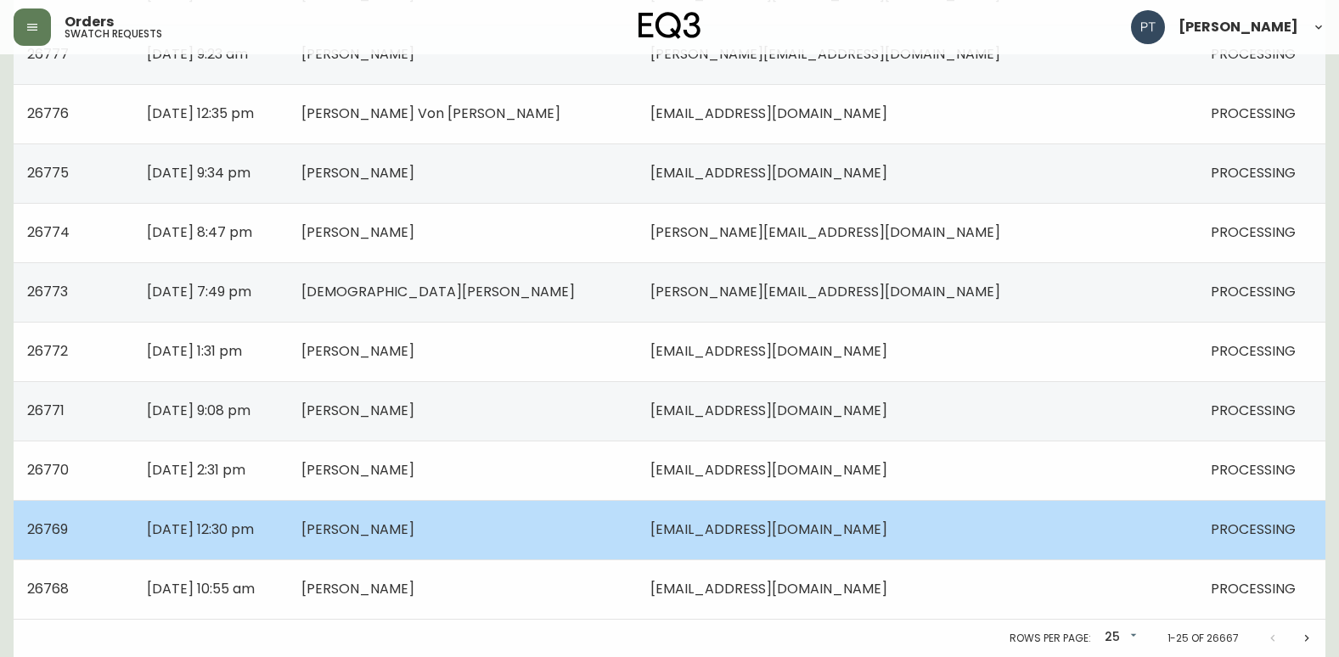
click at [598, 517] on td "[PERSON_NAME]" at bounding box center [462, 529] width 349 height 59
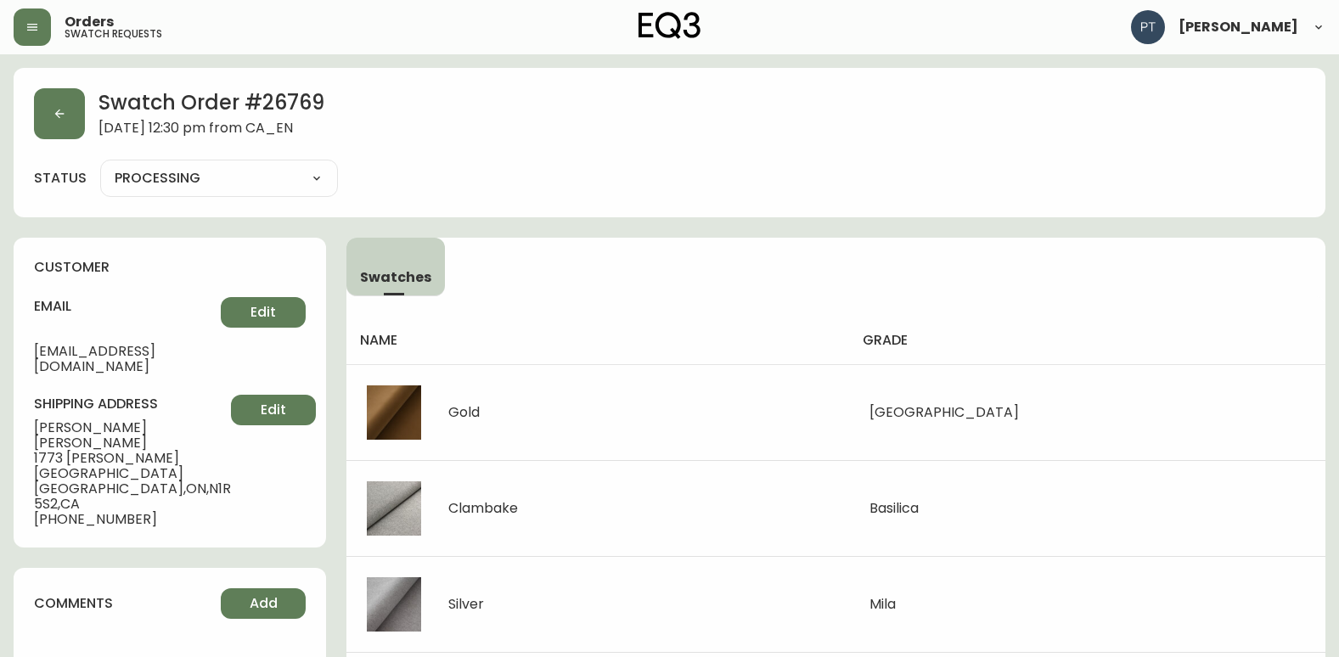
click at [82, 143] on div "Swatch Order # 26769 [DATE] 12:30 pm from [GEOGRAPHIC_DATA] status PROCESSING P…" at bounding box center [670, 142] width 1312 height 149
click at [76, 135] on button "button" at bounding box center [59, 113] width 51 height 51
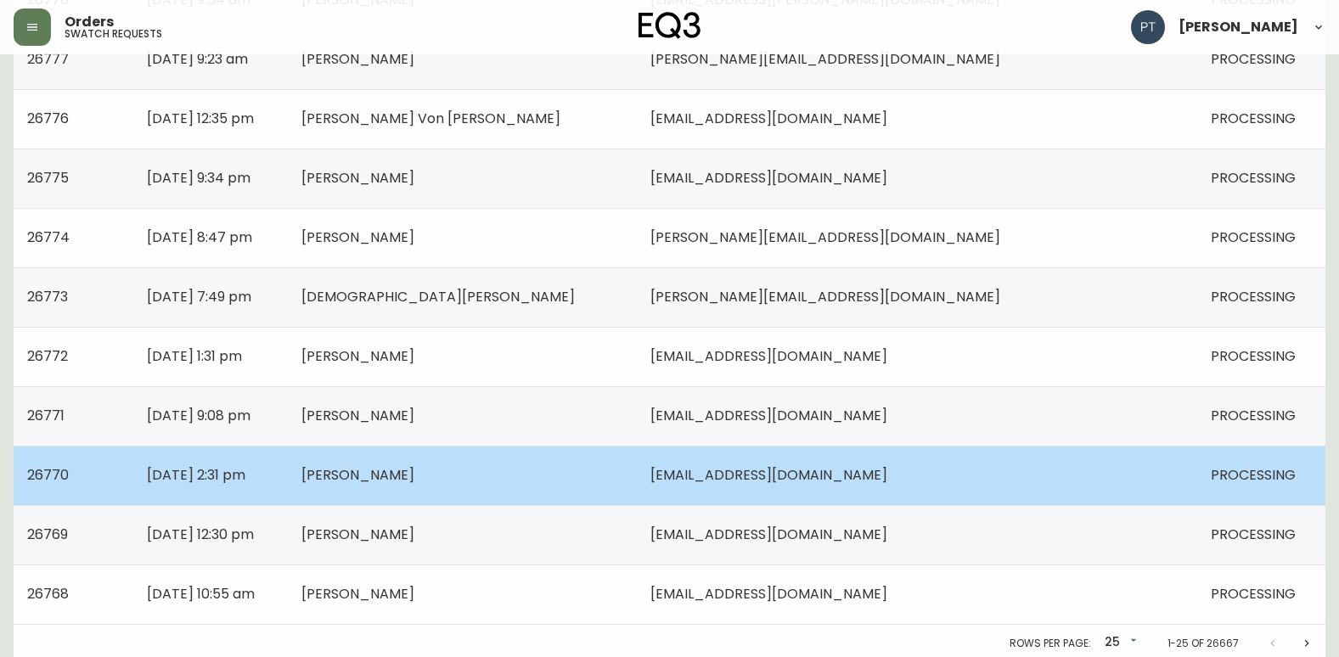
scroll to position [1212, 0]
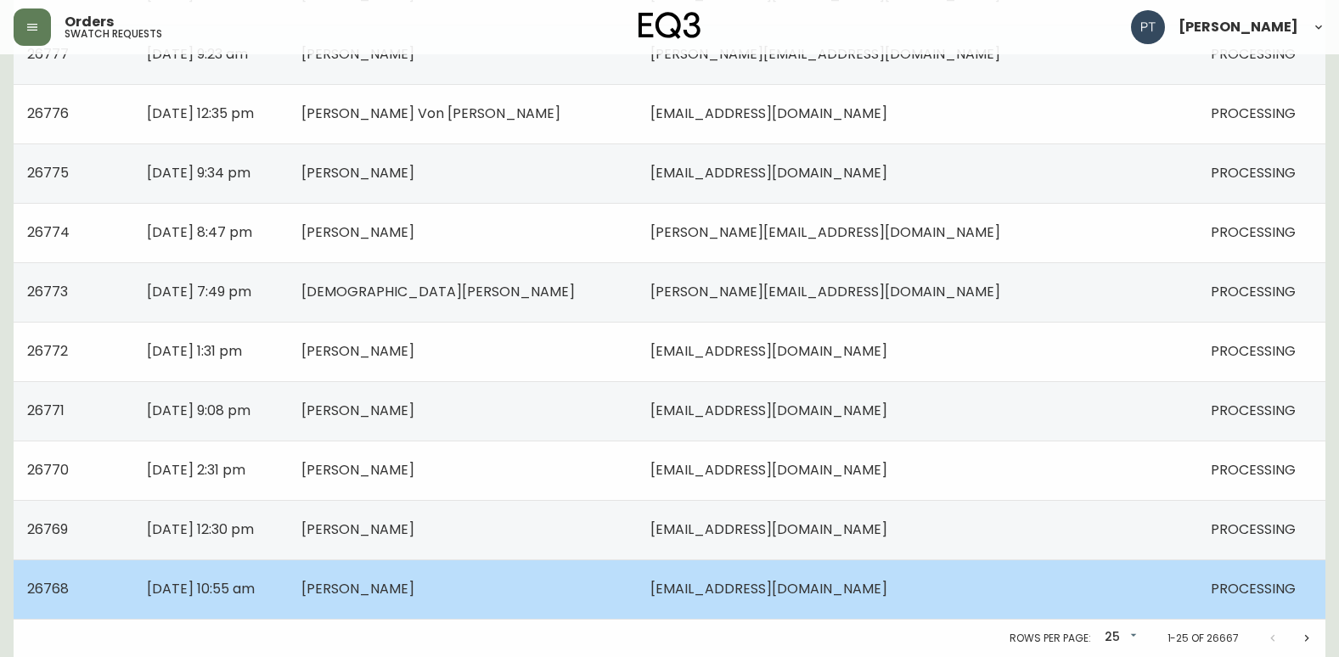
click at [637, 615] on td "[PERSON_NAME]" at bounding box center [462, 588] width 349 height 59
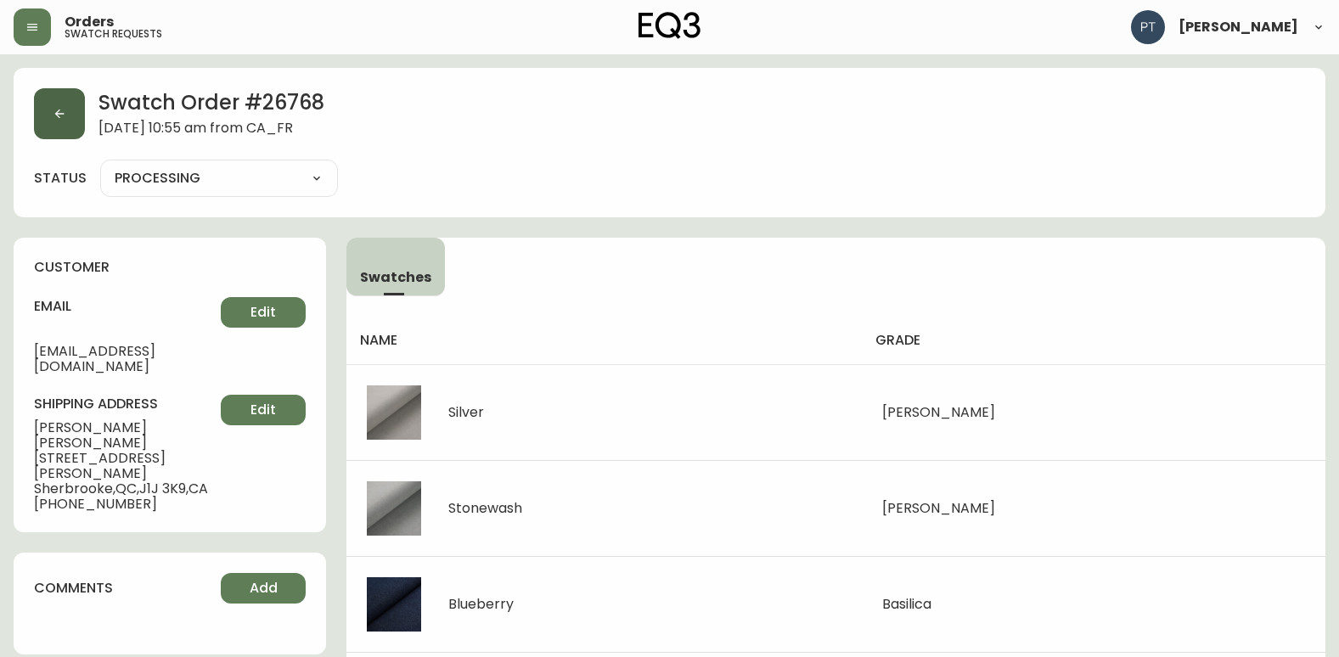
click at [76, 131] on button "button" at bounding box center [59, 113] width 51 height 51
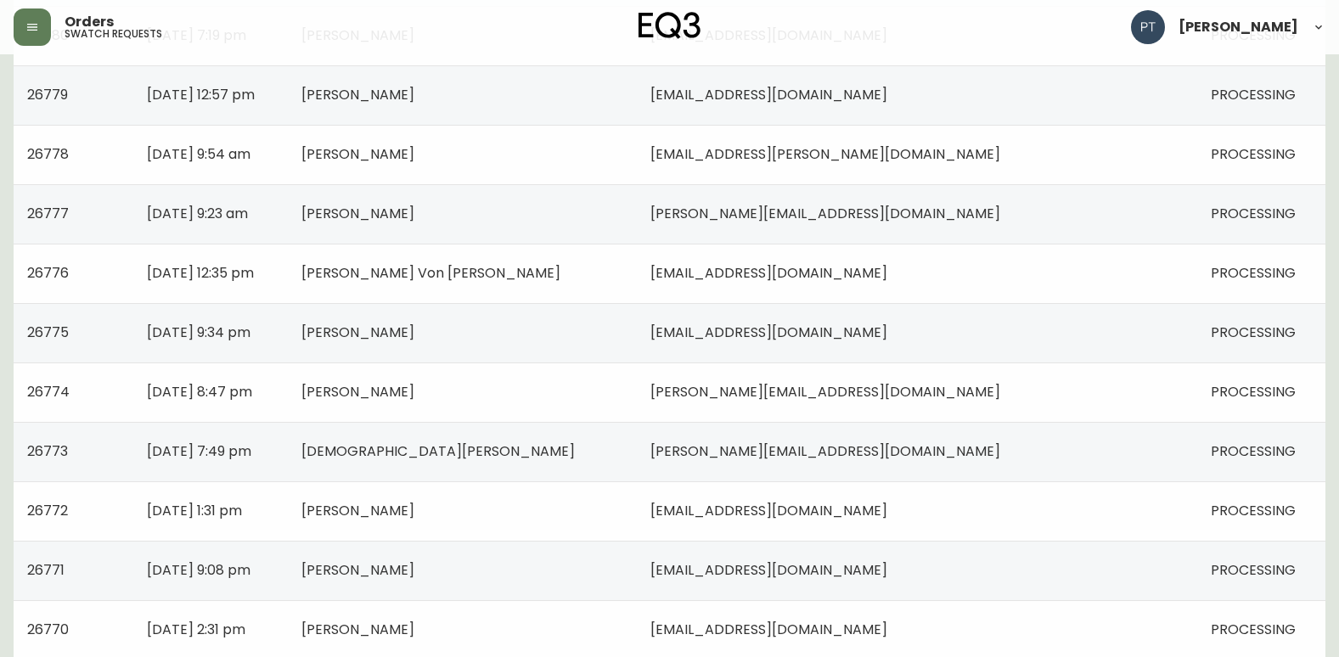
scroll to position [1212, 0]
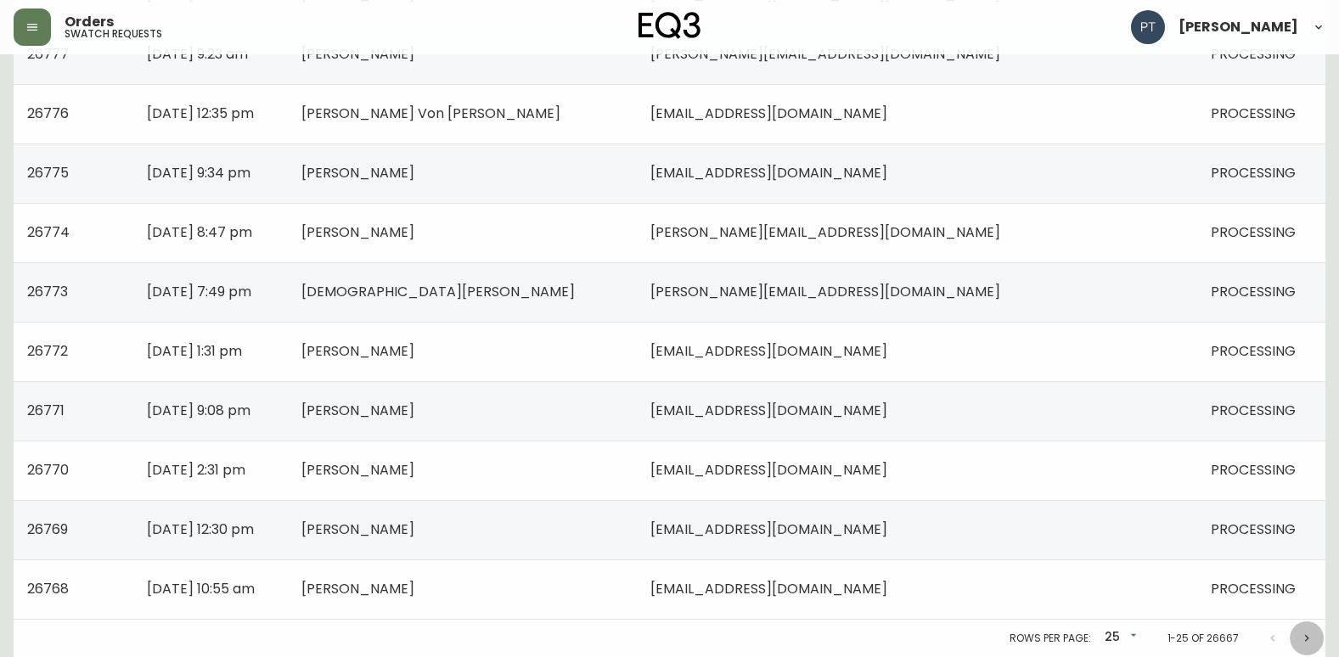
click at [1310, 638] on icon "Next page" at bounding box center [1307, 639] width 14 height 14
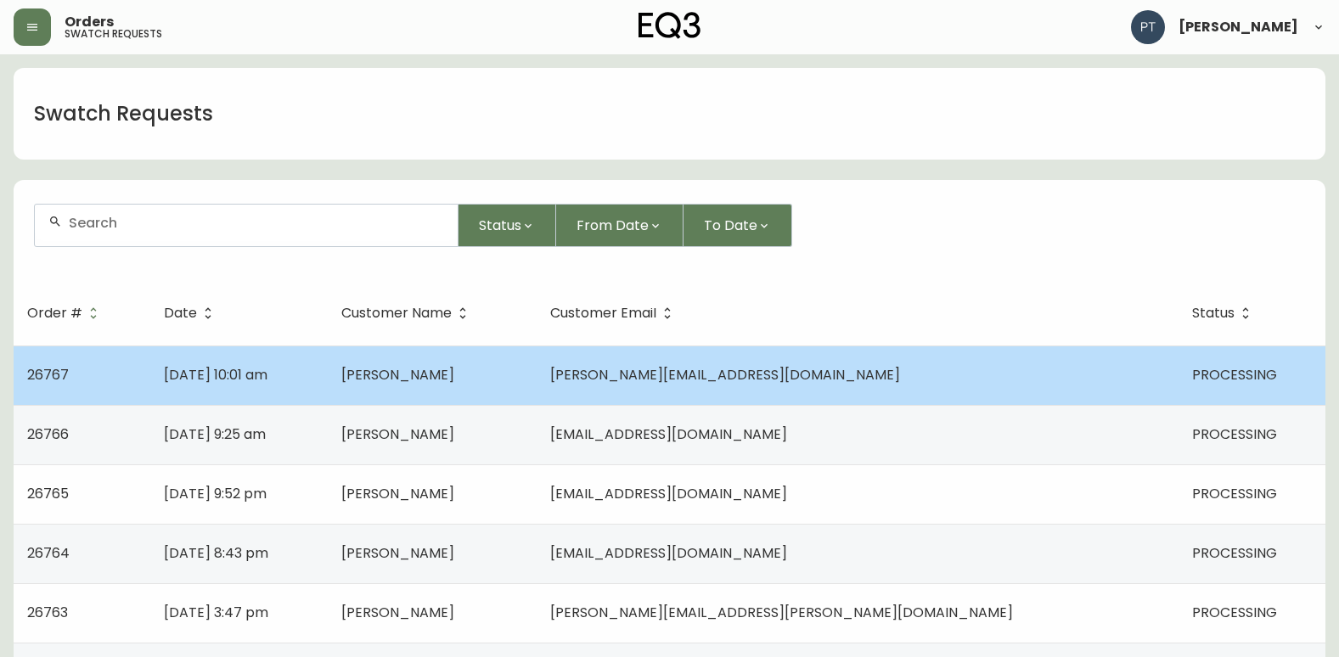
click at [537, 384] on td "[PERSON_NAME]" at bounding box center [432, 375] width 209 height 59
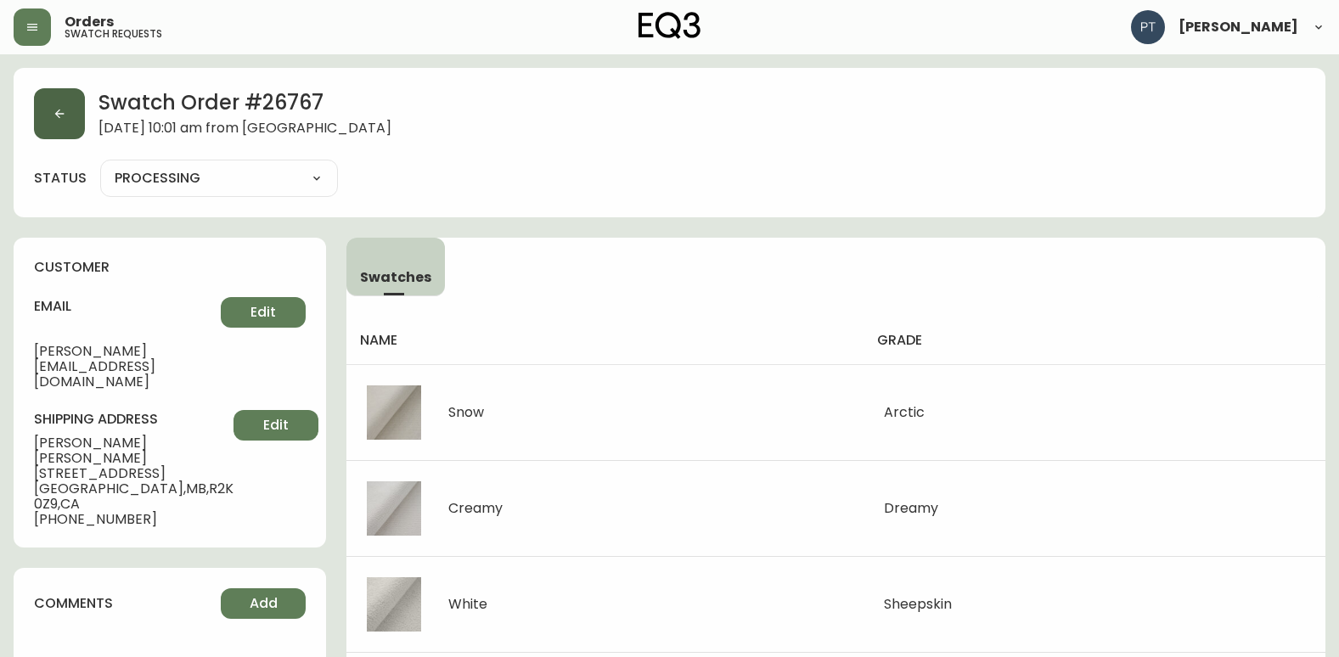
click at [66, 120] on button "button" at bounding box center [59, 113] width 51 height 51
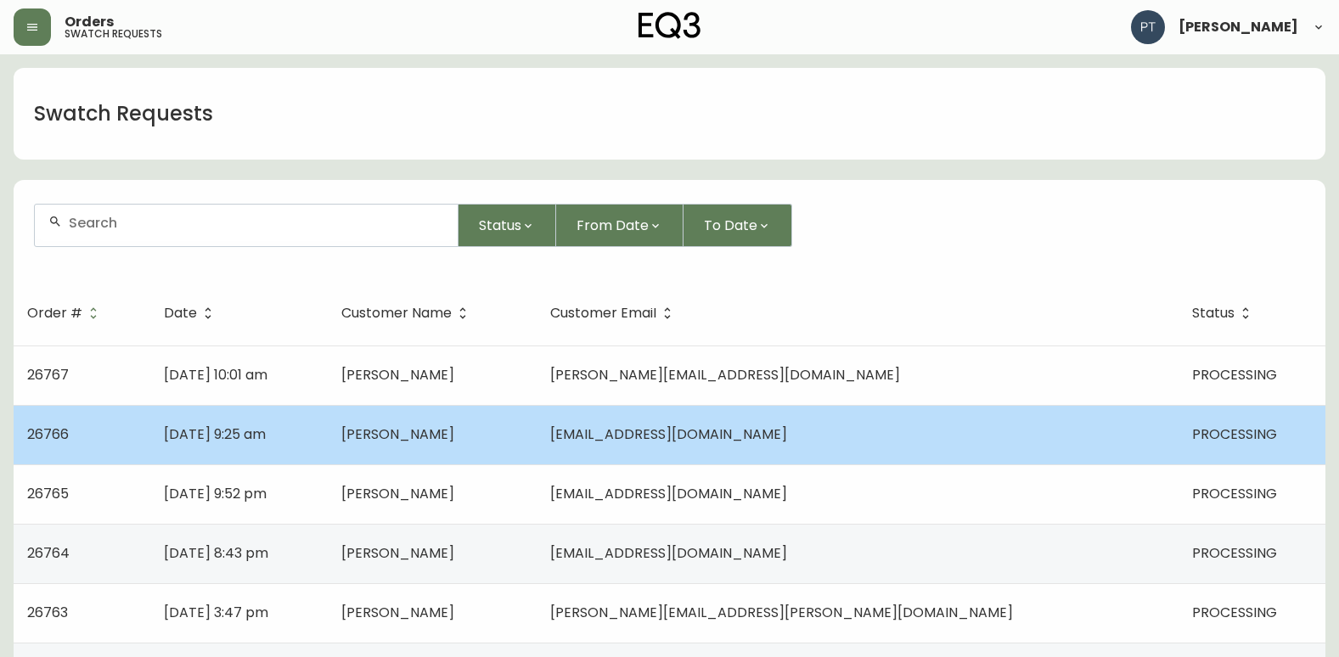
click at [537, 436] on td "[PERSON_NAME]" at bounding box center [432, 434] width 209 height 59
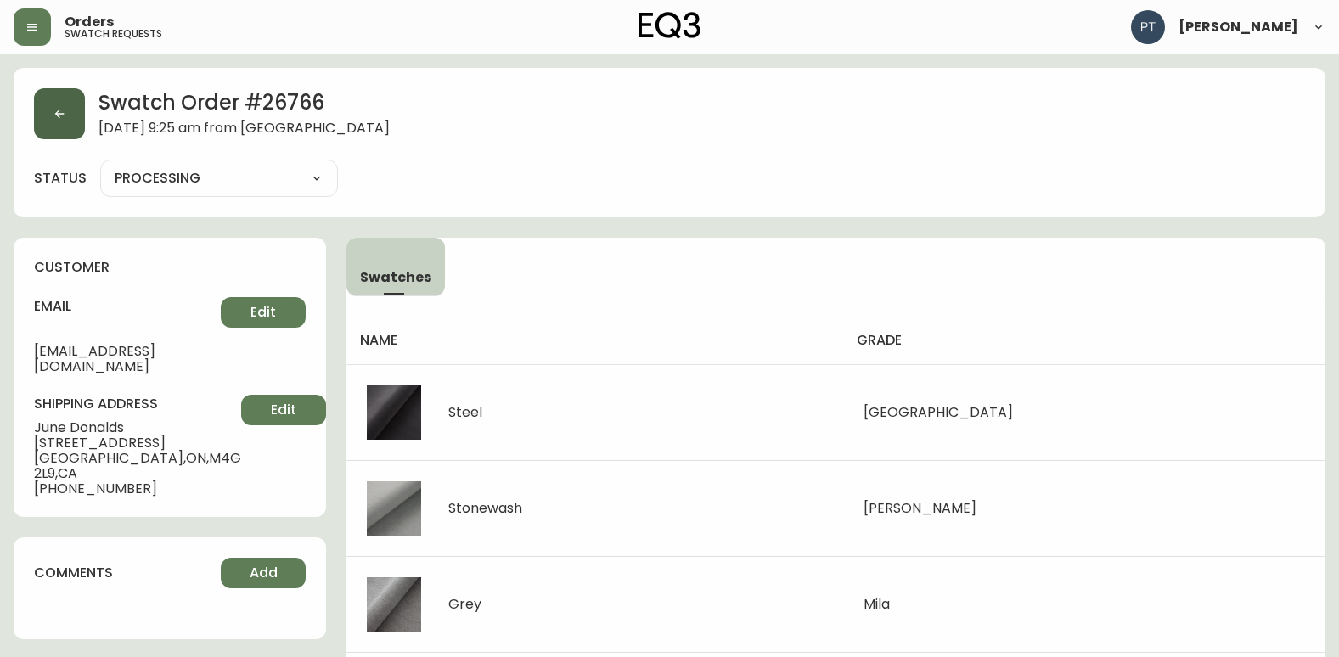
click at [80, 97] on button "button" at bounding box center [59, 113] width 51 height 51
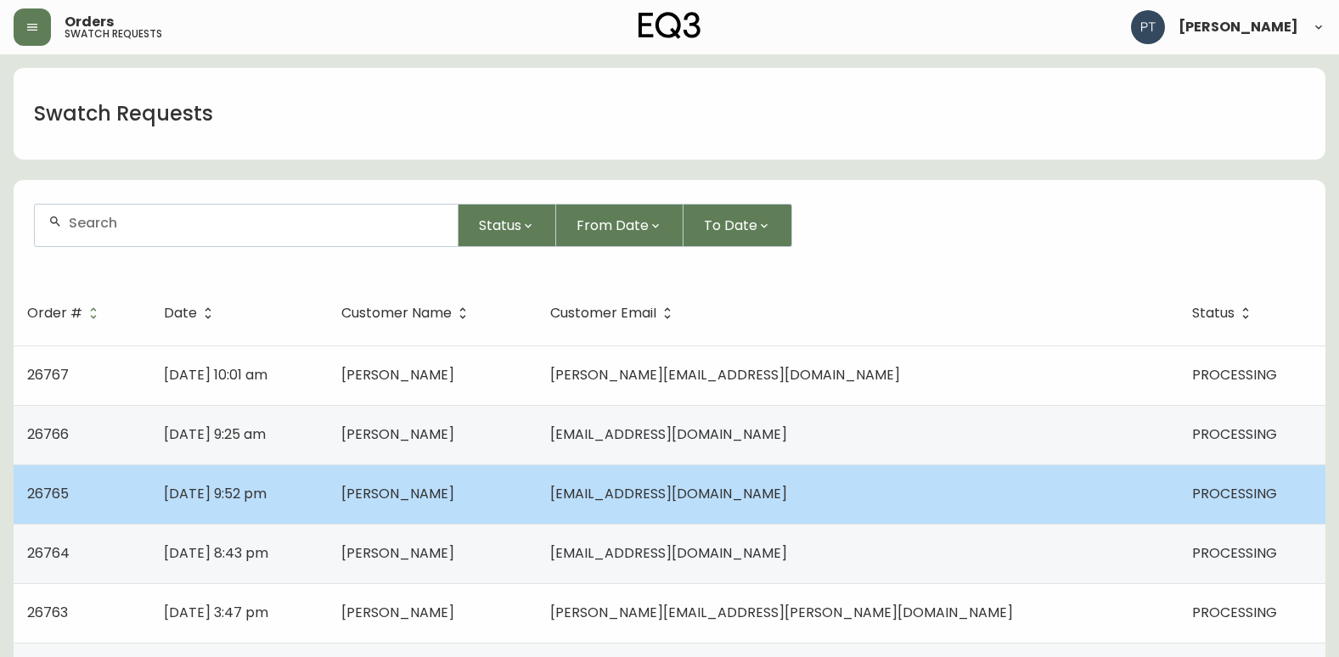
click at [454, 494] on span "[PERSON_NAME]" at bounding box center [397, 494] width 113 height 20
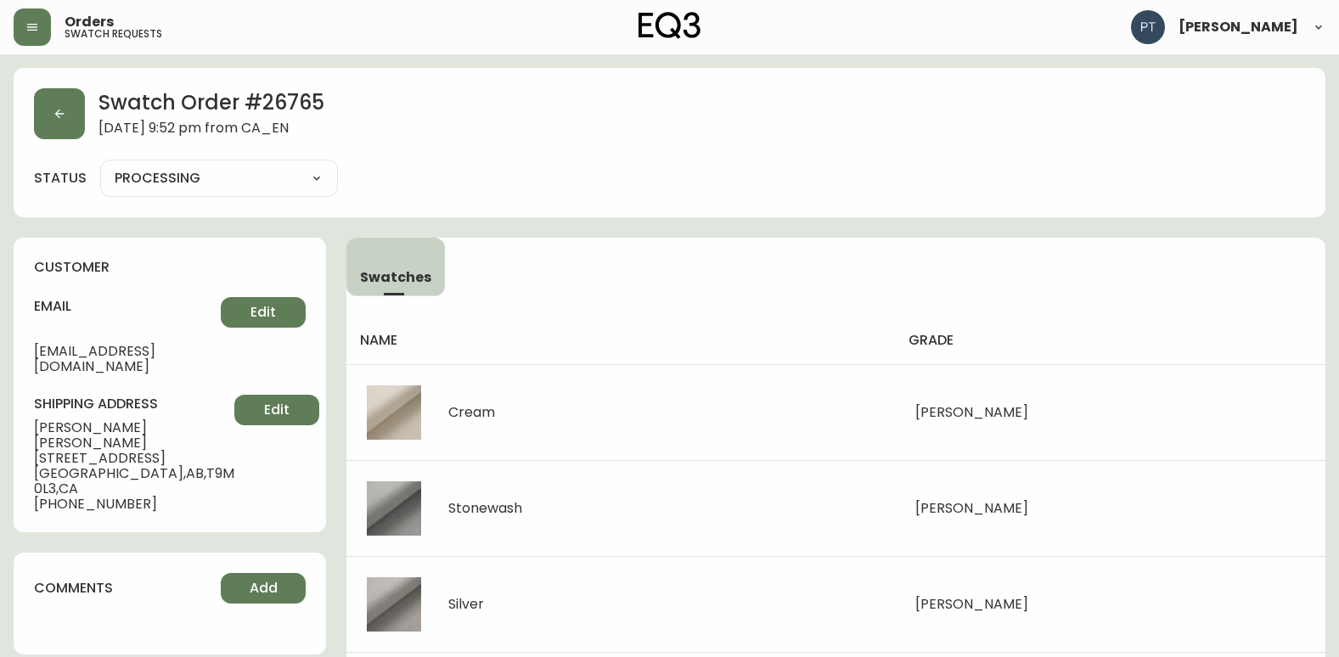
click at [70, 141] on div "Swatch Order # 26765 [DATE] 9:52 pm from [GEOGRAPHIC_DATA] status PROCESSING PR…" at bounding box center [670, 142] width 1312 height 149
click at [64, 116] on icon "button" at bounding box center [60, 114] width 14 height 14
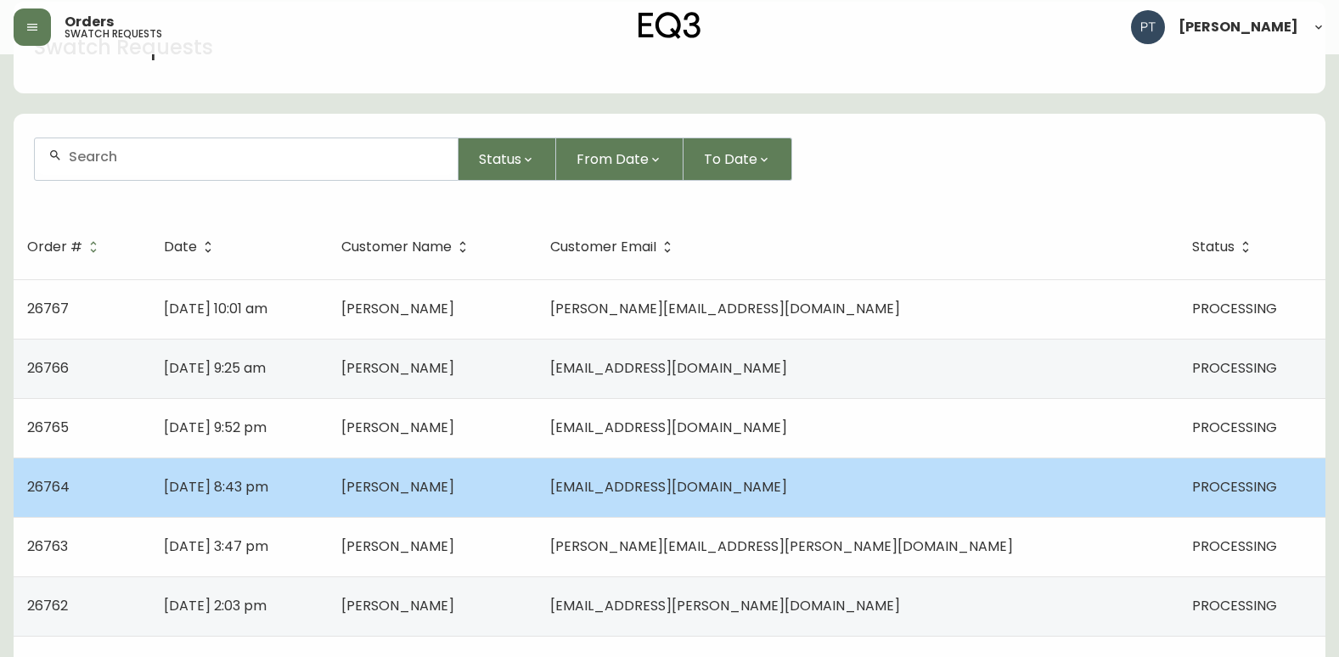
scroll to position [170, 0]
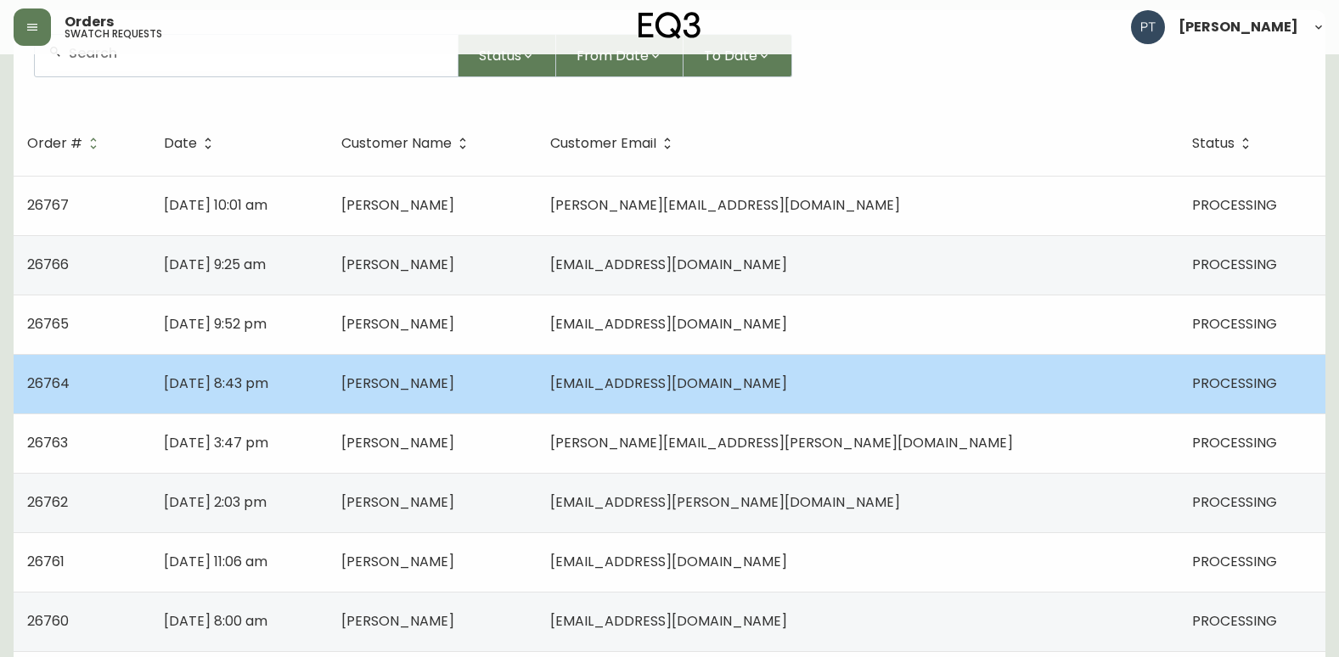
click at [500, 404] on td "[PERSON_NAME]" at bounding box center [432, 383] width 209 height 59
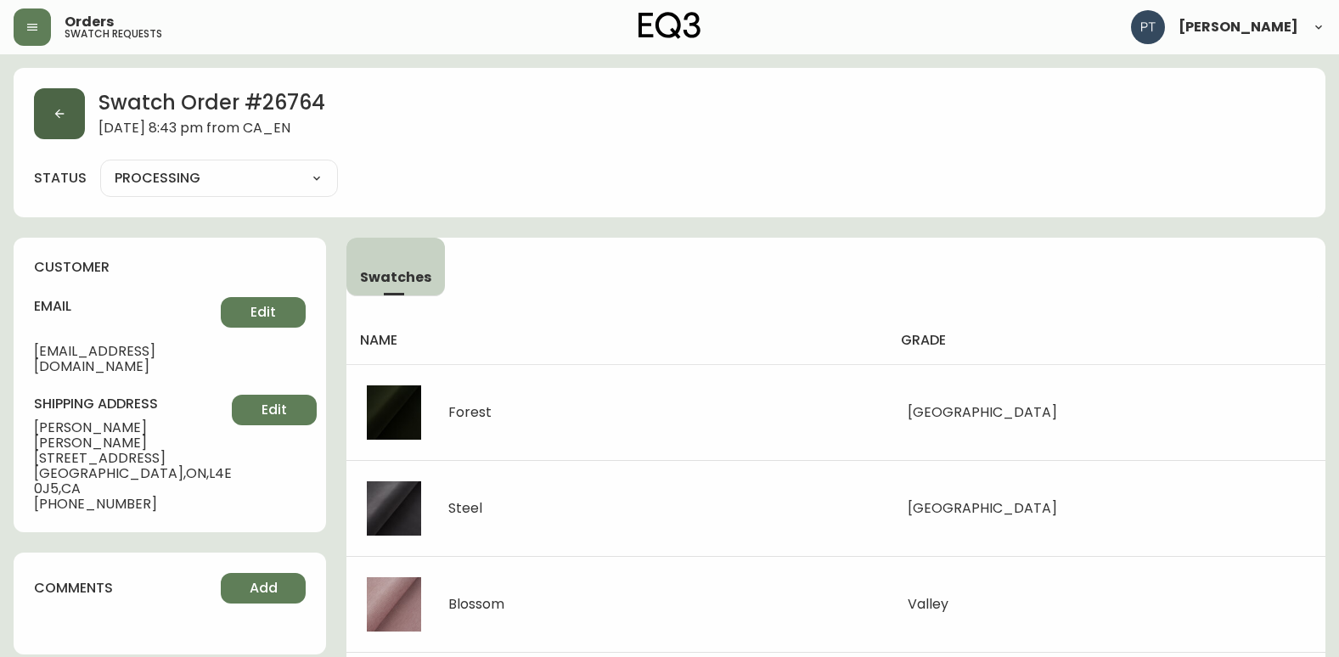
click at [60, 126] on button "button" at bounding box center [59, 113] width 51 height 51
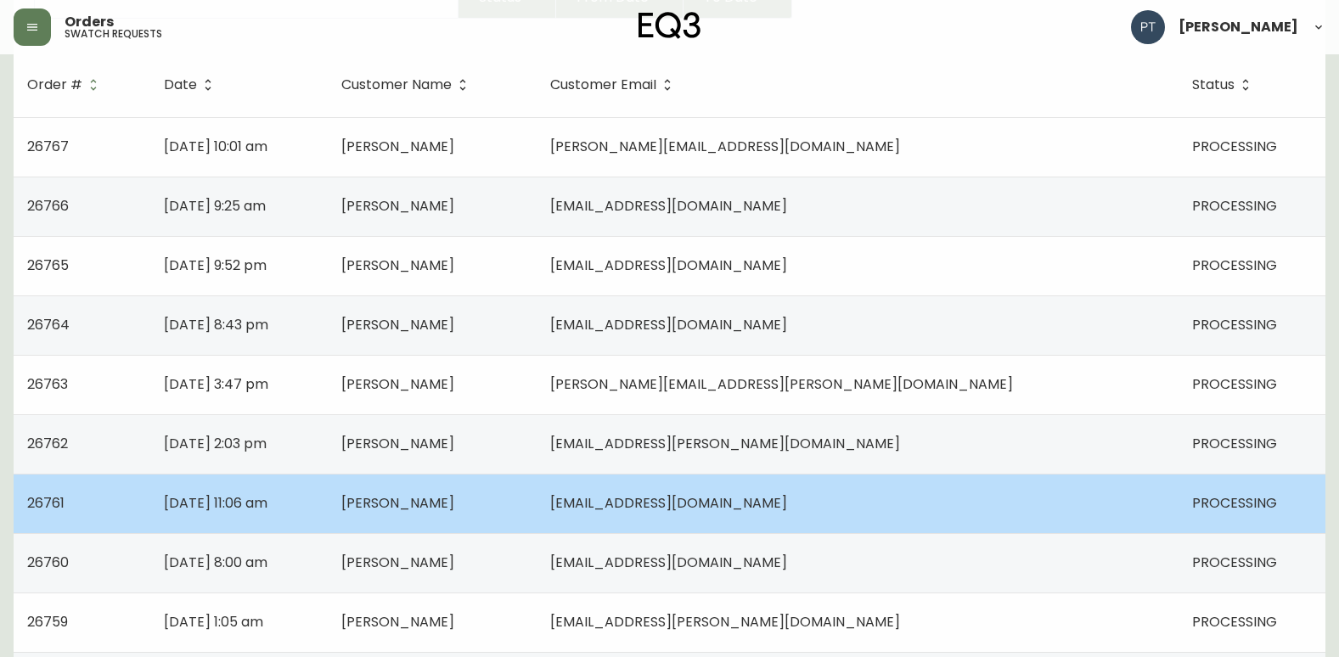
scroll to position [255, 0]
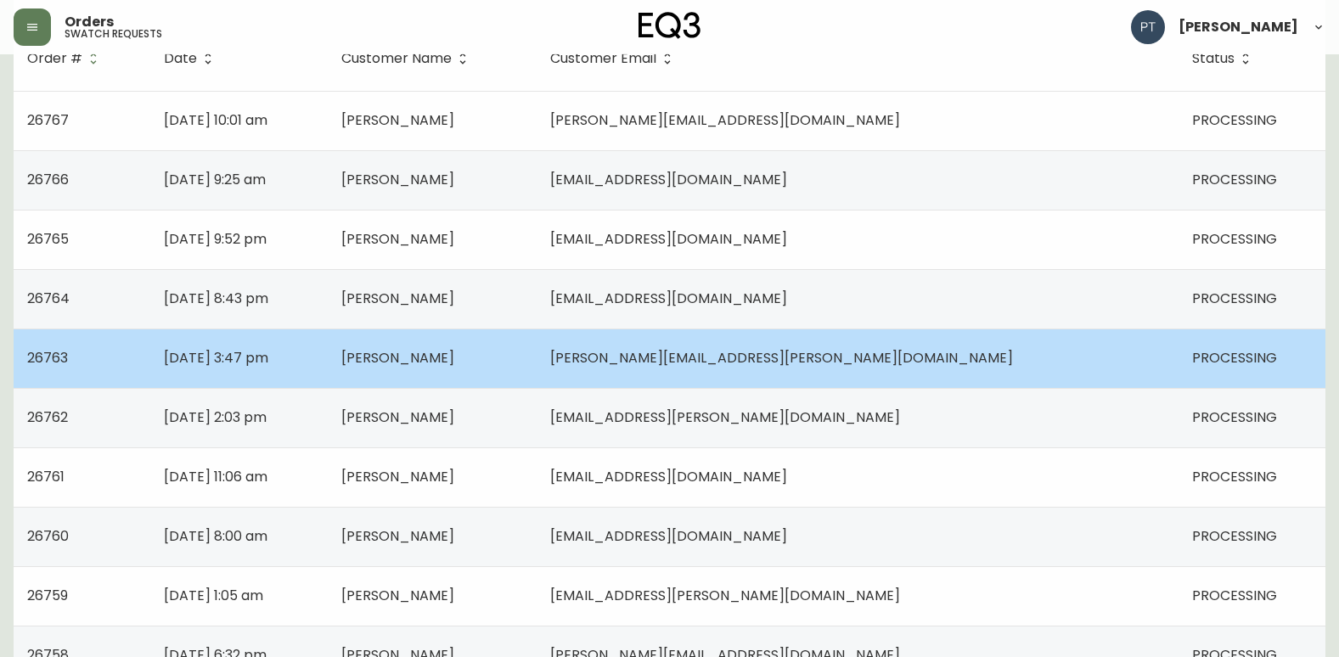
click at [327, 357] on td "[DATE] 3:47 pm" at bounding box center [238, 358] width 177 height 59
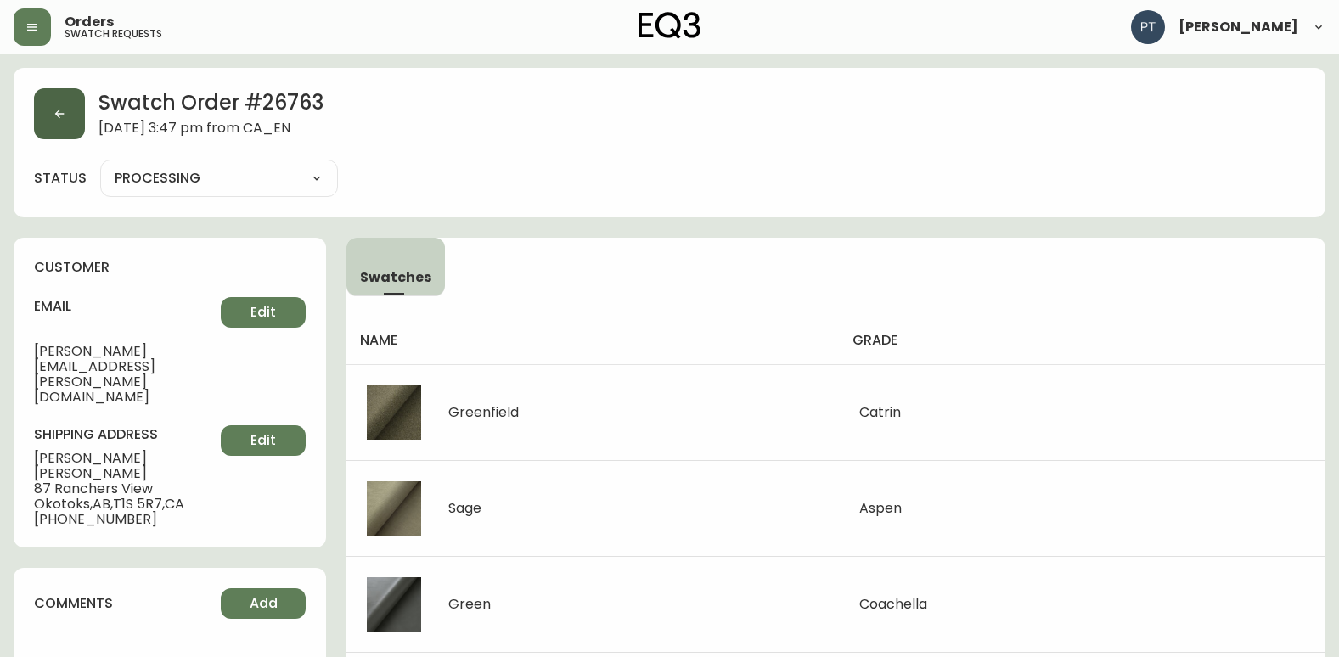
click at [57, 118] on icon "button" at bounding box center [60, 114] width 14 height 14
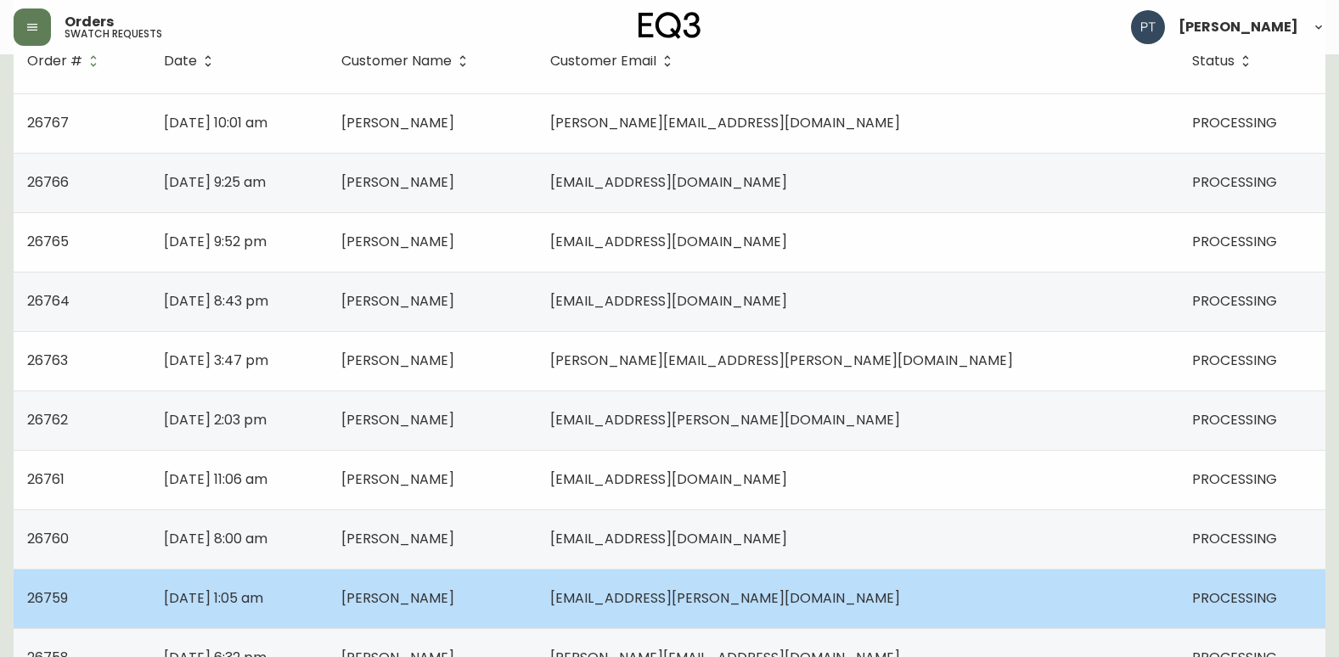
scroll to position [340, 0]
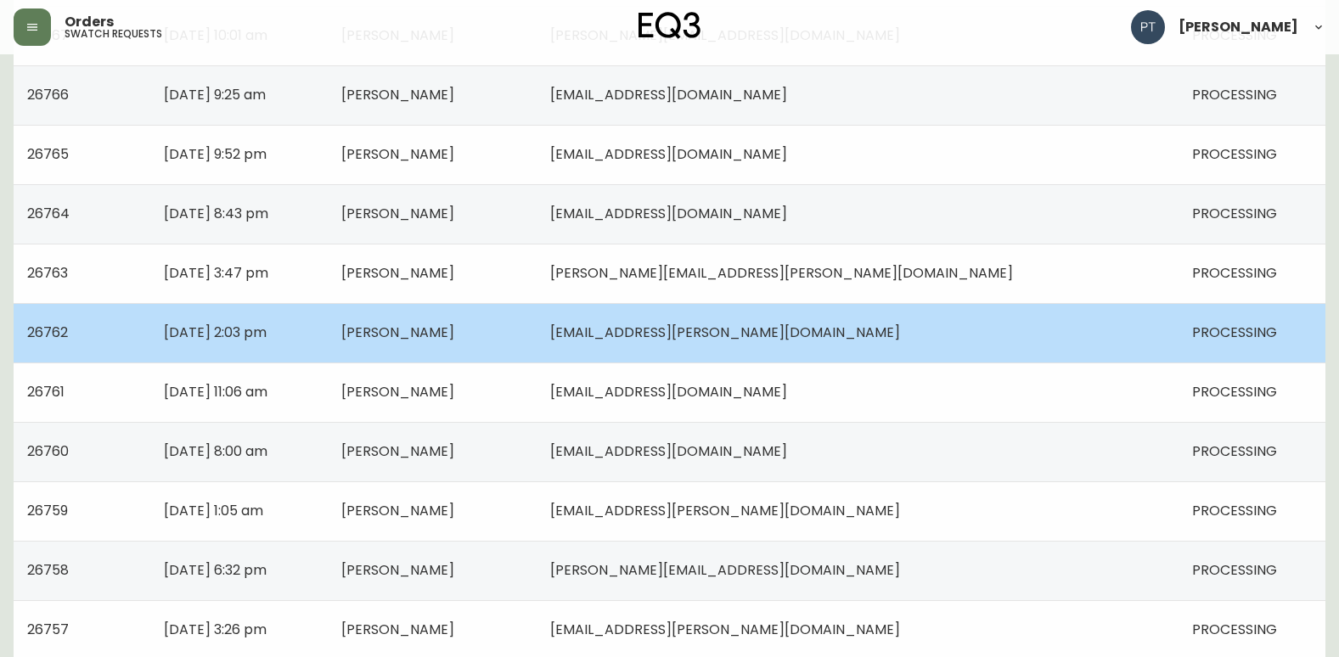
click at [466, 335] on td "[PERSON_NAME]" at bounding box center [432, 332] width 209 height 59
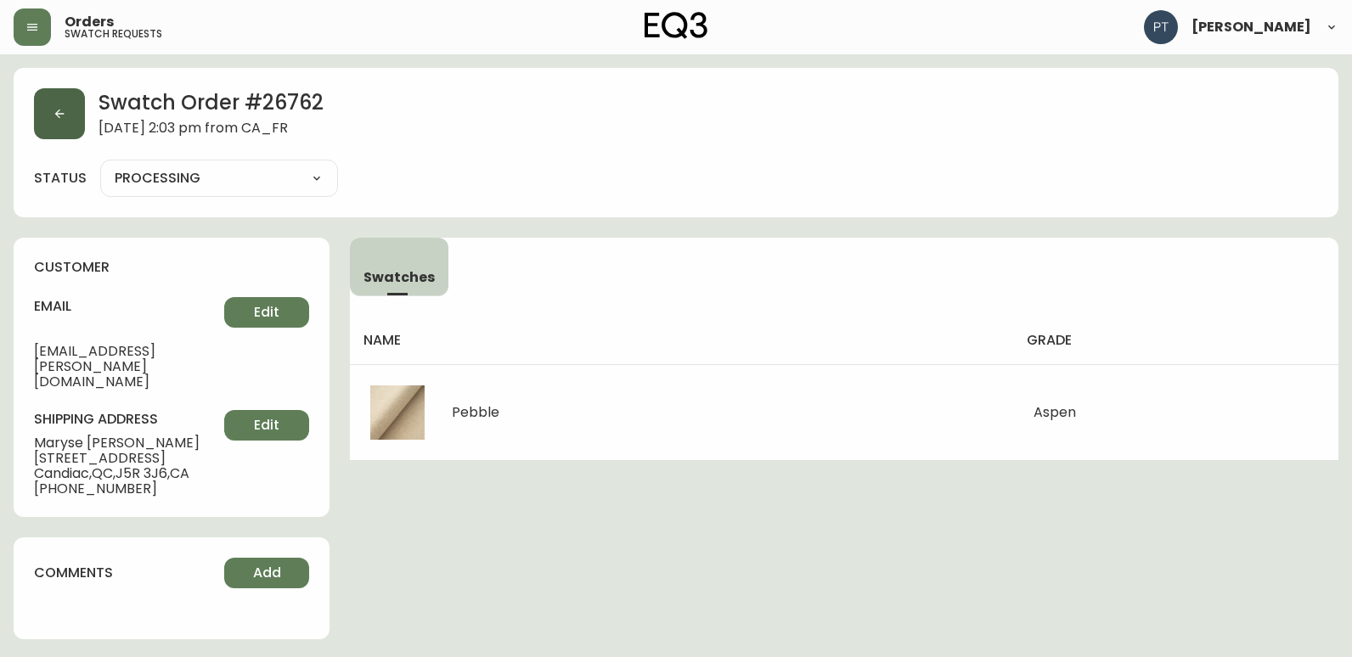
click at [52, 115] on button "button" at bounding box center [59, 113] width 51 height 51
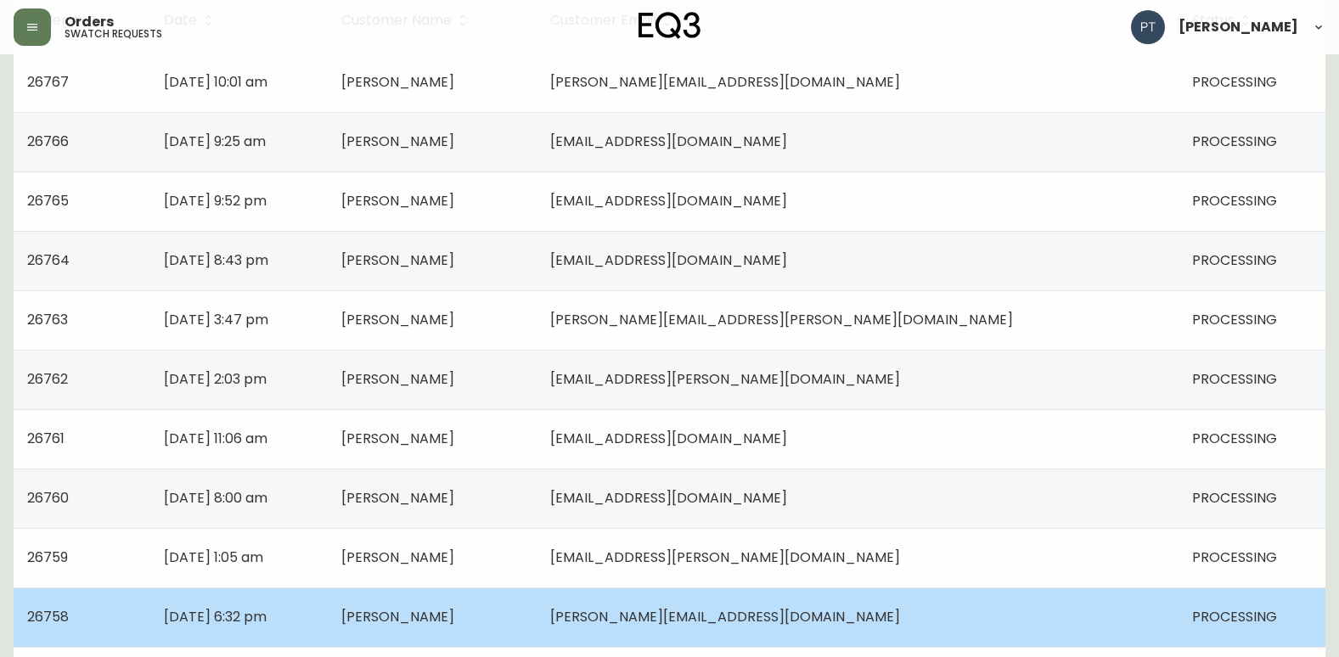
scroll to position [424, 0]
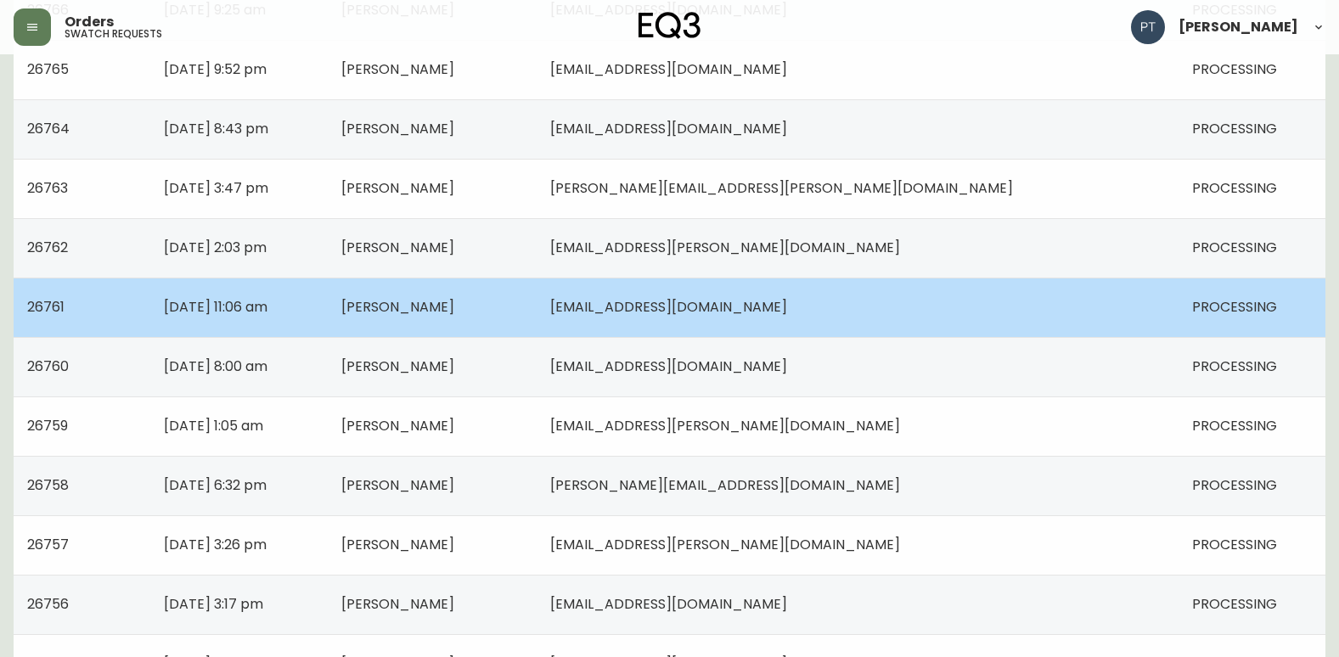
click at [537, 290] on td "[PERSON_NAME]" at bounding box center [432, 307] width 209 height 59
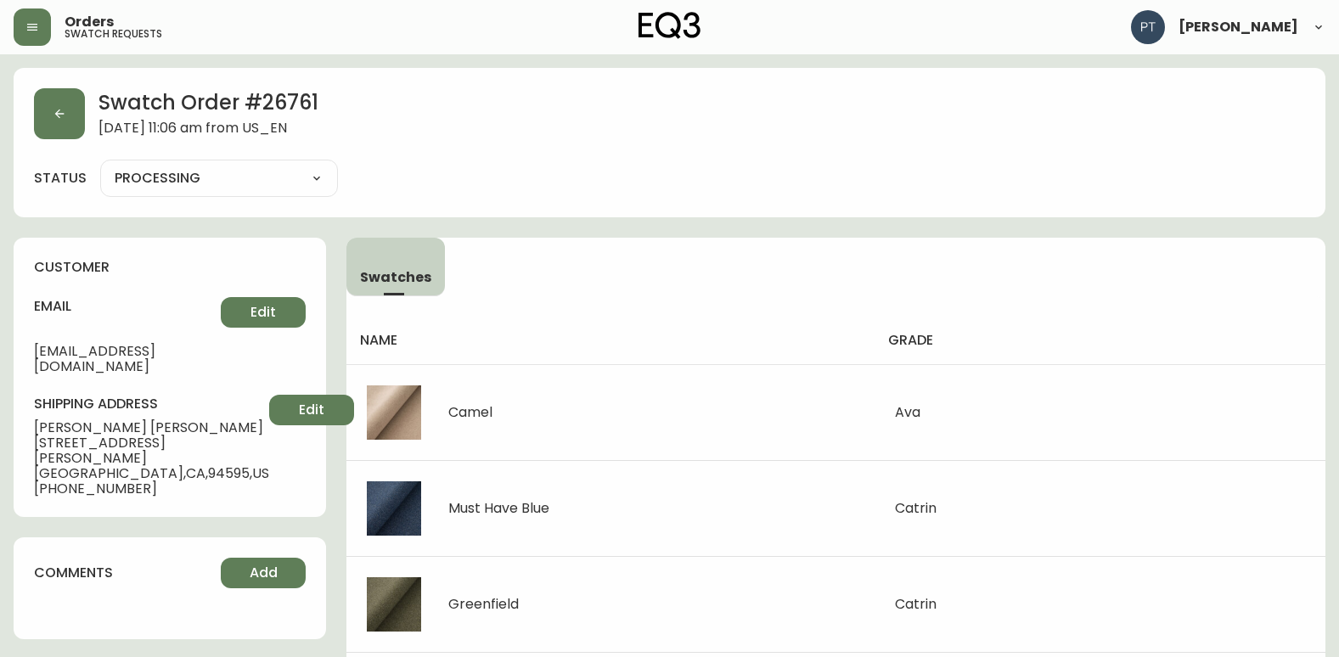
drag, startPoint x: 305, startPoint y: 175, endPoint x: 313, endPoint y: 193, distance: 19.7
click at [305, 175] on select "PROCESSING SHIPPED CANCELLED" at bounding box center [219, 178] width 238 height 25
click at [100, 166] on select "PROCESSING SHIPPED CANCELLED" at bounding box center [219, 178] width 238 height 25
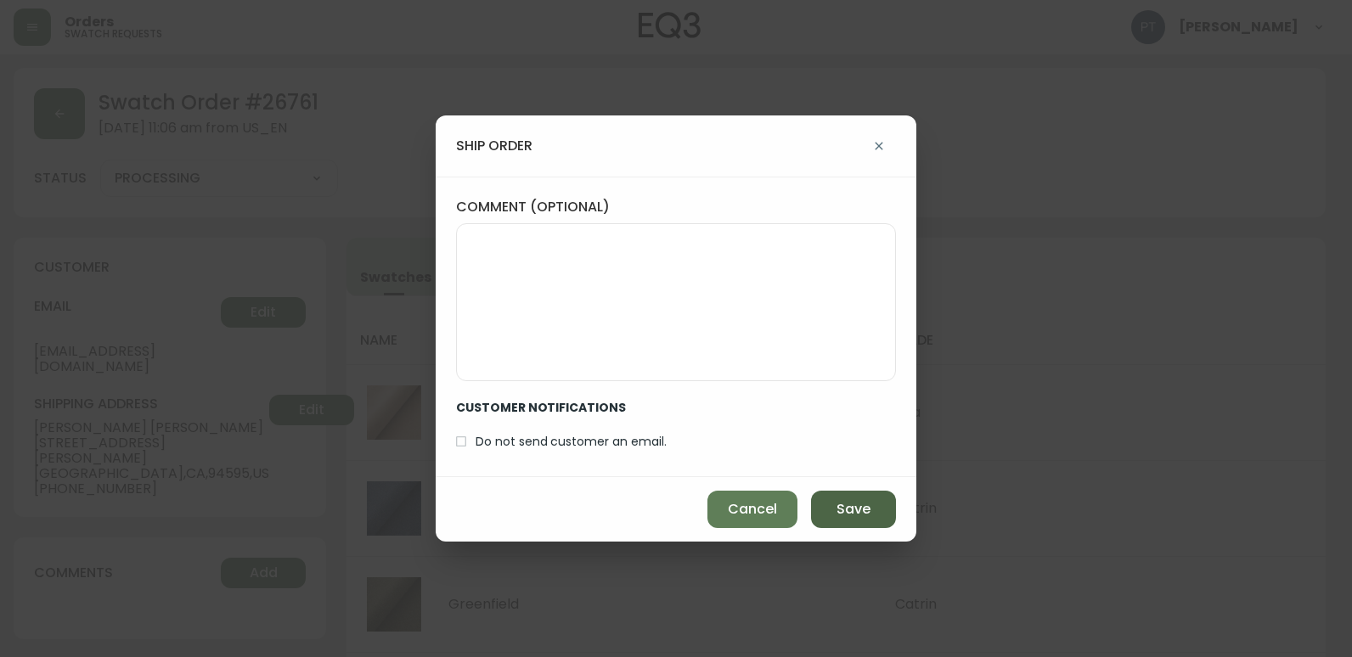
click at [836, 501] on button "Save" at bounding box center [853, 509] width 85 height 37
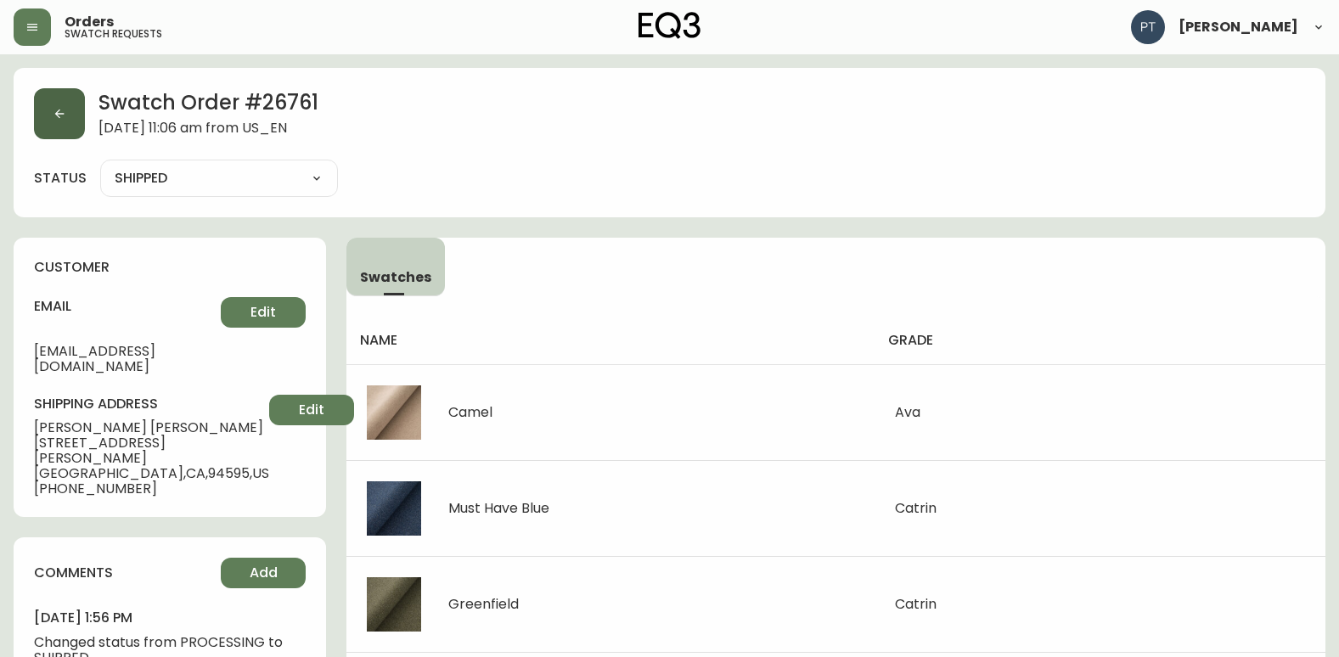
click at [62, 89] on button "button" at bounding box center [59, 113] width 51 height 51
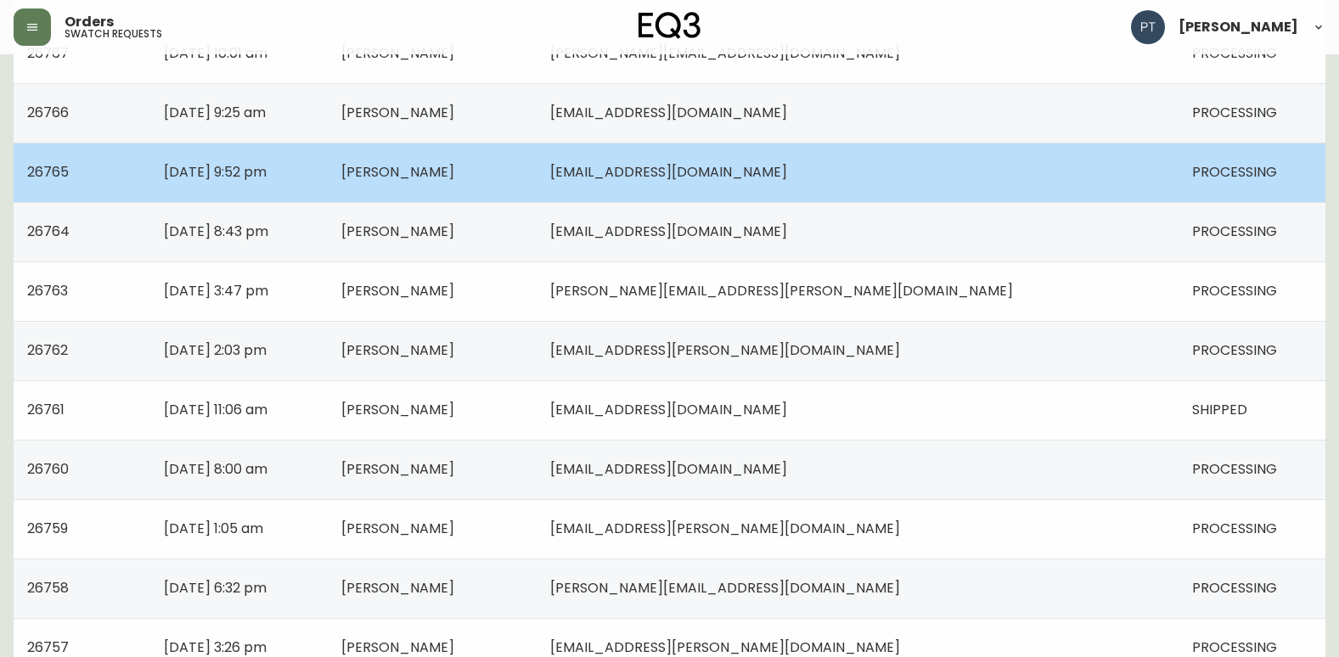
scroll to position [340, 0]
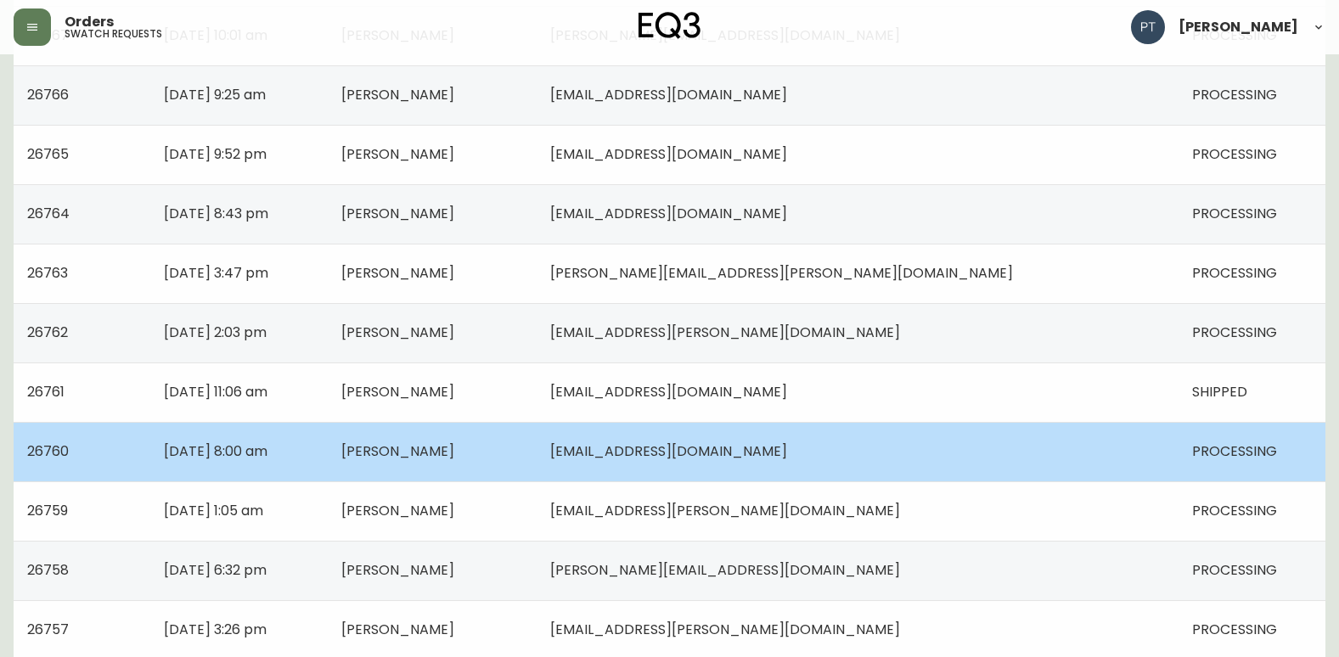
click at [537, 450] on td "[PERSON_NAME]" at bounding box center [432, 451] width 209 height 59
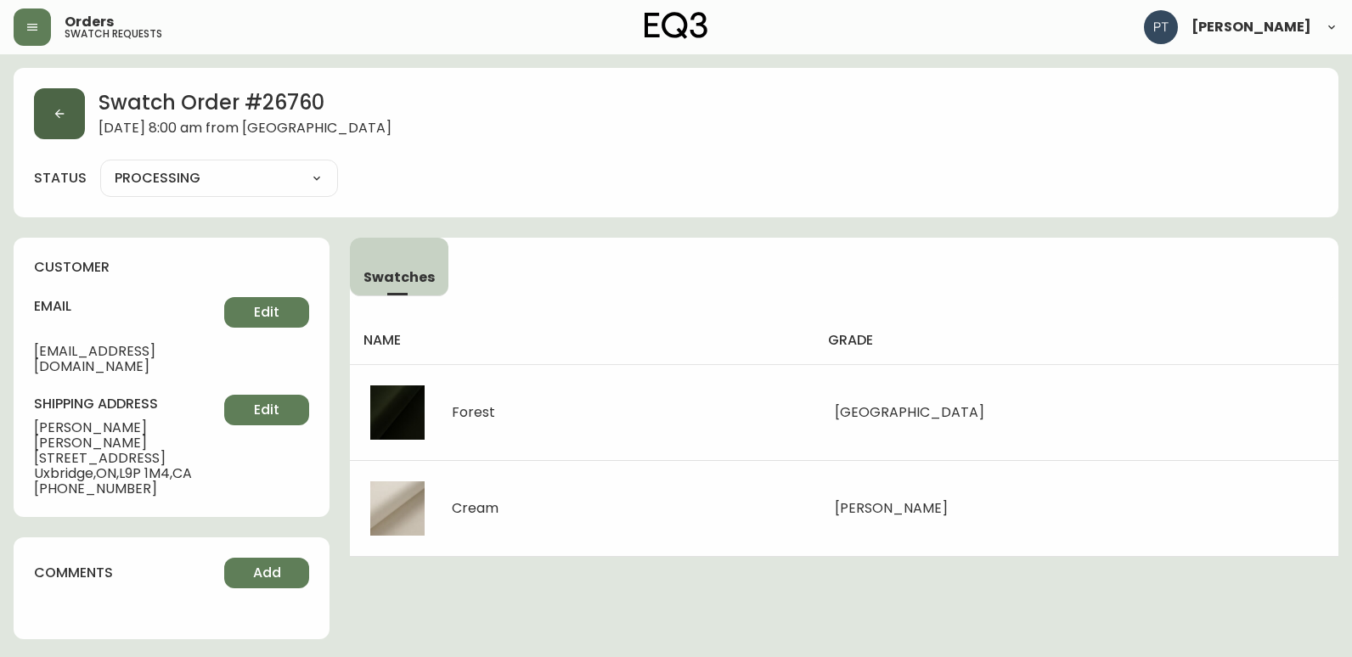
click at [70, 126] on button "button" at bounding box center [59, 113] width 51 height 51
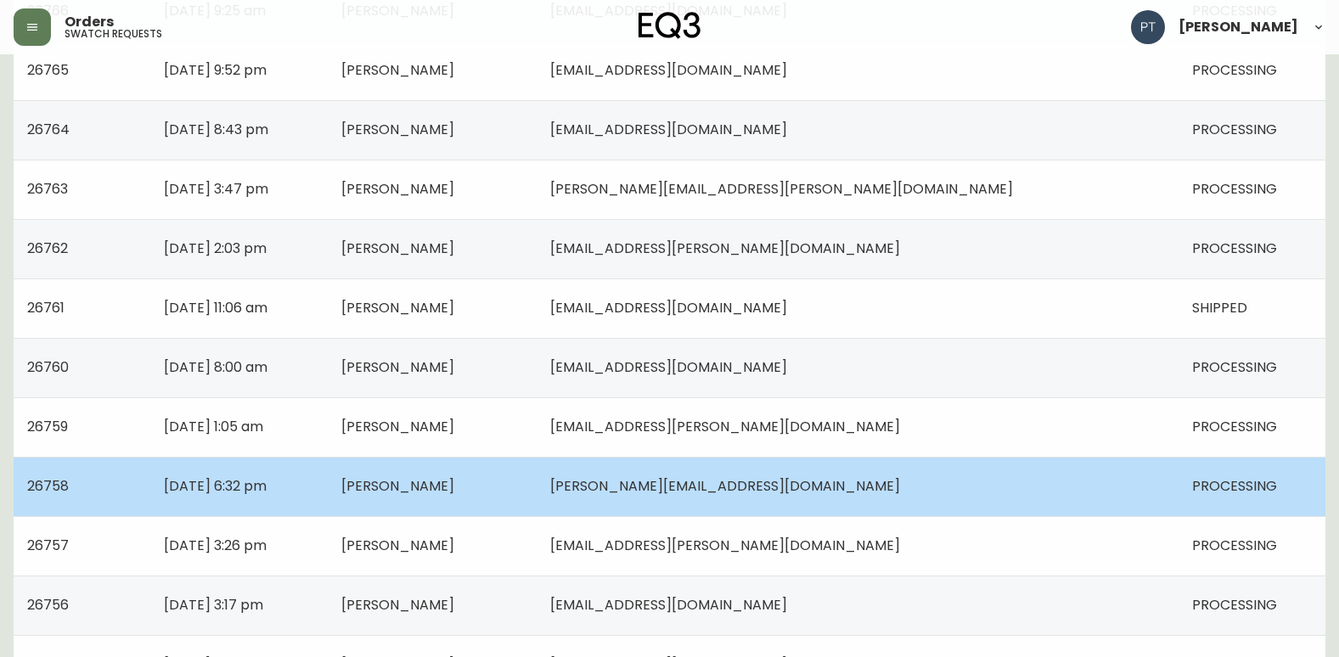
scroll to position [424, 0]
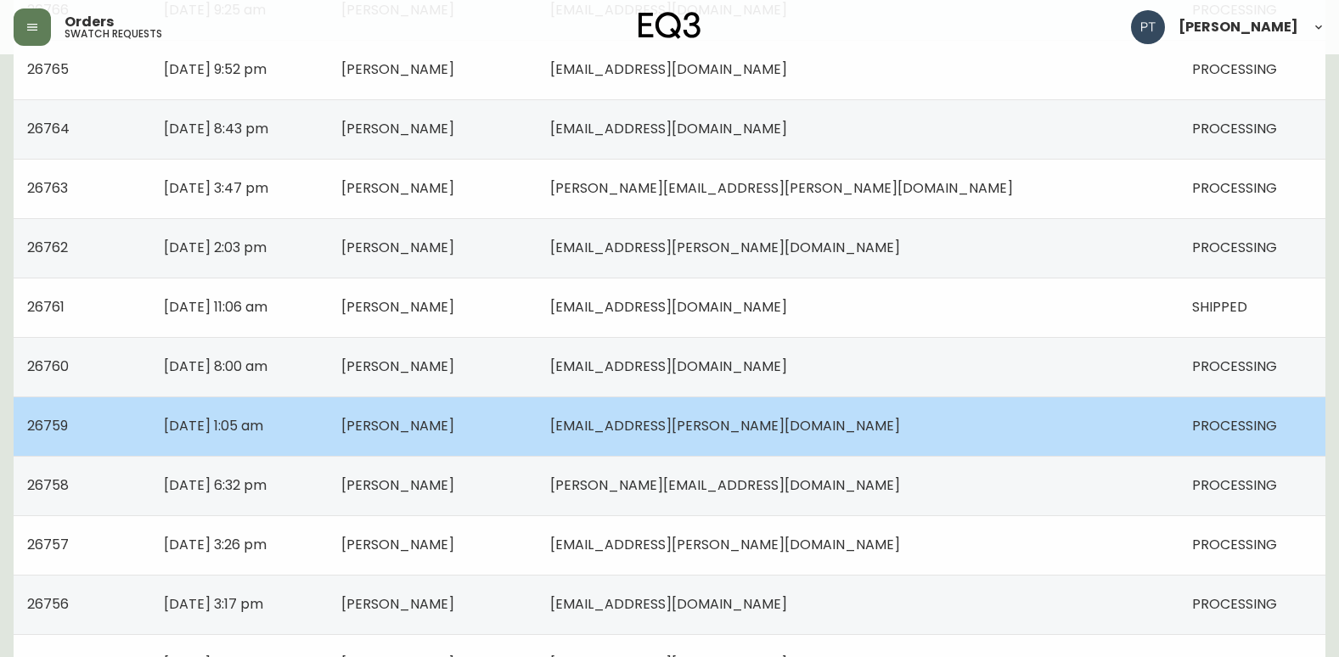
click at [537, 437] on td "[PERSON_NAME]" at bounding box center [432, 425] width 209 height 59
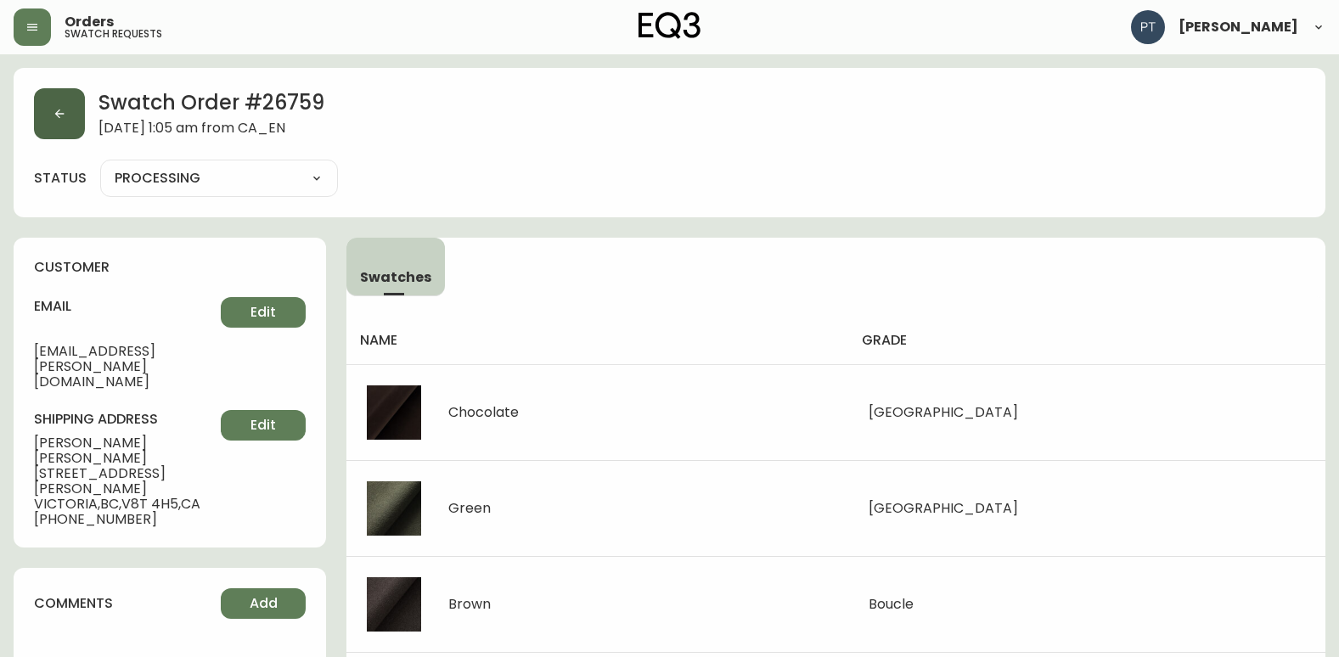
click at [60, 119] on icon "button" at bounding box center [60, 114] width 14 height 14
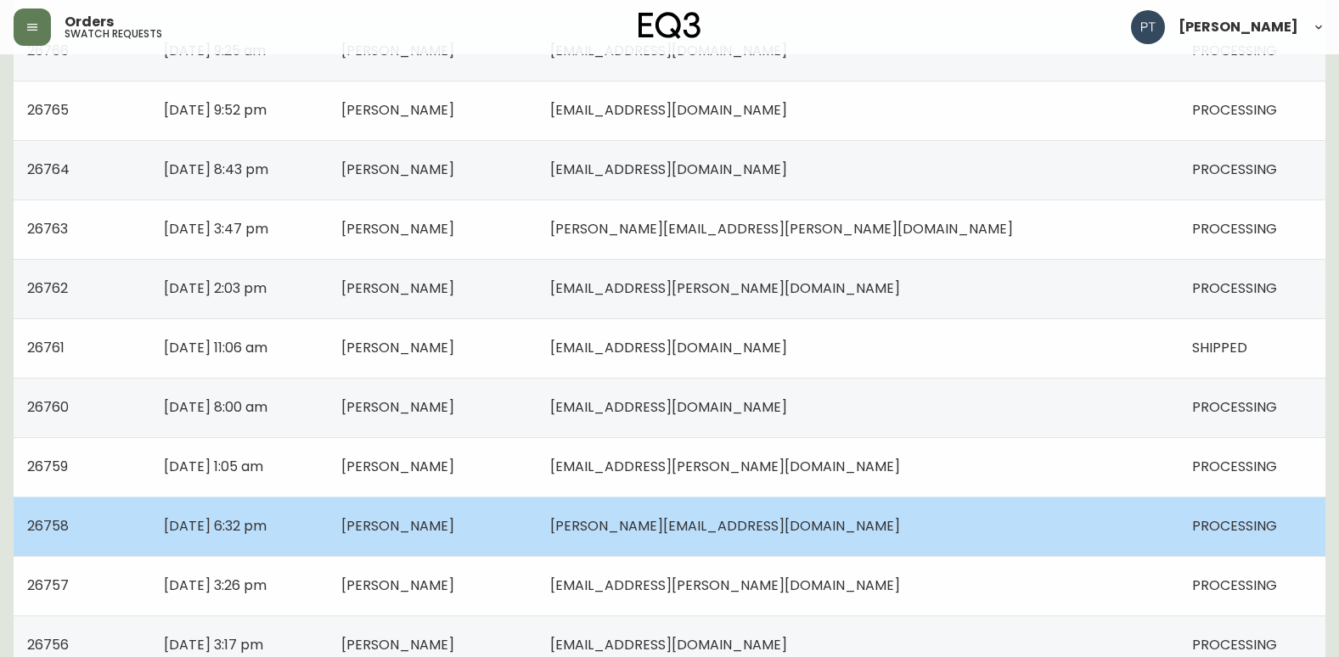
scroll to position [594, 0]
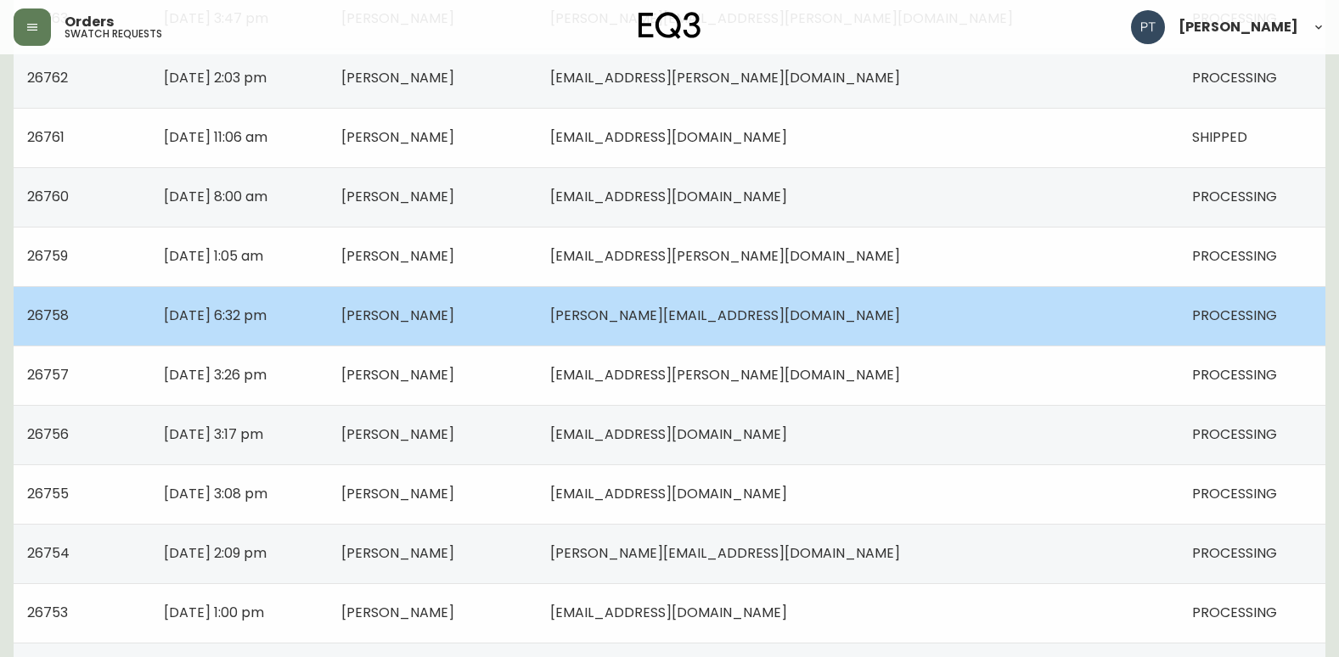
click at [537, 314] on td "[PERSON_NAME]" at bounding box center [432, 315] width 209 height 59
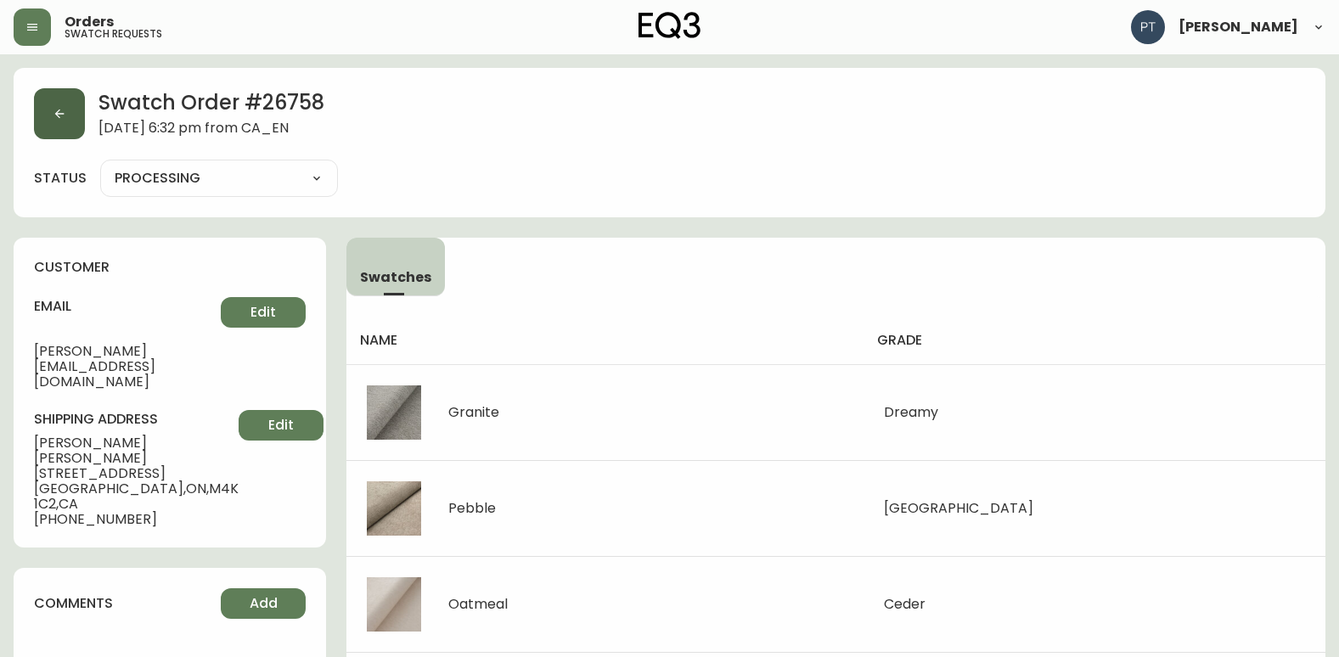
click at [77, 115] on button "button" at bounding box center [59, 113] width 51 height 51
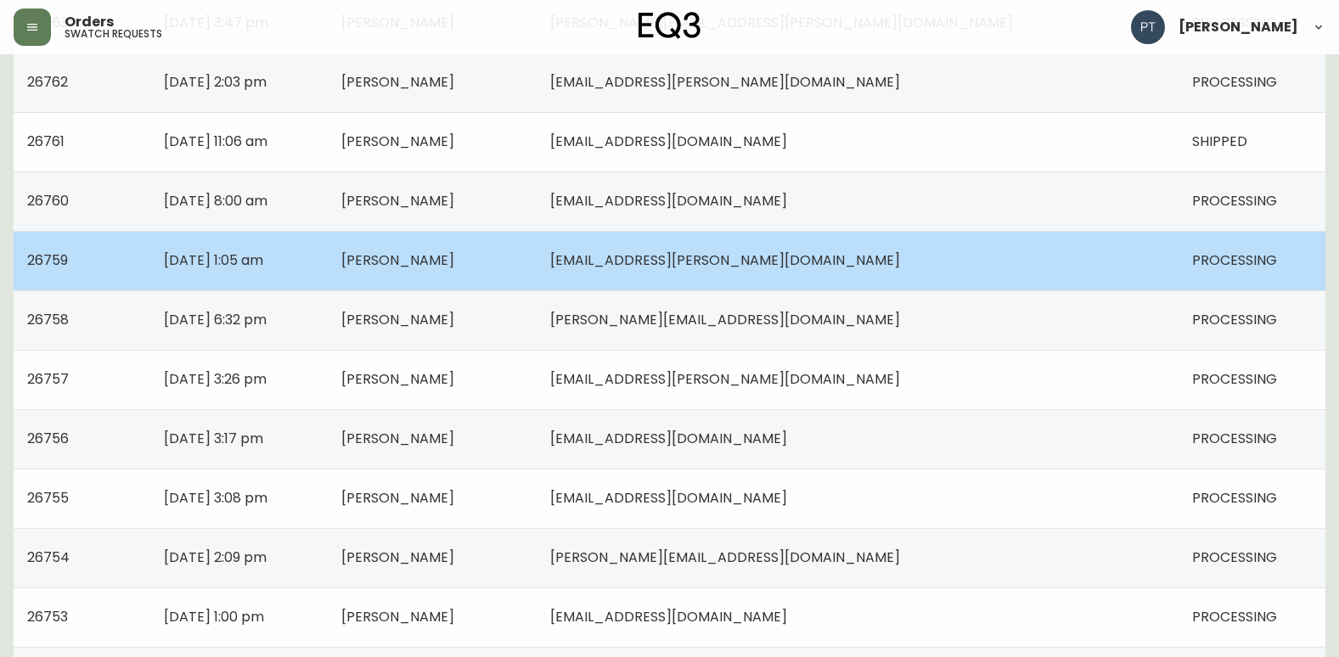
scroll to position [594, 0]
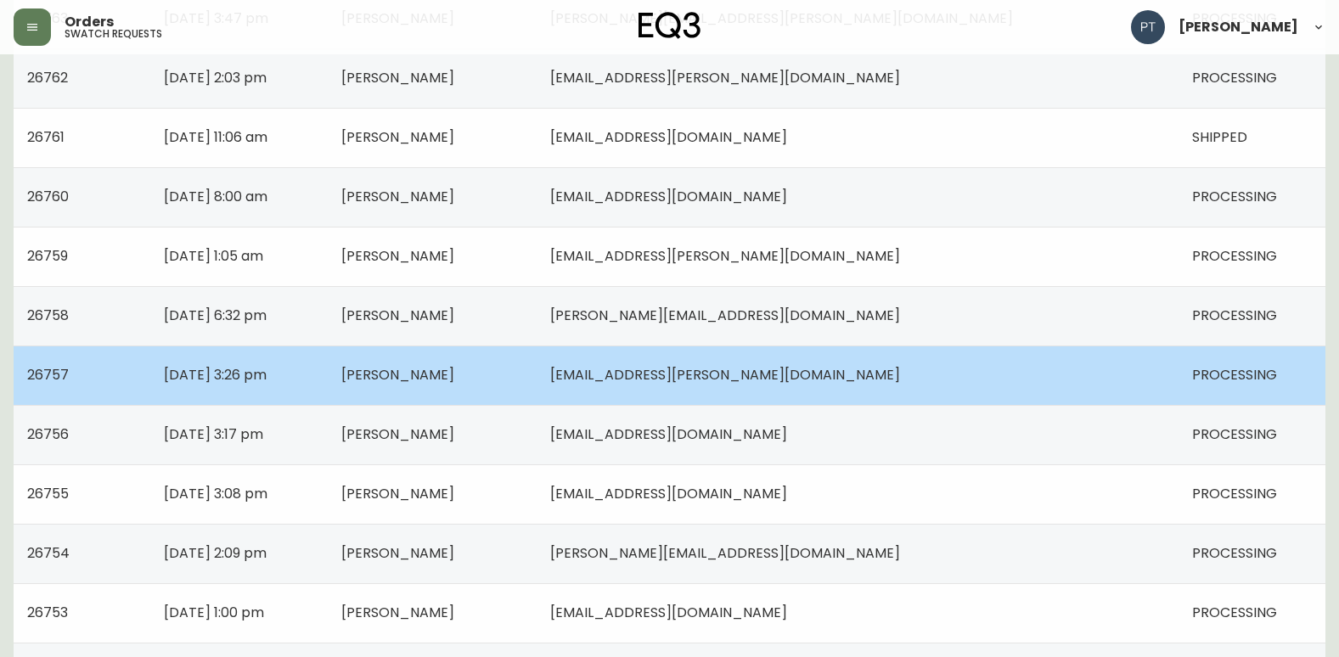
click at [537, 375] on td "[PERSON_NAME]" at bounding box center [432, 375] width 209 height 59
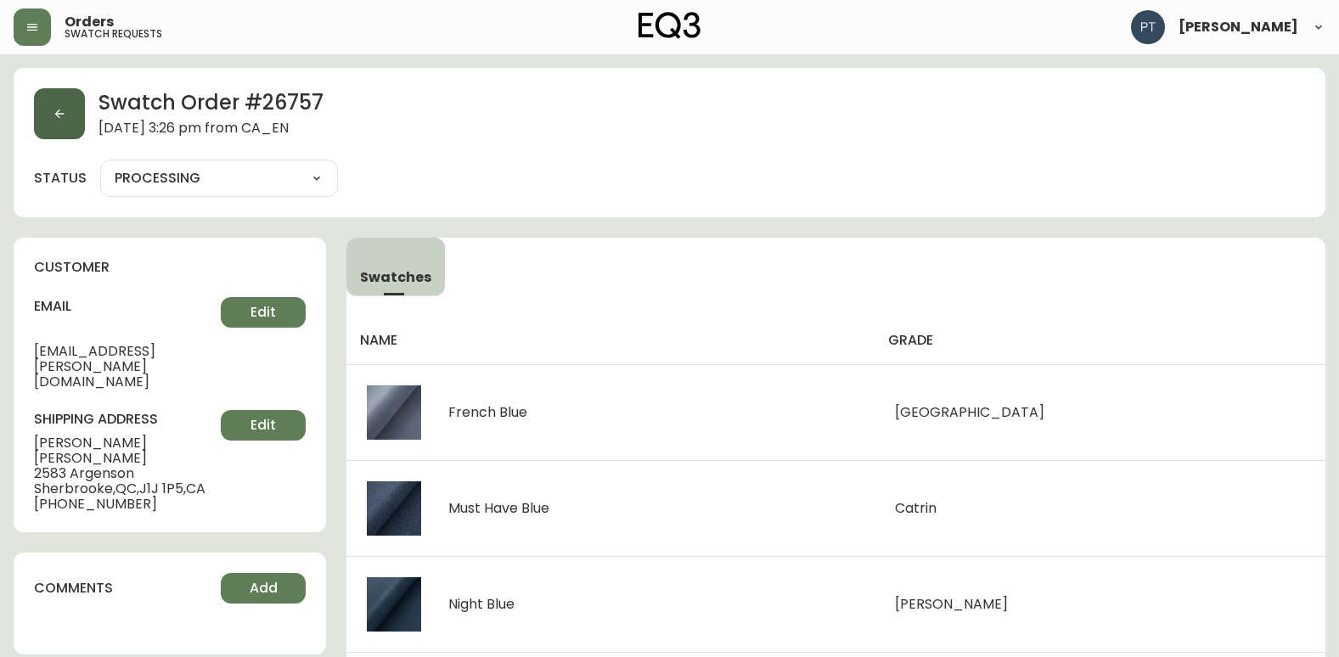
click at [55, 118] on icon "button" at bounding box center [60, 114] width 14 height 14
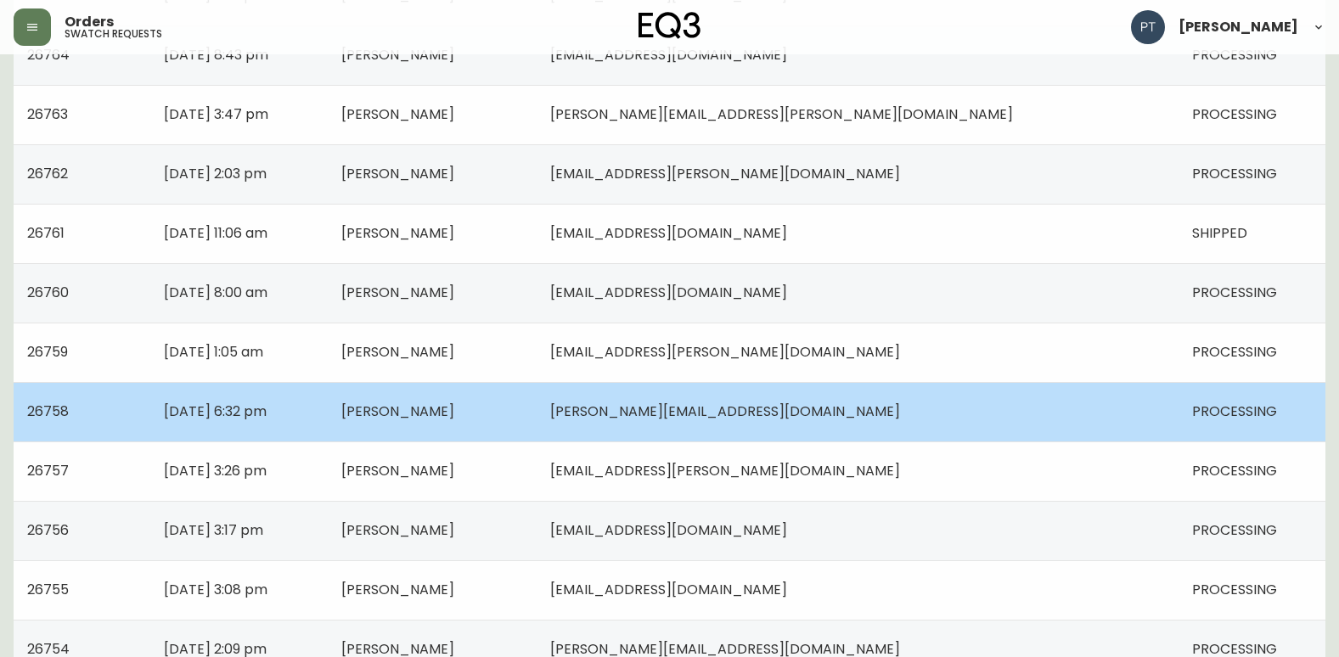
scroll to position [509, 0]
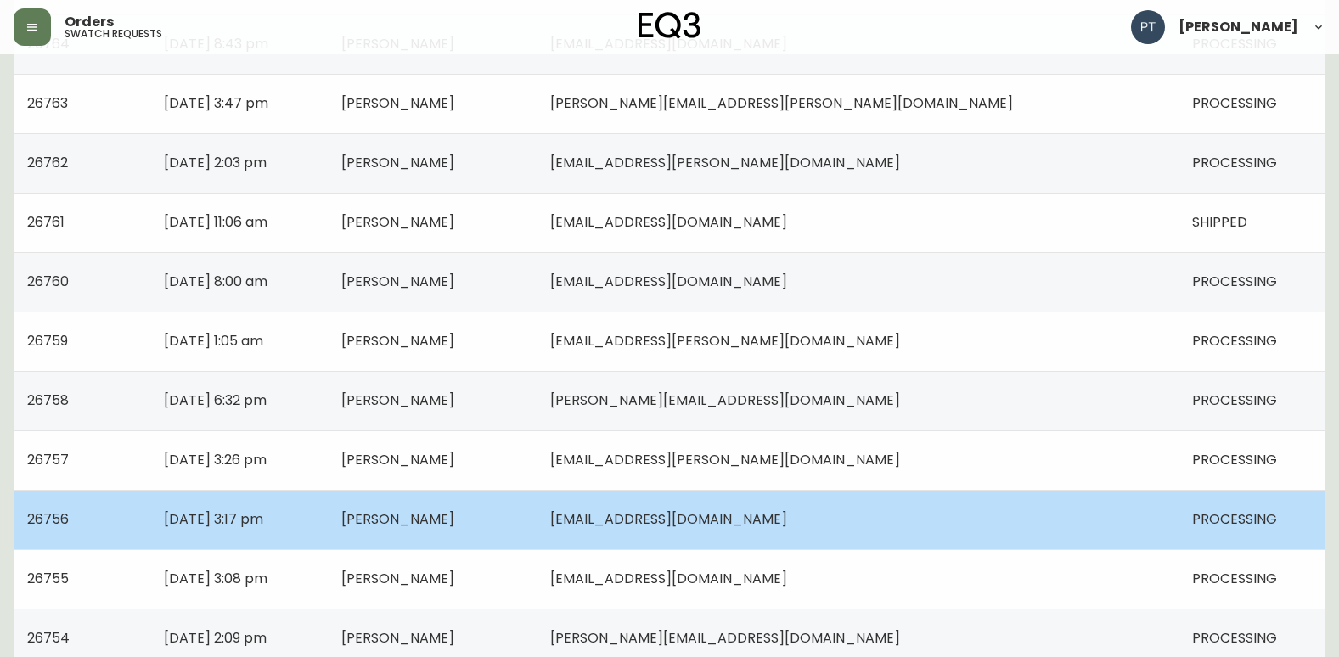
click at [537, 520] on td "[PERSON_NAME]" at bounding box center [432, 519] width 209 height 59
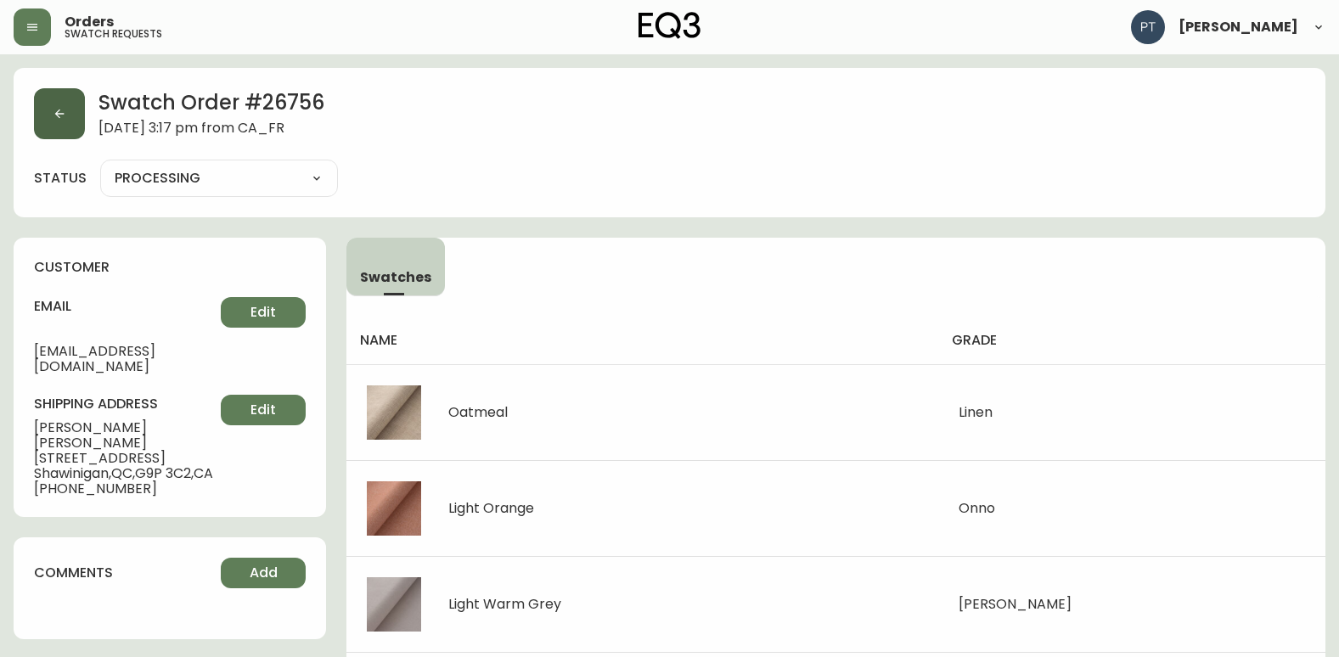
click at [69, 121] on button "button" at bounding box center [59, 113] width 51 height 51
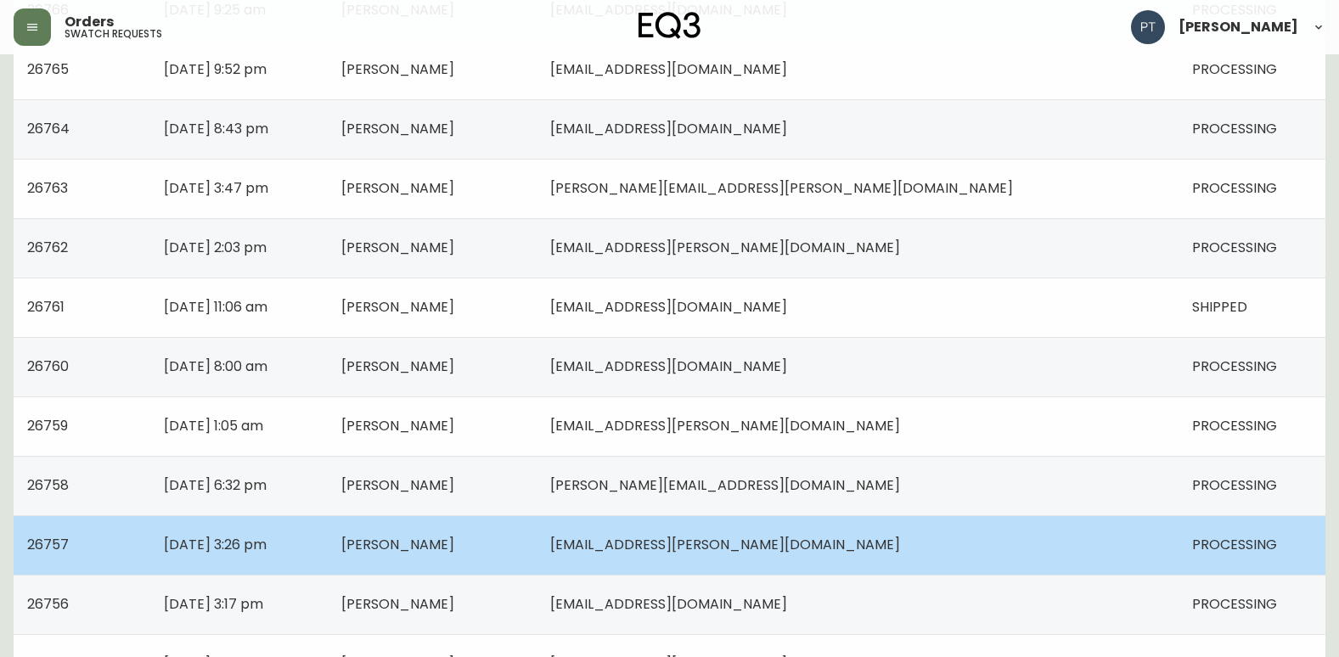
scroll to position [679, 0]
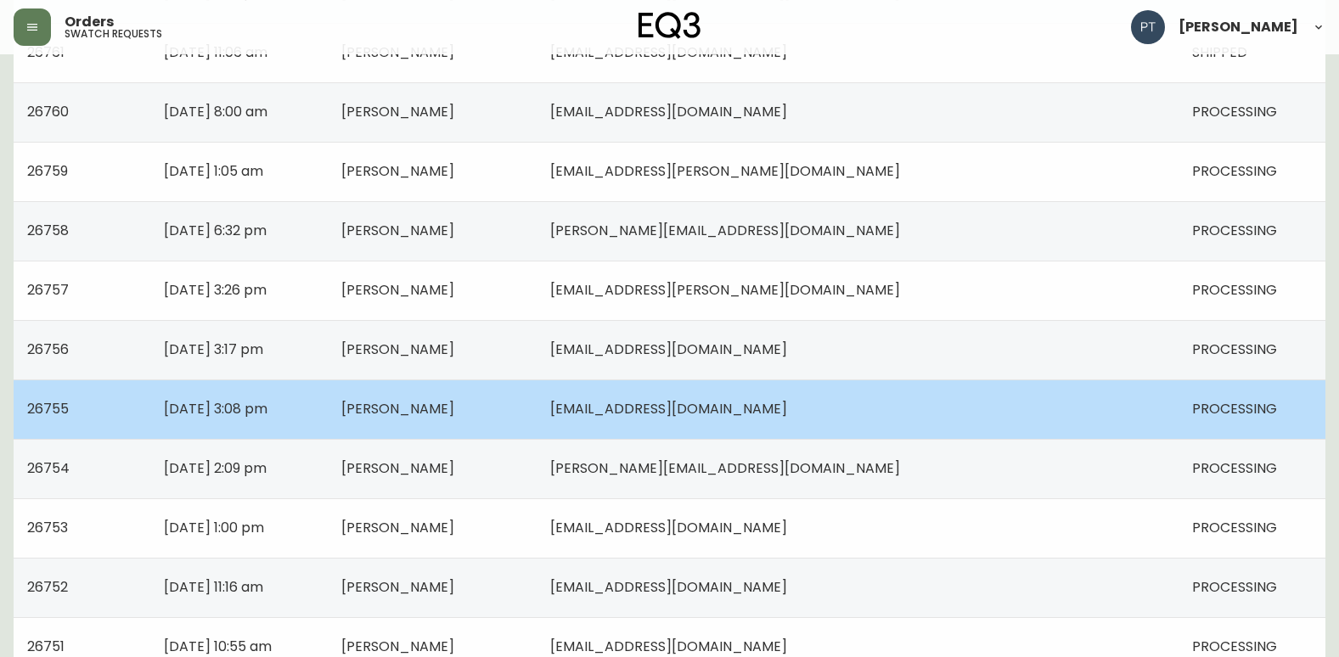
click at [537, 424] on td "[PERSON_NAME]" at bounding box center [432, 408] width 209 height 59
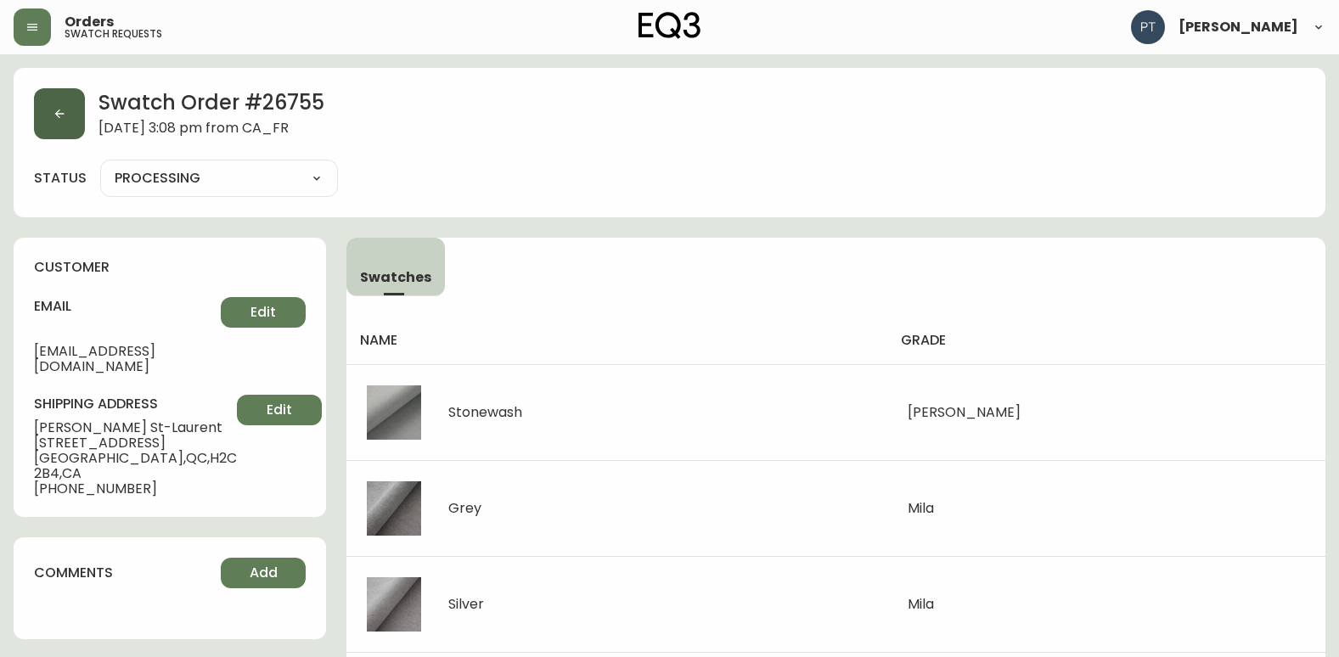
click at [56, 132] on button "button" at bounding box center [59, 113] width 51 height 51
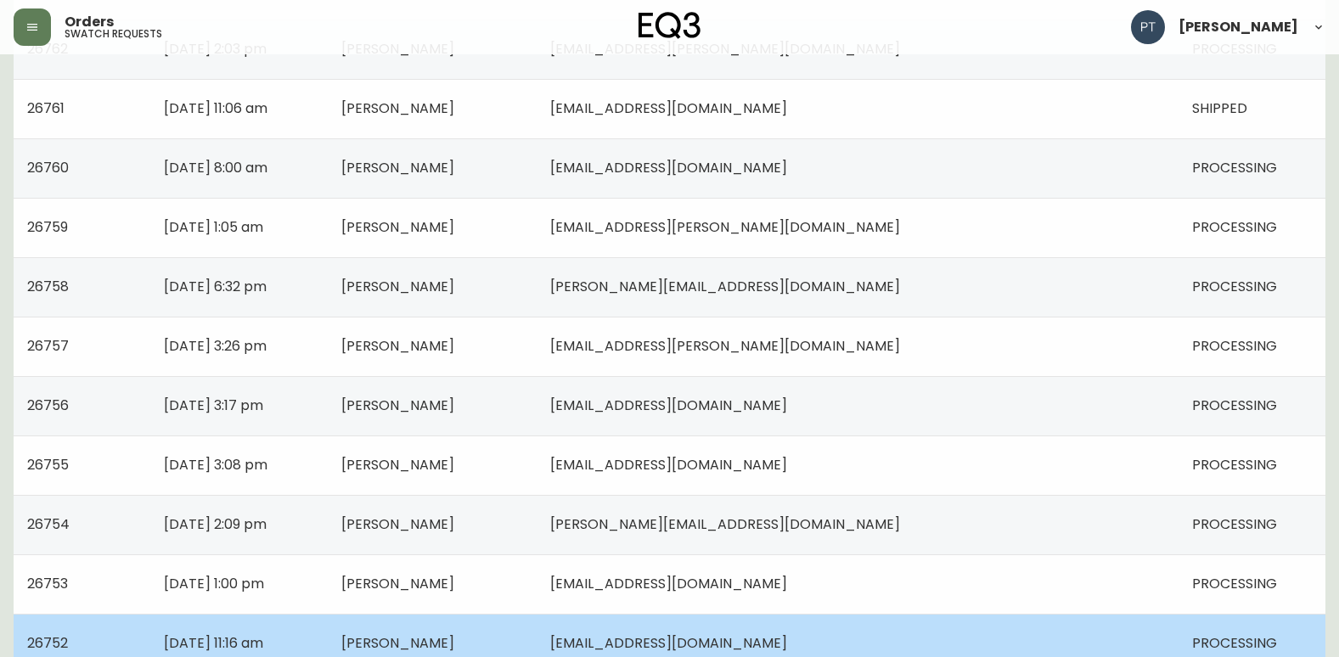
scroll to position [764, 0]
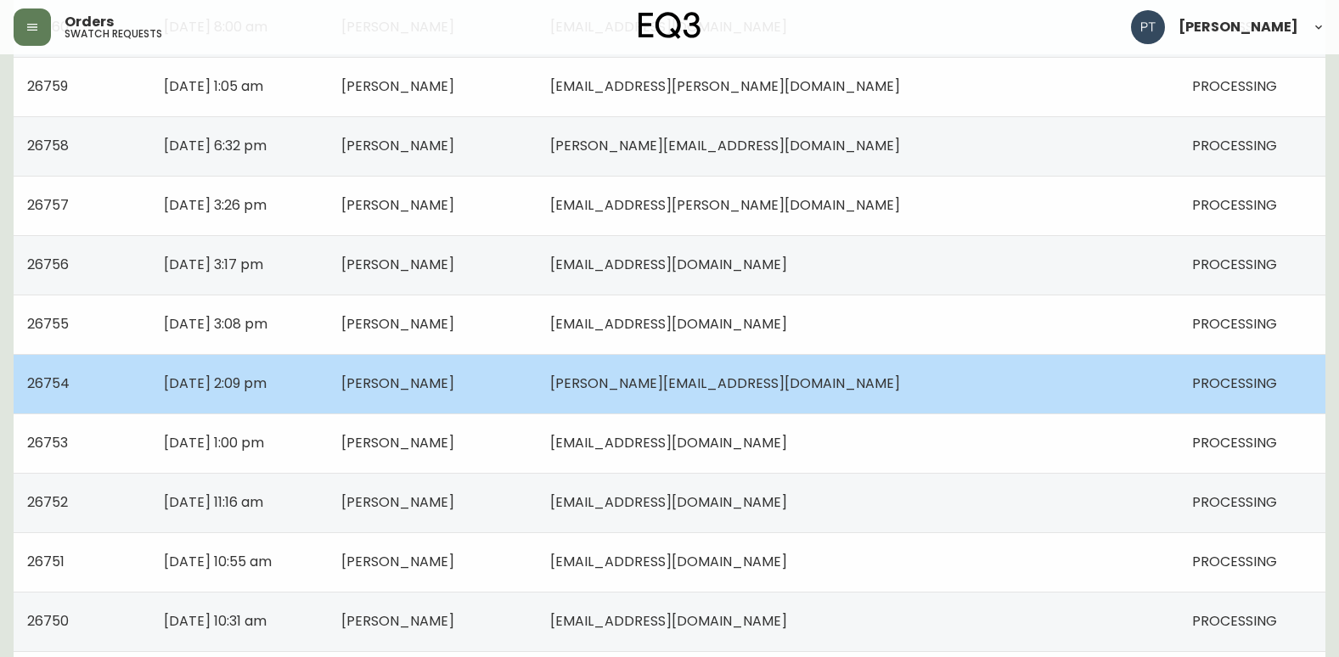
click at [537, 398] on td "[PERSON_NAME]" at bounding box center [432, 383] width 209 height 59
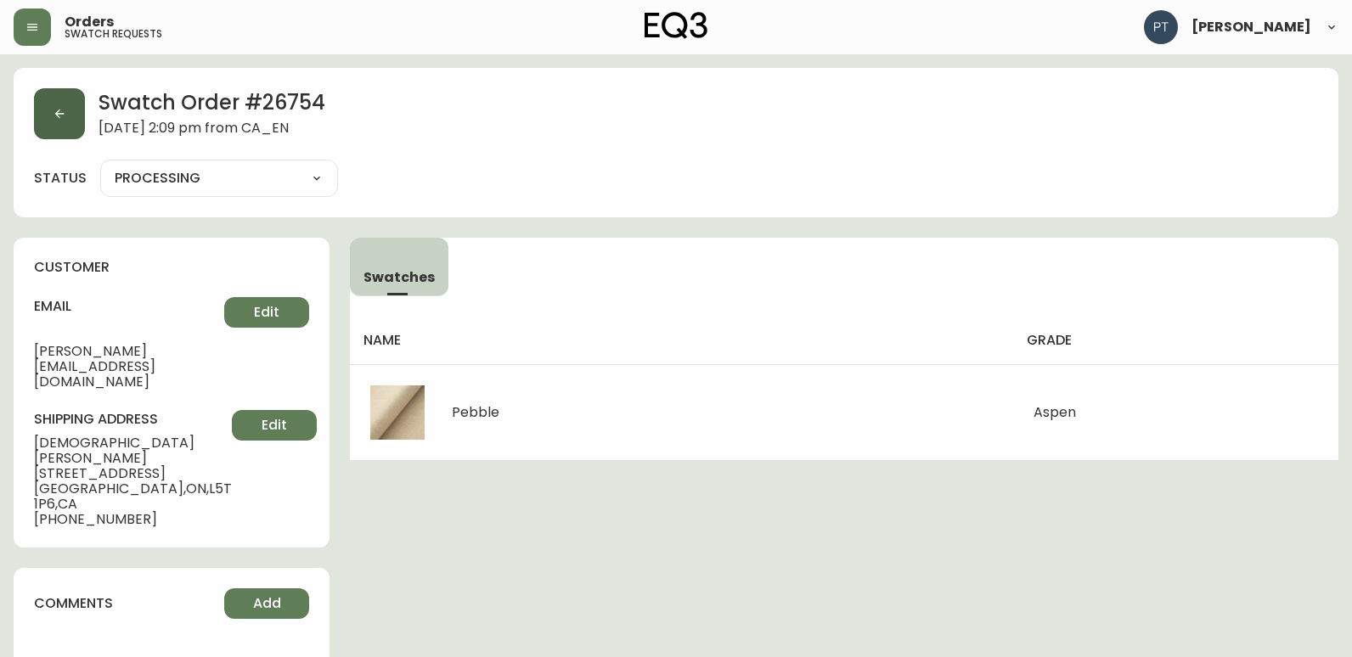
click at [56, 115] on icon "button" at bounding box center [60, 114] width 14 height 14
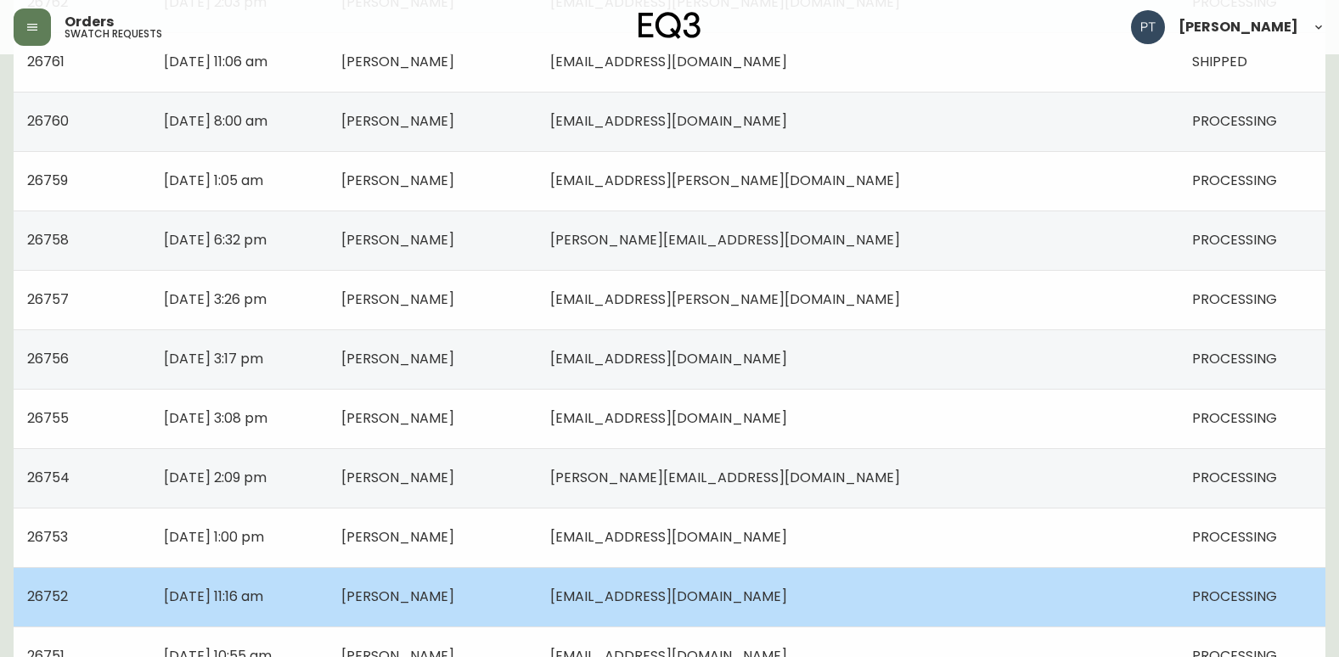
scroll to position [764, 0]
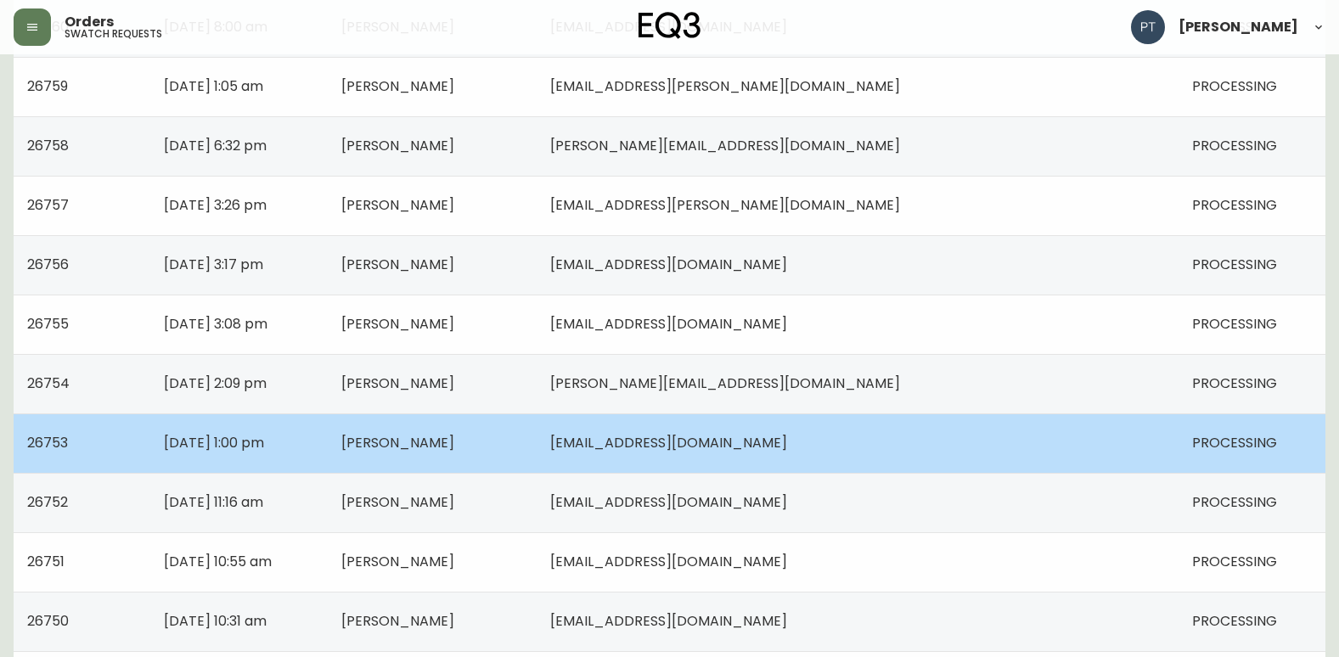
click at [537, 467] on td "[PERSON_NAME]" at bounding box center [432, 442] width 209 height 59
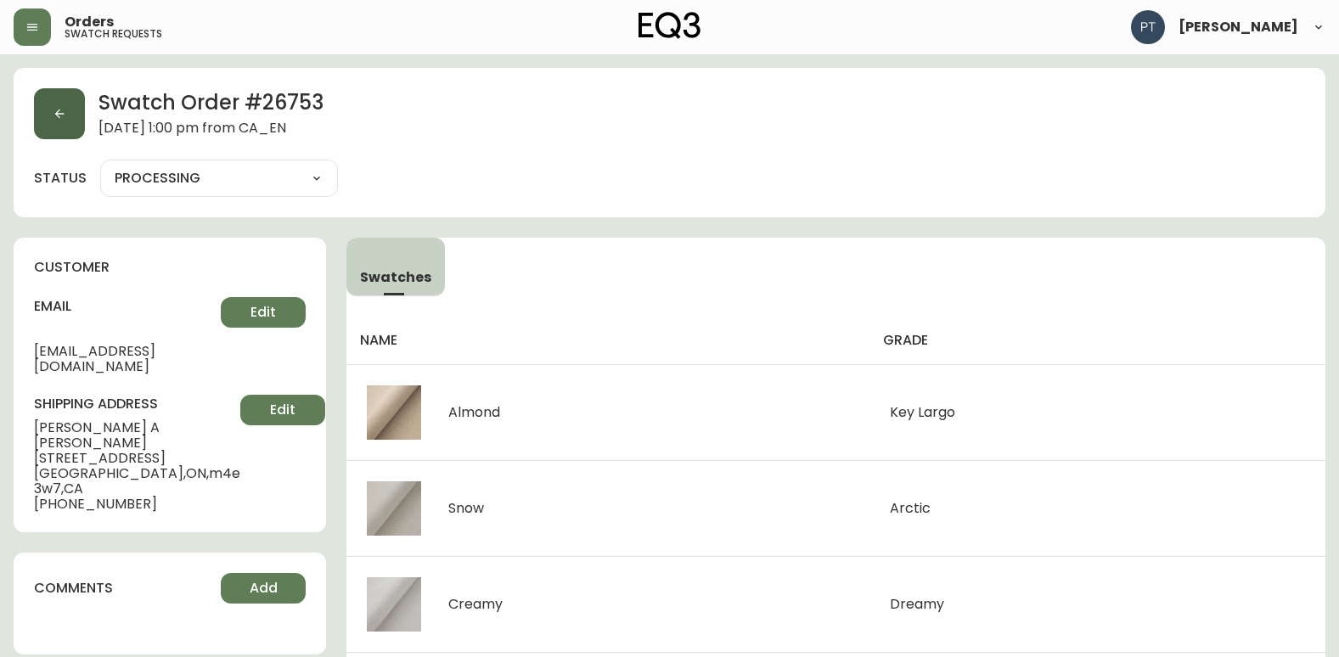
click at [59, 105] on button "button" at bounding box center [59, 113] width 51 height 51
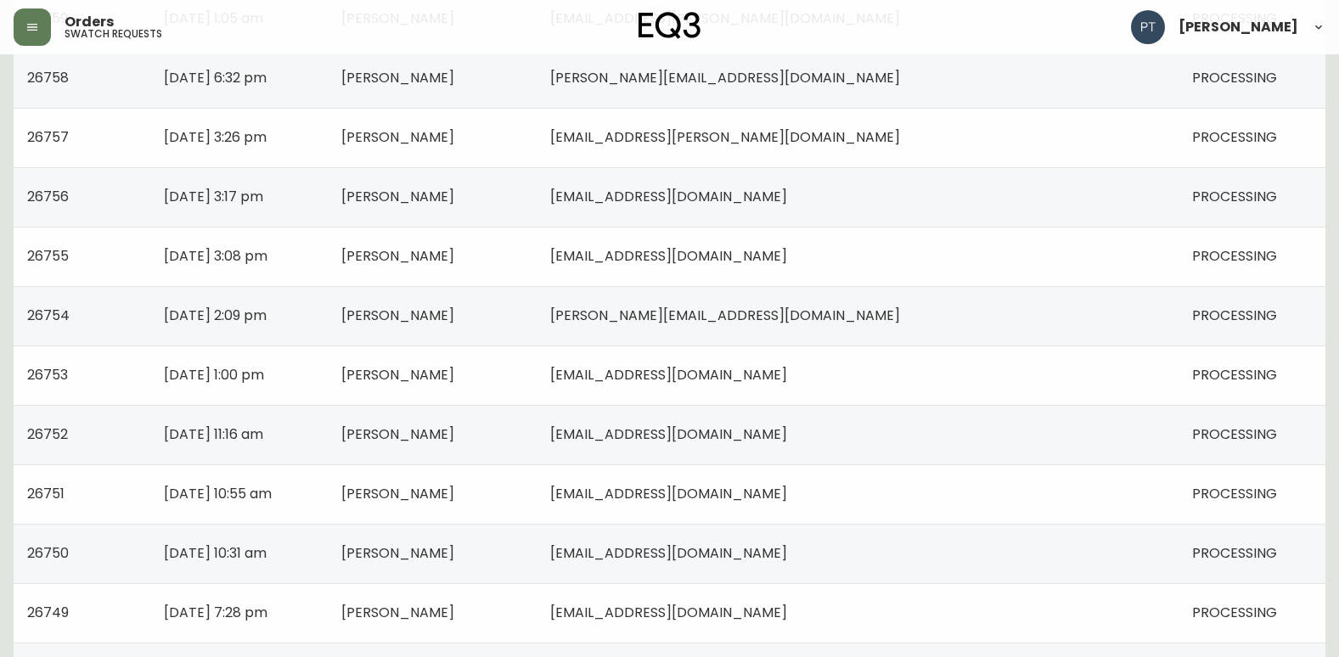
scroll to position [934, 0]
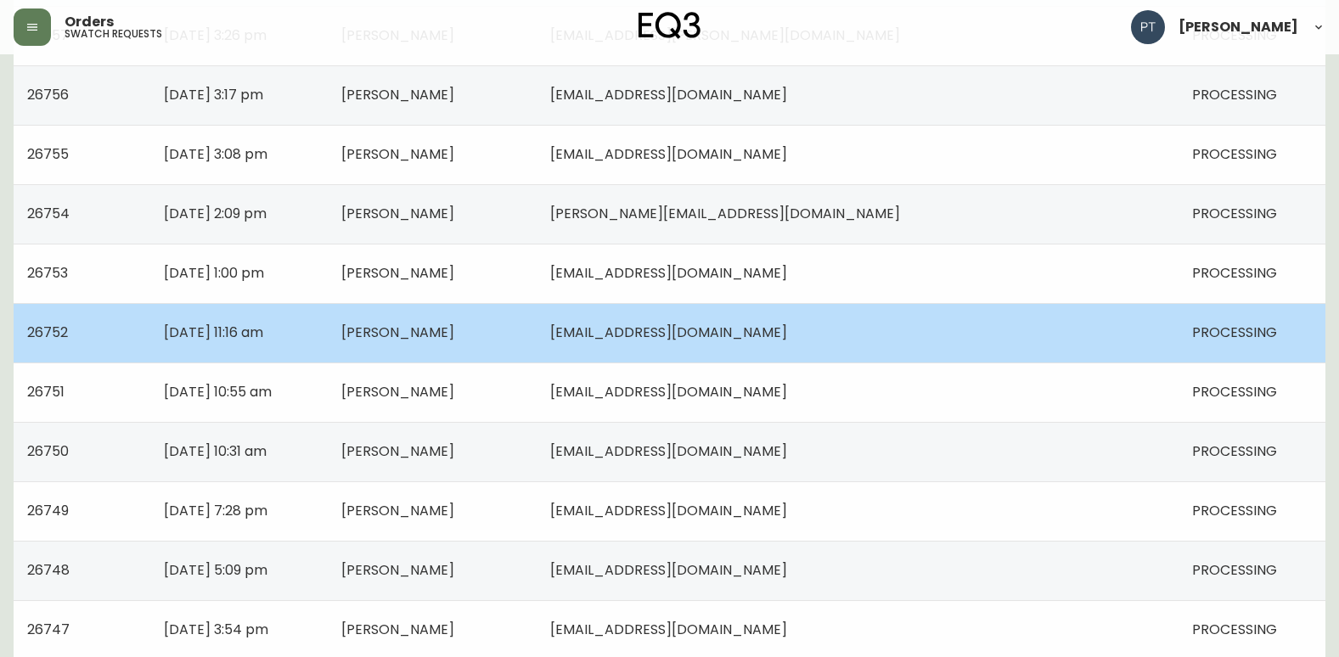
click at [537, 318] on td "[PERSON_NAME]" at bounding box center [432, 332] width 209 height 59
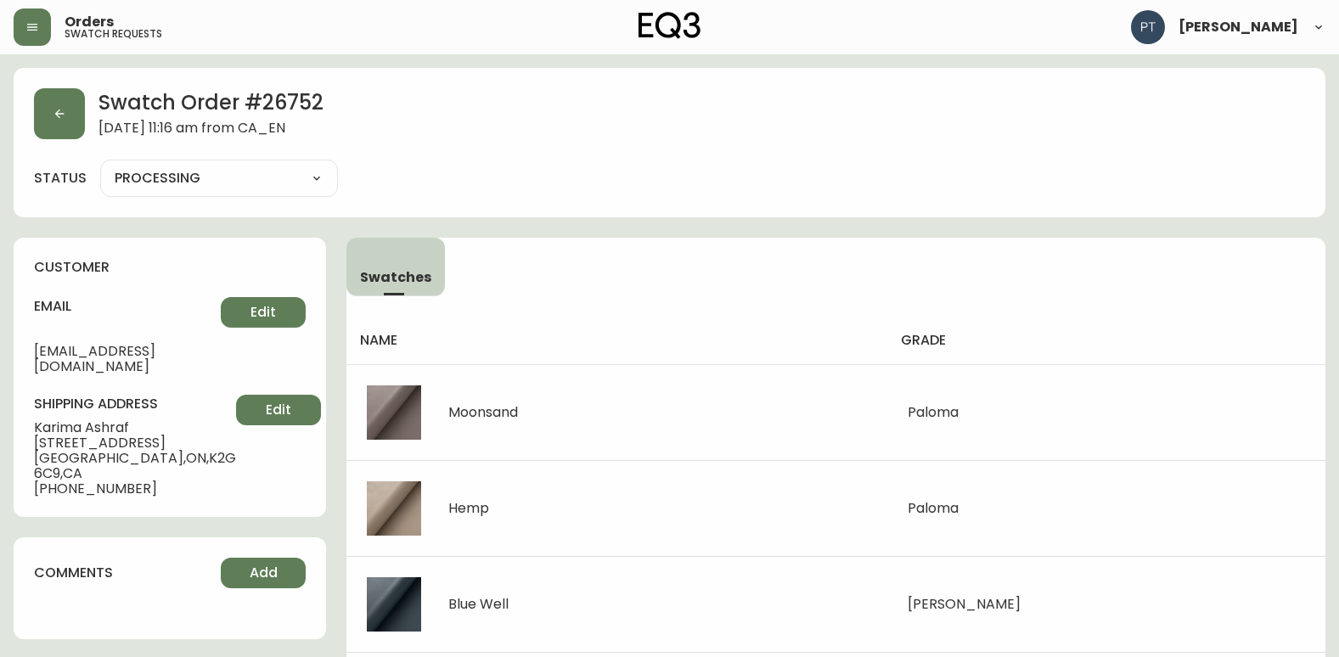
click at [77, 143] on div "Swatch Order # 26752 [DATE] 11:16 am from [GEOGRAPHIC_DATA] status PROCESSING P…" at bounding box center [670, 142] width 1312 height 149
click at [61, 128] on button "button" at bounding box center [59, 113] width 51 height 51
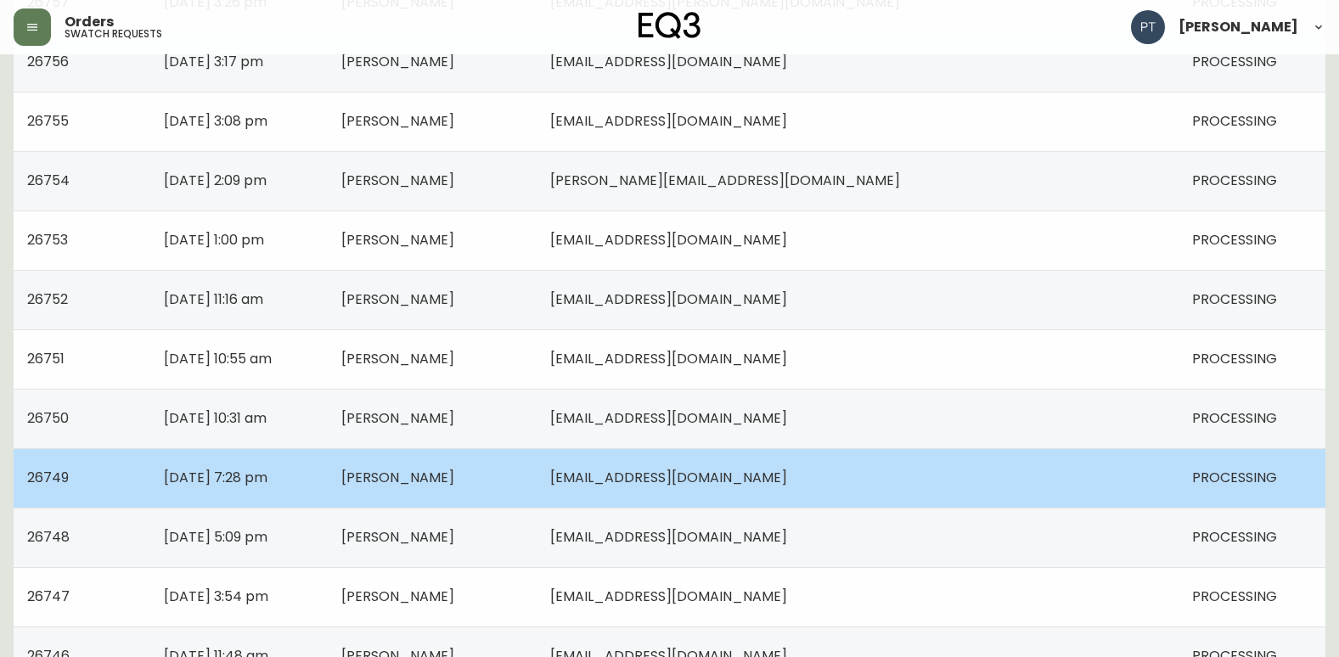
scroll to position [1019, 0]
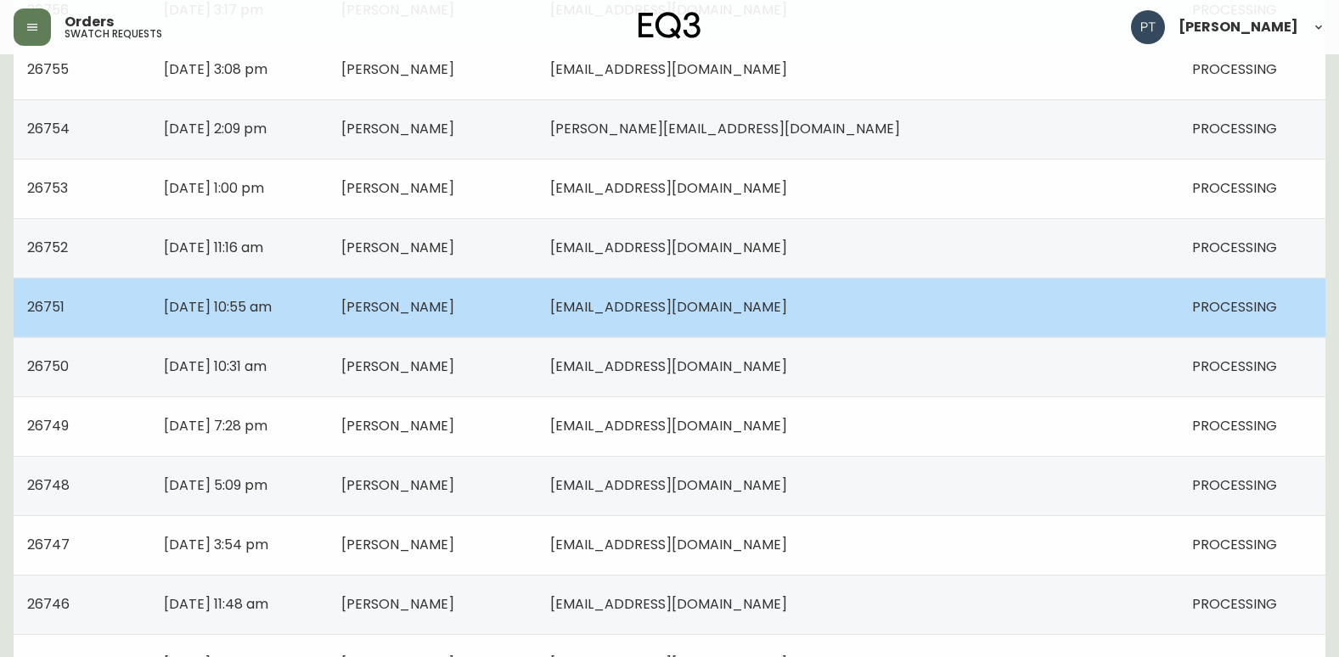
click at [537, 329] on td "[PERSON_NAME]" at bounding box center [432, 307] width 209 height 59
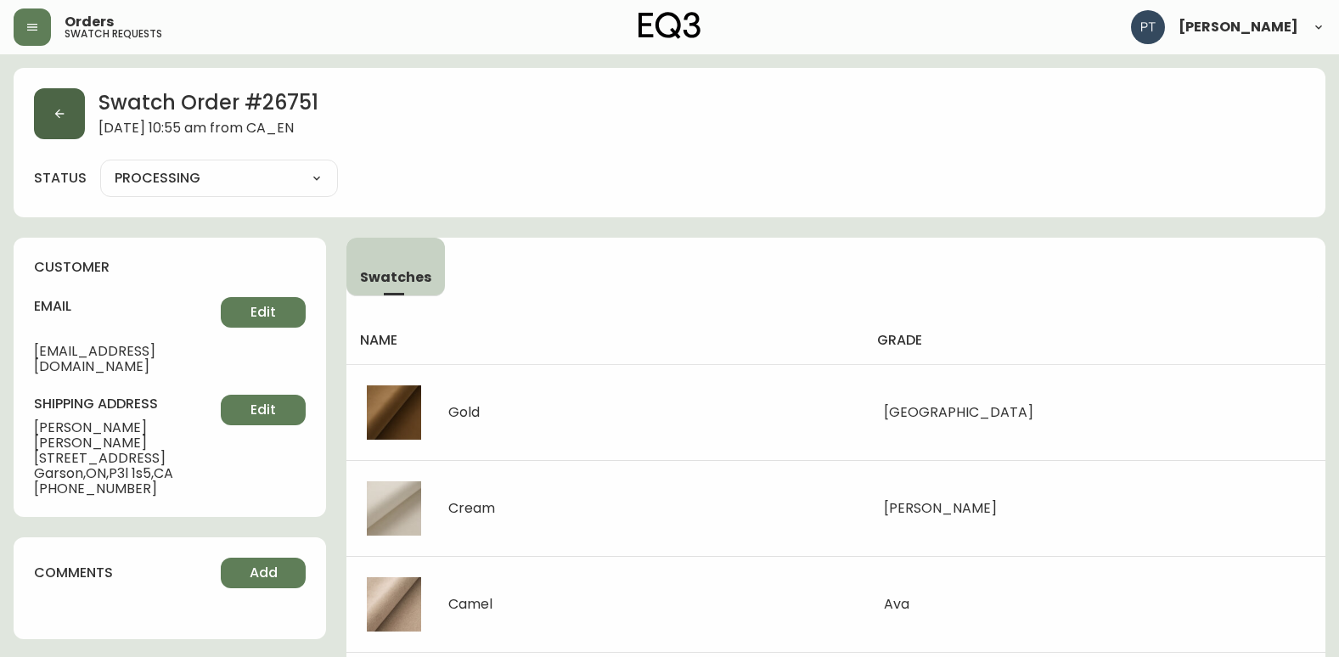
click at [56, 108] on button "button" at bounding box center [59, 113] width 51 height 51
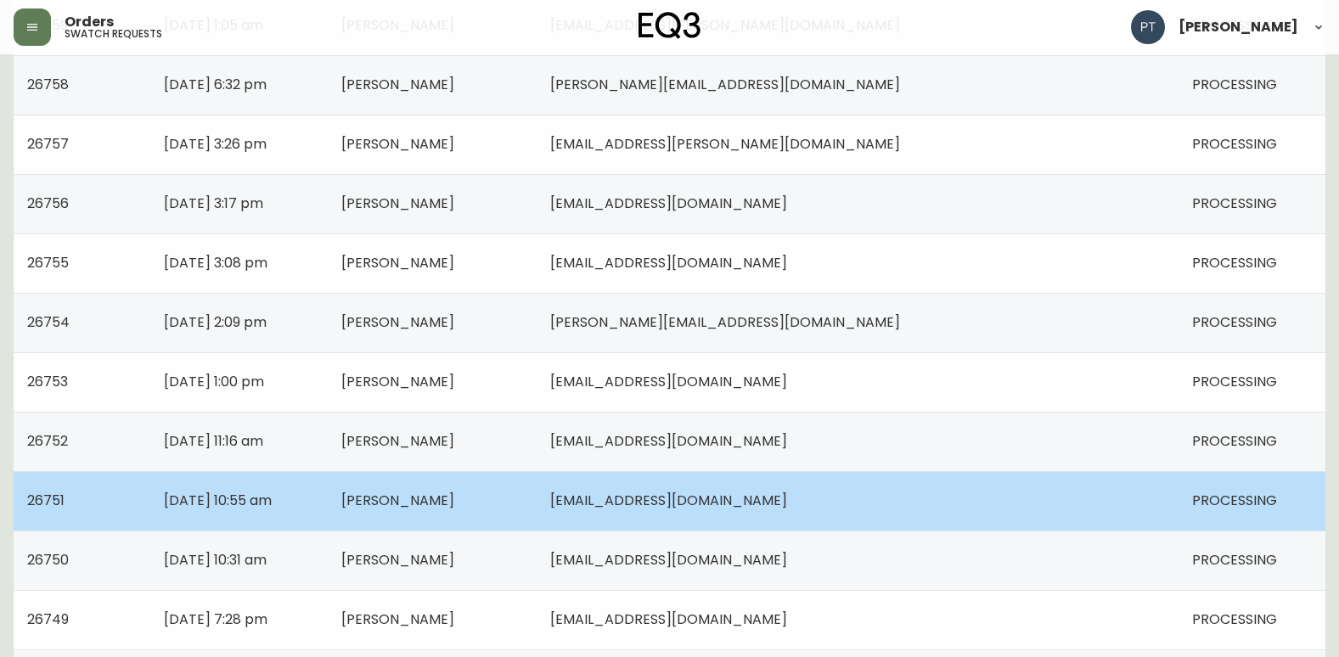
scroll to position [849, 0]
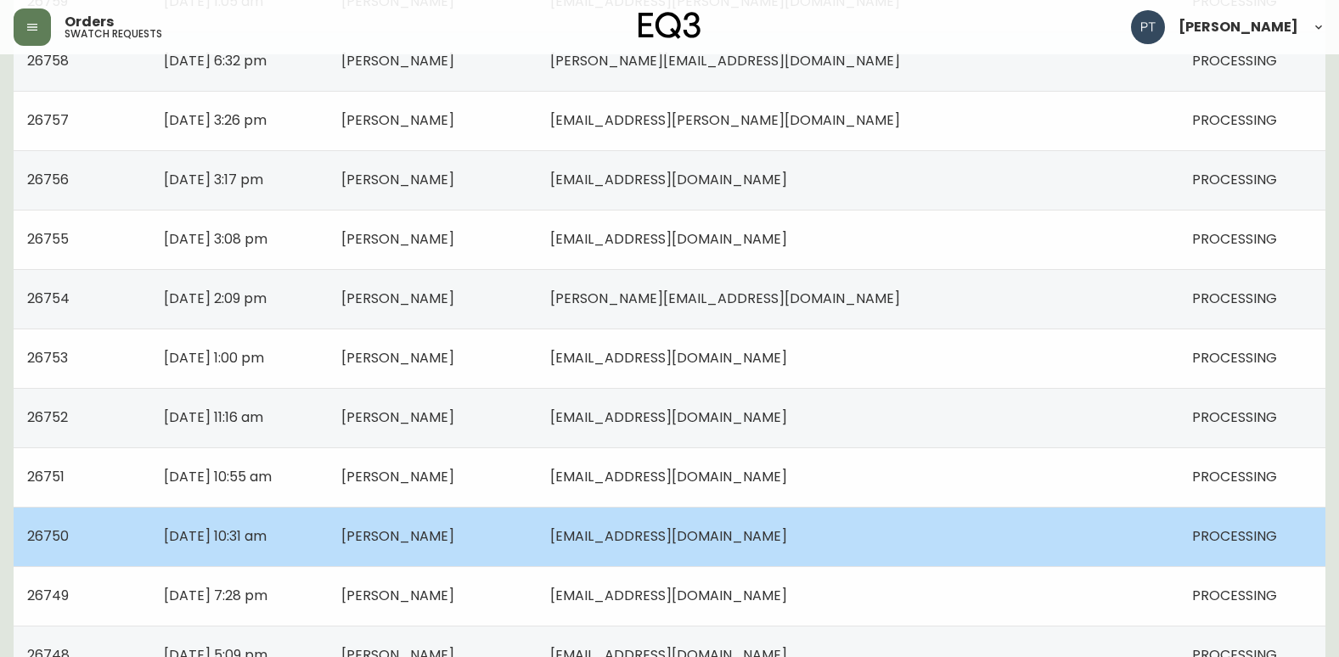
click at [537, 531] on td "[PERSON_NAME]" at bounding box center [432, 536] width 209 height 59
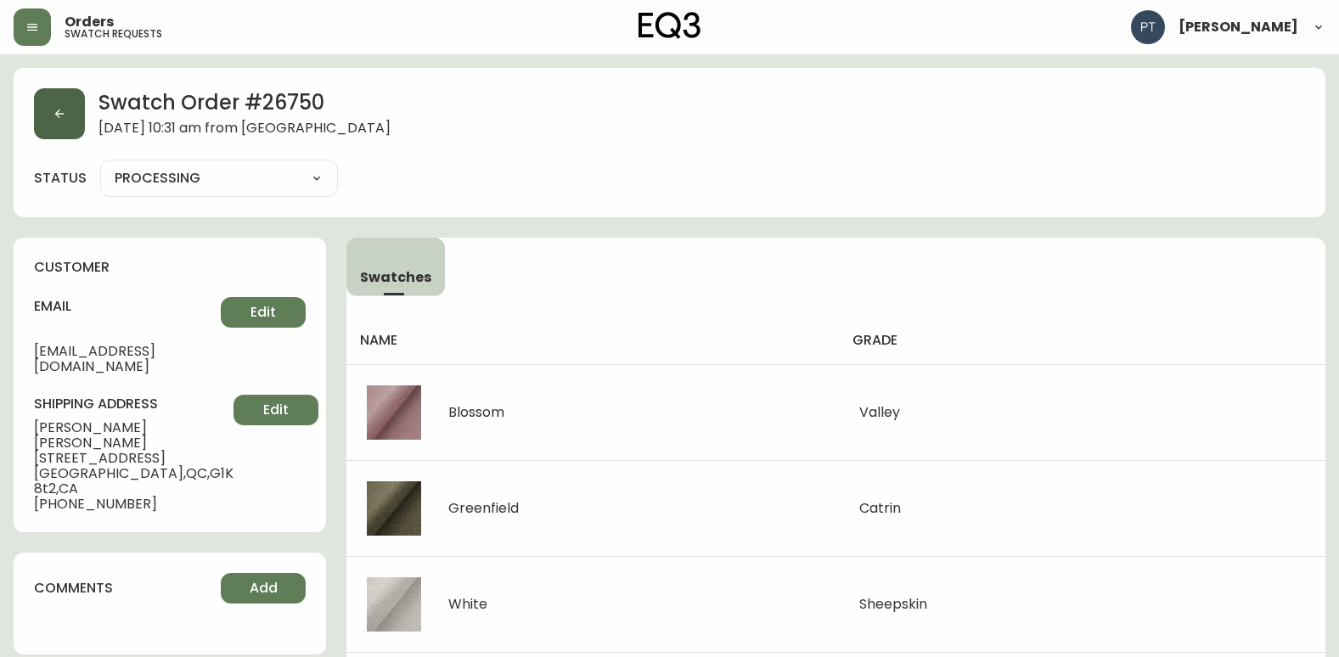
click at [68, 120] on button "button" at bounding box center [59, 113] width 51 height 51
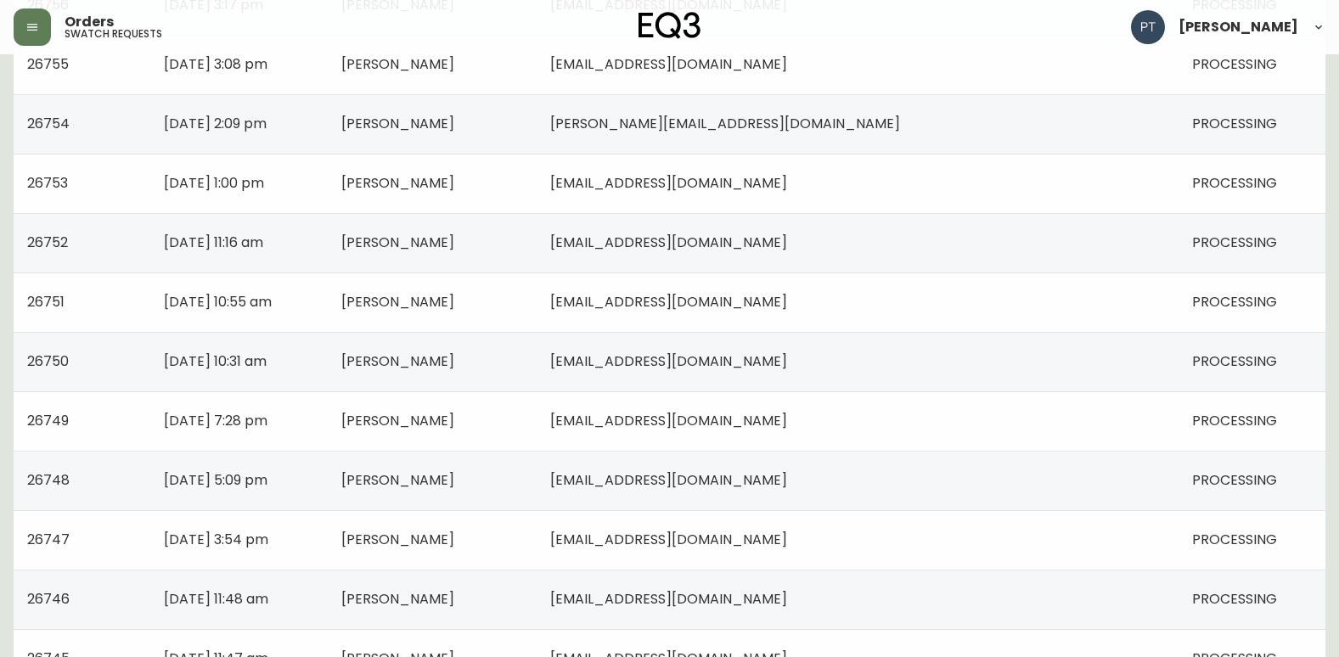
scroll to position [1104, 0]
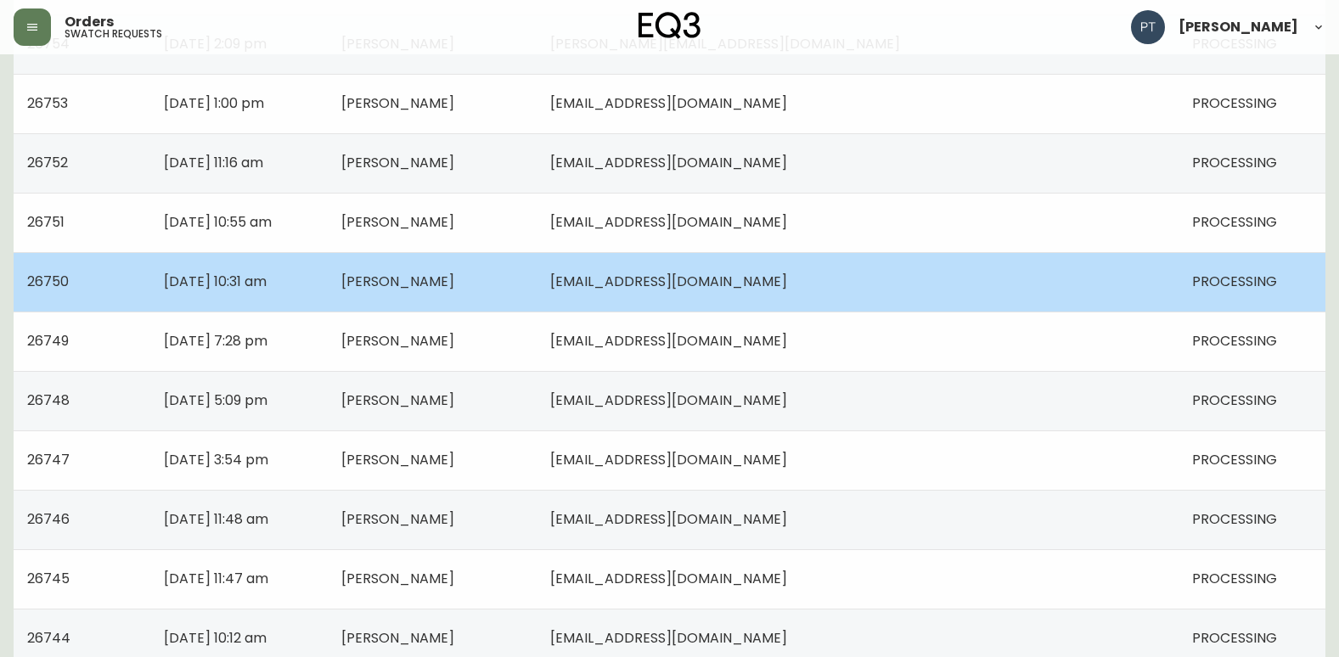
click at [454, 279] on span "[PERSON_NAME]" at bounding box center [397, 282] width 113 height 20
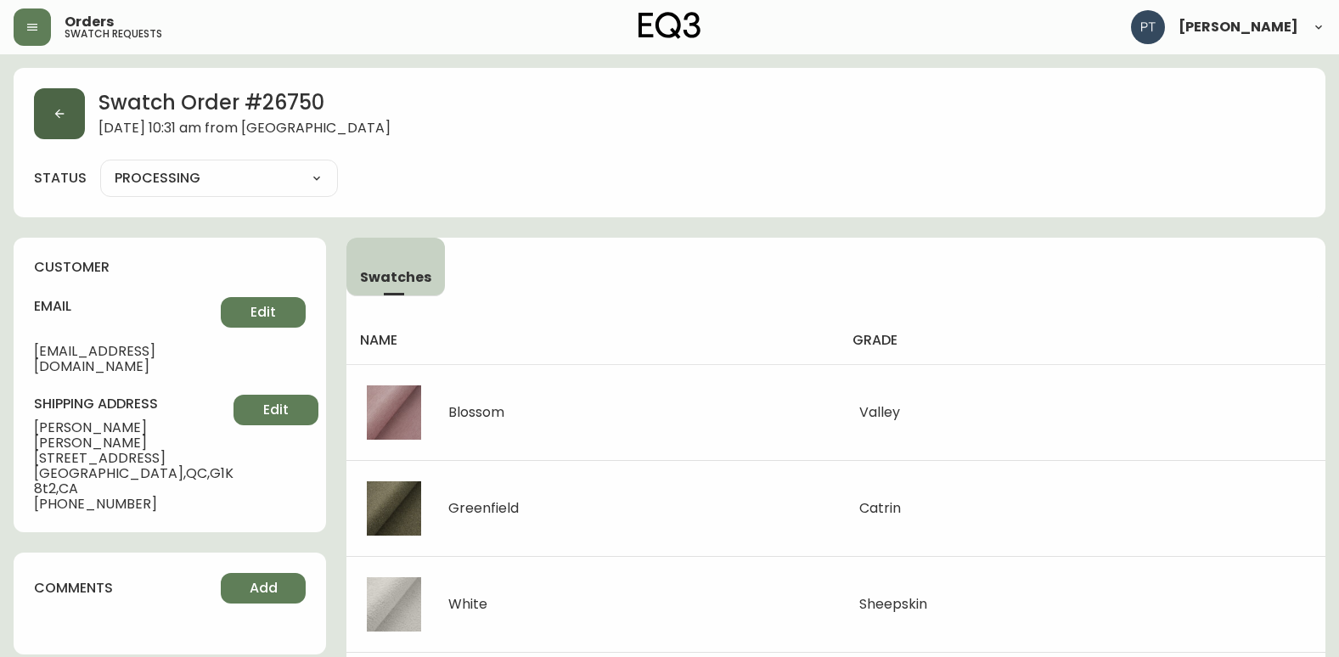
drag, startPoint x: 45, startPoint y: 60, endPoint x: 62, endPoint y: 94, distance: 38.0
click at [71, 104] on button "button" at bounding box center [59, 113] width 51 height 51
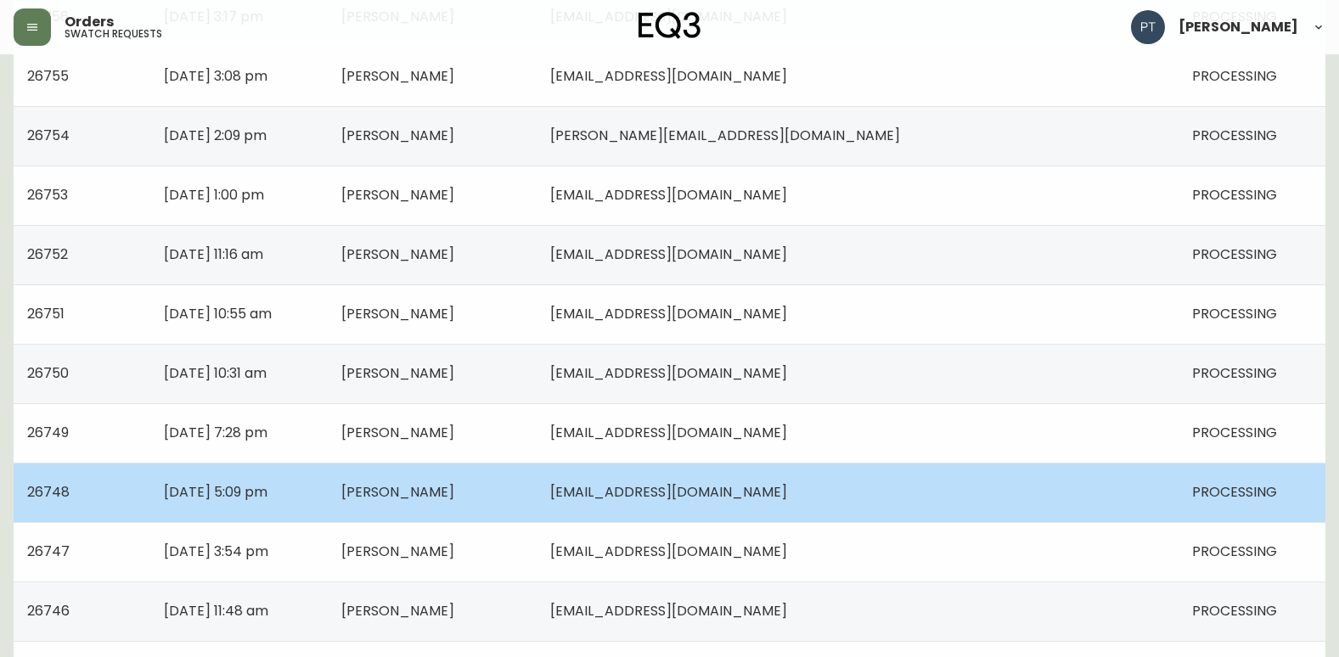
scroll to position [1019, 0]
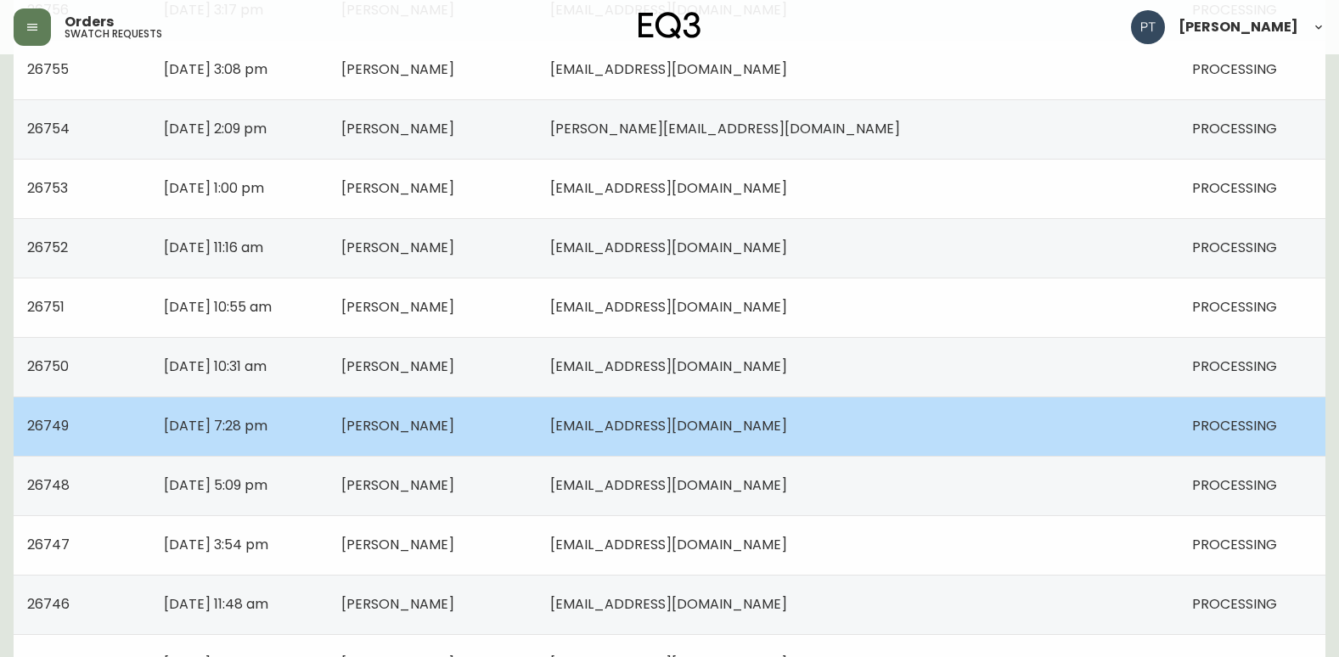
click at [454, 434] on span "[PERSON_NAME]" at bounding box center [397, 426] width 113 height 20
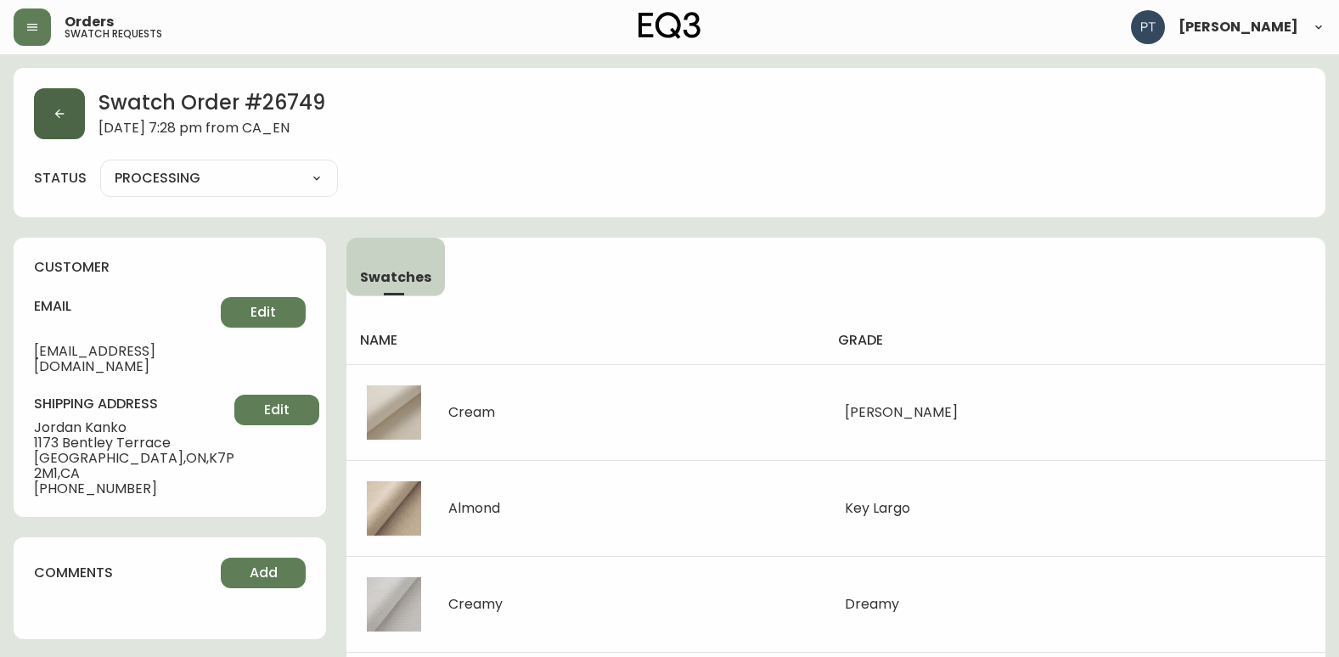
click at [72, 117] on button "button" at bounding box center [59, 113] width 51 height 51
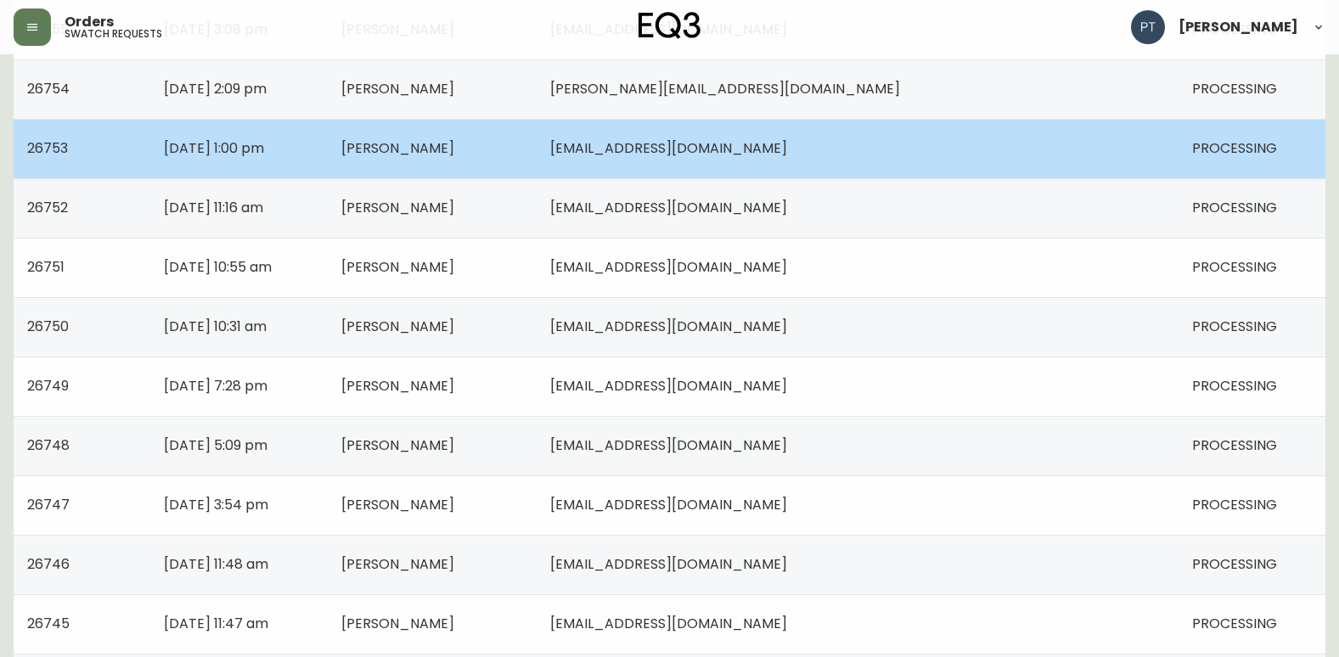
scroll to position [1104, 0]
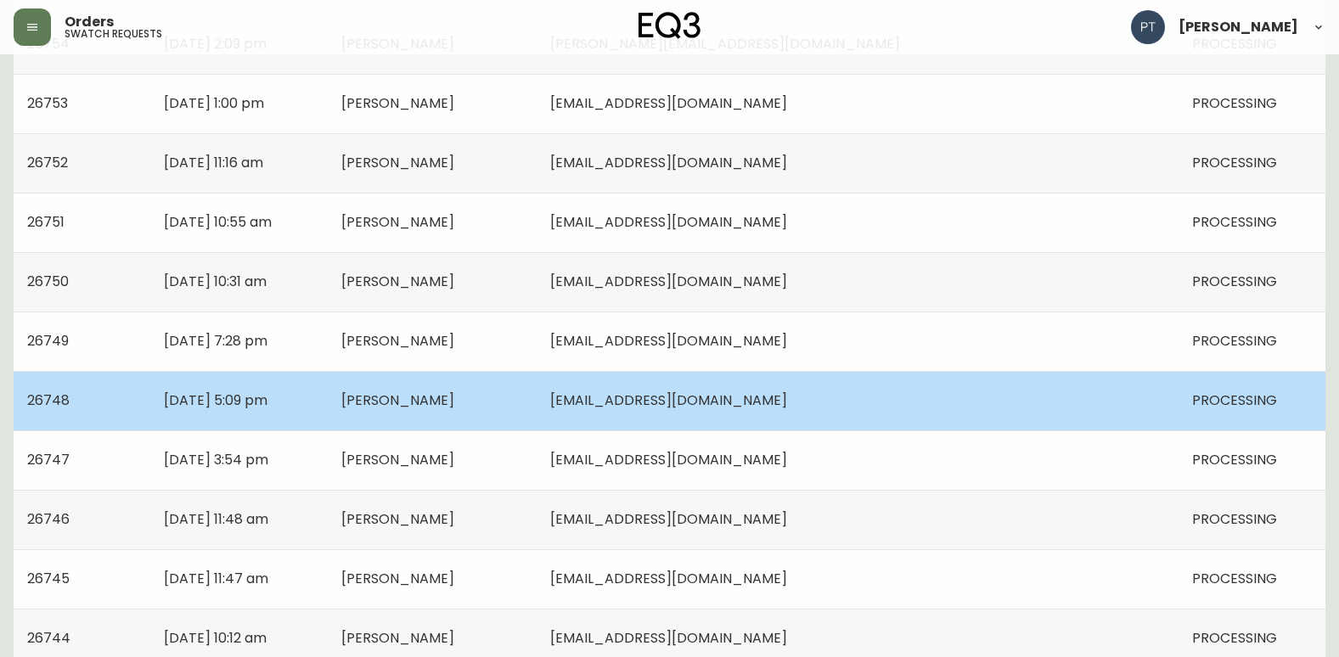
click at [488, 382] on td "[PERSON_NAME]" at bounding box center [432, 400] width 209 height 59
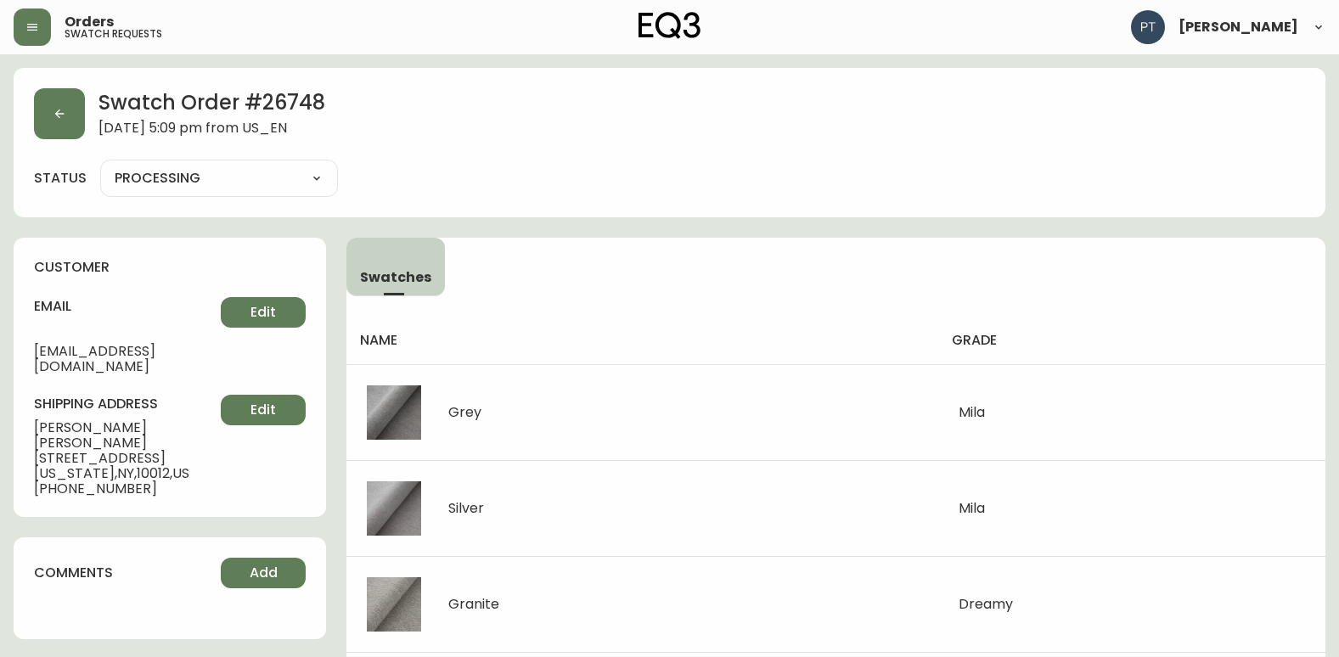
click at [218, 166] on select "PROCESSING SHIPPED CANCELLED" at bounding box center [219, 178] width 238 height 25
click at [100, 166] on select "PROCESSING SHIPPED CANCELLED" at bounding box center [219, 178] width 238 height 25
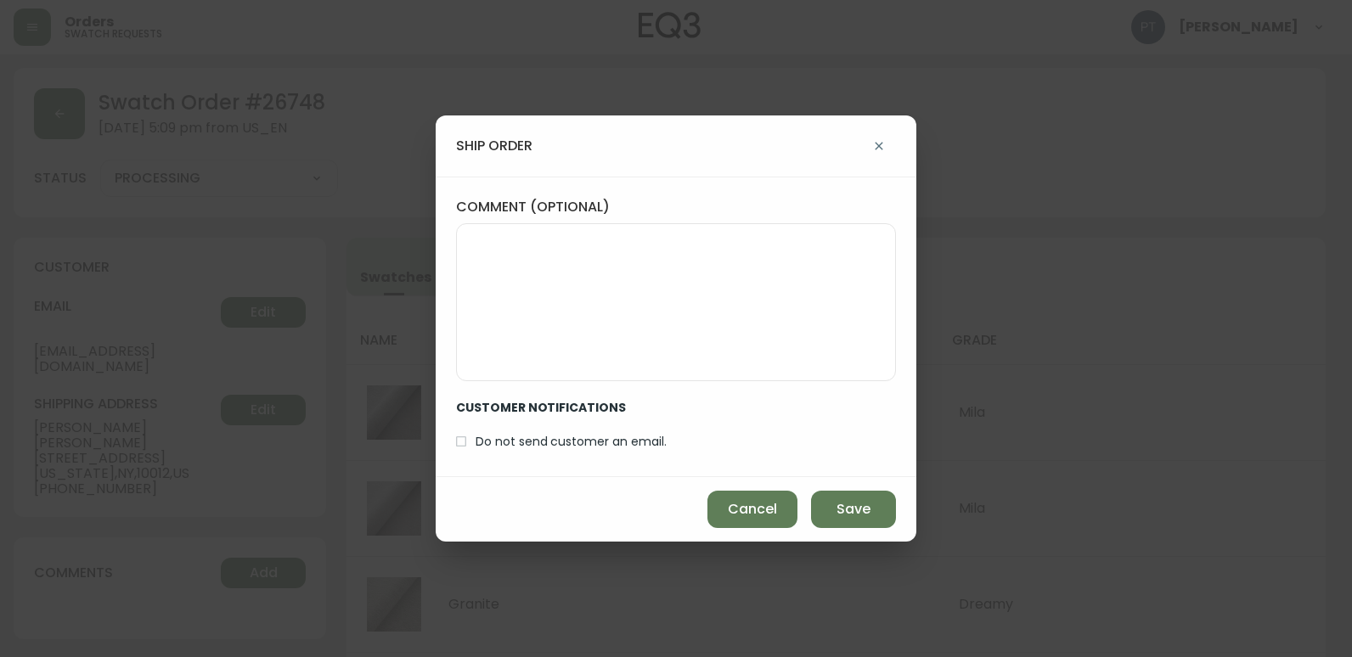
click at [802, 498] on div "Cancel Save" at bounding box center [676, 509] width 481 height 65
drag, startPoint x: 840, startPoint y: 506, endPoint x: 824, endPoint y: 503, distance: 17.2
click at [840, 506] on span "Save" at bounding box center [853, 509] width 34 height 19
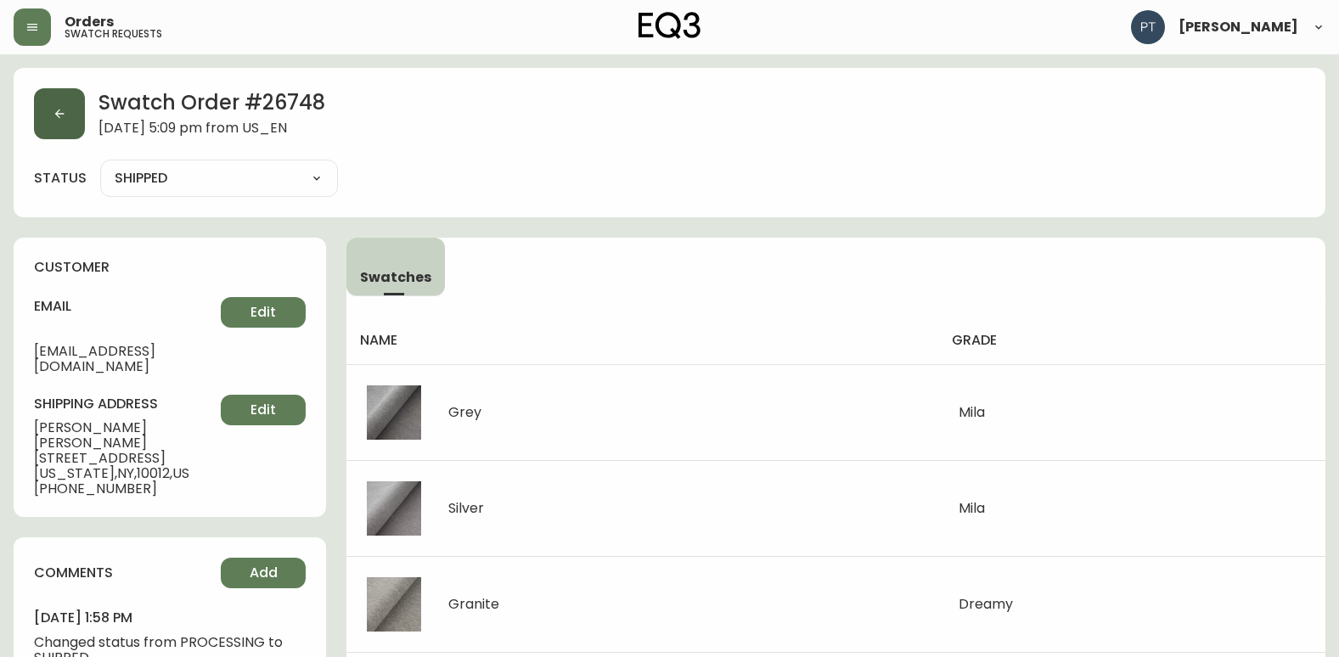
click at [69, 119] on button "button" at bounding box center [59, 113] width 51 height 51
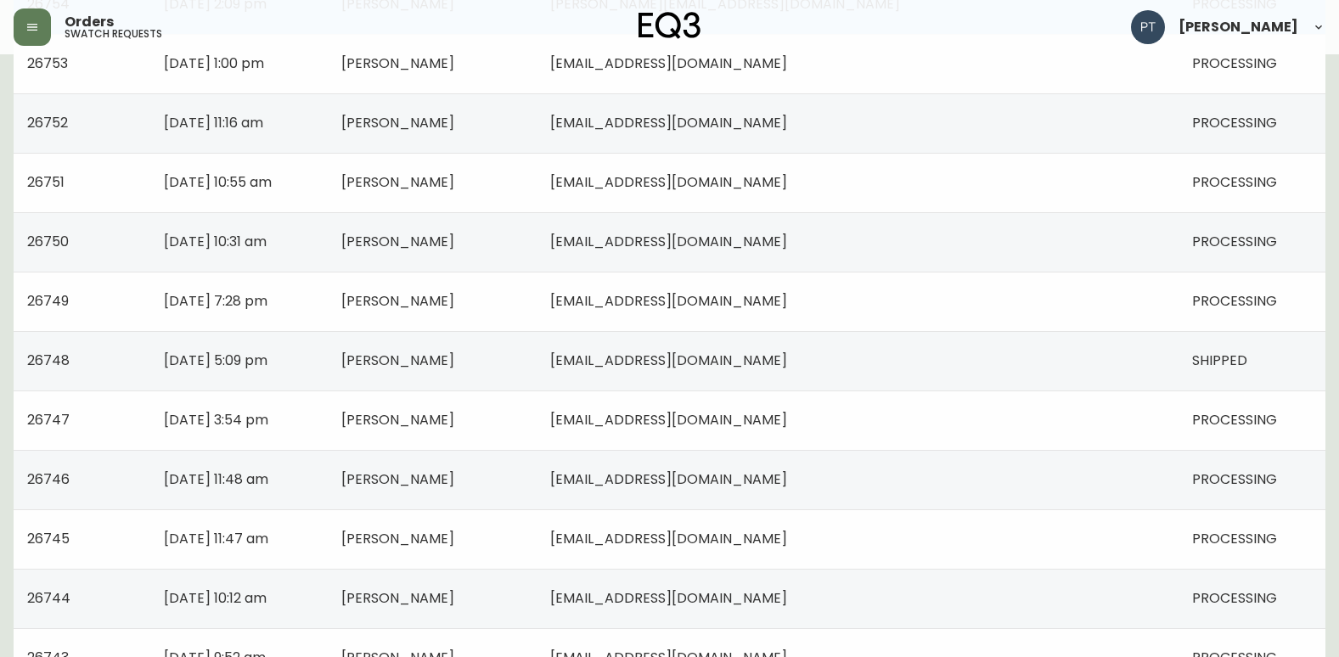
scroll to position [1189, 0]
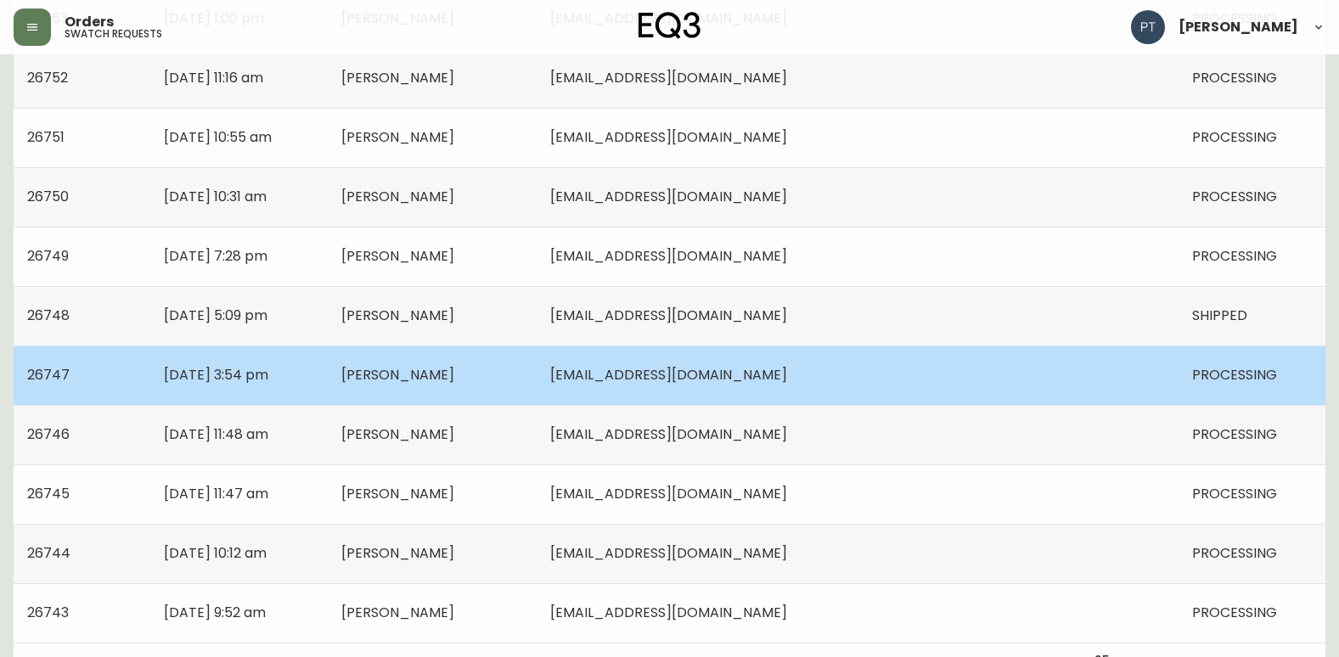
click at [537, 374] on td "[PERSON_NAME]" at bounding box center [432, 375] width 209 height 59
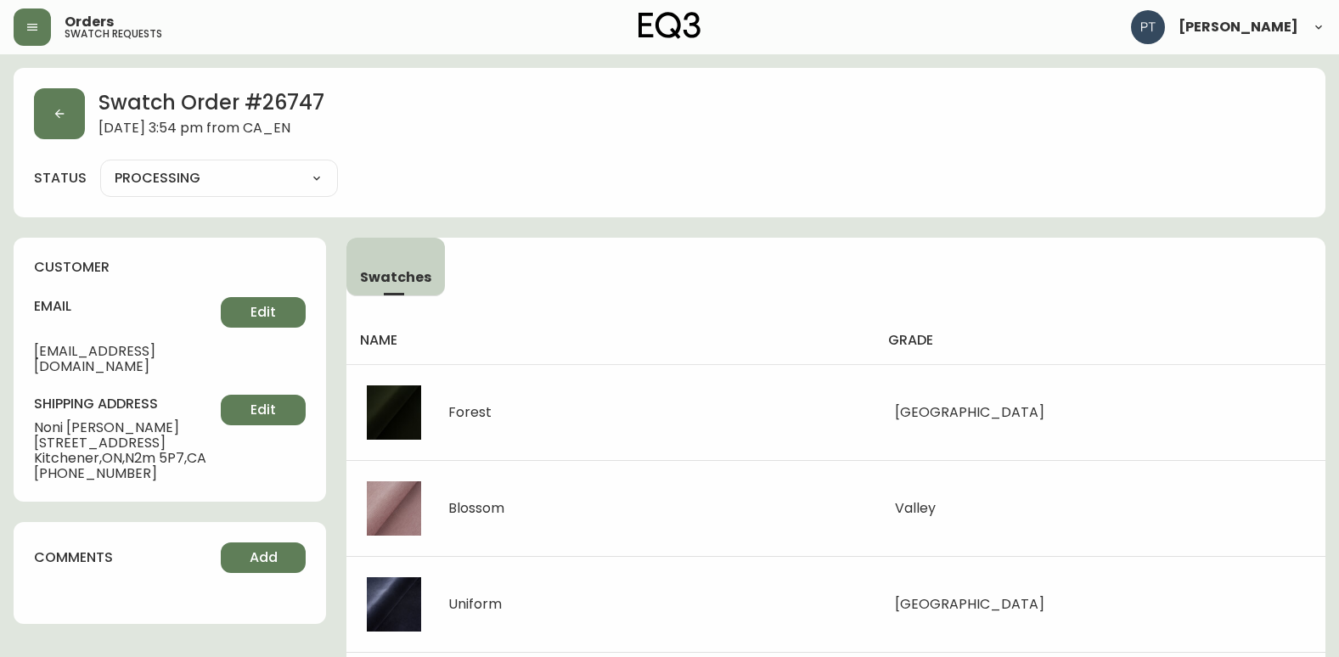
click at [62, 140] on div "Swatch Order # 26747 [DATE] 3:54 pm from [GEOGRAPHIC_DATA] status PROCESSING PR…" at bounding box center [670, 142] width 1312 height 149
click at [69, 129] on button "button" at bounding box center [59, 113] width 51 height 51
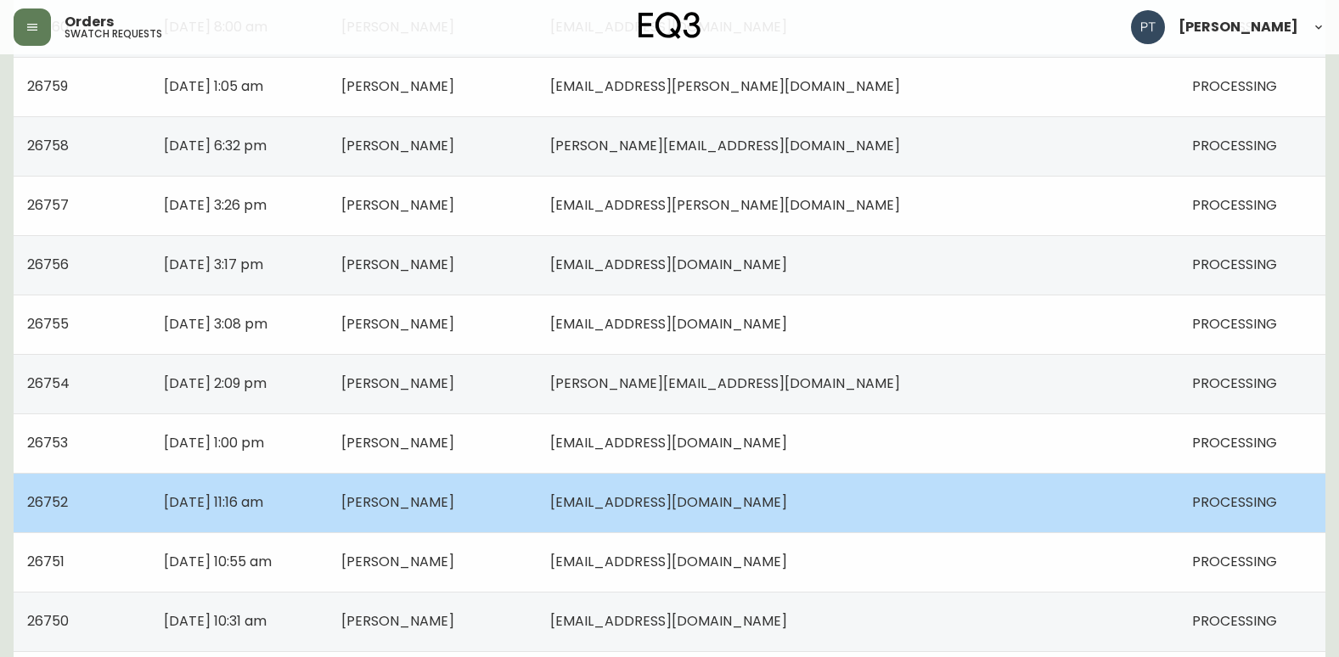
scroll to position [1104, 0]
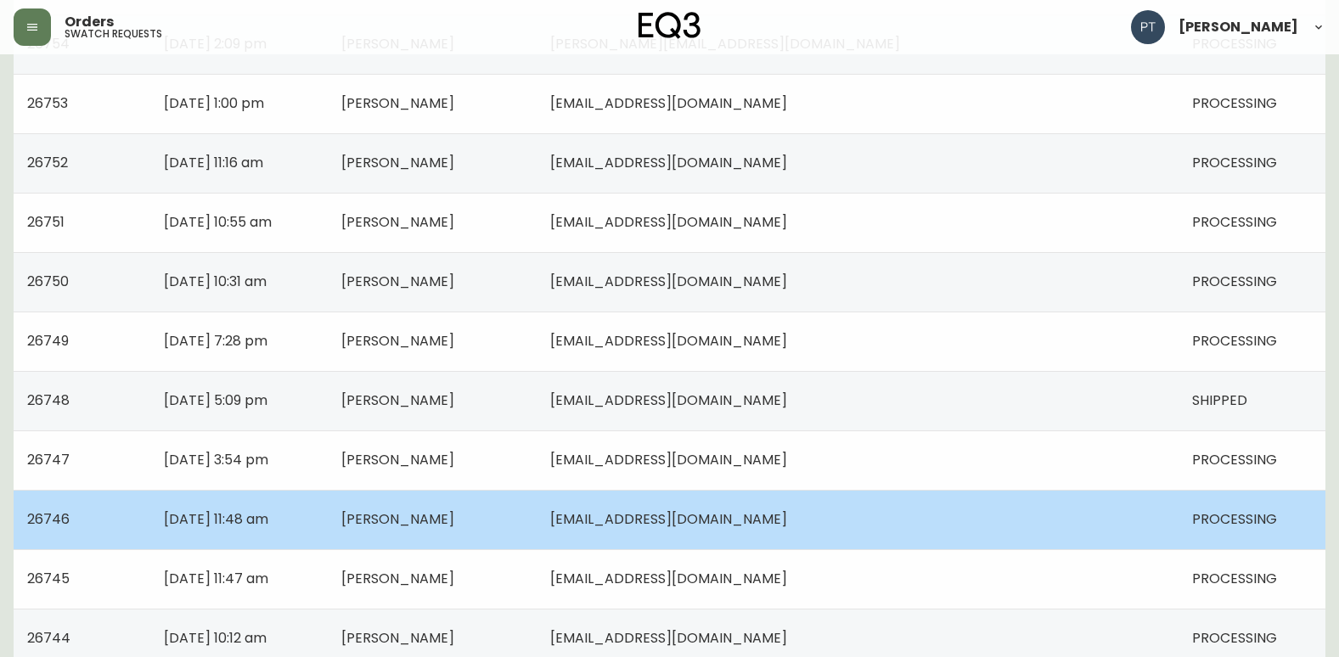
click at [537, 516] on td "[PERSON_NAME]" at bounding box center [432, 519] width 209 height 59
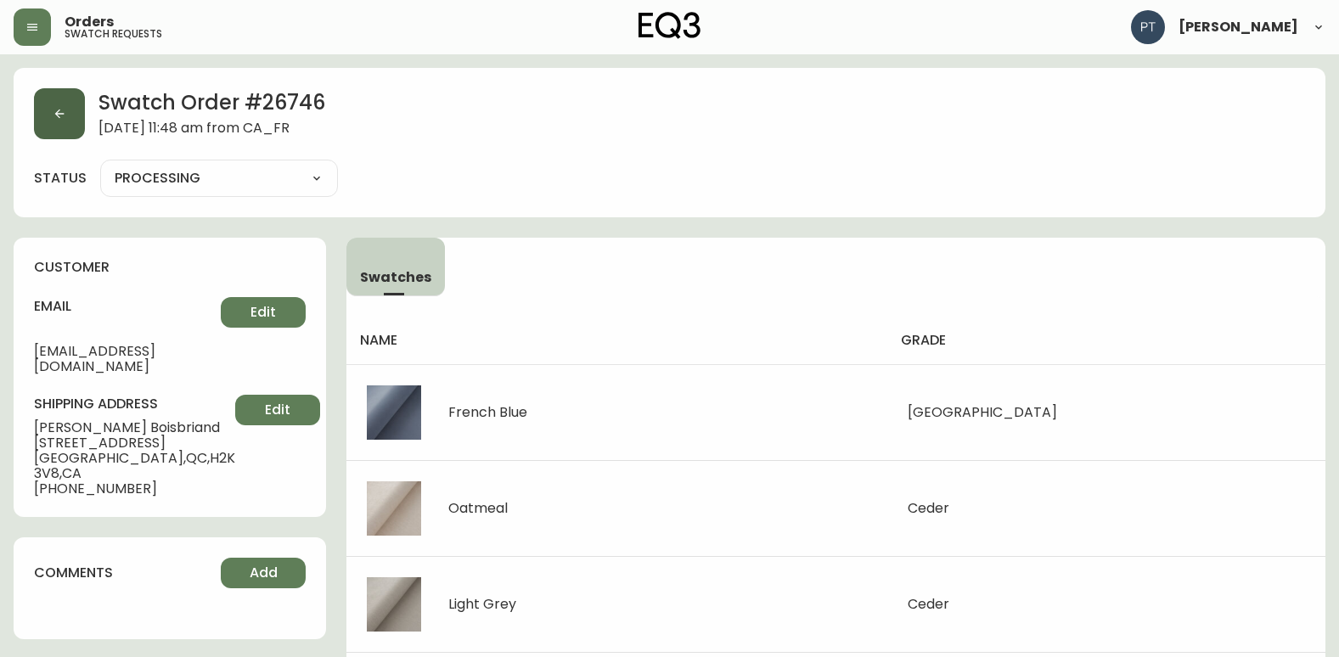
click at [70, 127] on button "button" at bounding box center [59, 113] width 51 height 51
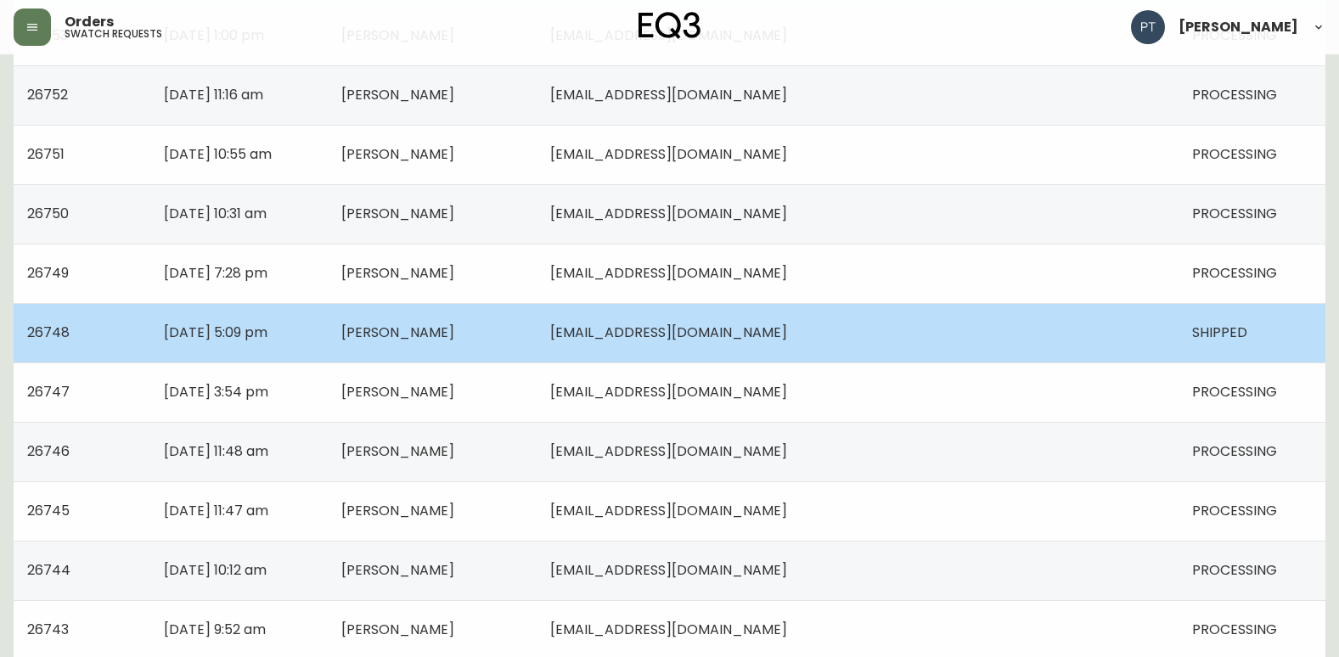
scroll to position [1189, 0]
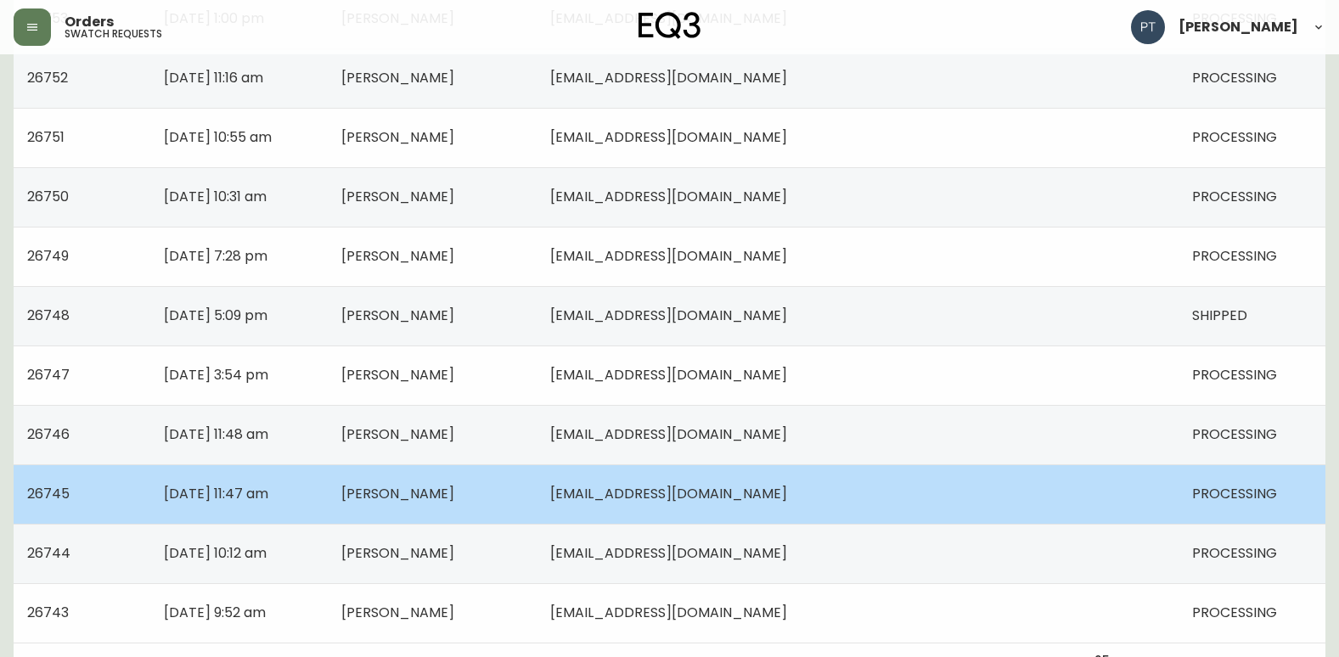
click at [537, 490] on td "[PERSON_NAME]" at bounding box center [432, 493] width 209 height 59
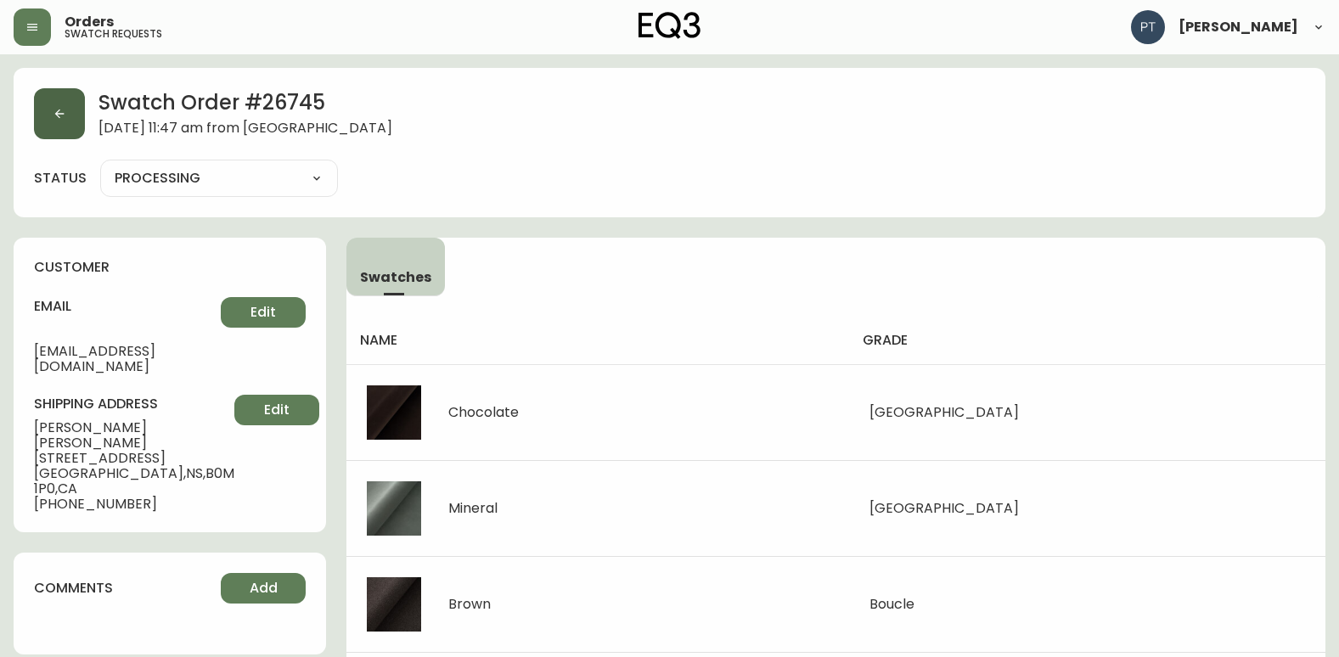
click at [45, 116] on button "button" at bounding box center [59, 113] width 51 height 51
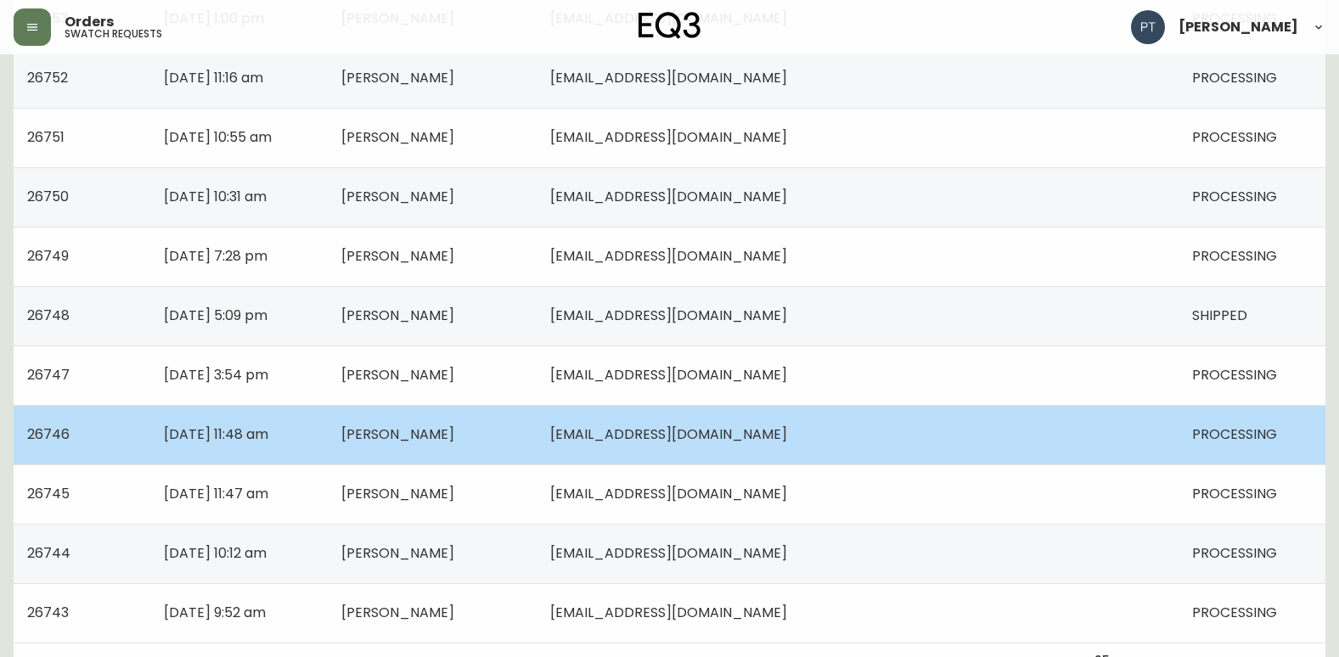
scroll to position [1212, 0]
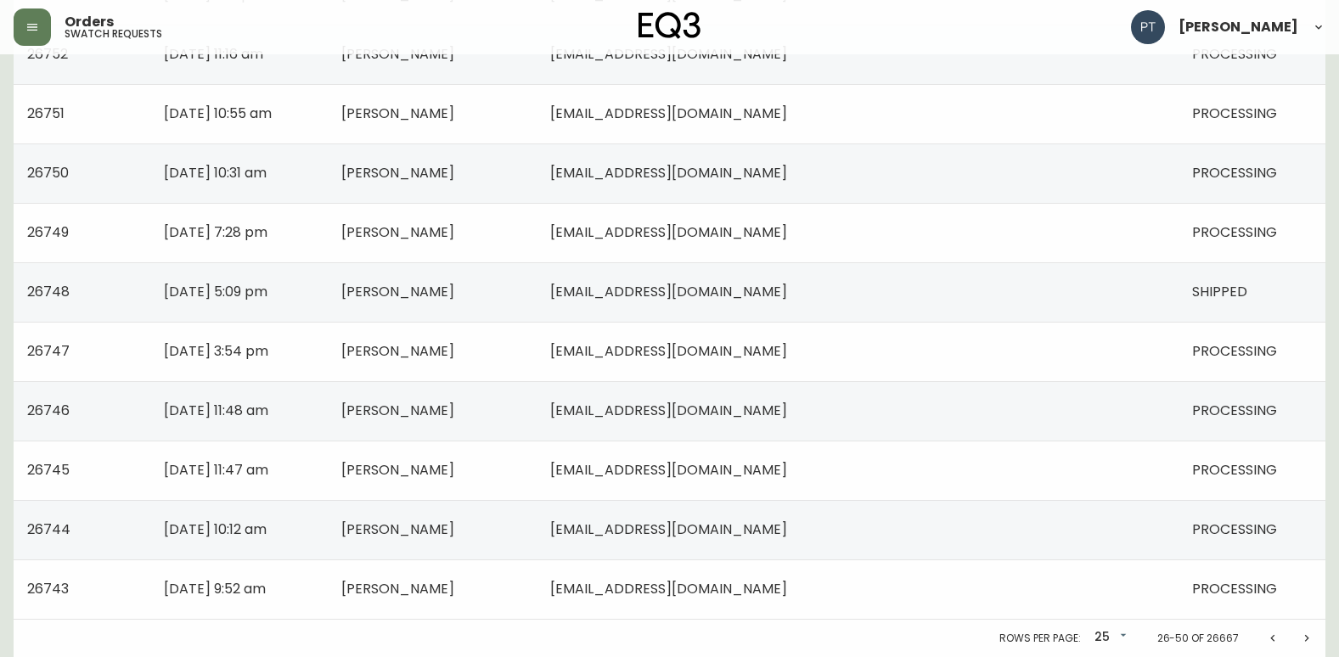
drag, startPoint x: 622, startPoint y: 521, endPoint x: 610, endPoint y: 524, distance: 13.0
click at [537, 522] on td "[PERSON_NAME]" at bounding box center [432, 529] width 209 height 59
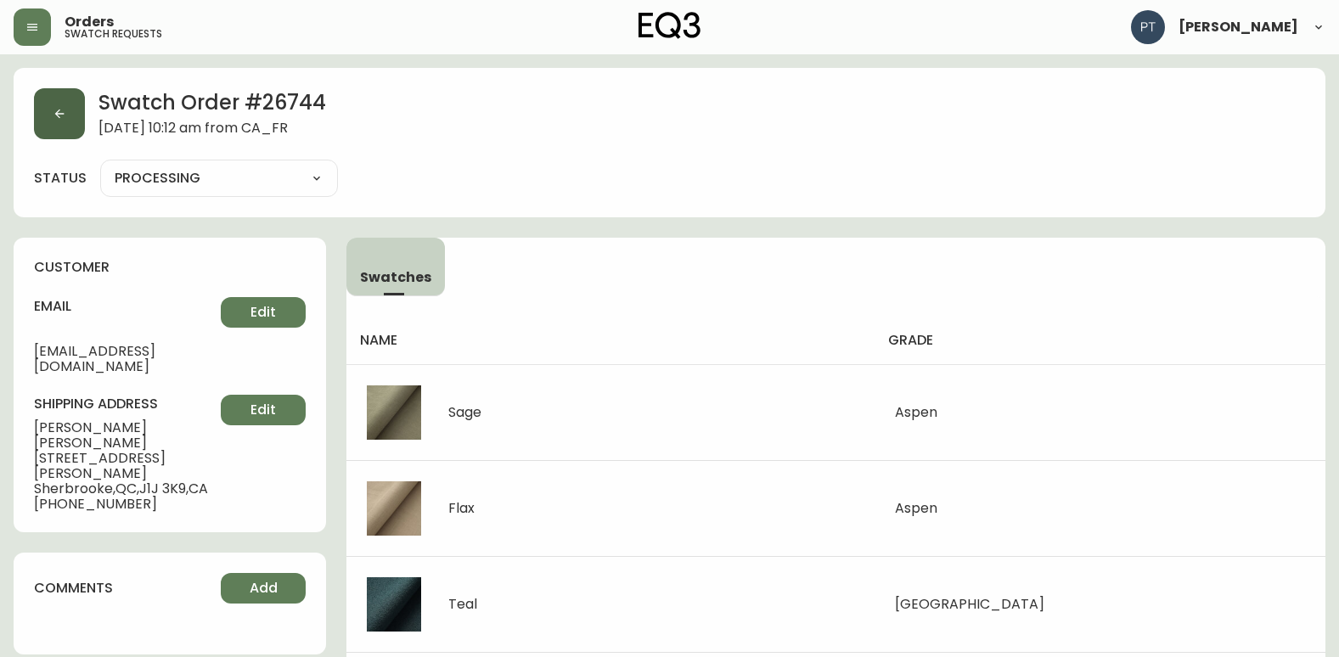
click at [69, 114] on button "button" at bounding box center [59, 113] width 51 height 51
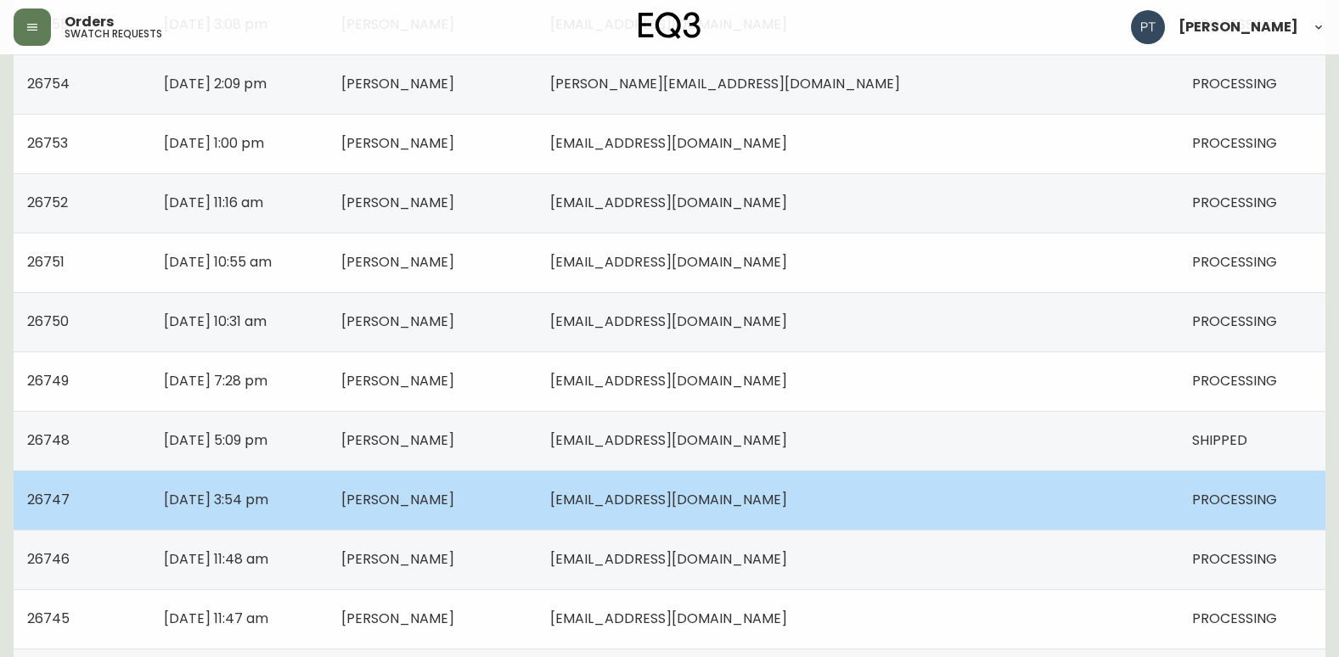
scroll to position [1212, 0]
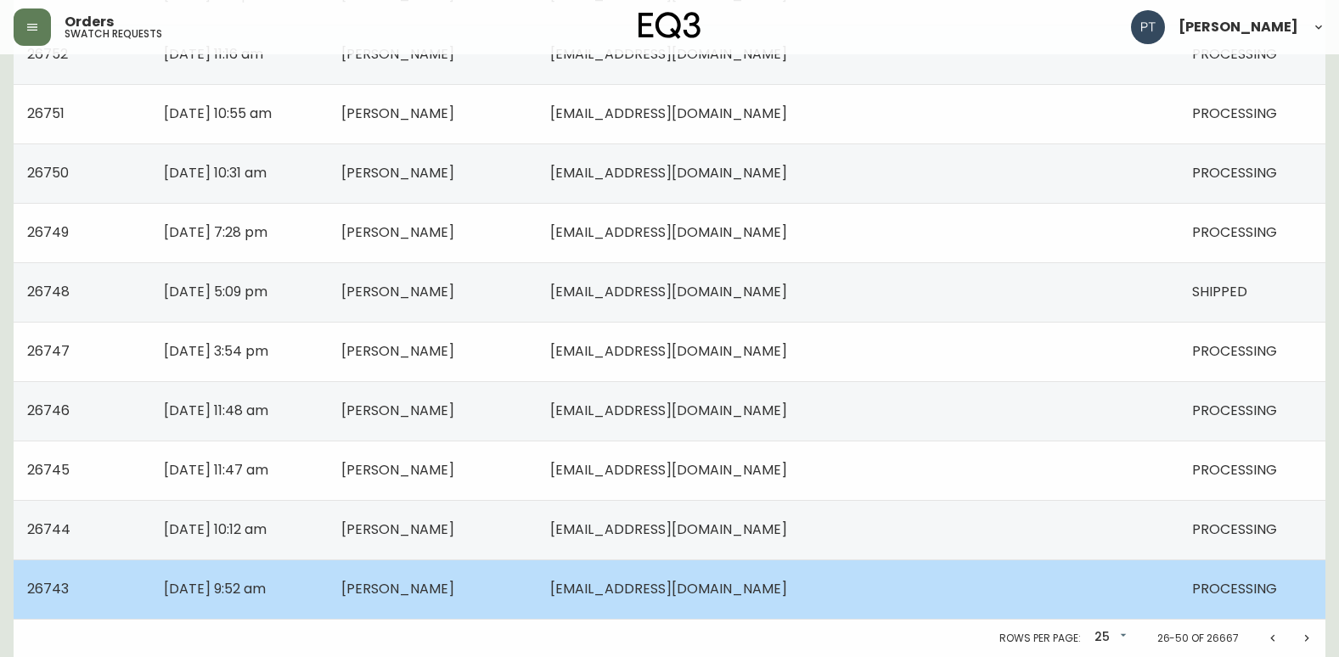
click at [537, 578] on td "[PERSON_NAME]" at bounding box center [432, 588] width 209 height 59
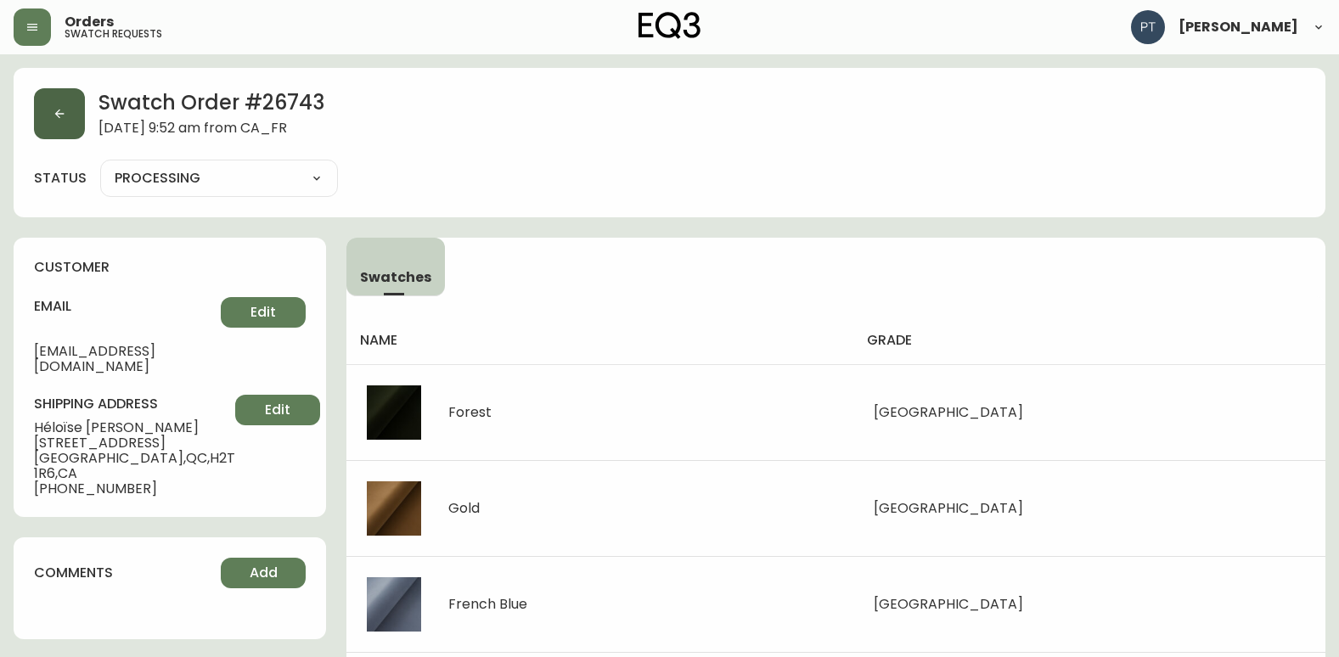
click at [61, 122] on button "button" at bounding box center [59, 113] width 51 height 51
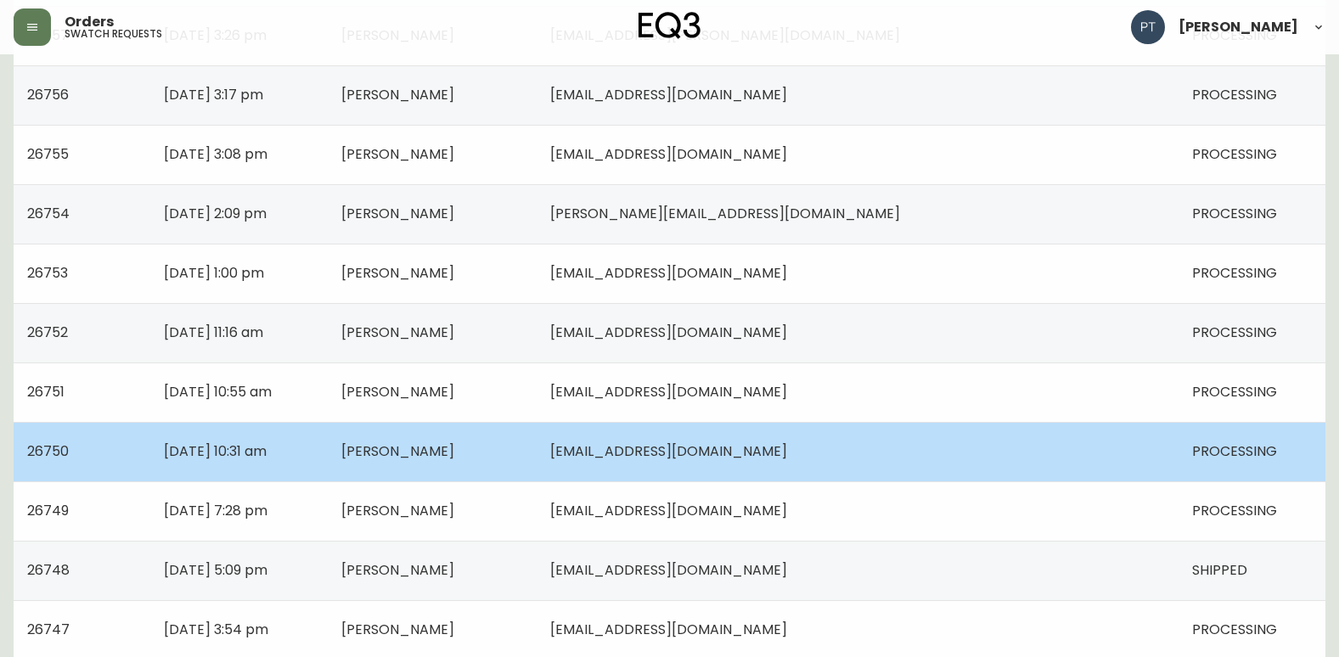
scroll to position [1212, 0]
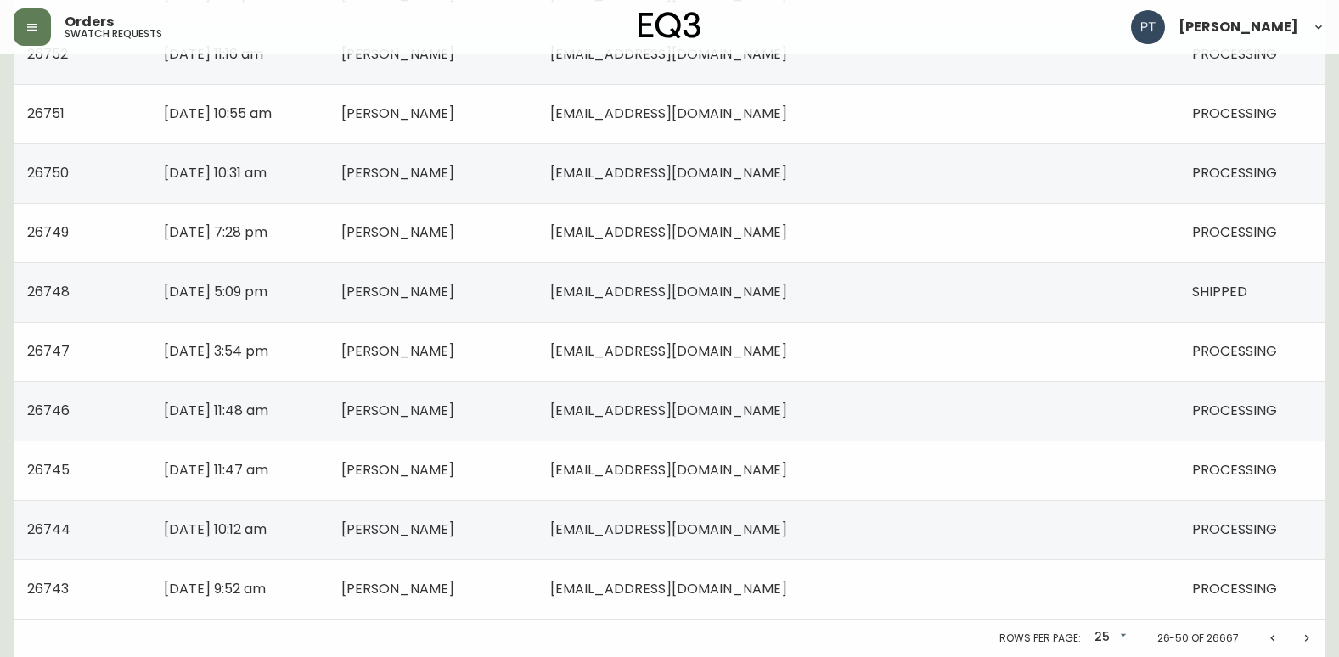
click at [1307, 640] on icon "Next page" at bounding box center [1307, 639] width 14 height 14
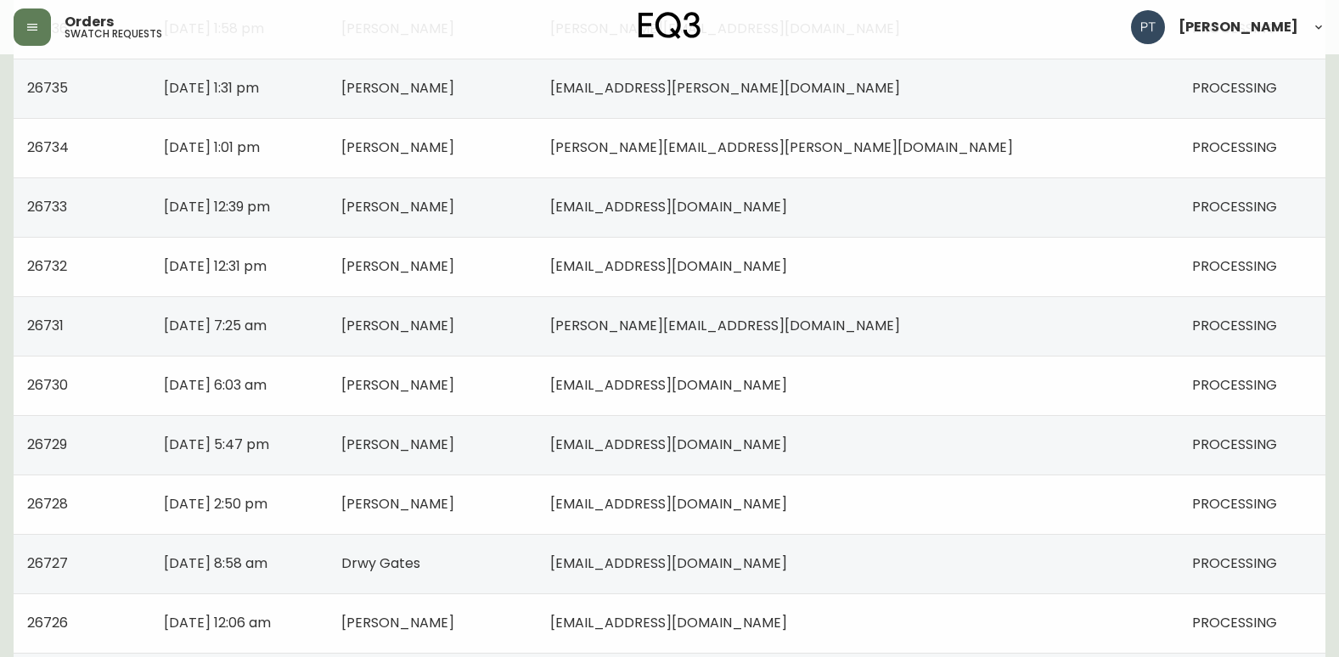
scroll to position [109, 0]
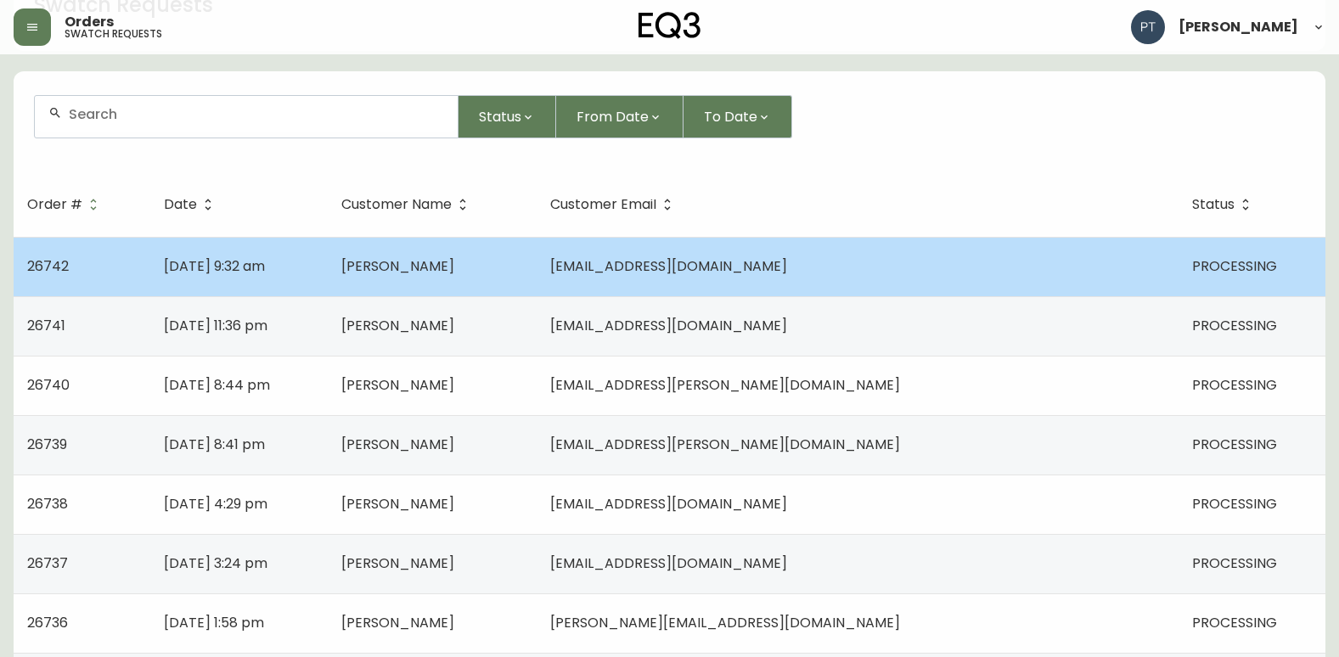
click at [755, 275] on span "[EMAIL_ADDRESS][DOMAIN_NAME]" at bounding box center [668, 266] width 237 height 20
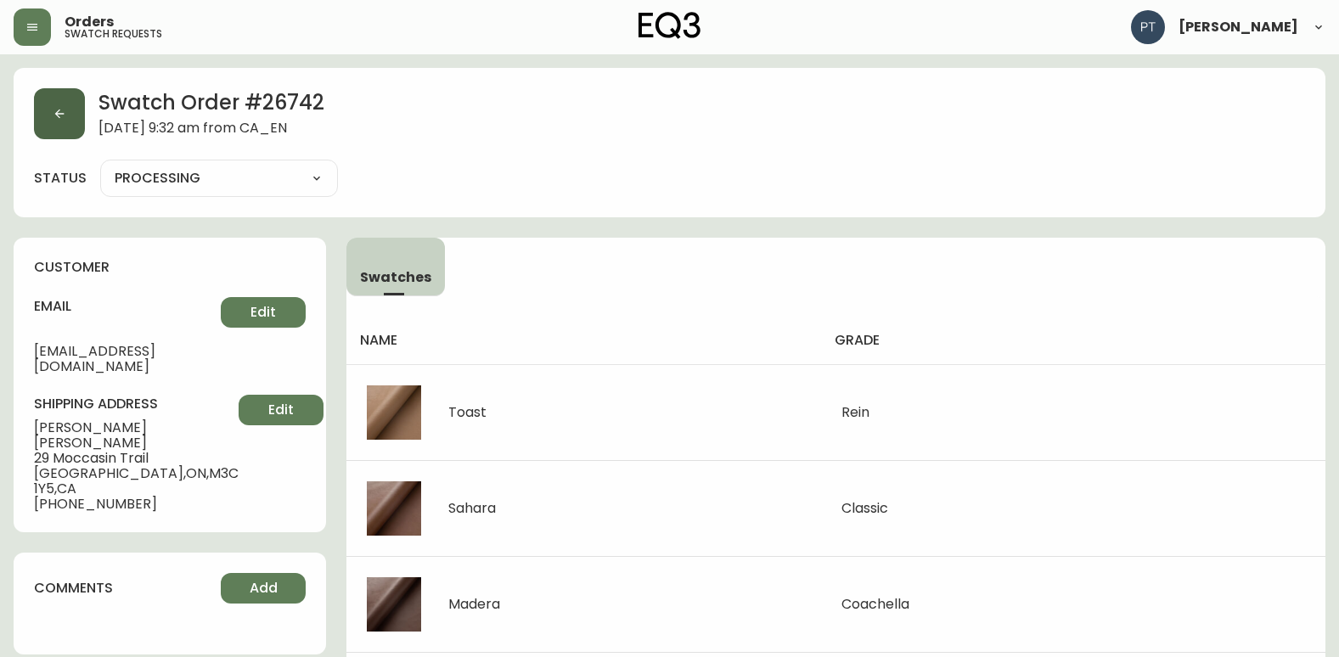
click at [48, 102] on button "button" at bounding box center [59, 113] width 51 height 51
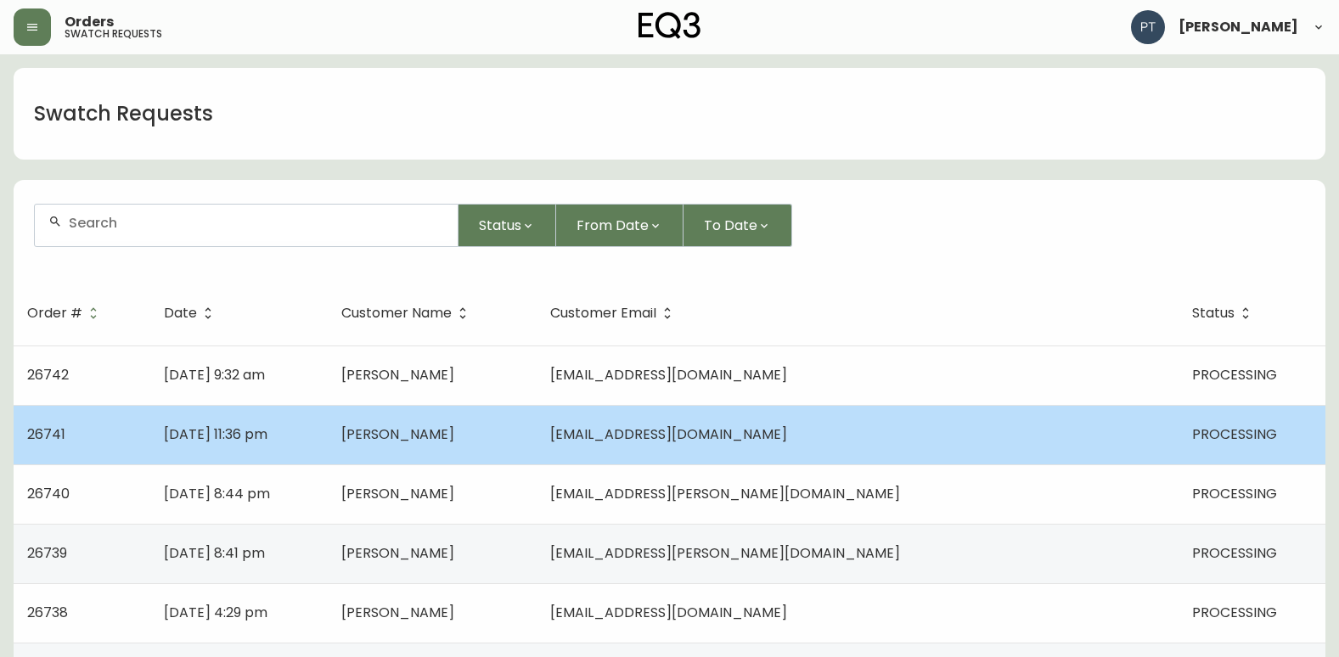
click at [454, 430] on span "[PERSON_NAME]" at bounding box center [397, 434] width 113 height 20
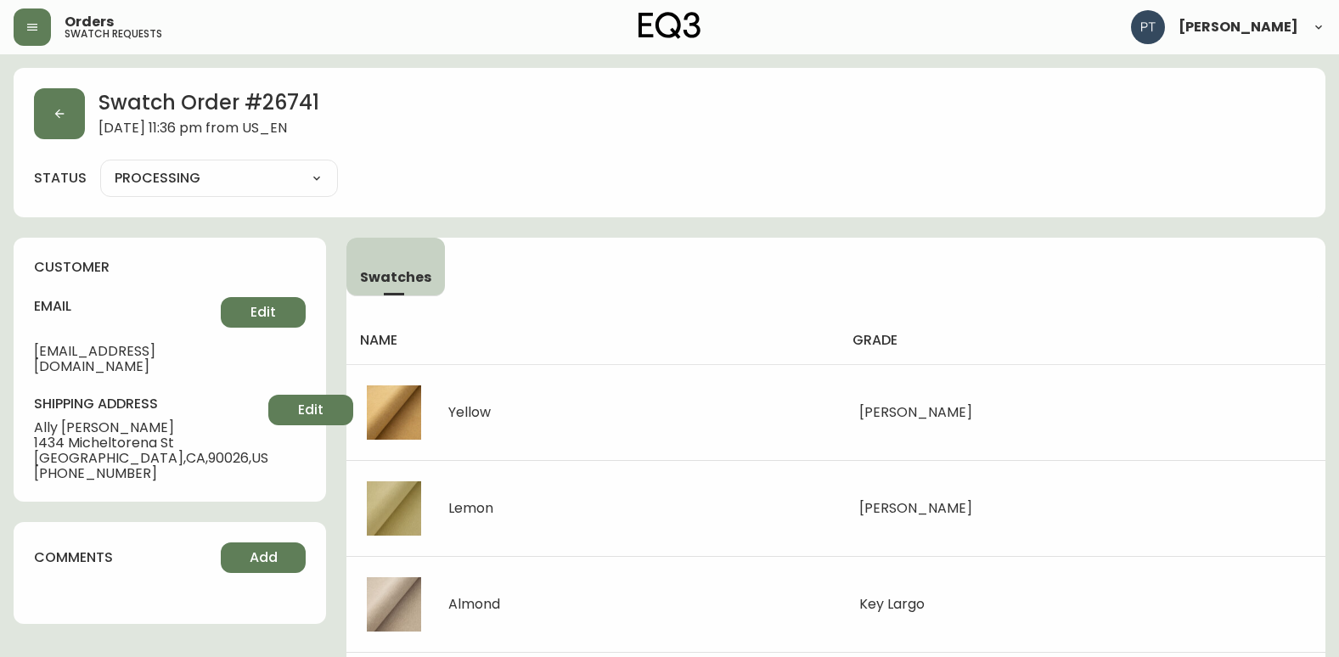
drag, startPoint x: 272, startPoint y: 171, endPoint x: 258, endPoint y: 192, distance: 24.5
click at [272, 171] on select "PROCESSING SHIPPED CANCELLED" at bounding box center [219, 178] width 238 height 25
click at [100, 166] on select "PROCESSING SHIPPED CANCELLED" at bounding box center [219, 178] width 238 height 25
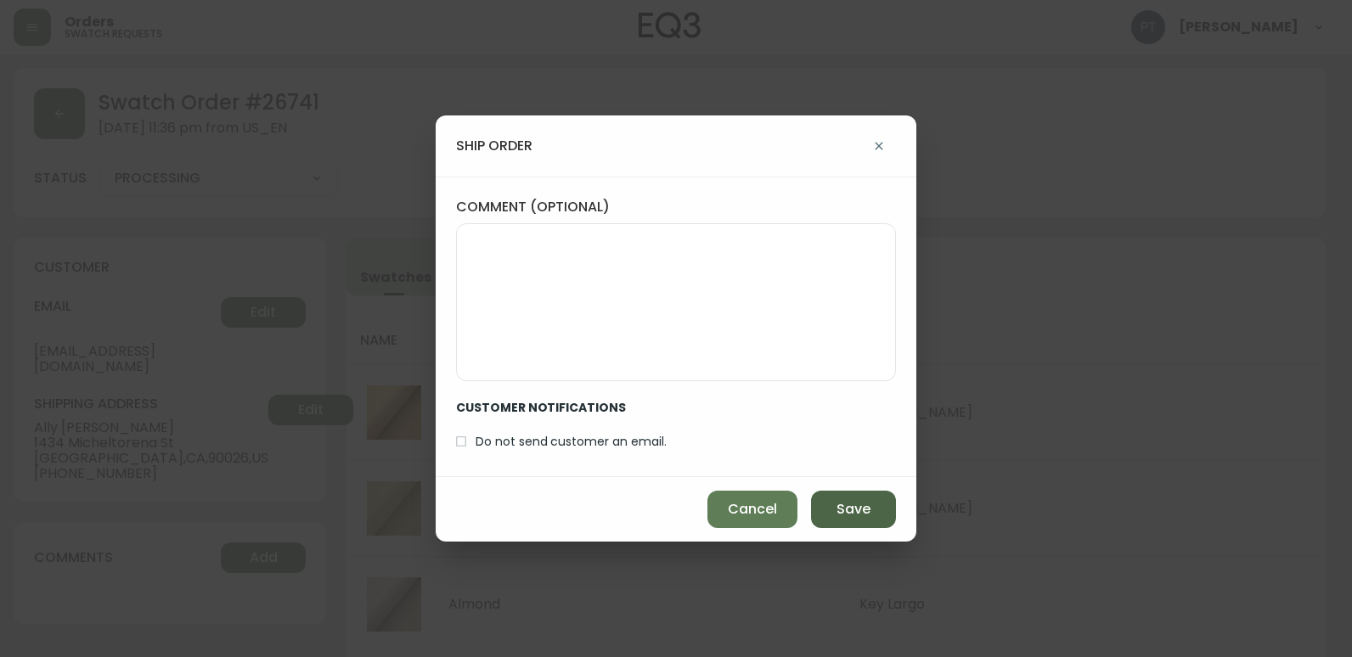
click at [840, 506] on span "Save" at bounding box center [853, 509] width 34 height 19
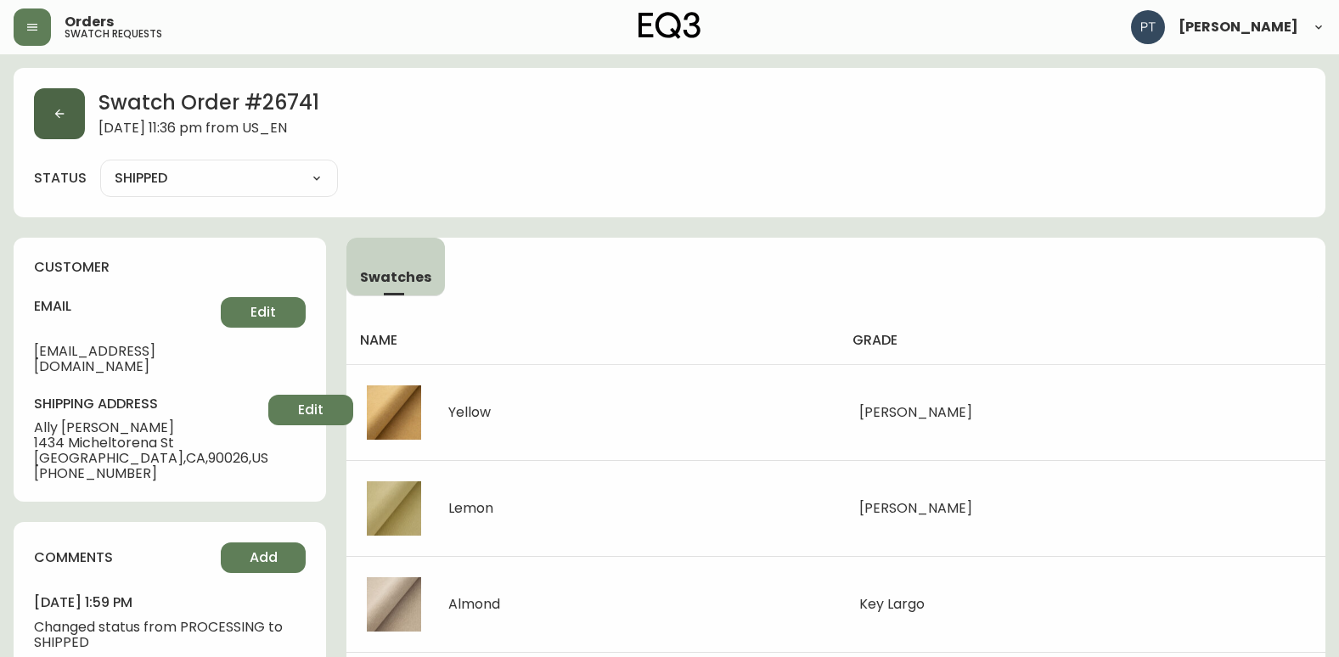
click at [61, 110] on icon "button" at bounding box center [60, 114] width 14 height 14
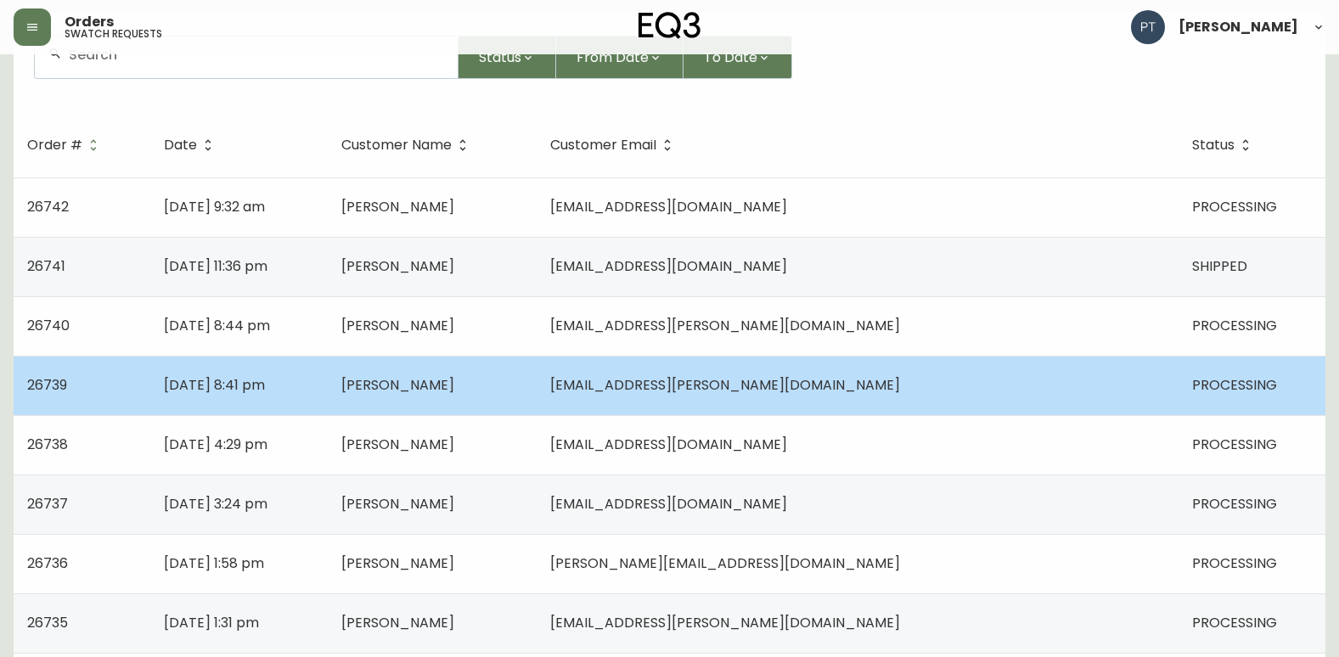
scroll to position [170, 0]
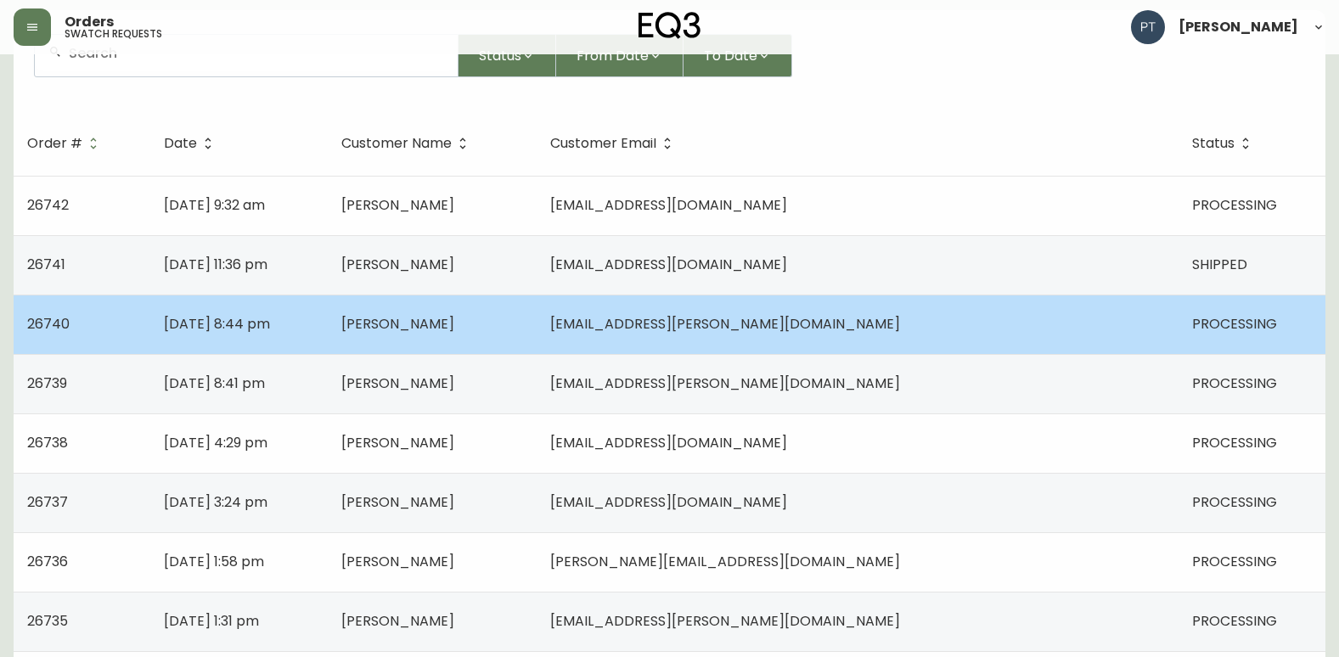
click at [537, 335] on td "[PERSON_NAME]" at bounding box center [432, 324] width 209 height 59
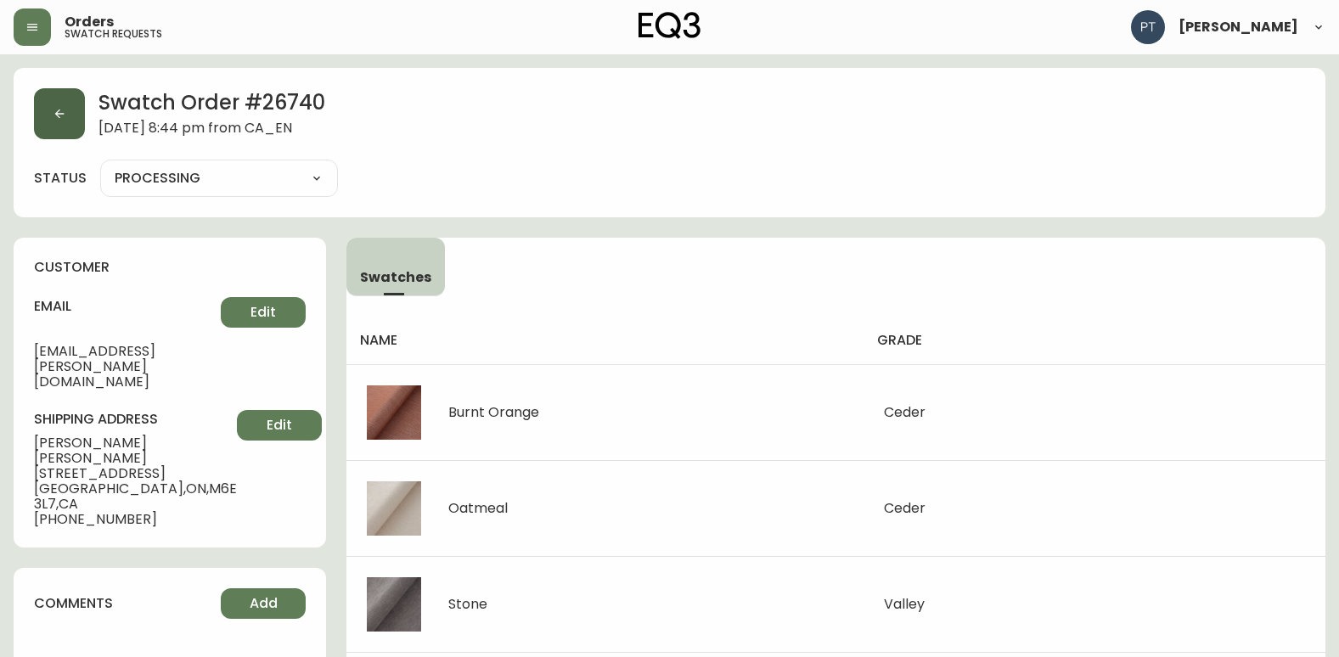
click at [38, 104] on button "button" at bounding box center [59, 113] width 51 height 51
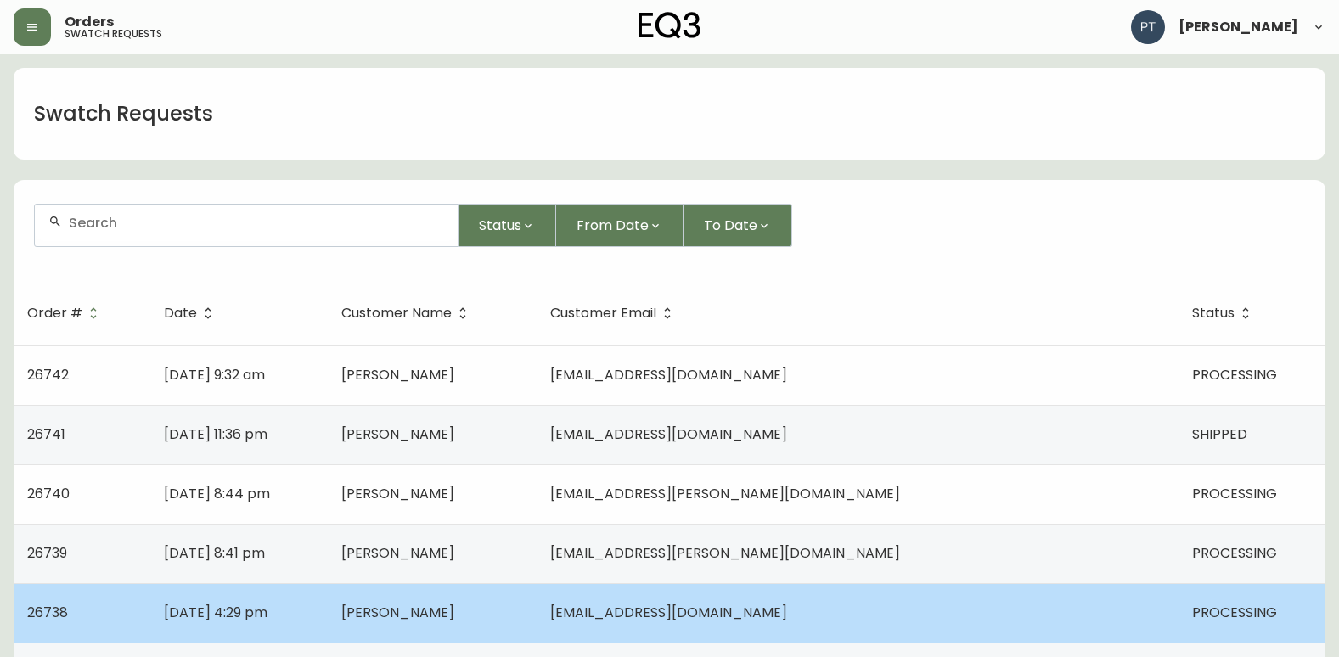
click at [537, 591] on td "[PERSON_NAME]" at bounding box center [432, 612] width 209 height 59
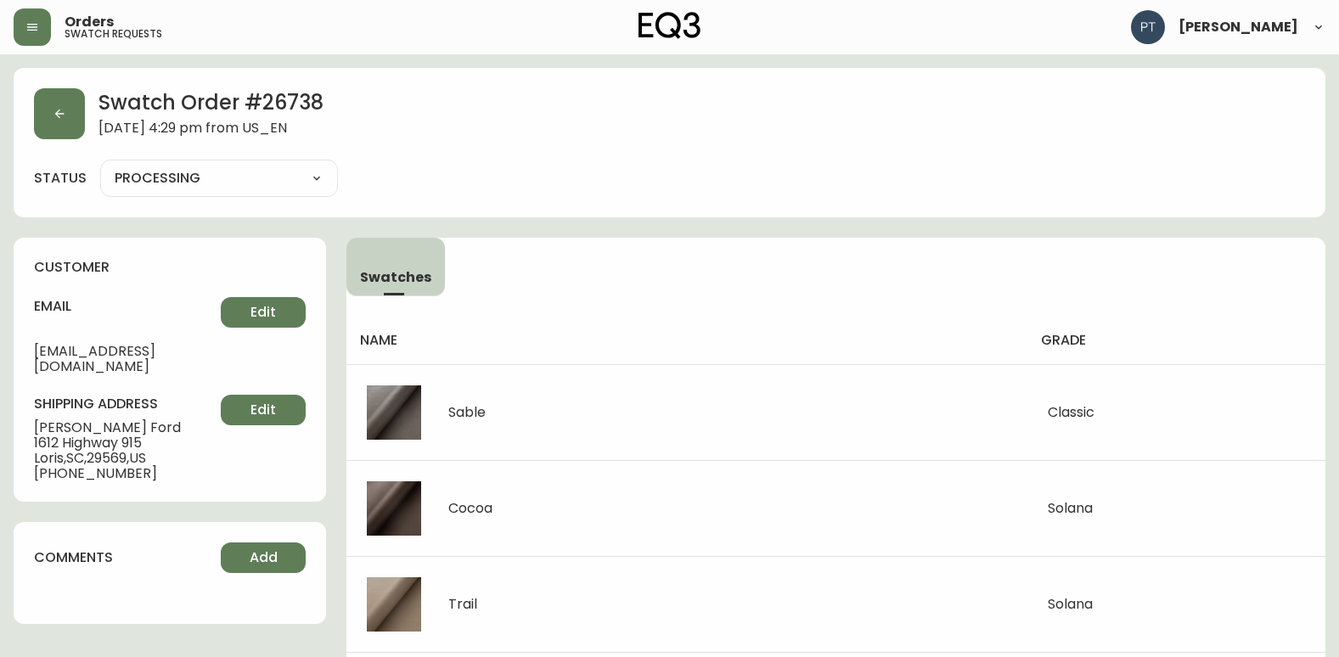
drag, startPoint x: 312, startPoint y: 186, endPoint x: 305, endPoint y: 193, distance: 10.2
click at [307, 191] on div "PROCESSING SHIPPED CANCELLED" at bounding box center [219, 178] width 238 height 37
click at [100, 166] on select "PROCESSING SHIPPED CANCELLED" at bounding box center [219, 178] width 238 height 25
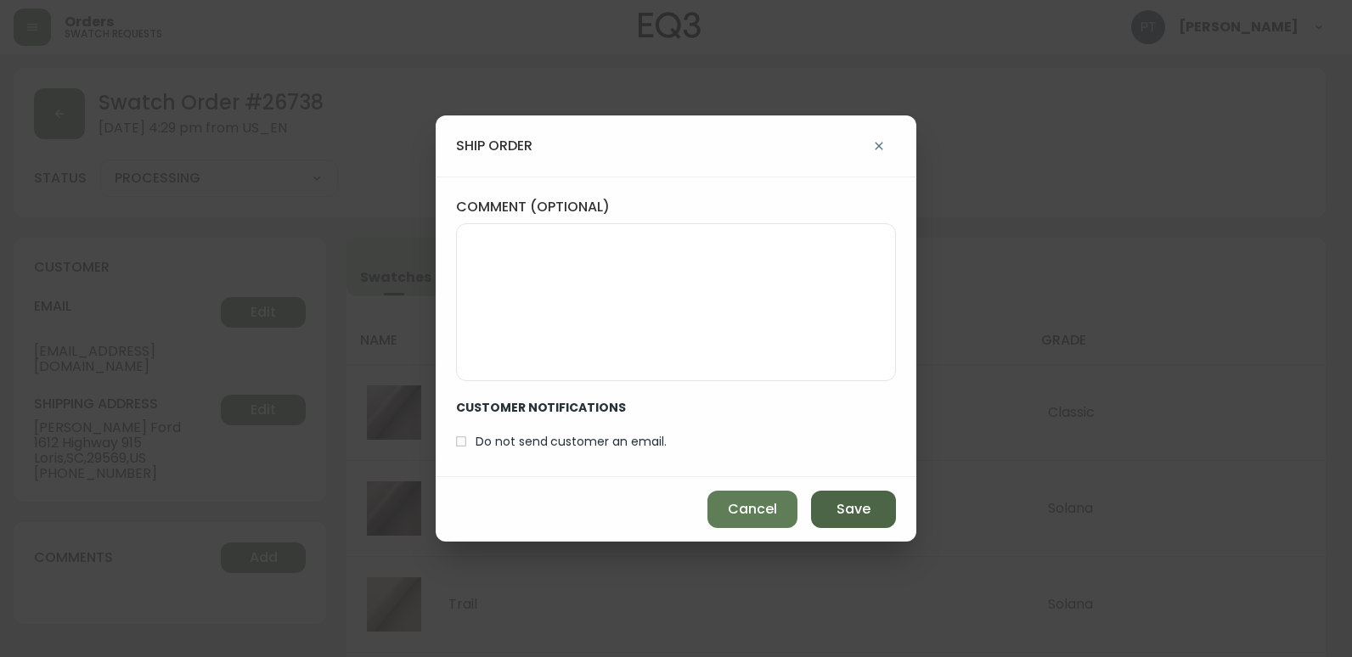
click at [832, 503] on button "Save" at bounding box center [853, 509] width 85 height 37
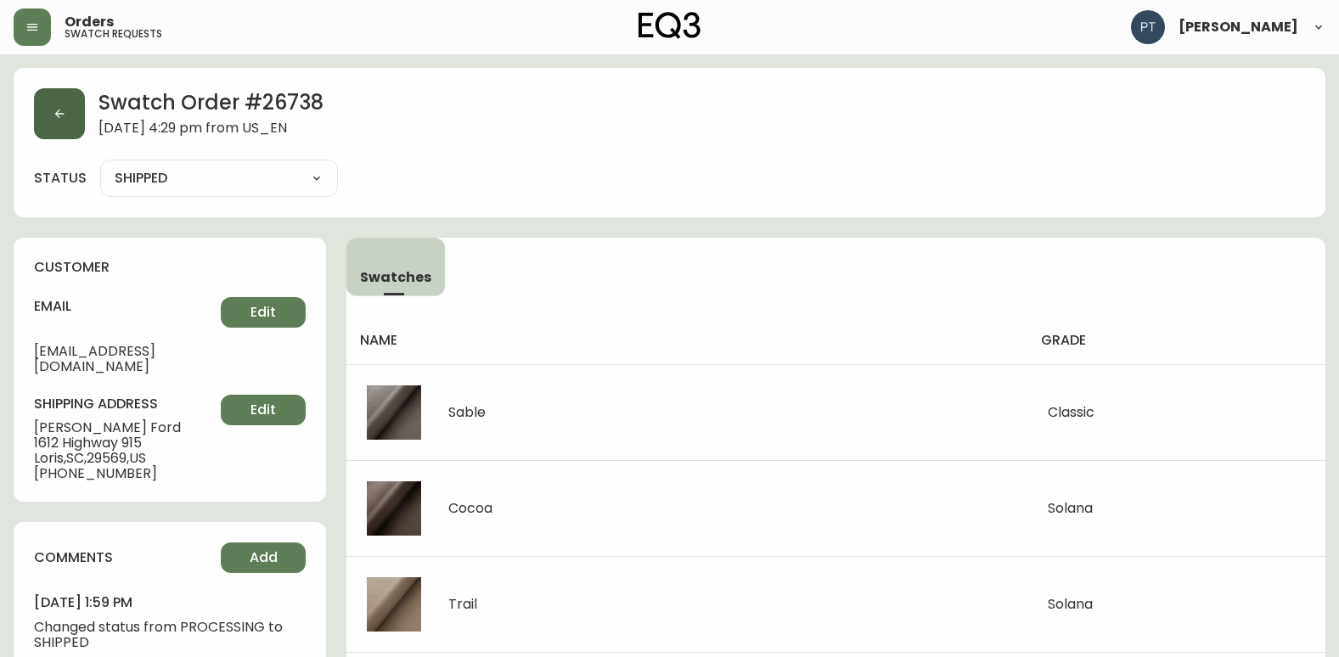
click at [44, 109] on button "button" at bounding box center [59, 113] width 51 height 51
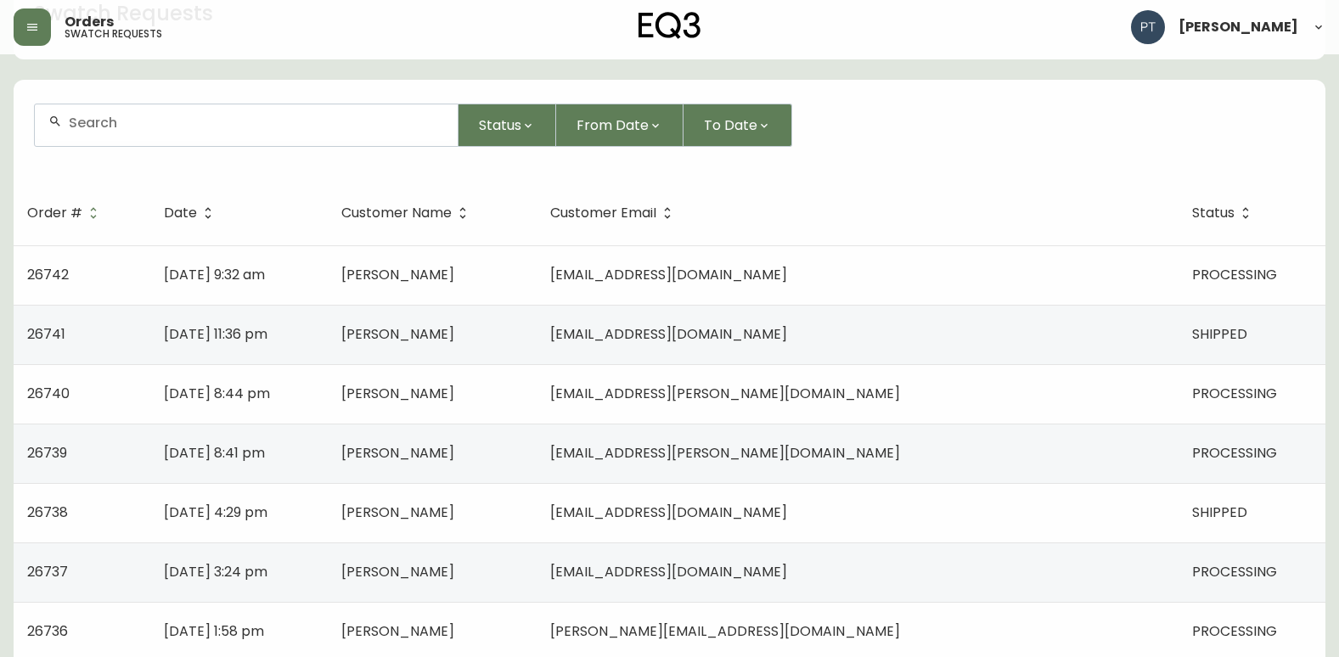
scroll to position [340, 0]
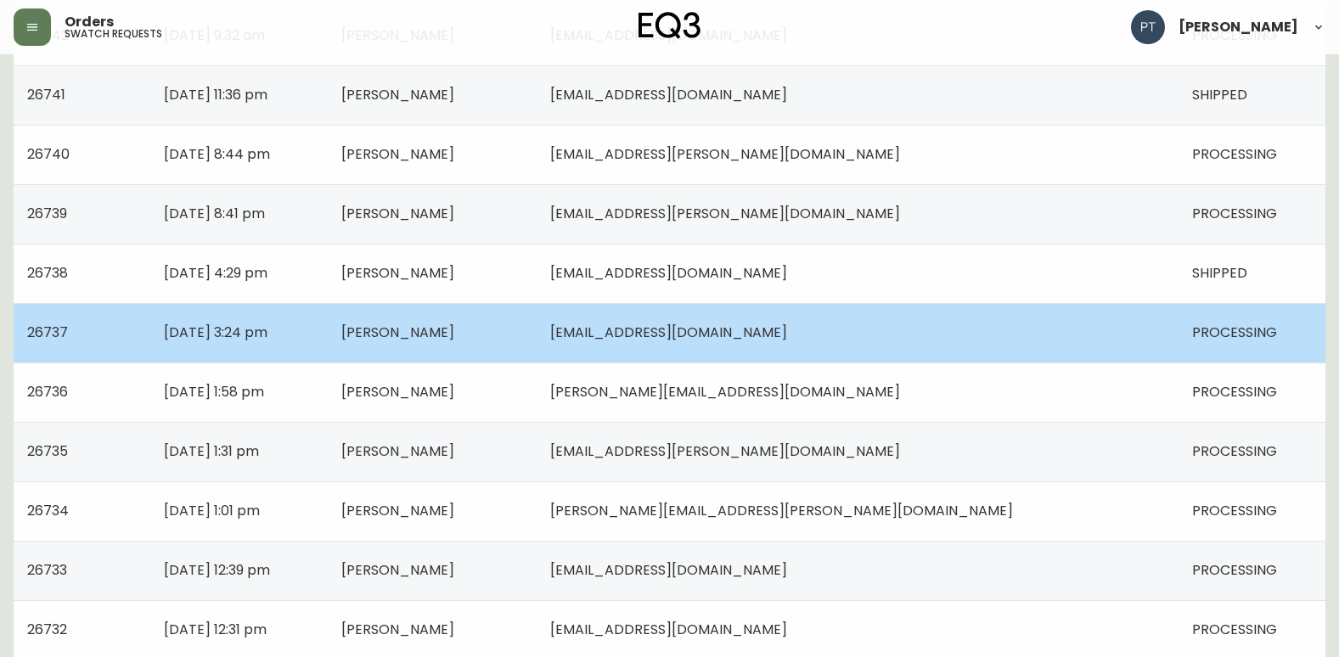
click at [537, 356] on td "[PERSON_NAME]" at bounding box center [432, 332] width 209 height 59
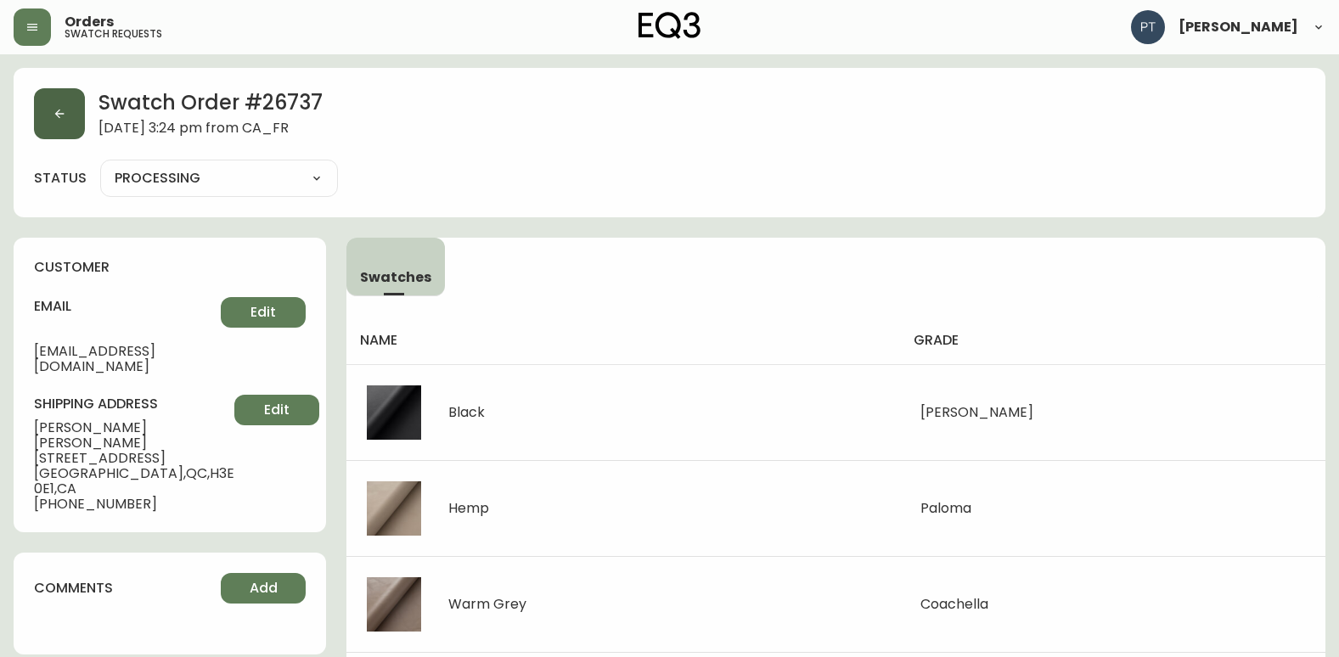
click at [48, 101] on button "button" at bounding box center [59, 113] width 51 height 51
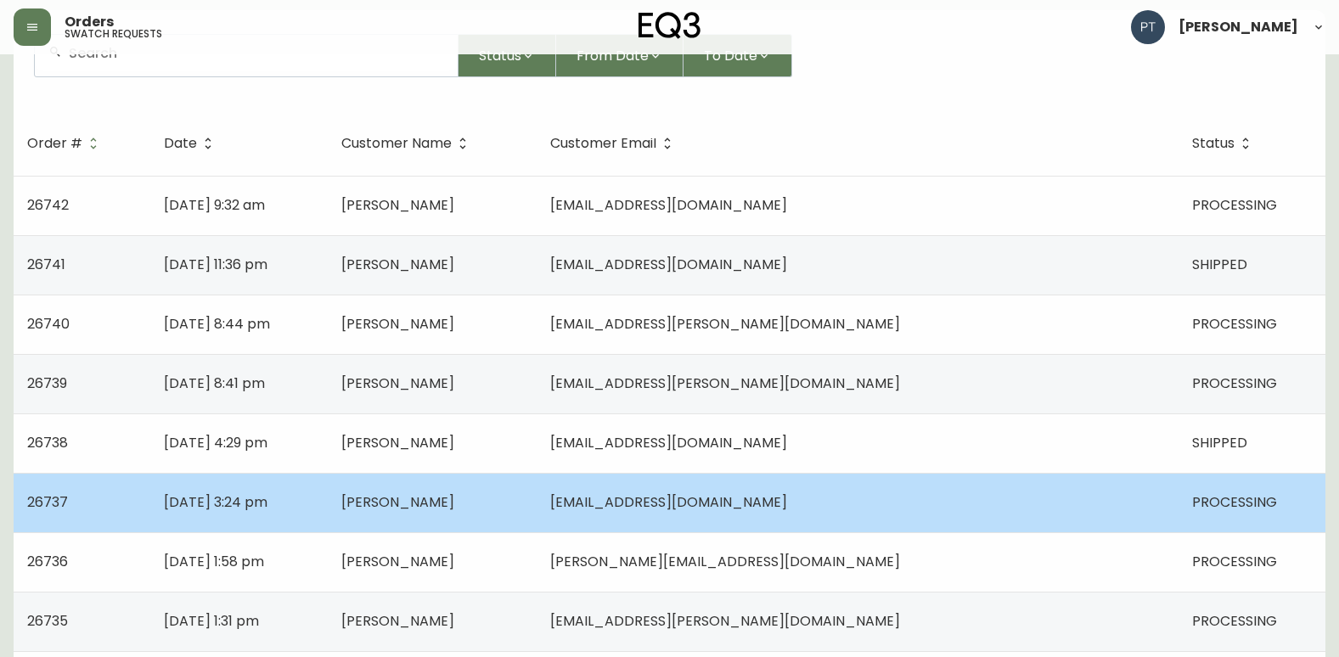
scroll to position [340, 0]
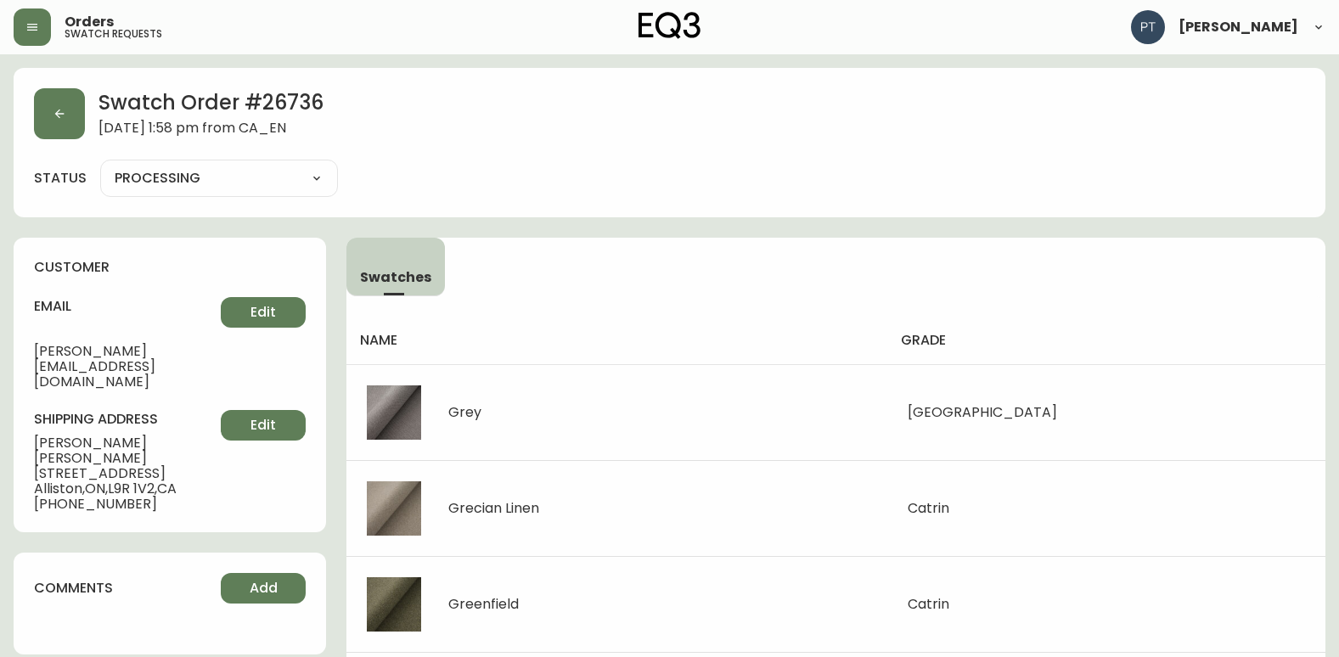
drag, startPoint x: 56, startPoint y: 139, endPoint x: 115, endPoint y: 161, distance: 63.4
click at [55, 139] on div "Swatch Order # 26736 October 5, 2025 at 1:58 pm from CA_EN status PROCESSING PR…" at bounding box center [670, 142] width 1312 height 149
click at [67, 132] on button "button" at bounding box center [59, 113] width 51 height 51
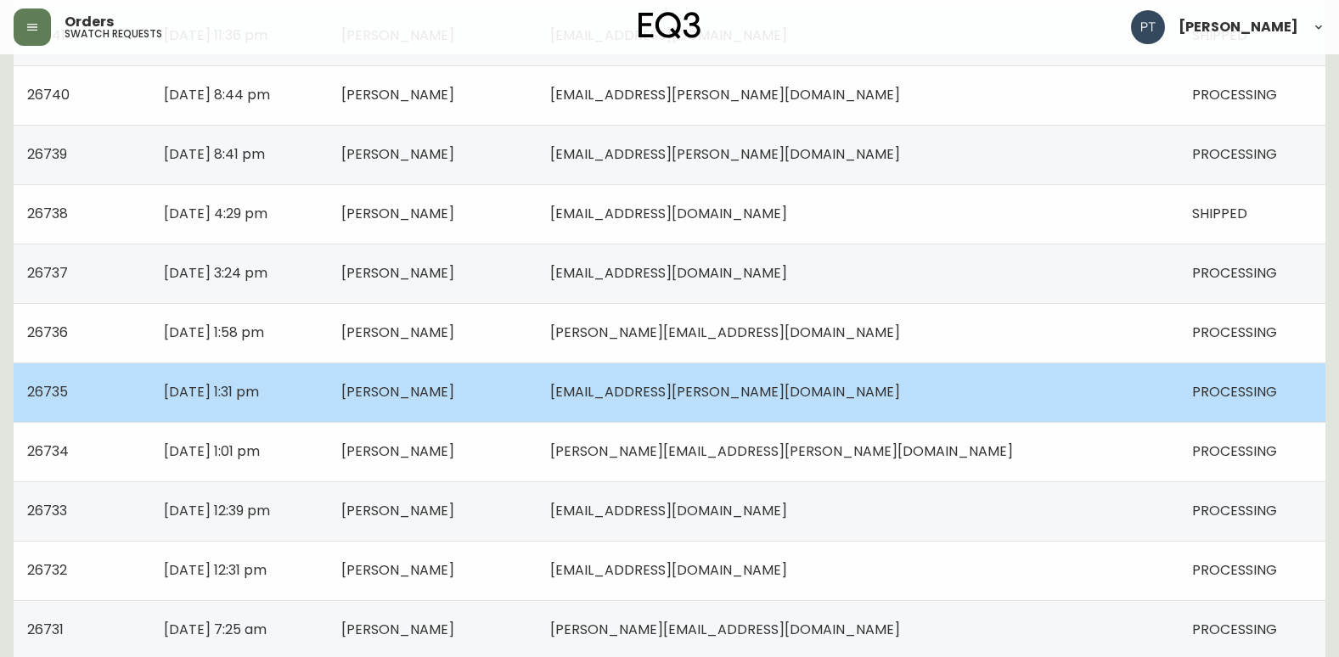
scroll to position [424, 0]
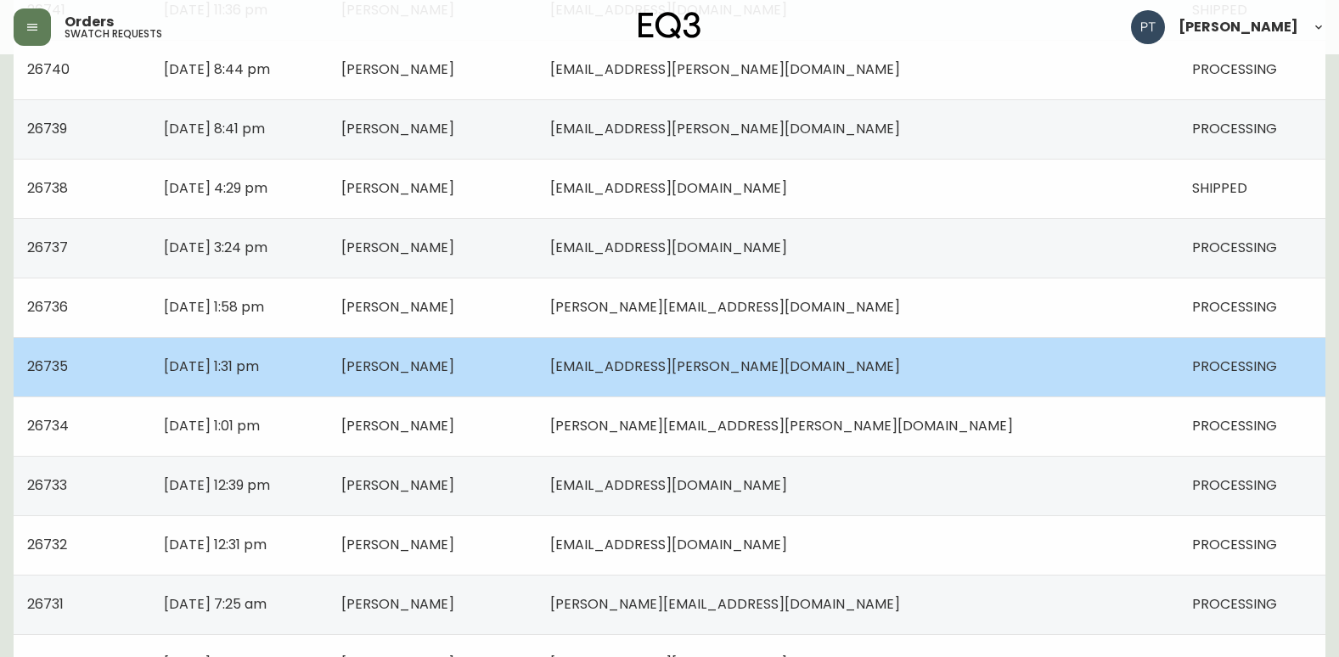
click at [537, 365] on td "[PERSON_NAME]" at bounding box center [432, 366] width 209 height 59
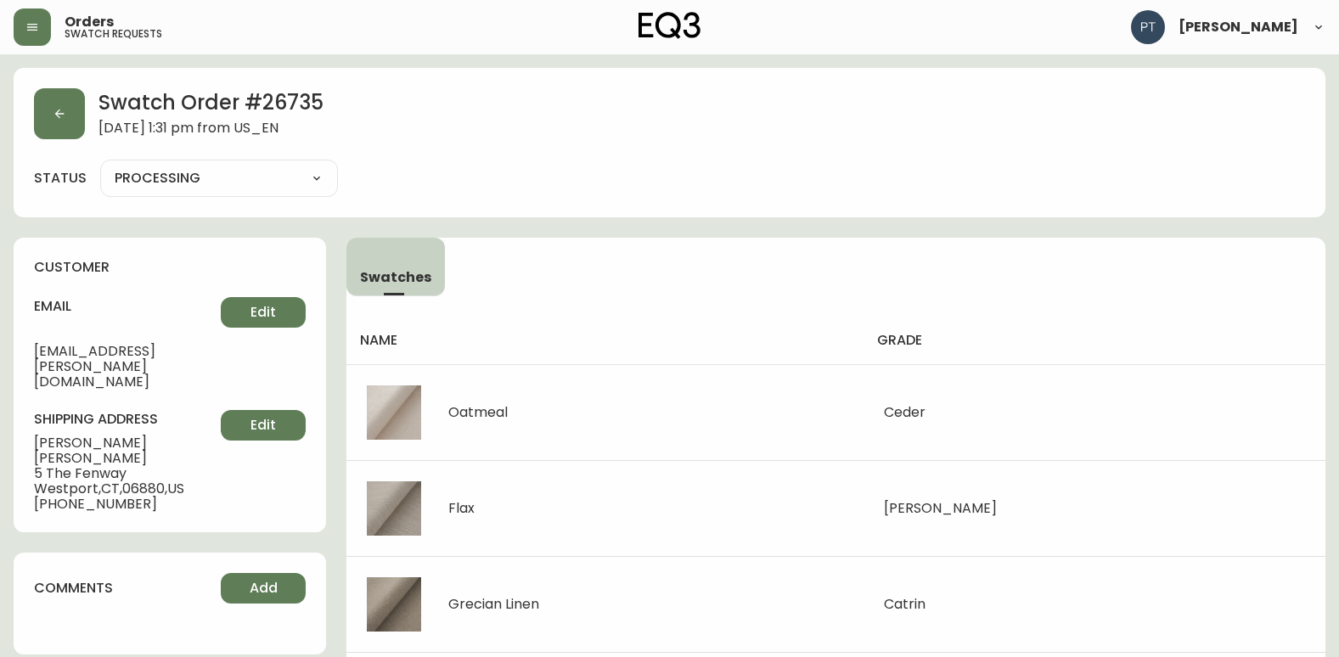
click at [251, 190] on select "PROCESSING SHIPPED CANCELLED" at bounding box center [219, 178] width 238 height 25
click at [100, 166] on select "PROCESSING SHIPPED CANCELLED" at bounding box center [219, 178] width 238 height 25
select select "PROCESSING"
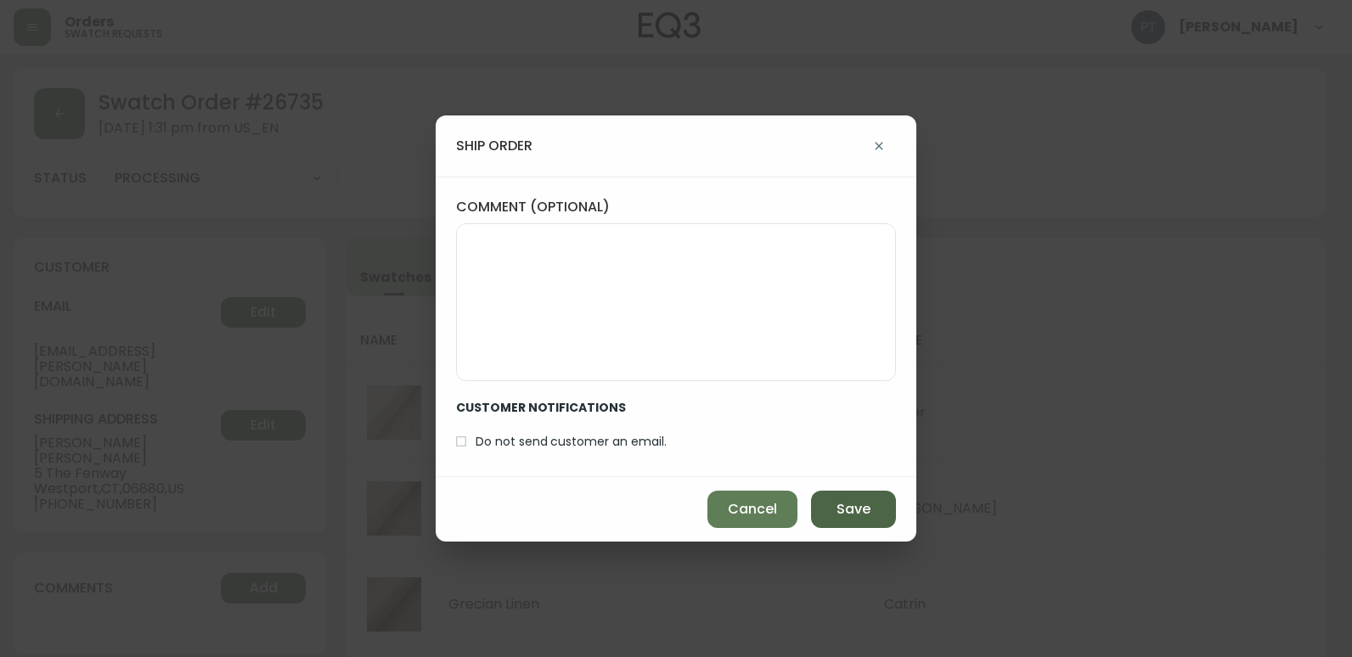
click at [828, 509] on button "Save" at bounding box center [853, 509] width 85 height 37
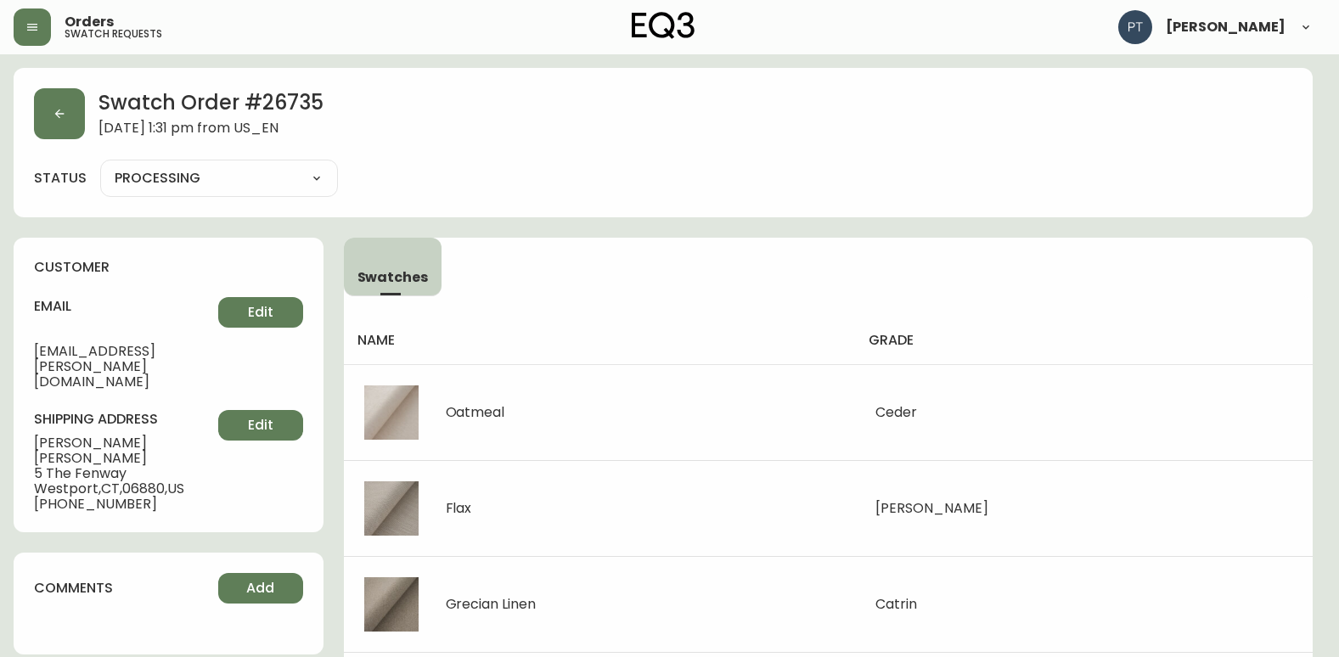
type input "SHIPPED"
select select "SHIPPED"
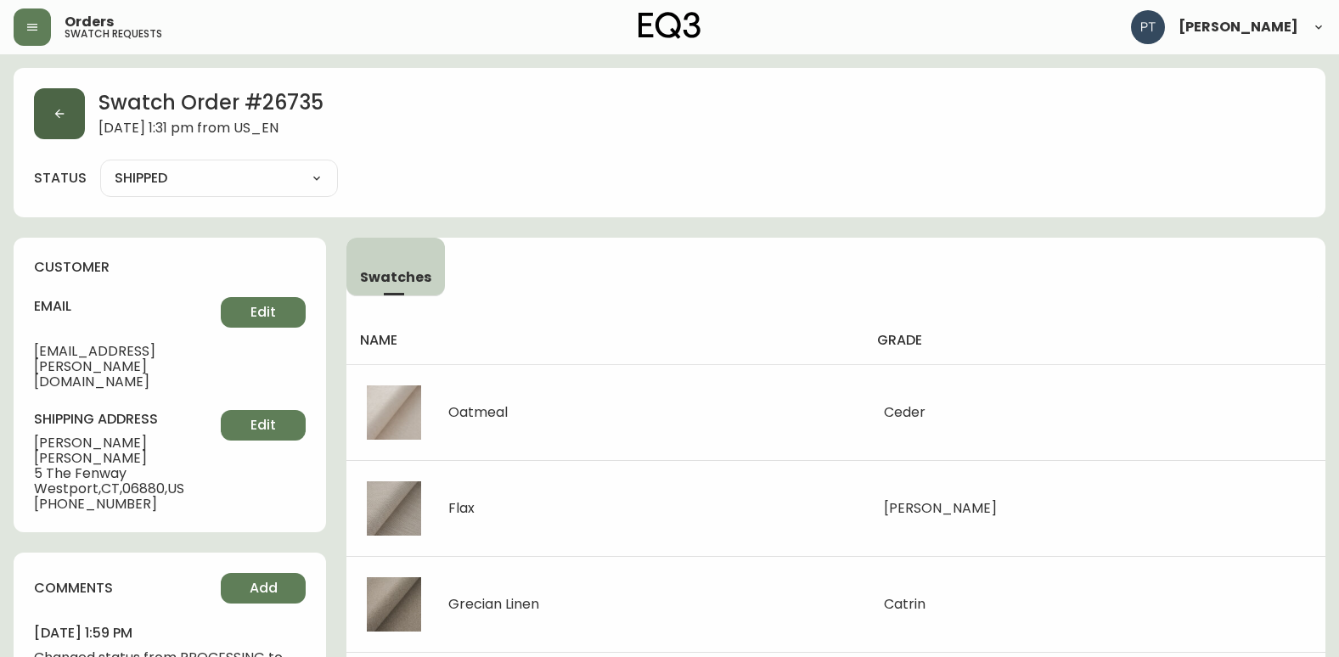
click at [50, 108] on button "button" at bounding box center [59, 113] width 51 height 51
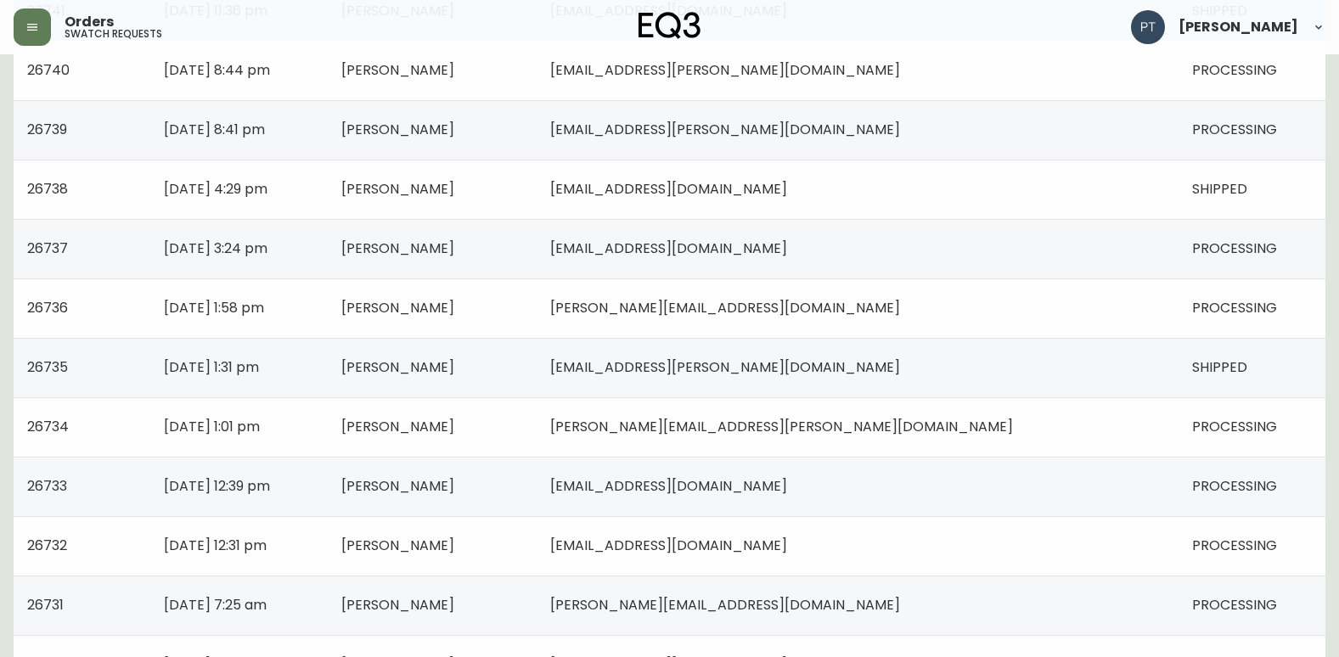
scroll to position [424, 0]
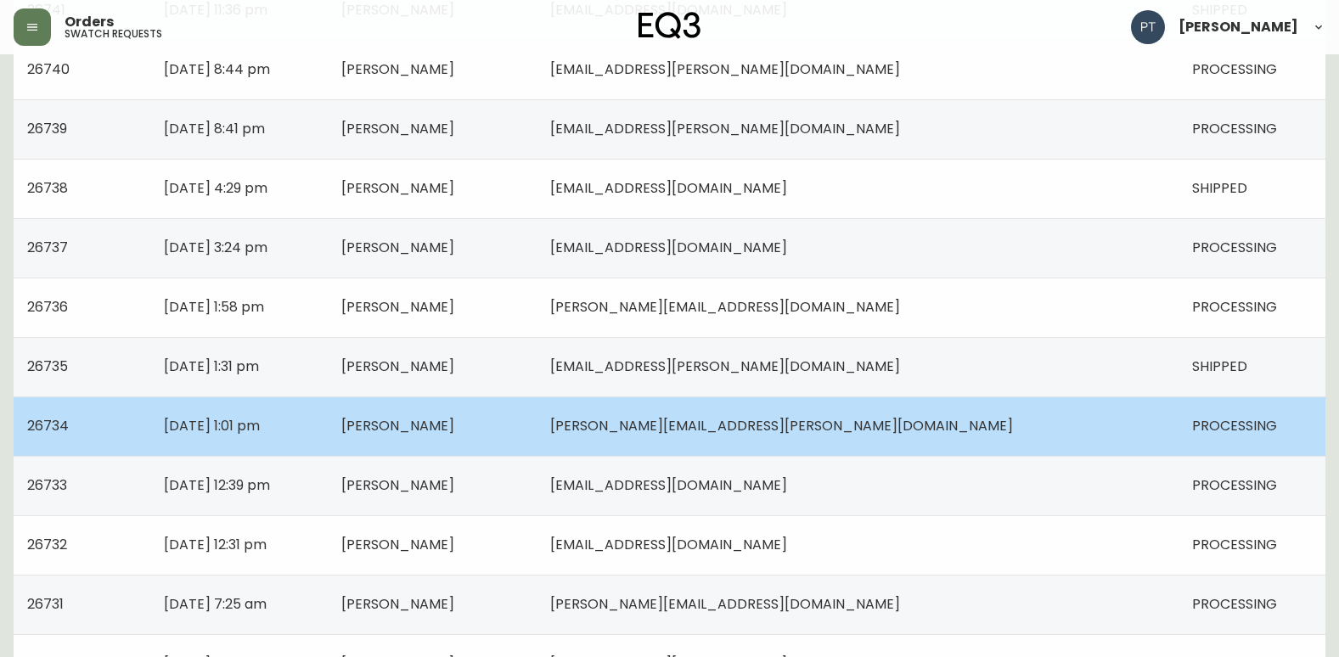
click at [454, 419] on span "[PERSON_NAME]" at bounding box center [397, 426] width 113 height 20
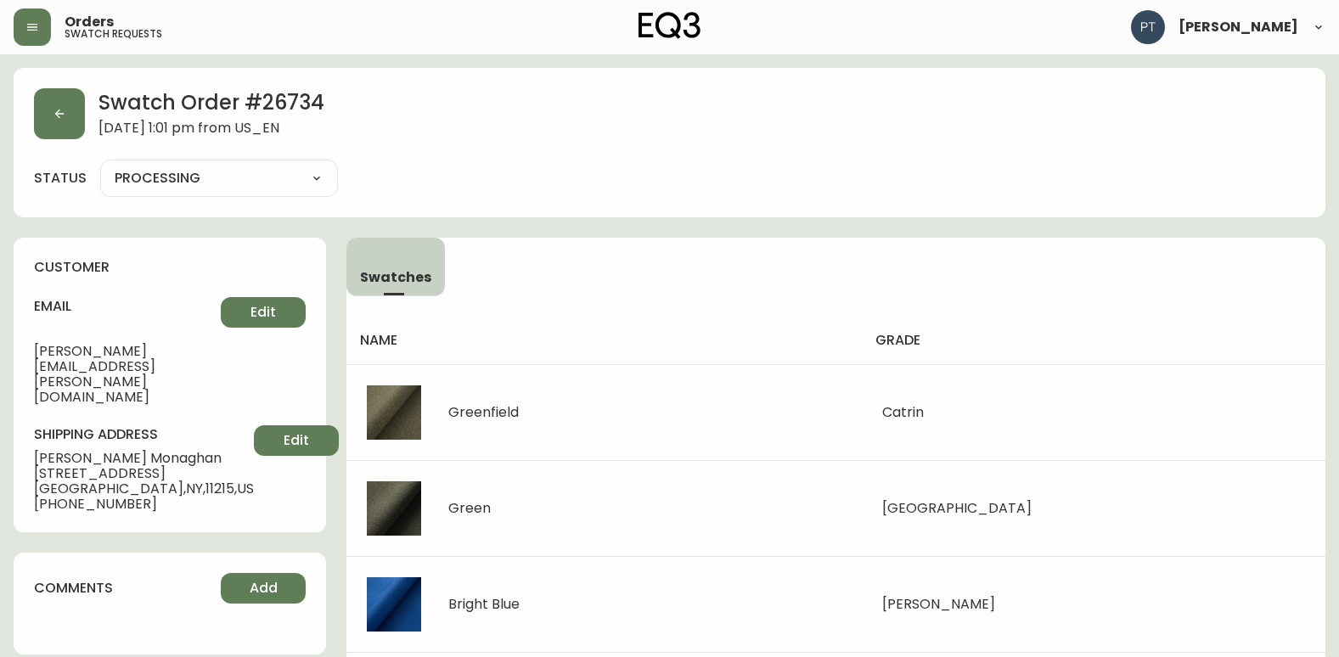
click at [259, 173] on select "PROCESSING SHIPPED CANCELLED" at bounding box center [219, 178] width 238 height 25
click at [100, 166] on select "PROCESSING SHIPPED CANCELLED" at bounding box center [219, 178] width 238 height 25
select select "PROCESSING"
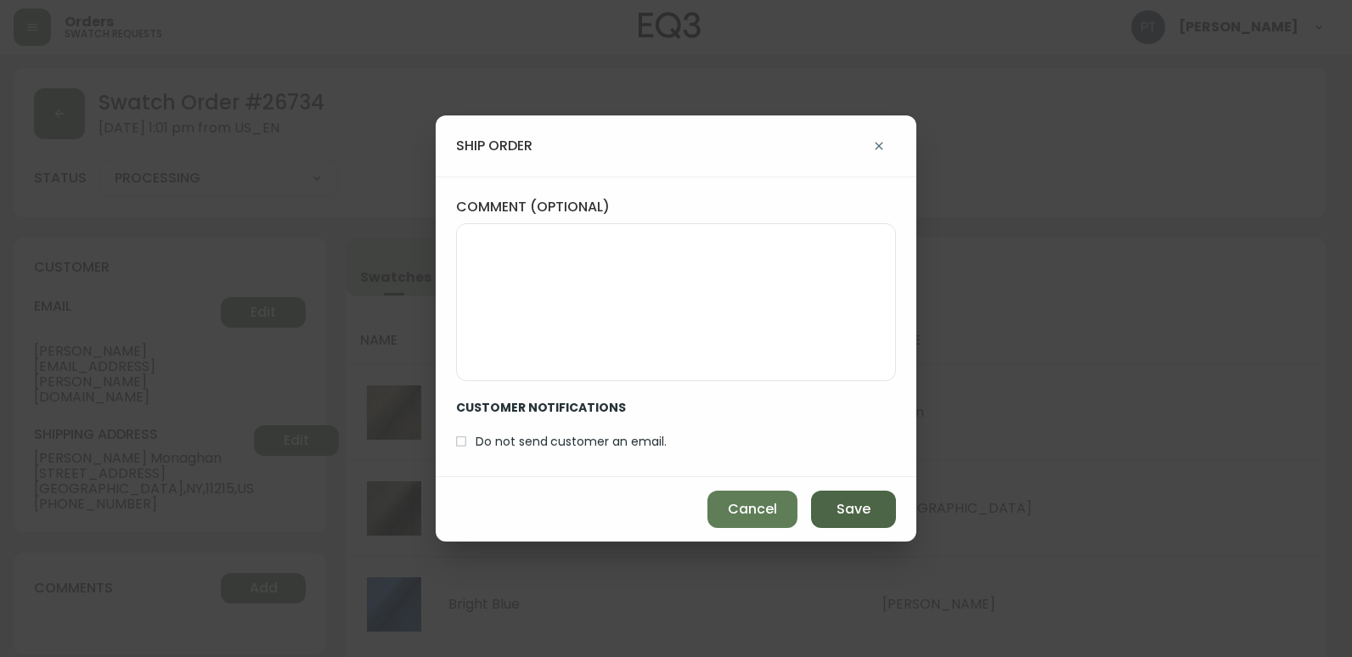
drag, startPoint x: 853, startPoint y: 503, endPoint x: 835, endPoint y: 498, distance: 18.5
click at [852, 503] on span "Save" at bounding box center [853, 509] width 34 height 19
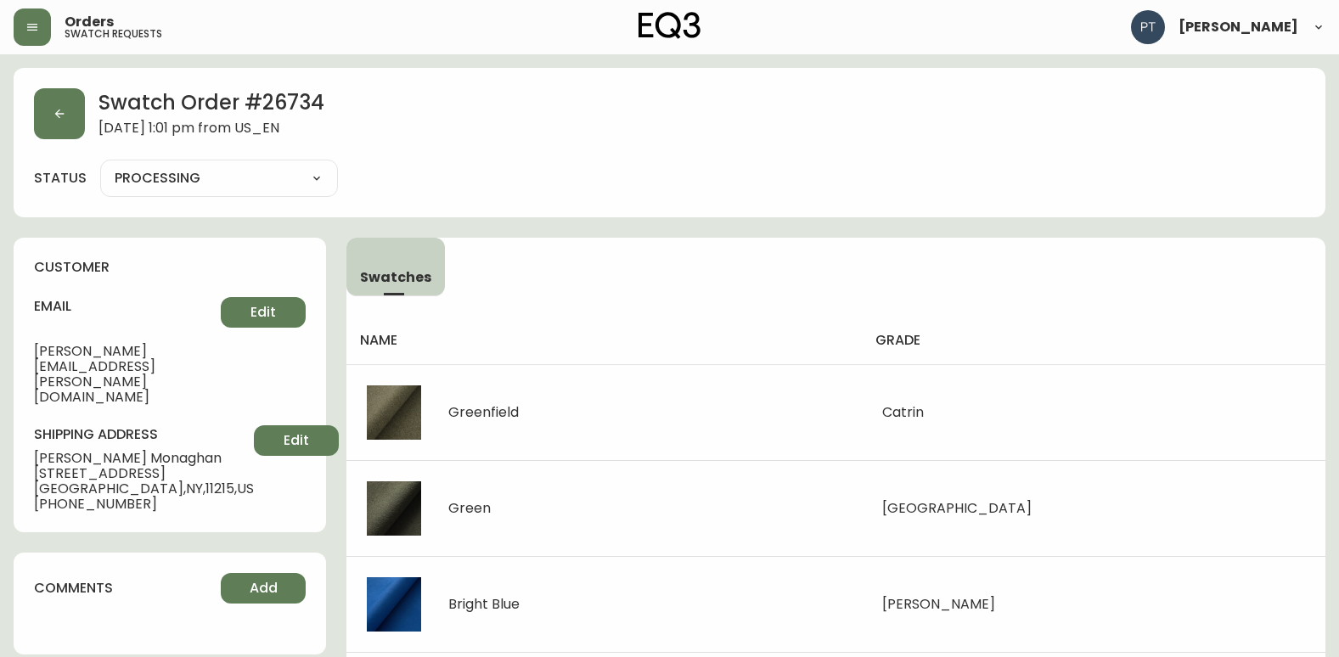
type input "SHIPPED"
select select "SHIPPED"
click at [59, 126] on button "button" at bounding box center [59, 113] width 51 height 51
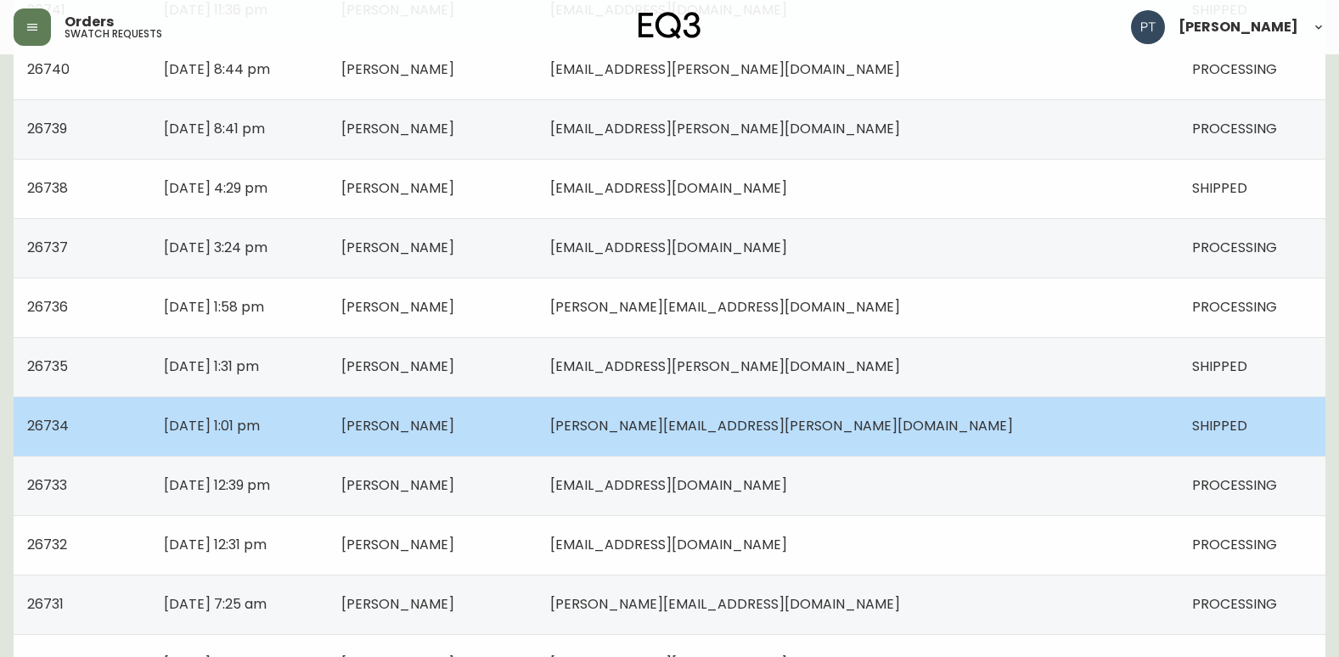
scroll to position [594, 0]
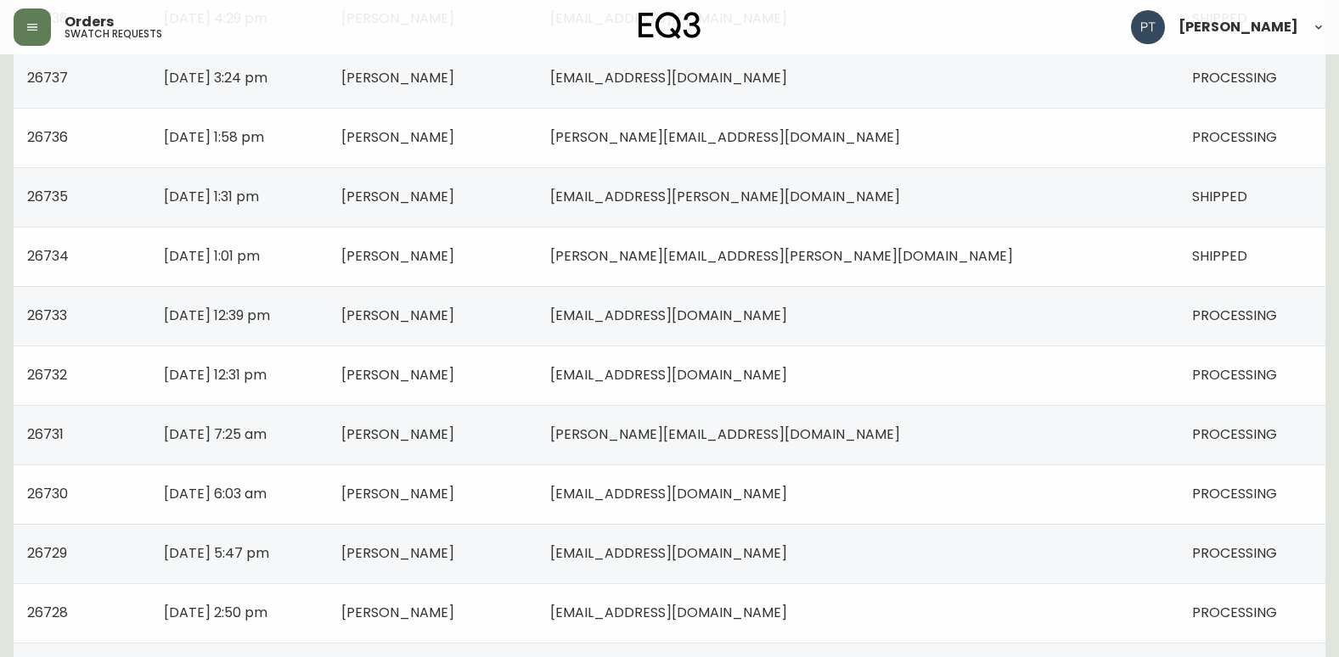
click at [719, 301] on td "[EMAIL_ADDRESS][DOMAIN_NAME]" at bounding box center [858, 315] width 642 height 59
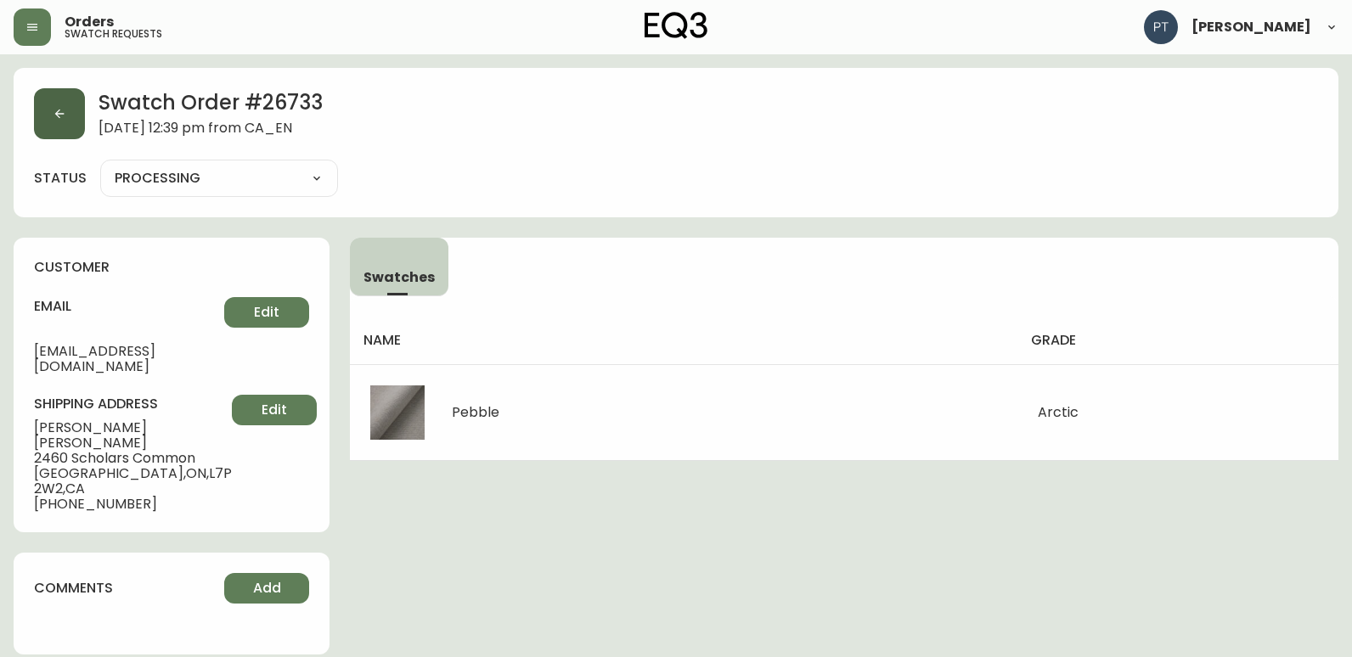
click at [67, 132] on button "button" at bounding box center [59, 113] width 51 height 51
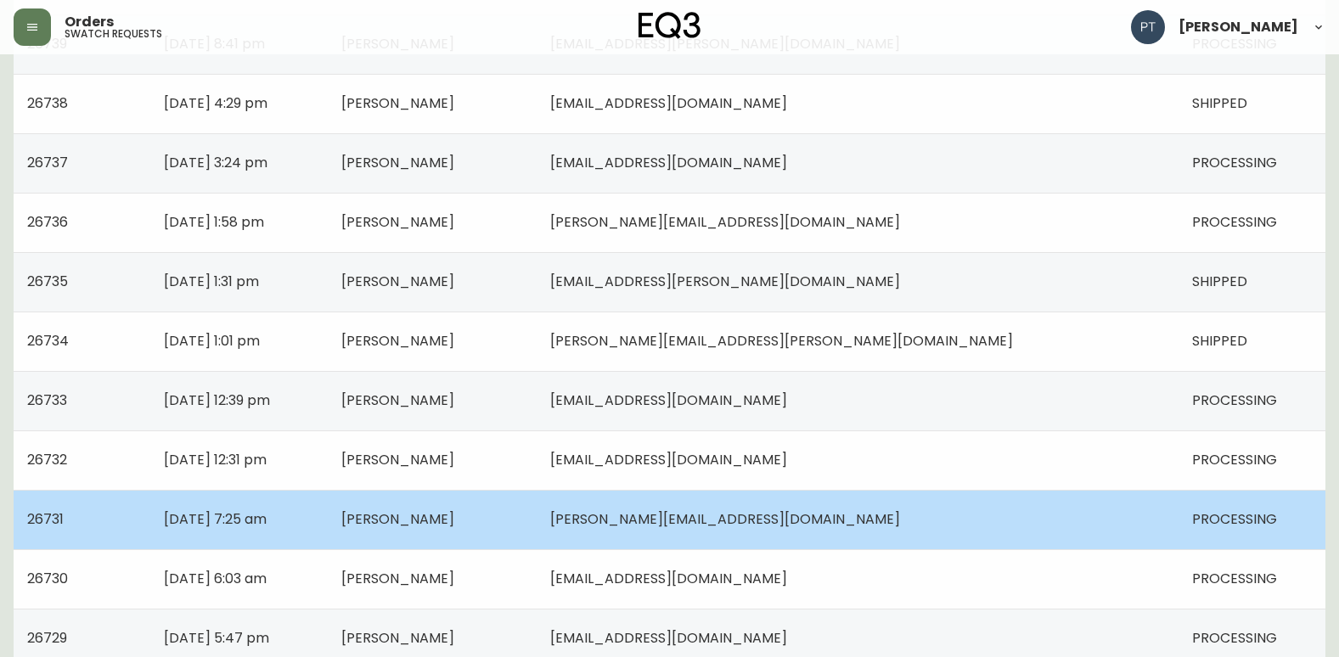
scroll to position [594, 0]
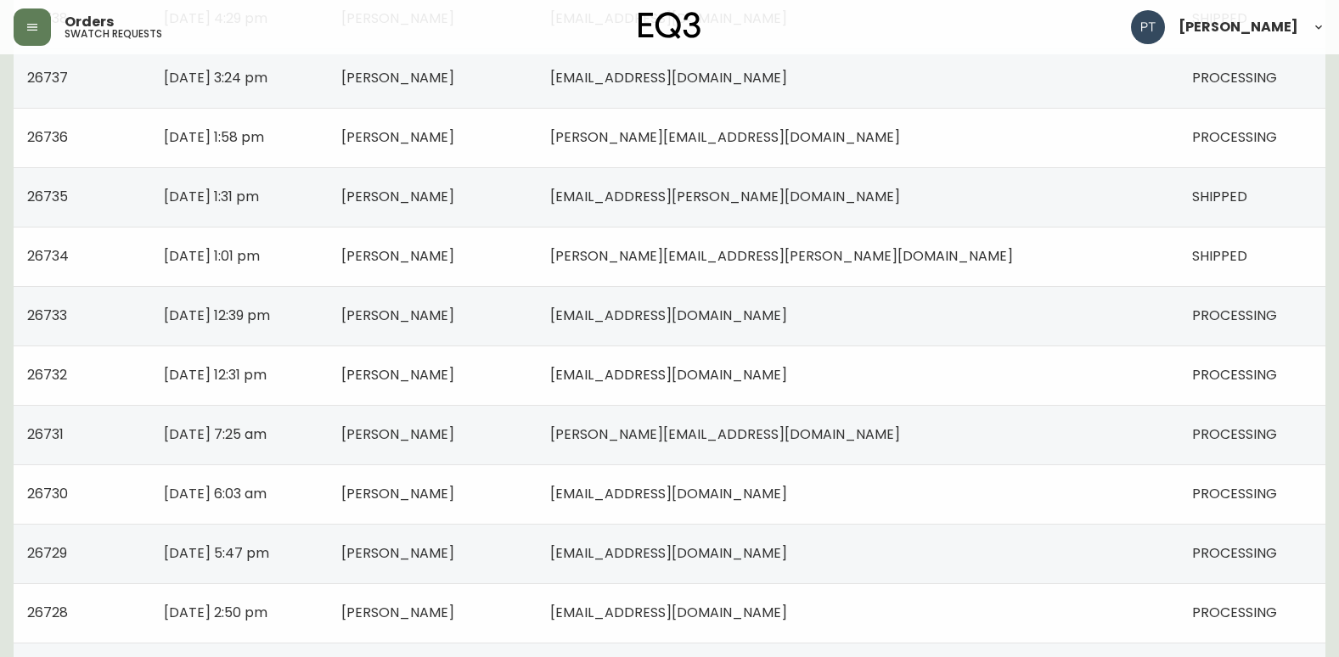
click at [537, 368] on td "[PERSON_NAME]" at bounding box center [432, 375] width 209 height 59
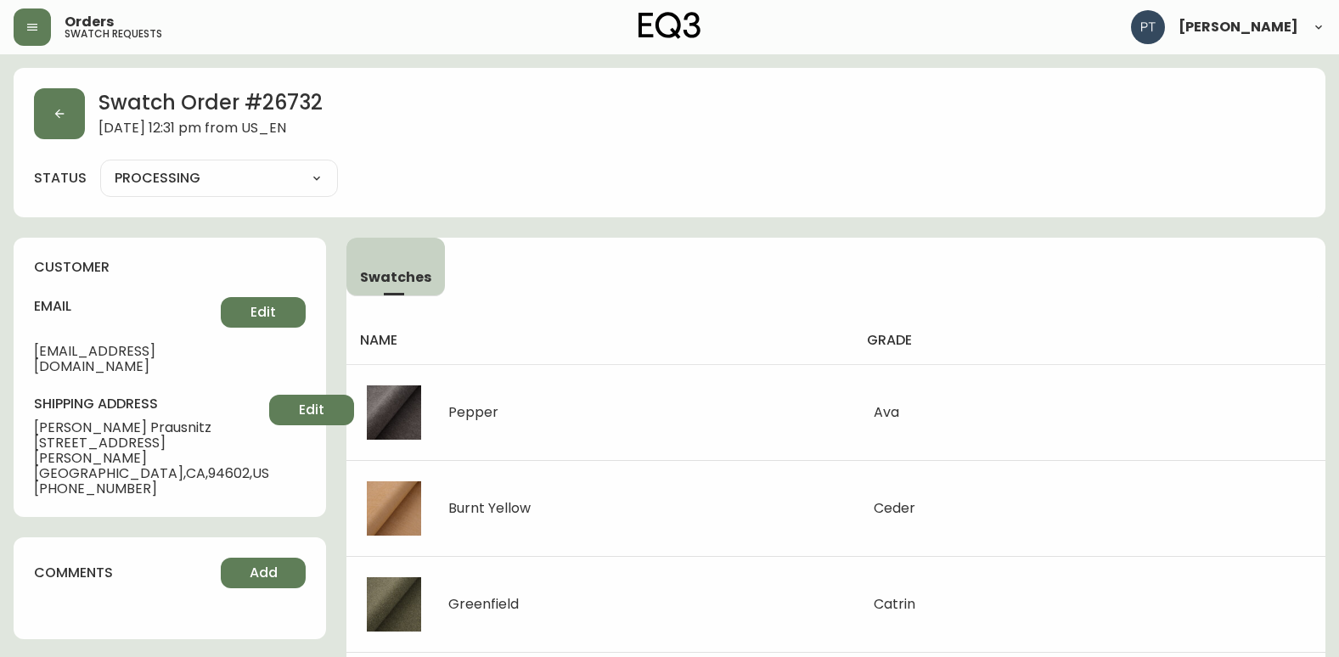
click at [234, 174] on select "PROCESSING SHIPPED CANCELLED" at bounding box center [219, 178] width 238 height 25
click at [100, 166] on select "PROCESSING SHIPPED CANCELLED" at bounding box center [219, 178] width 238 height 25
select select "PROCESSING"
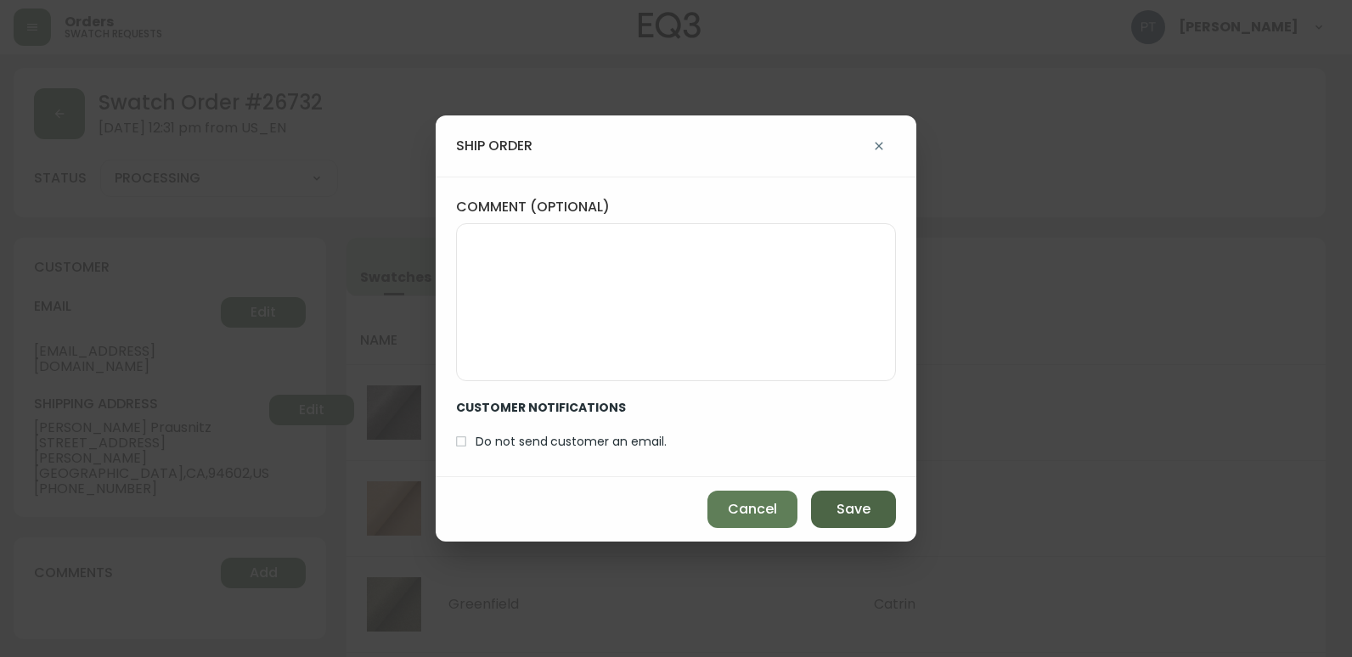
click at [849, 501] on span "Save" at bounding box center [853, 509] width 34 height 19
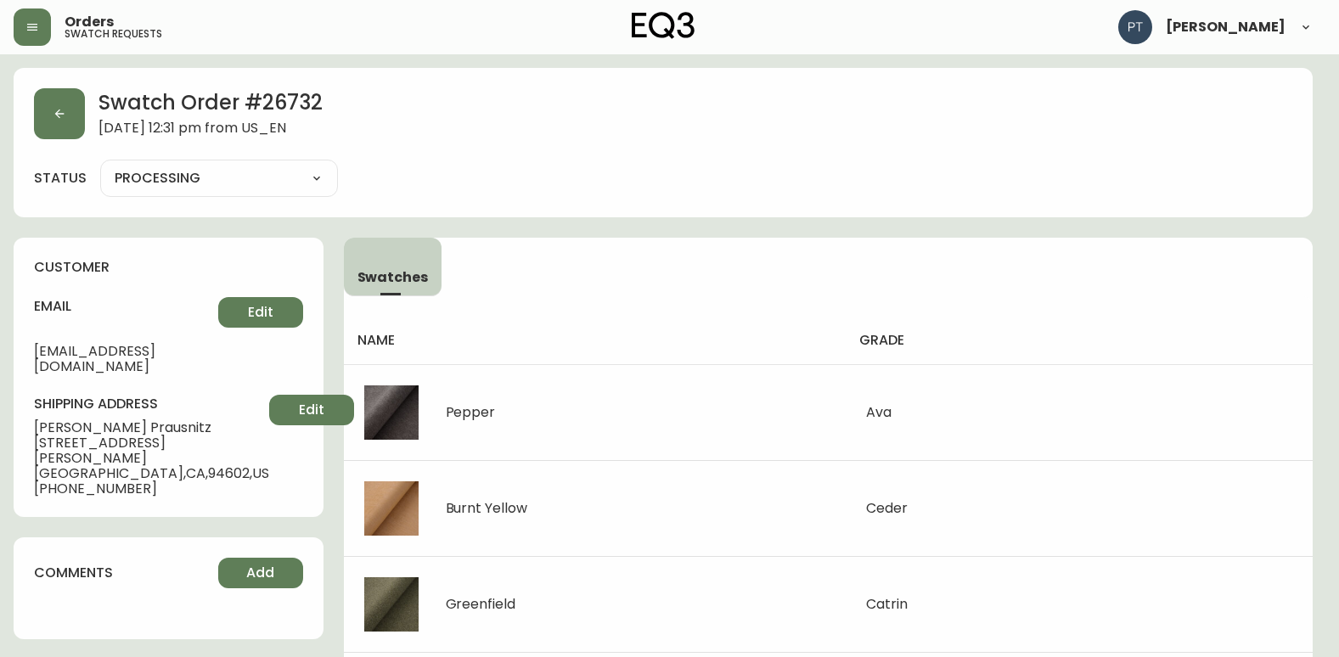
type input "SHIPPED"
select select "SHIPPED"
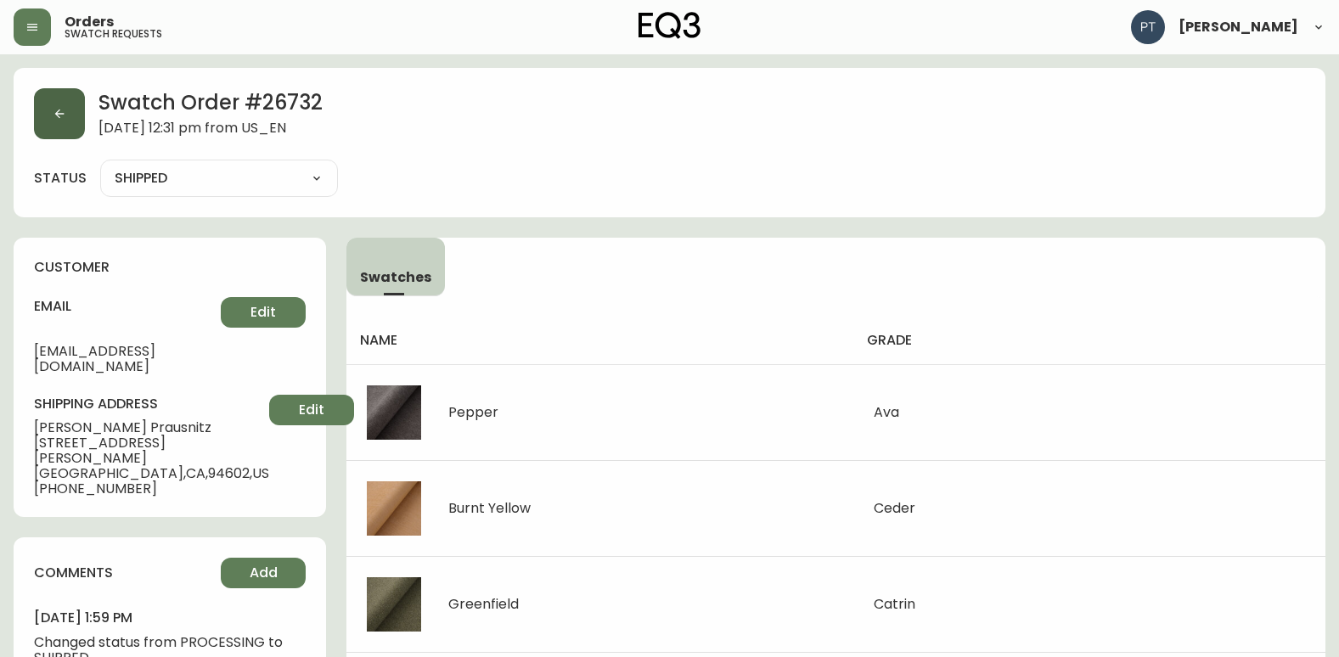
click at [61, 126] on button "button" at bounding box center [59, 113] width 51 height 51
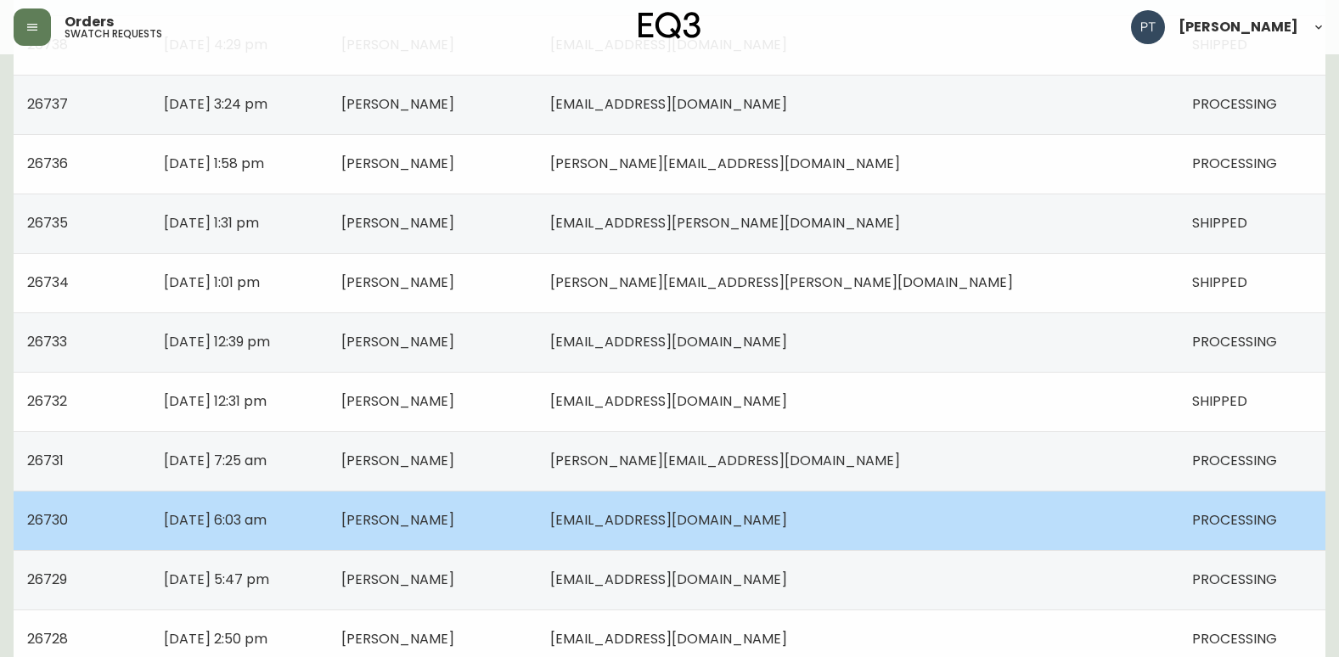
scroll to position [594, 0]
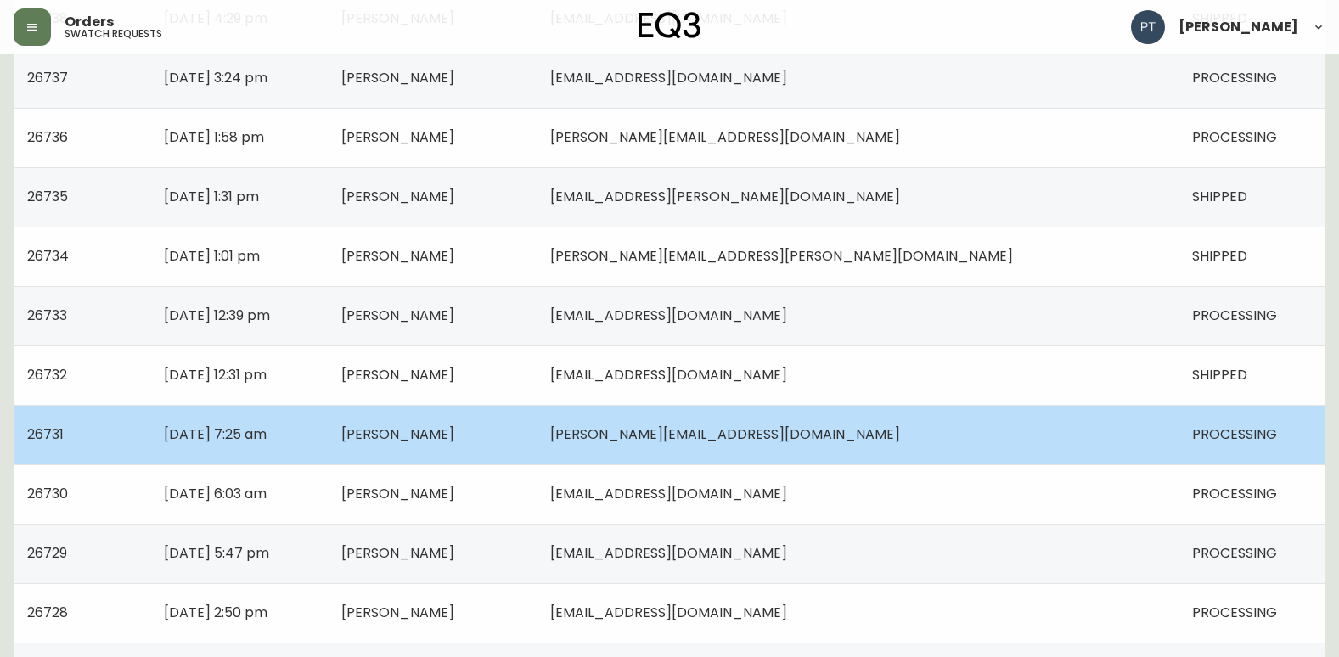
click at [537, 461] on td "[PERSON_NAME]" at bounding box center [432, 434] width 209 height 59
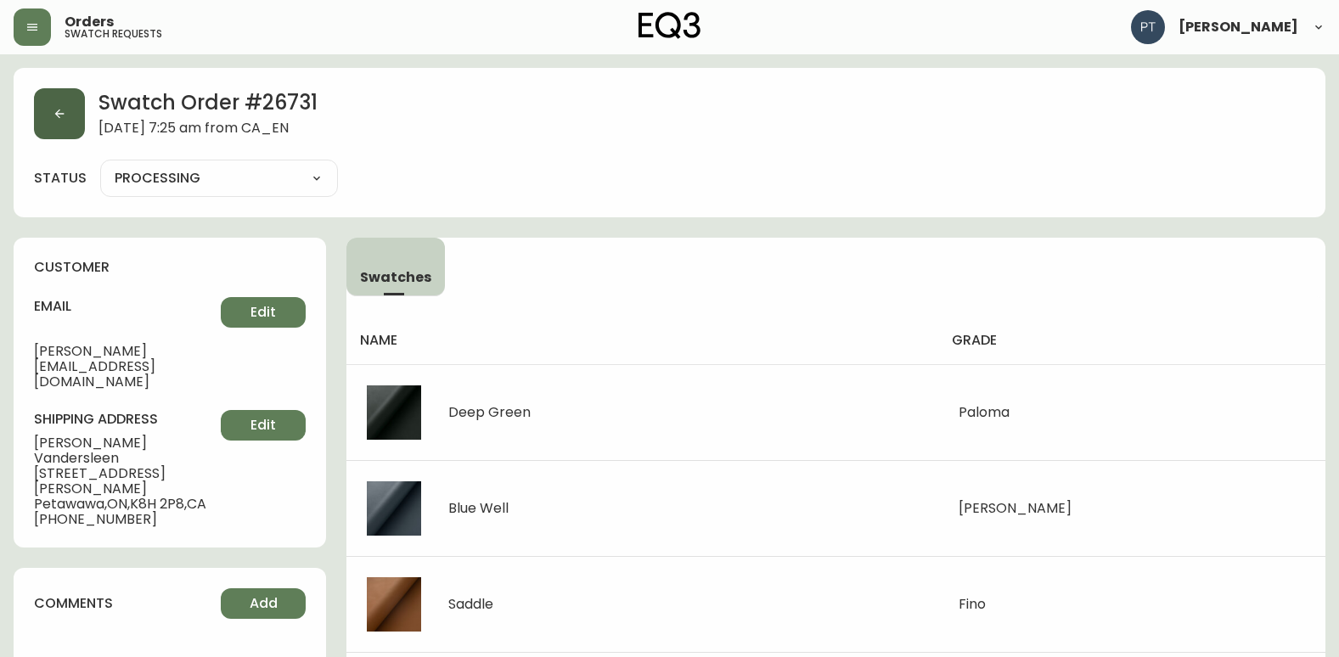
click at [45, 127] on button "button" at bounding box center [59, 113] width 51 height 51
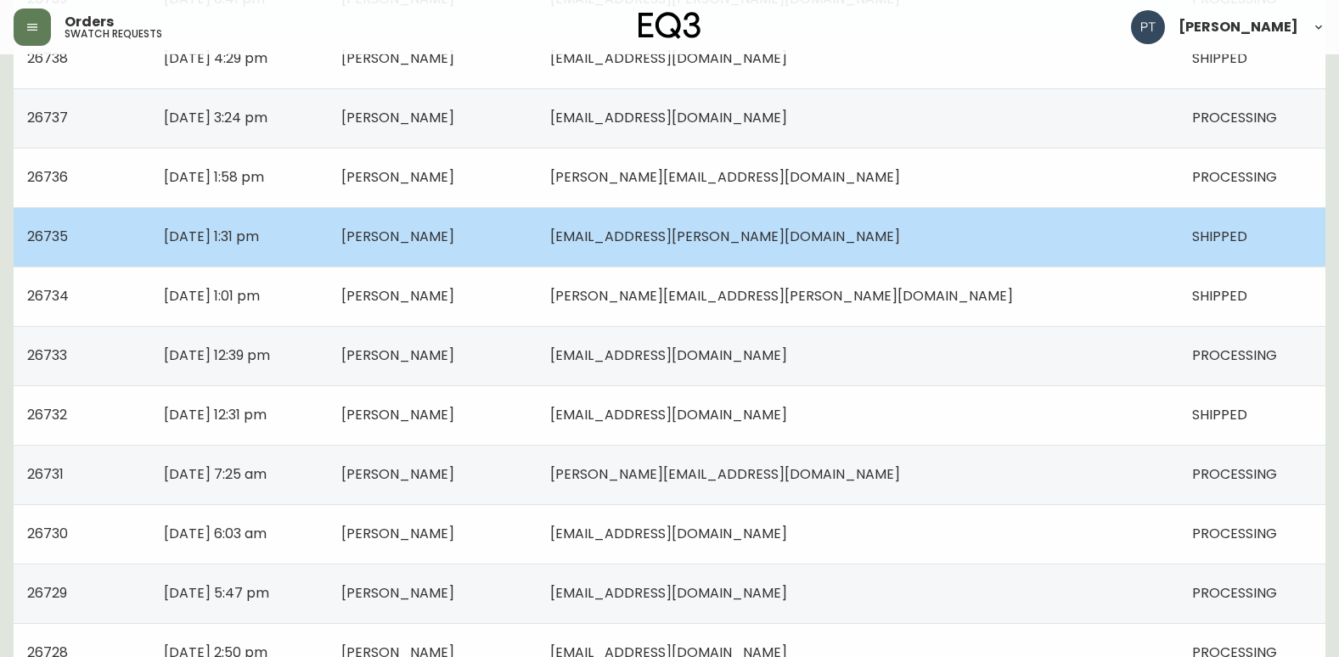
scroll to position [594, 0]
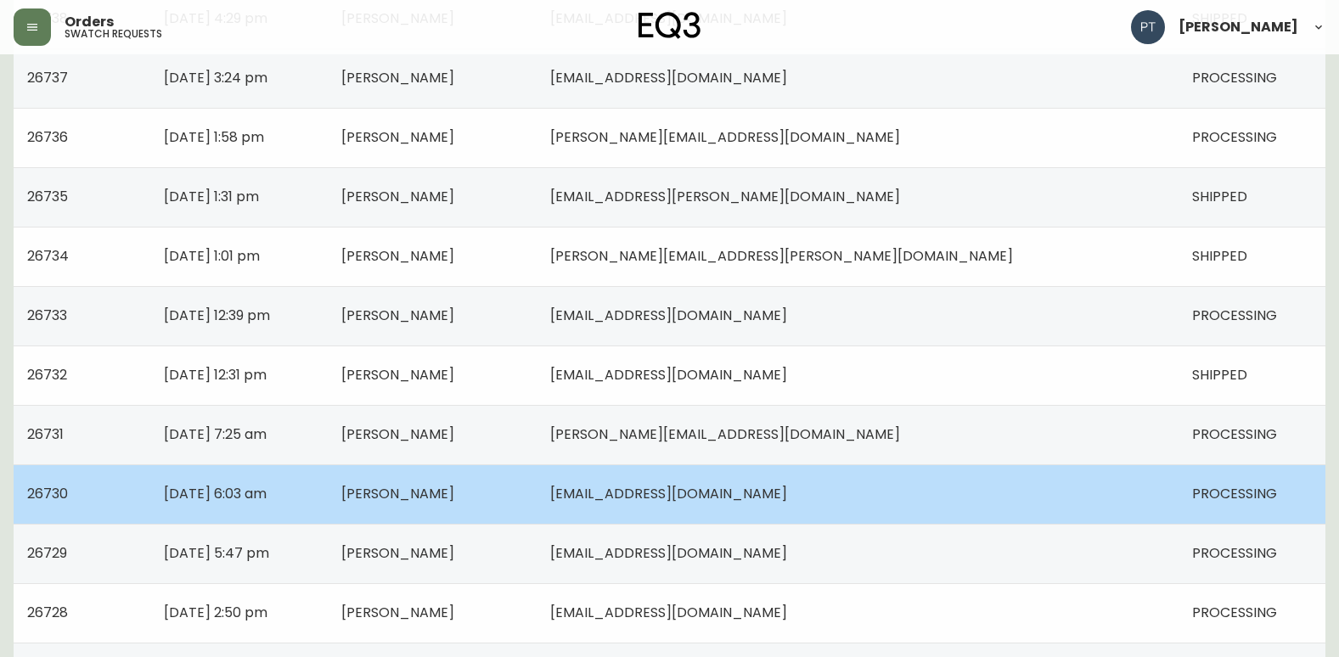
click at [787, 500] on span "[EMAIL_ADDRESS][DOMAIN_NAME]" at bounding box center [668, 494] width 237 height 20
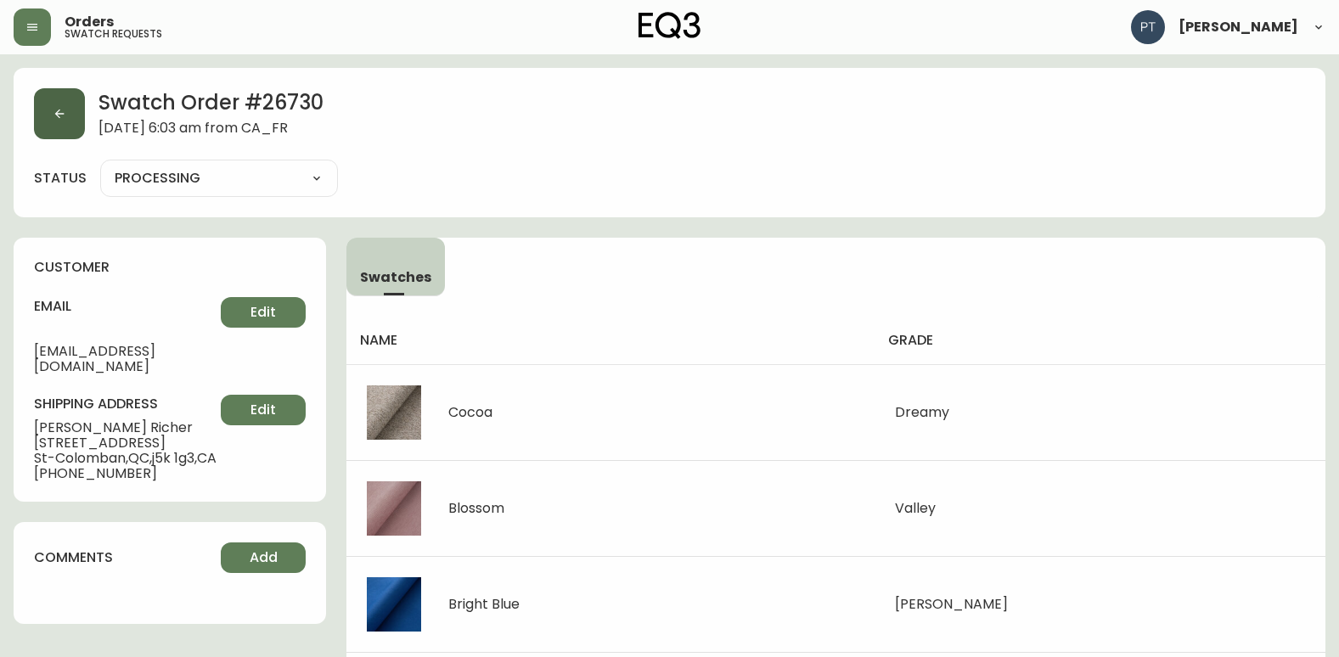
drag, startPoint x: 47, startPoint y: 110, endPoint x: 54, endPoint y: 115, distance: 8.7
click at [54, 115] on button "button" at bounding box center [59, 113] width 51 height 51
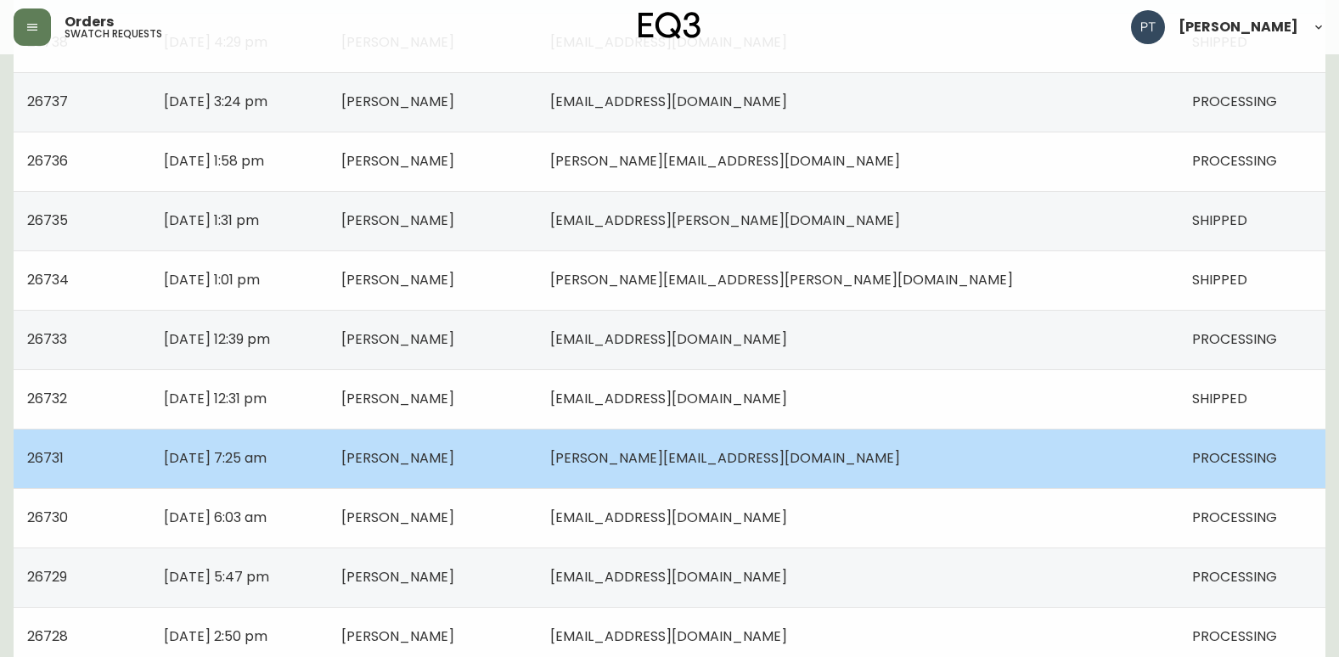
scroll to position [679, 0]
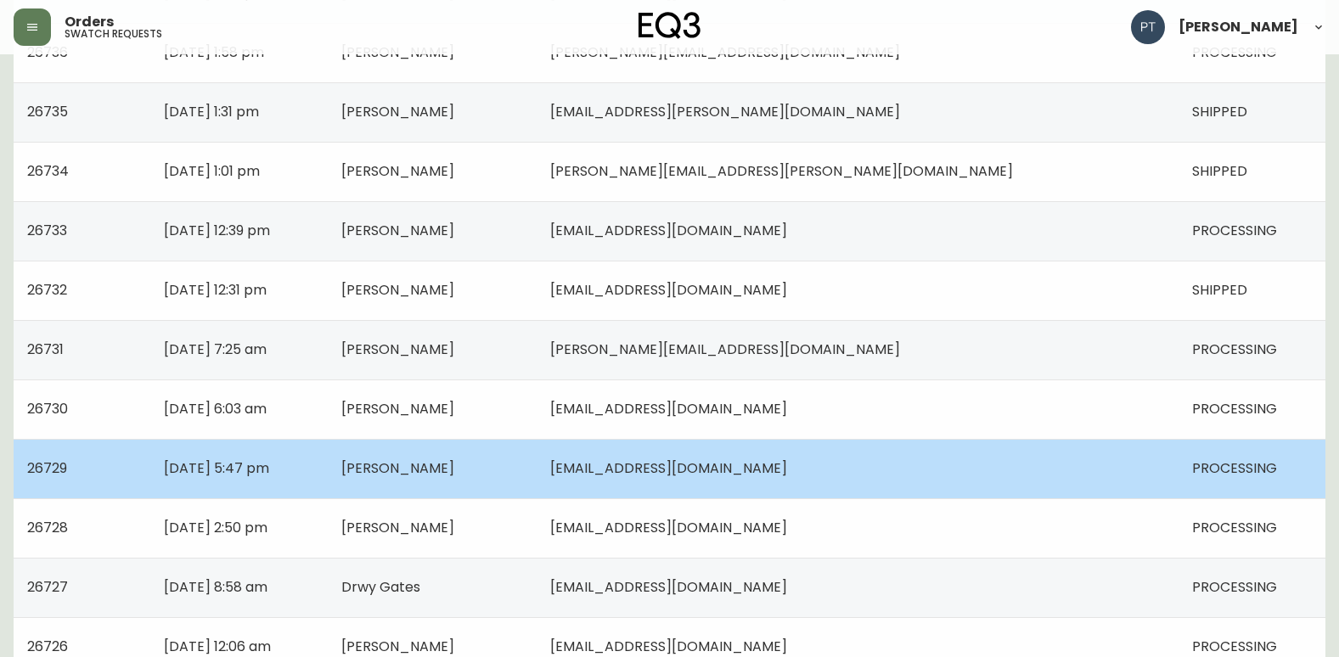
click at [537, 466] on td "[PERSON_NAME]" at bounding box center [432, 468] width 209 height 59
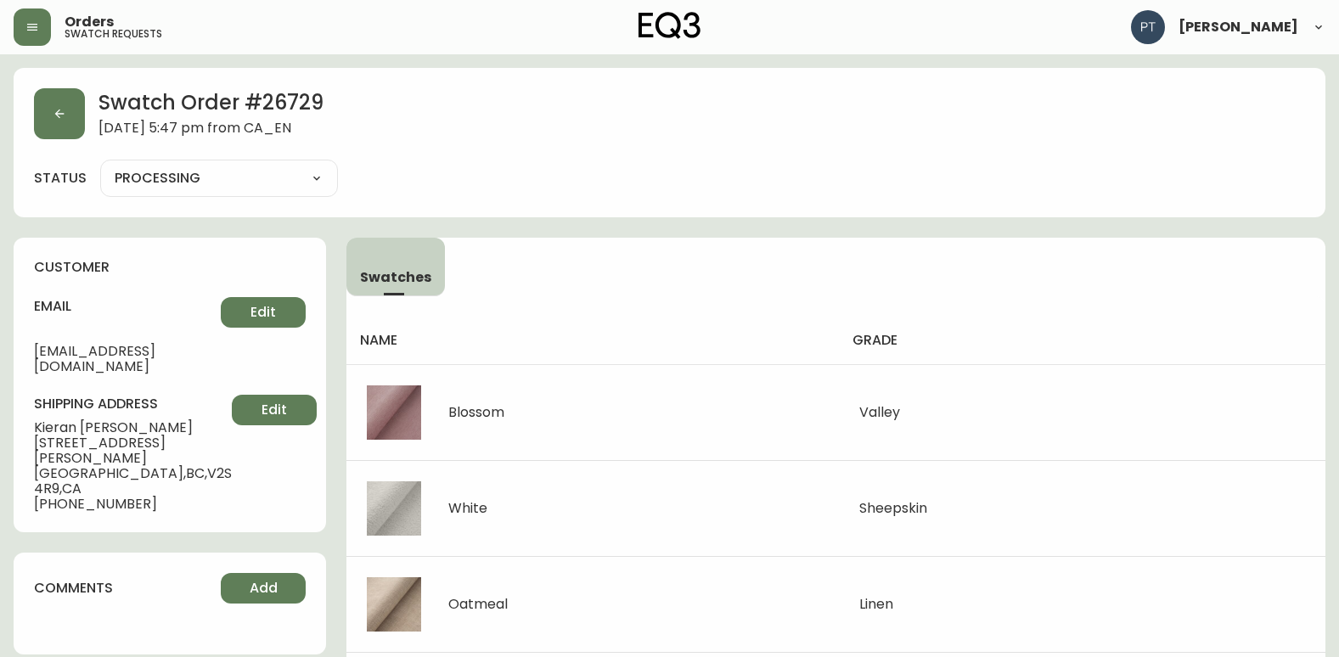
drag, startPoint x: 13, startPoint y: 120, endPoint x: 25, endPoint y: 124, distance: 12.6
click at [43, 126] on button "button" at bounding box center [59, 113] width 51 height 51
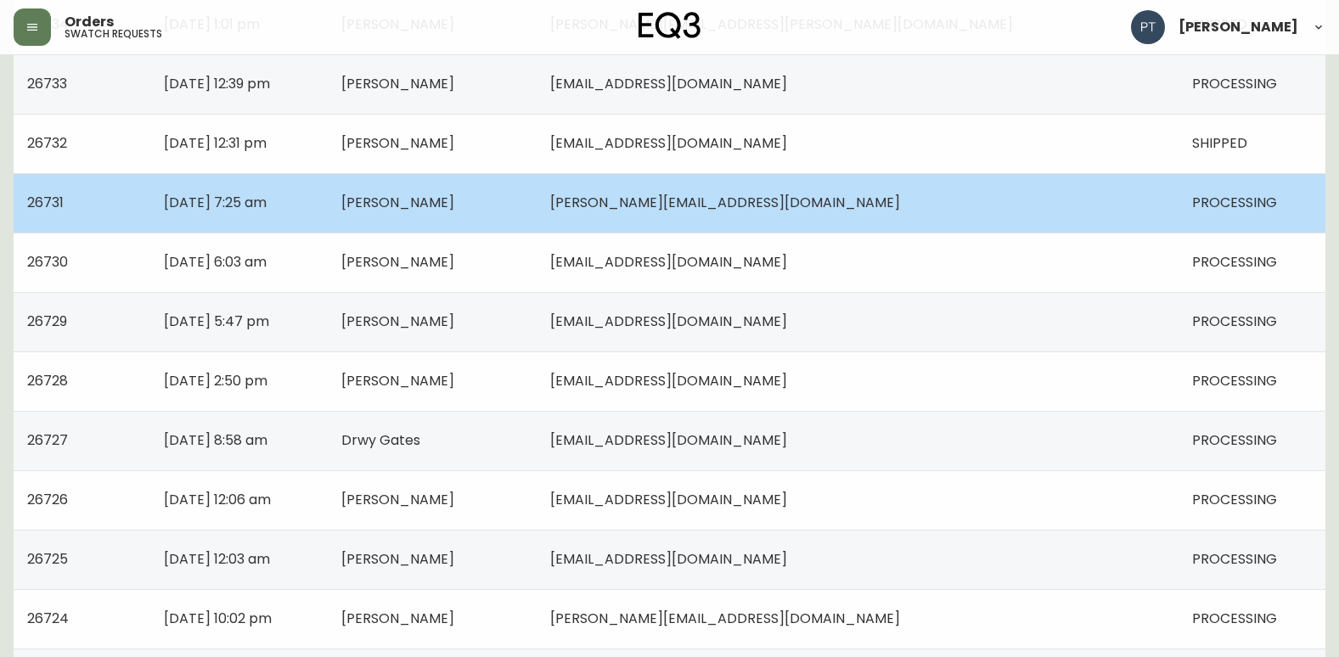
scroll to position [849, 0]
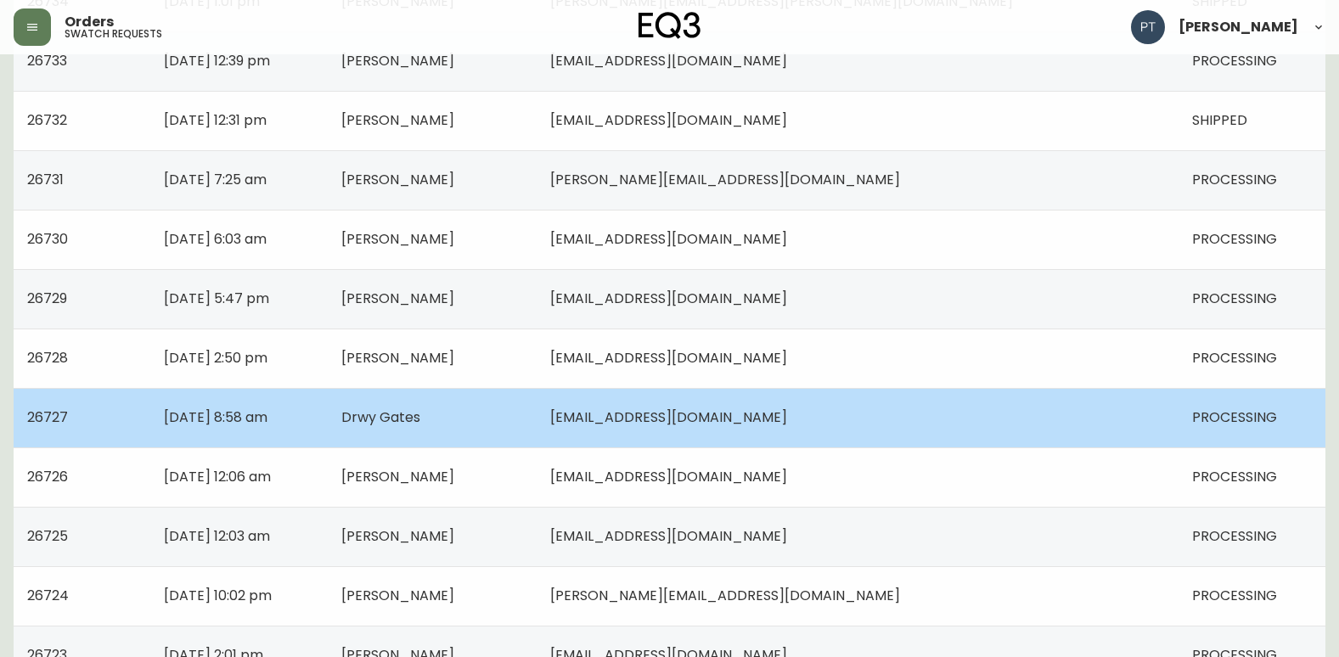
click at [537, 423] on td "Drwy Gates" at bounding box center [432, 417] width 209 height 59
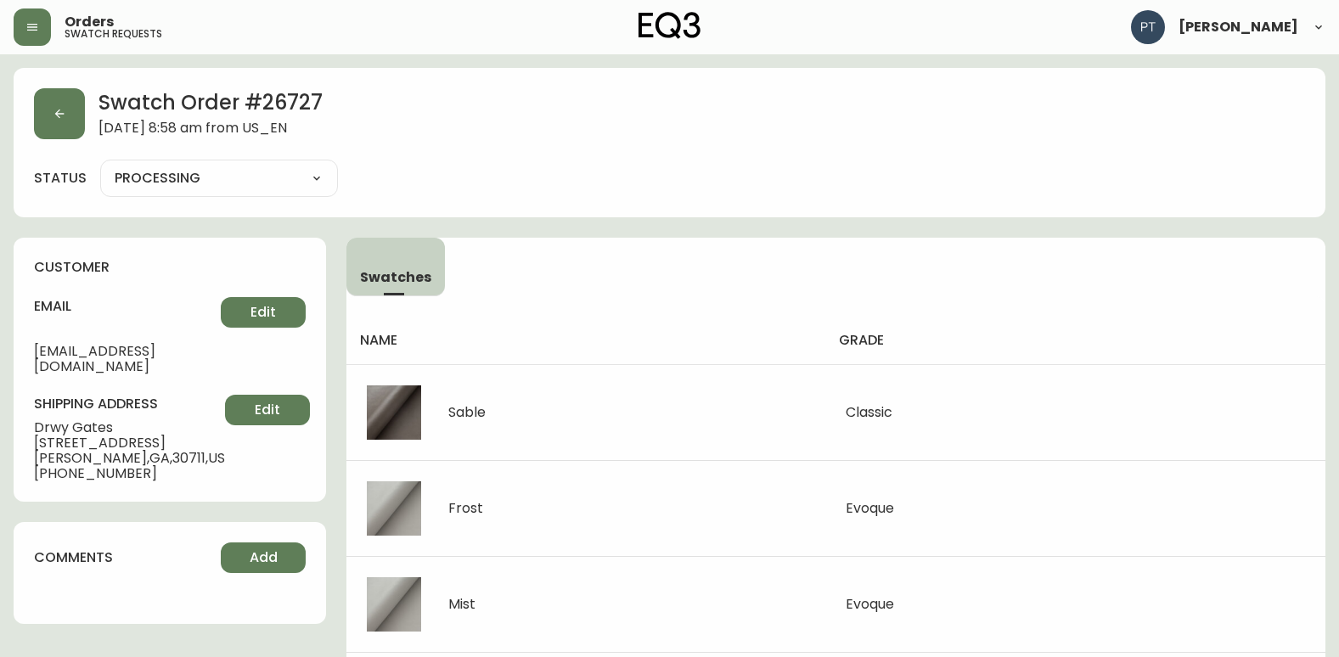
click at [297, 194] on div "PROCESSING SHIPPED CANCELLED" at bounding box center [219, 178] width 238 height 37
click at [317, 188] on select "PROCESSING SHIPPED CANCELLED" at bounding box center [219, 178] width 238 height 25
click at [100, 166] on select "PROCESSING SHIPPED CANCELLED" at bounding box center [219, 178] width 238 height 25
select select "PROCESSING"
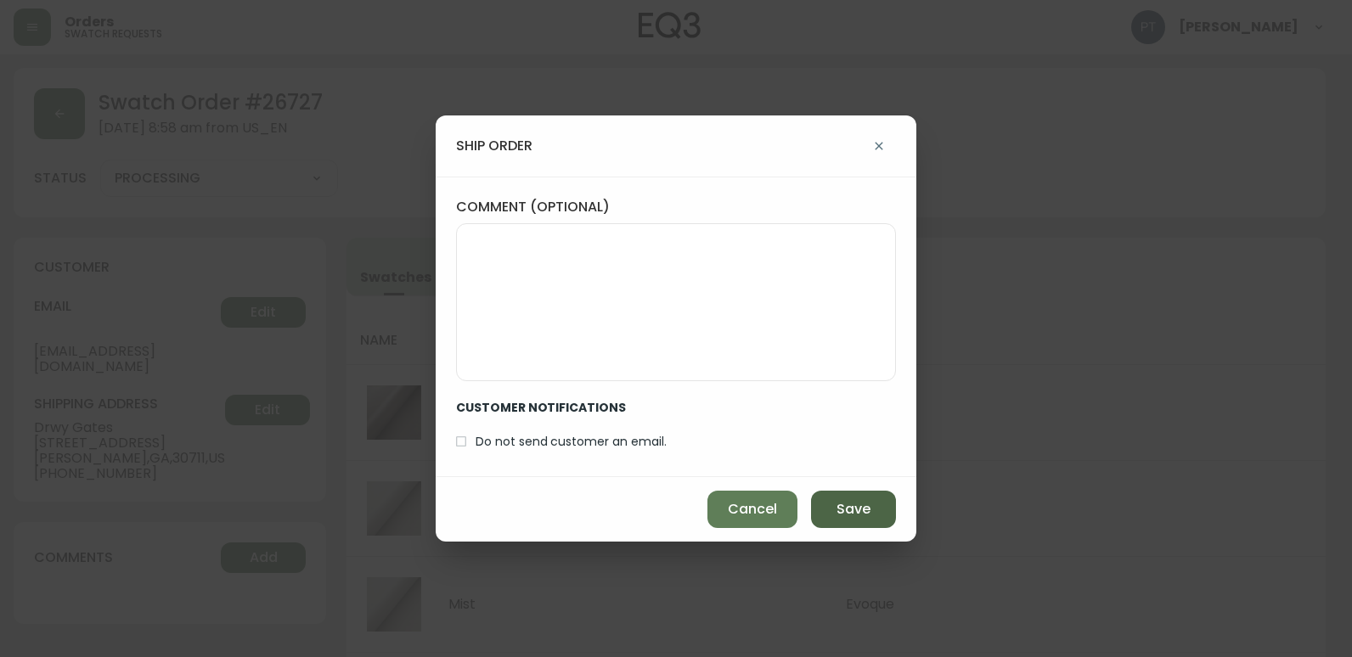
click at [834, 504] on button "Save" at bounding box center [853, 509] width 85 height 37
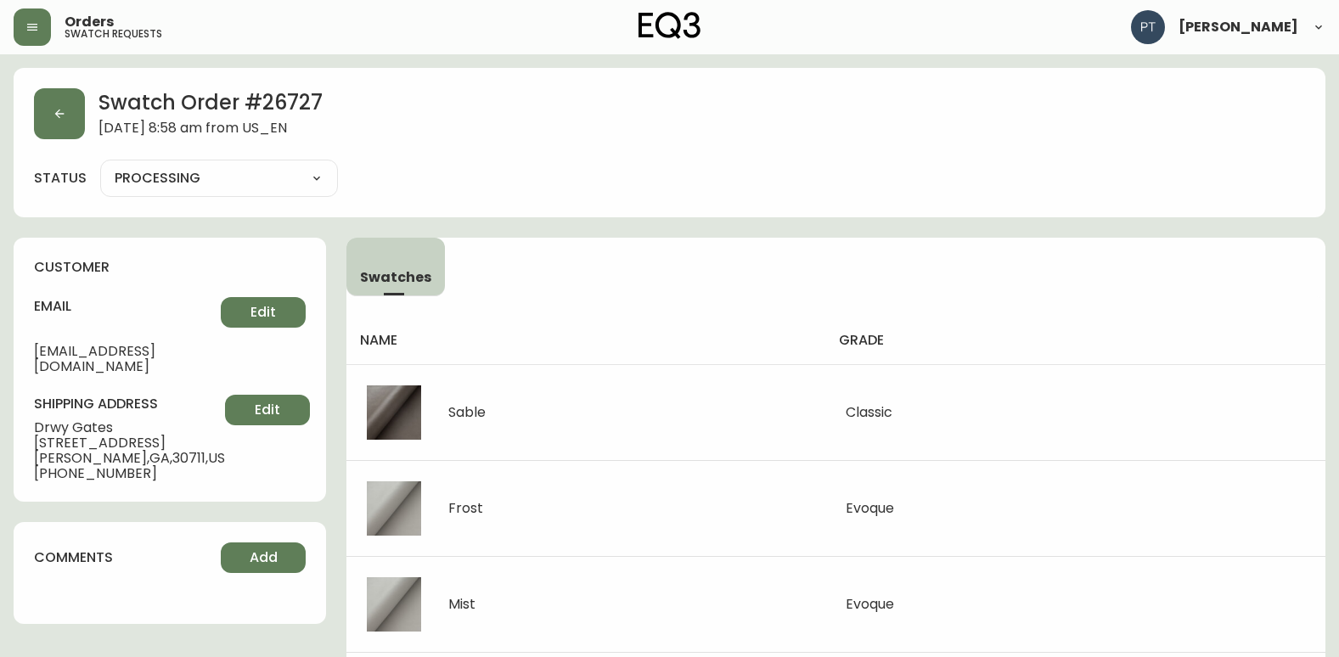
type input "SHIPPED"
select select "SHIPPED"
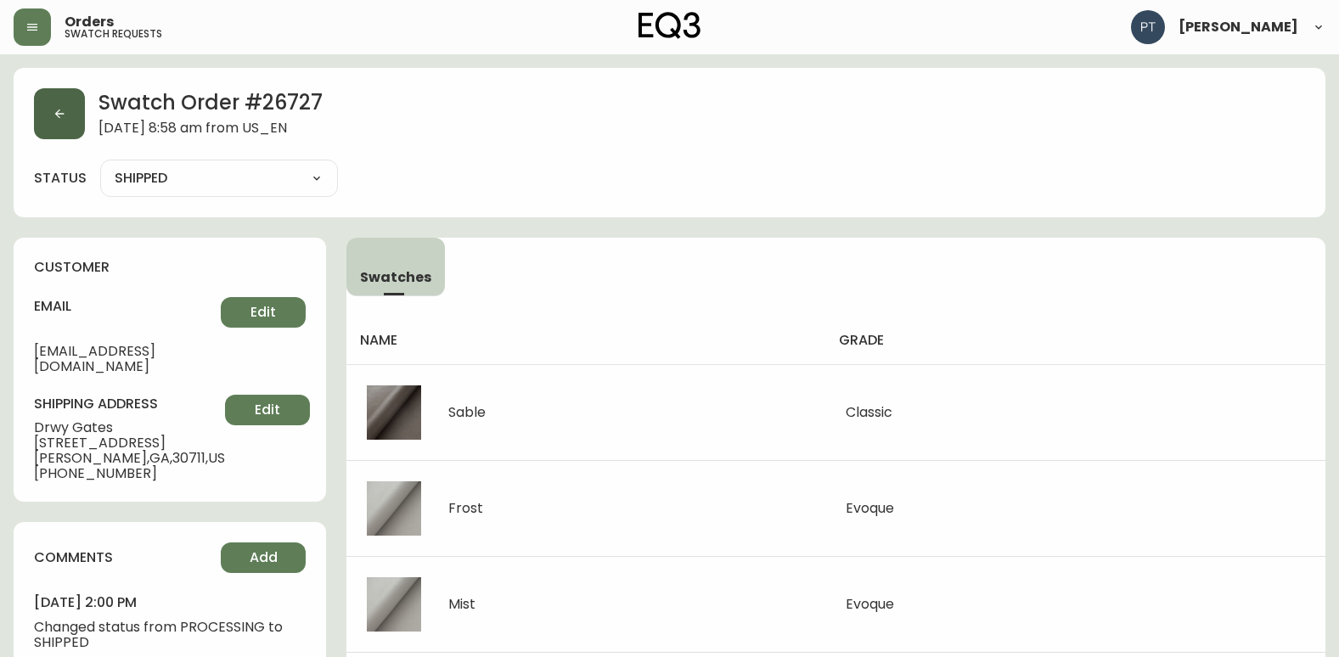
click at [72, 113] on button "button" at bounding box center [59, 113] width 51 height 51
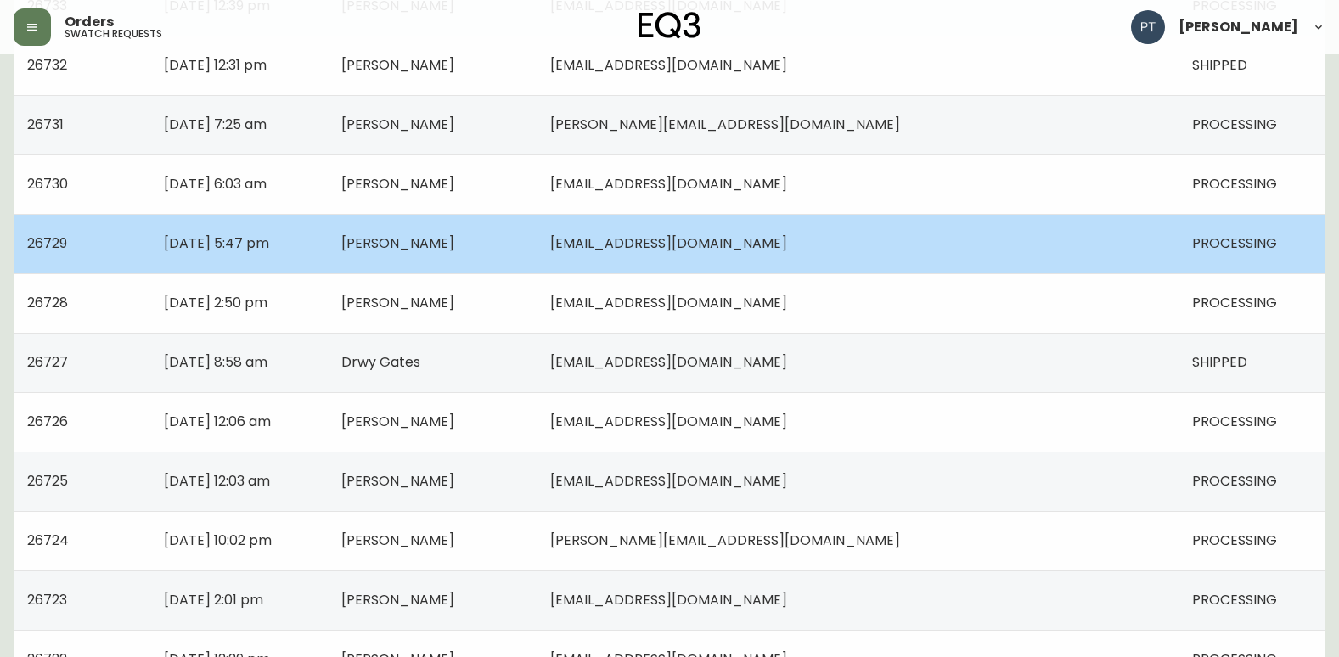
scroll to position [934, 0]
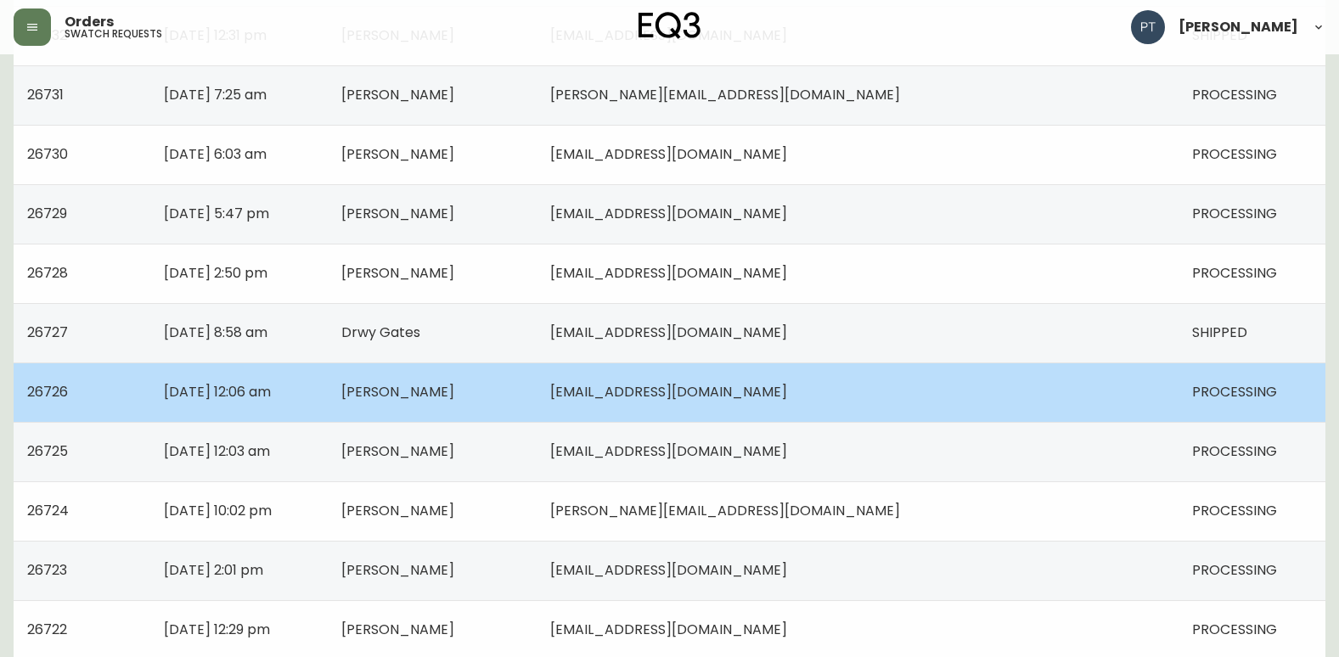
click at [537, 401] on td "[PERSON_NAME]" at bounding box center [432, 392] width 209 height 59
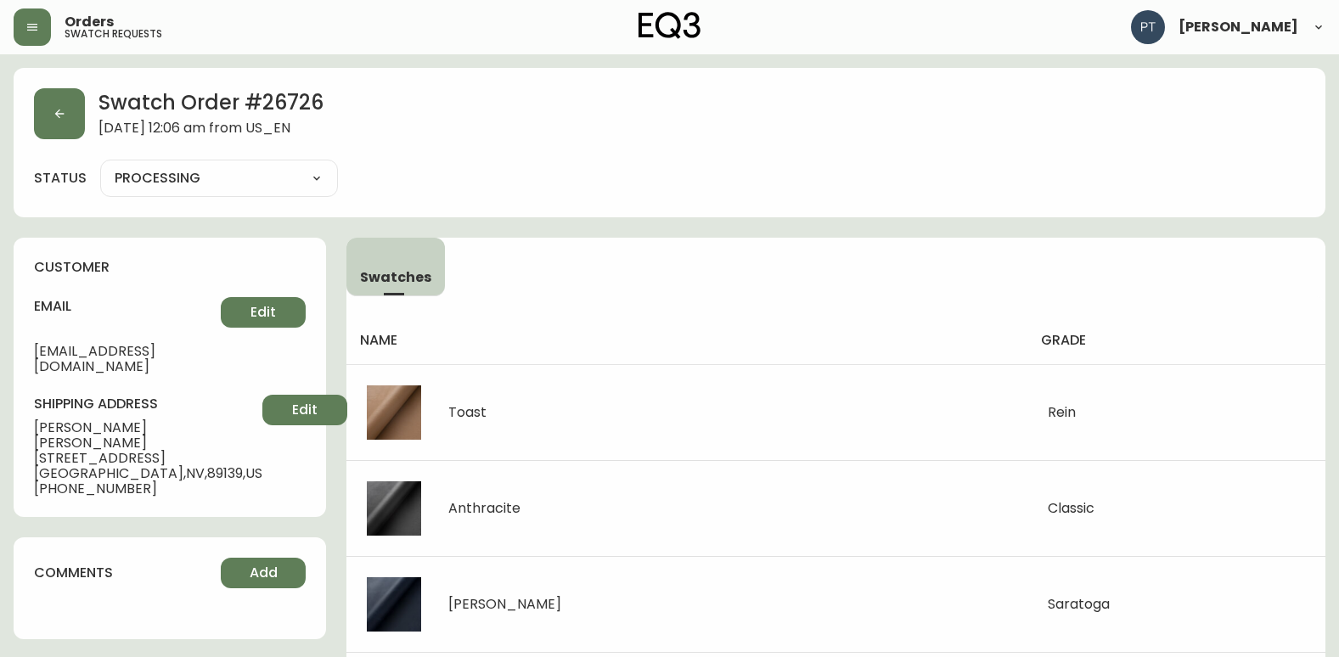
click at [276, 174] on select "PROCESSING SHIPPED CANCELLED" at bounding box center [219, 178] width 238 height 25
click at [100, 166] on select "PROCESSING SHIPPED CANCELLED" at bounding box center [219, 178] width 238 height 25
select select "PROCESSING"
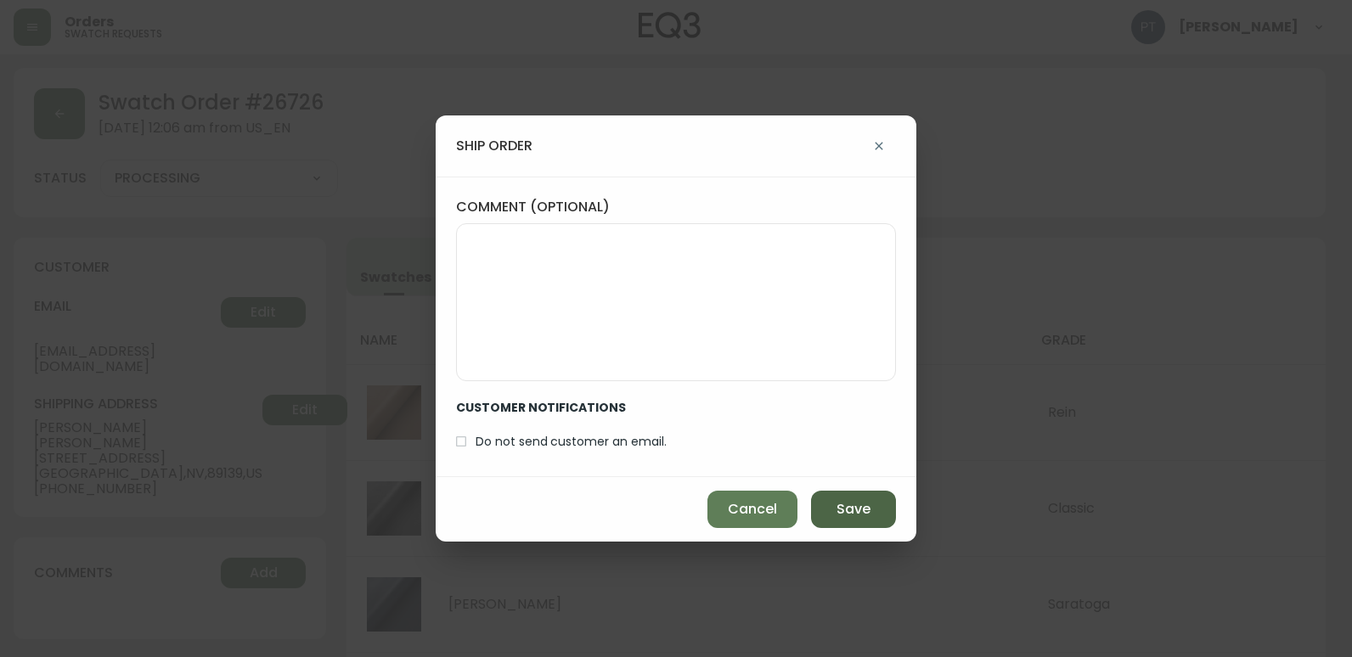
drag, startPoint x: 851, startPoint y: 501, endPoint x: 840, endPoint y: 501, distance: 10.2
click at [846, 501] on span "Save" at bounding box center [853, 509] width 34 height 19
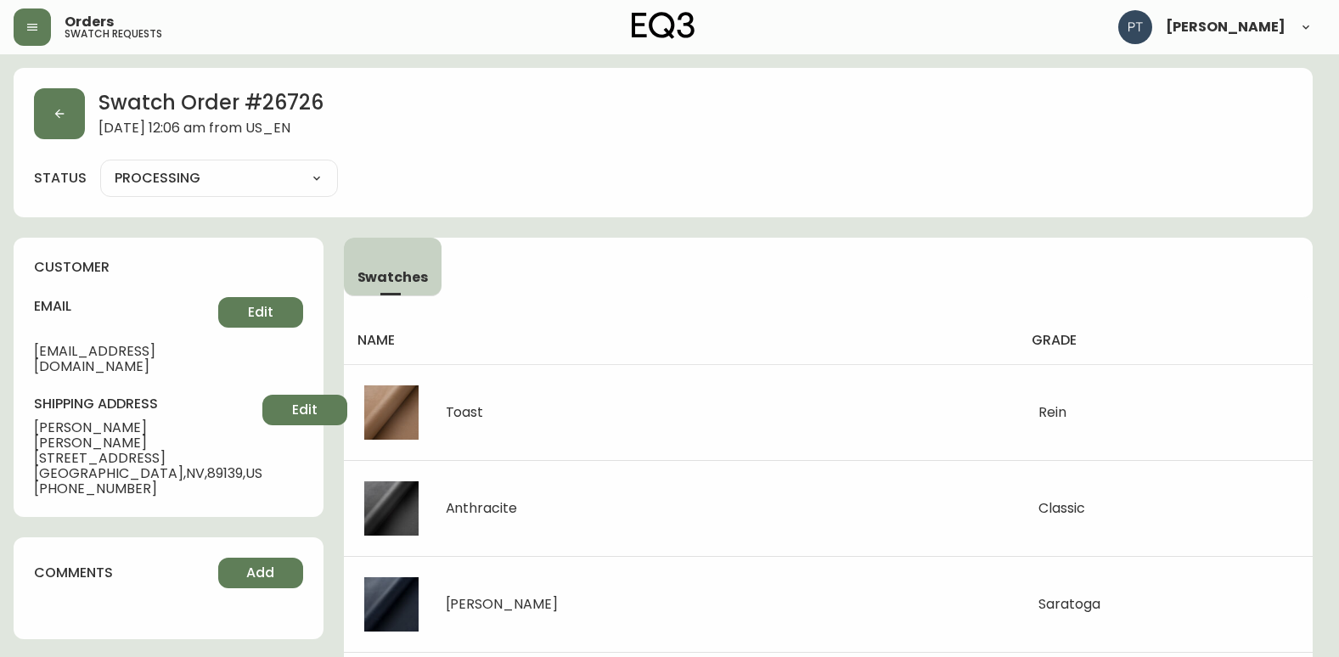
type input "SHIPPED"
select select "SHIPPED"
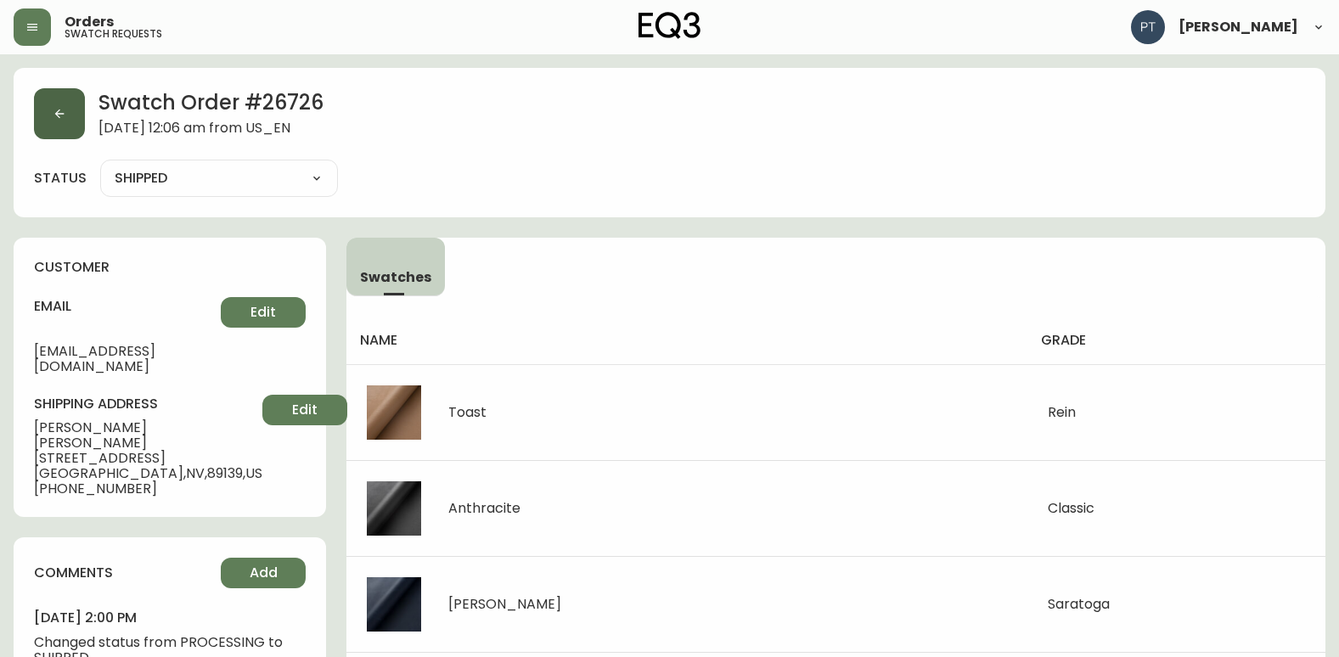
click at [72, 117] on button "button" at bounding box center [59, 113] width 51 height 51
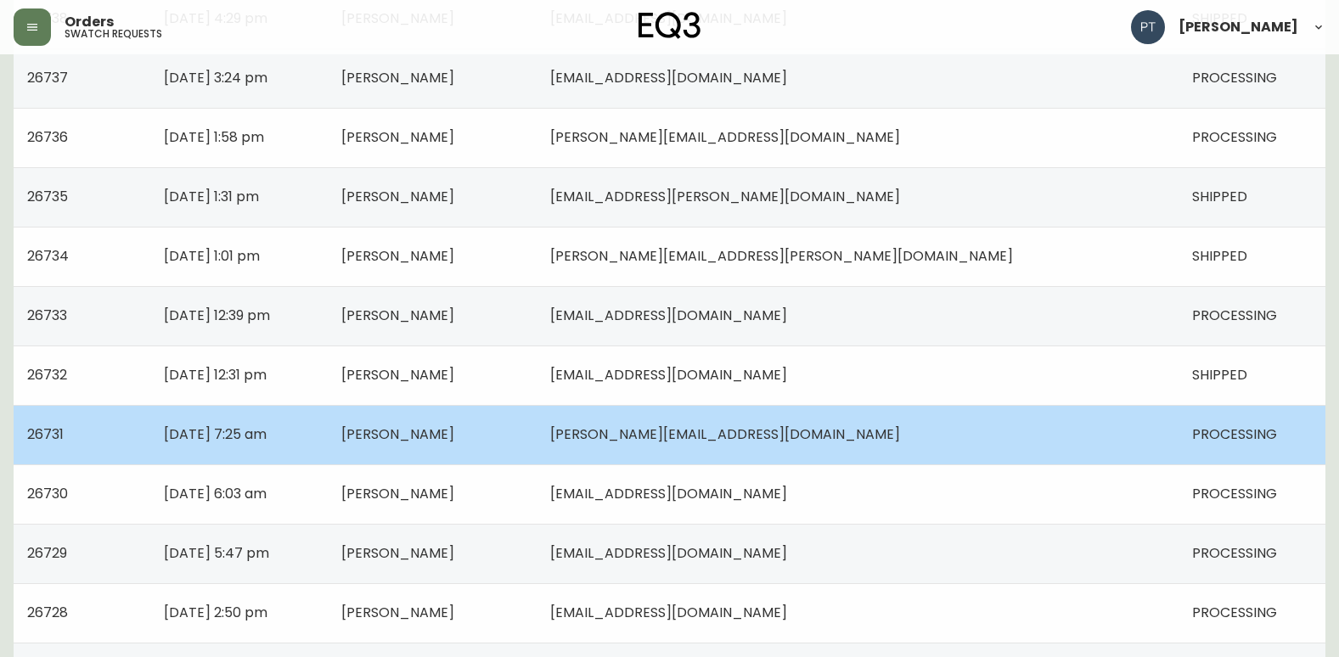
scroll to position [679, 0]
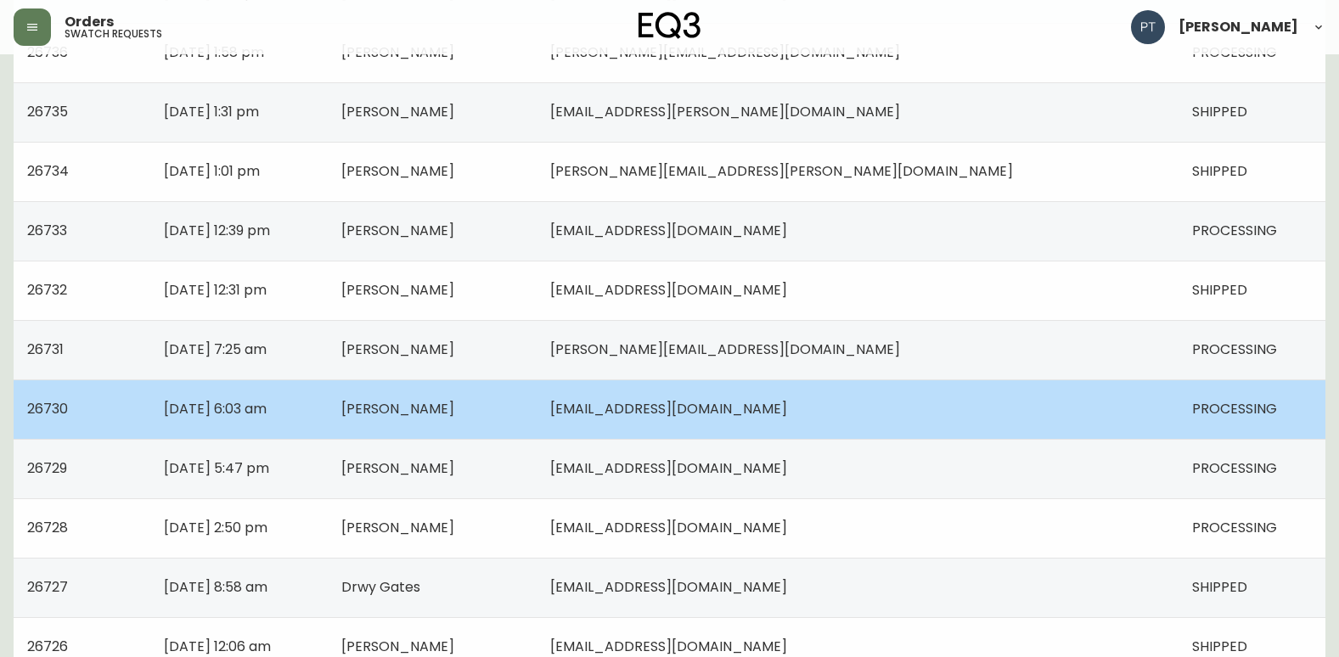
click at [537, 436] on td "[PERSON_NAME]" at bounding box center [432, 408] width 209 height 59
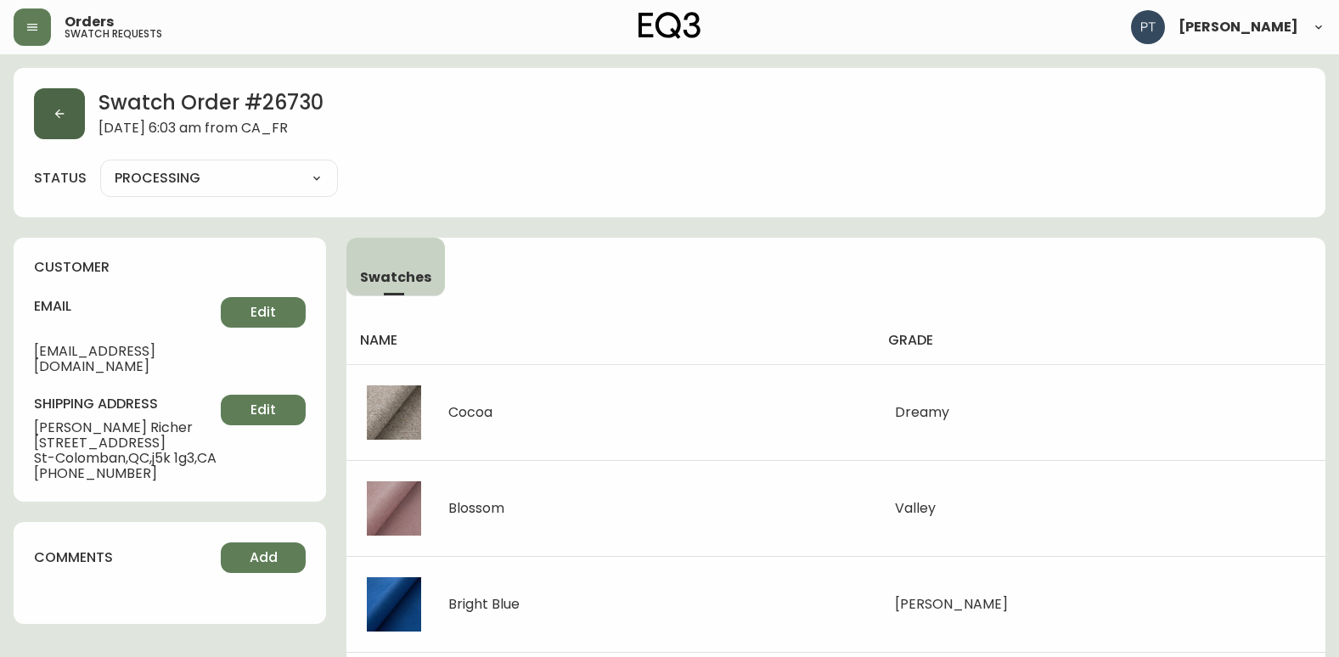
click at [55, 120] on icon "button" at bounding box center [60, 114] width 14 height 14
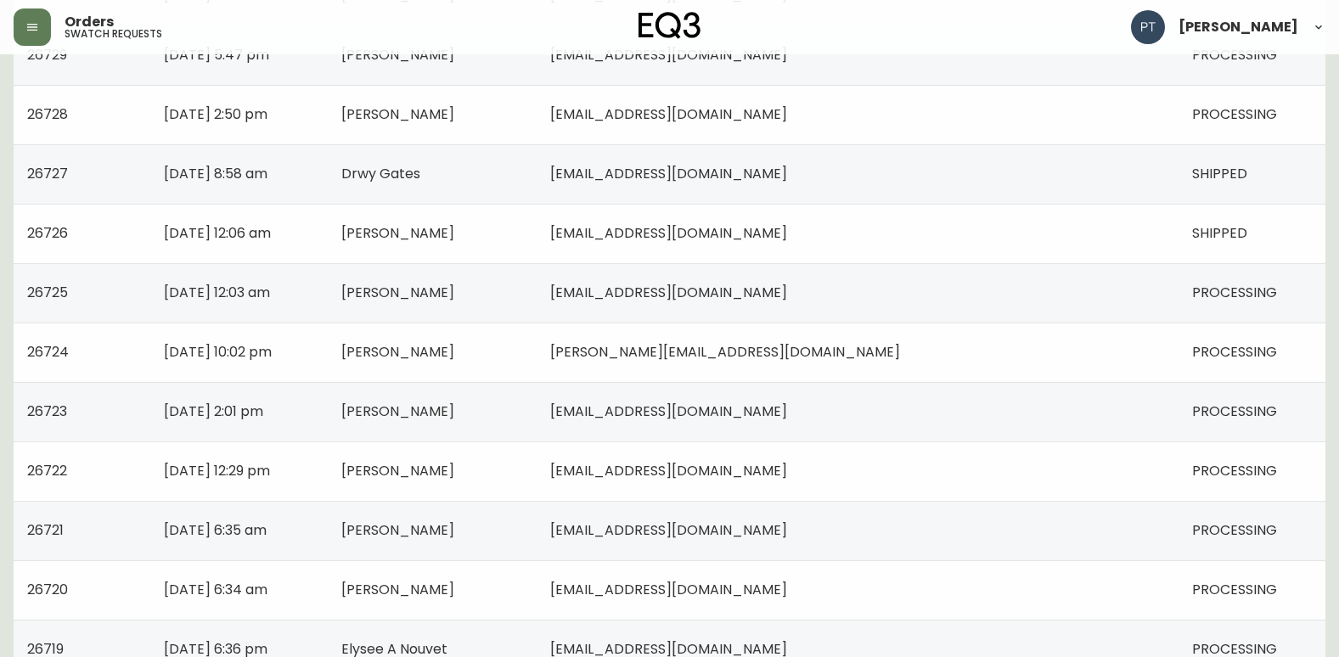
scroll to position [1104, 0]
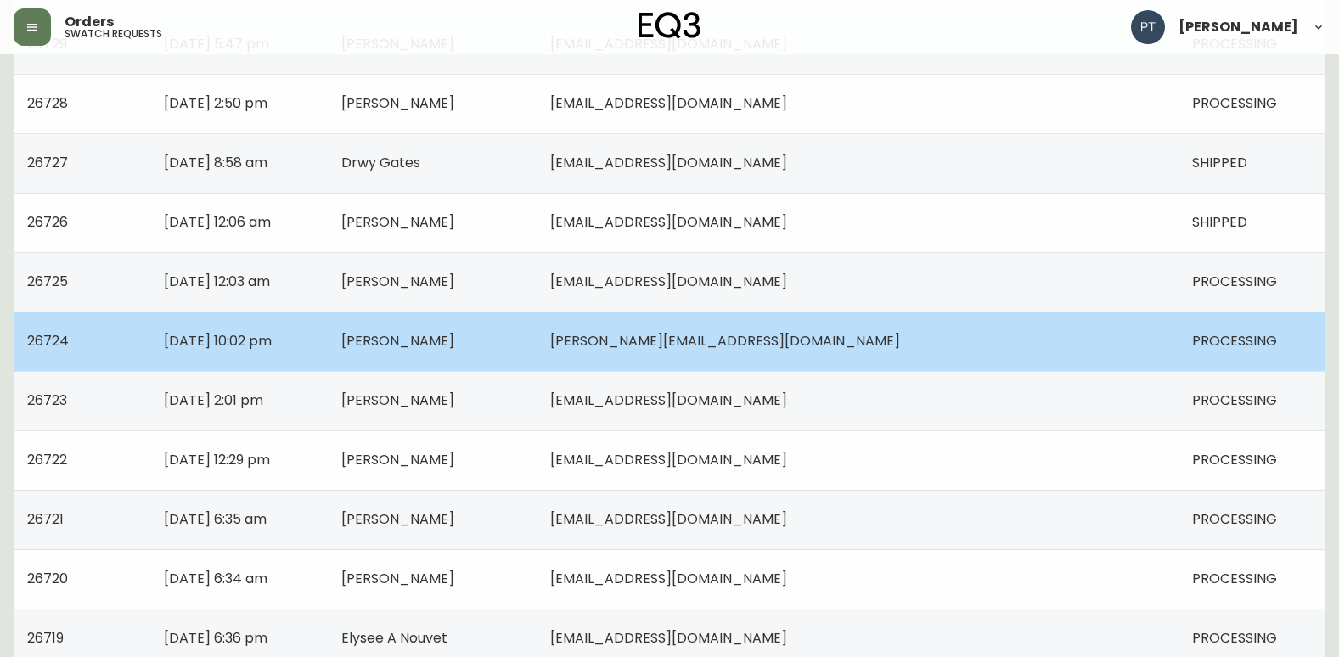
click at [537, 330] on td "[PERSON_NAME]" at bounding box center [432, 341] width 209 height 59
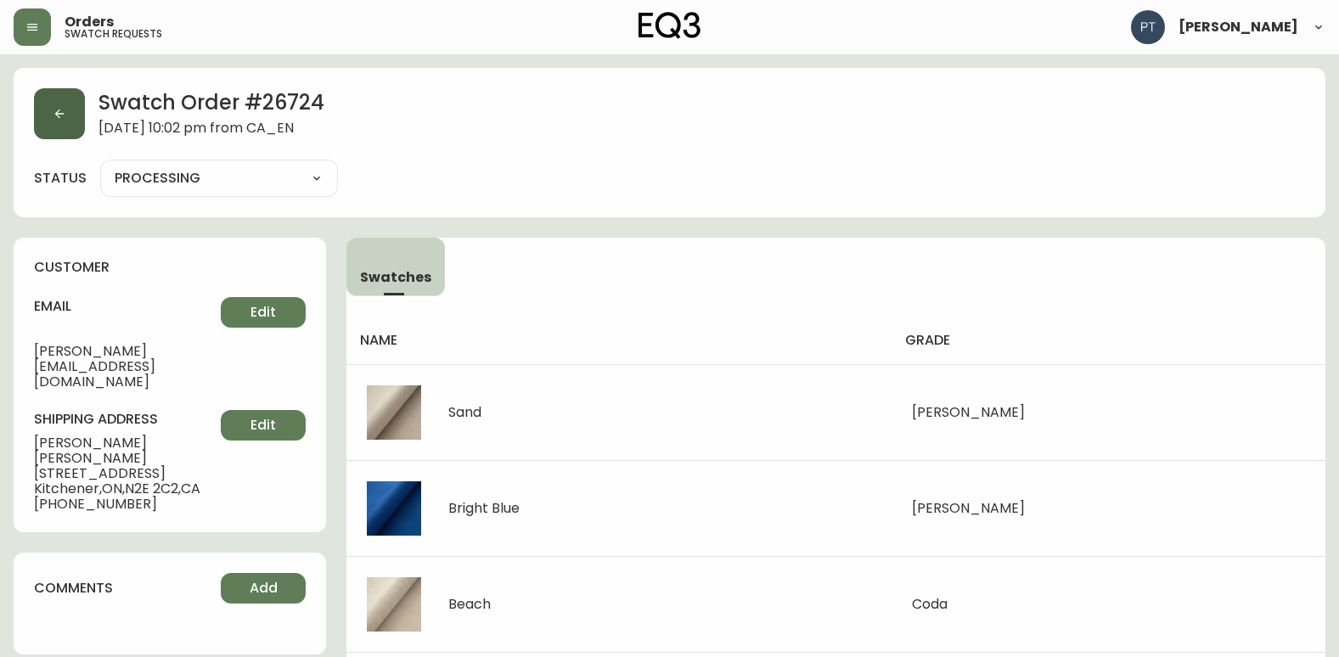
click at [45, 120] on button "button" at bounding box center [59, 113] width 51 height 51
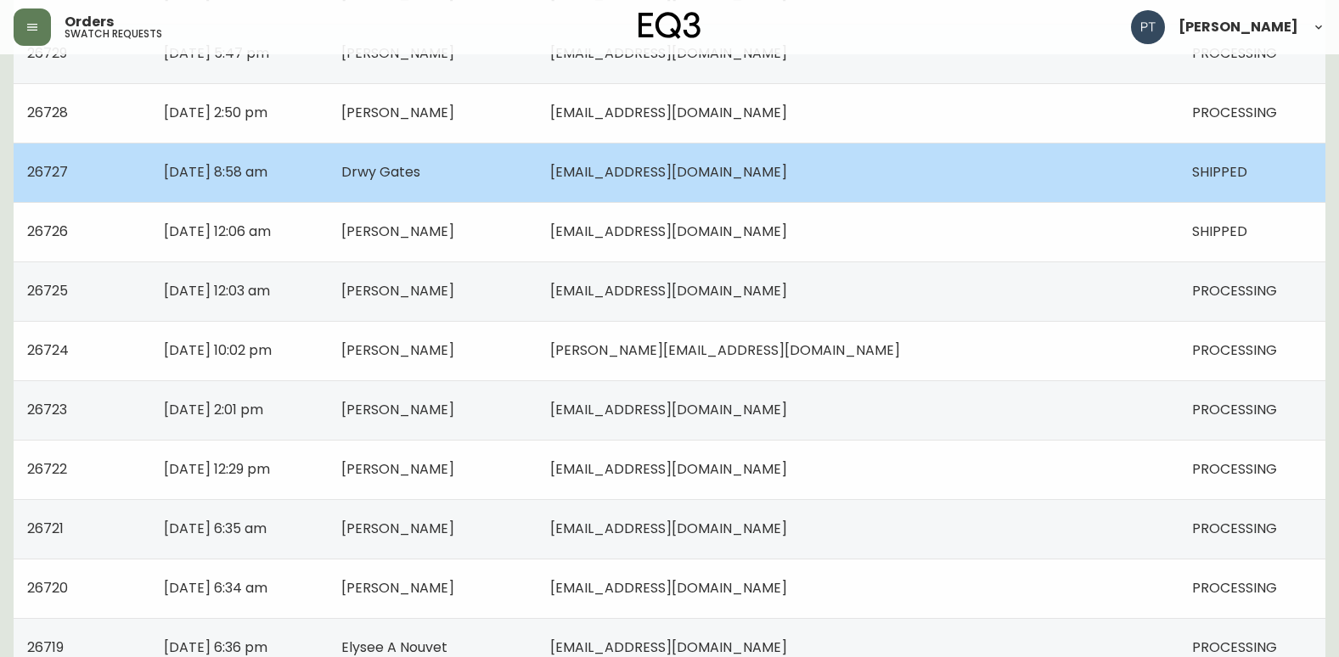
scroll to position [1104, 0]
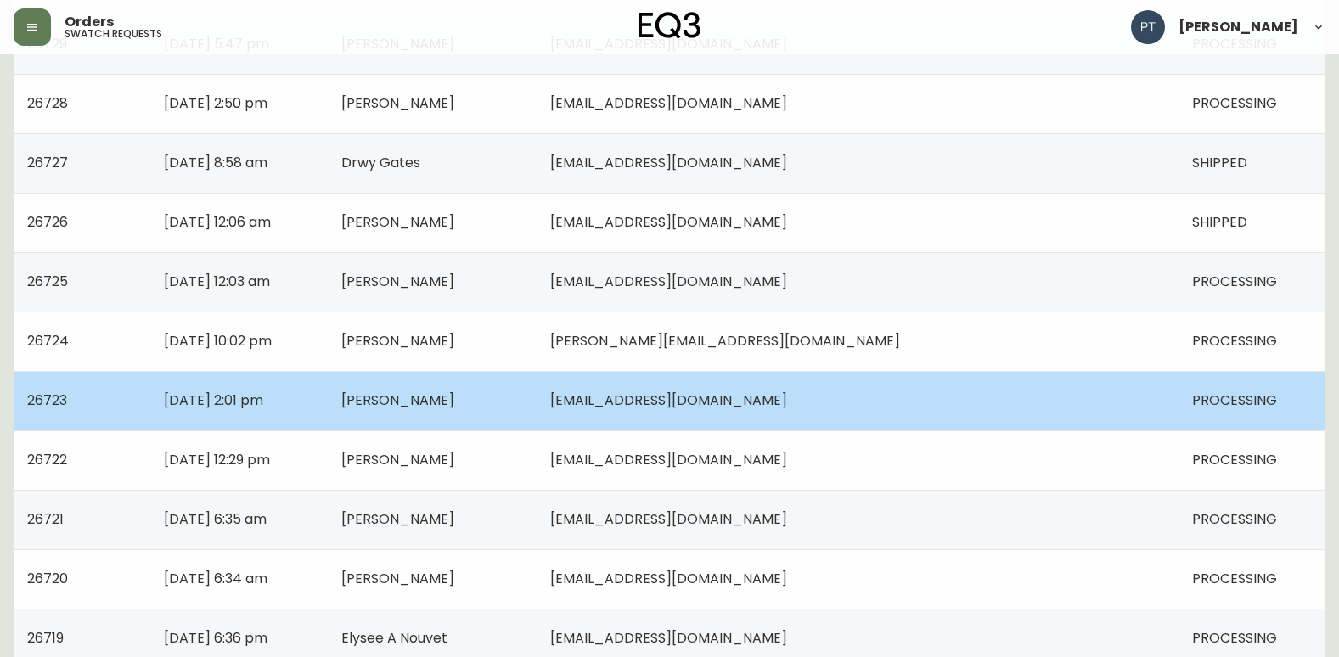
click at [744, 390] on td "[EMAIL_ADDRESS][DOMAIN_NAME]" at bounding box center [858, 400] width 642 height 59
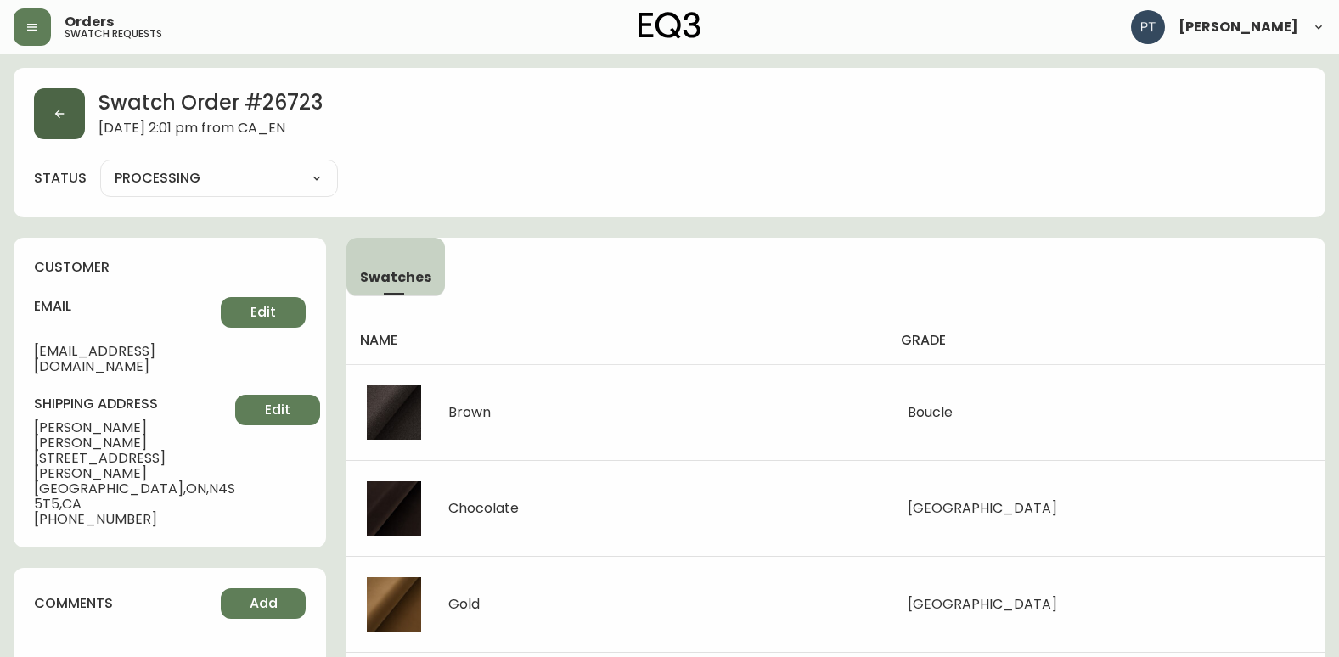
click at [69, 121] on button "button" at bounding box center [59, 113] width 51 height 51
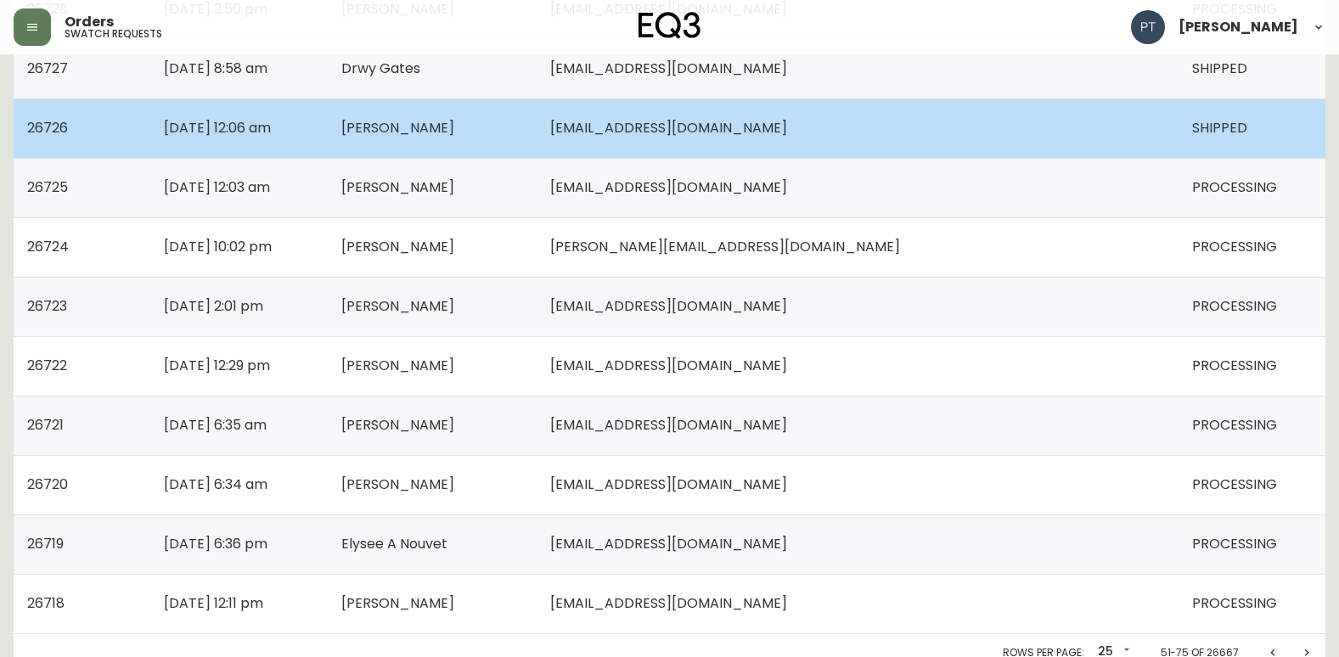
scroll to position [1212, 0]
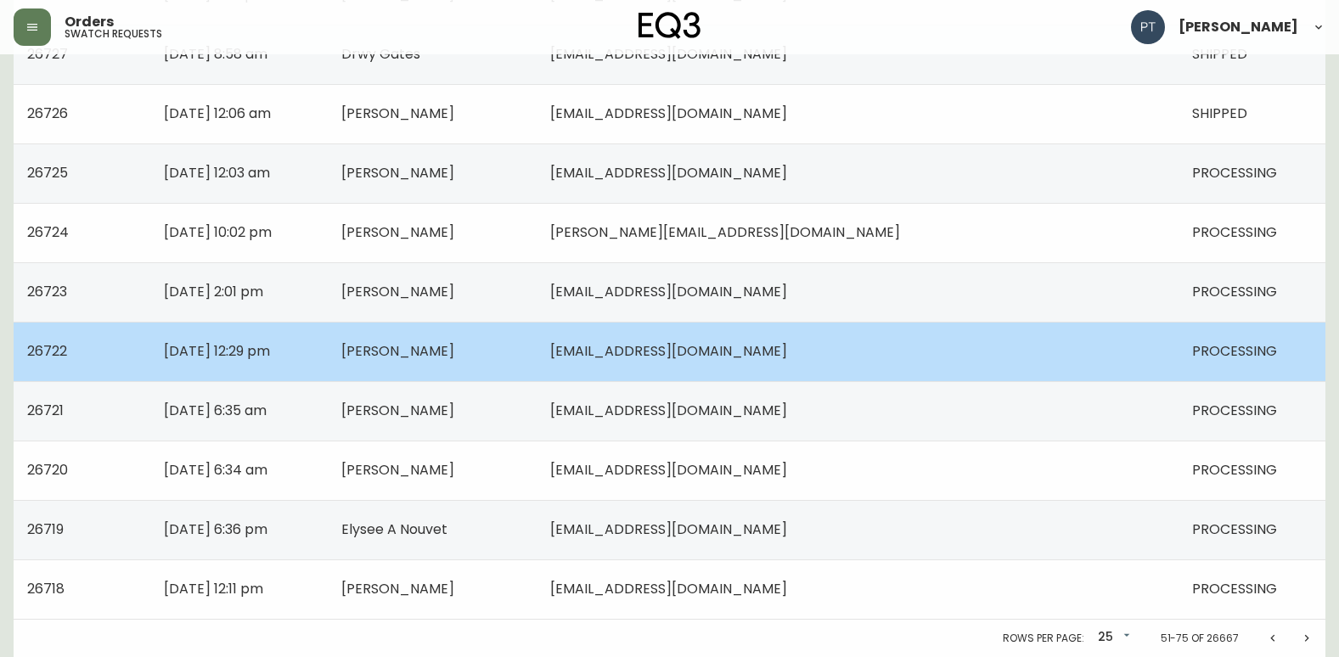
click at [537, 368] on td "[PERSON_NAME]" at bounding box center [432, 351] width 209 height 59
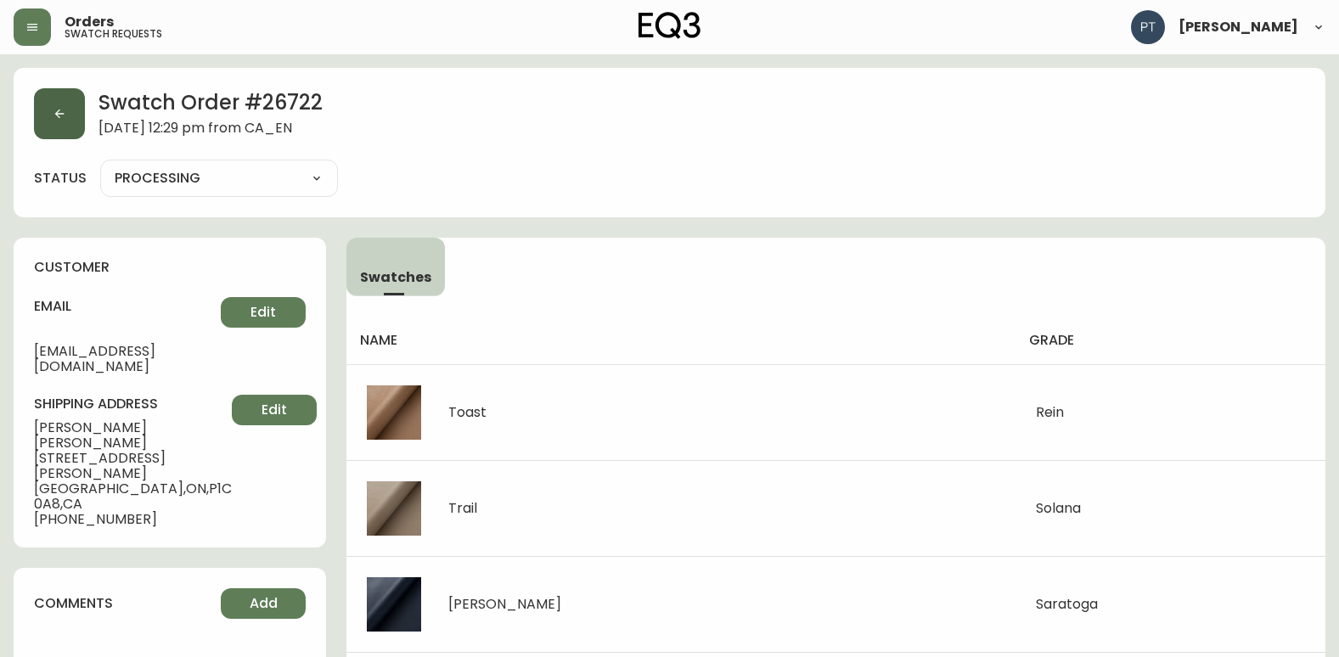
click at [40, 115] on button "button" at bounding box center [59, 113] width 51 height 51
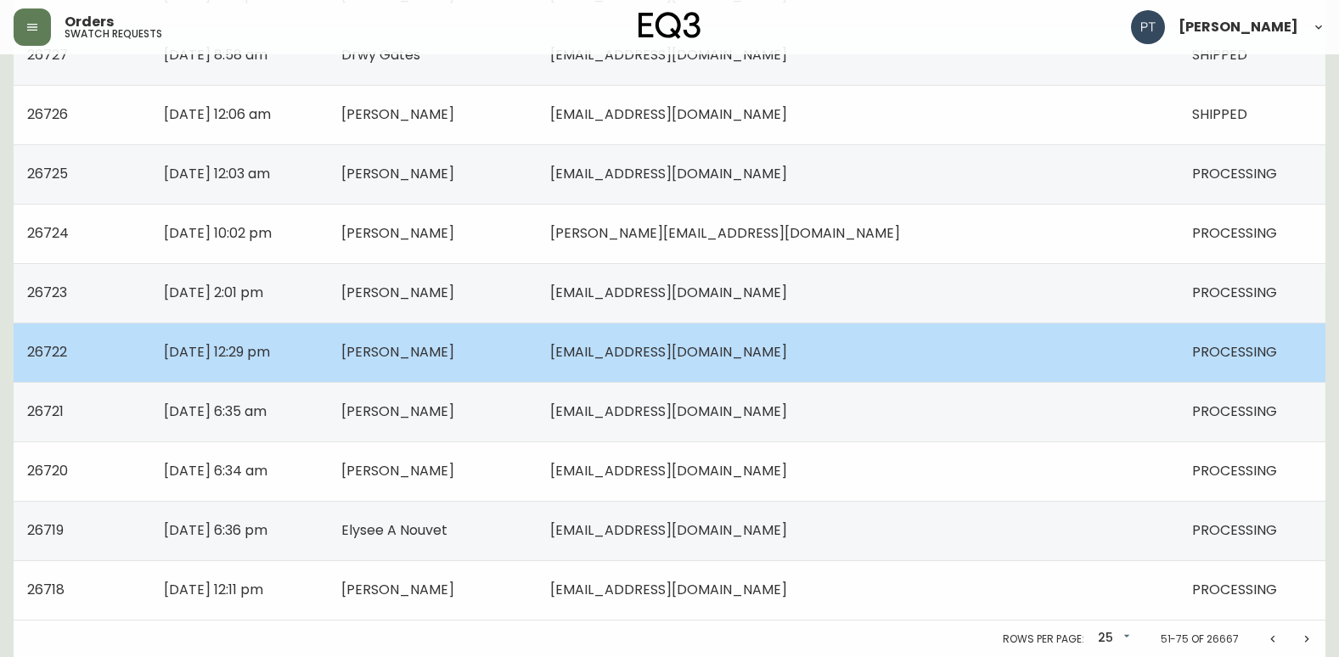
scroll to position [1212, 0]
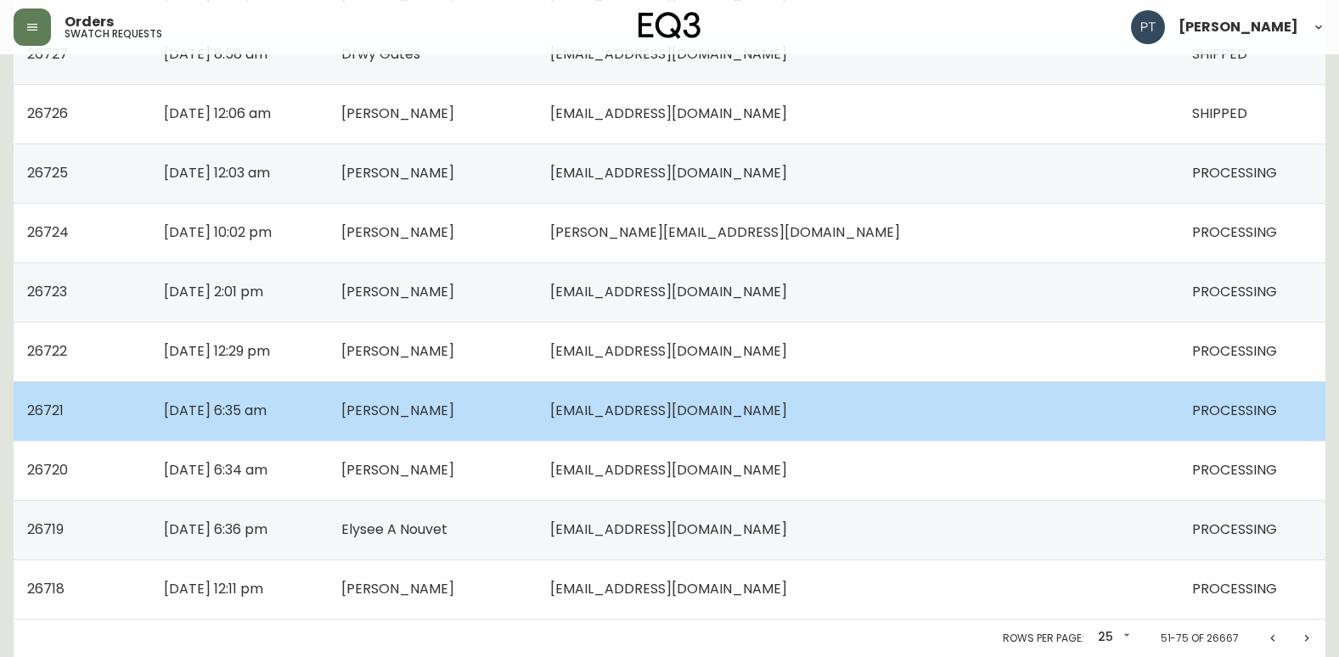
click at [537, 402] on td "[PERSON_NAME]" at bounding box center [432, 410] width 209 height 59
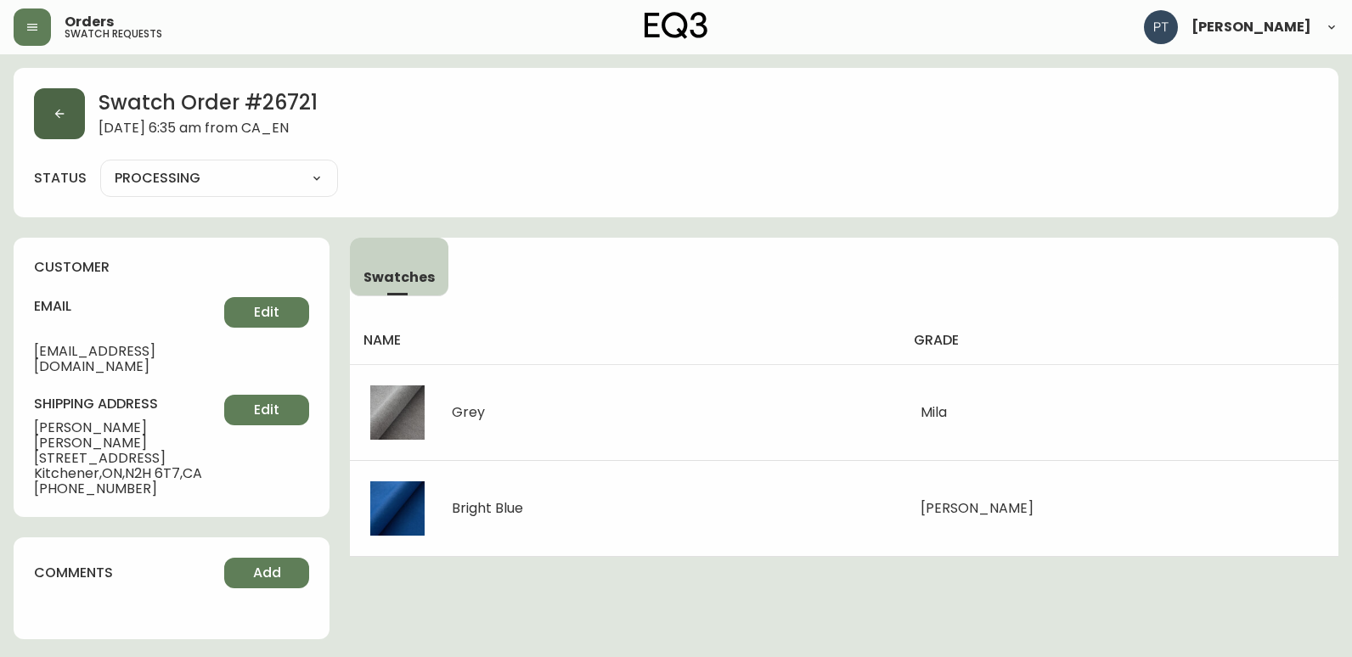
click at [54, 122] on button "button" at bounding box center [59, 113] width 51 height 51
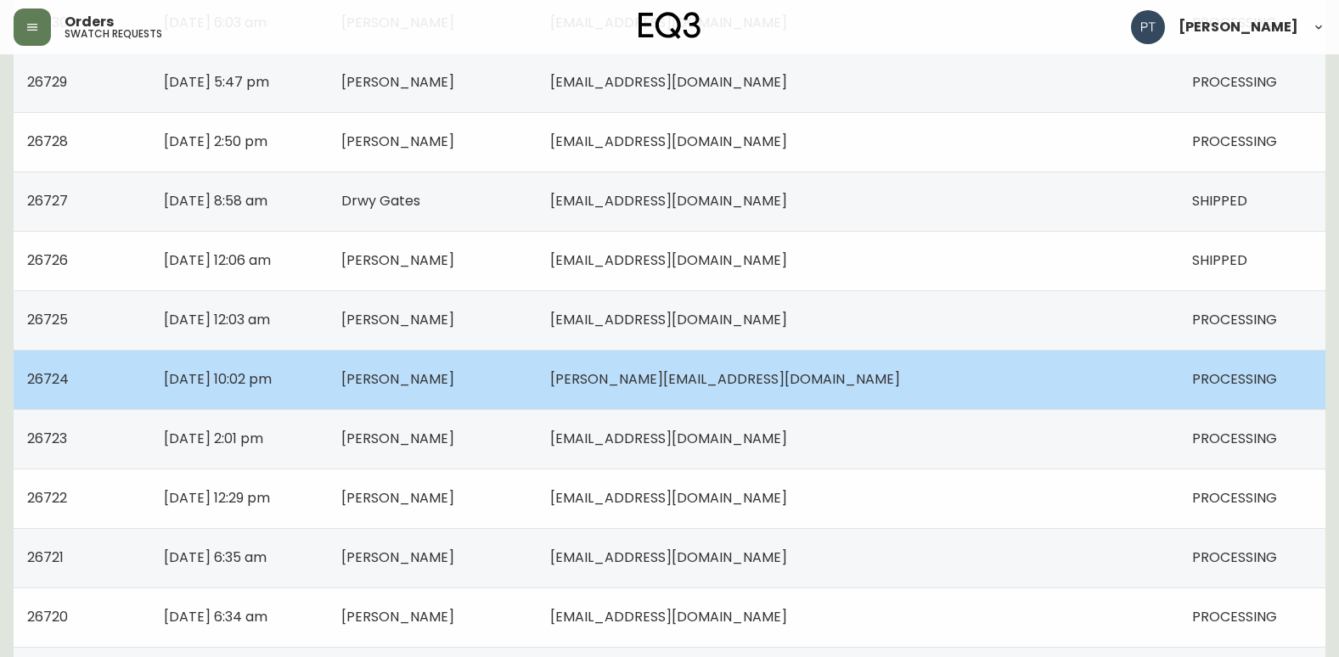
scroll to position [1212, 0]
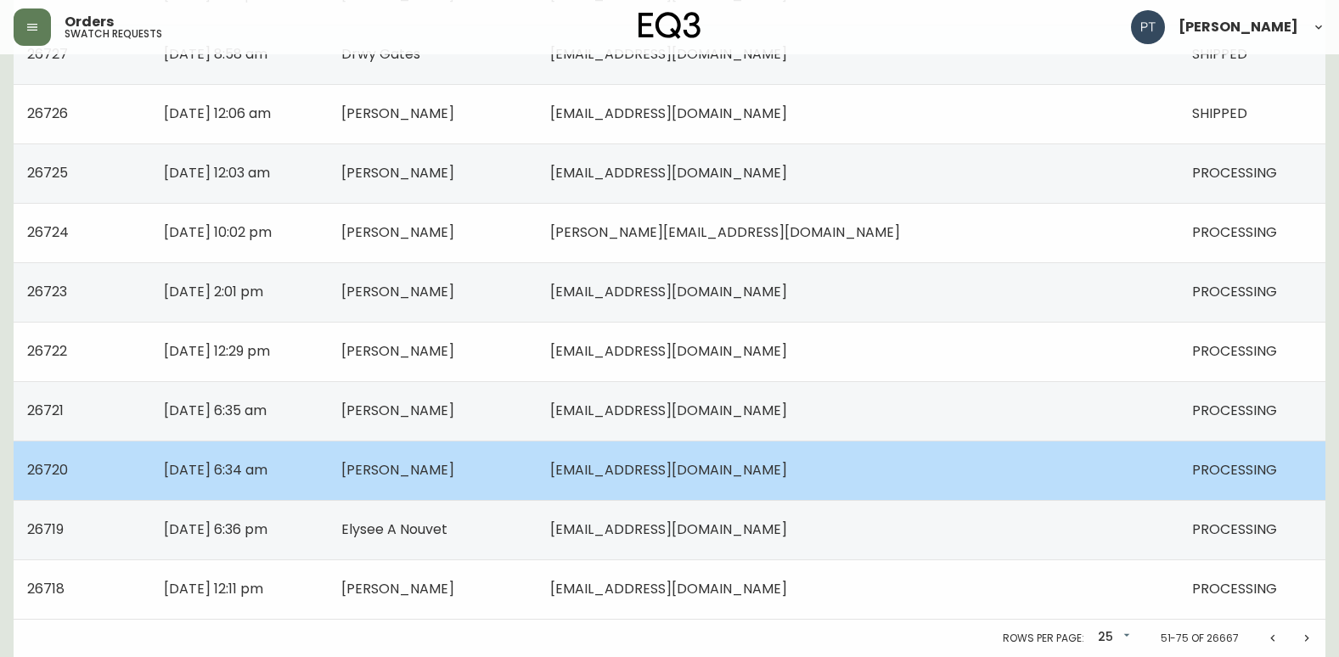
click at [537, 465] on td "[PERSON_NAME]" at bounding box center [432, 470] width 209 height 59
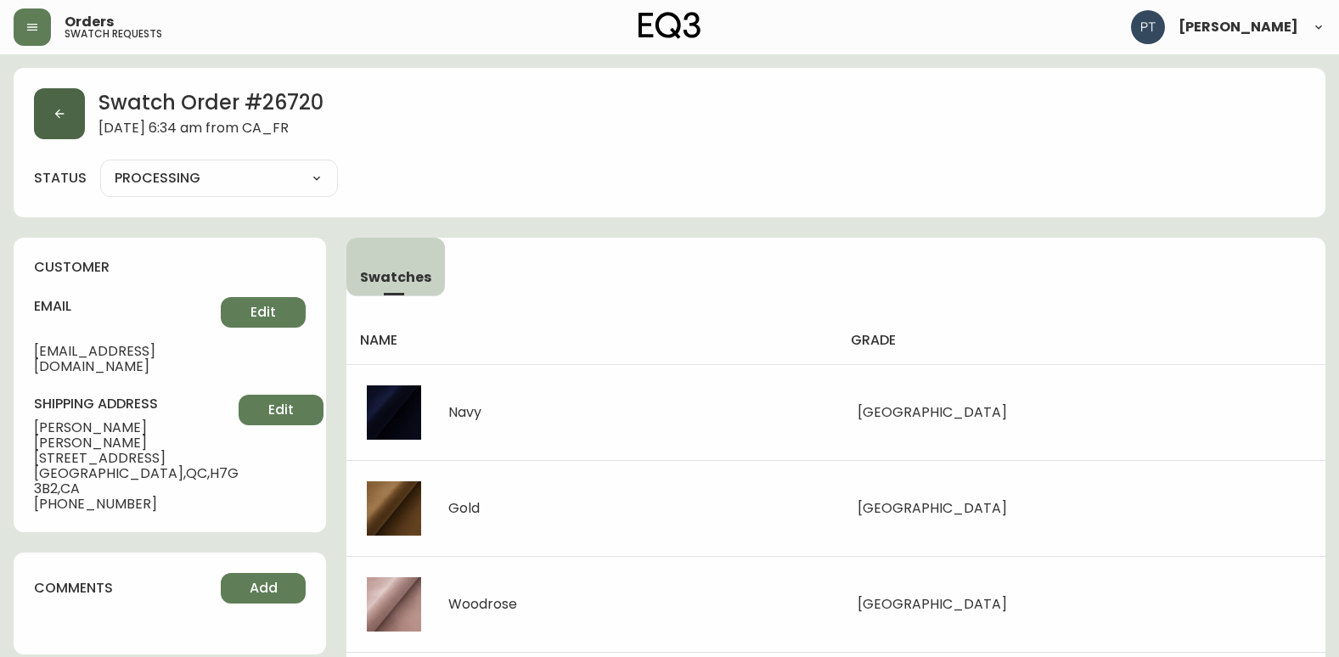
click at [54, 118] on icon "button" at bounding box center [60, 114] width 14 height 14
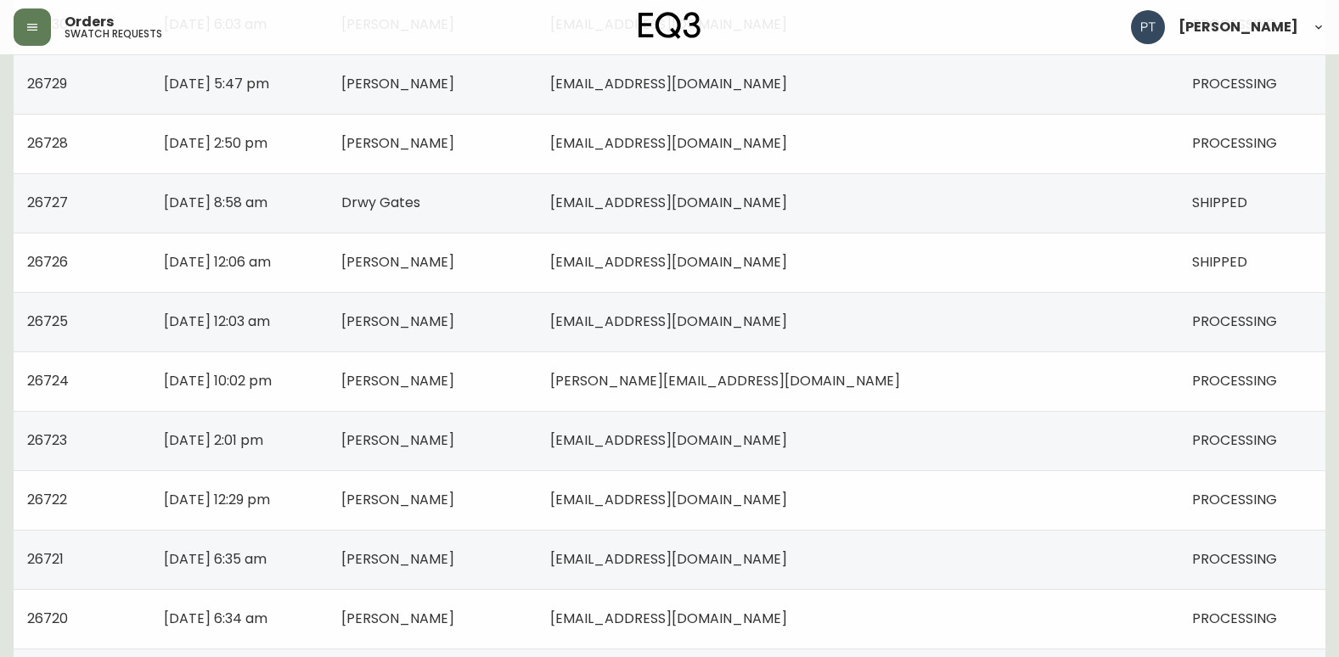
scroll to position [1212, 0]
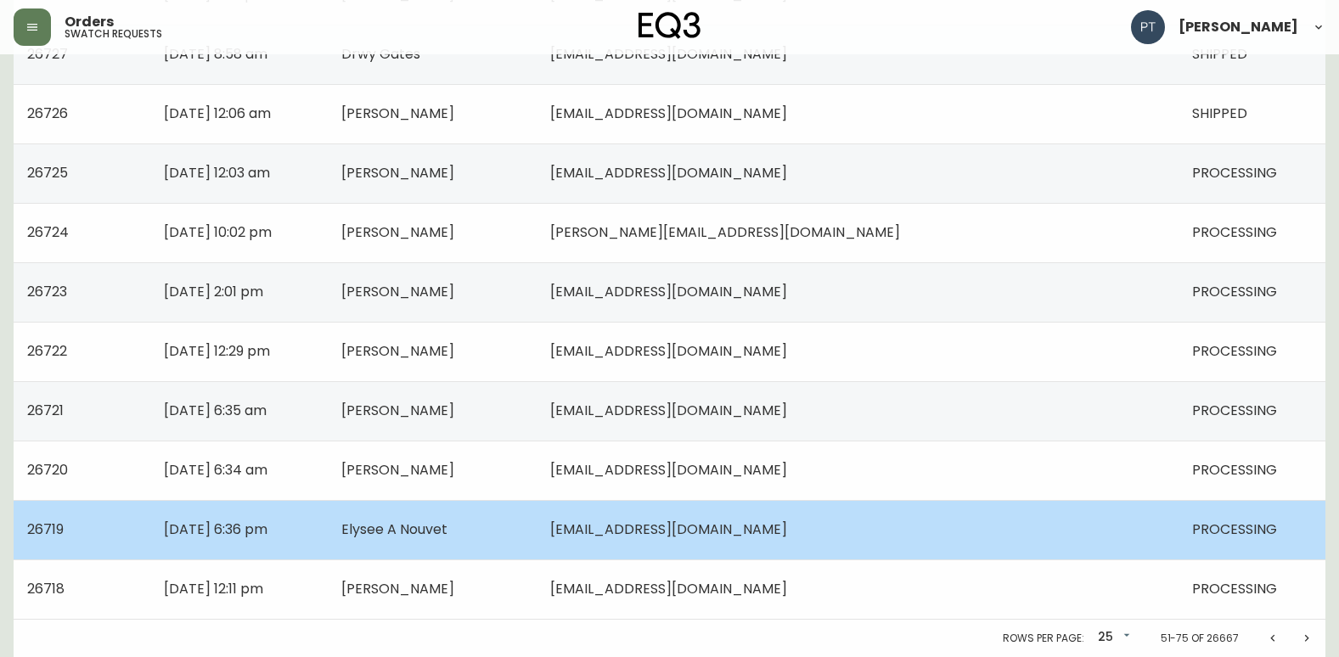
click at [721, 525] on td "[EMAIL_ADDRESS][DOMAIN_NAME]" at bounding box center [858, 529] width 642 height 59
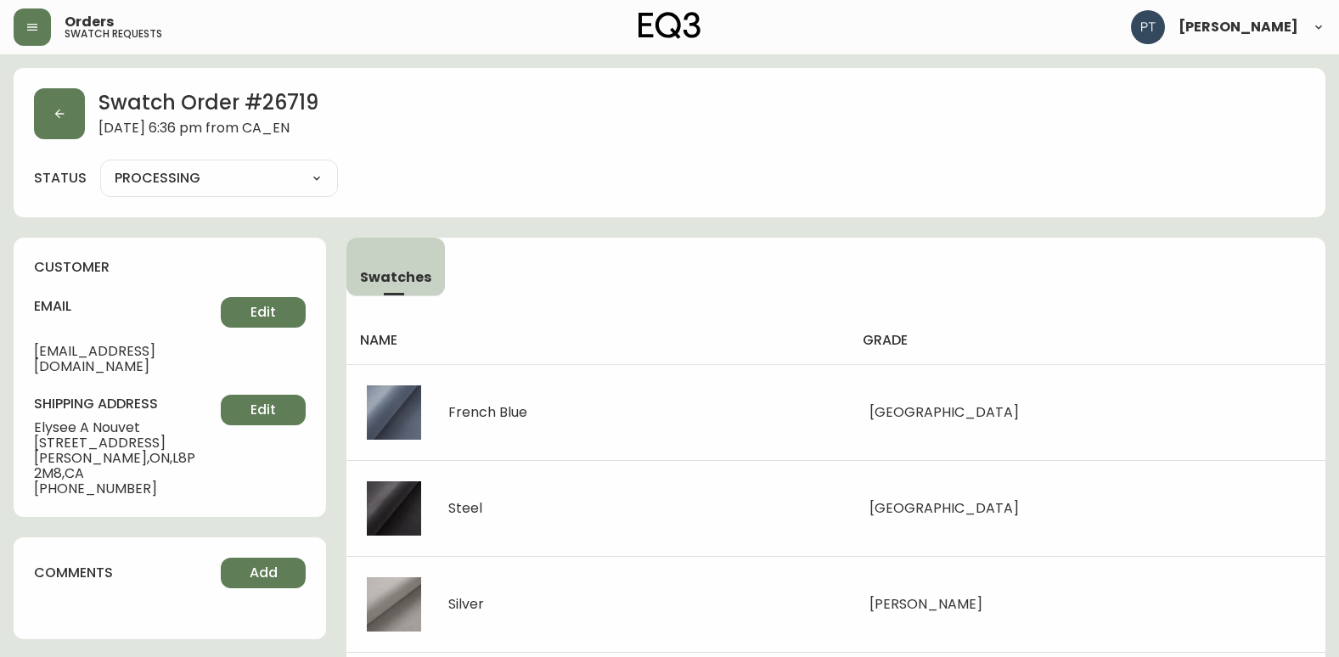
click at [63, 142] on div "Swatch Order # 26719 October 2, 2025 at 6:36 pm from CA_EN status PROCESSING PR…" at bounding box center [670, 142] width 1312 height 149
click at [50, 124] on button "button" at bounding box center [59, 113] width 51 height 51
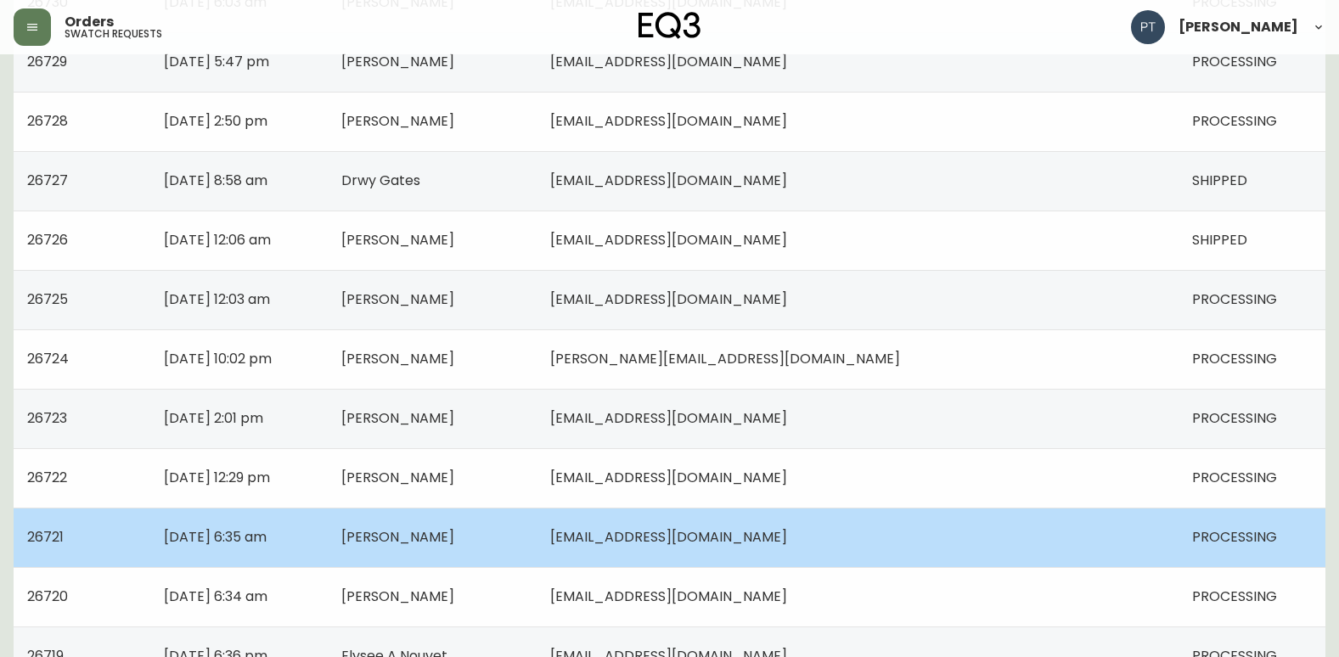
scroll to position [1212, 0]
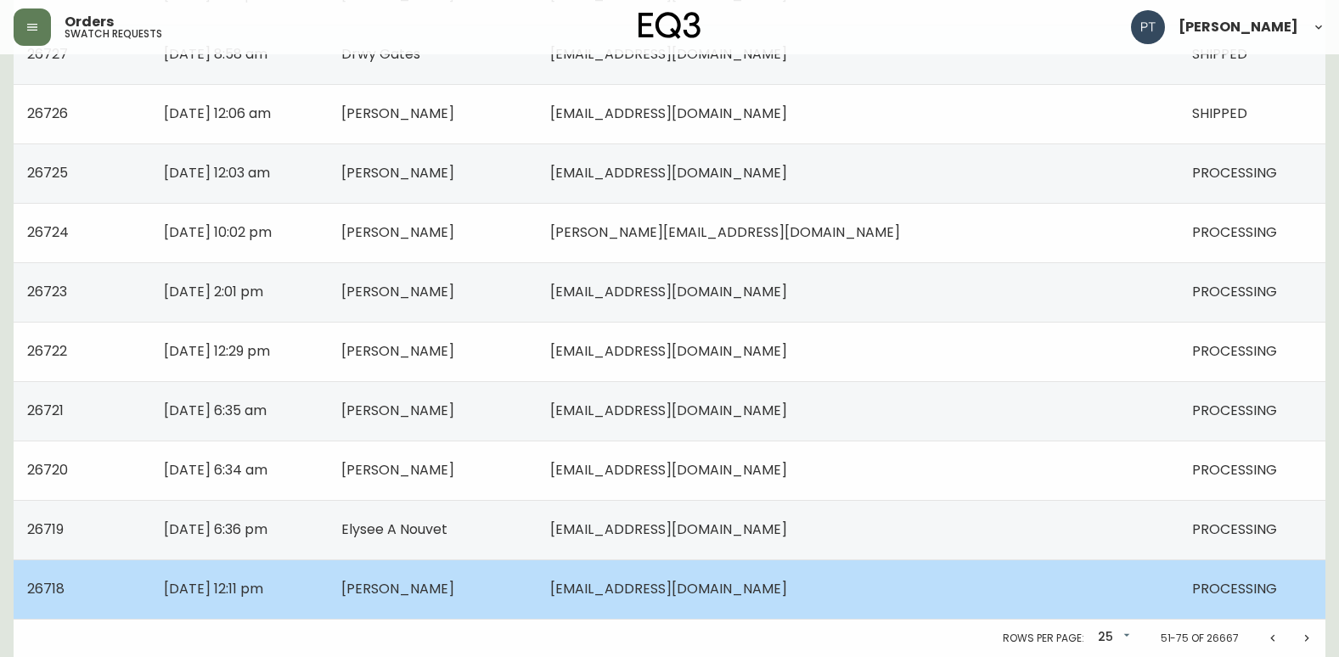
click at [753, 586] on span "[EMAIL_ADDRESS][DOMAIN_NAME]" at bounding box center [668, 589] width 237 height 20
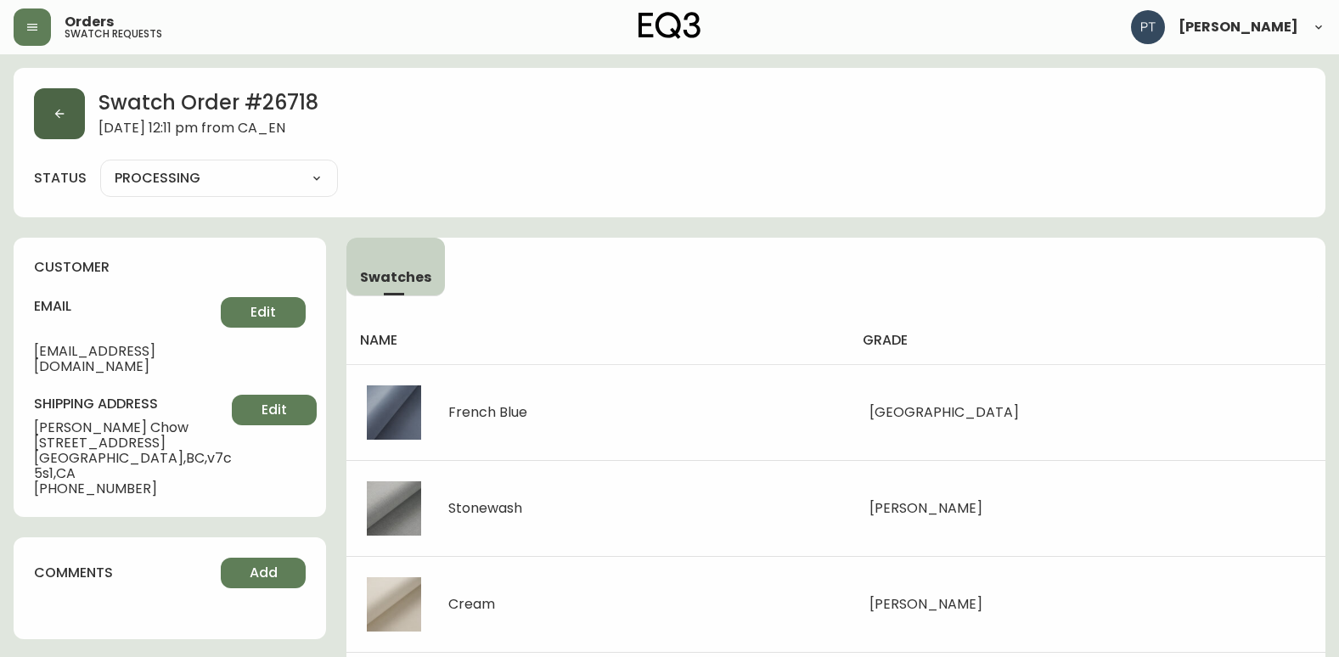
click at [64, 113] on button "button" at bounding box center [59, 113] width 51 height 51
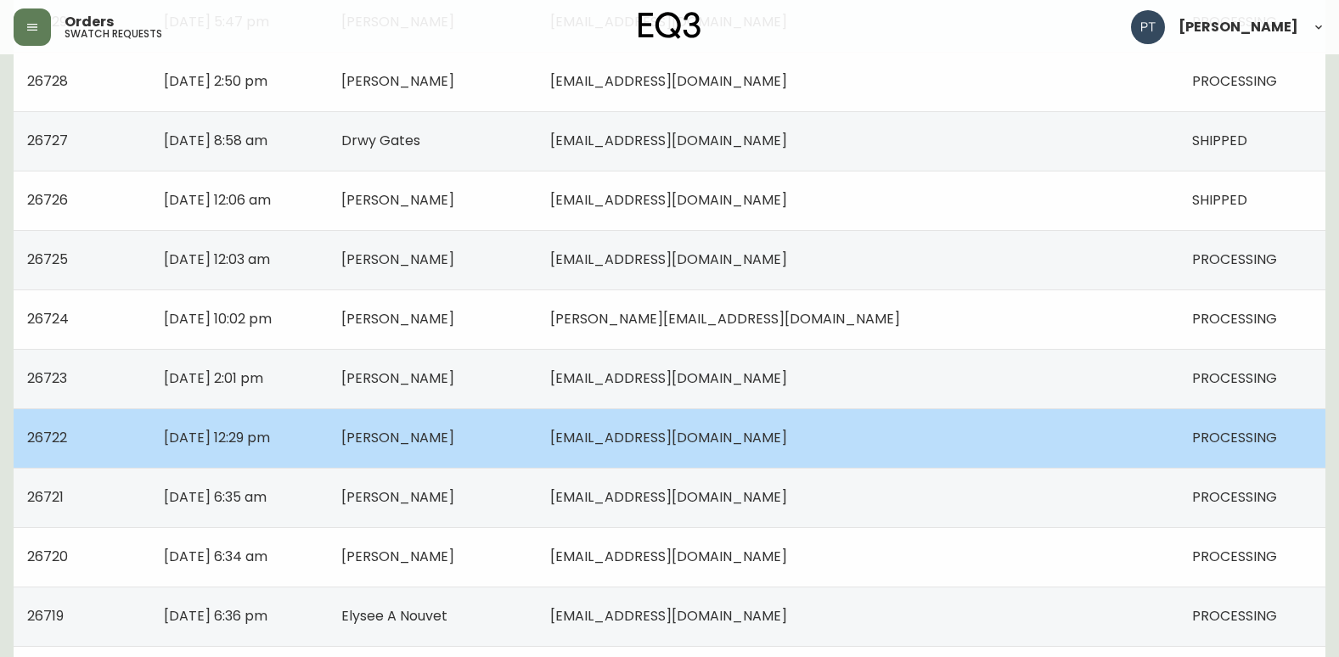
scroll to position [1212, 0]
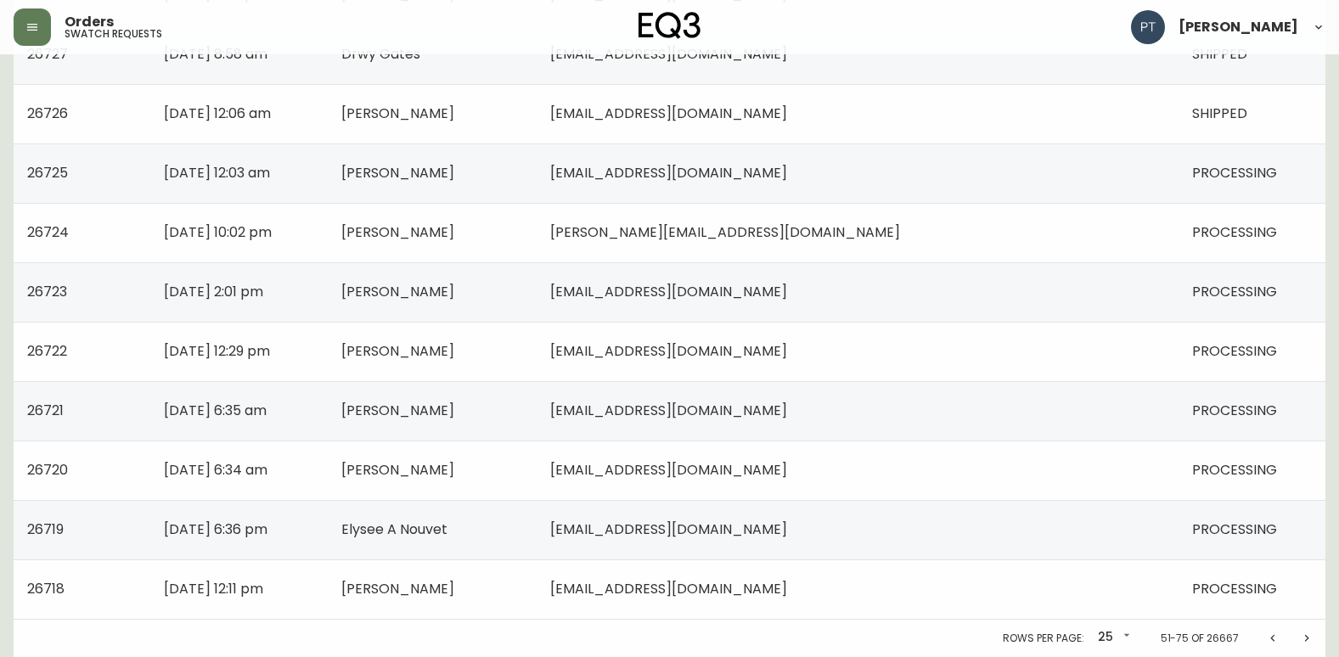
click at [1303, 638] on icon "Next page" at bounding box center [1307, 639] width 14 height 14
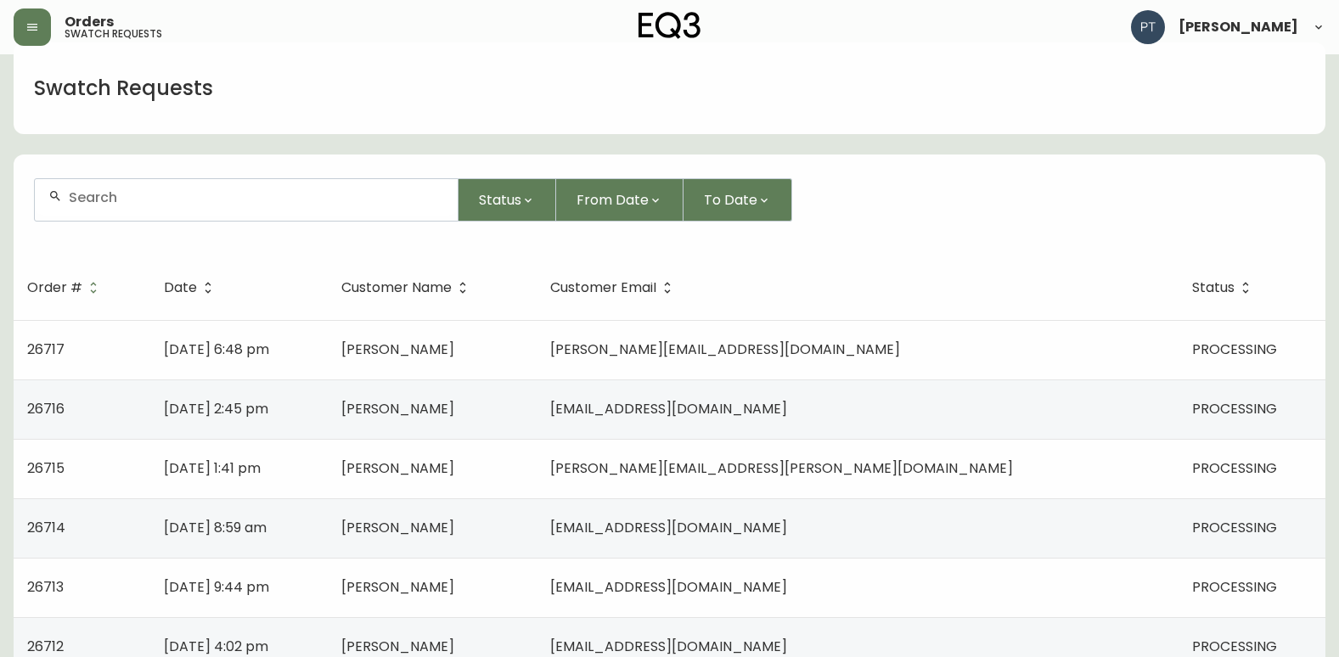
scroll to position [24, 0]
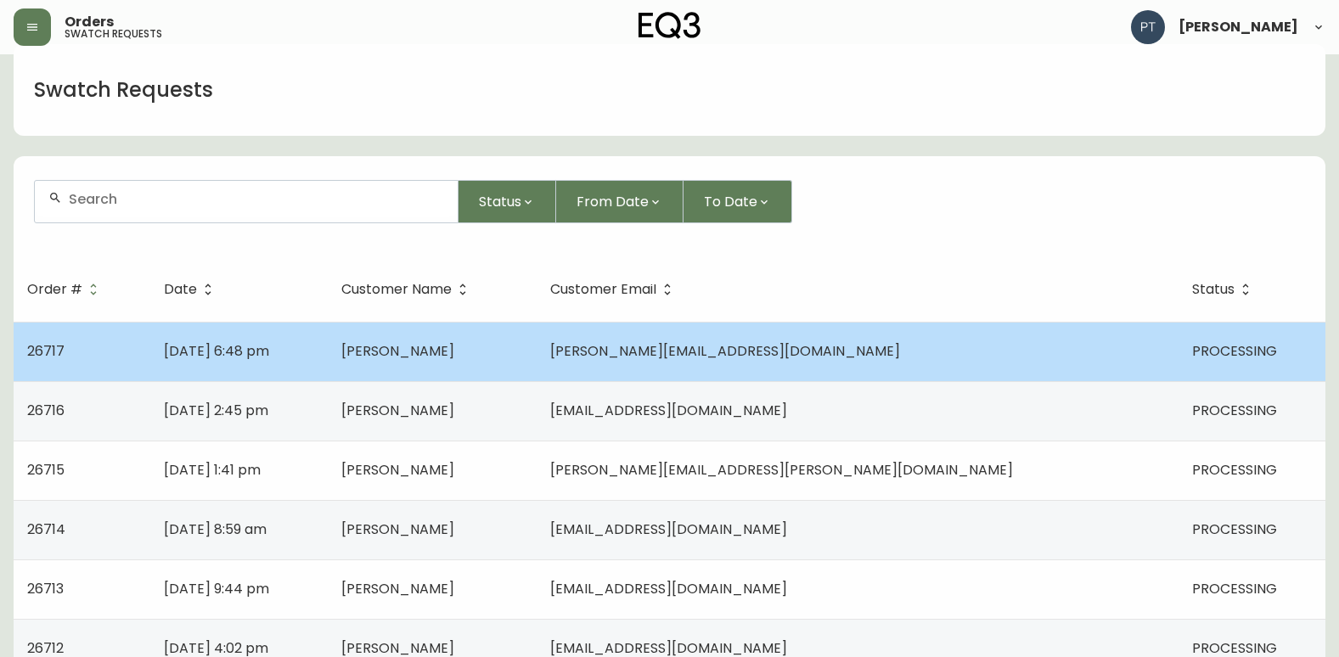
click at [537, 364] on td "[PERSON_NAME]" at bounding box center [432, 351] width 209 height 59
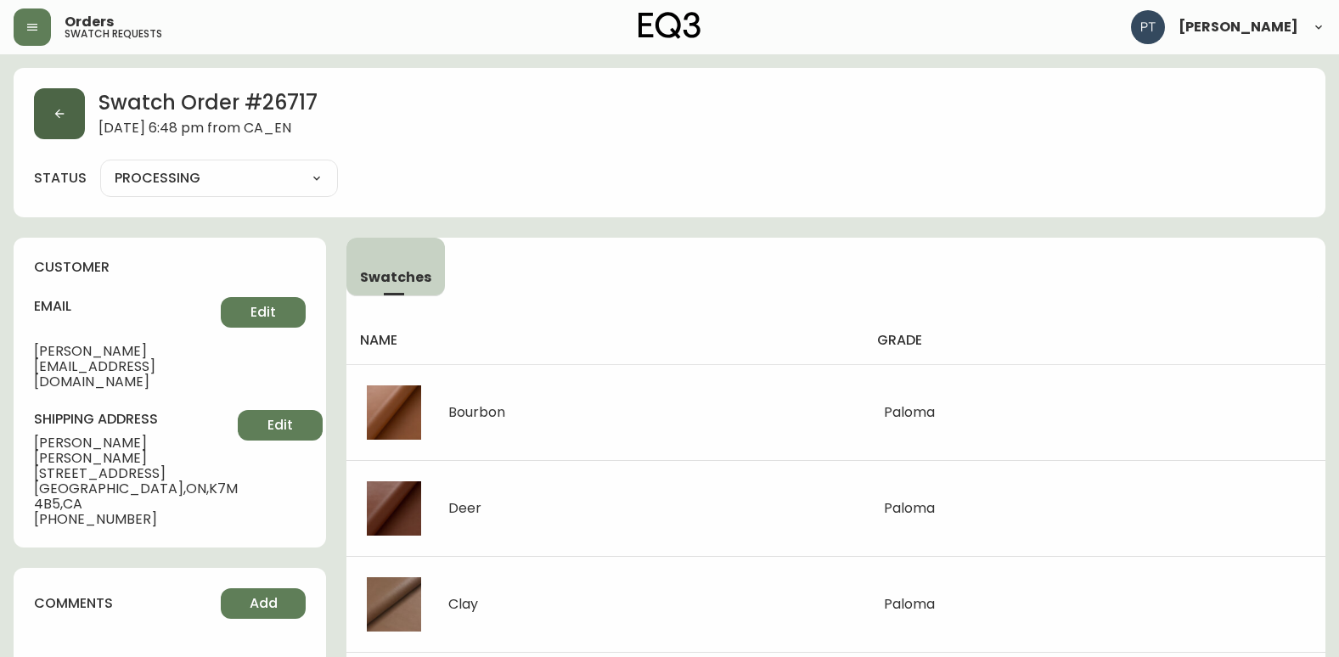
click at [53, 124] on button "button" at bounding box center [59, 113] width 51 height 51
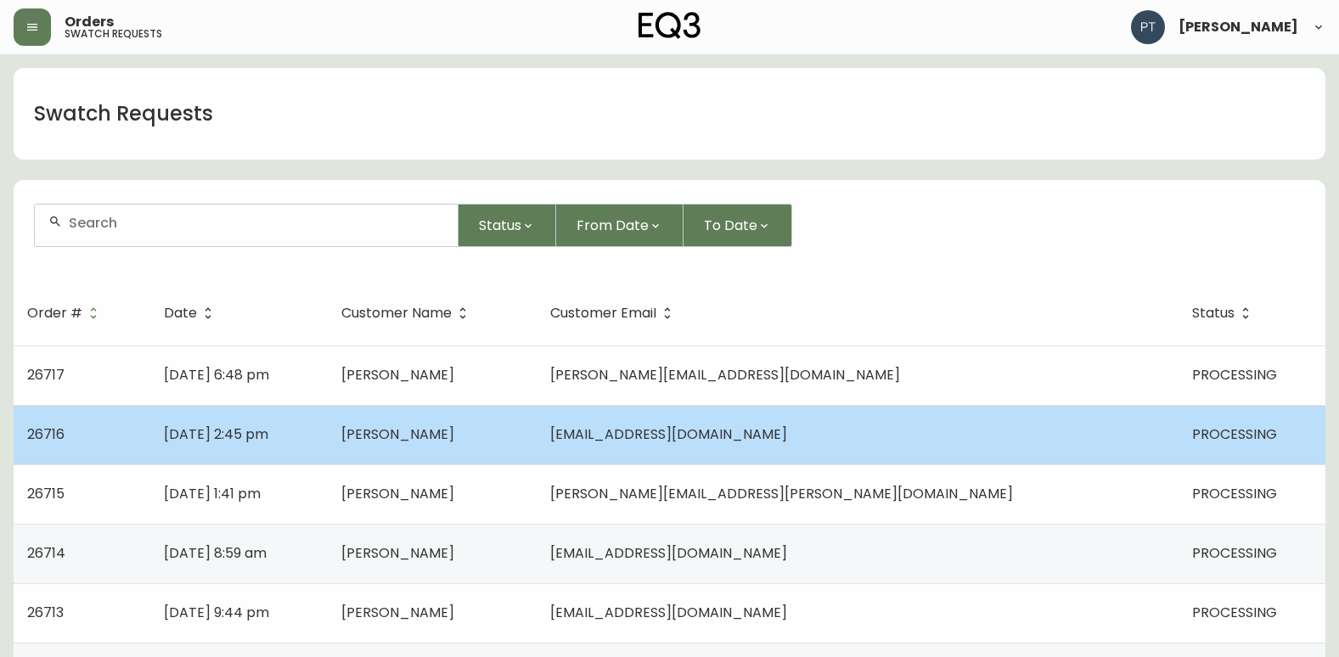
click at [454, 438] on span "[PERSON_NAME]" at bounding box center [397, 434] width 113 height 20
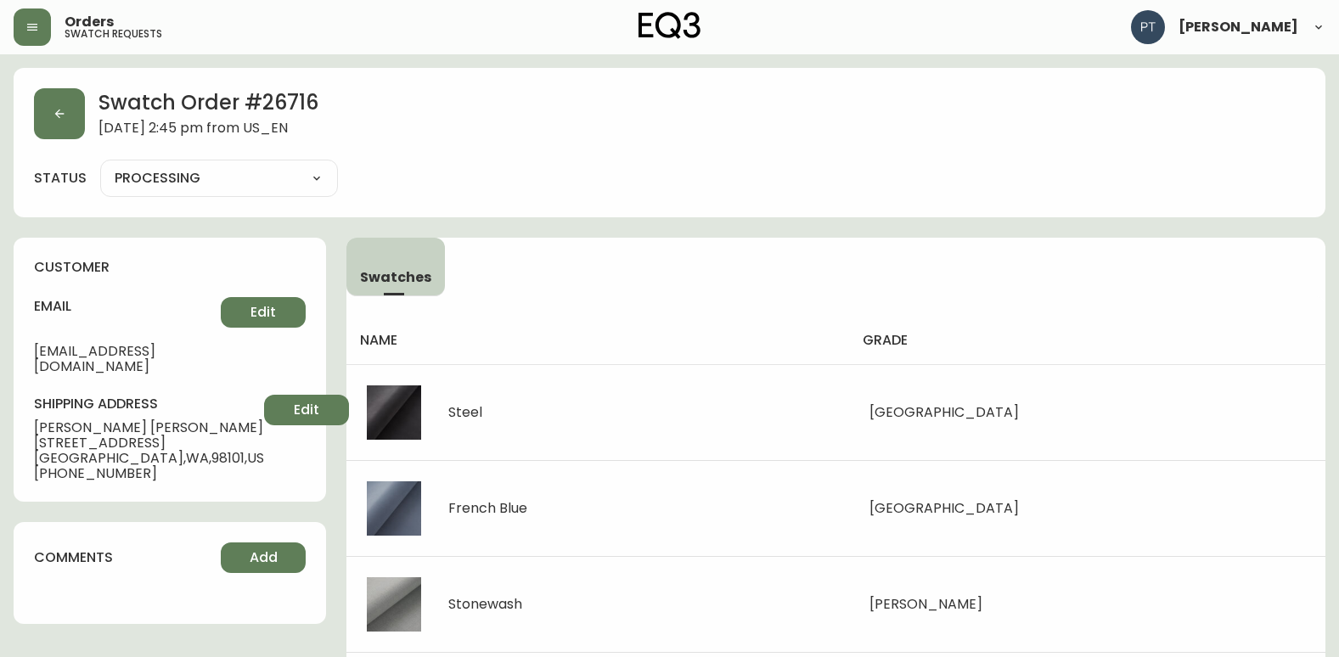
click at [294, 178] on select "PROCESSING SHIPPED CANCELLED" at bounding box center [219, 178] width 238 height 25
click at [100, 166] on select "PROCESSING SHIPPED CANCELLED" at bounding box center [219, 178] width 238 height 25
select select "PROCESSING"
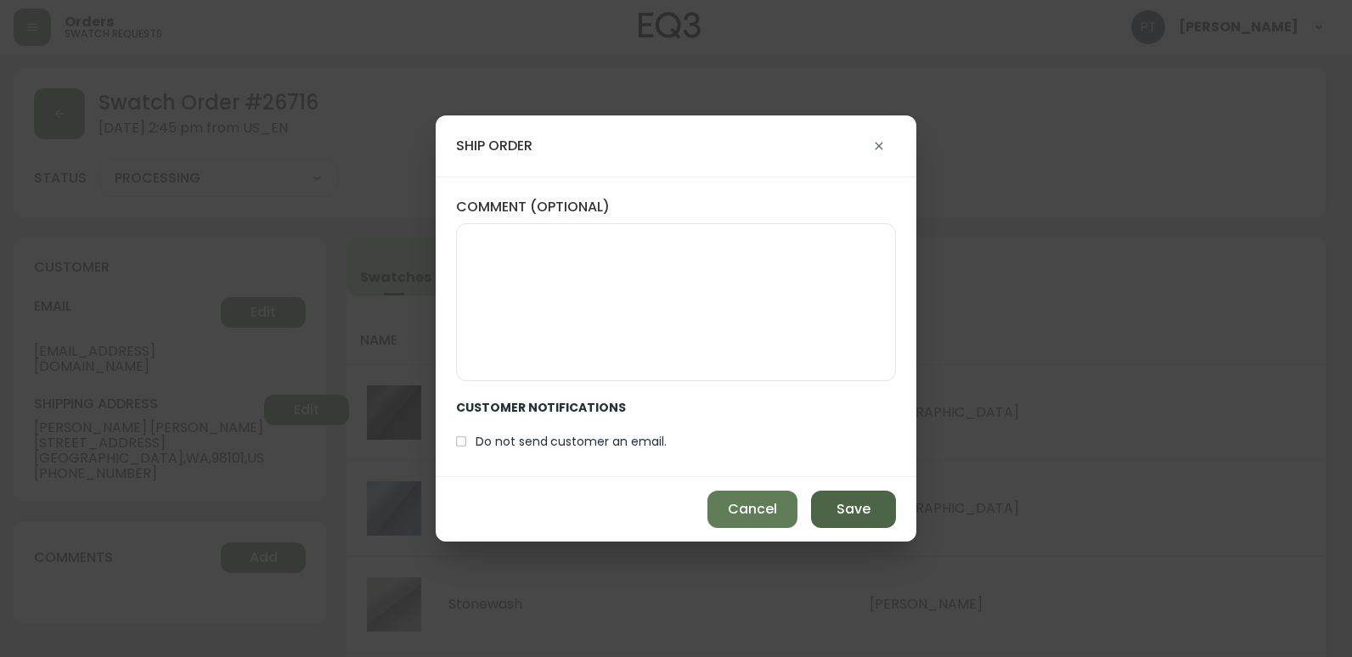
click at [829, 502] on button "Save" at bounding box center [853, 509] width 85 height 37
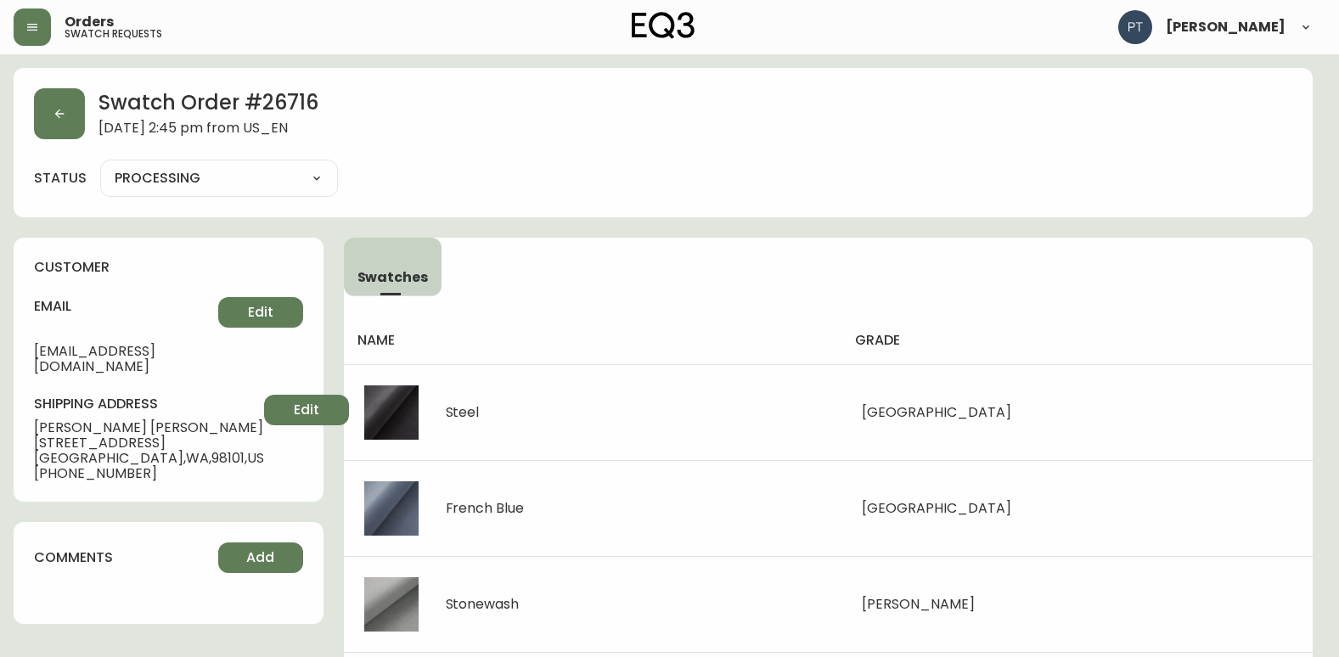
type input "SHIPPED"
select select "SHIPPED"
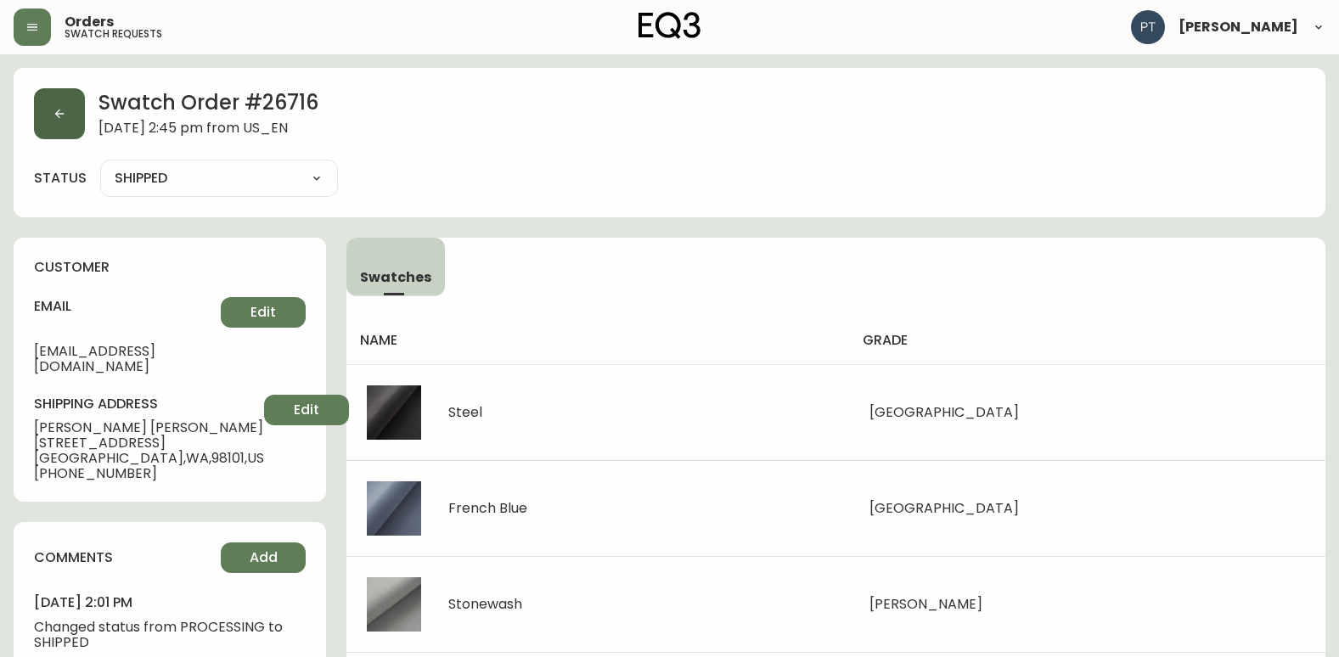
click at [53, 117] on icon "button" at bounding box center [60, 114] width 14 height 14
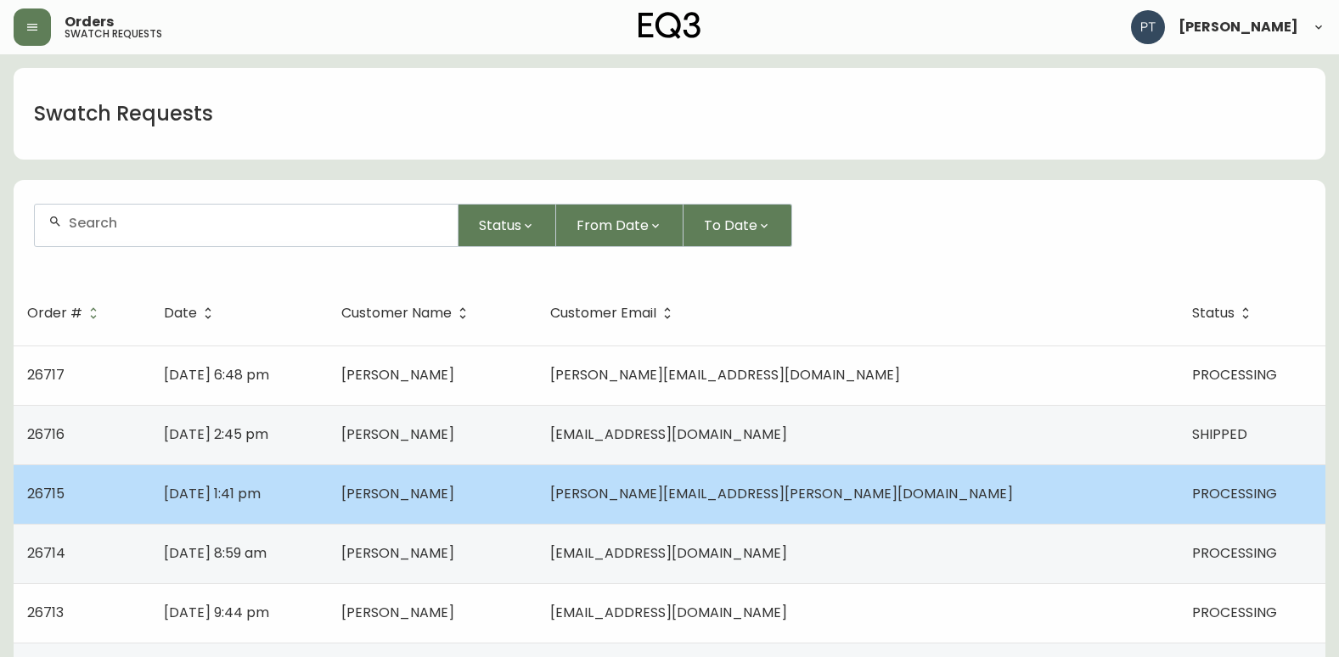
click at [777, 488] on span "[PERSON_NAME][EMAIL_ADDRESS][PERSON_NAME][DOMAIN_NAME]" at bounding box center [781, 494] width 463 height 20
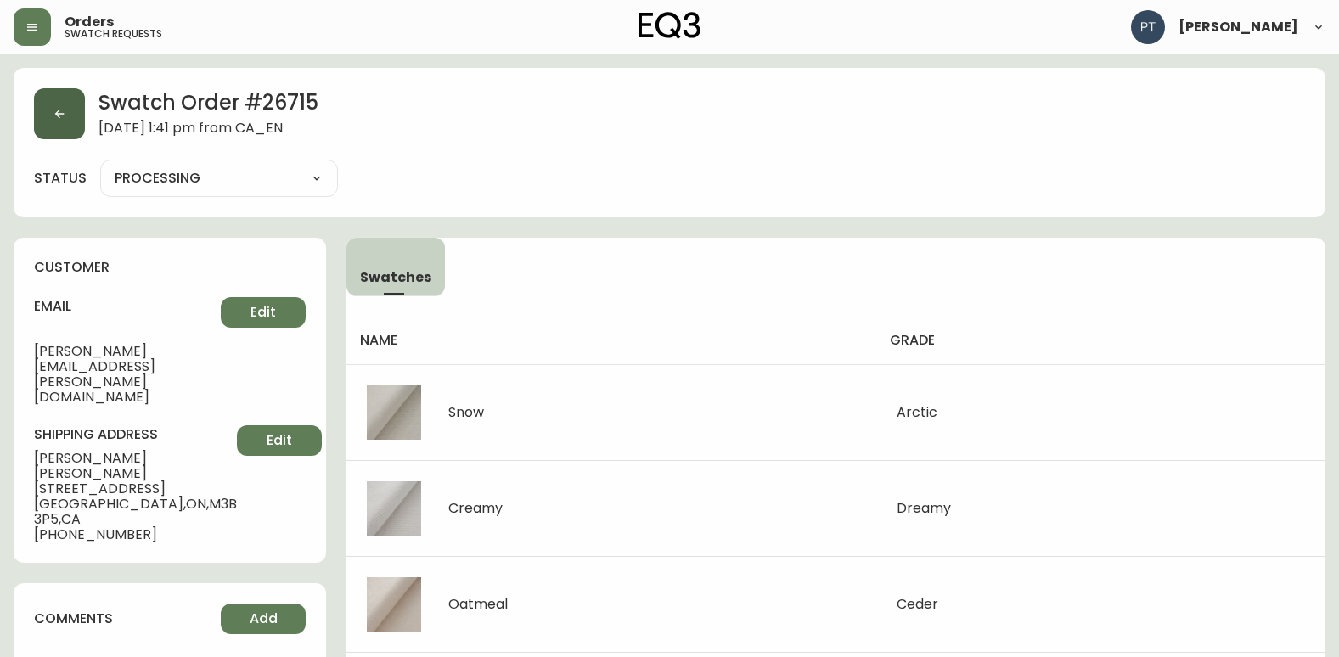
click at [63, 134] on button "button" at bounding box center [59, 113] width 51 height 51
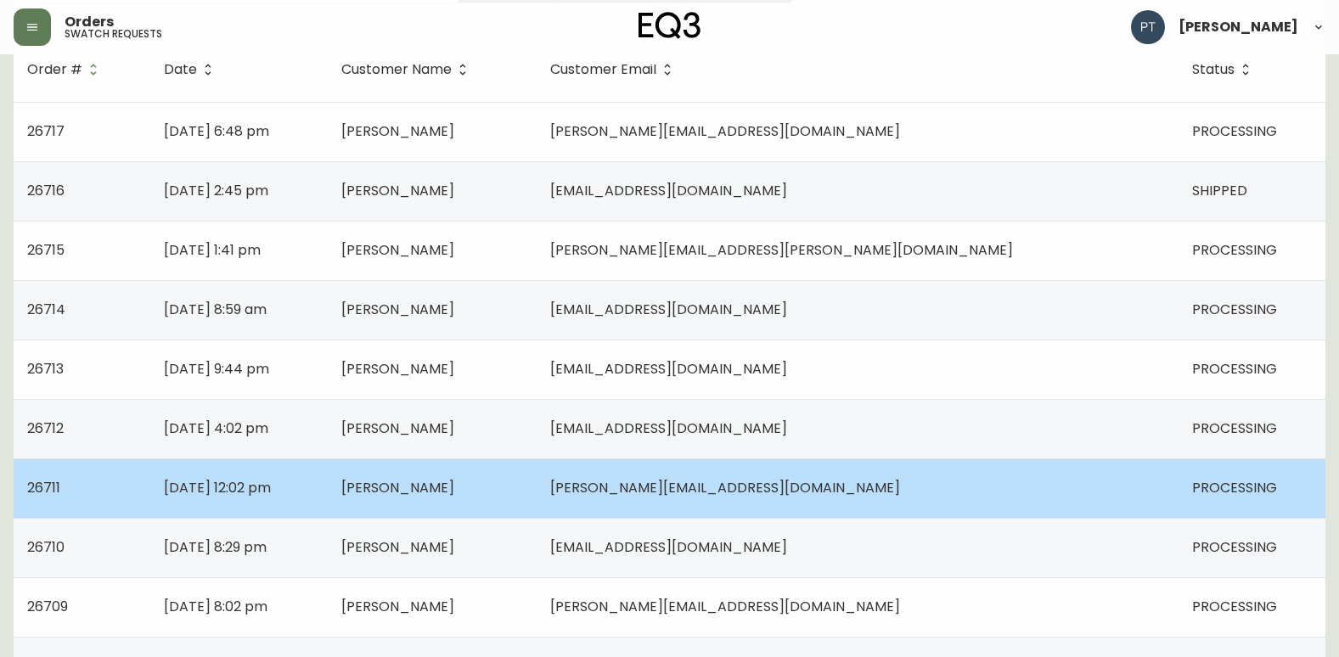
scroll to position [255, 0]
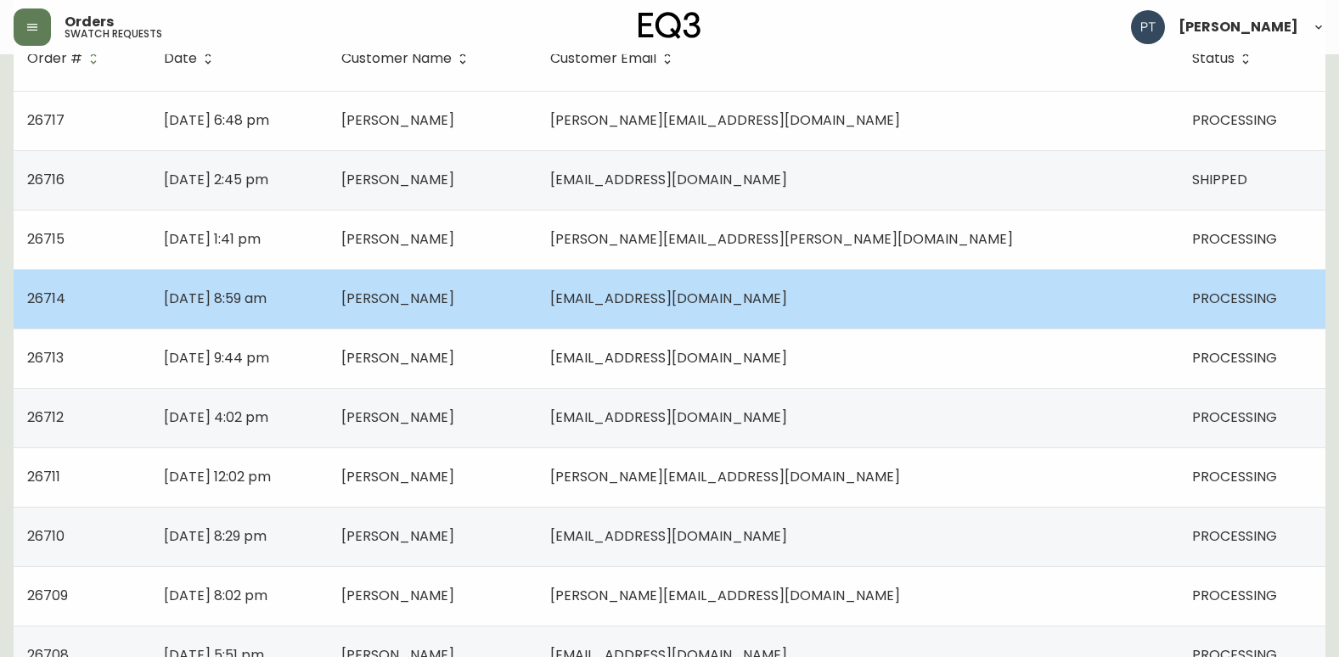
click at [787, 301] on span "[EMAIL_ADDRESS][DOMAIN_NAME]" at bounding box center [668, 299] width 237 height 20
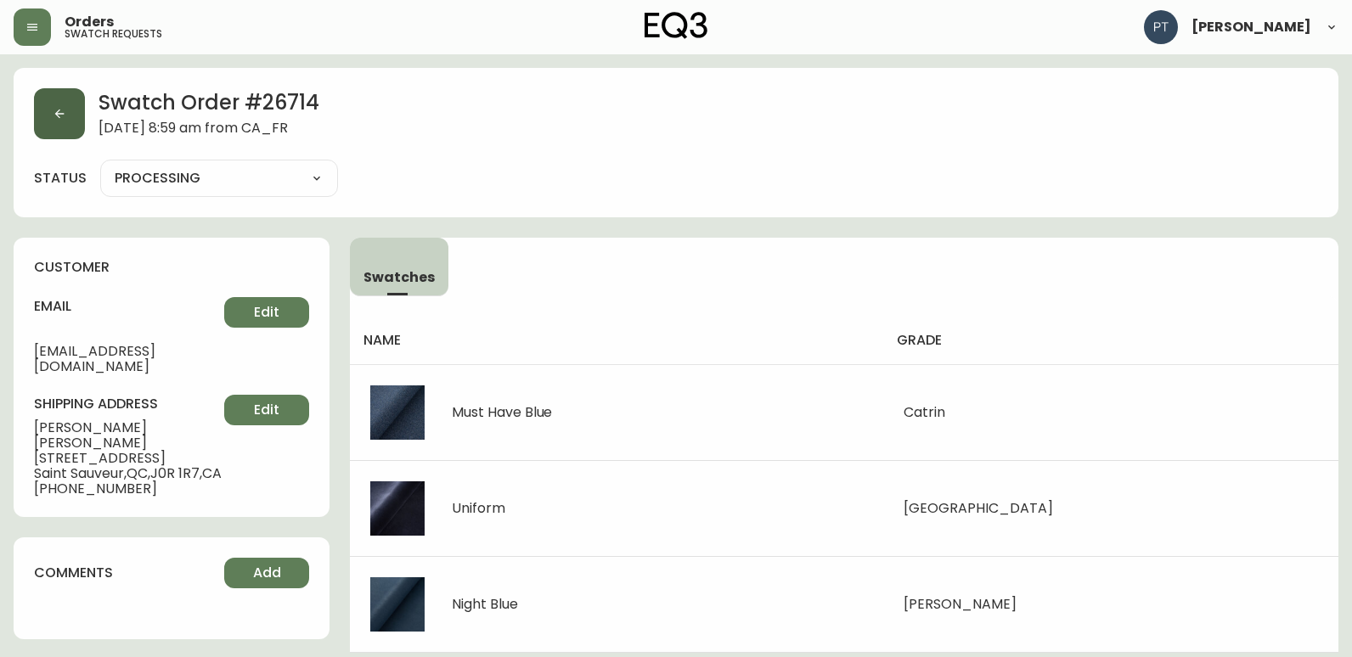
click at [43, 119] on button "button" at bounding box center [59, 113] width 51 height 51
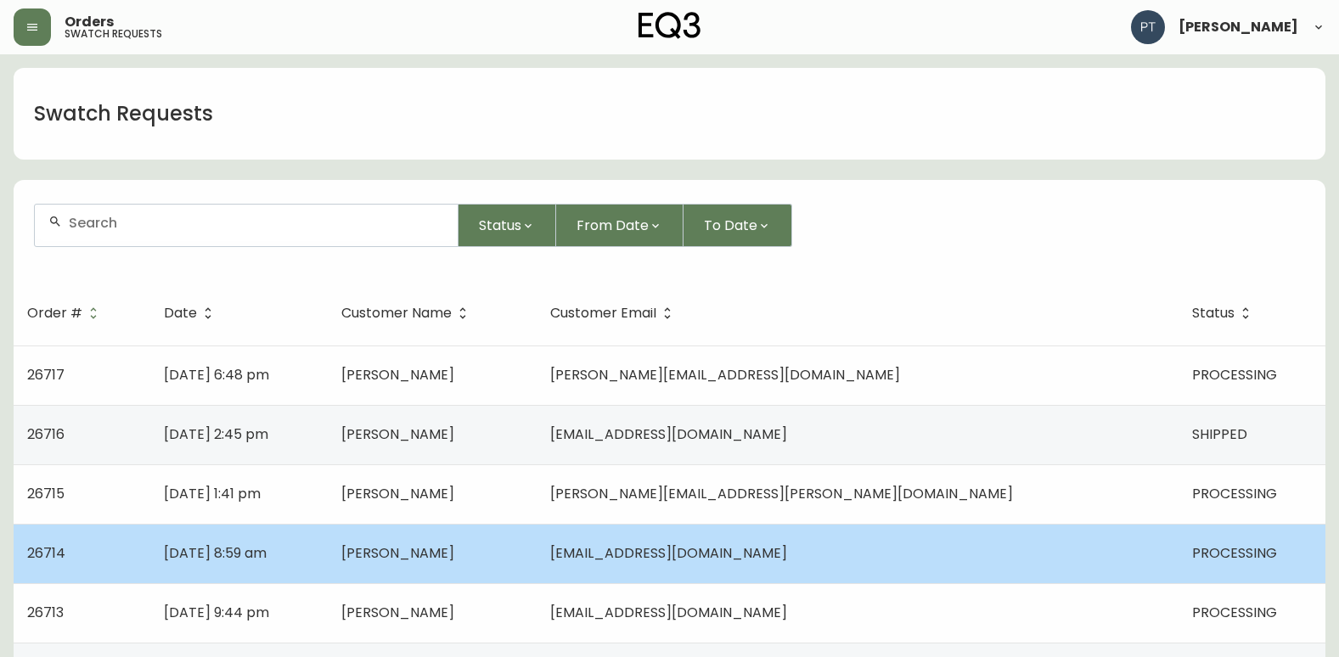
click at [787, 559] on span "[EMAIL_ADDRESS][DOMAIN_NAME]" at bounding box center [668, 553] width 237 height 20
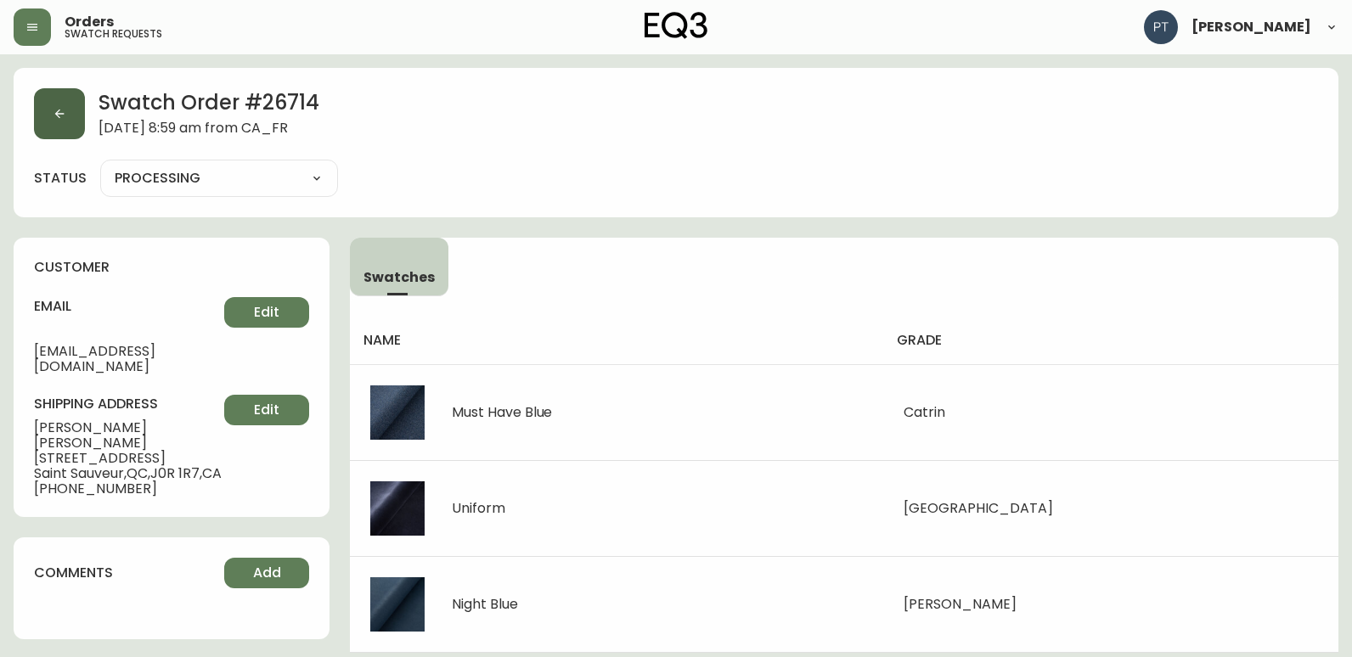
click at [76, 132] on button "button" at bounding box center [59, 113] width 51 height 51
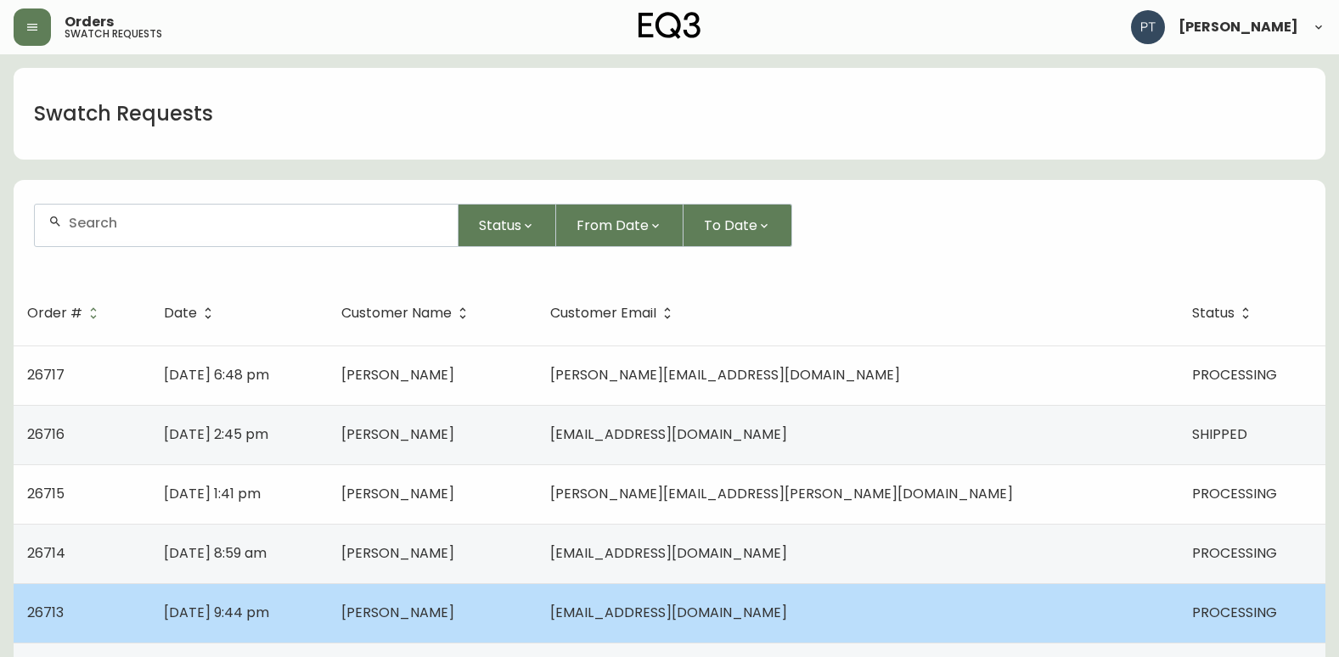
click at [874, 628] on td "Musicgrl05@aol.com" at bounding box center [858, 612] width 642 height 59
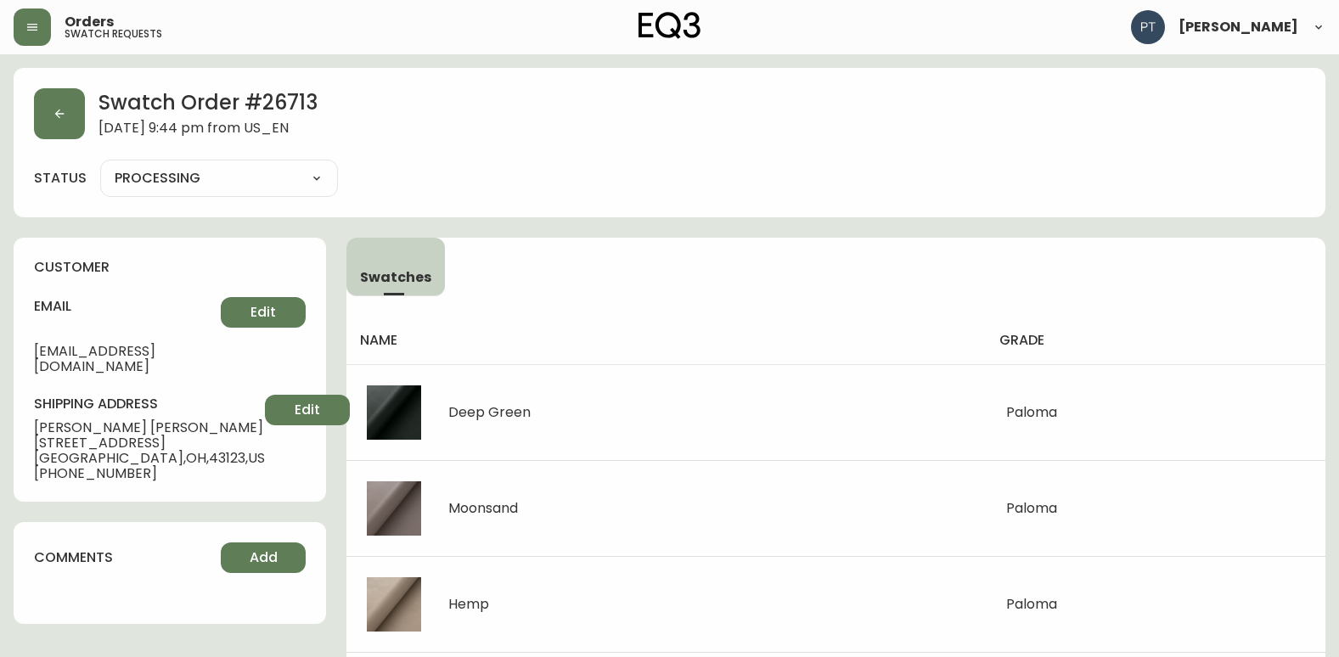
click at [284, 188] on select "PROCESSING SHIPPED CANCELLED" at bounding box center [219, 178] width 238 height 25
click at [100, 166] on select "PROCESSING SHIPPED CANCELLED" at bounding box center [219, 178] width 238 height 25
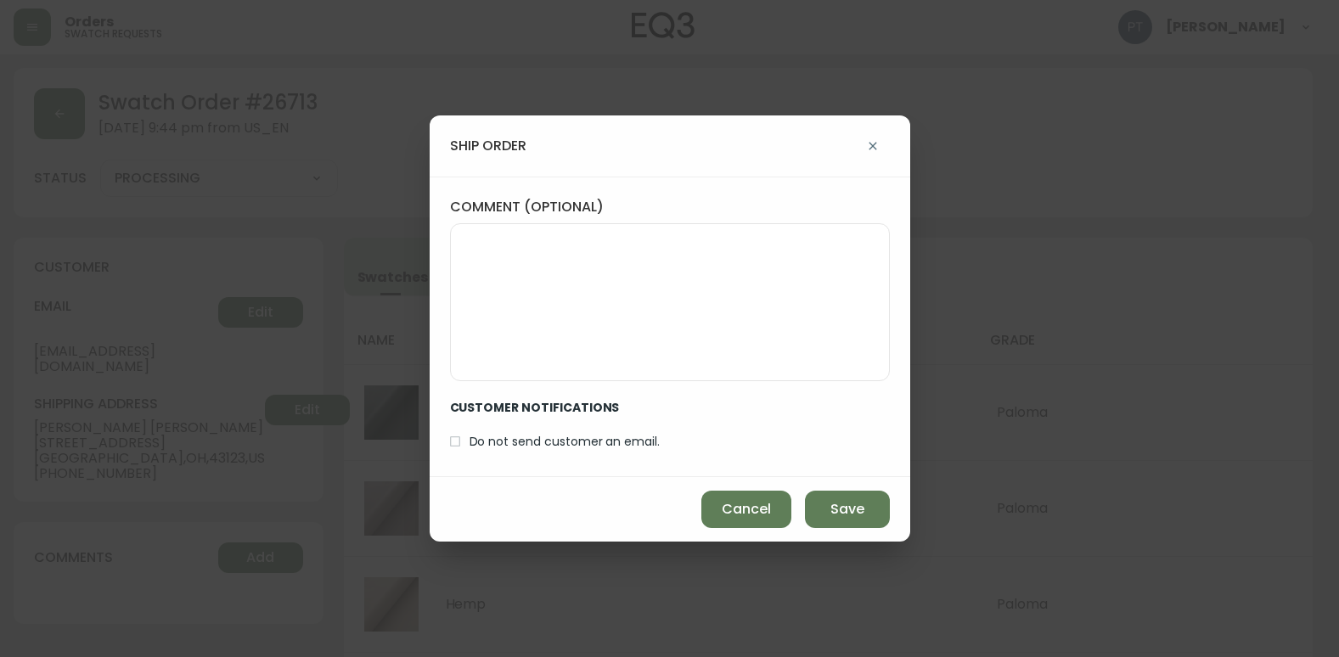
select select "PROCESSING"
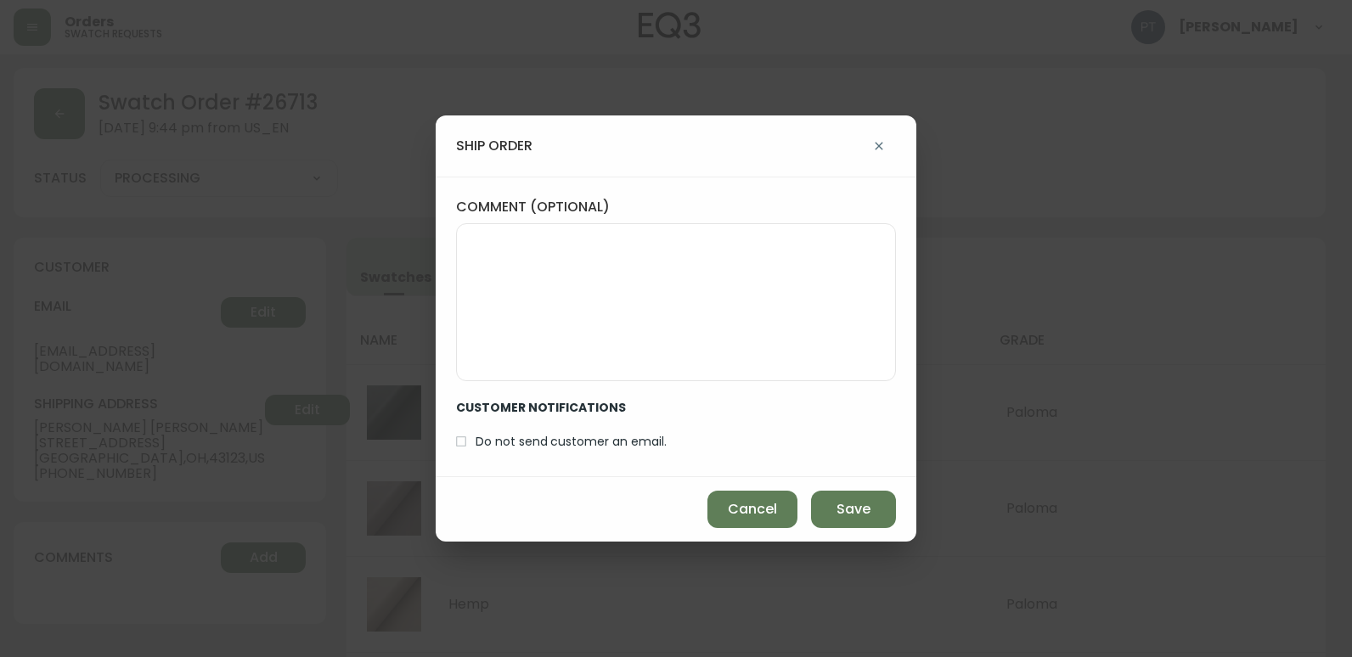
click at [863, 533] on div "Cancel Save" at bounding box center [676, 509] width 481 height 65
click at [843, 508] on span "Save" at bounding box center [853, 509] width 34 height 19
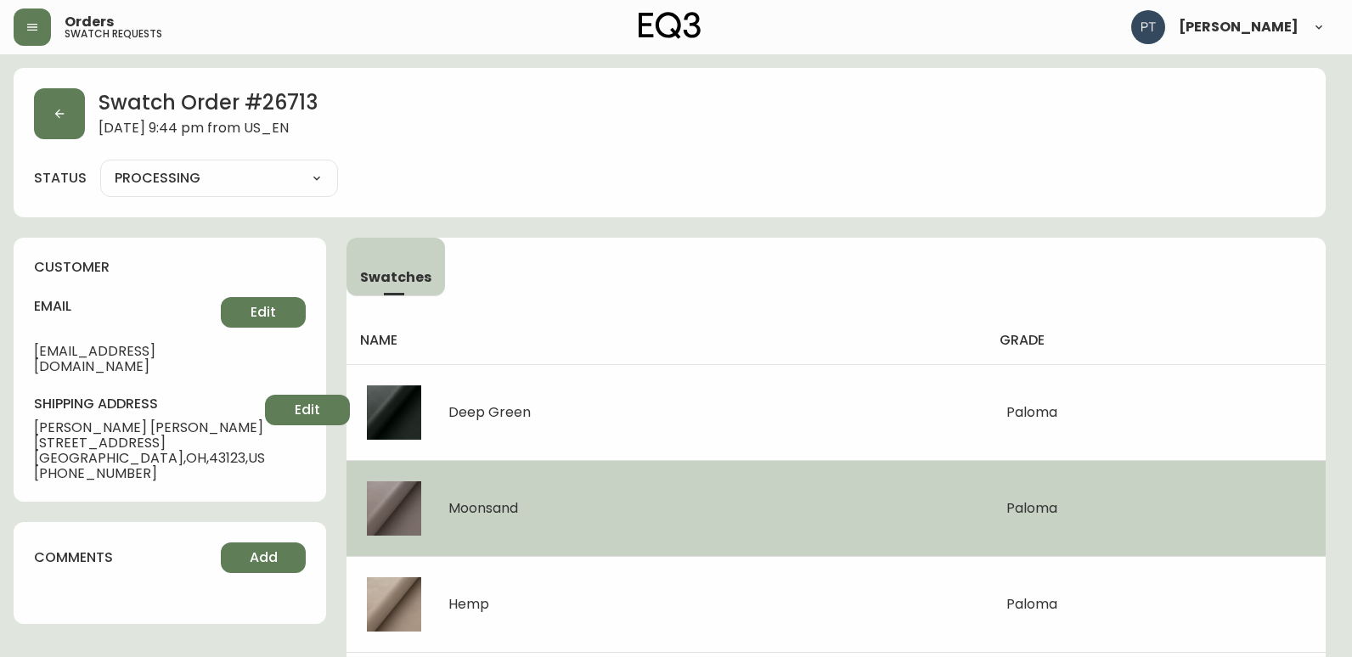
type input "SHIPPED"
select select "SHIPPED"
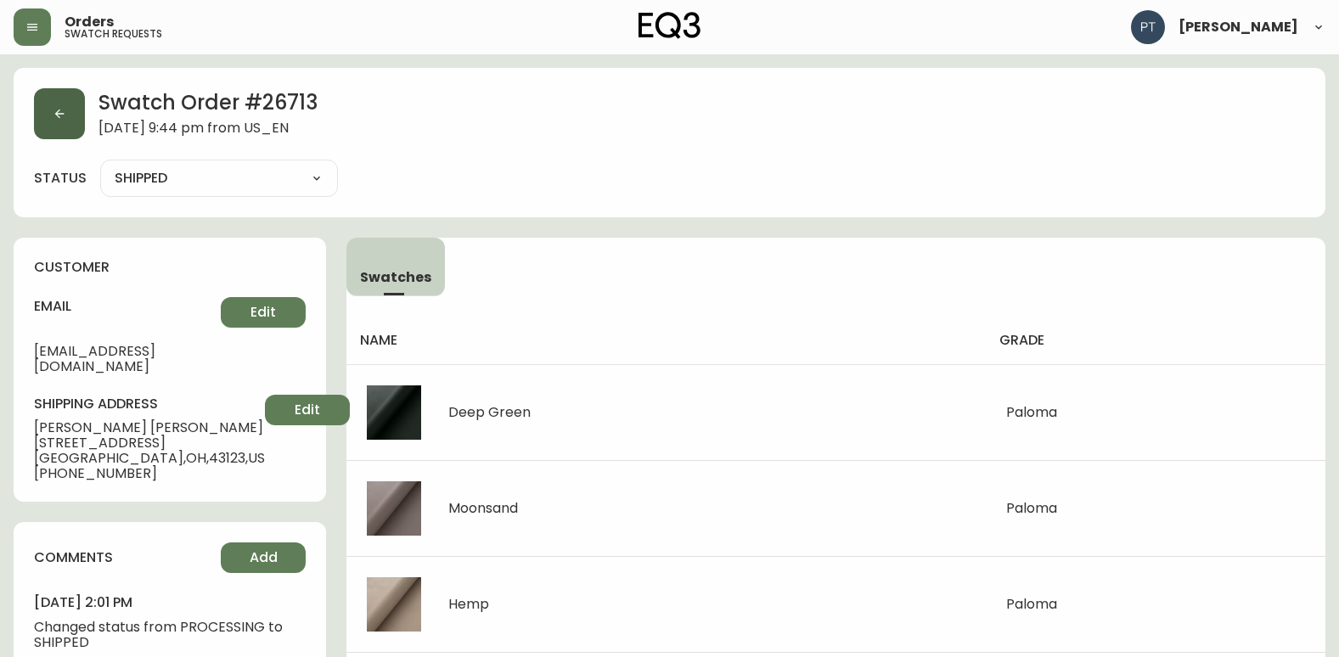
drag, startPoint x: 48, startPoint y: 118, endPoint x: 32, endPoint y: 118, distance: 15.3
click at [32, 118] on div "Swatch Order # 26713 September 30, 2025 at 9:44 pm from US_EN status SHIPPED SH…" at bounding box center [670, 142] width 1312 height 149
click at [48, 91] on button "button" at bounding box center [59, 113] width 51 height 51
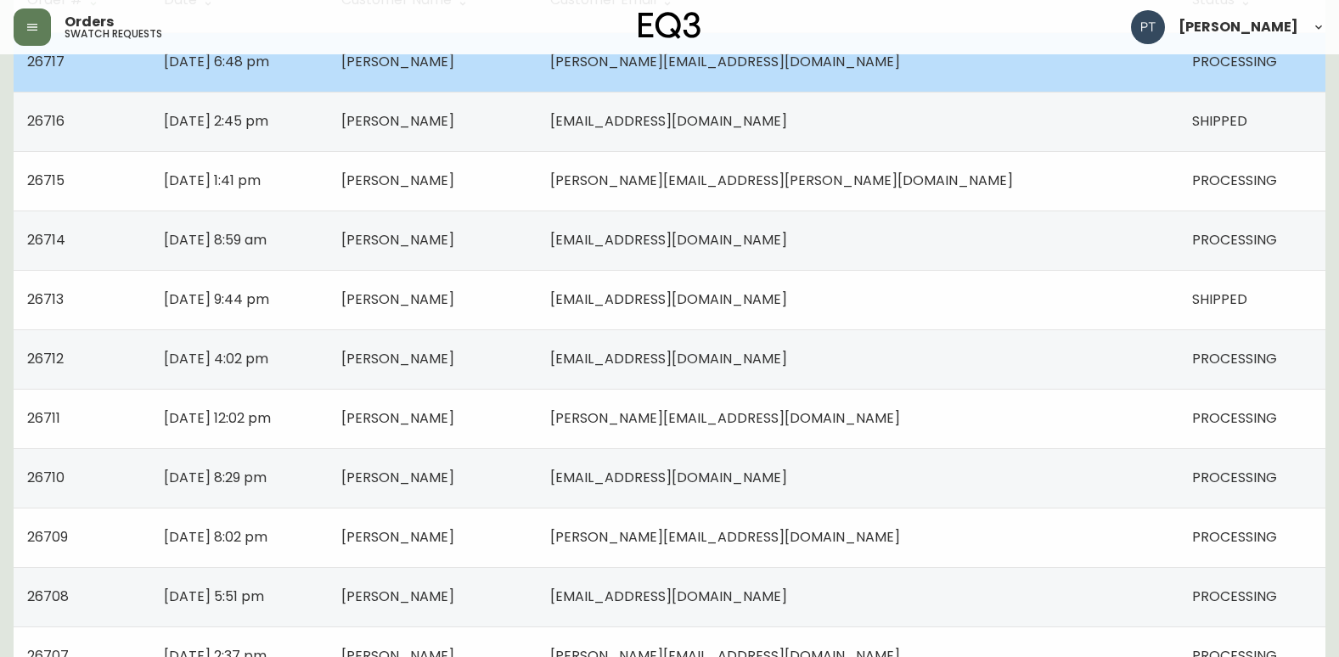
scroll to position [340, 0]
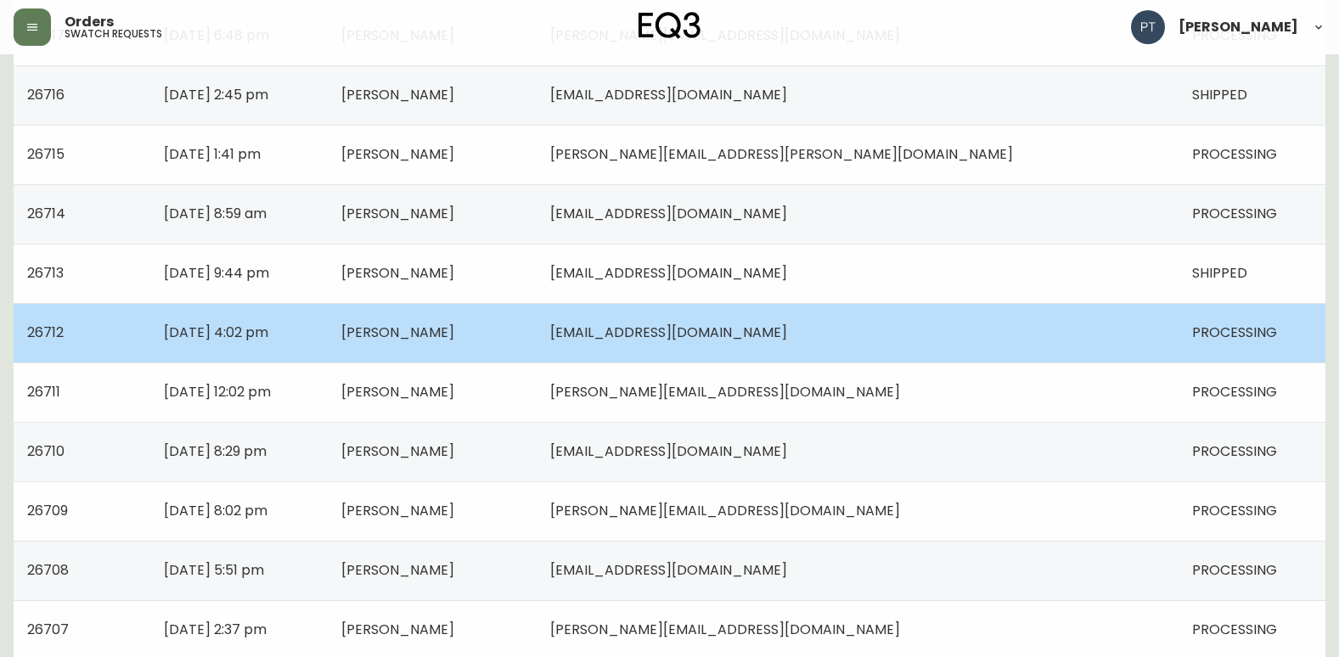
click at [945, 335] on td "jamie_r11@hotmail.com" at bounding box center [858, 332] width 642 height 59
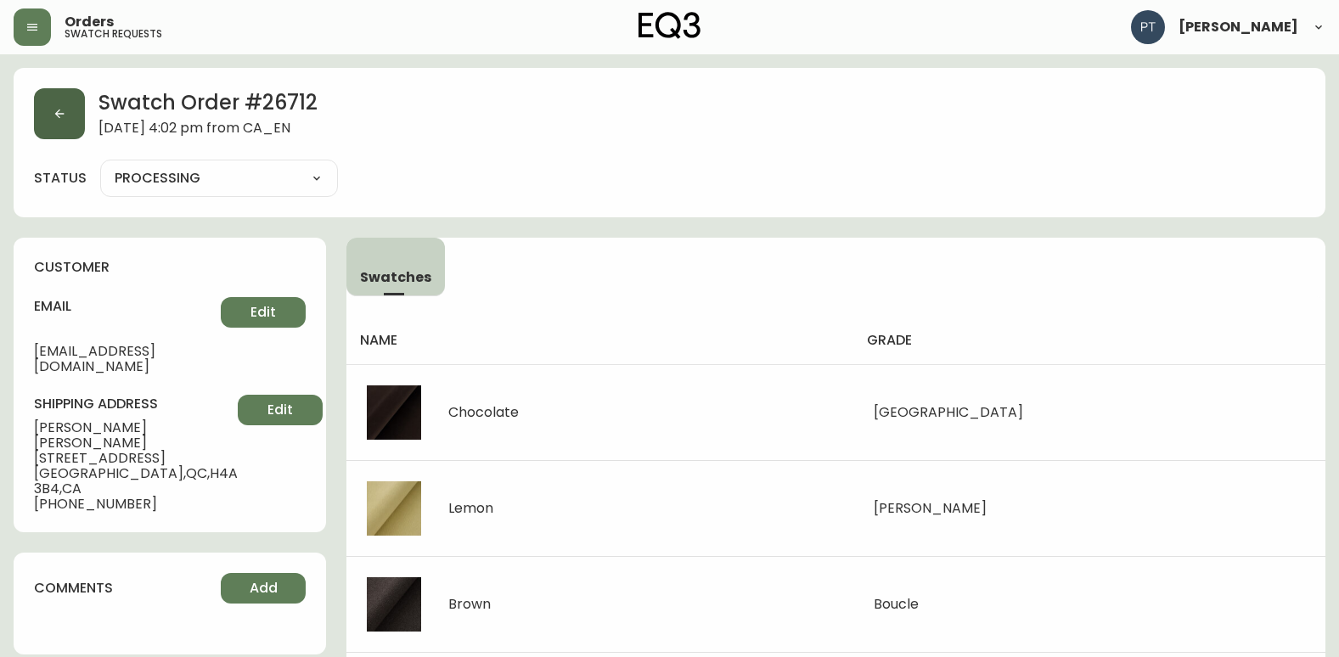
click at [70, 109] on button "button" at bounding box center [59, 113] width 51 height 51
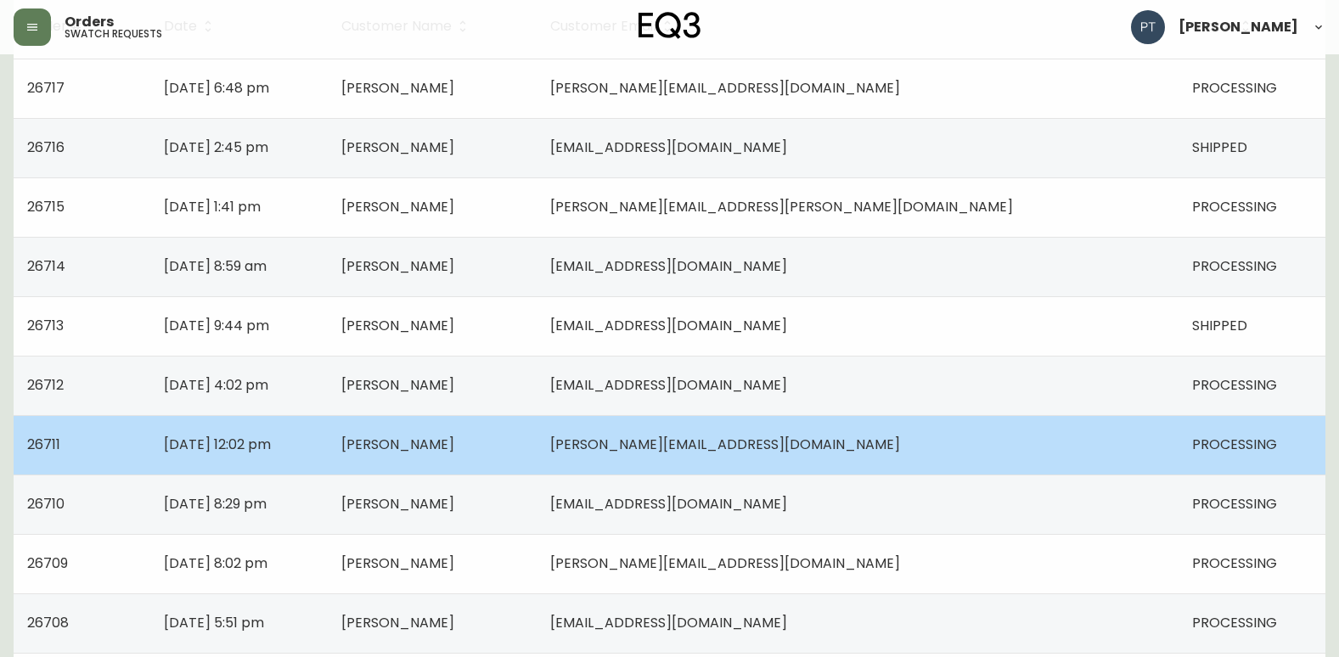
scroll to position [340, 0]
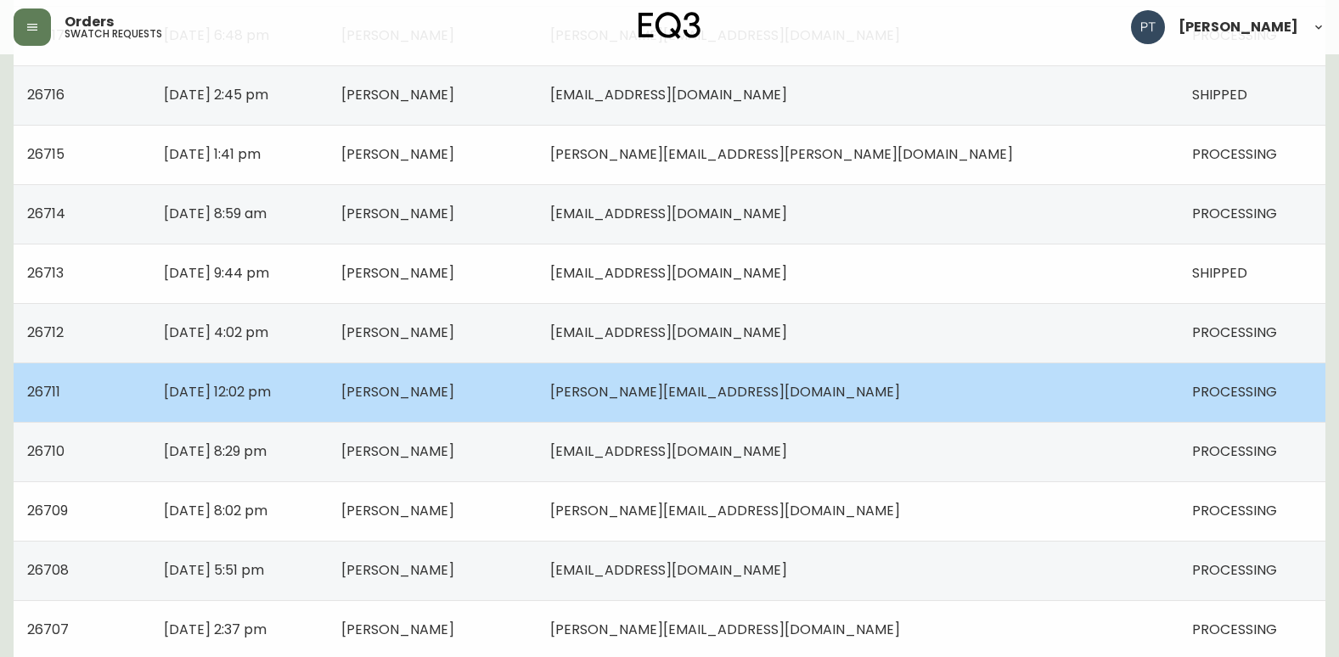
click at [537, 383] on td "Kelly Walcroft" at bounding box center [432, 392] width 209 height 59
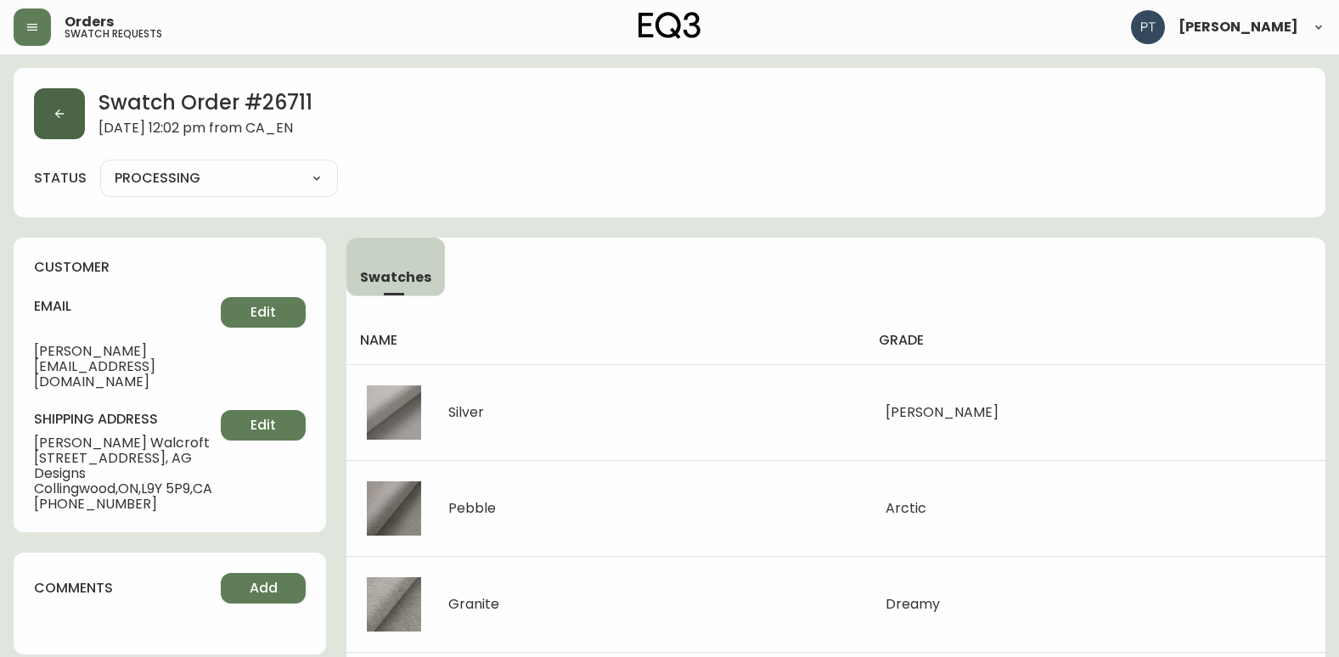
click at [65, 106] on button "button" at bounding box center [59, 113] width 51 height 51
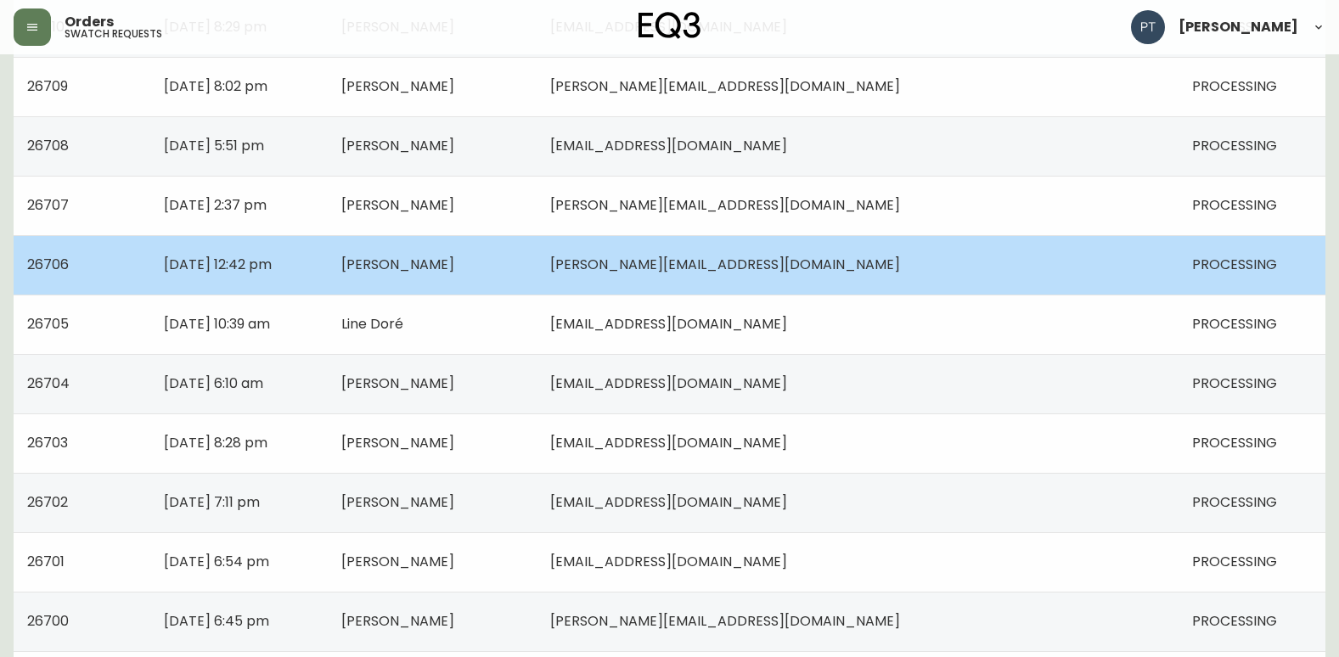
scroll to position [509, 0]
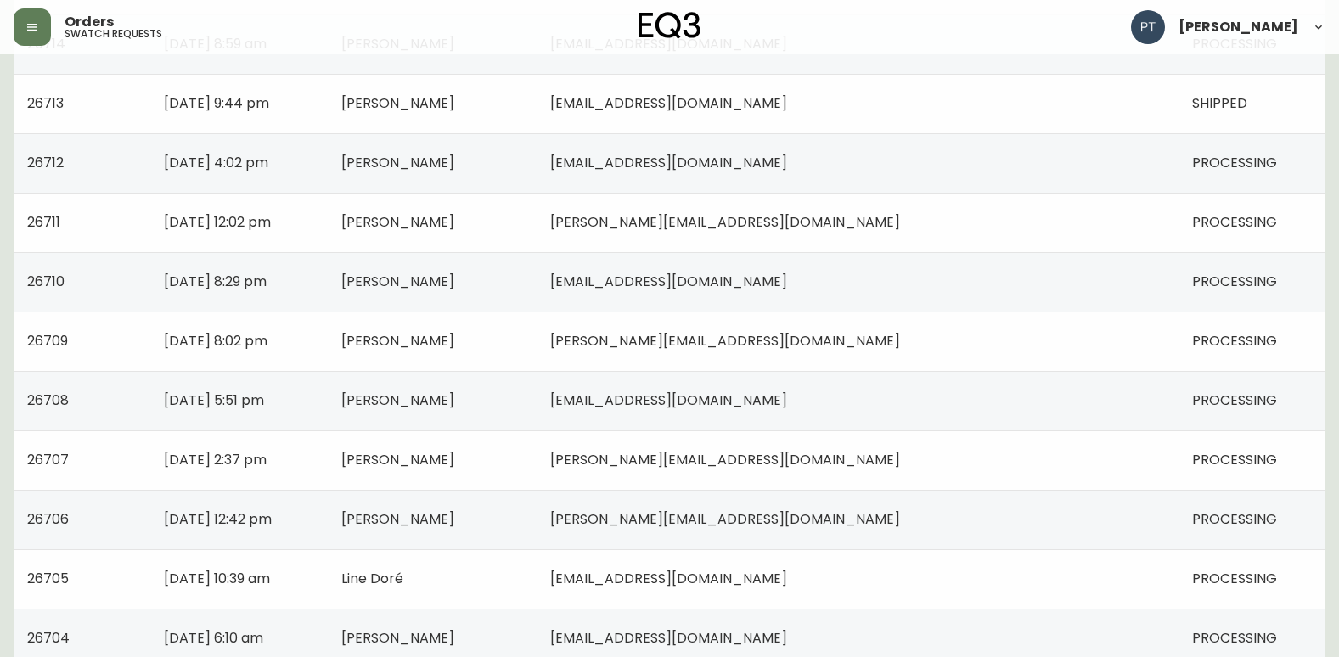
click at [537, 173] on td "Jamie Rubenovitch" at bounding box center [432, 162] width 209 height 59
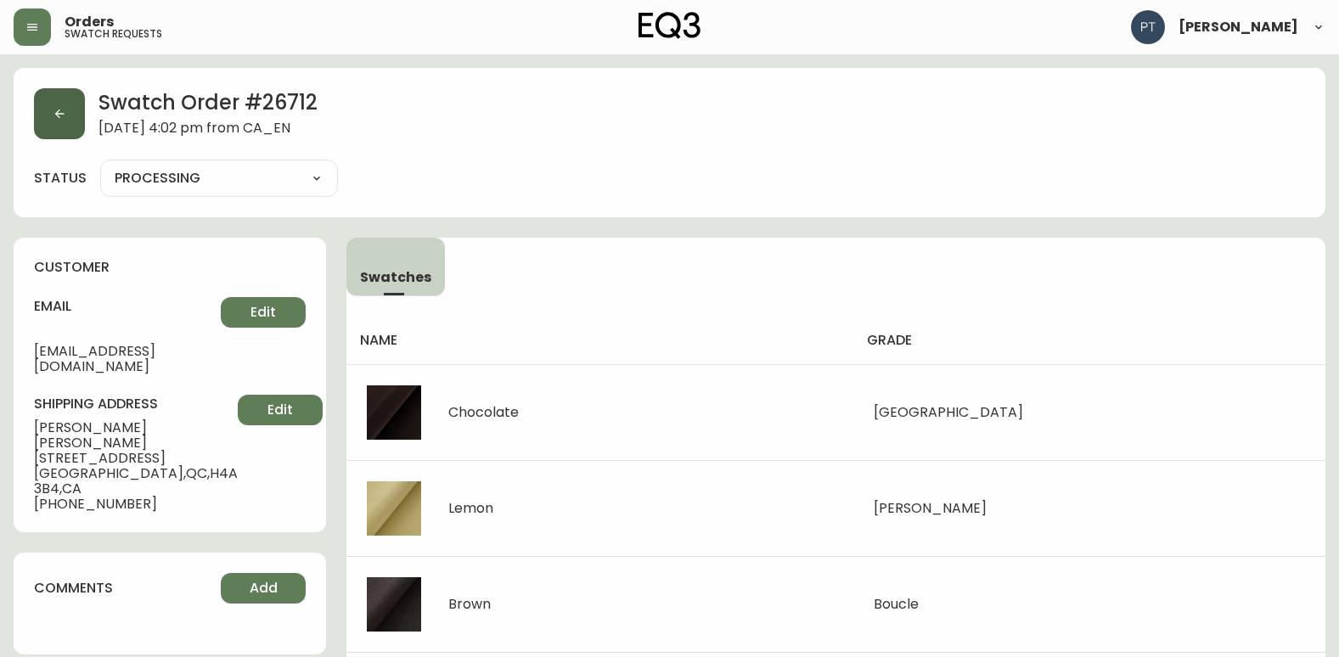
click at [57, 103] on button "button" at bounding box center [59, 113] width 51 height 51
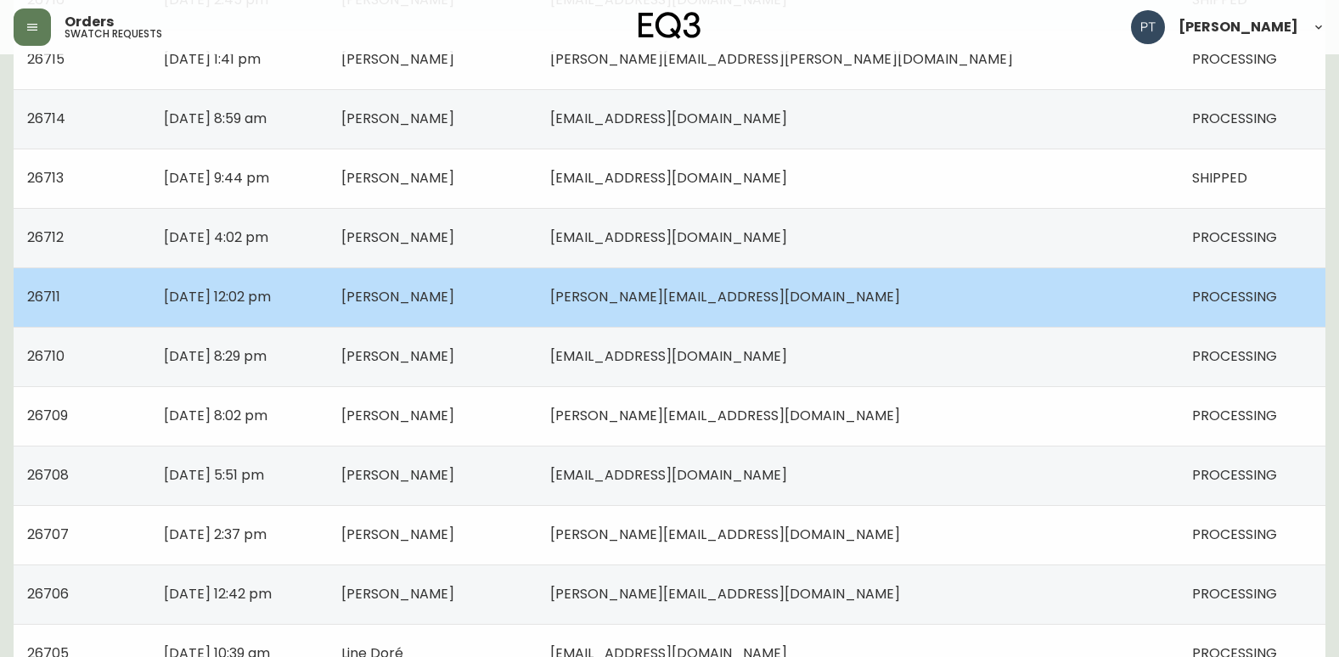
scroll to position [424, 0]
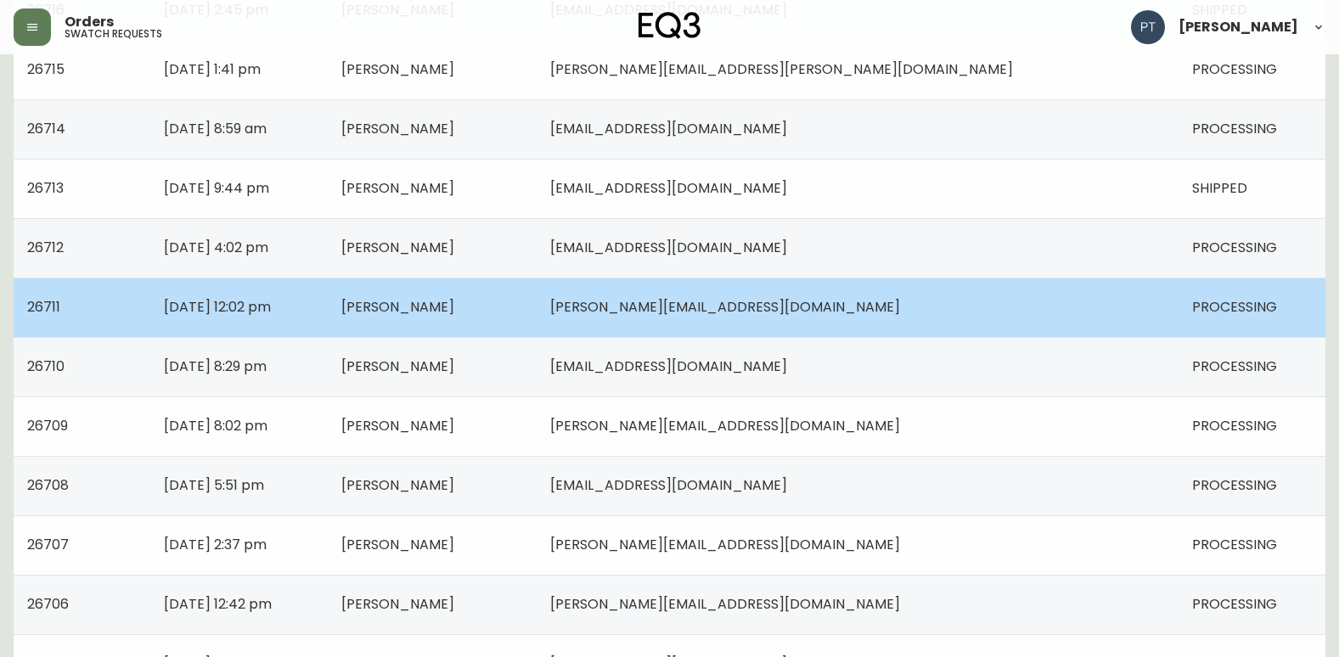
click at [537, 319] on td "Kelly Walcroft" at bounding box center [432, 307] width 209 height 59
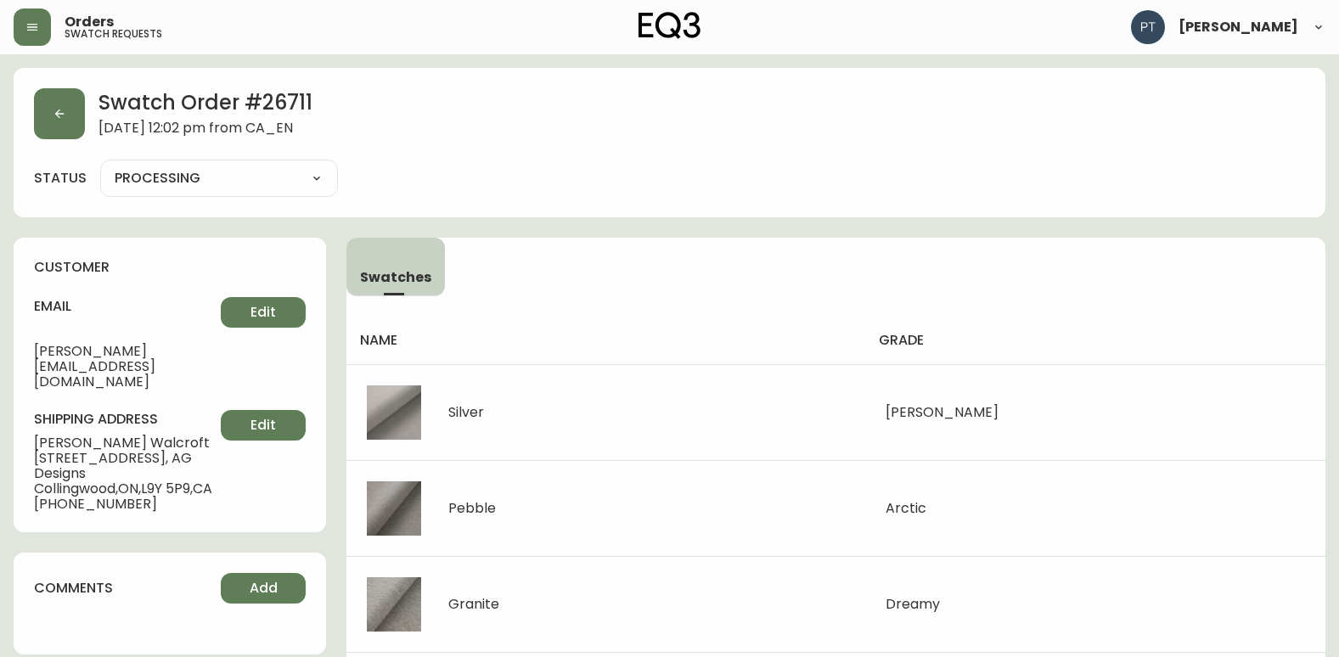
click at [64, 148] on div "Swatch Order # 26711 September 30, 2025 at 12:02 pm from CA_EN status PROCESSIN…" at bounding box center [670, 142] width 1312 height 149
drag, startPoint x: 64, startPoint y: 148, endPoint x: 70, endPoint y: 136, distance: 13.3
click at [70, 136] on button "button" at bounding box center [59, 113] width 51 height 51
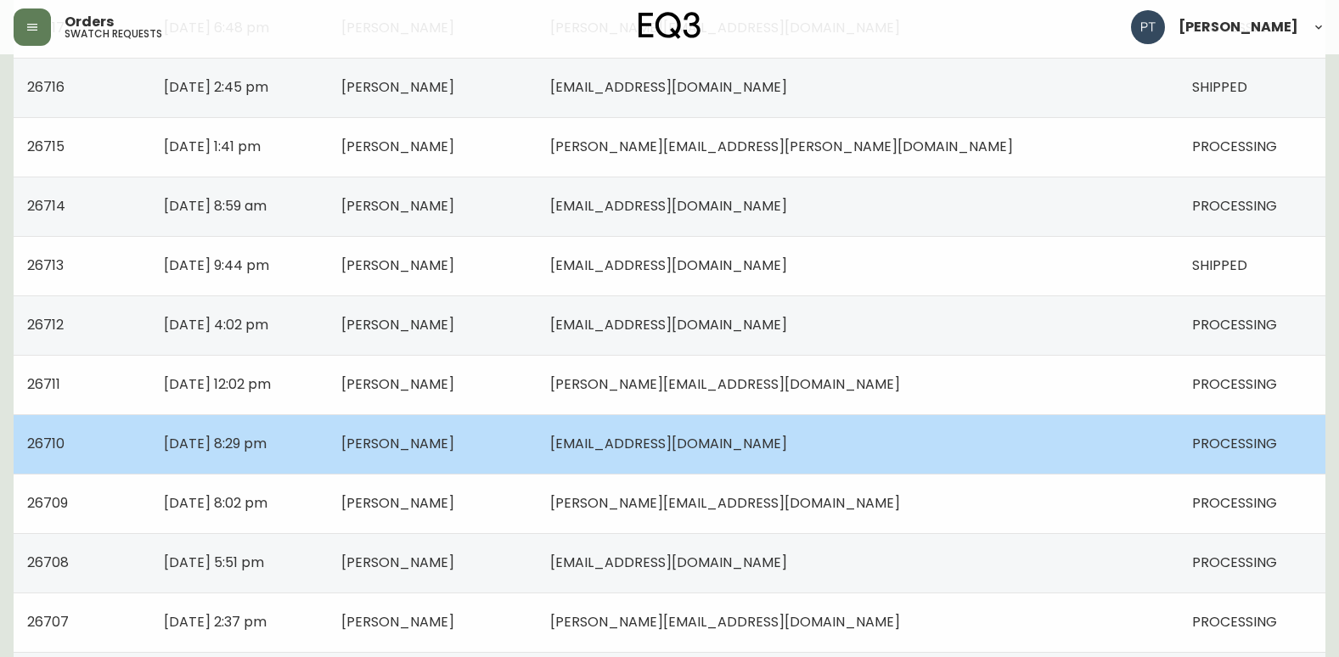
scroll to position [509, 0]
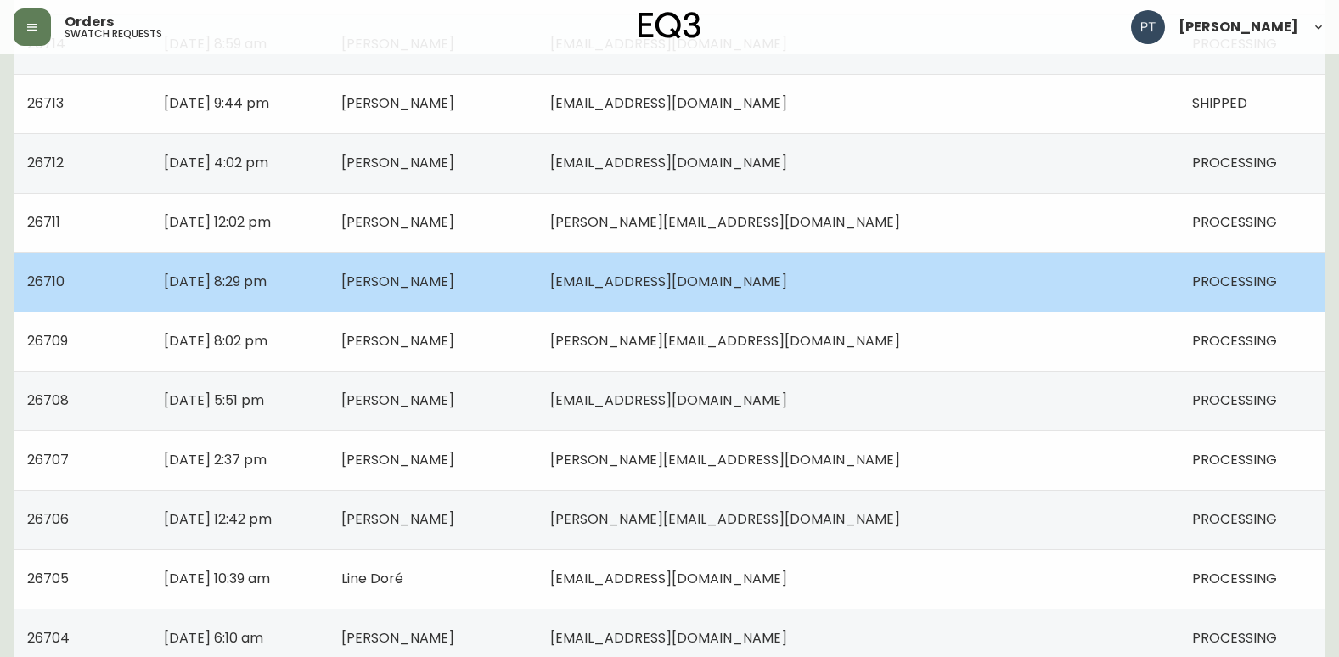
click at [537, 265] on td "Alexandra Renslo" at bounding box center [432, 281] width 209 height 59
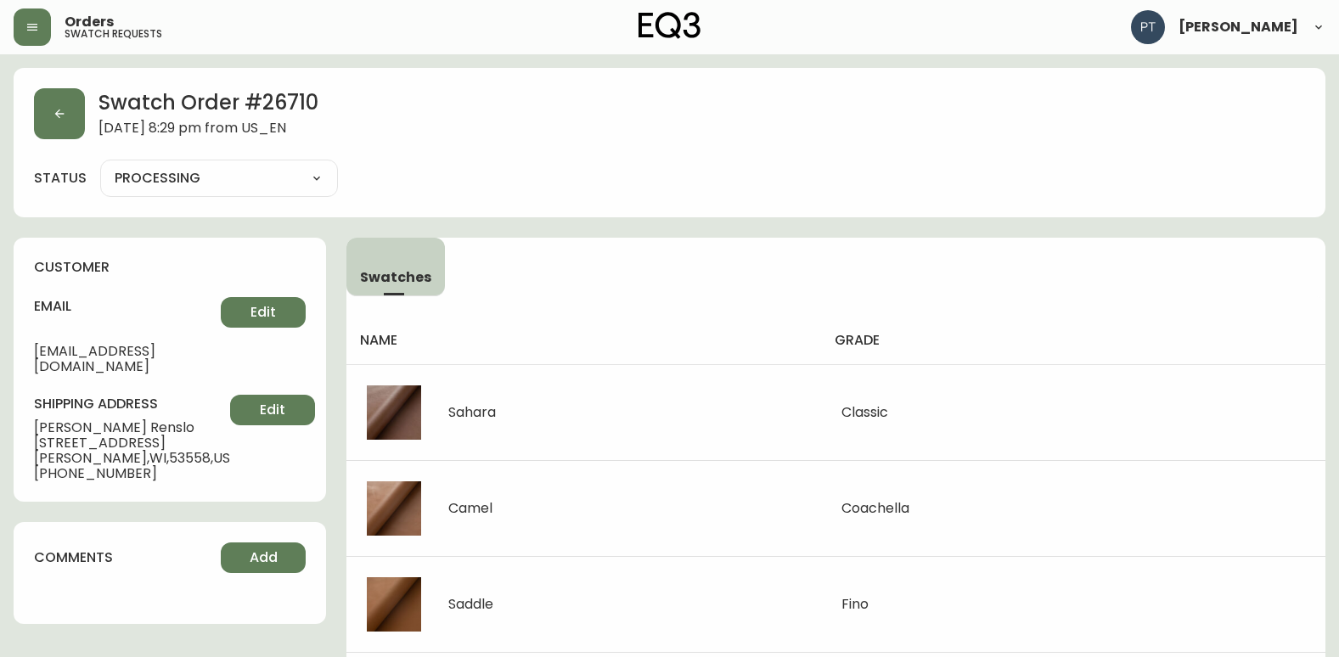
click at [300, 181] on select "PROCESSING SHIPPED CANCELLED" at bounding box center [219, 178] width 238 height 25
click at [100, 166] on select "PROCESSING SHIPPED CANCELLED" at bounding box center [219, 178] width 238 height 25
click at [306, 183] on select "PROCESSING SHIPPED CANCELLED" at bounding box center [219, 178] width 238 height 25
click at [100, 166] on select "PROCESSING SHIPPED CANCELLED" at bounding box center [219, 178] width 238 height 25
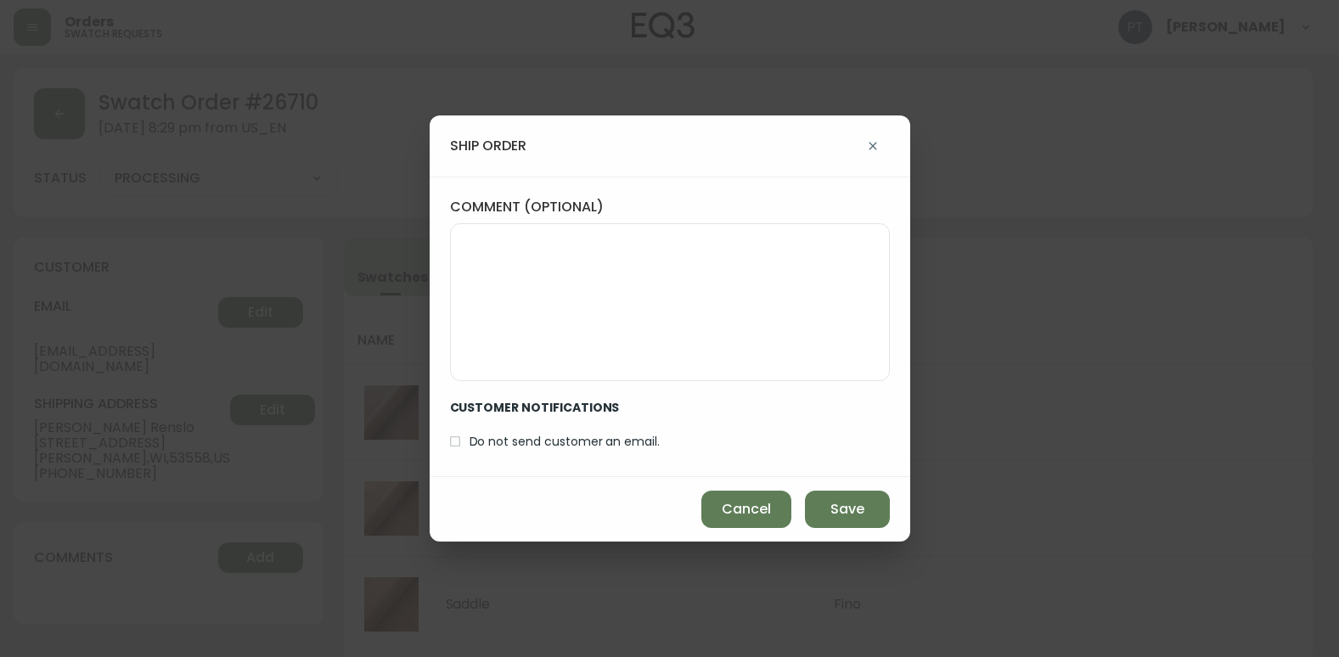
select select "PROCESSING"
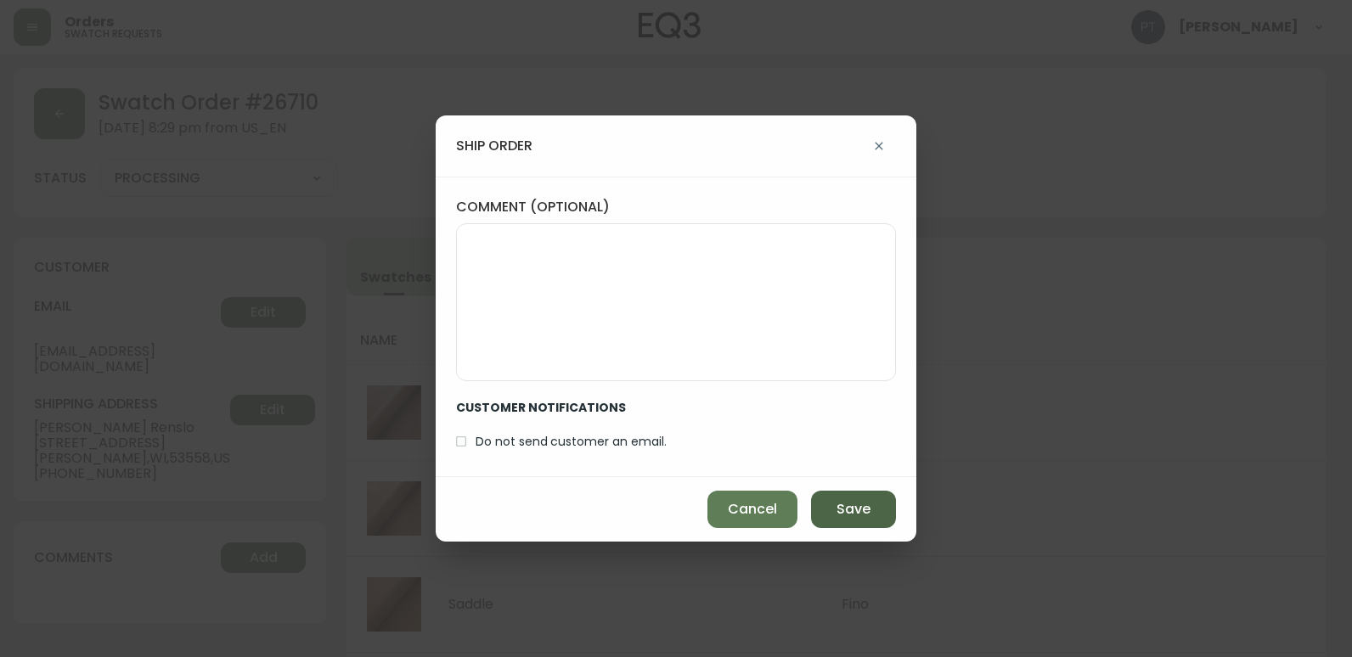
click at [836, 492] on button "Save" at bounding box center [853, 509] width 85 height 37
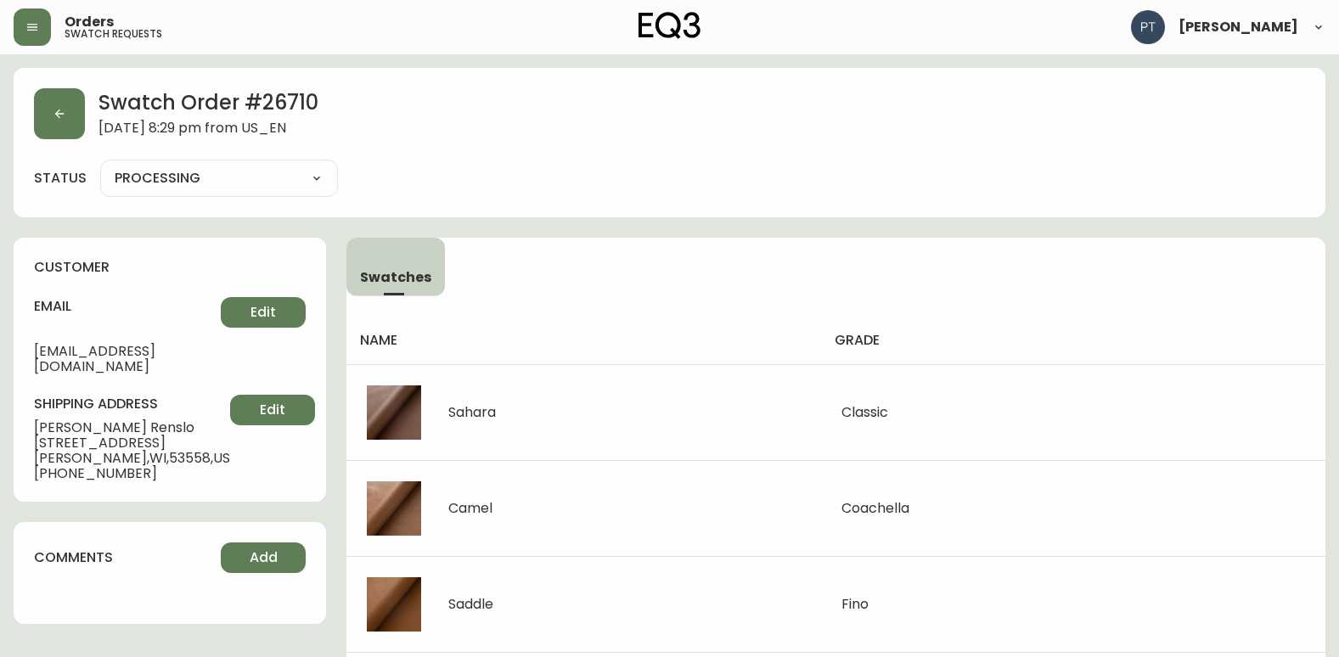
type input "SHIPPED"
select select "SHIPPED"
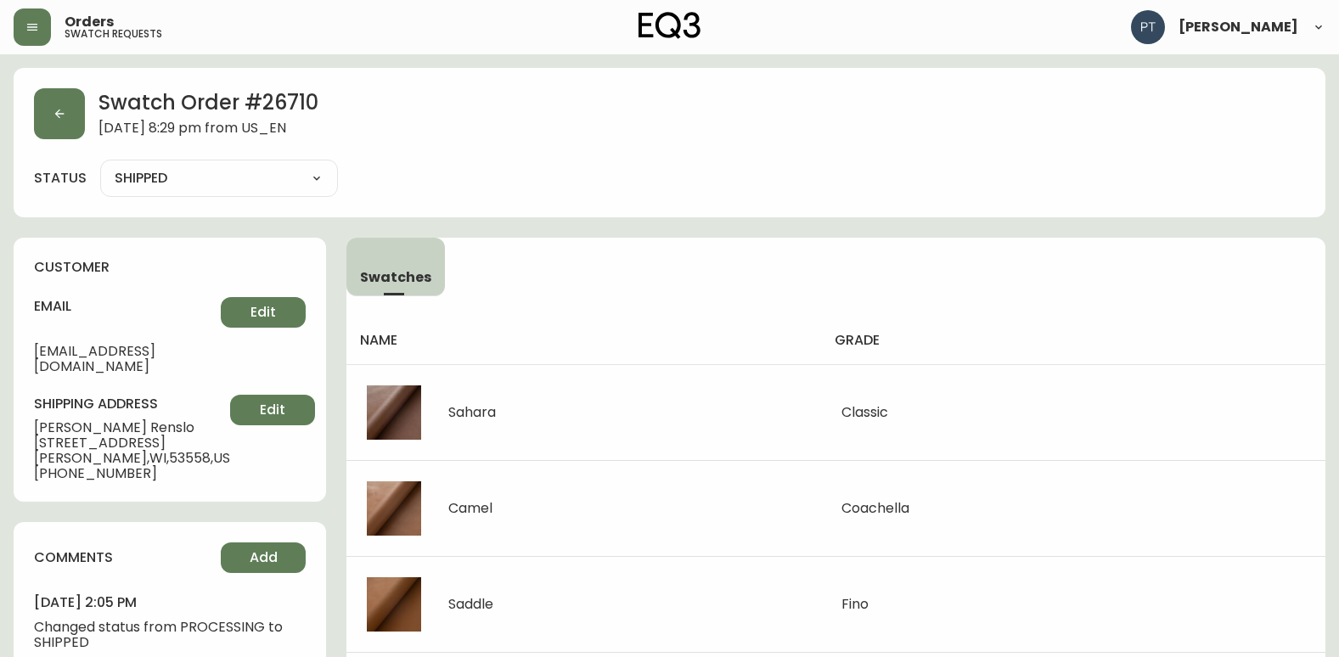
click at [59, 141] on div "Swatch Order # 26710 September 29, 2025 at 8:29 pm from US_EN status SHIPPED SH…" at bounding box center [670, 142] width 1312 height 149
click at [69, 126] on button "button" at bounding box center [59, 113] width 51 height 51
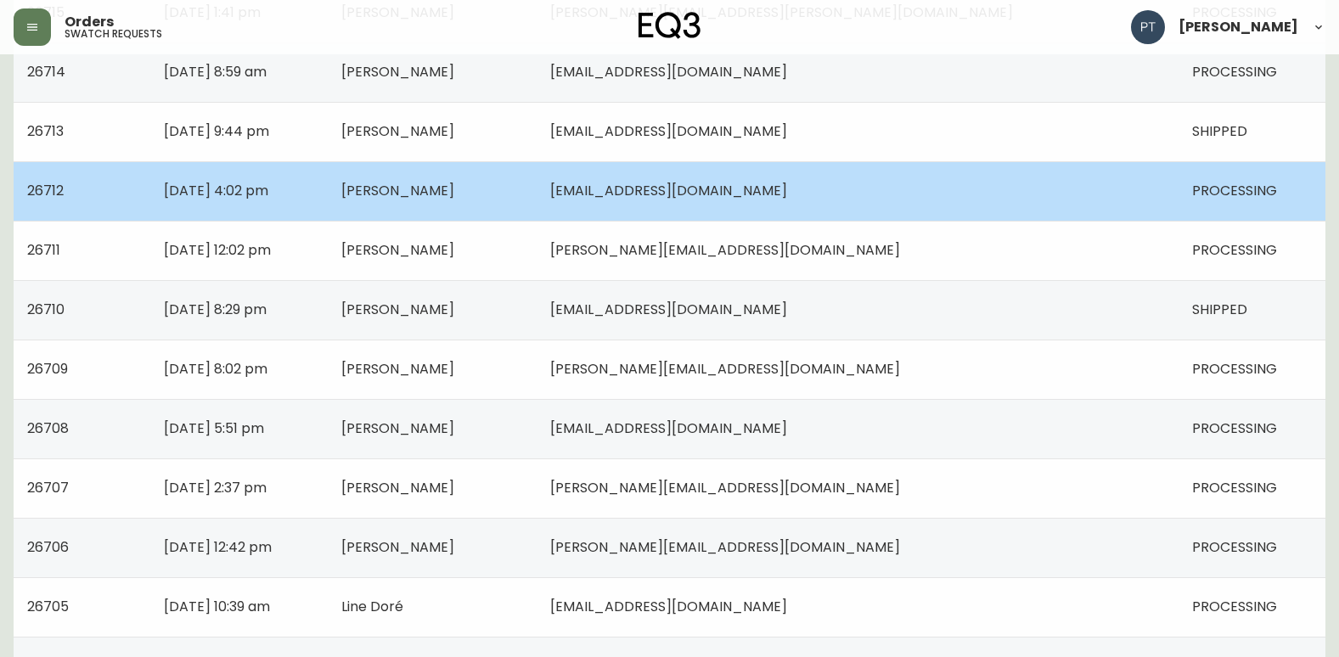
scroll to position [509, 0]
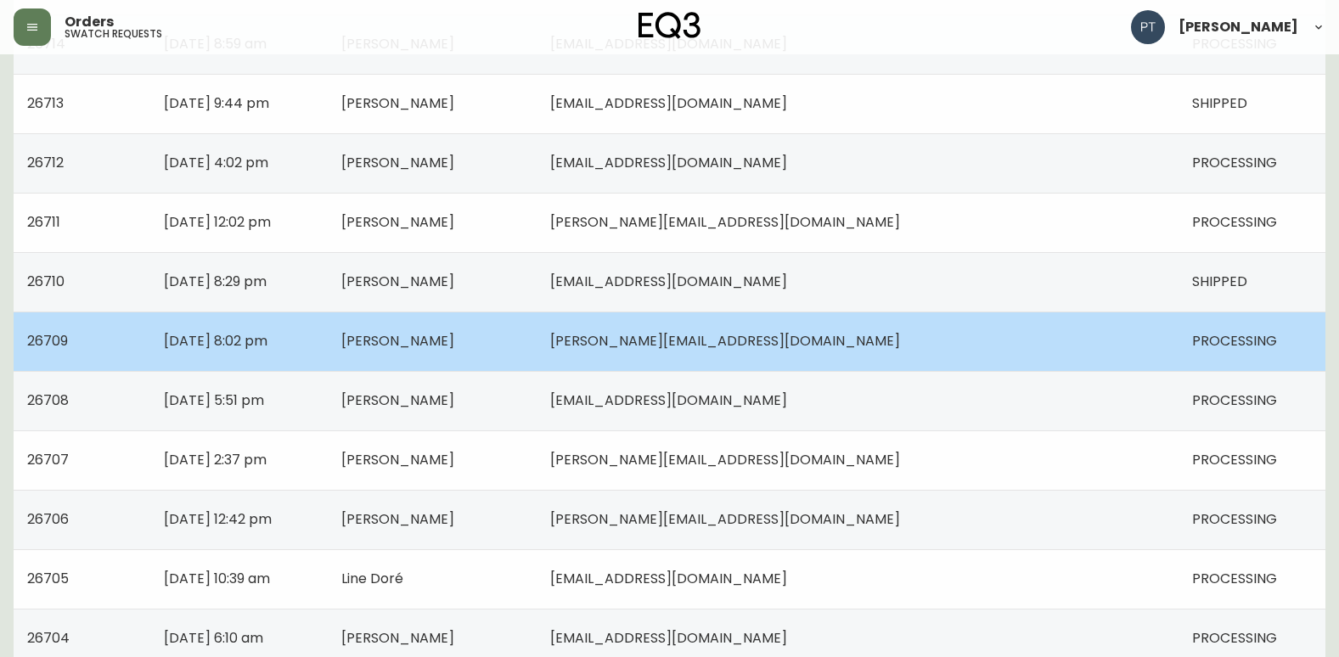
click at [802, 366] on td "joshua.russell045@gmail.com" at bounding box center [858, 341] width 642 height 59
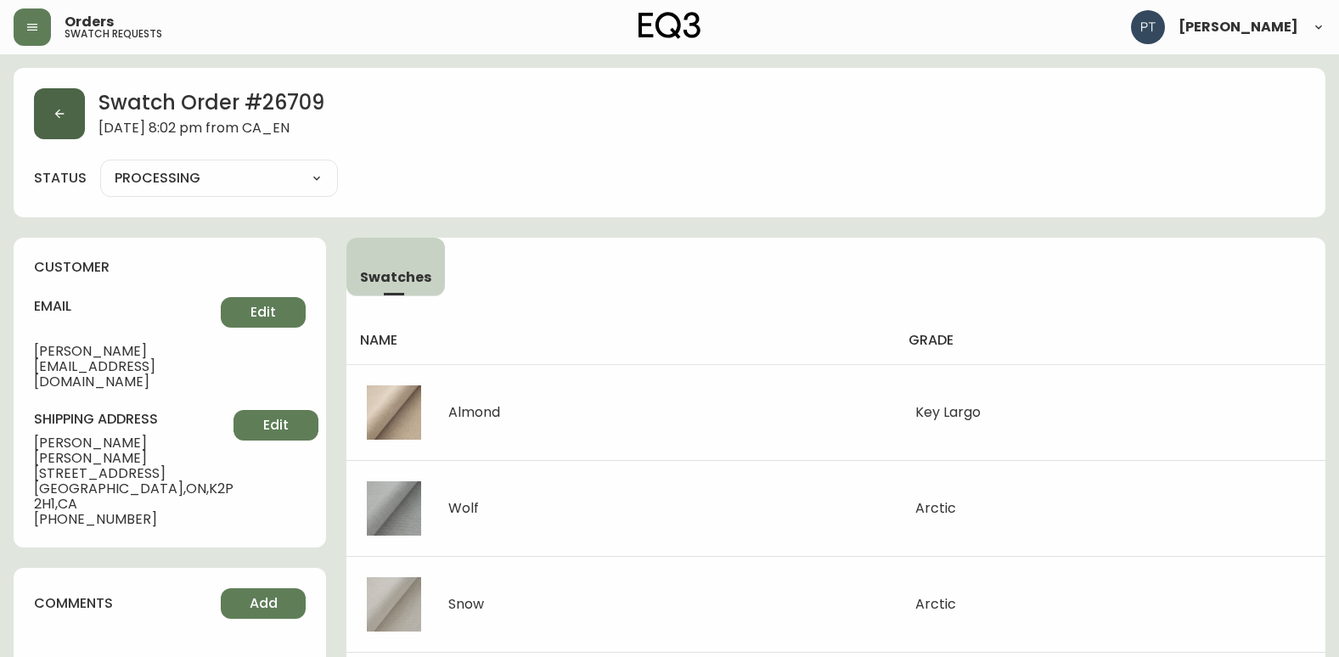
click at [48, 123] on button "button" at bounding box center [59, 113] width 51 height 51
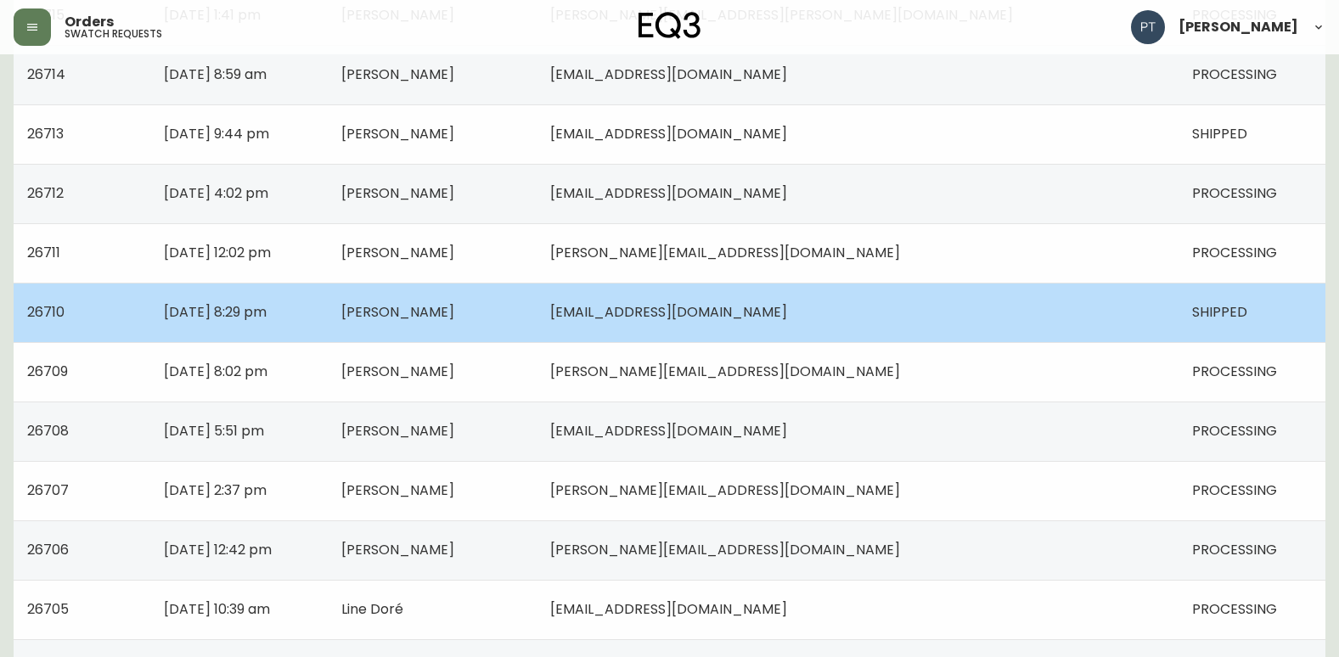
scroll to position [509, 0]
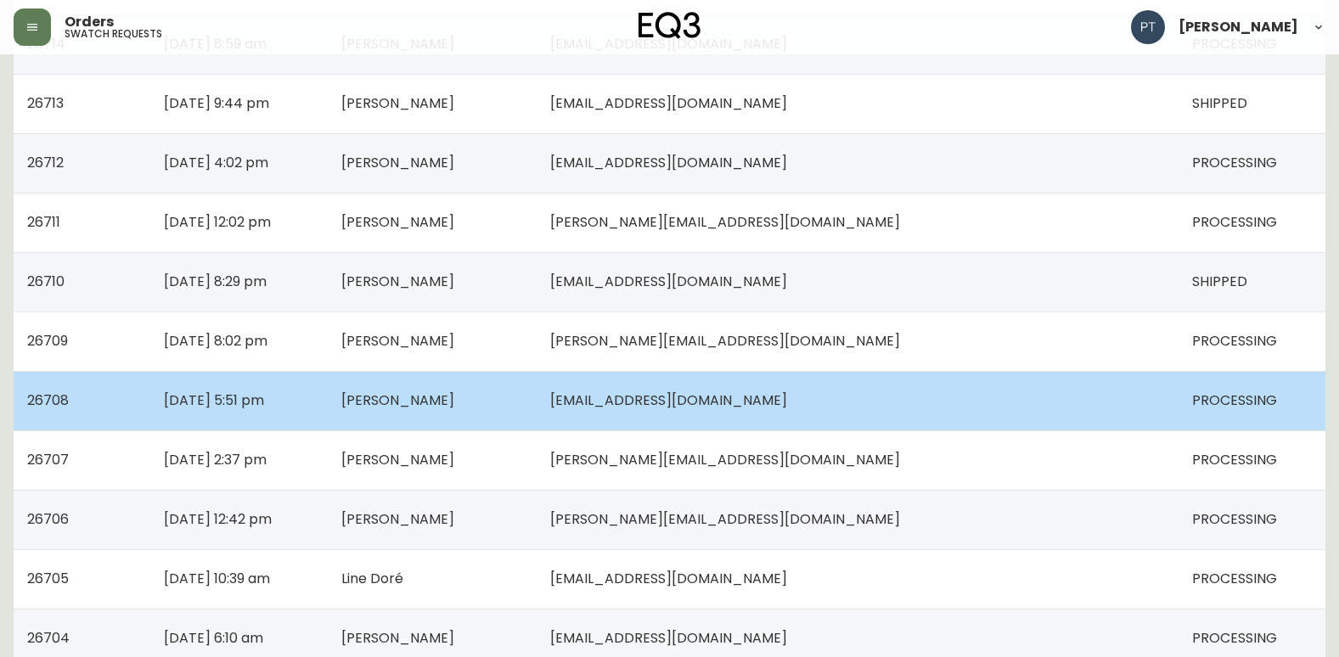
click at [887, 399] on td "s_leckie@hotmail.com" at bounding box center [858, 400] width 642 height 59
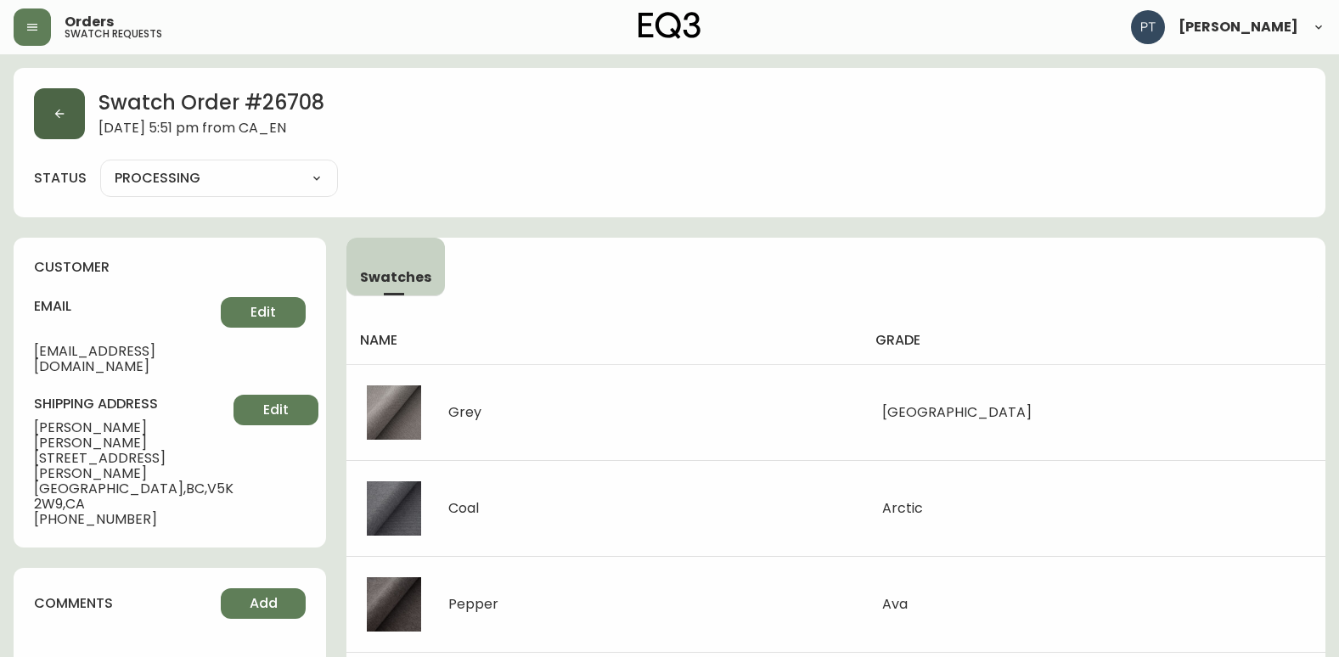
click at [73, 126] on button "button" at bounding box center [59, 113] width 51 height 51
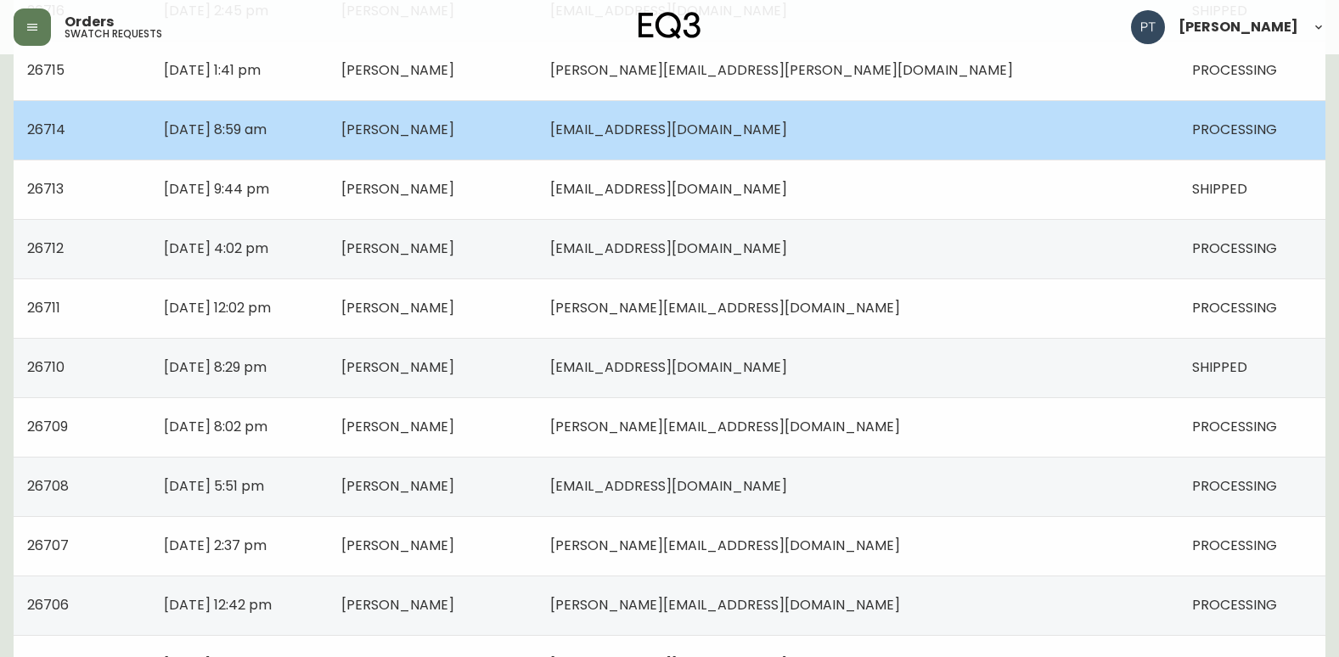
scroll to position [424, 0]
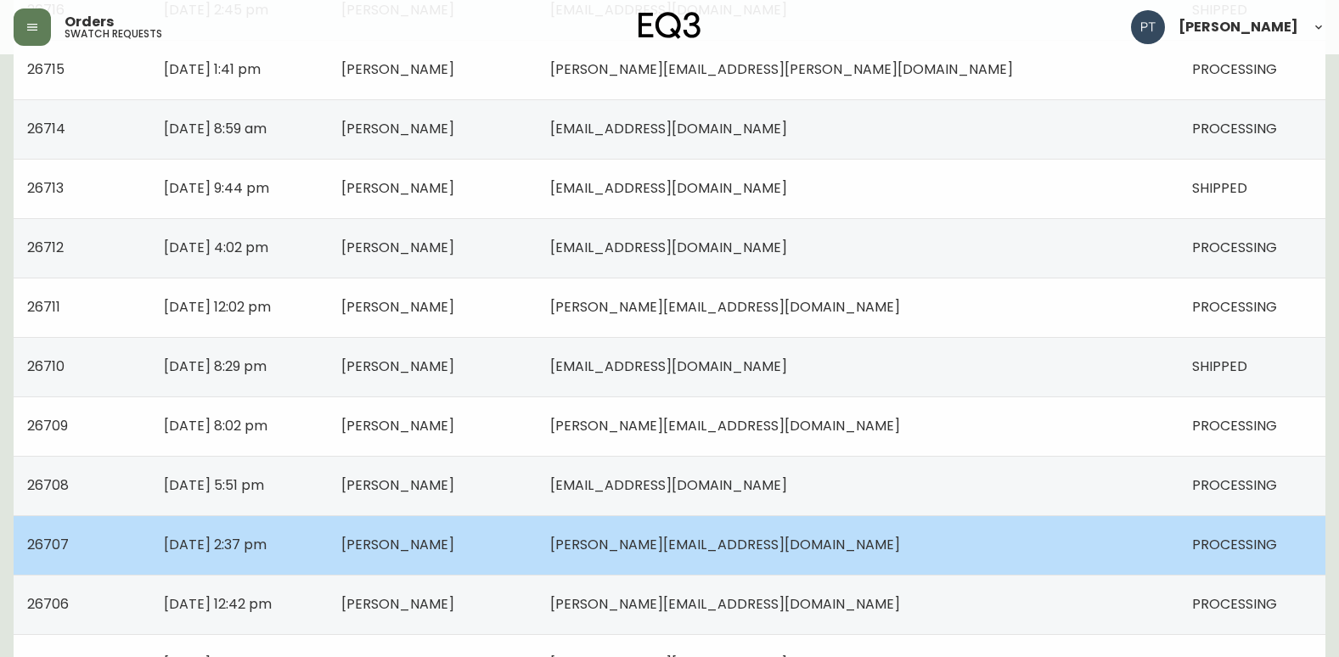
click at [999, 559] on td "lorraine@atelierblanche.ca" at bounding box center [858, 544] width 642 height 59
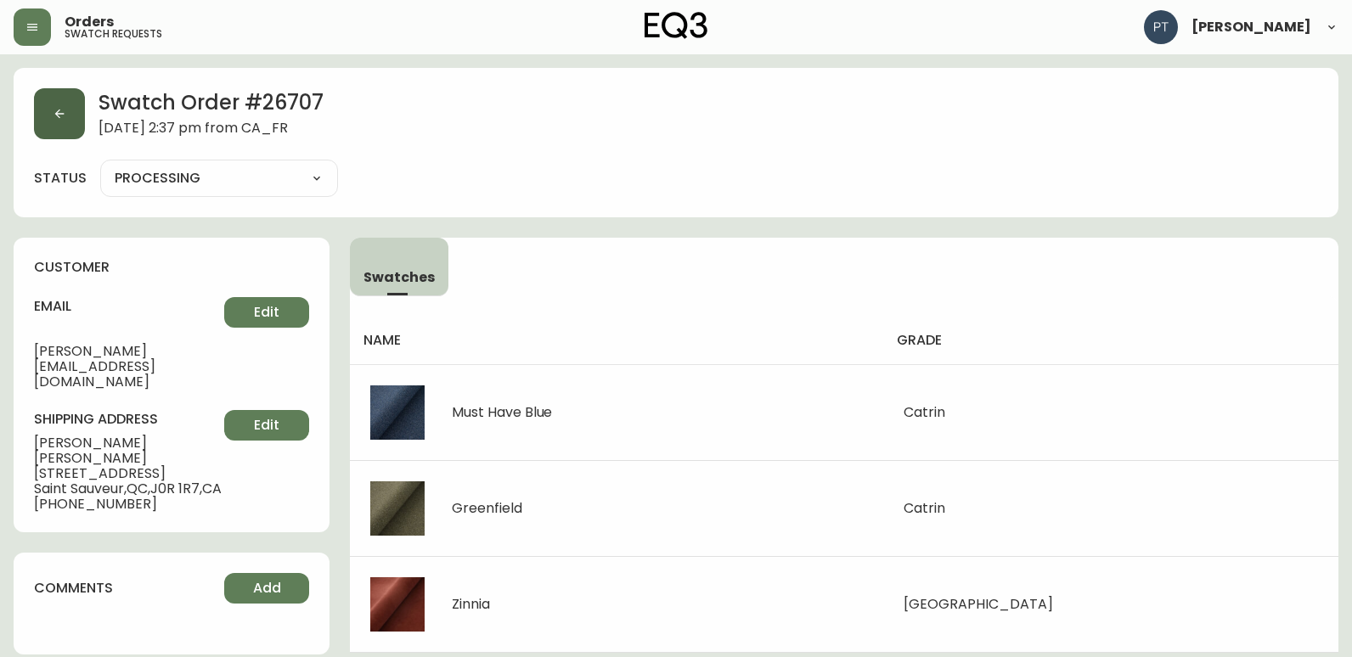
click at [48, 114] on button "button" at bounding box center [59, 113] width 51 height 51
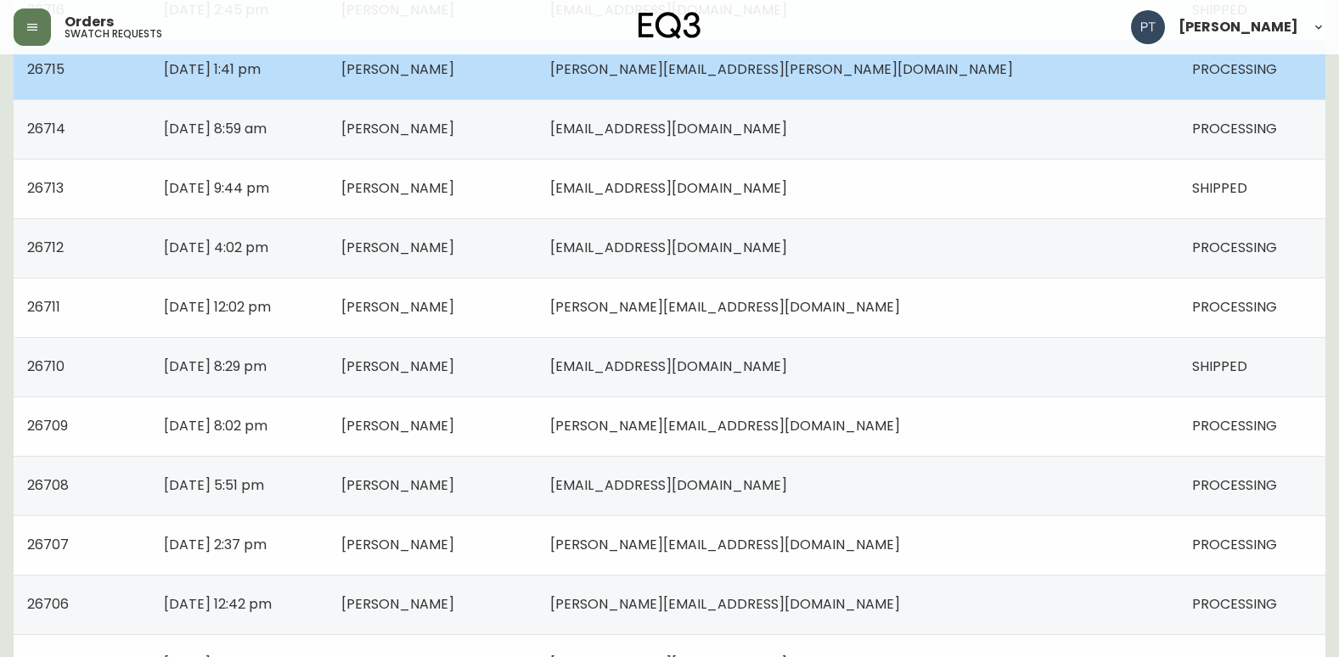
scroll to position [509, 0]
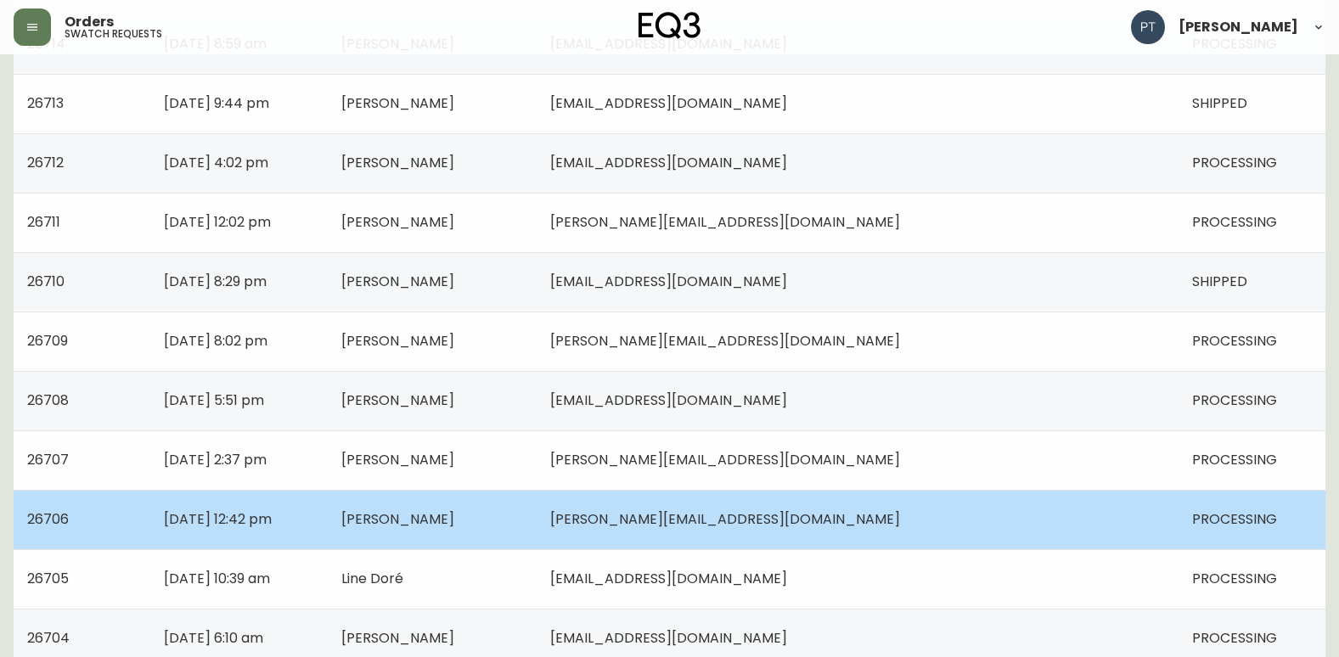
click at [919, 504] on td "martin_auger_rochon@hotmail.com" at bounding box center [858, 519] width 642 height 59
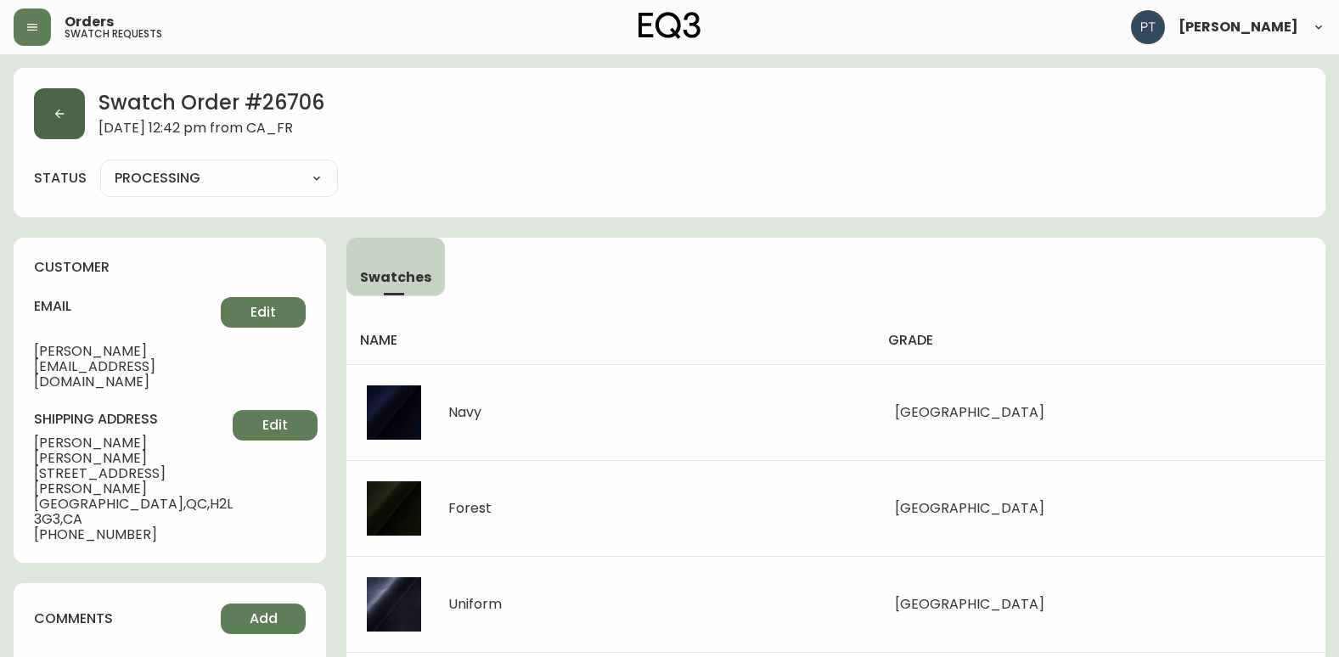
click at [68, 101] on button "button" at bounding box center [59, 113] width 51 height 51
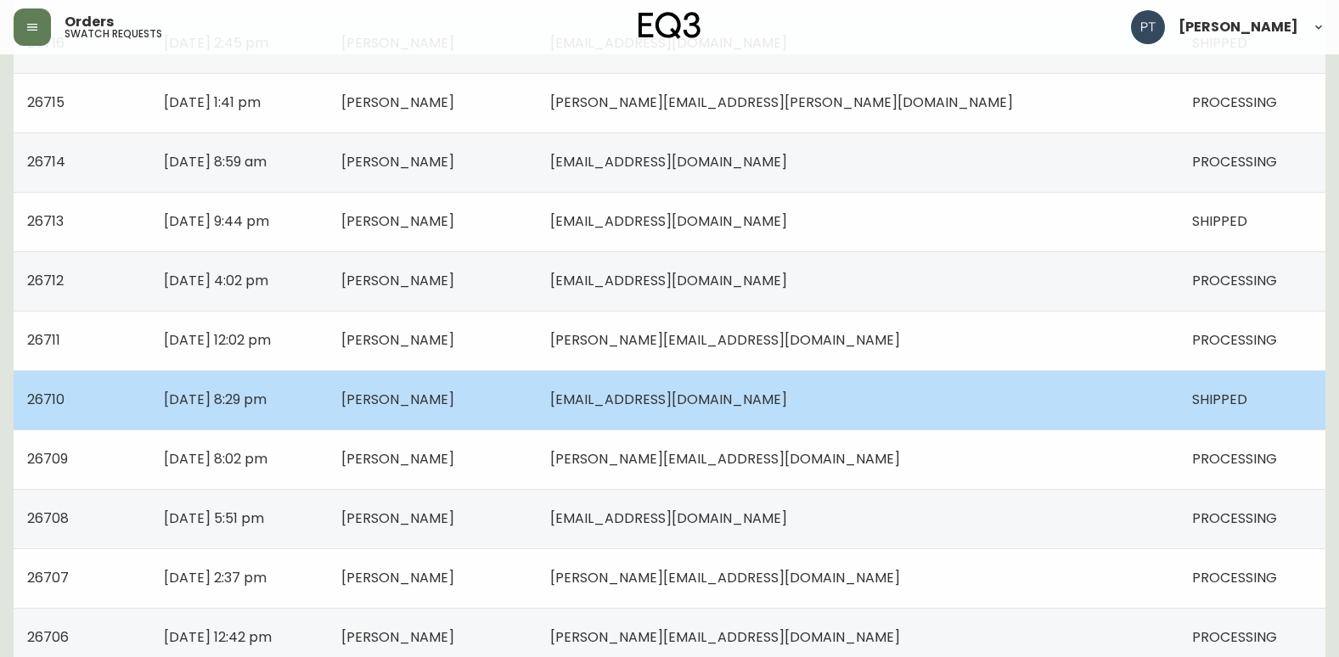
scroll to position [509, 0]
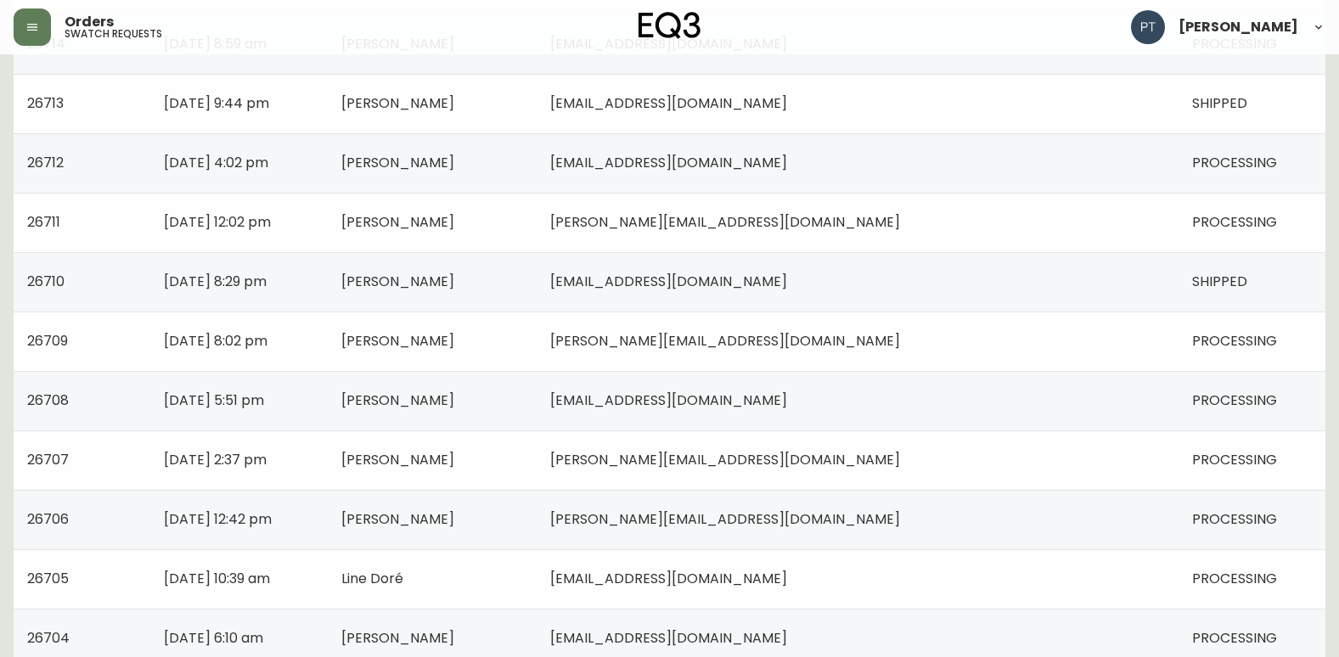
click at [735, 569] on span "Linedore123@gmail.com" at bounding box center [668, 579] width 237 height 20
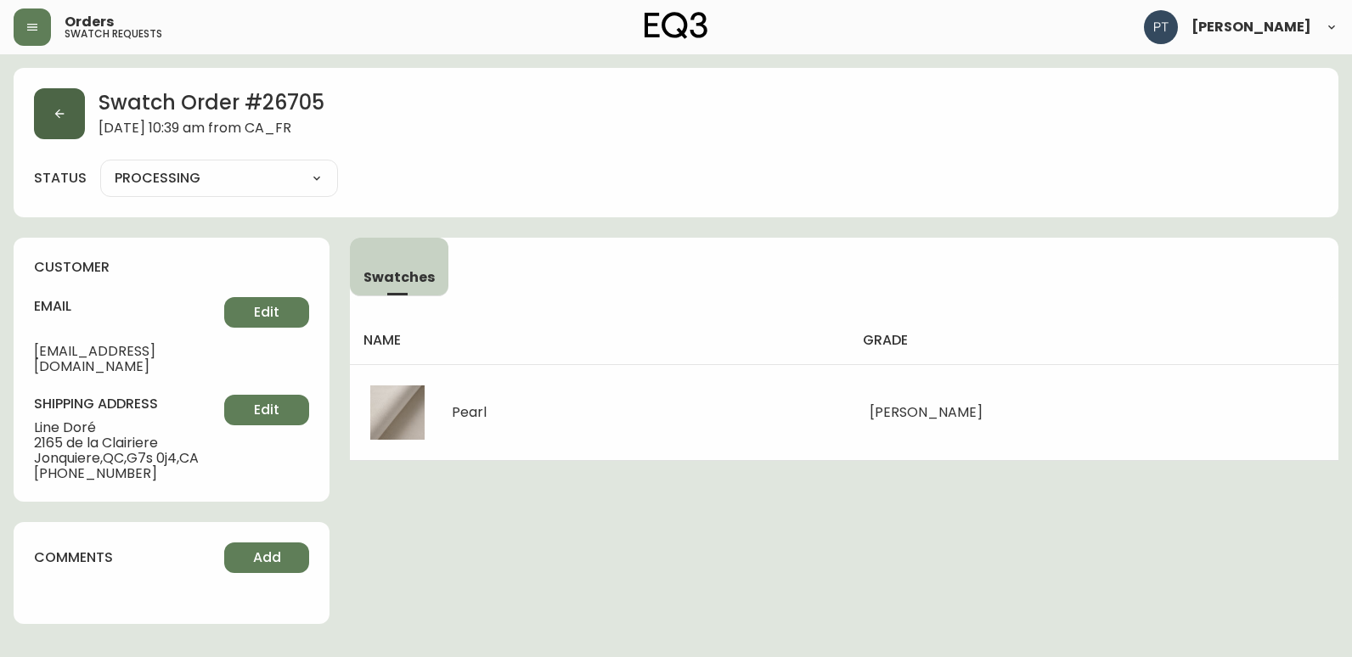
click at [49, 104] on button "button" at bounding box center [59, 113] width 51 height 51
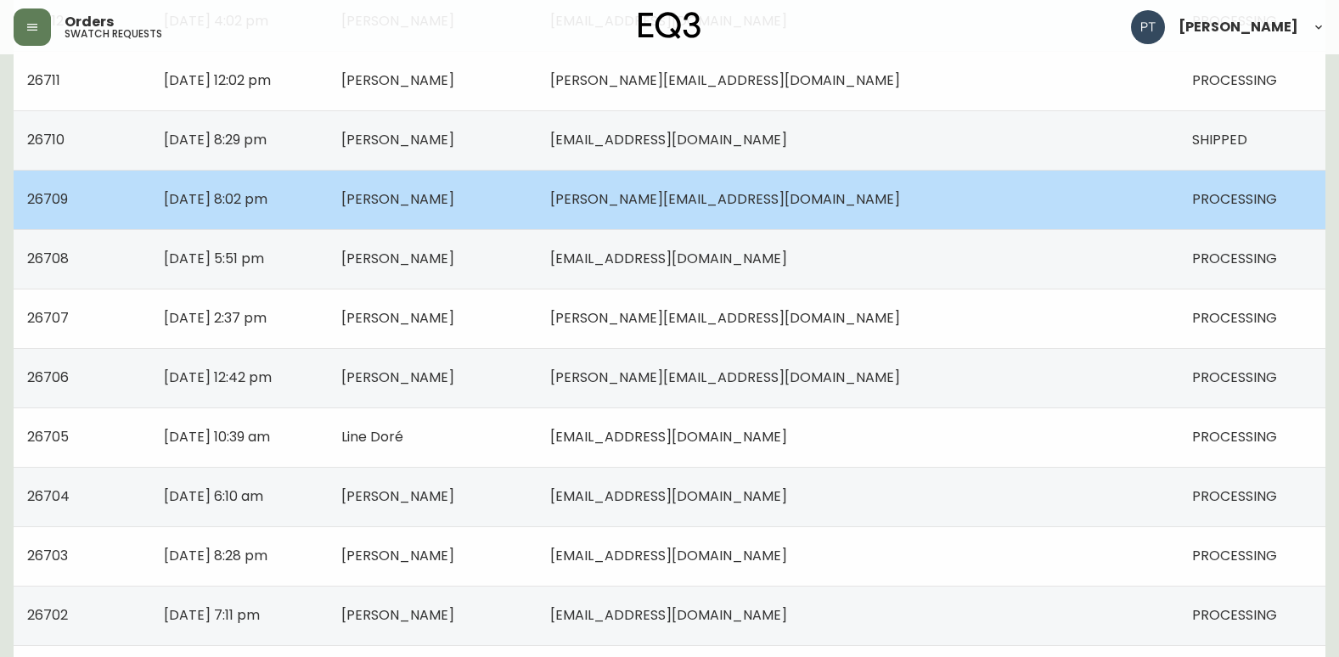
scroll to position [679, 0]
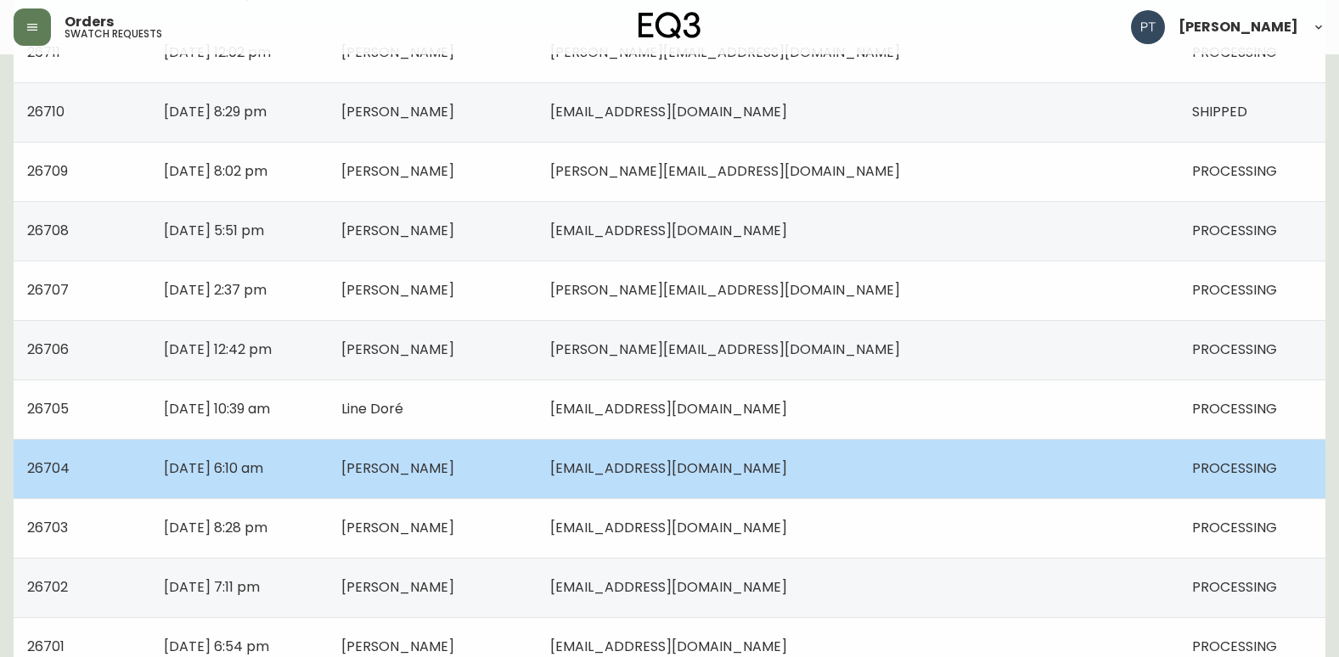
click at [537, 464] on td "Kara Smith" at bounding box center [432, 468] width 209 height 59
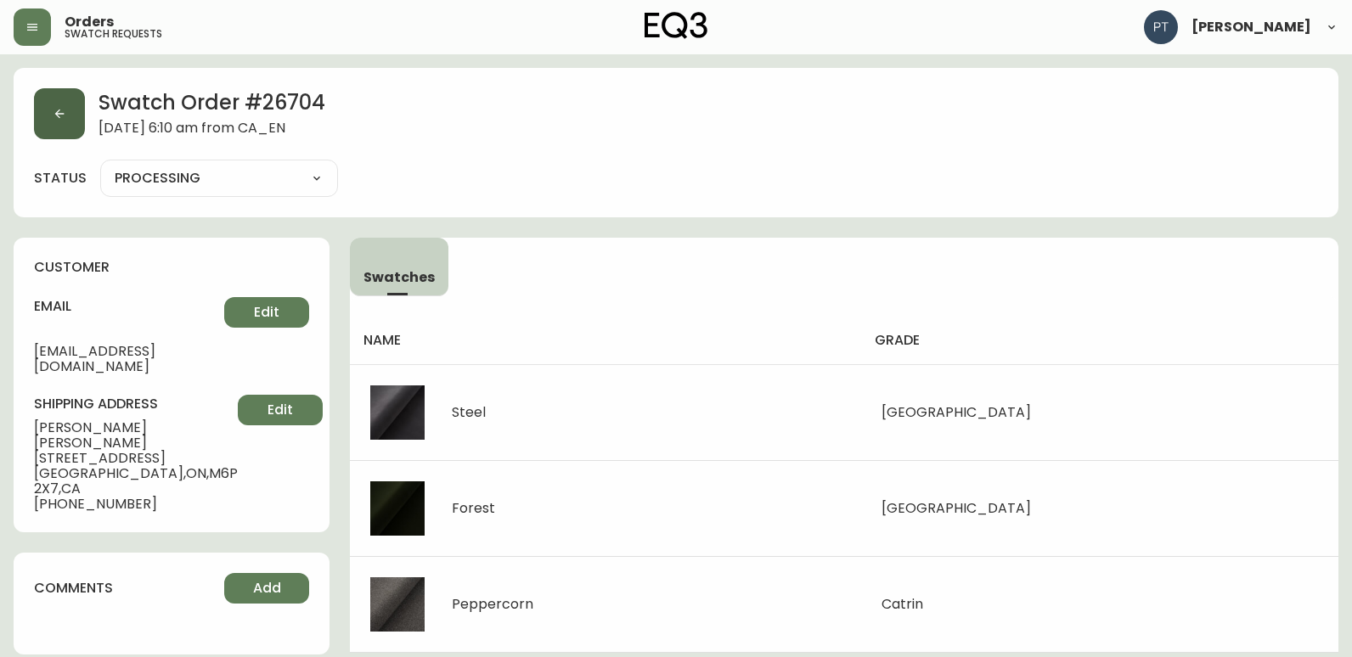
click at [62, 118] on icon "button" at bounding box center [60, 114] width 14 height 14
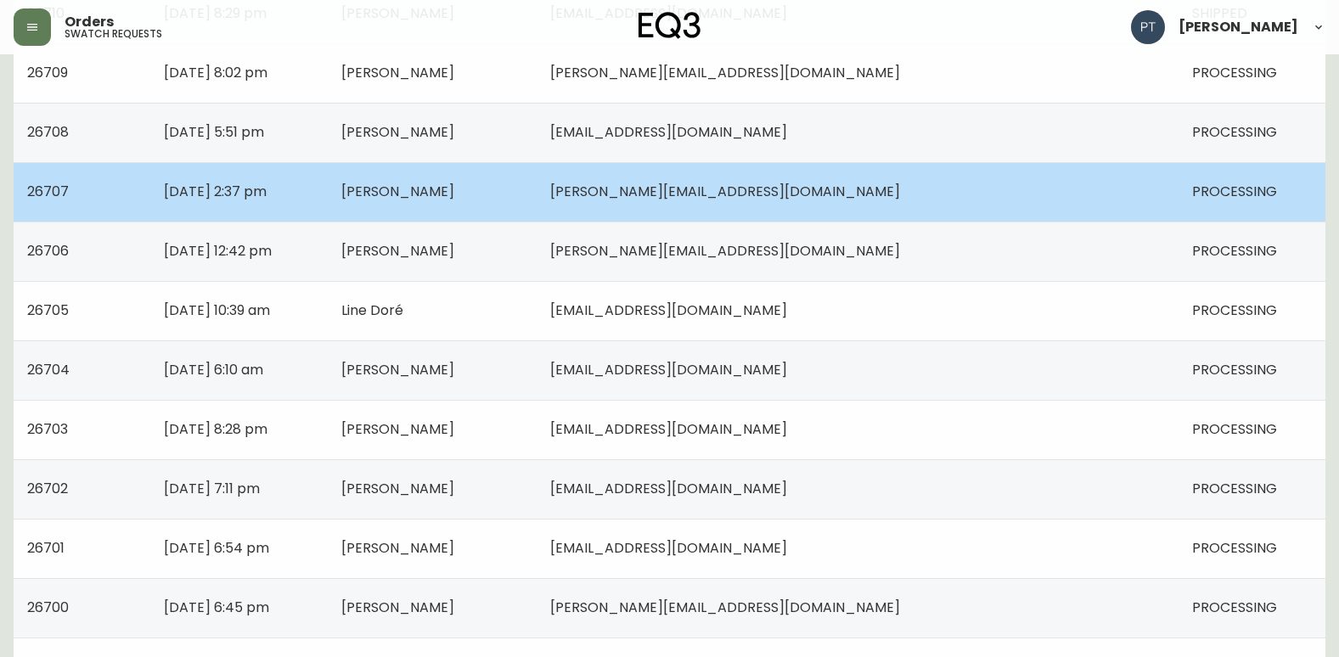
scroll to position [934, 0]
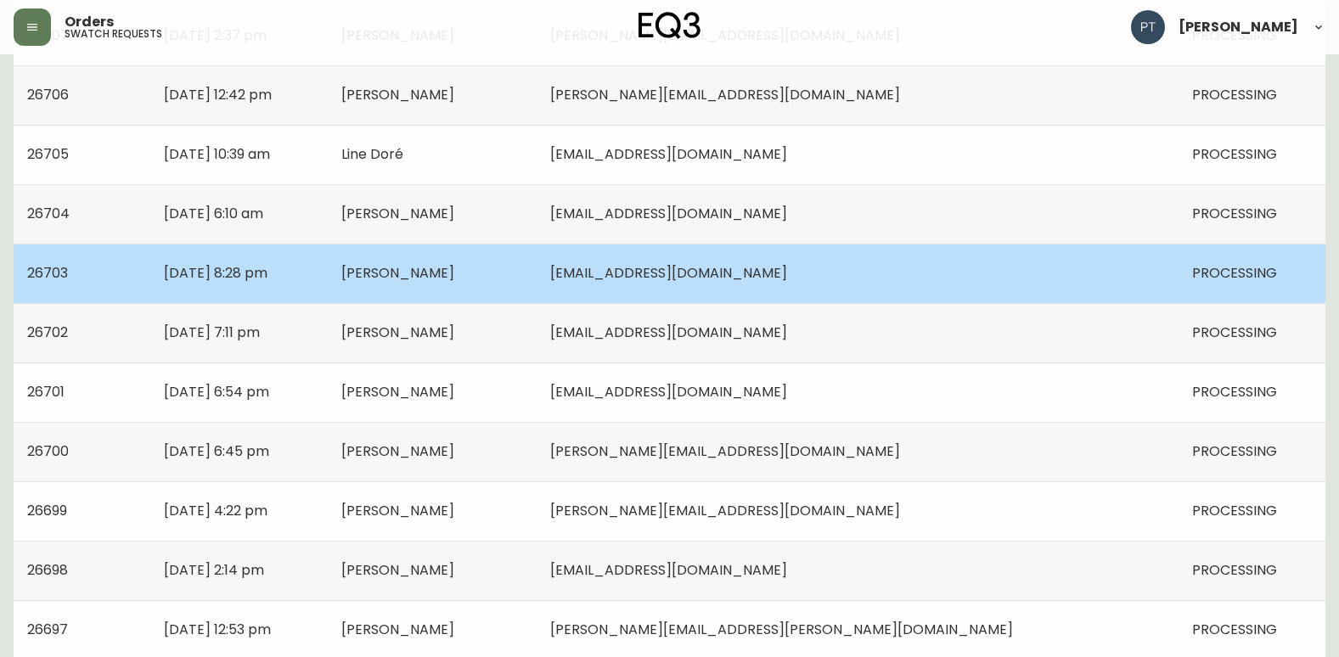
click at [537, 294] on td "Sara Deng" at bounding box center [432, 273] width 209 height 59
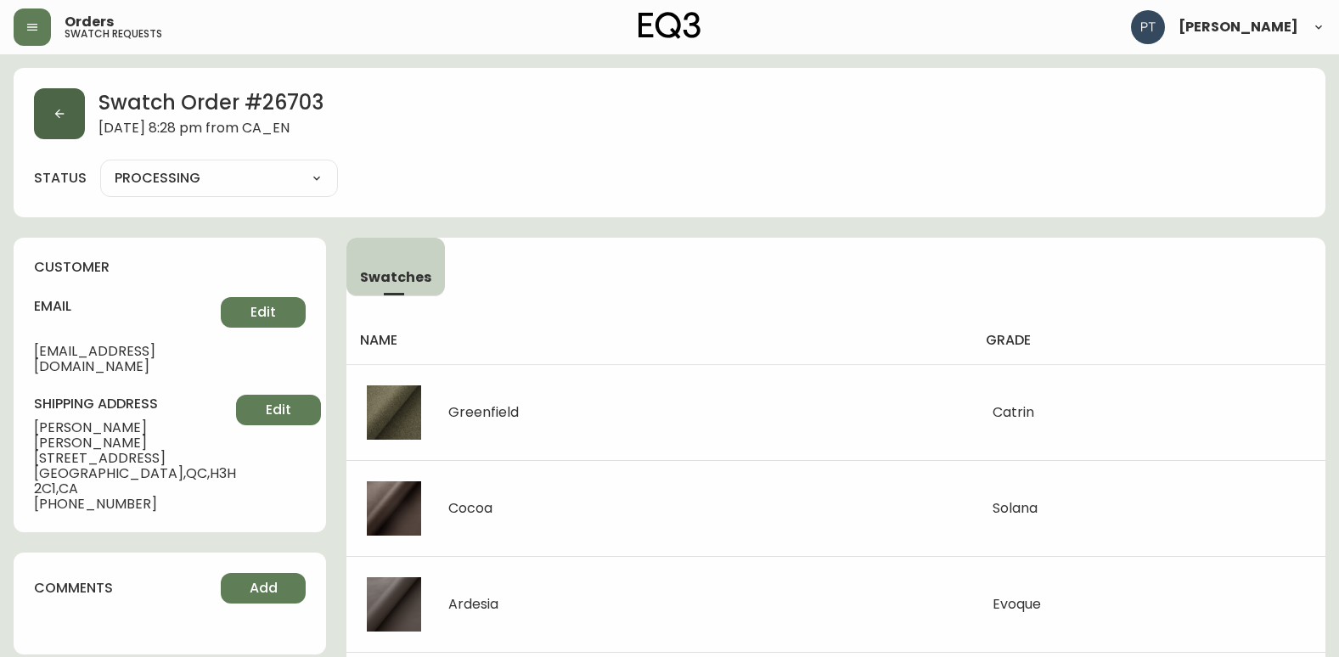
drag, startPoint x: 33, startPoint y: 94, endPoint x: 66, endPoint y: 110, distance: 36.8
click at [50, 102] on div "Swatch Order # 26703 September 28, 2025 at 8:28 pm from CA_EN status PROCESSING…" at bounding box center [670, 142] width 1312 height 149
click at [66, 111] on button "button" at bounding box center [59, 113] width 51 height 51
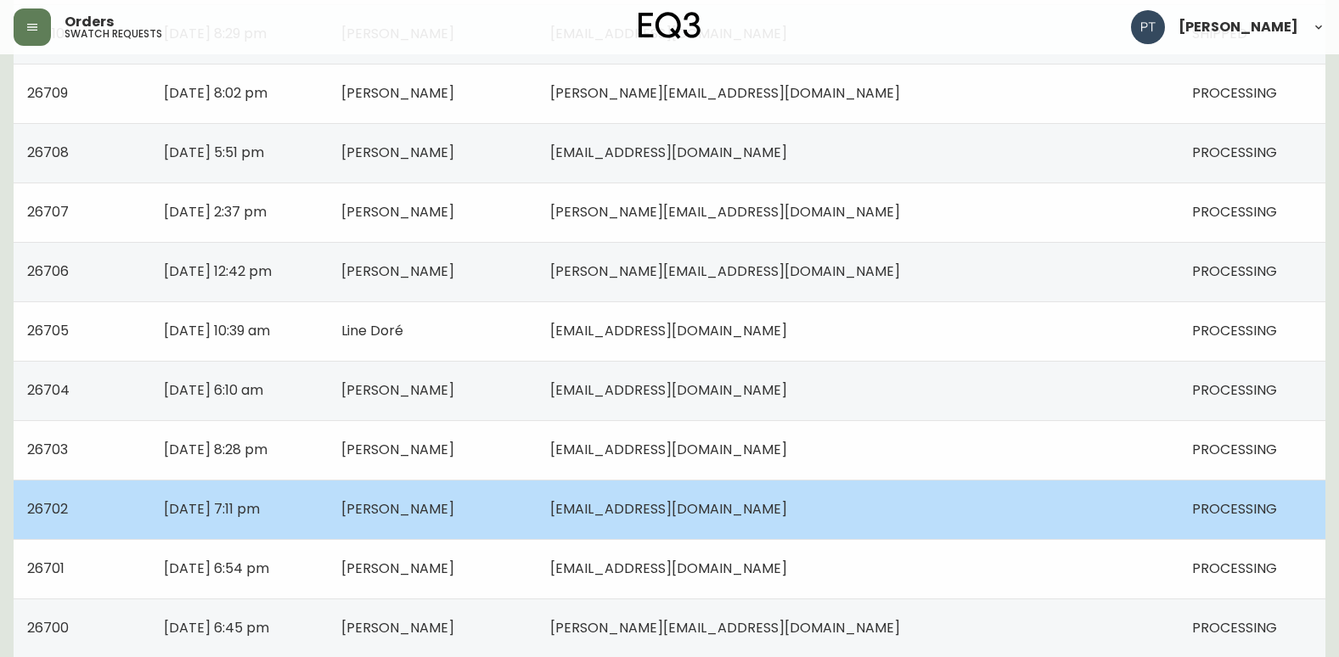
scroll to position [764, 0]
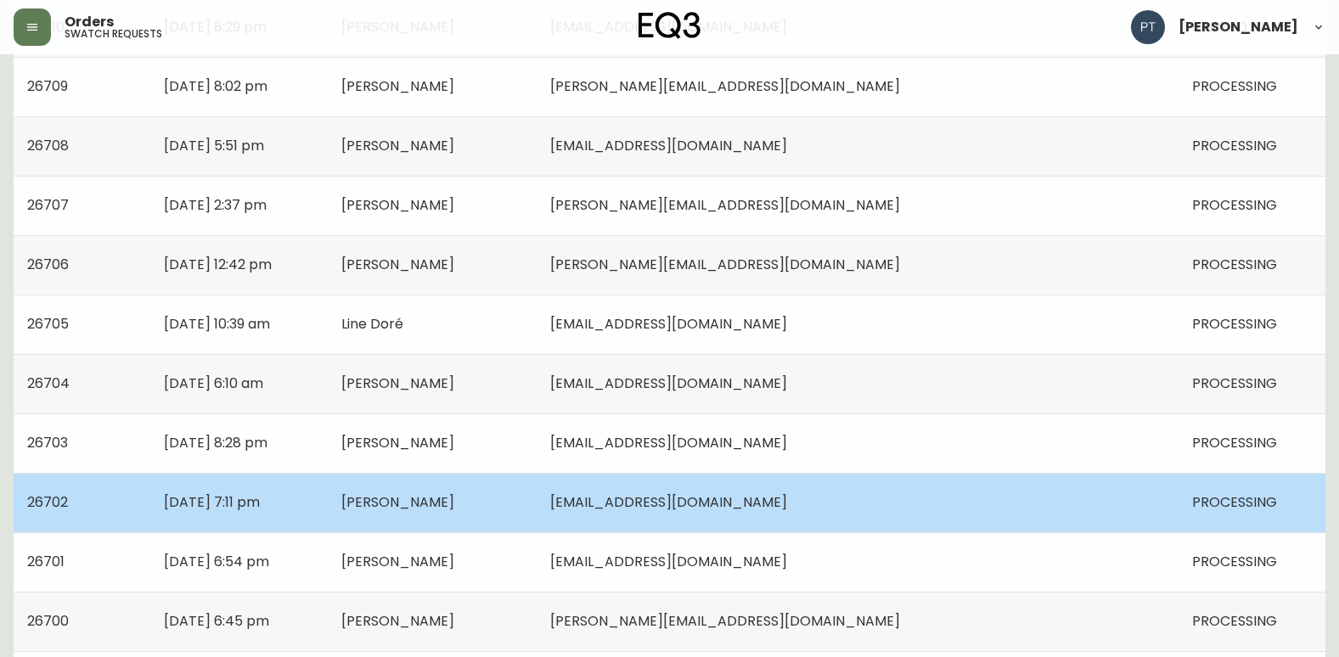
click at [744, 484] on td "victoria@innersloth.com" at bounding box center [858, 502] width 642 height 59
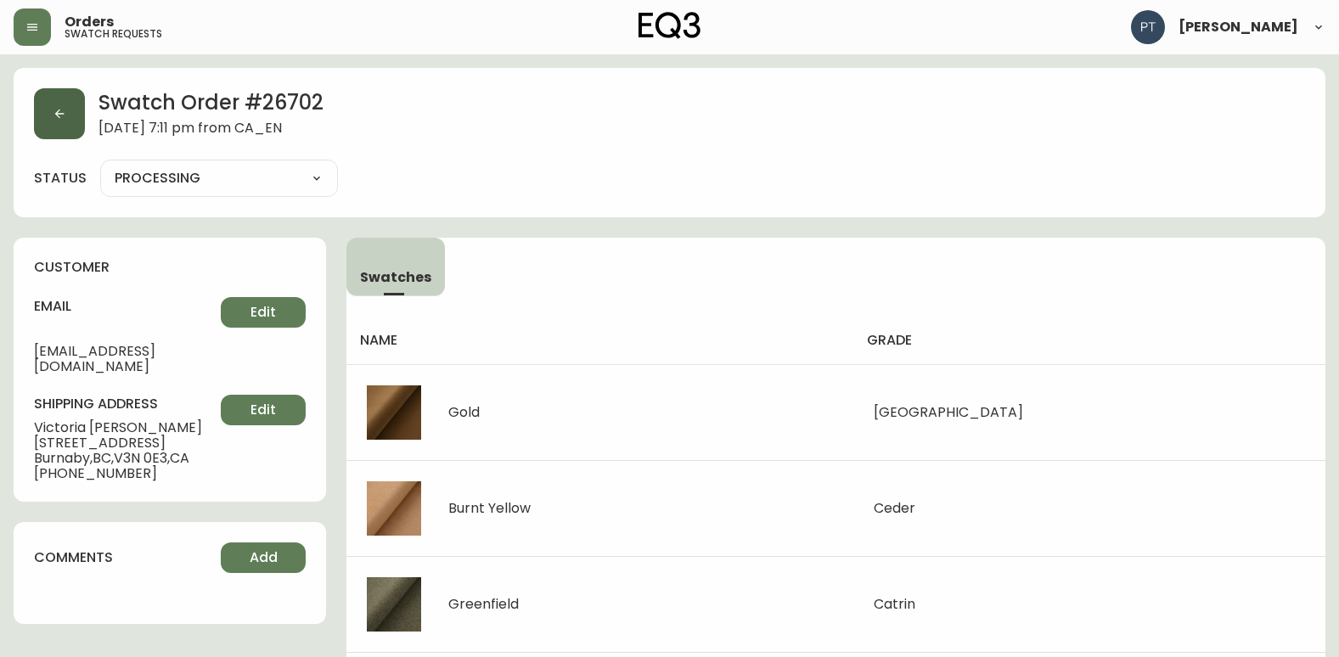
click at [81, 126] on button "button" at bounding box center [59, 113] width 51 height 51
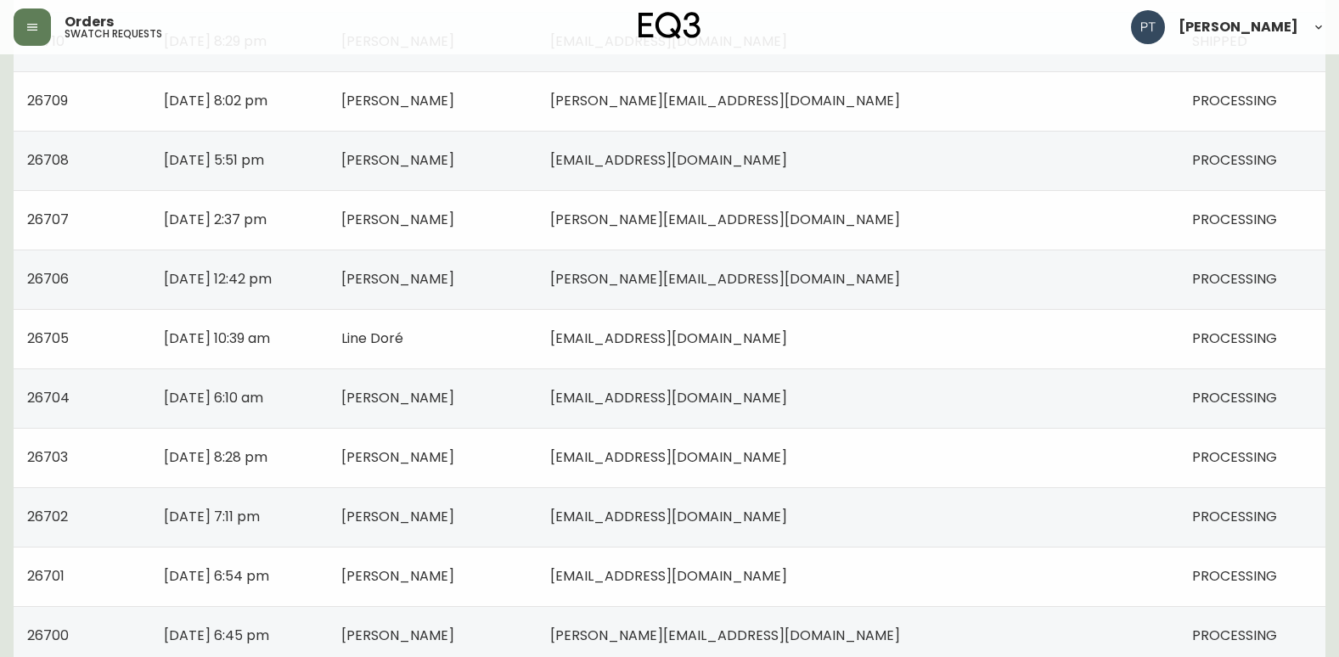
scroll to position [849, 0]
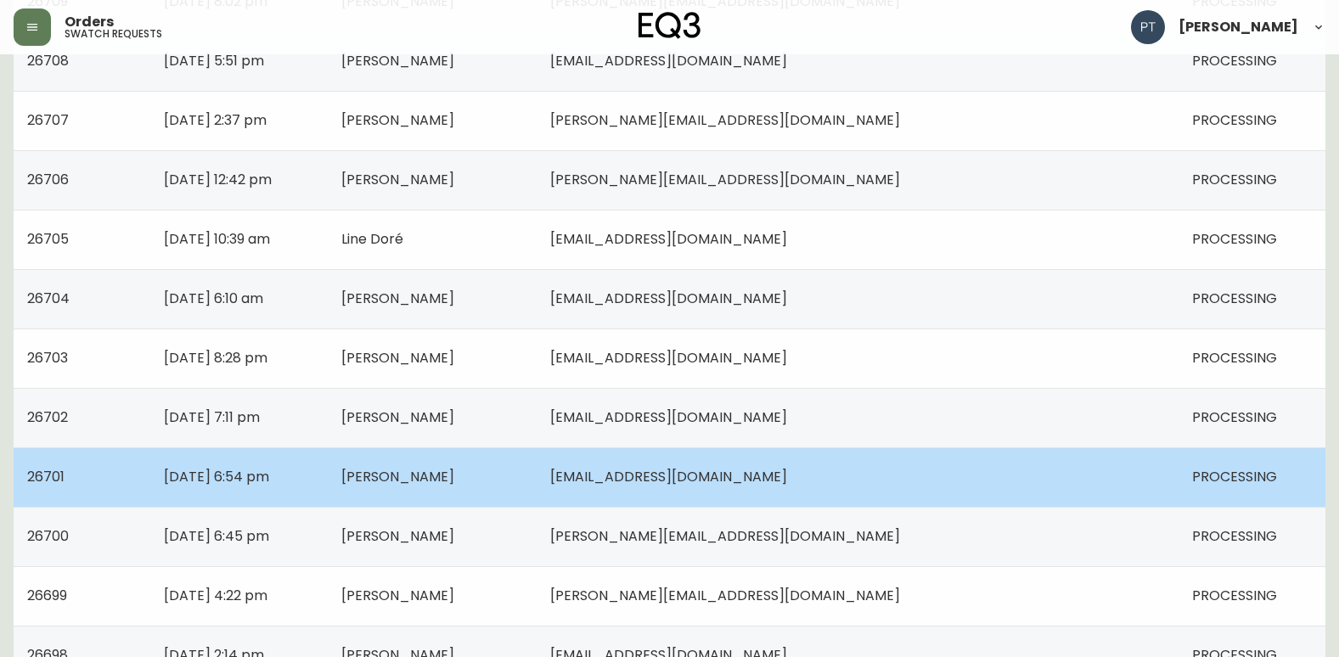
click at [732, 481] on span "gabrielle.houle26@gmail.com" at bounding box center [668, 477] width 237 height 20
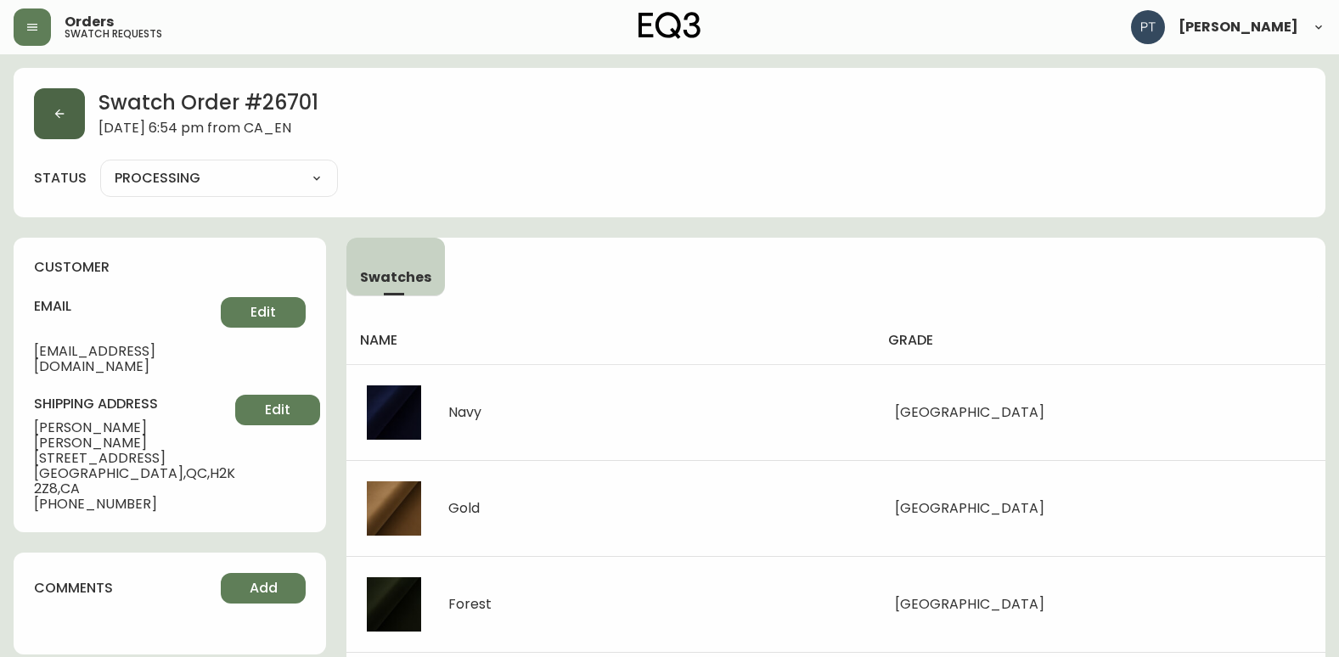
click at [76, 106] on button "button" at bounding box center [59, 113] width 51 height 51
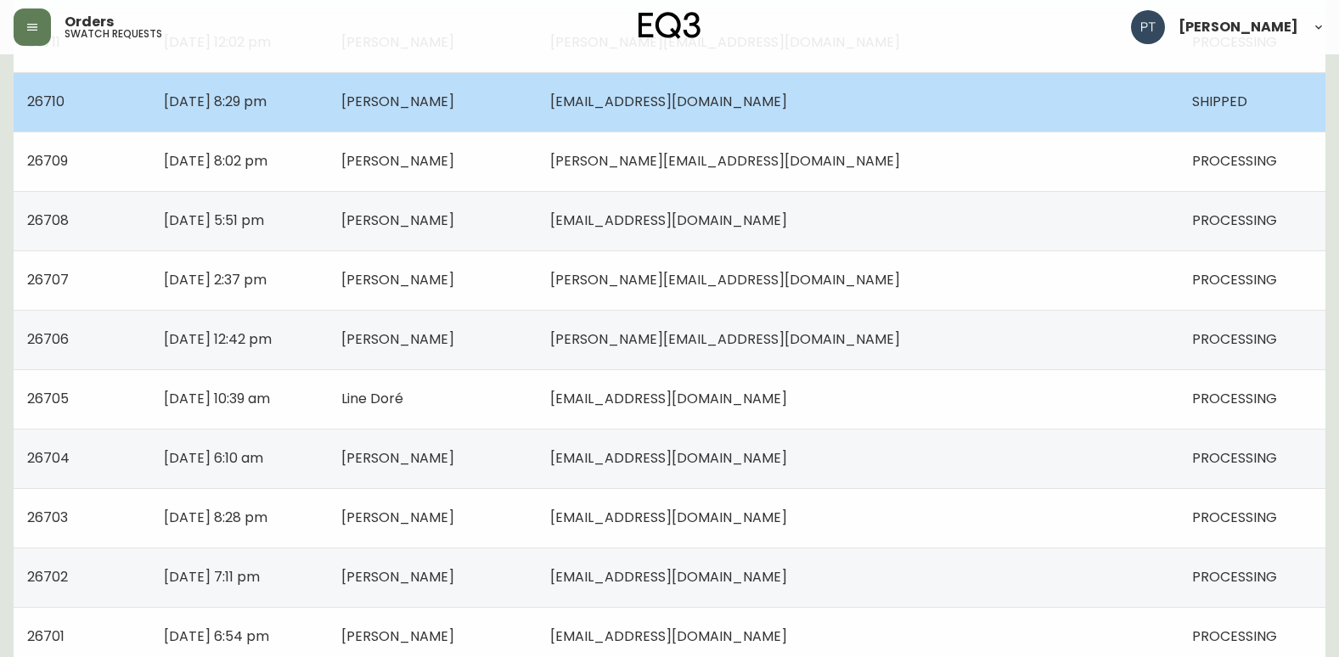
scroll to position [849, 0]
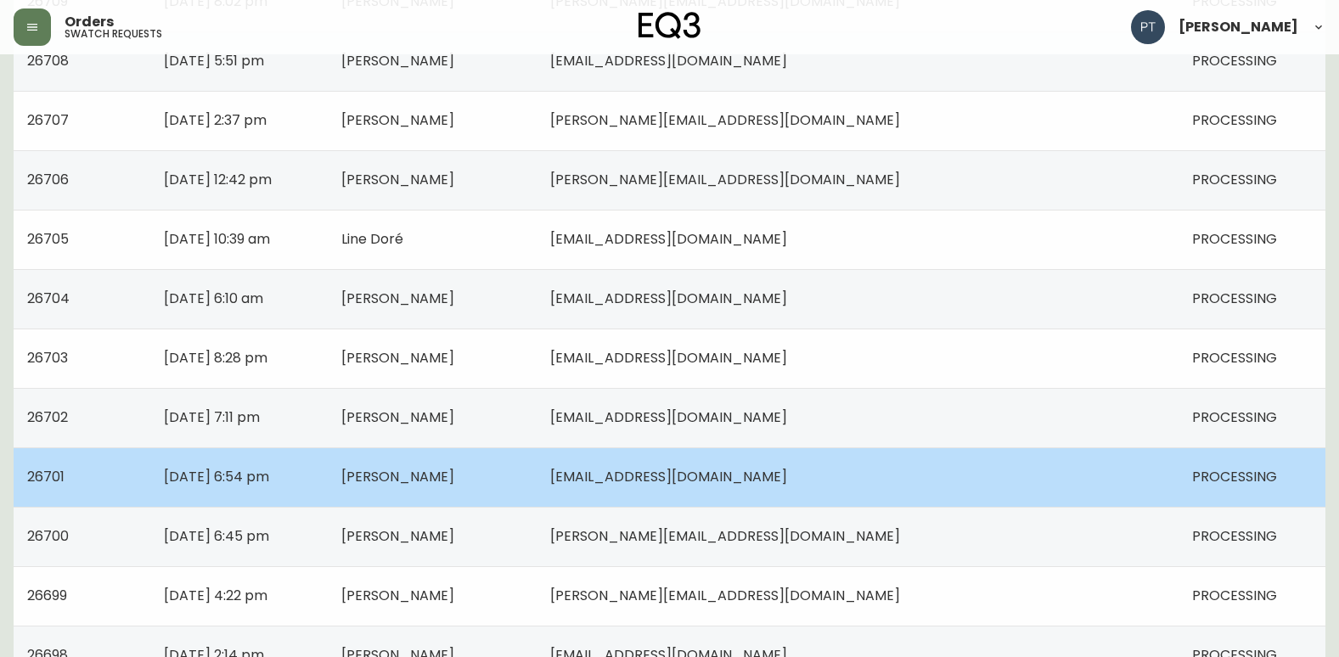
click at [537, 467] on td "Gabrielle Houle" at bounding box center [432, 476] width 209 height 59
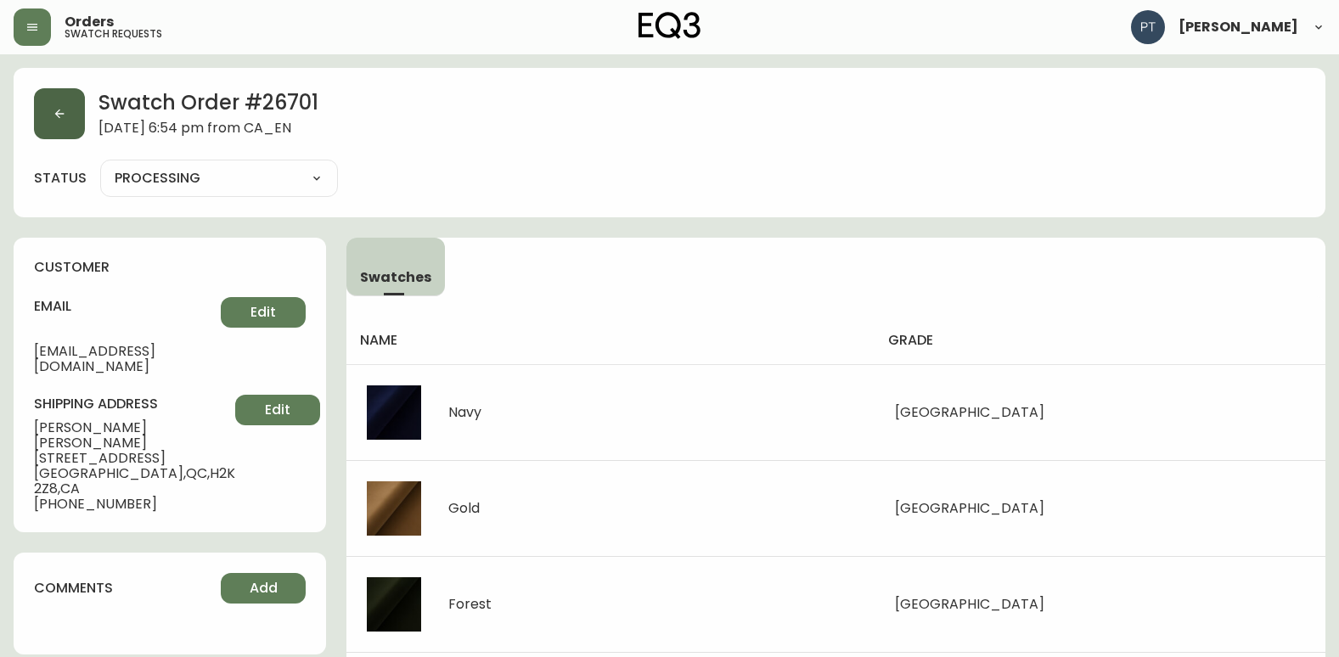
click at [80, 115] on button "button" at bounding box center [59, 113] width 51 height 51
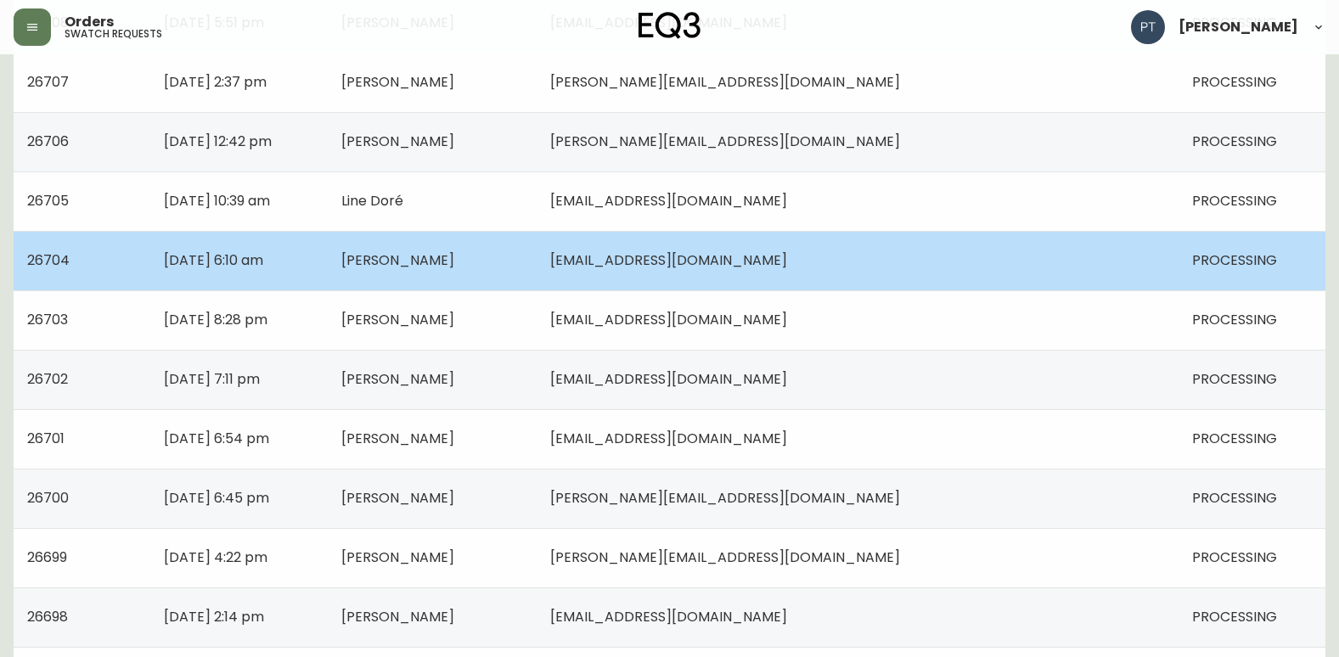
scroll to position [1019, 0]
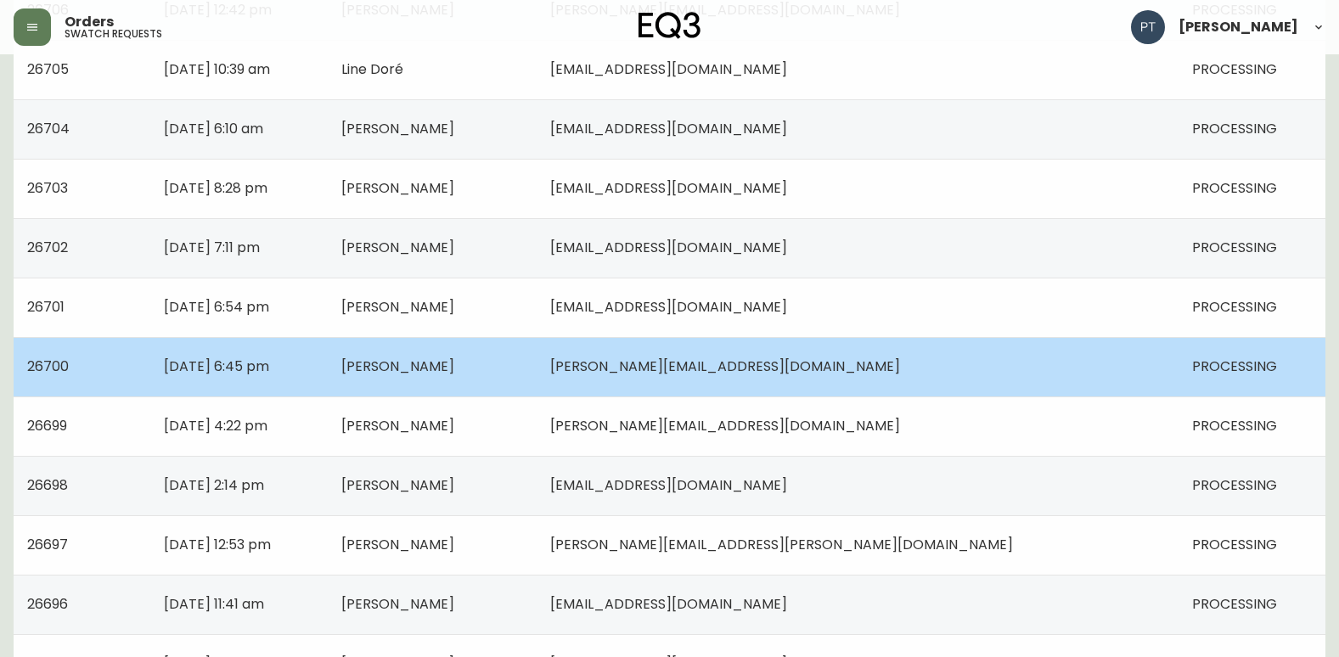
click at [537, 373] on td "Margot McKeown" at bounding box center [432, 366] width 209 height 59
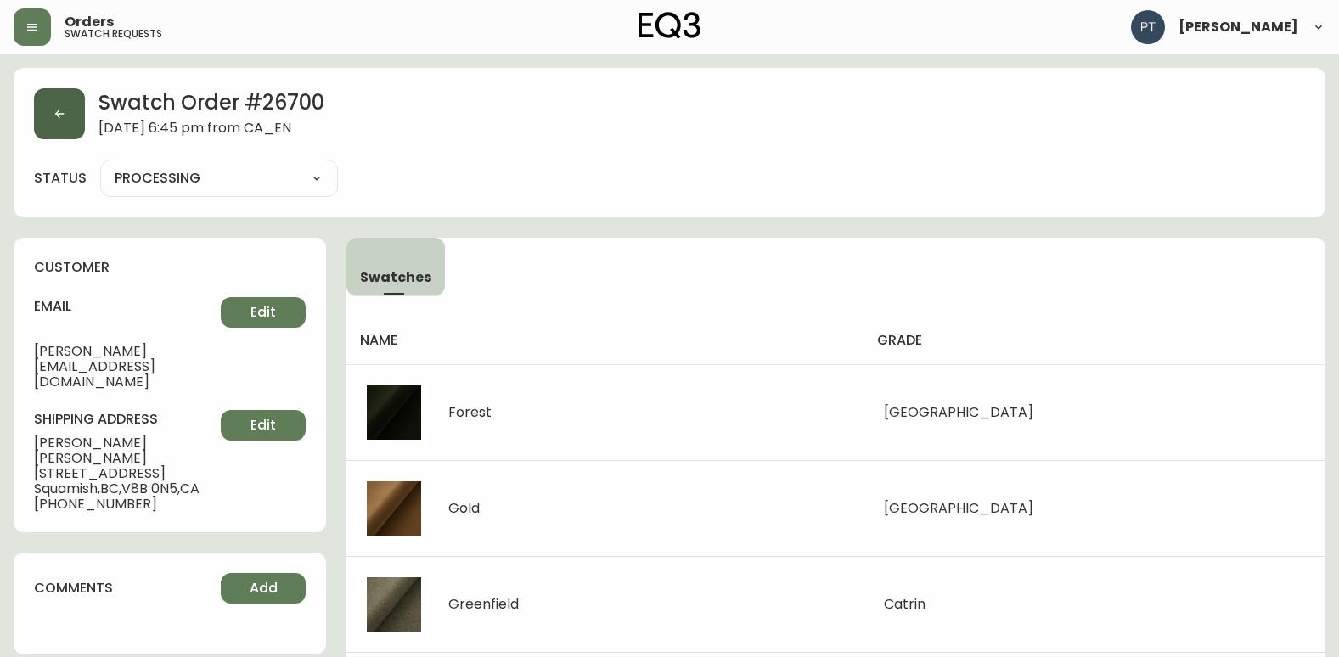
click at [47, 126] on button "button" at bounding box center [59, 113] width 51 height 51
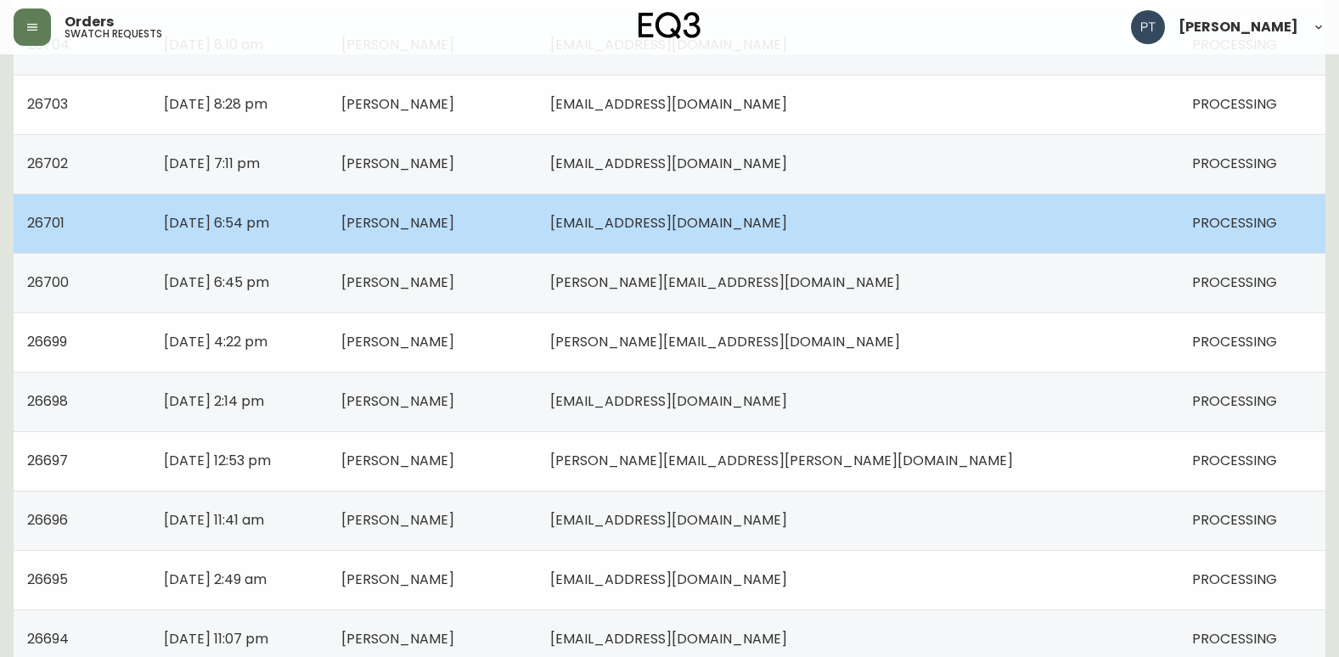
scroll to position [1104, 0]
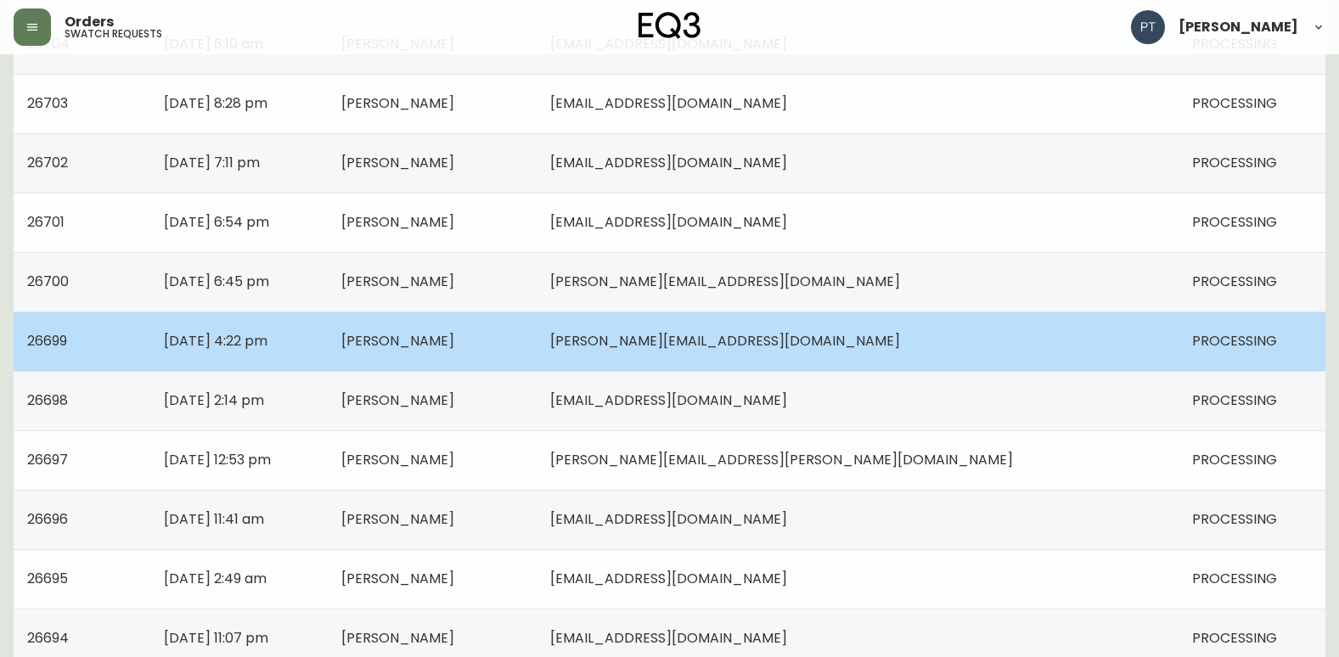
click at [537, 340] on td "Janey Reilly" at bounding box center [432, 341] width 209 height 59
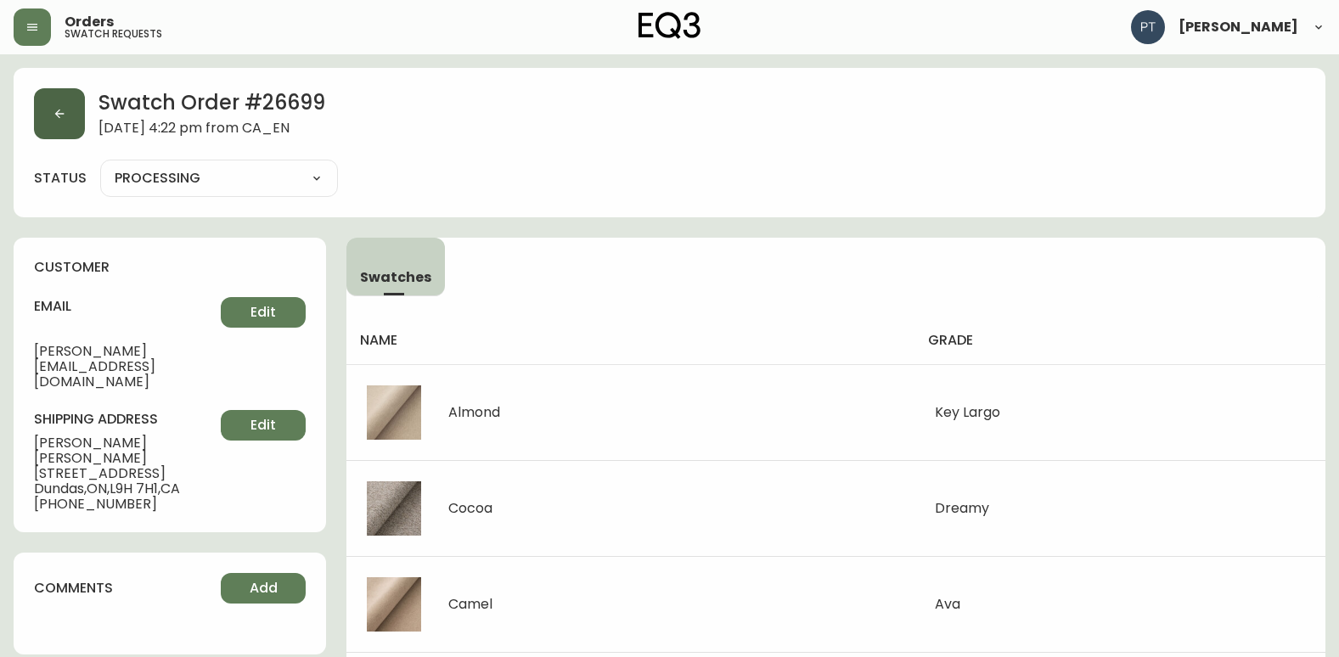
click at [58, 108] on icon "button" at bounding box center [60, 114] width 14 height 14
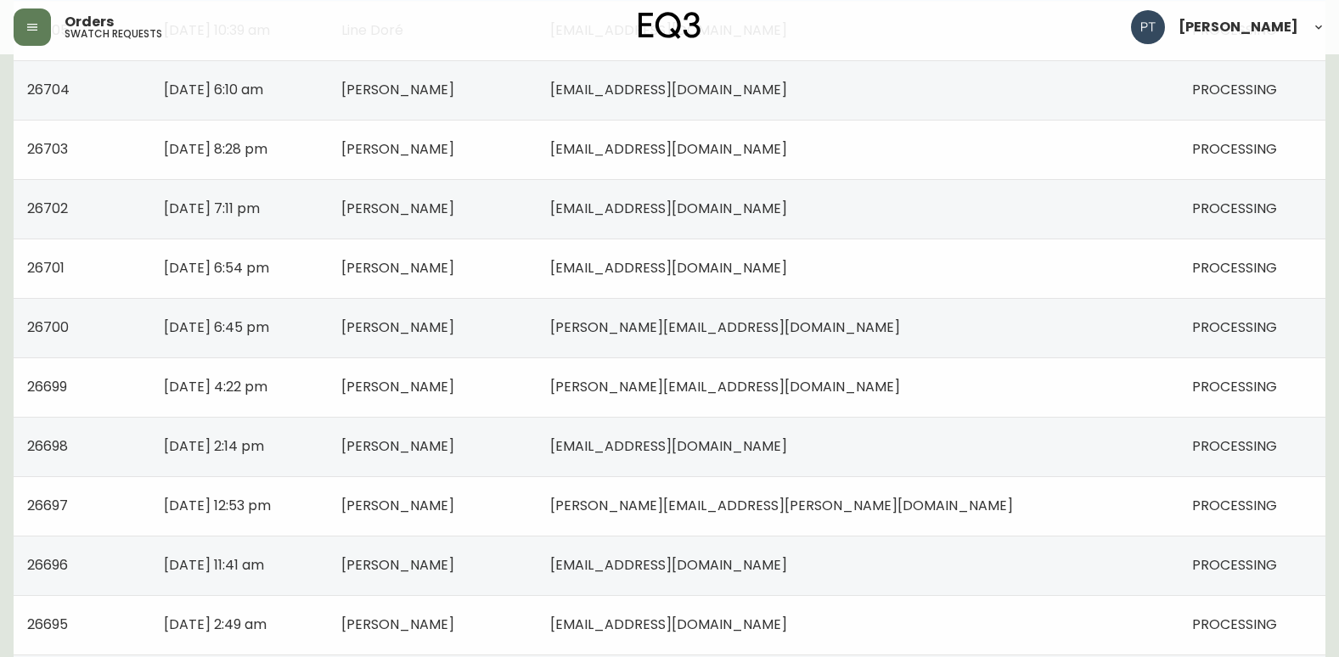
scroll to position [1189, 0]
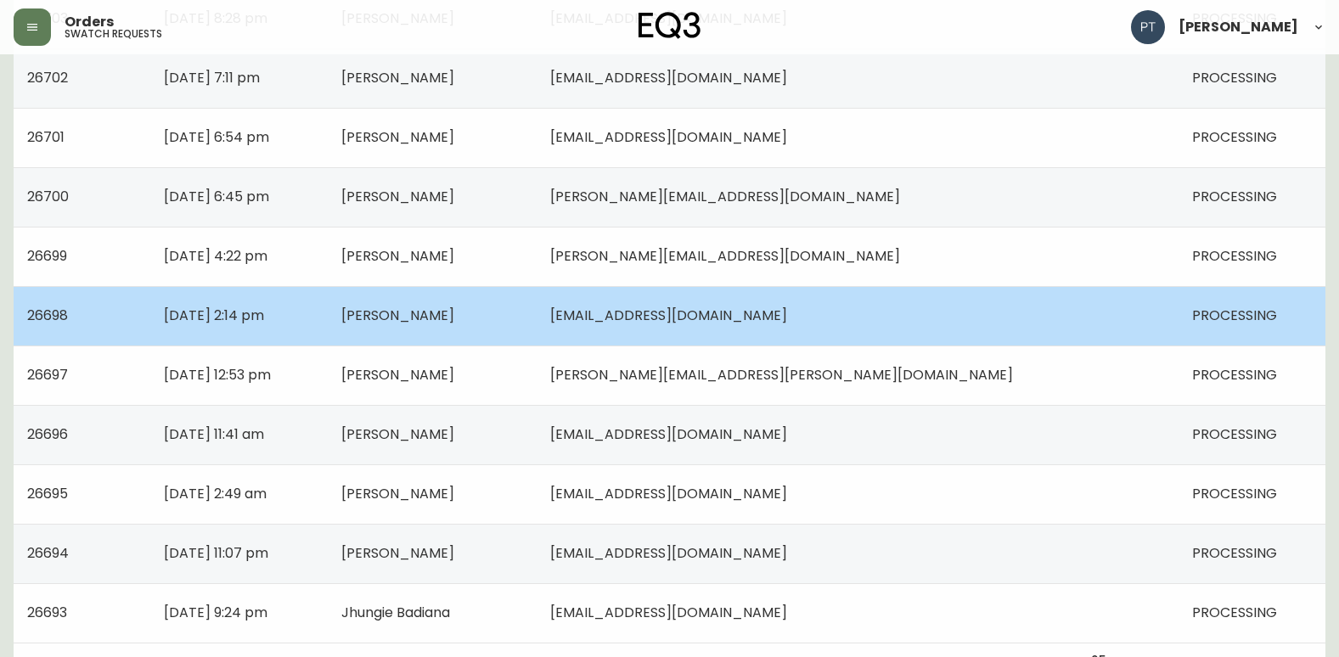
click at [537, 305] on td "Laura Power" at bounding box center [432, 315] width 209 height 59
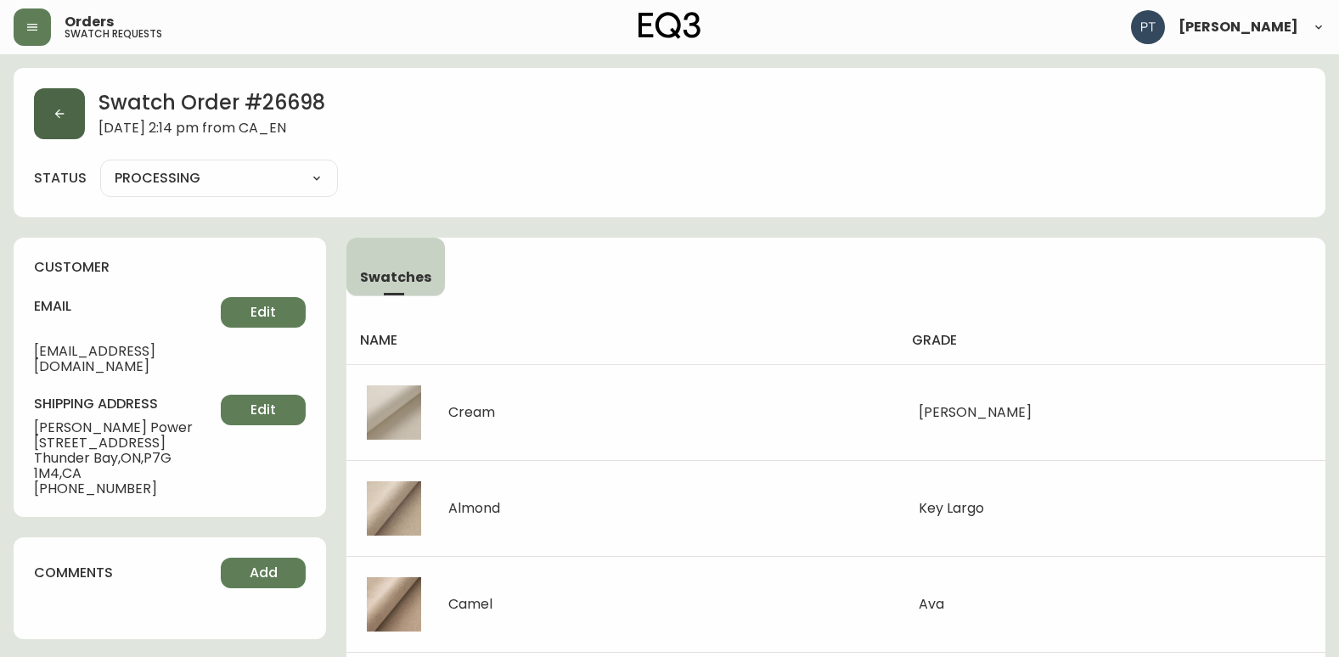
click at [66, 110] on button "button" at bounding box center [59, 113] width 51 height 51
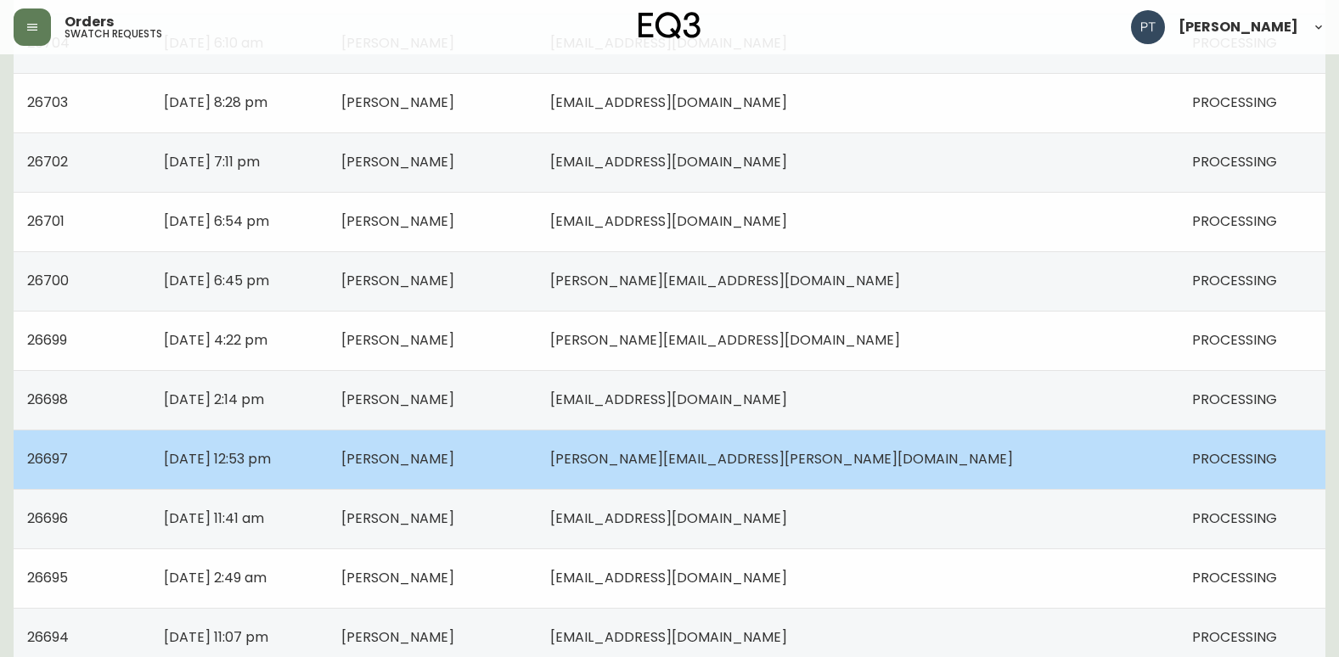
scroll to position [1212, 0]
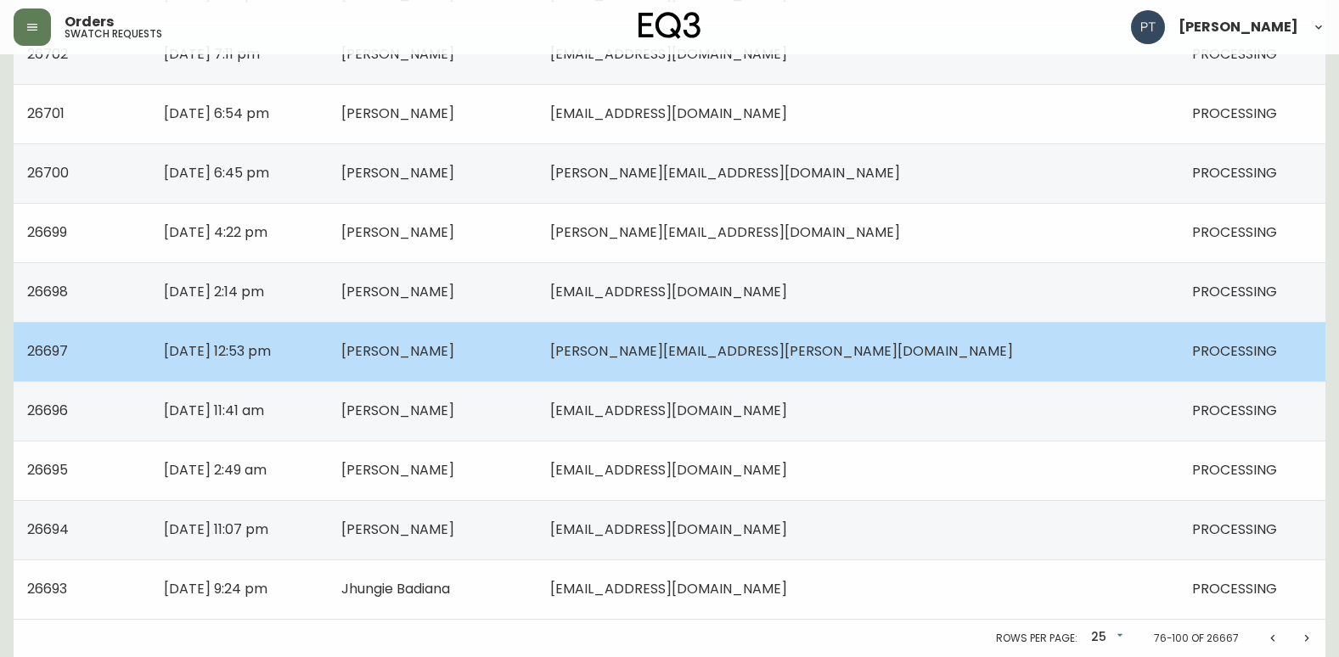
click at [454, 349] on span "LINDA AREVALO" at bounding box center [397, 351] width 113 height 20
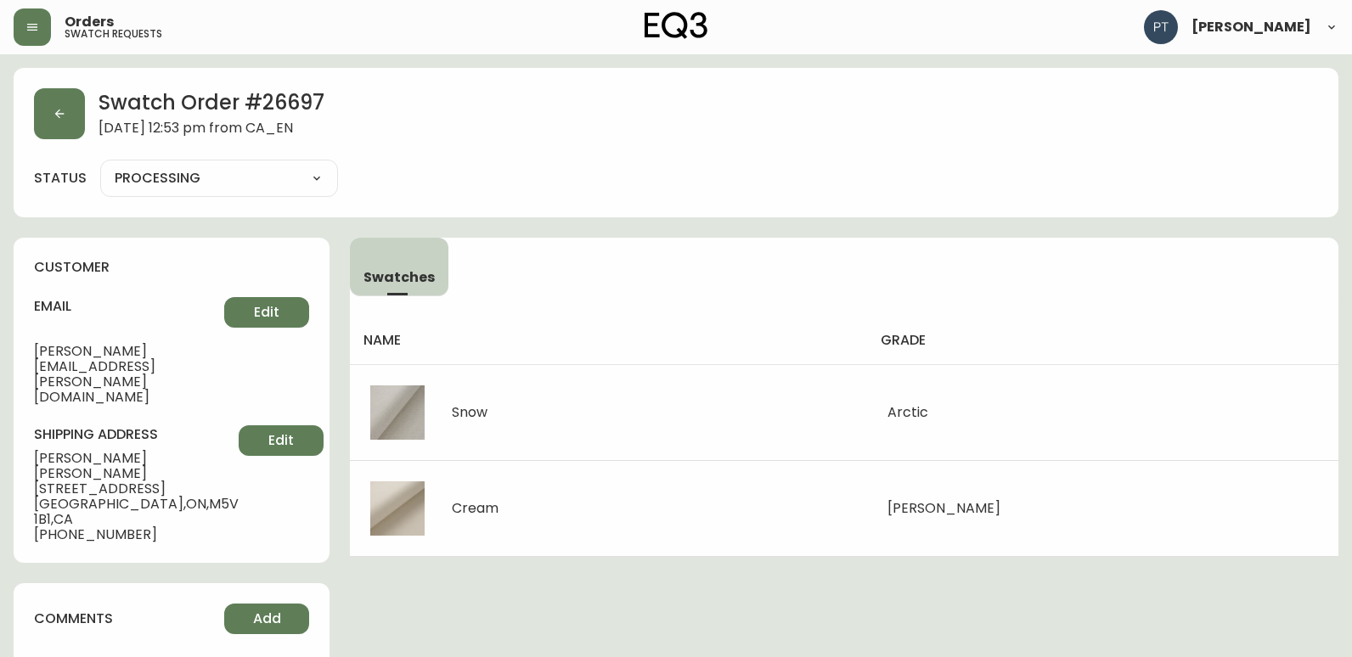
click at [31, 126] on div "Swatch Order # 26697 September 28, 2025 at 12:53 pm from CA_EN status PROCESSIN…" at bounding box center [676, 142] width 1324 height 149
click at [69, 130] on button "button" at bounding box center [59, 113] width 51 height 51
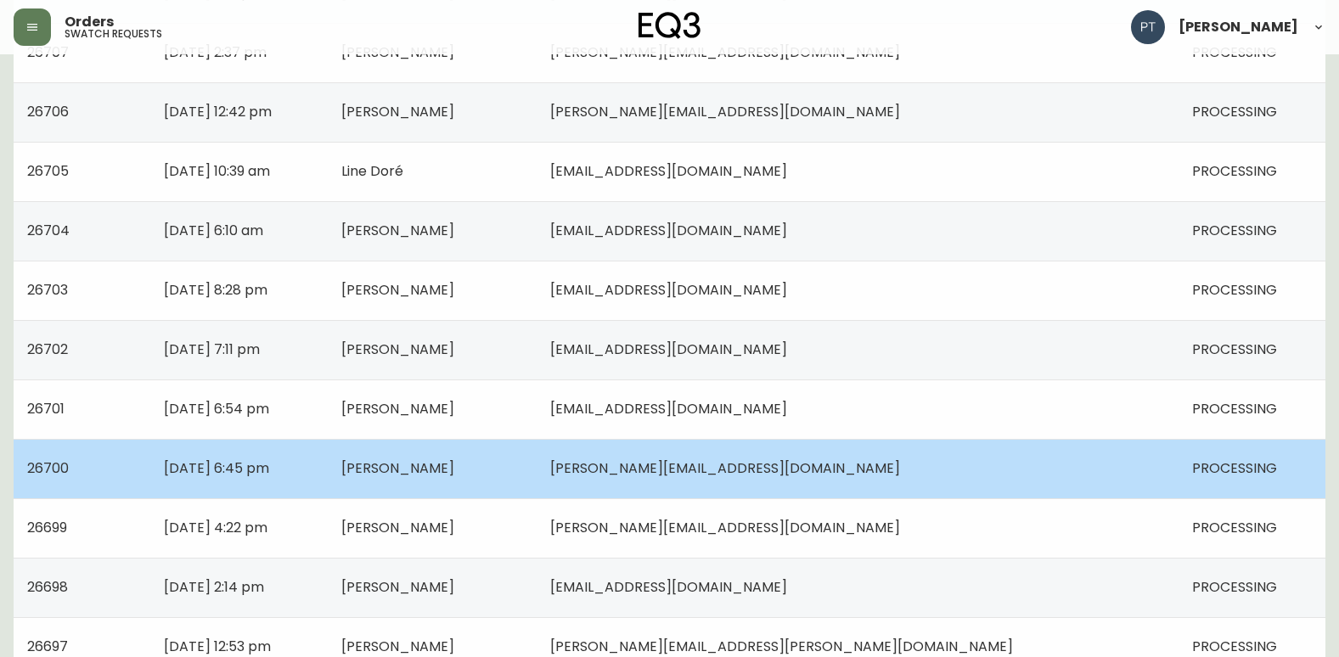
scroll to position [1212, 0]
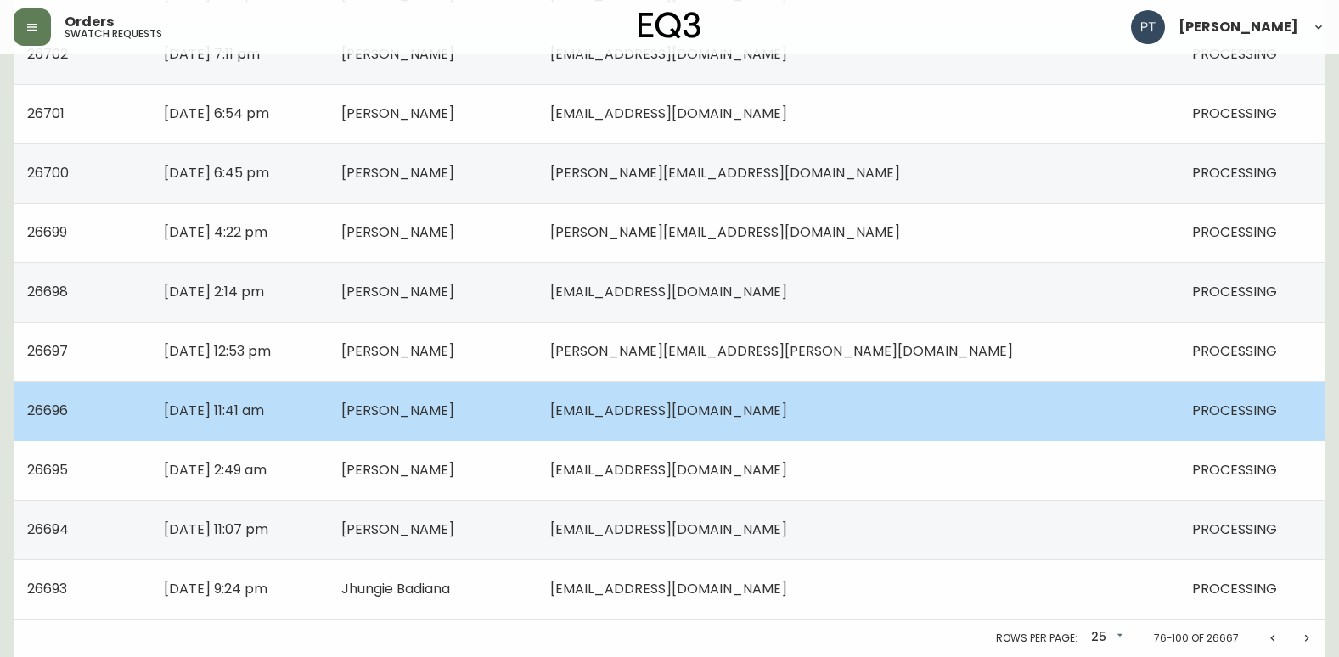
click at [537, 398] on td "Shane MacDonald" at bounding box center [432, 410] width 209 height 59
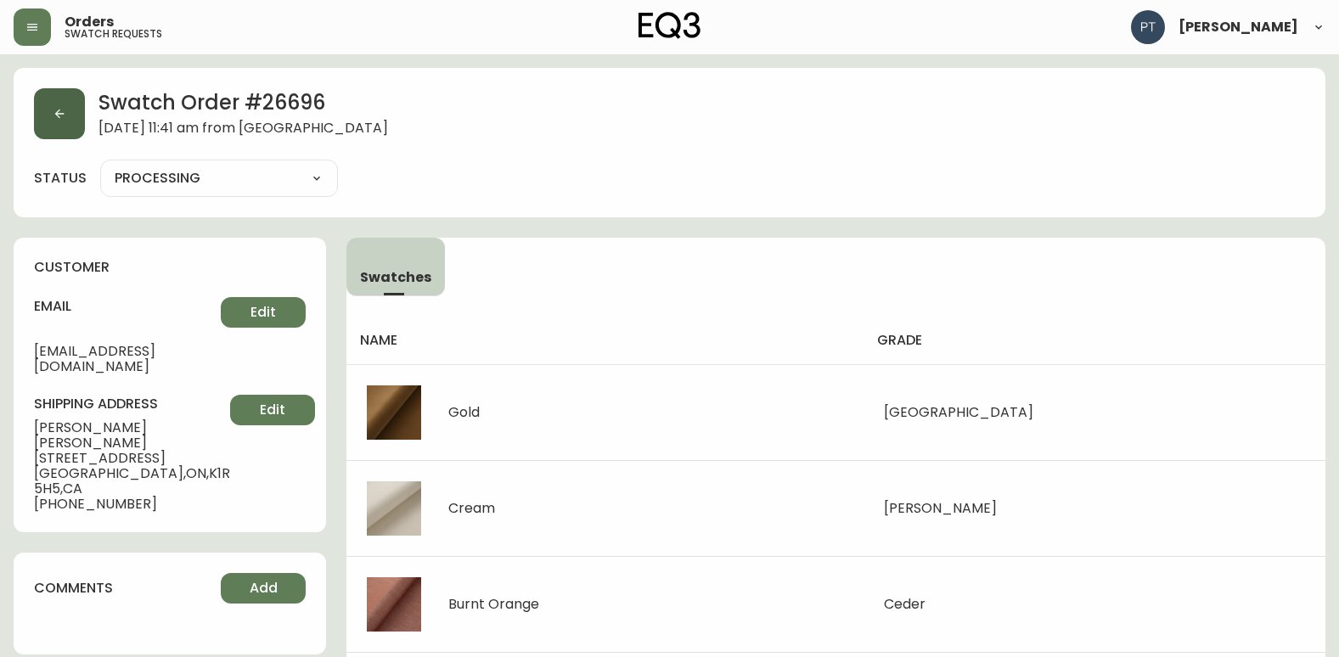
click at [65, 127] on button "button" at bounding box center [59, 113] width 51 height 51
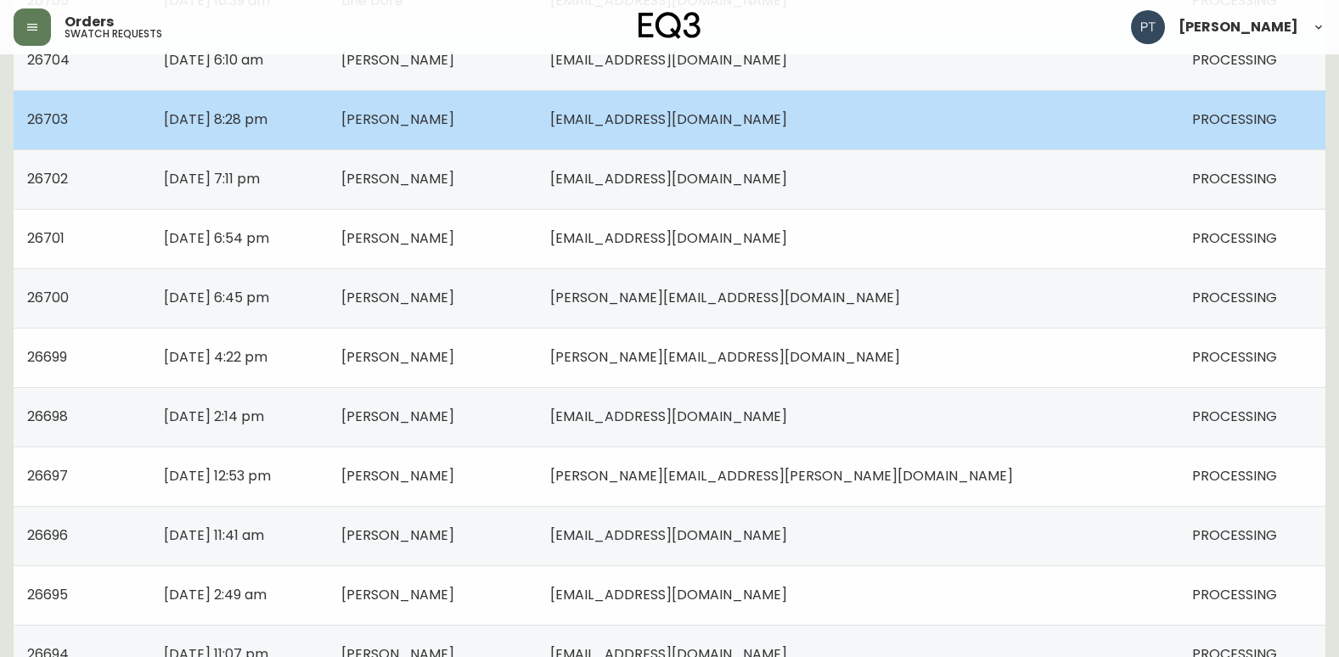
scroll to position [1212, 0]
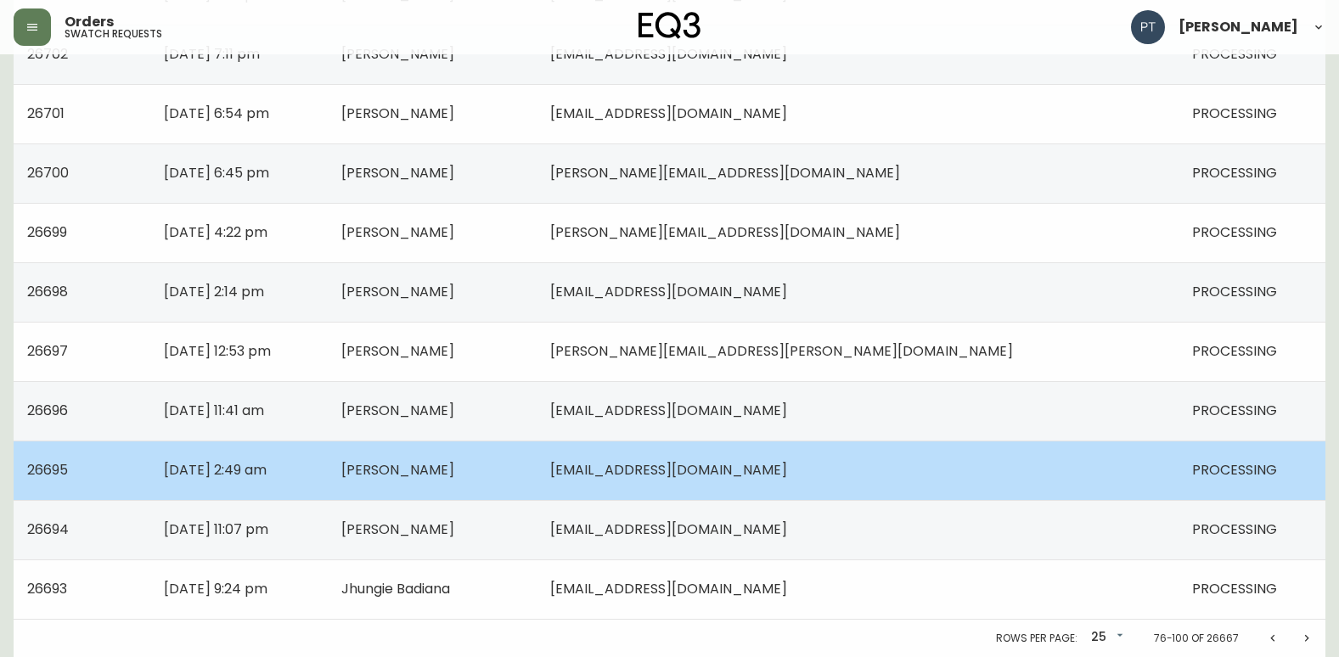
click at [537, 488] on td "Ayst McDow" at bounding box center [432, 470] width 209 height 59
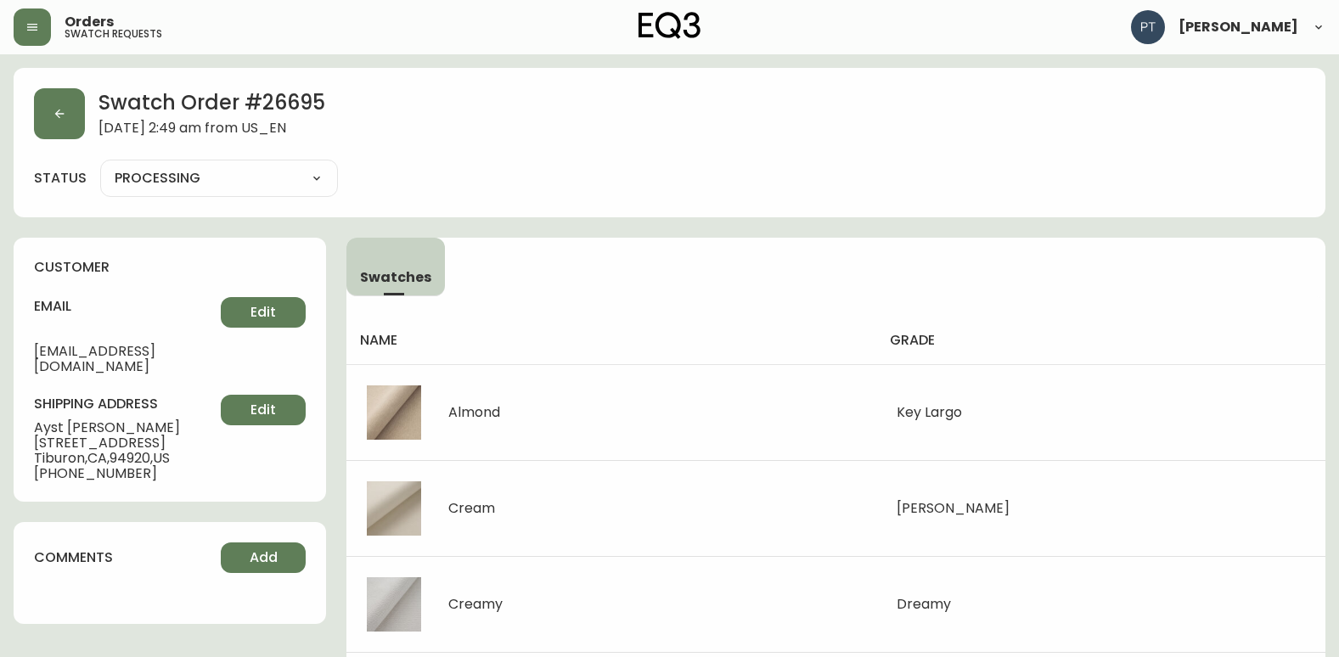
click at [252, 163] on div "PROCESSING SHIPPED CANCELLED" at bounding box center [219, 178] width 238 height 37
click at [256, 177] on select "PROCESSING SHIPPED CANCELLED" at bounding box center [219, 178] width 238 height 25
click at [100, 166] on select "PROCESSING SHIPPED CANCELLED" at bounding box center [219, 178] width 238 height 25
select select "PROCESSING"
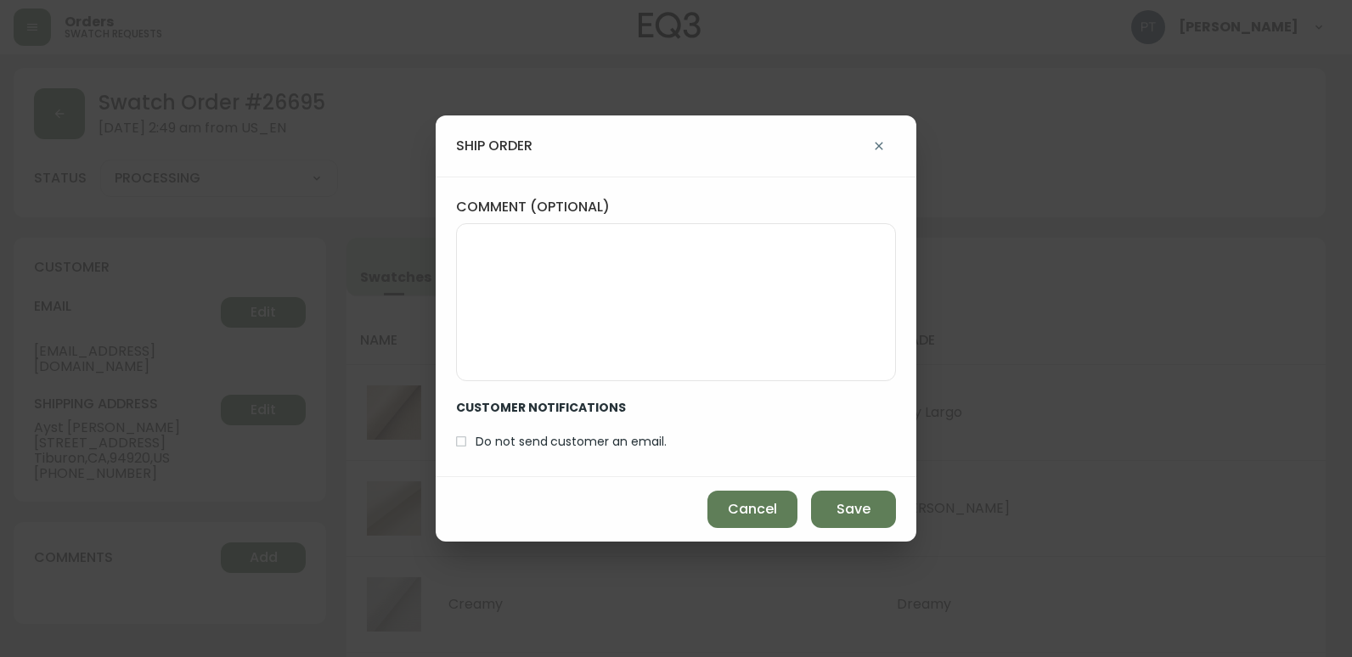
click at [841, 489] on div "Cancel Save" at bounding box center [676, 509] width 481 height 65
click at [841, 496] on button "Save" at bounding box center [853, 509] width 85 height 37
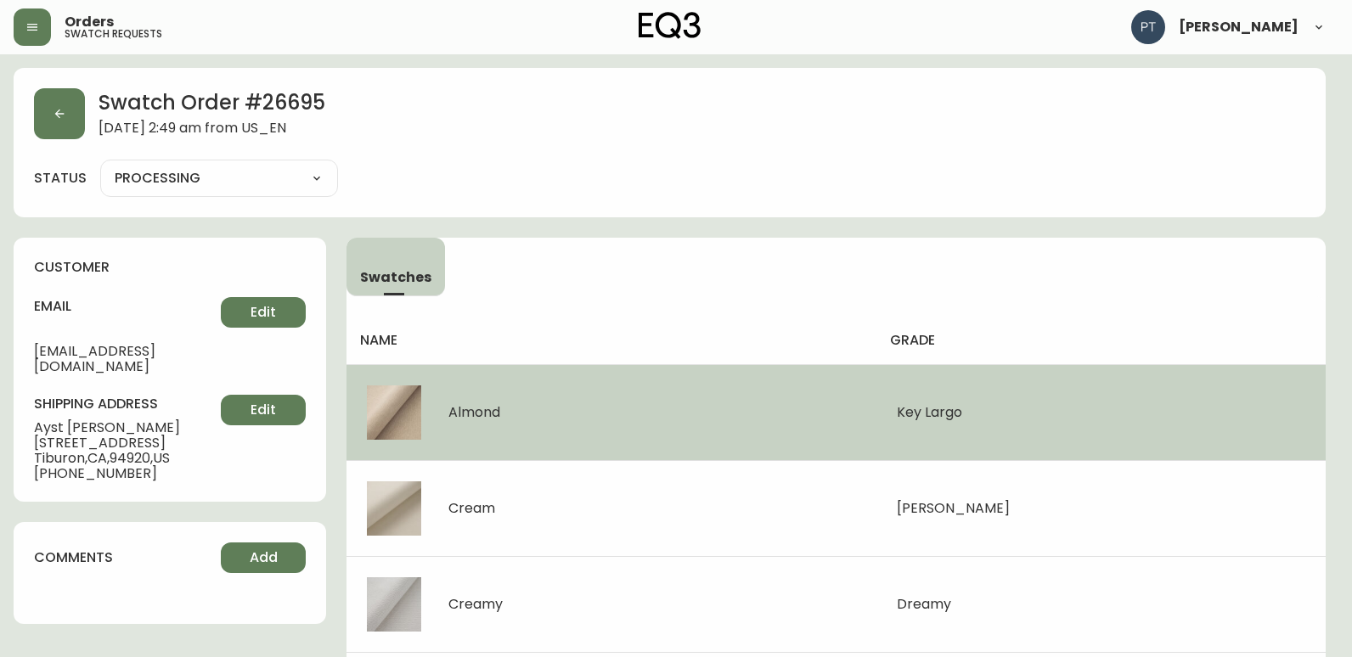
type input "SHIPPED"
select select "SHIPPED"
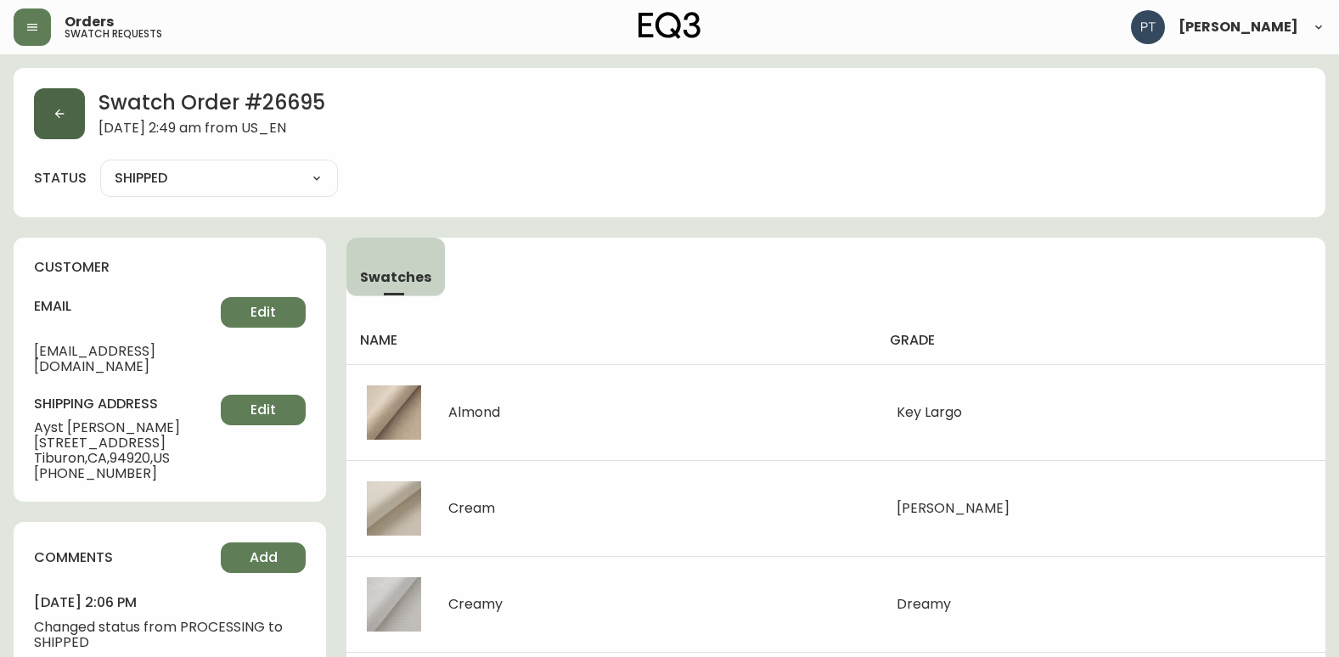
click at [54, 122] on button "button" at bounding box center [59, 113] width 51 height 51
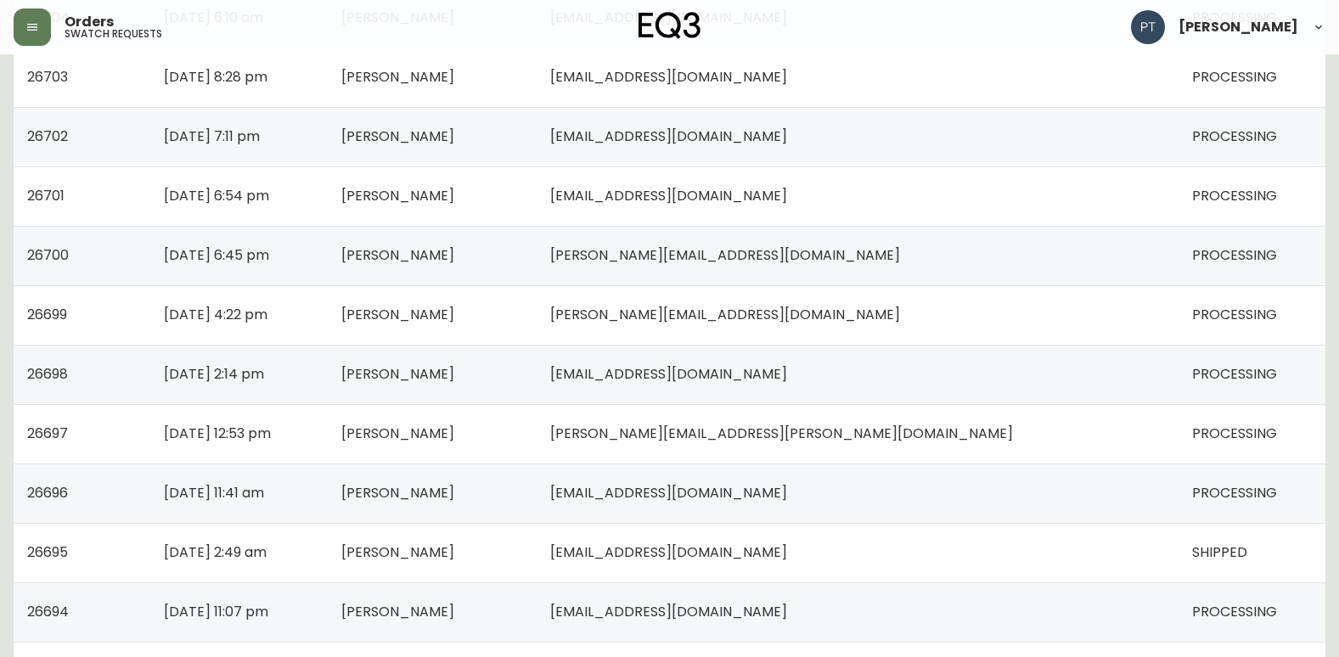
scroll to position [1212, 0]
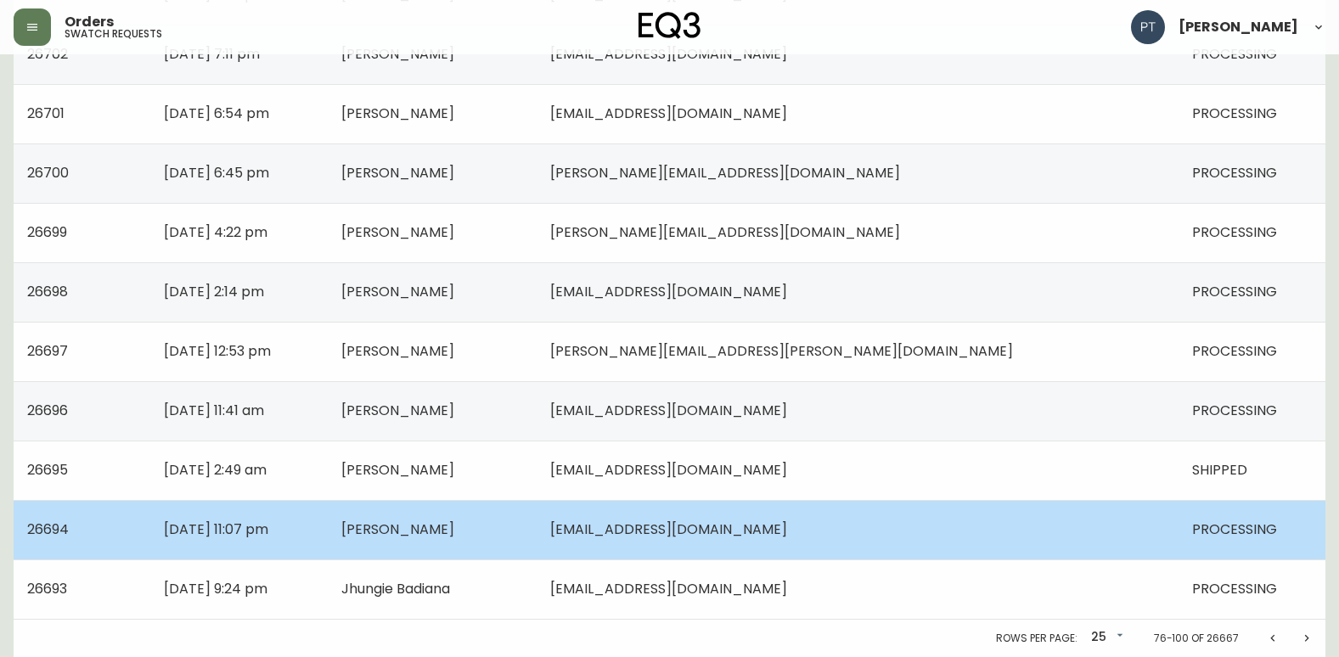
click at [716, 541] on td "mkjohnson94105@gmail.com" at bounding box center [858, 529] width 642 height 59
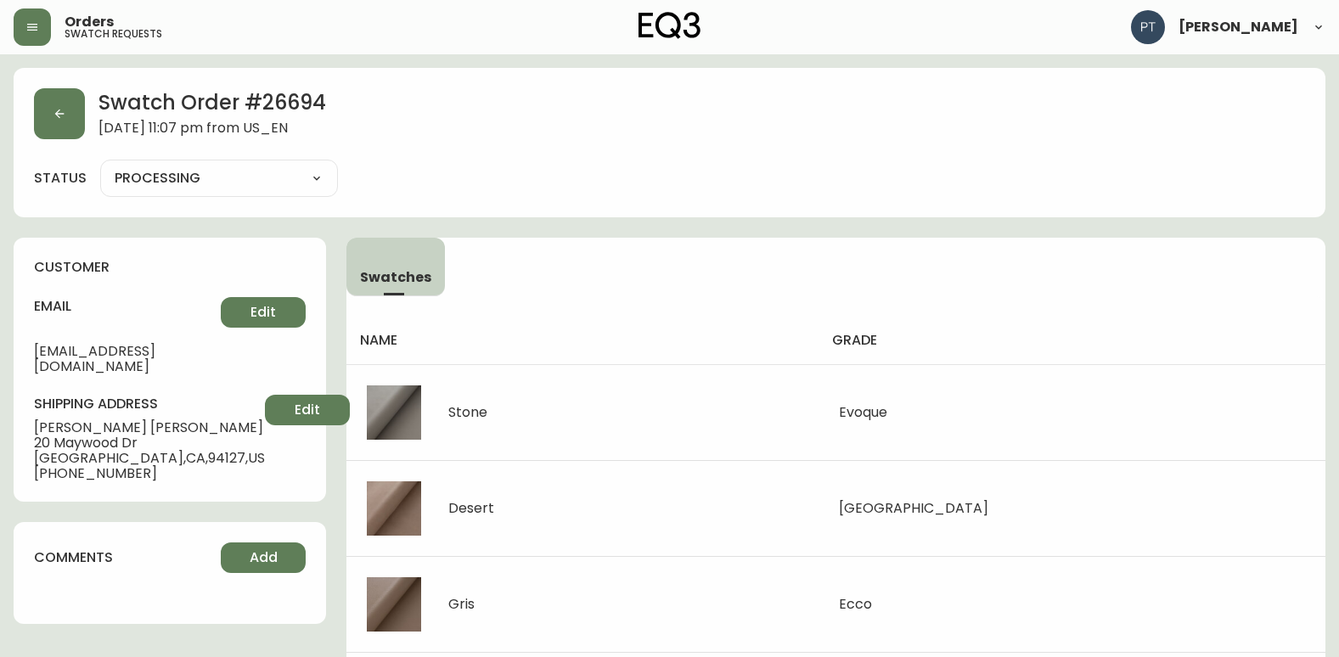
click at [309, 177] on select "PROCESSING SHIPPED CANCELLED" at bounding box center [219, 178] width 238 height 25
click at [100, 166] on select "PROCESSING SHIPPED CANCELLED" at bounding box center [219, 178] width 238 height 25
select select "PROCESSING"
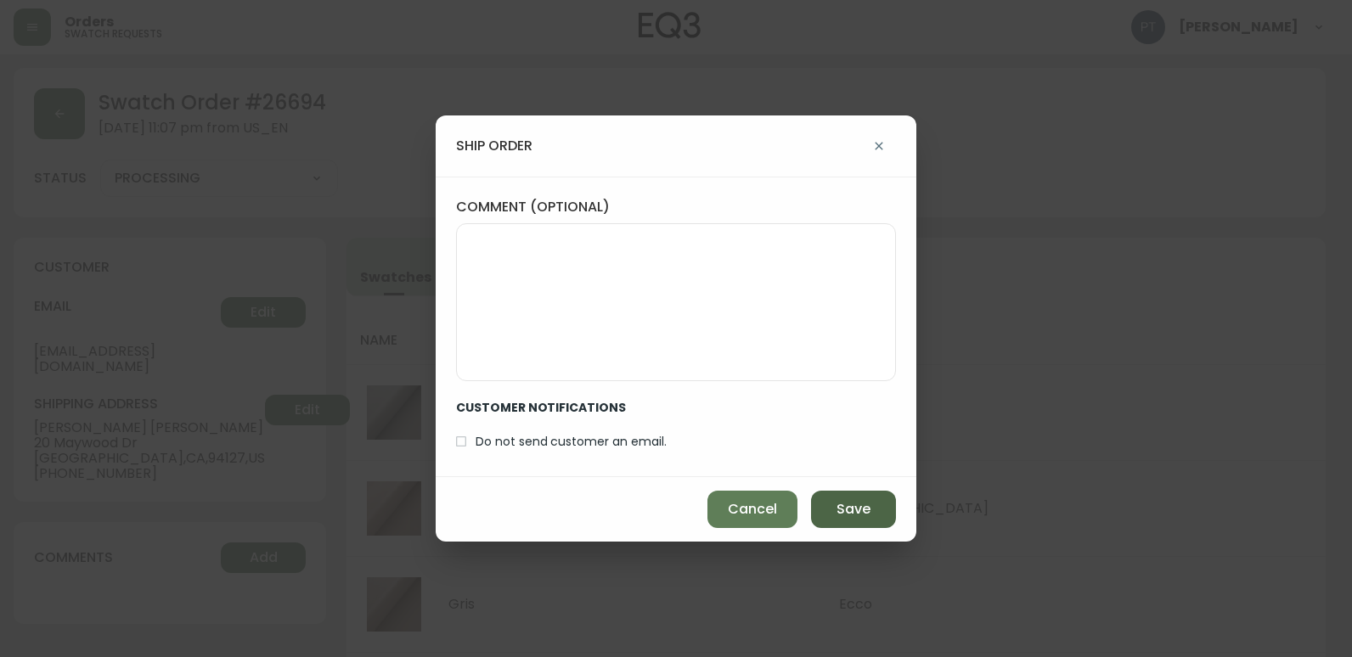
click at [841, 501] on span "Save" at bounding box center [853, 509] width 34 height 19
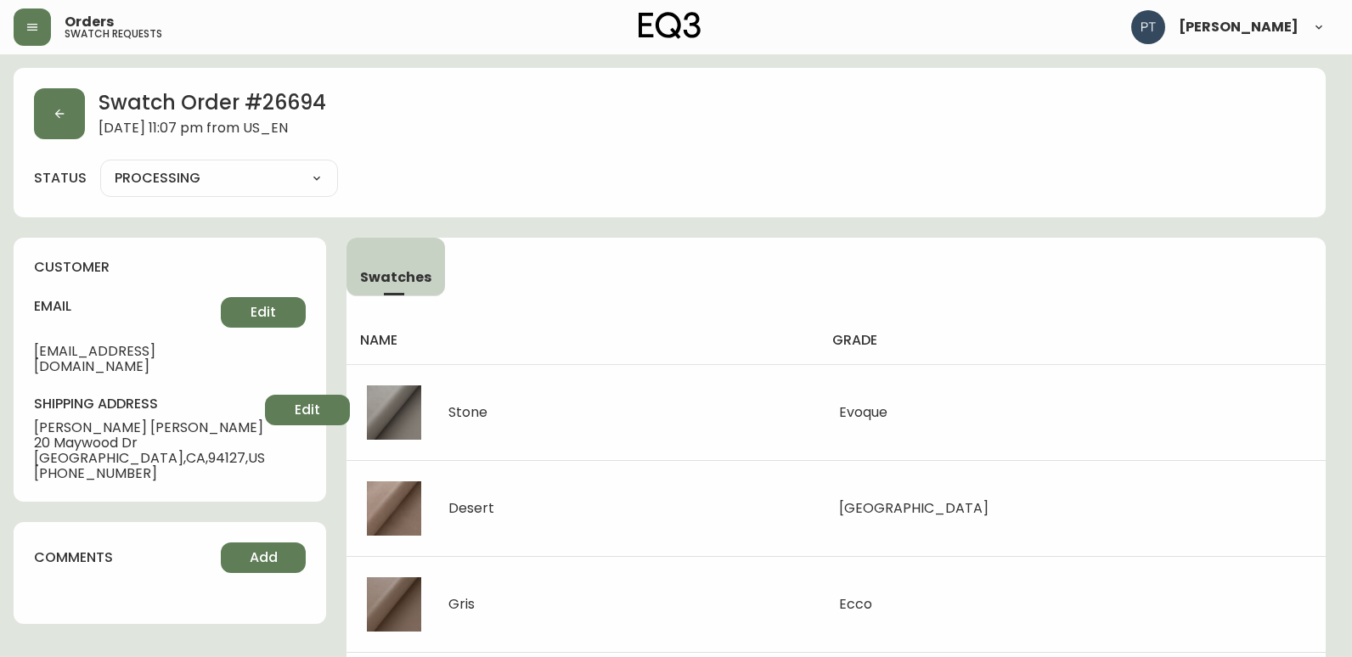
type input "SHIPPED"
select select "SHIPPED"
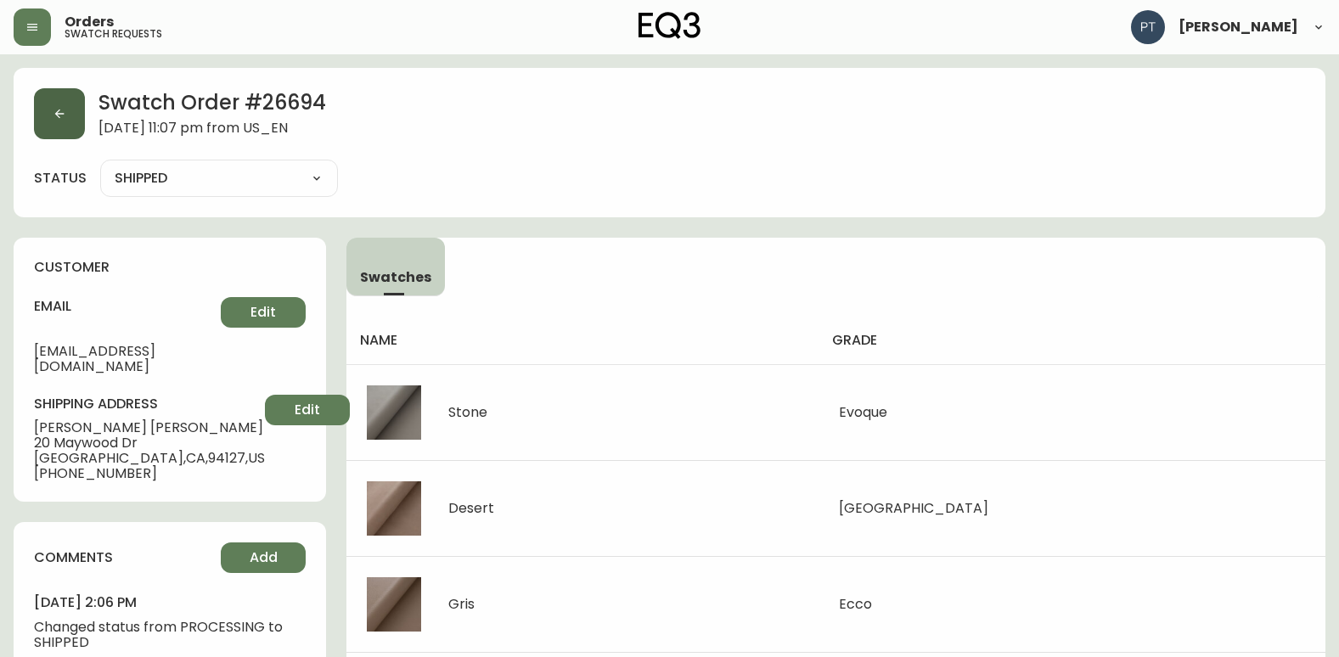
click at [70, 126] on button "button" at bounding box center [59, 113] width 51 height 51
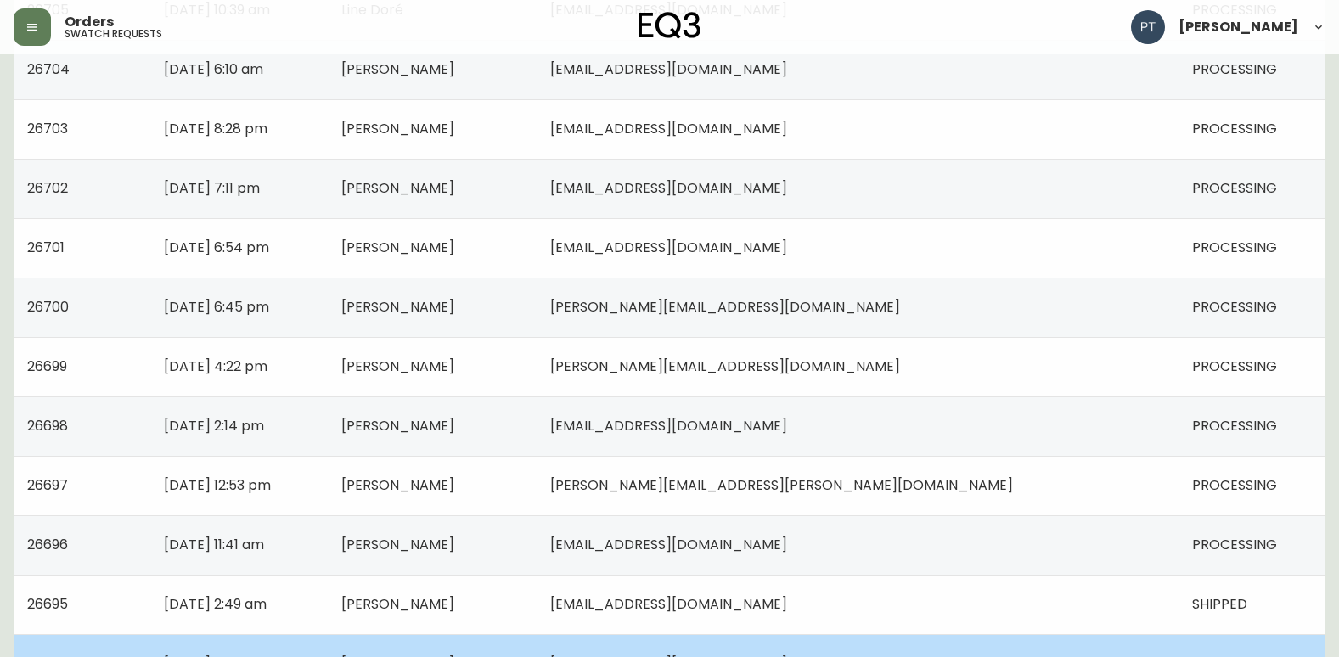
scroll to position [1212, 0]
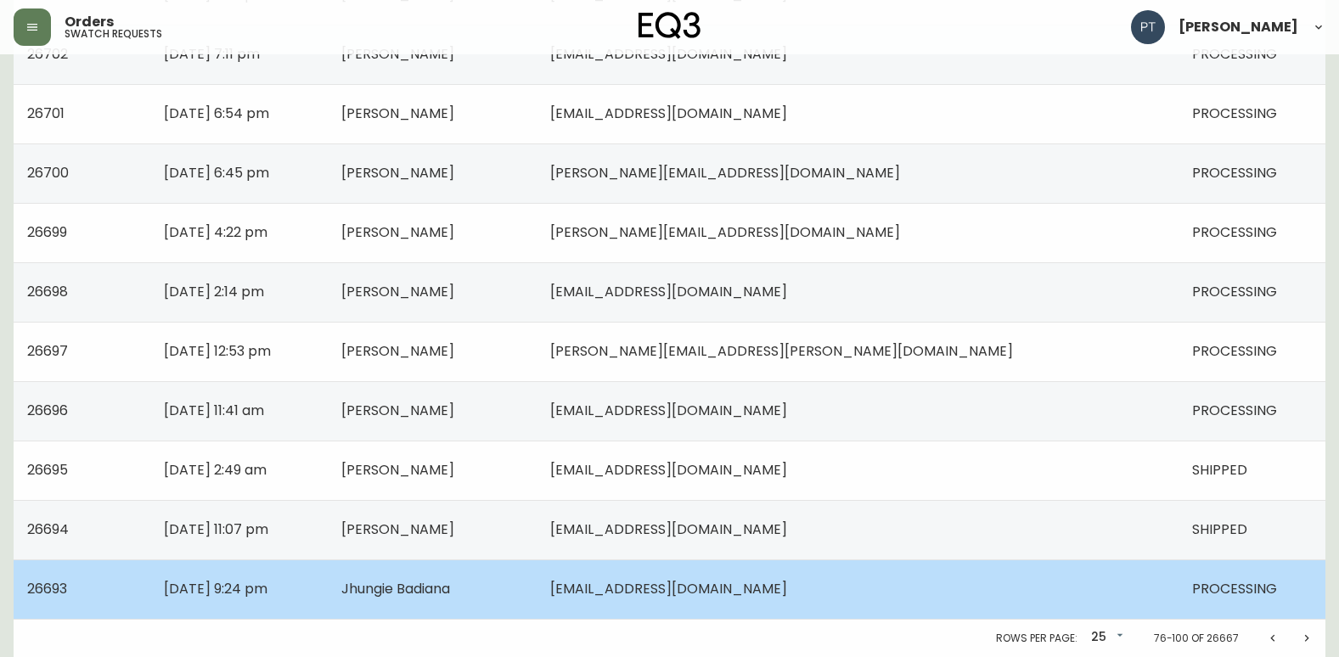
click at [719, 581] on td "js.badiana@outlook.com" at bounding box center [858, 588] width 642 height 59
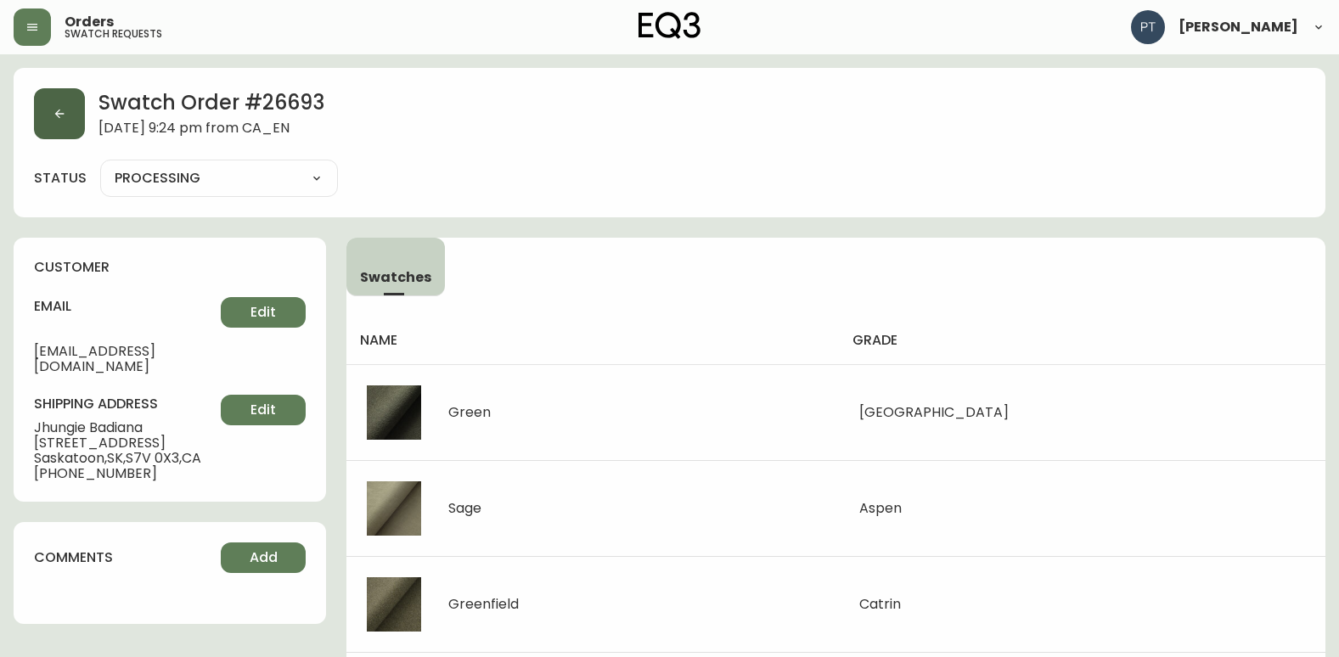
click at [77, 132] on button "button" at bounding box center [59, 113] width 51 height 51
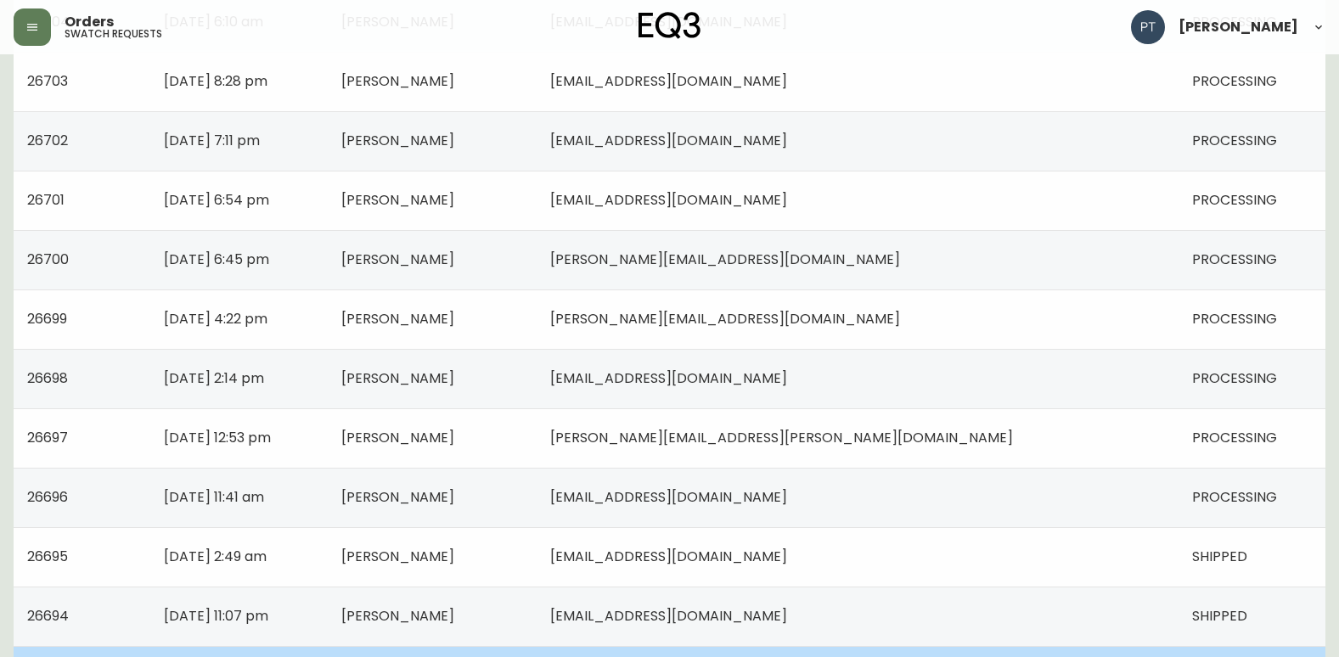
scroll to position [1212, 0]
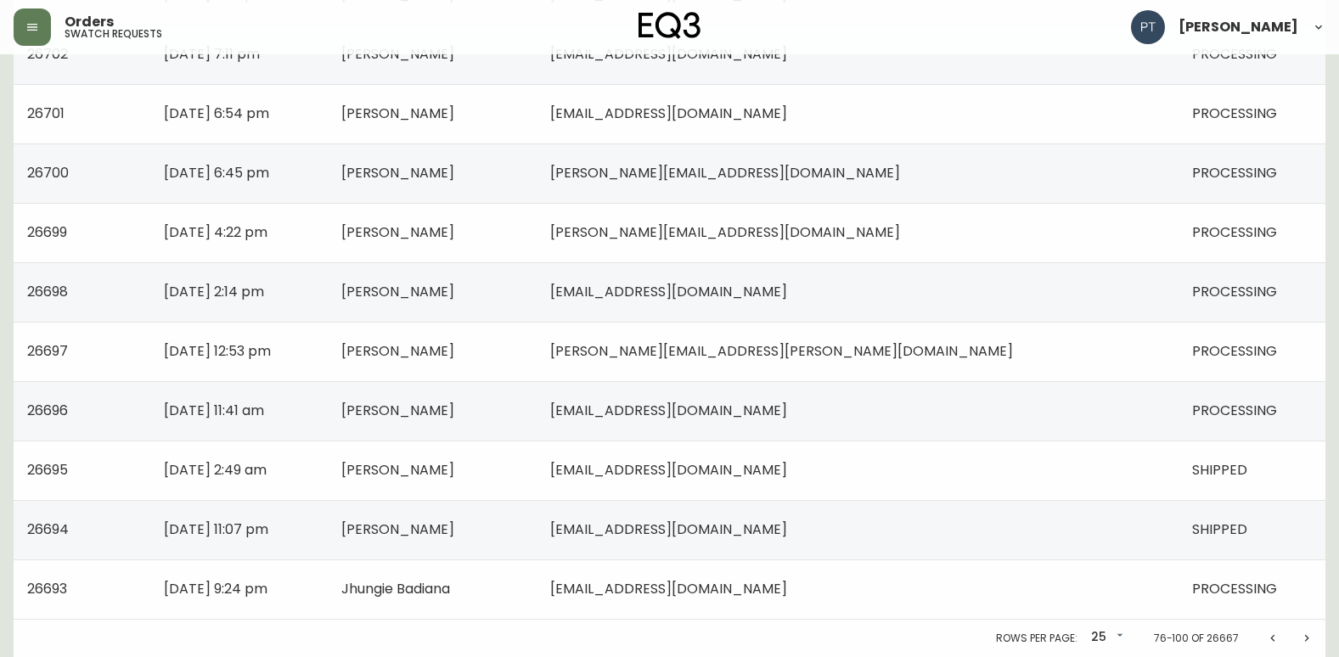
click at [1309, 637] on icon "Next page" at bounding box center [1307, 639] width 14 height 14
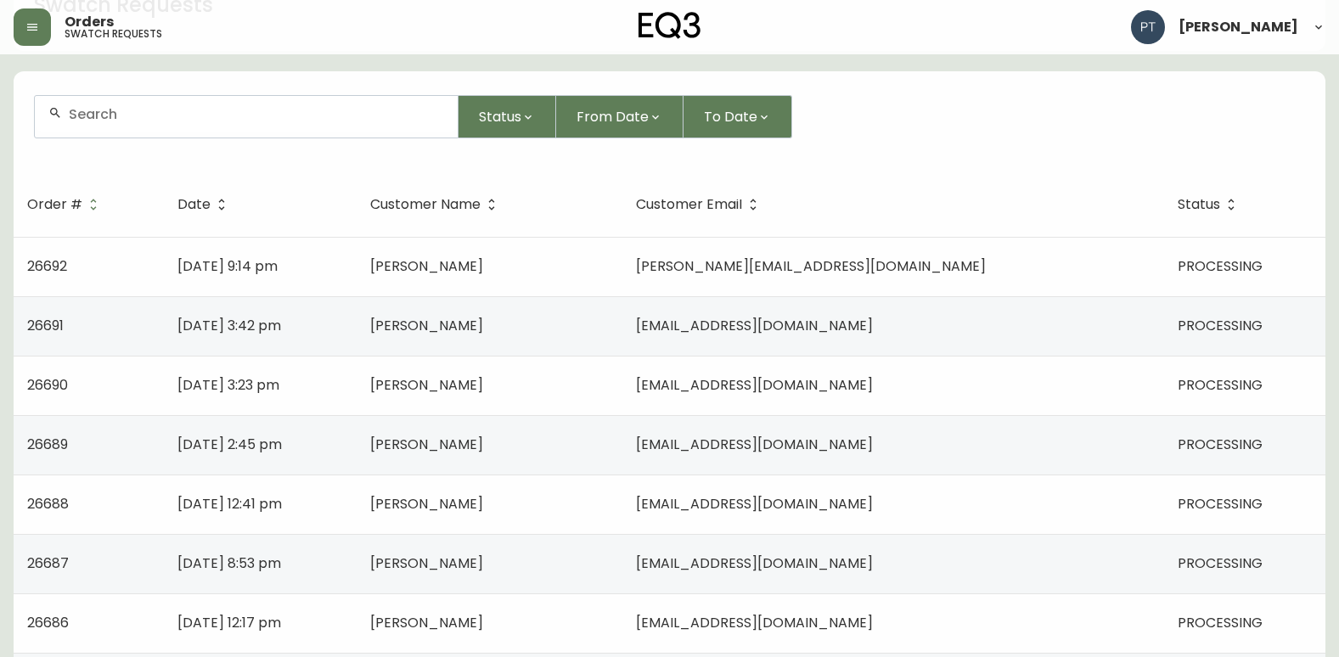
scroll to position [278, 0]
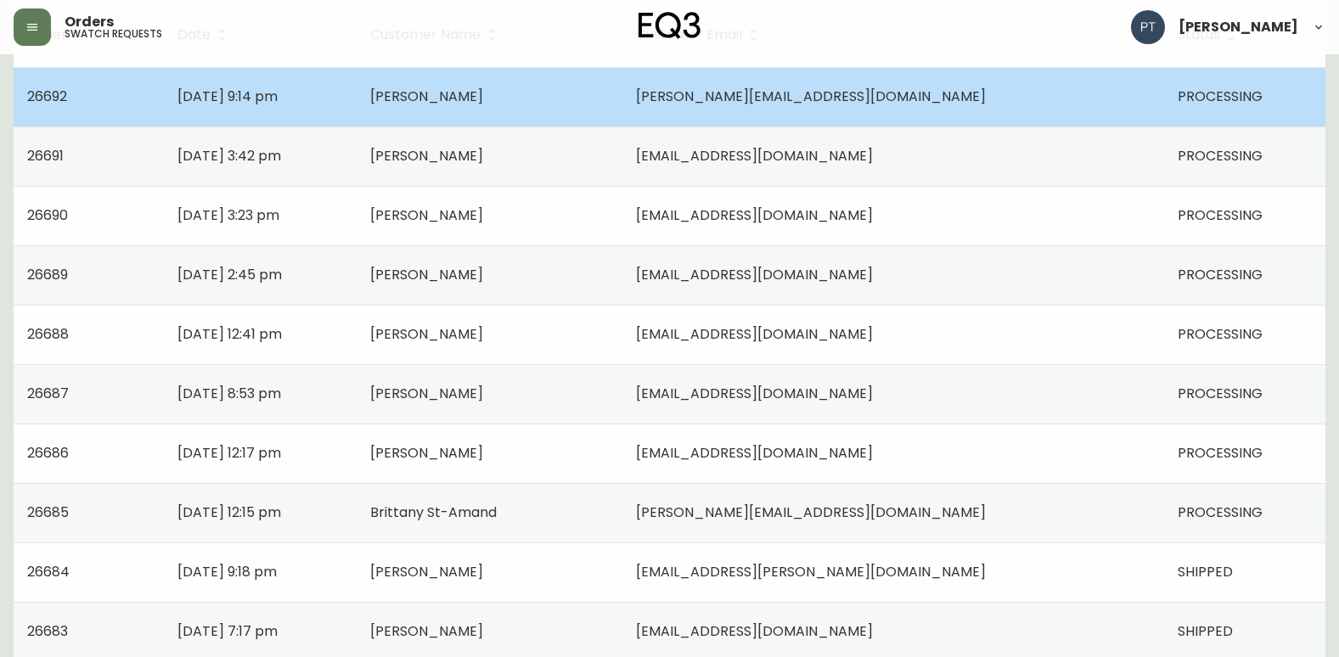
click at [604, 111] on td "Erika Rizzo" at bounding box center [490, 96] width 266 height 59
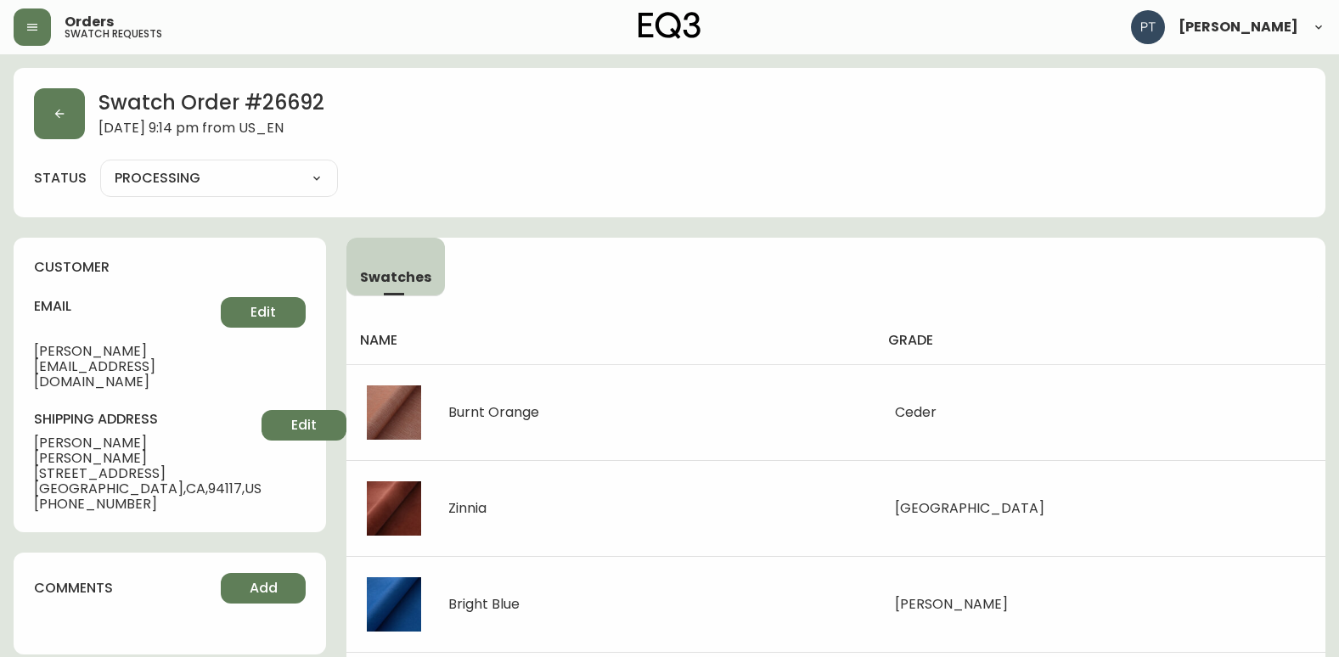
click at [297, 183] on select "PROCESSING SHIPPED CANCELLED" at bounding box center [219, 178] width 238 height 25
click at [100, 166] on select "PROCESSING SHIPPED CANCELLED" at bounding box center [219, 178] width 238 height 25
select select "PROCESSING"
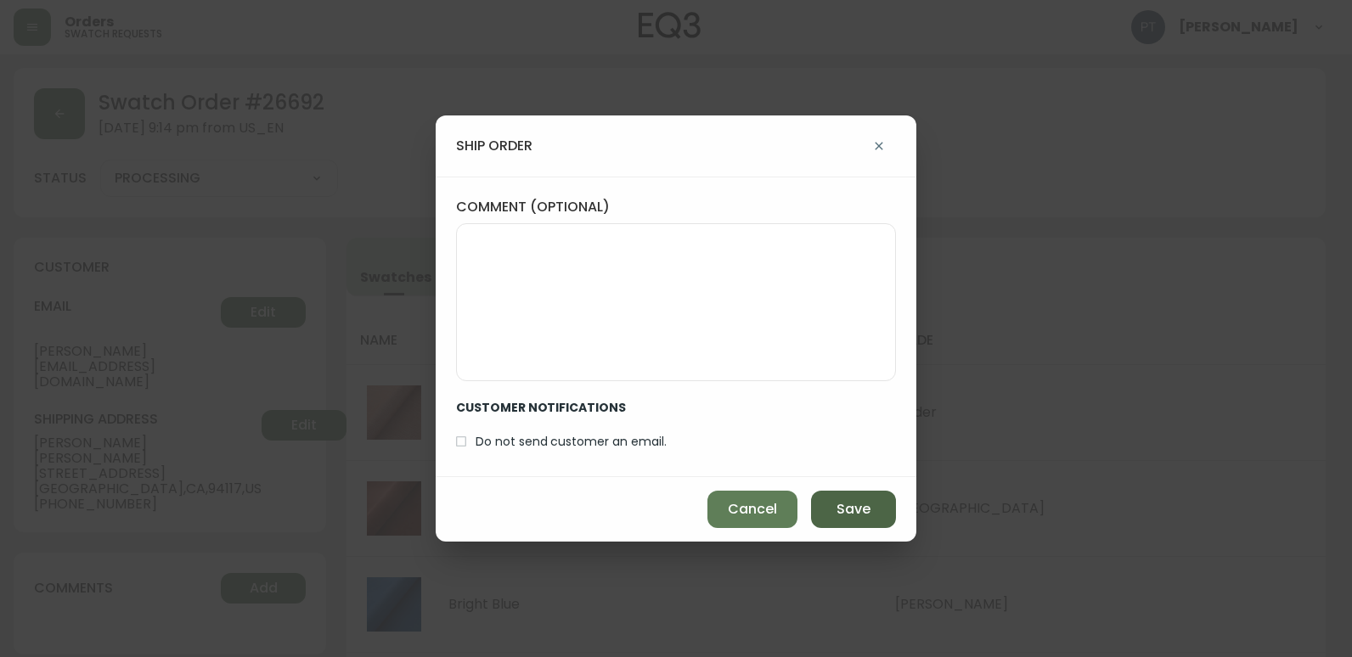
click at [846, 506] on span "Save" at bounding box center [853, 509] width 34 height 19
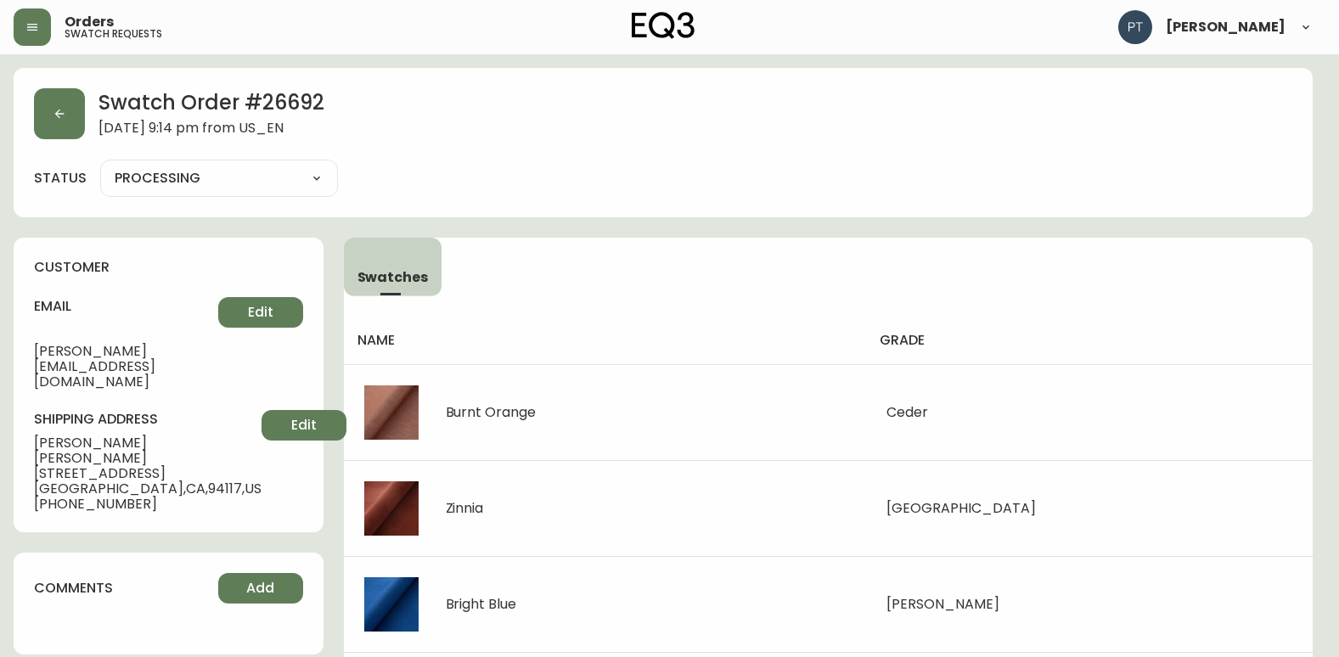
type input "SHIPPED"
select select "SHIPPED"
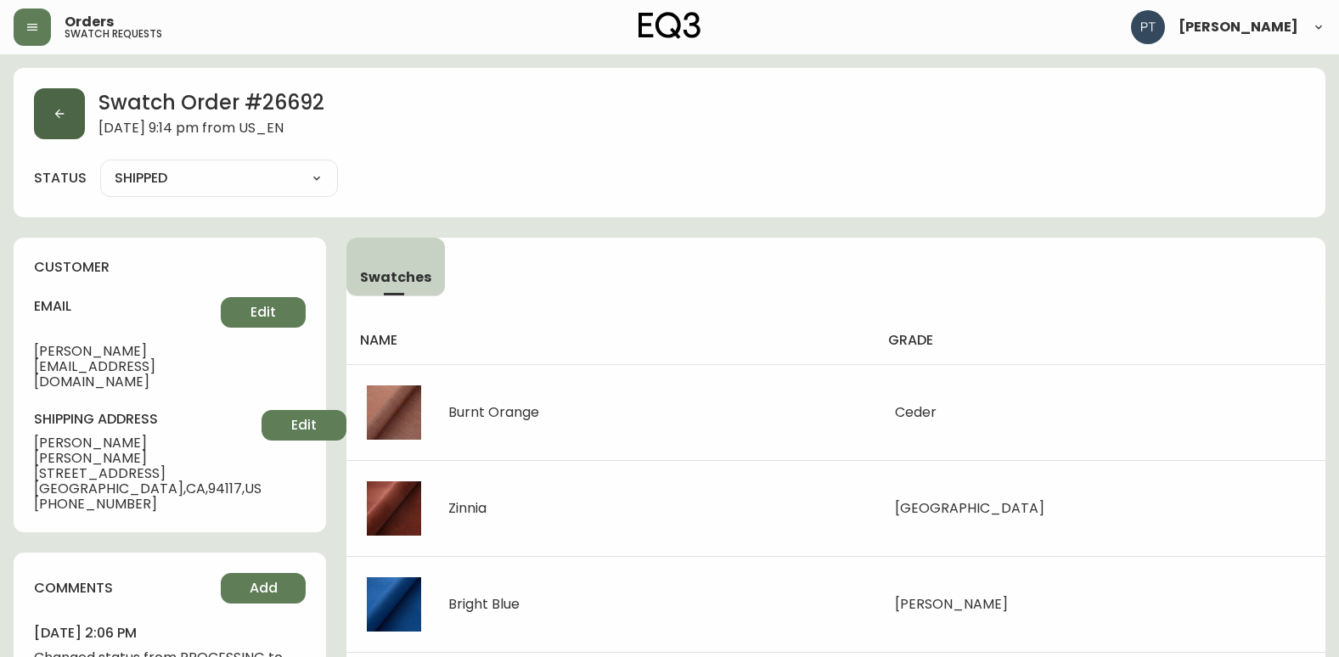
click at [76, 120] on button "button" at bounding box center [59, 113] width 51 height 51
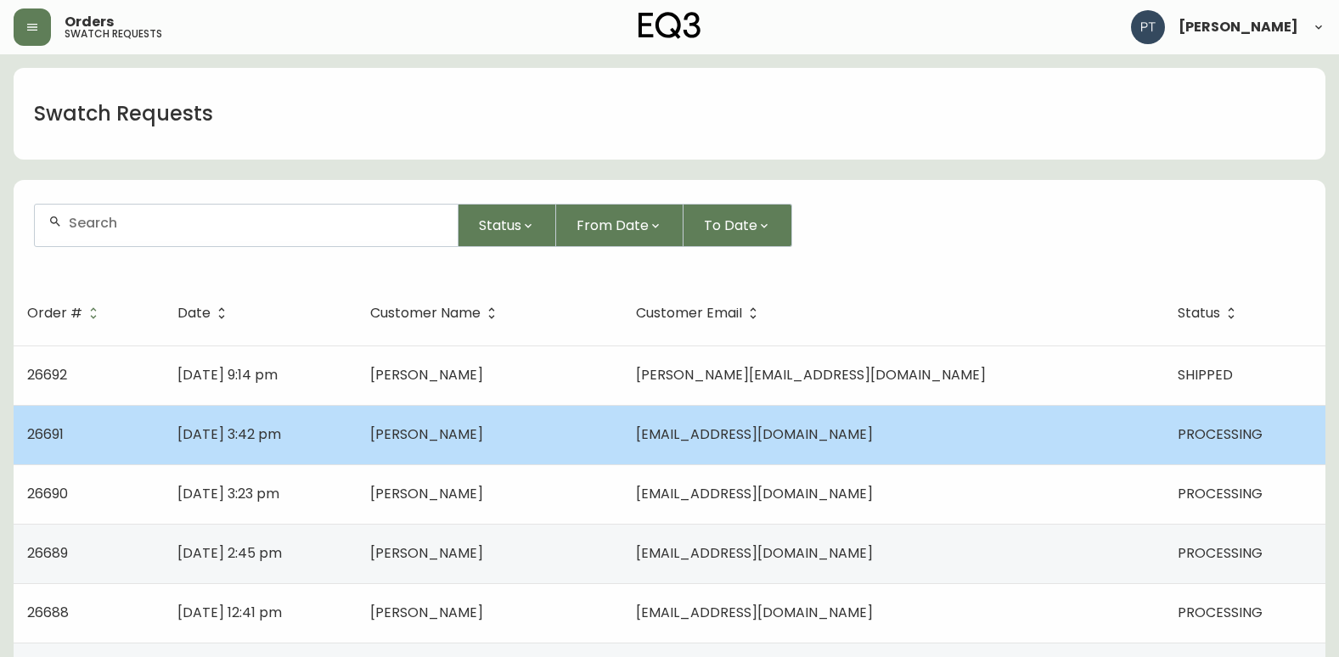
click at [801, 452] on td "Beatricecrobertson@gmail.com" at bounding box center [893, 434] width 542 height 59
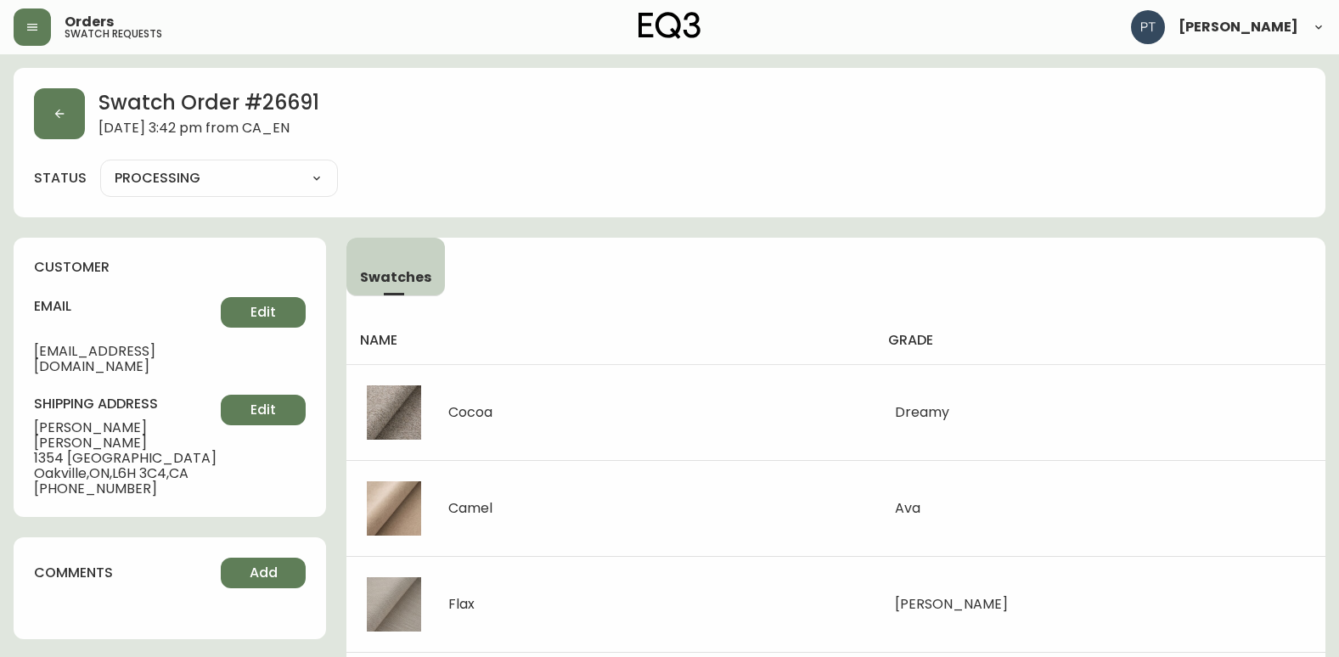
click at [20, 129] on div "Swatch Order # 26691 September 27, 2025 at 3:42 pm from CA_EN status PROCESSING…" at bounding box center [670, 142] width 1312 height 149
click at [66, 131] on button "button" at bounding box center [59, 113] width 51 height 51
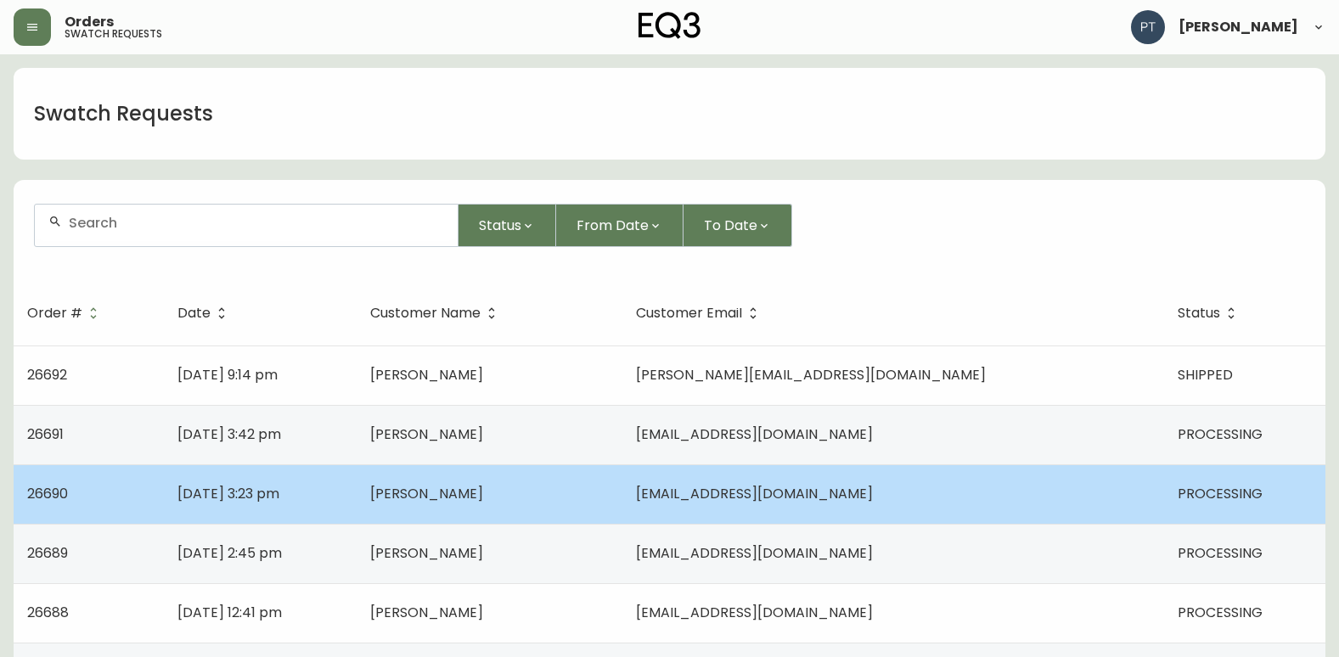
click at [851, 485] on span "fueled_up@hotmail.com" at bounding box center [754, 494] width 237 height 20
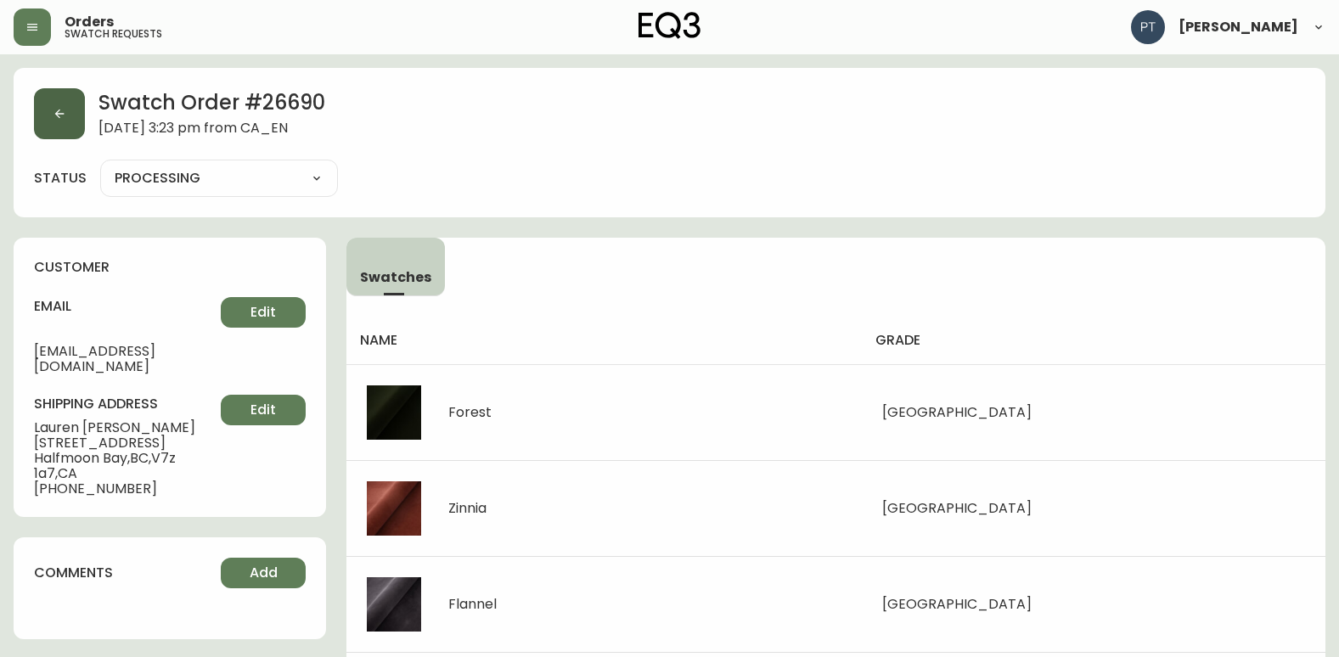
click at [69, 132] on button "button" at bounding box center [59, 113] width 51 height 51
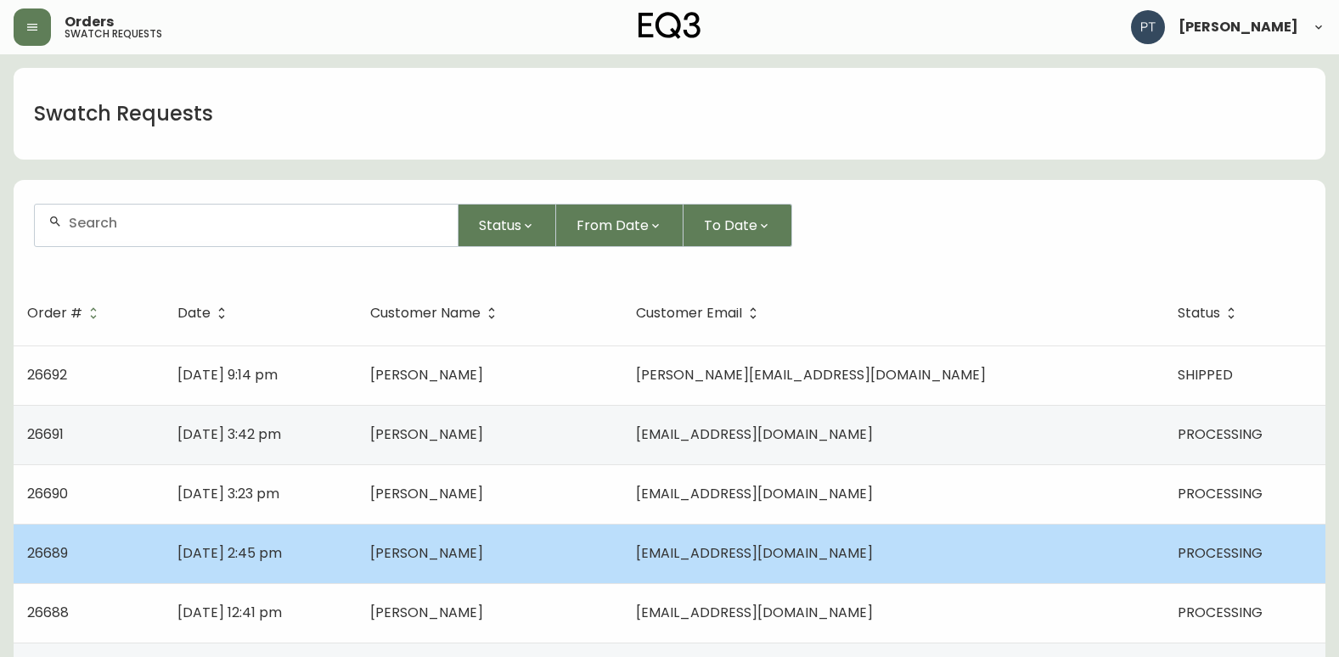
click at [882, 566] on td "tjm936@gmail.com" at bounding box center [893, 553] width 542 height 59
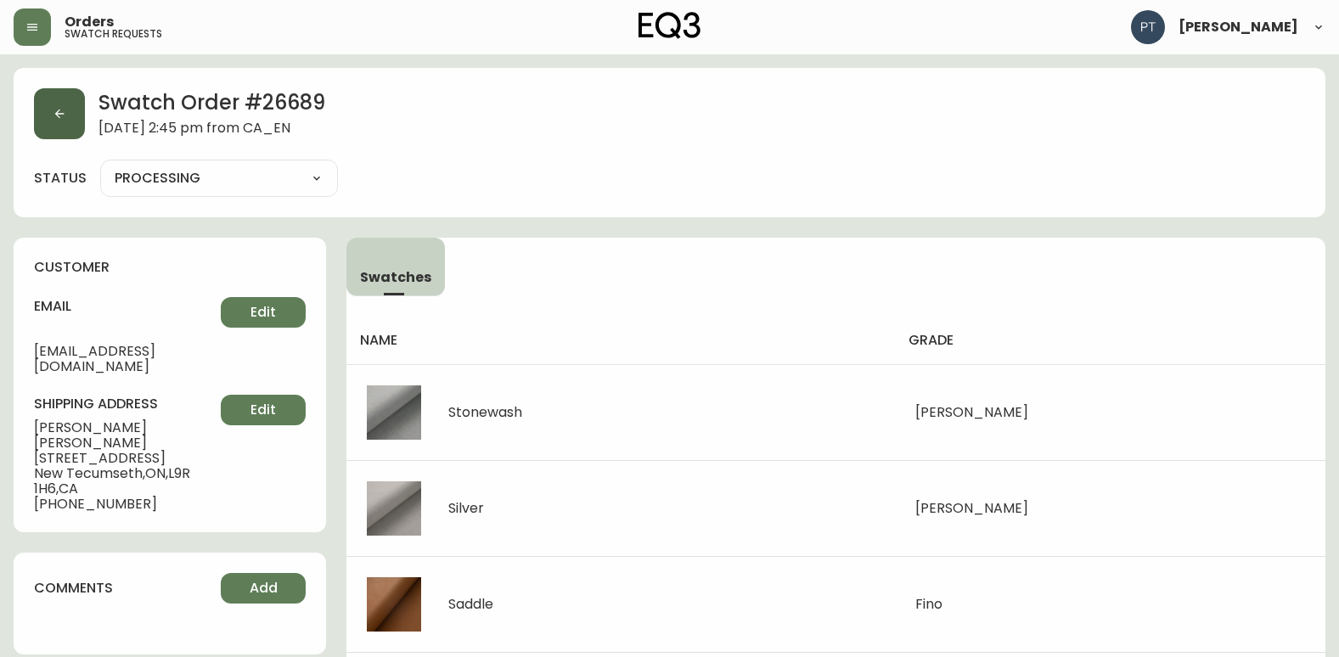
click at [50, 139] on div "Swatch Order # 26689 September 27, 2025 at 2:45 pm from CA_EN status PROCESSING…" at bounding box center [670, 142] width 1312 height 149
click at [53, 136] on button "button" at bounding box center [59, 113] width 51 height 51
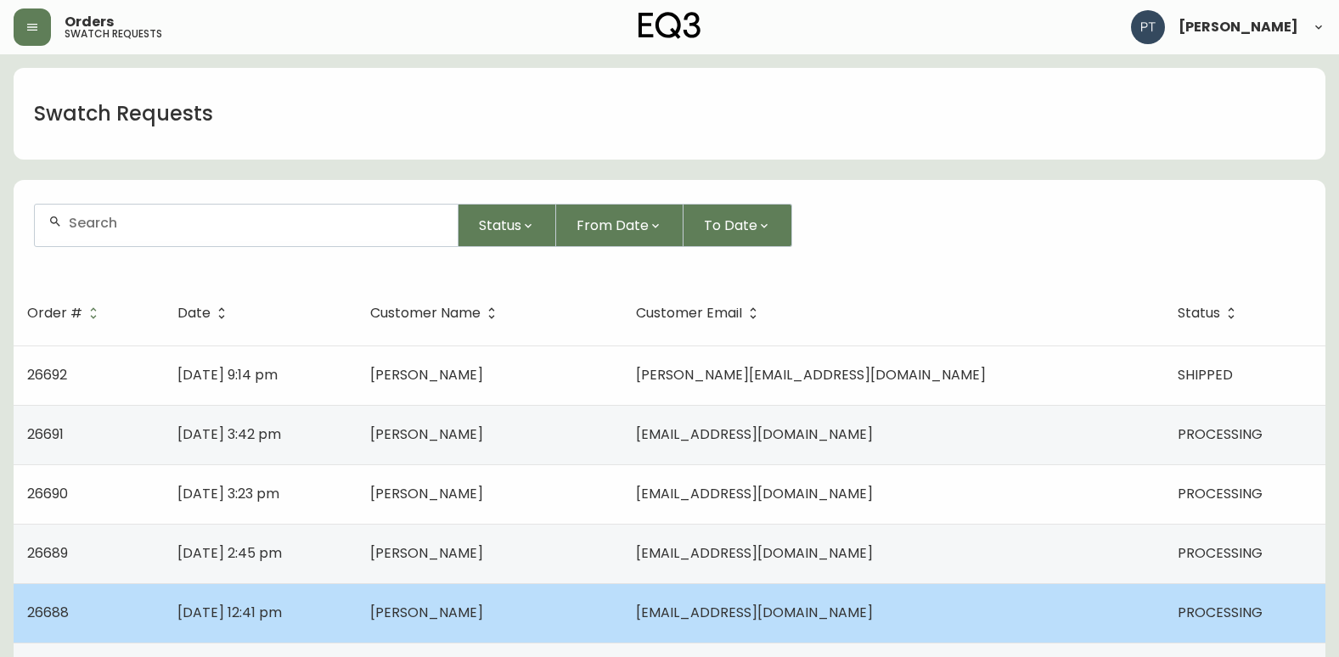
click at [588, 606] on td "Margaret LIMA" at bounding box center [490, 612] width 266 height 59
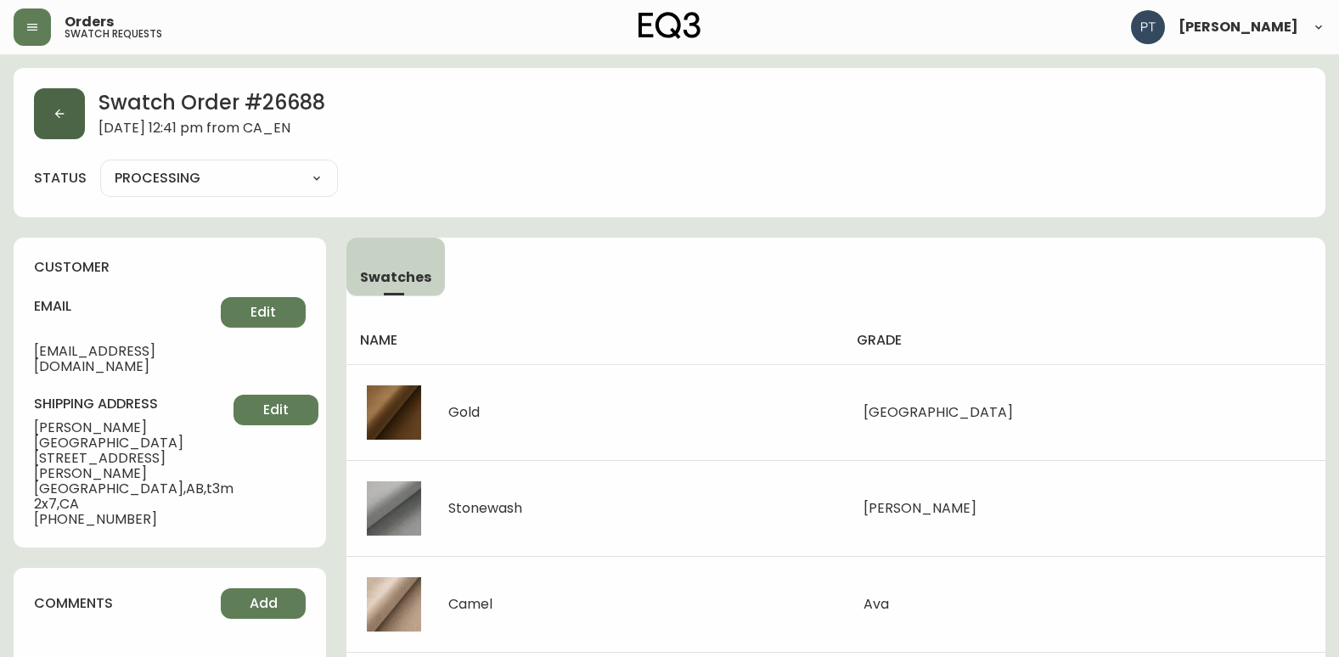
click at [64, 128] on button "button" at bounding box center [59, 113] width 51 height 51
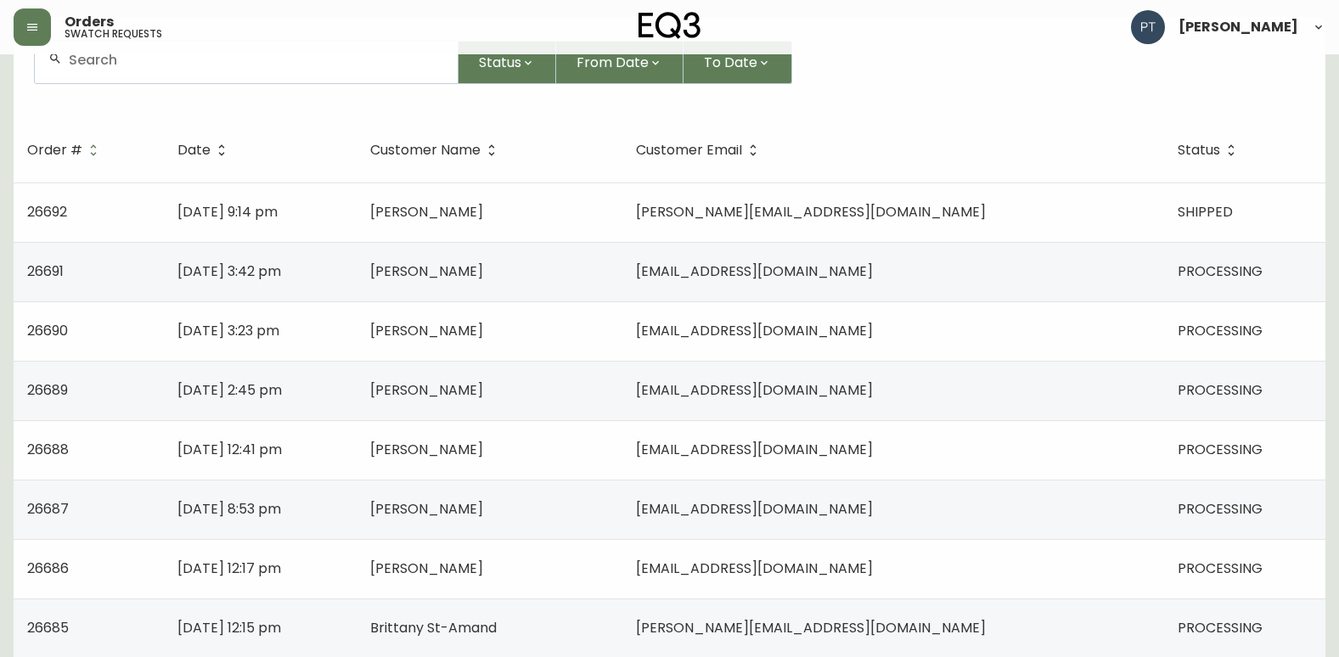
scroll to position [255, 0]
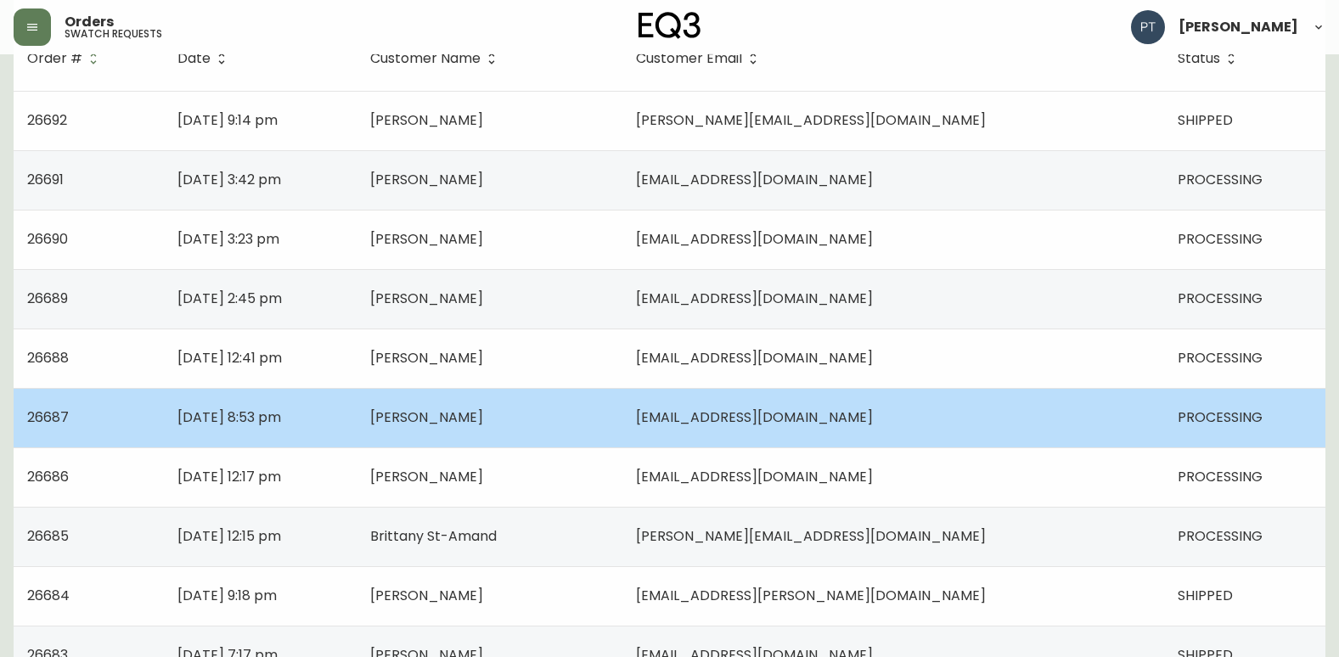
click at [810, 432] on td "me.scharfe@gmail.com" at bounding box center [893, 417] width 542 height 59
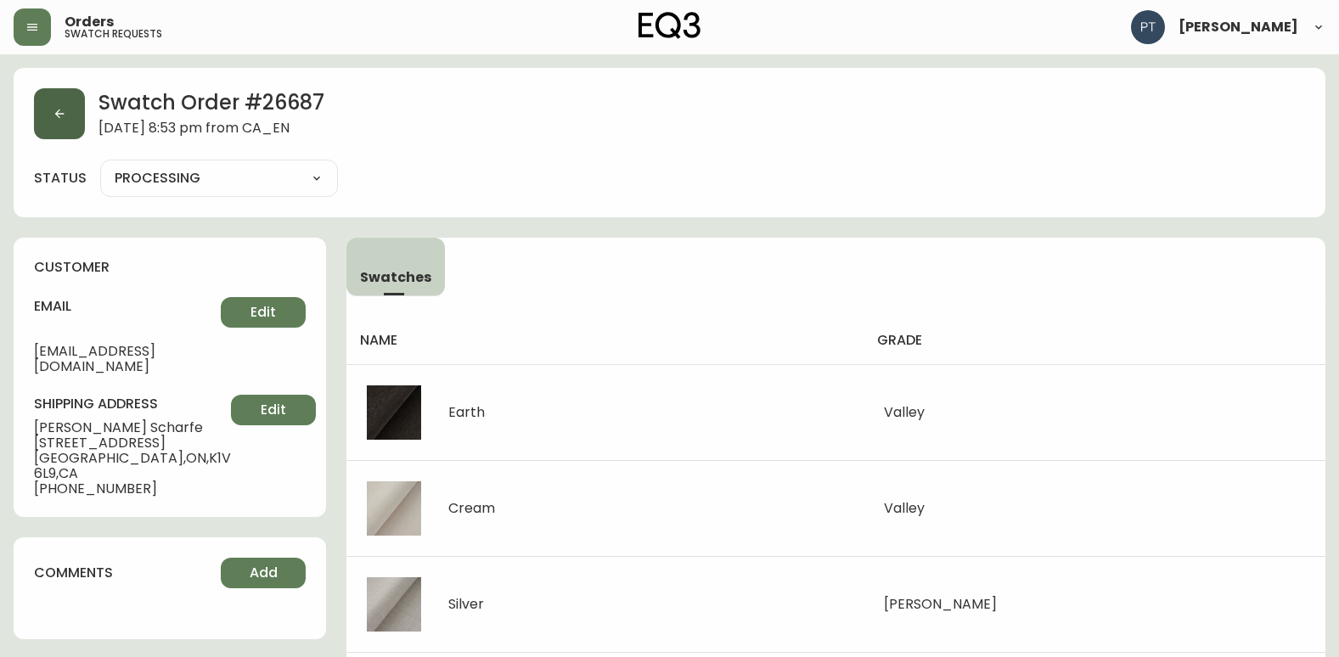
click at [73, 119] on button "button" at bounding box center [59, 113] width 51 height 51
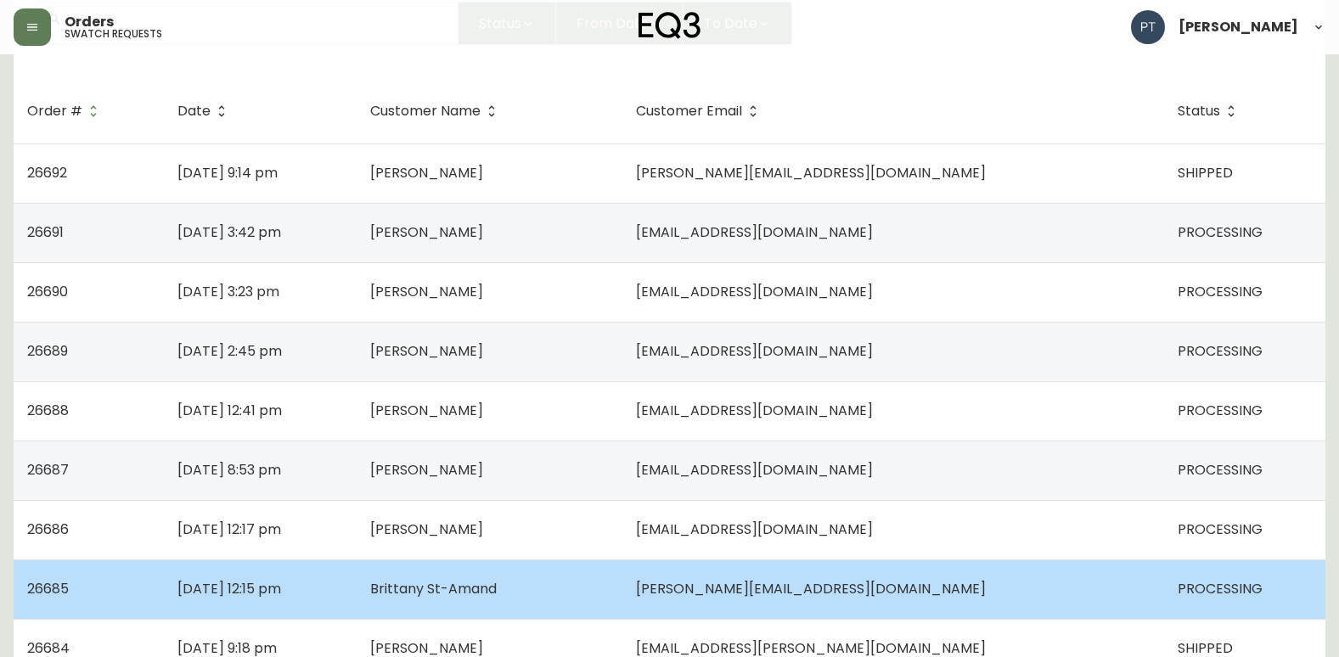
scroll to position [255, 0]
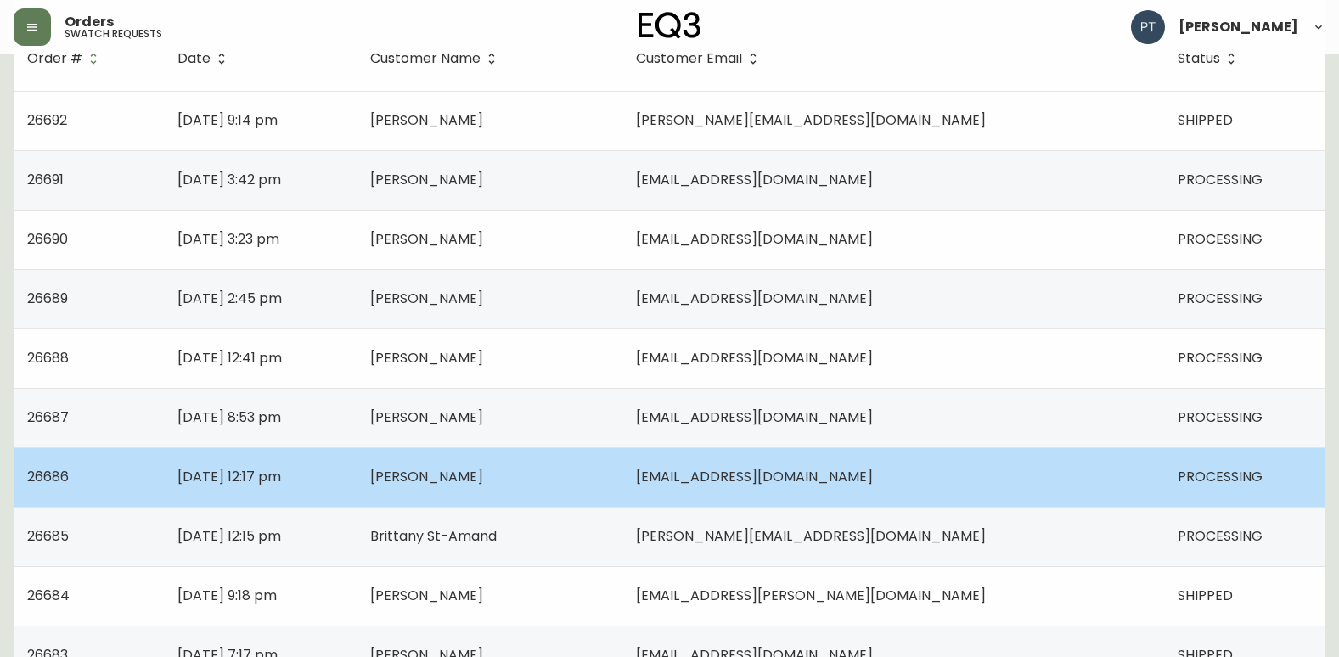
click at [622, 481] on td "Christopher Hartford" at bounding box center [490, 476] width 266 height 59
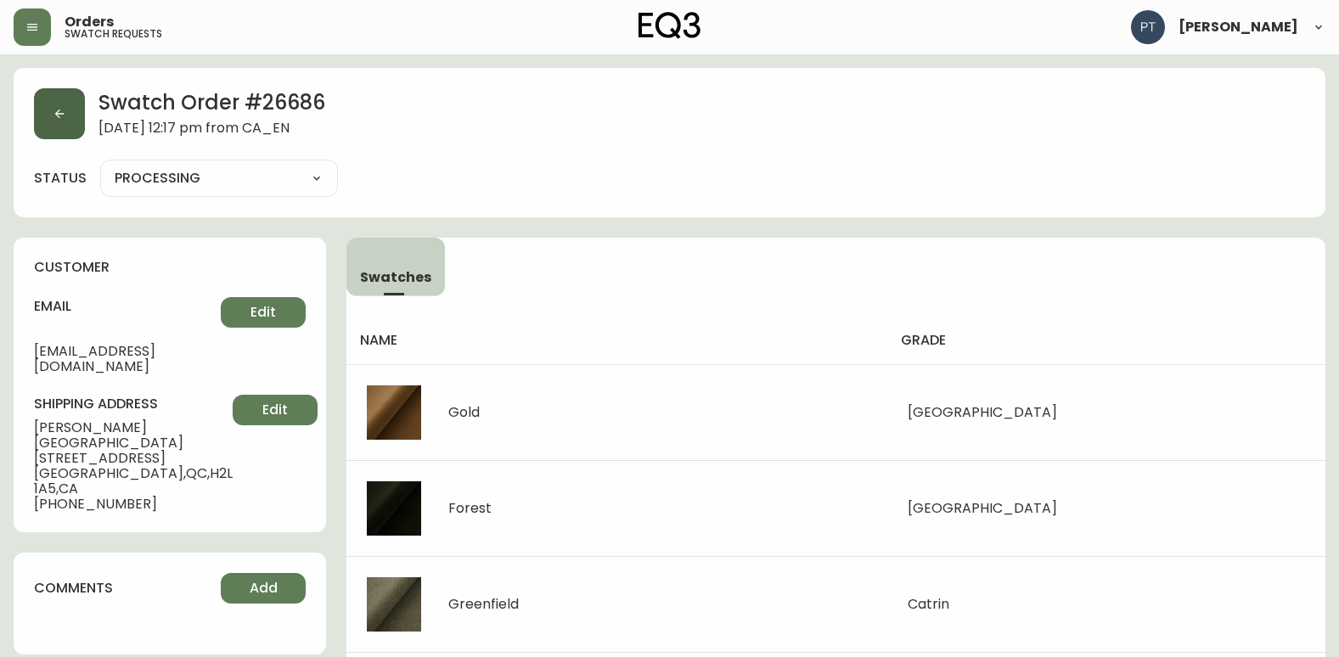
click at [72, 132] on button "button" at bounding box center [59, 113] width 51 height 51
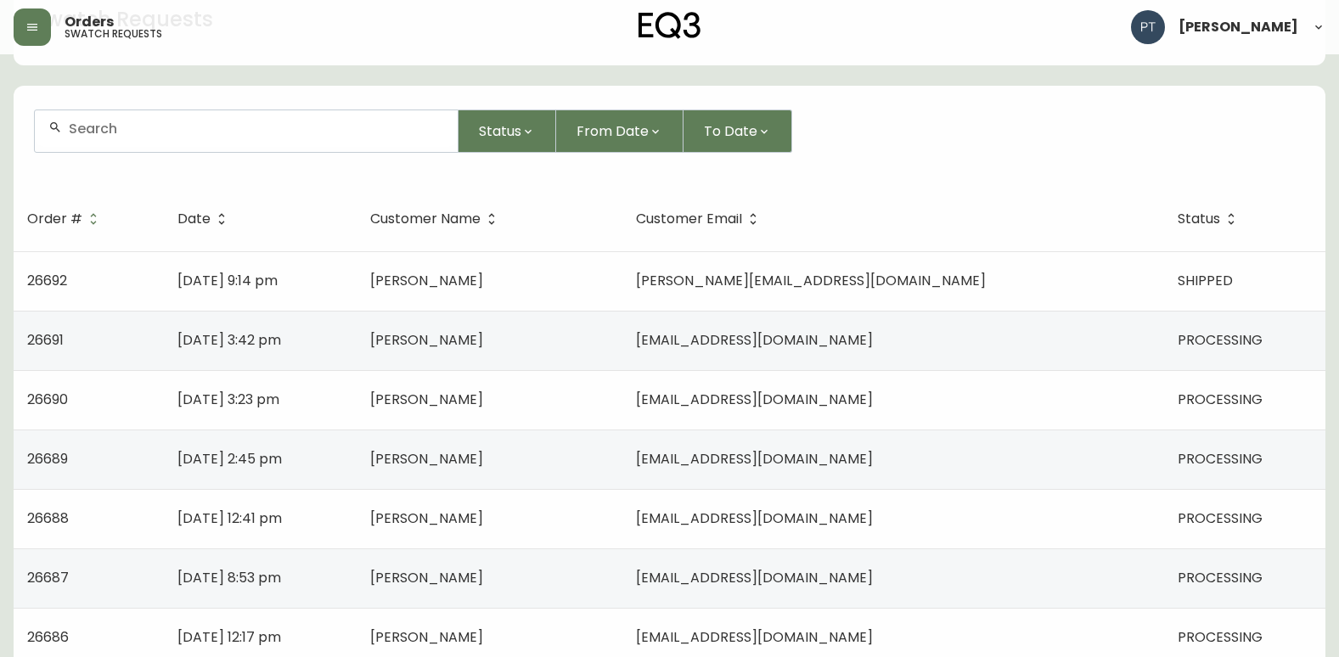
scroll to position [424, 0]
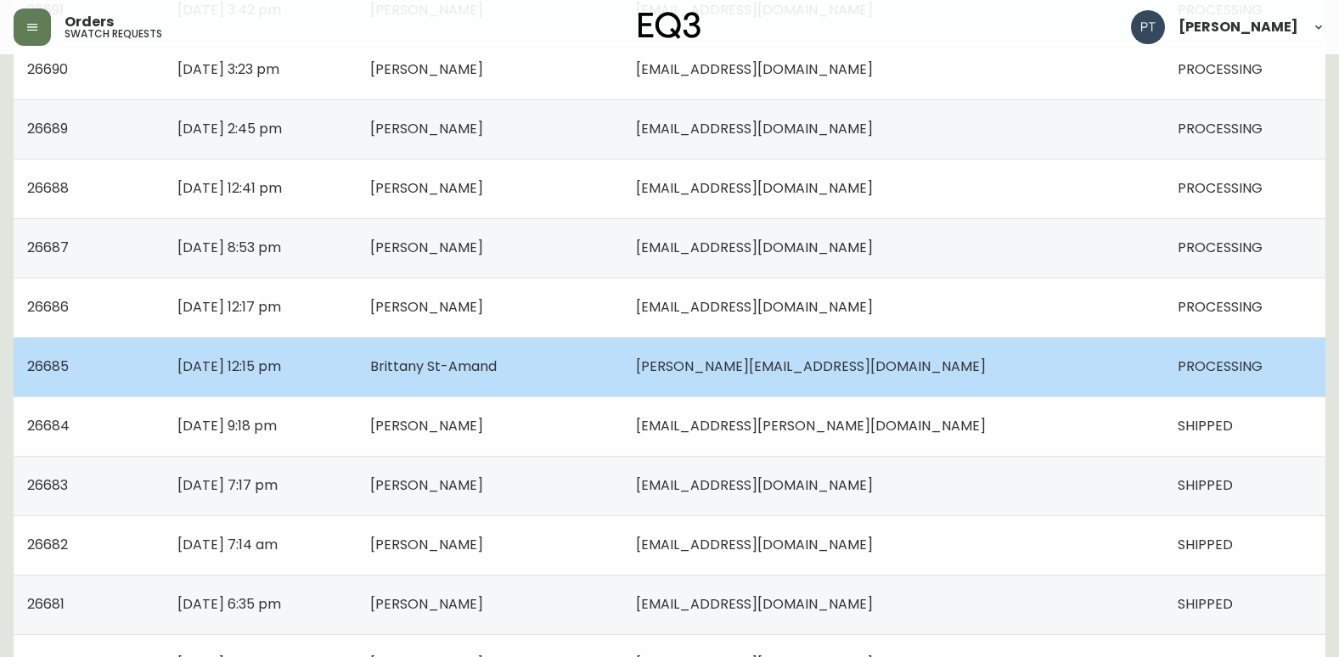
click at [773, 373] on span "brittany.linova@hotmail.com" at bounding box center [811, 367] width 350 height 20
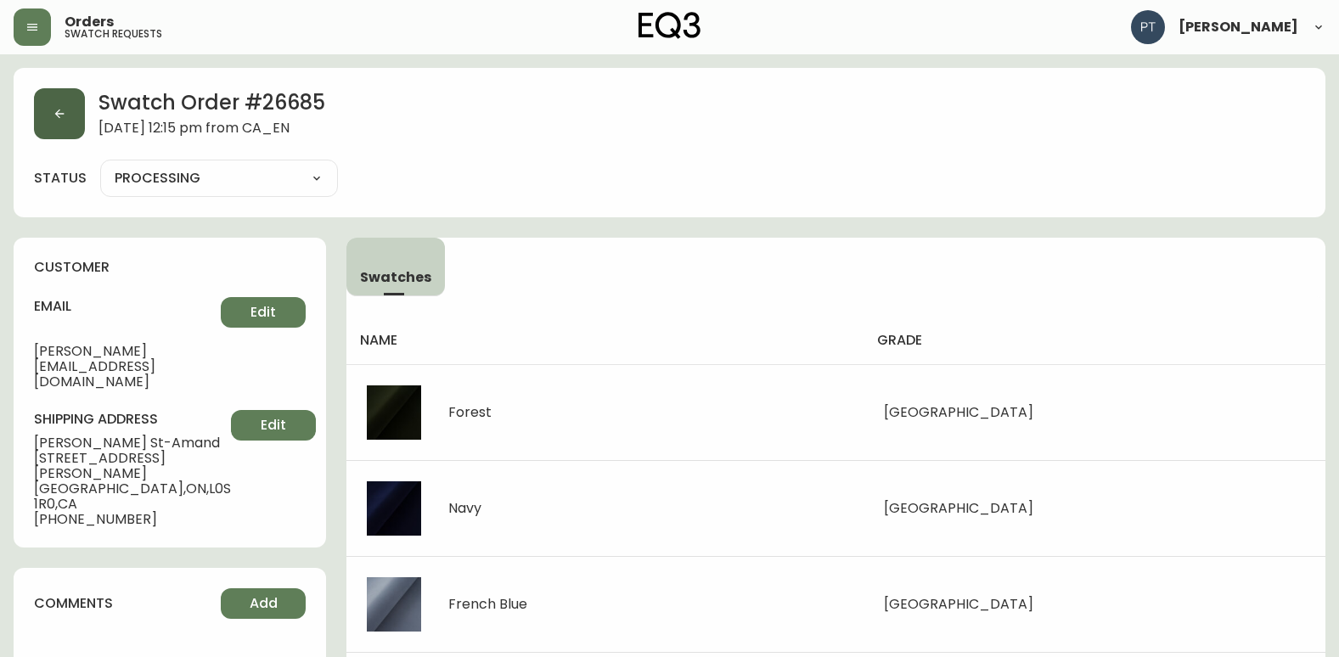
click at [69, 123] on button "button" at bounding box center [59, 113] width 51 height 51
